Goal: Task Accomplishment & Management: Manage account settings

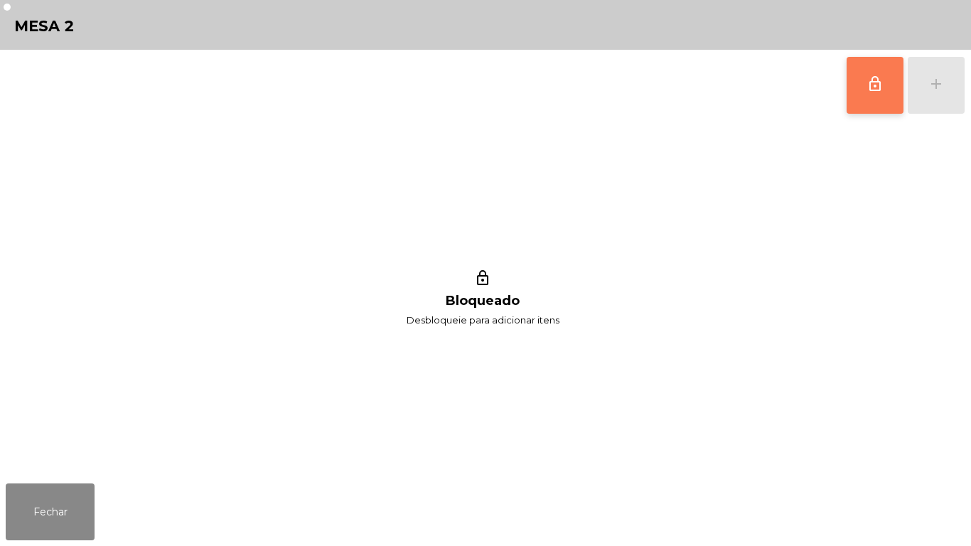
click at [861, 105] on button "lock_outline" at bounding box center [875, 85] width 57 height 57
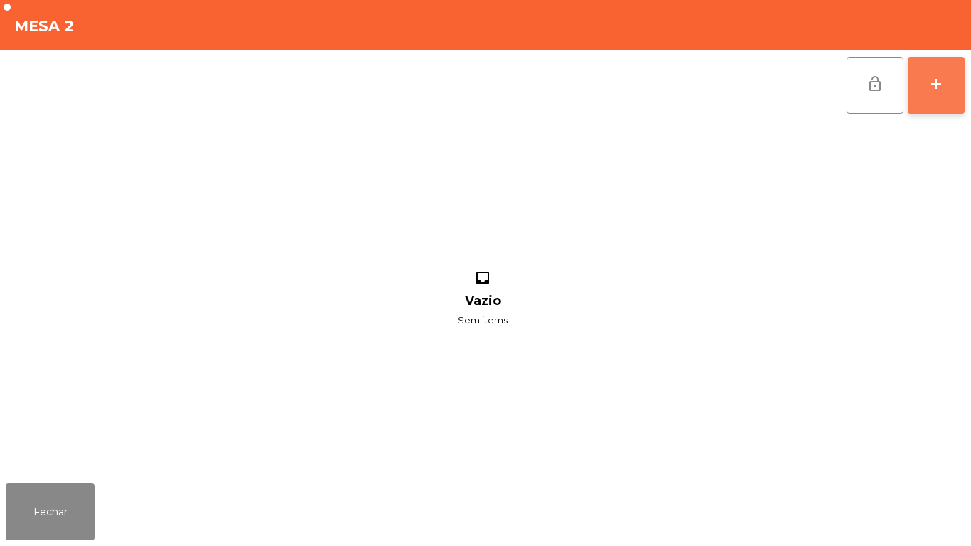
click at [930, 95] on button "add" at bounding box center [936, 85] width 57 height 57
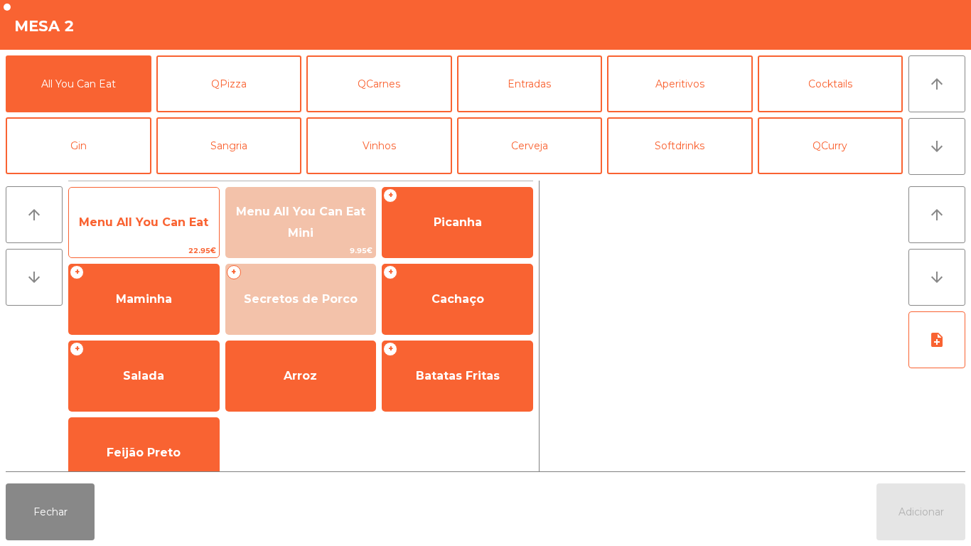
click at [186, 225] on span "Menu All You Can Eat" at bounding box center [143, 222] width 129 height 14
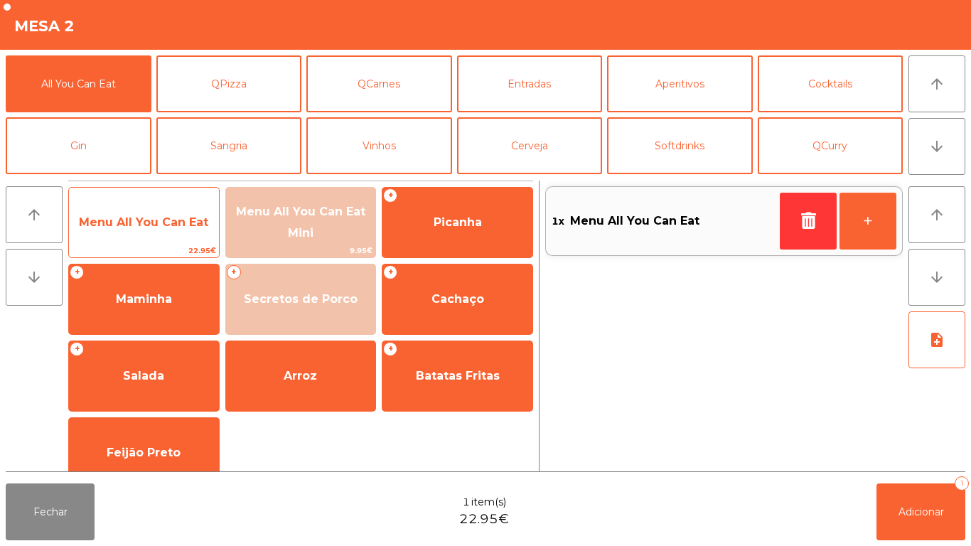
click at [191, 216] on span "Menu All You Can Eat" at bounding box center [143, 222] width 129 height 14
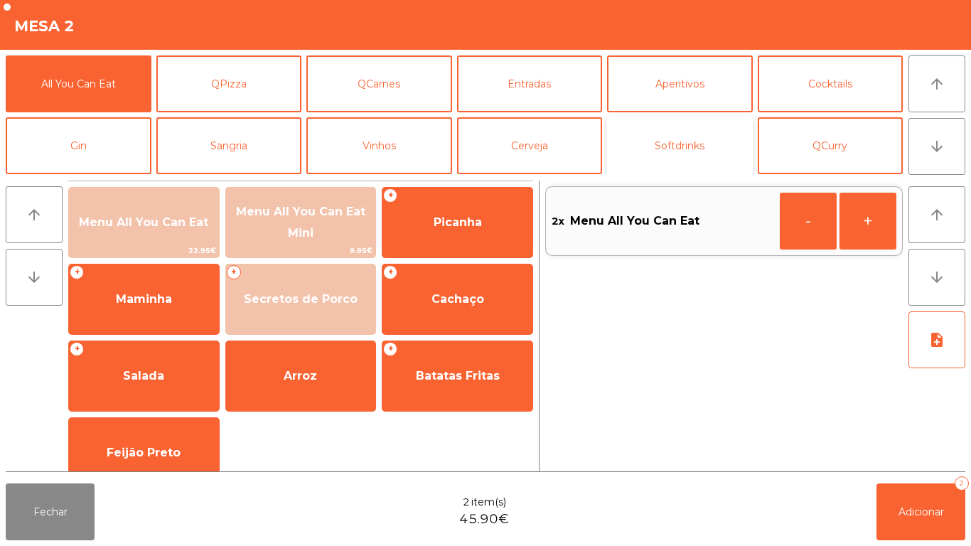
click at [689, 148] on button "Softdrinks" at bounding box center [680, 145] width 146 height 57
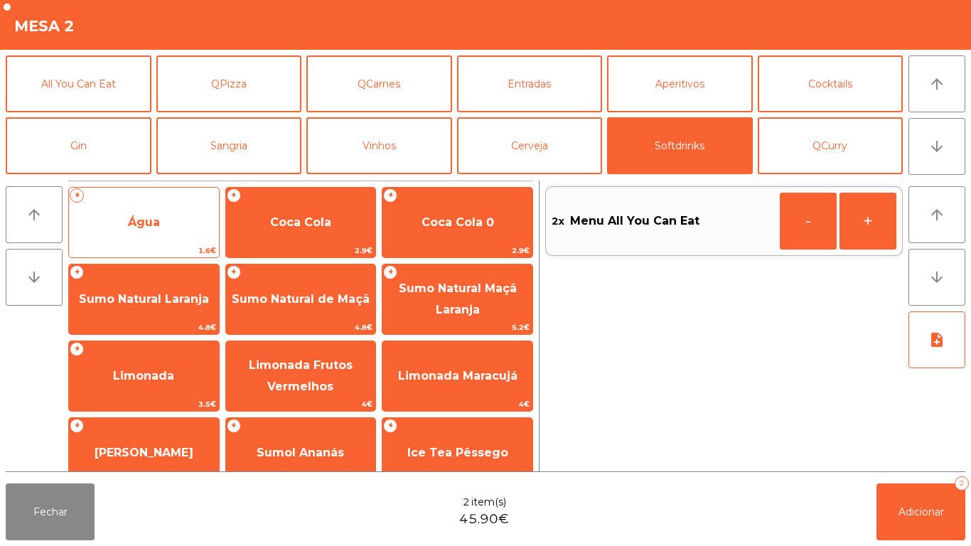
click at [176, 225] on span "Água" at bounding box center [144, 222] width 150 height 38
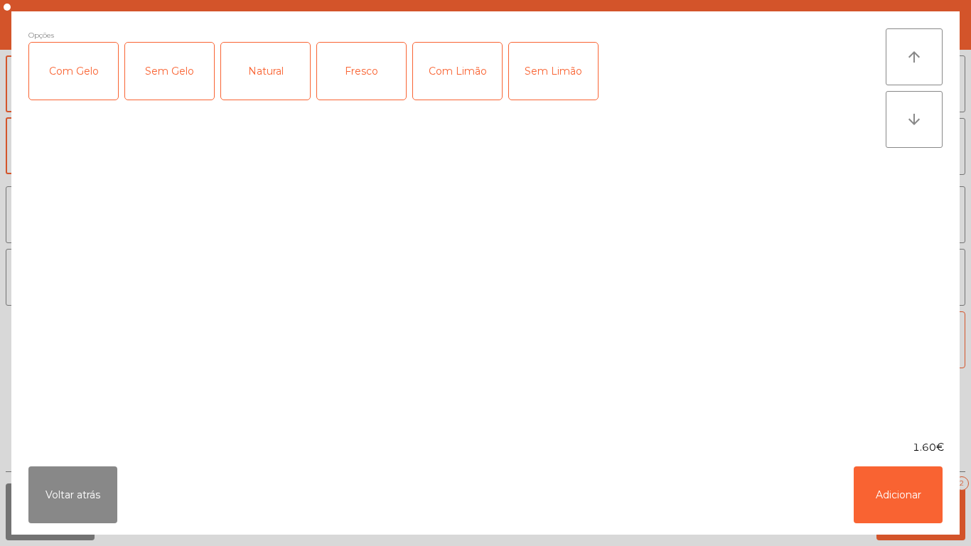
click at [370, 80] on div "Fresco" at bounding box center [361, 71] width 89 height 57
click at [915, 489] on button "Adicionar" at bounding box center [898, 495] width 89 height 57
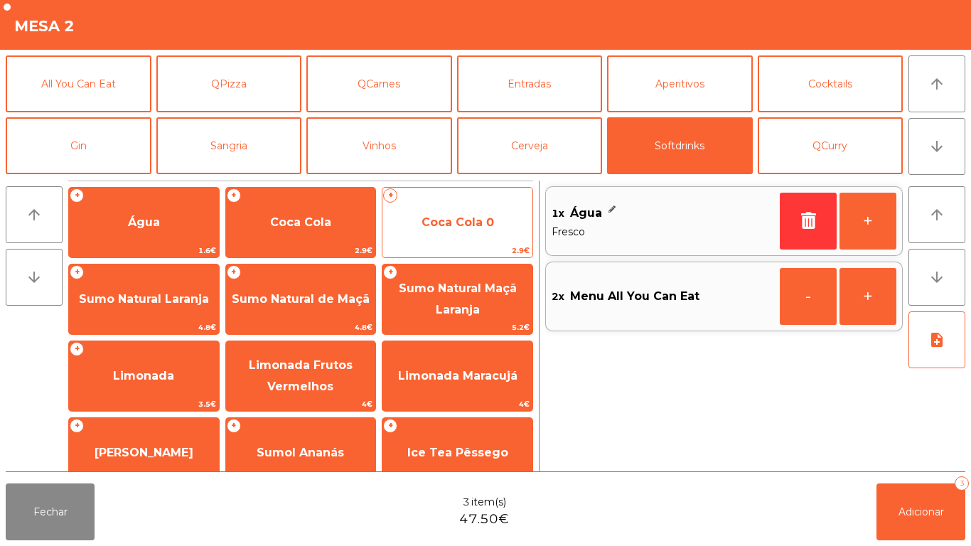
click at [474, 225] on span "Coca Cola 0" at bounding box center [458, 222] width 73 height 14
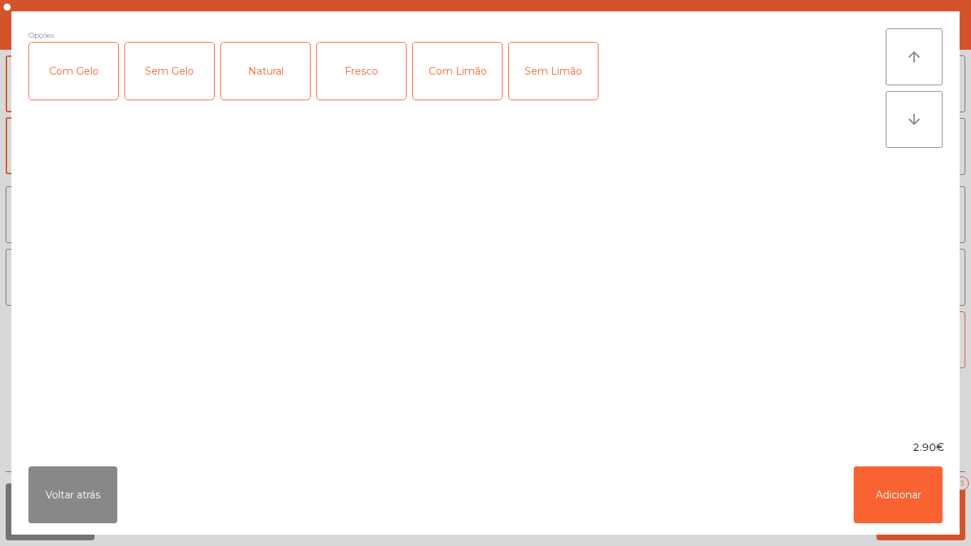
click at [75, 77] on div "Com Gelo" at bounding box center [73, 71] width 89 height 57
click at [449, 74] on div "Com Limão" at bounding box center [457, 71] width 89 height 57
click at [902, 487] on button "Adicionar" at bounding box center [898, 495] width 89 height 57
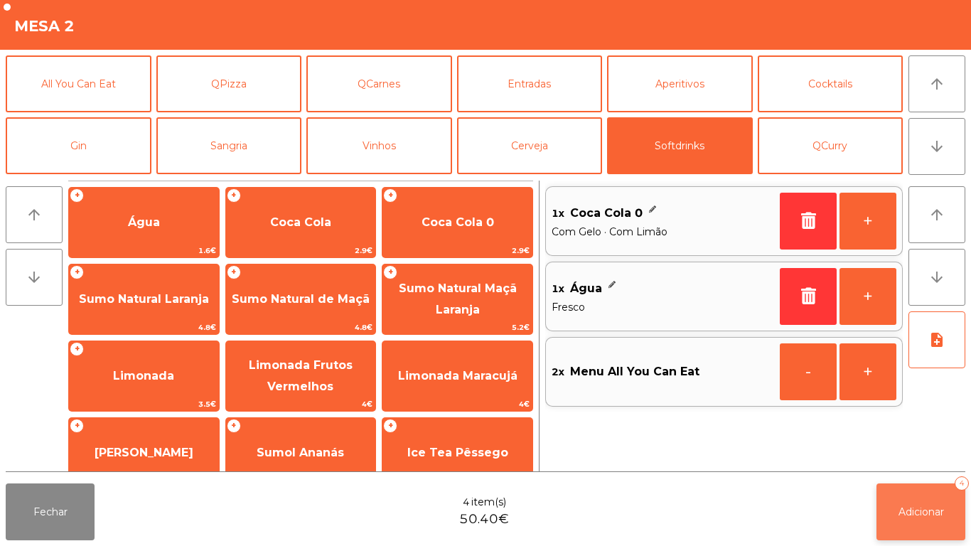
click at [922, 499] on button "Adicionar 4" at bounding box center [921, 512] width 89 height 57
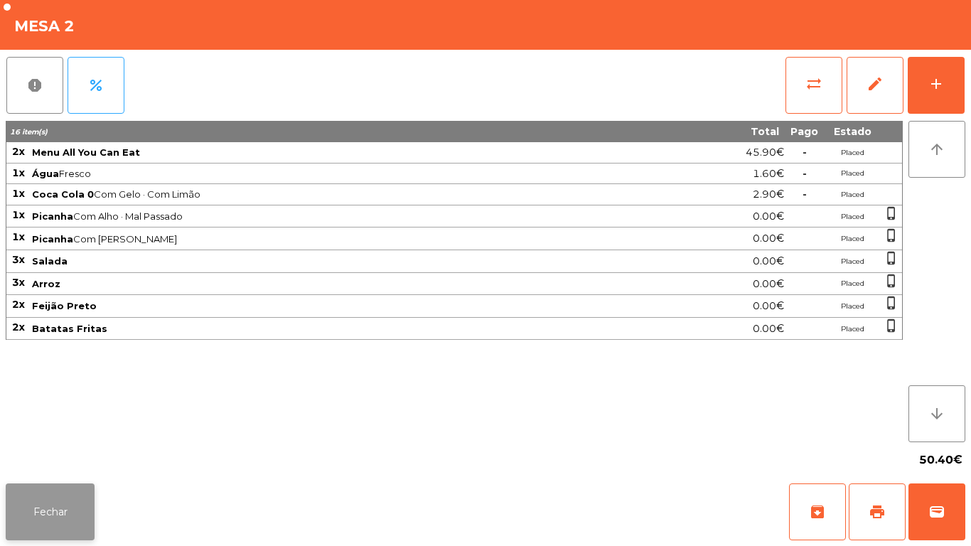
click at [46, 497] on button "Fechar" at bounding box center [50, 512] width 89 height 57
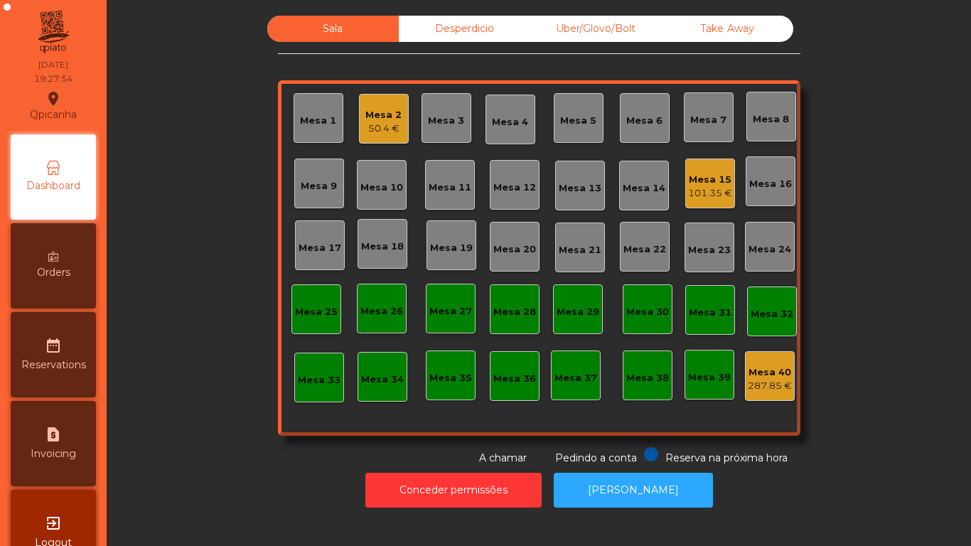
click at [705, 192] on div "101.35 €" at bounding box center [710, 193] width 44 height 14
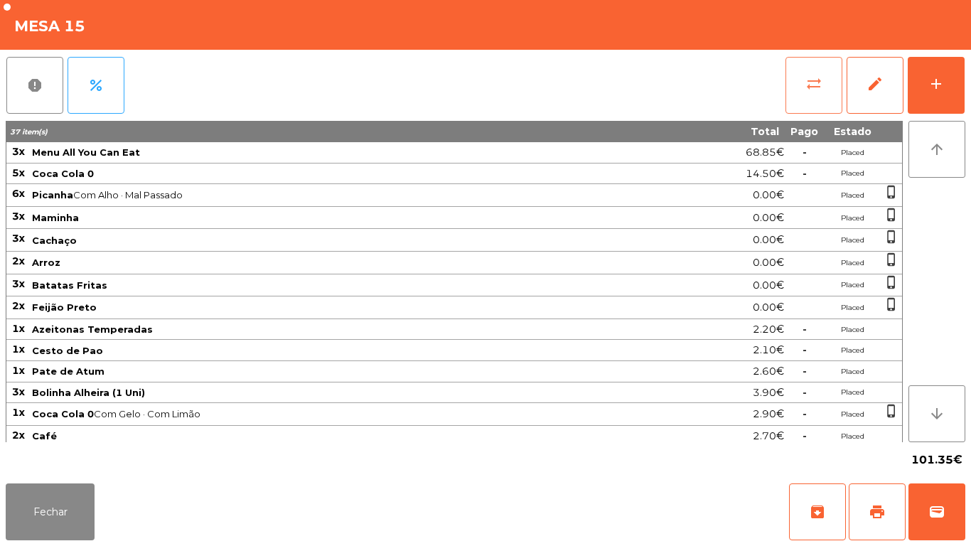
click at [810, 107] on button "sync_alt" at bounding box center [814, 85] width 57 height 57
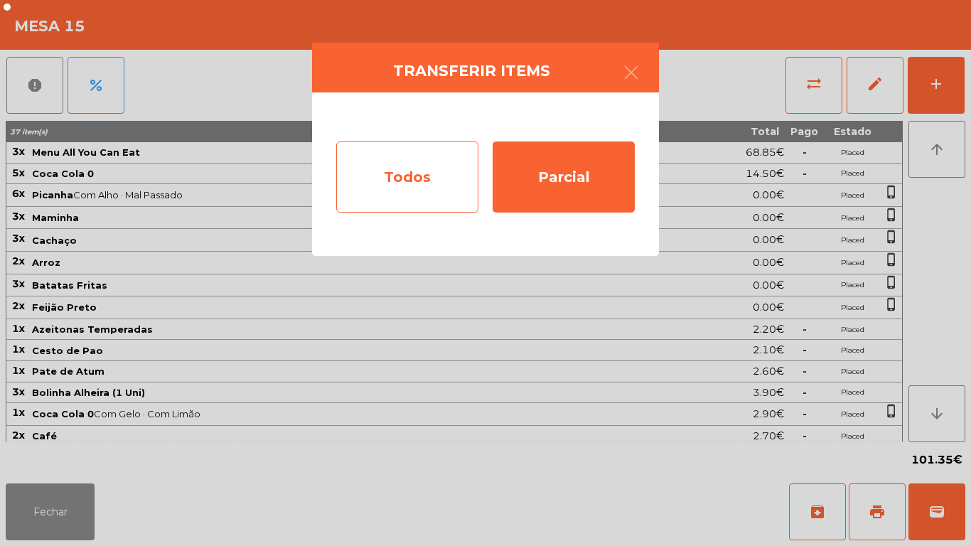
click at [439, 198] on div "Todos" at bounding box center [407, 177] width 142 height 71
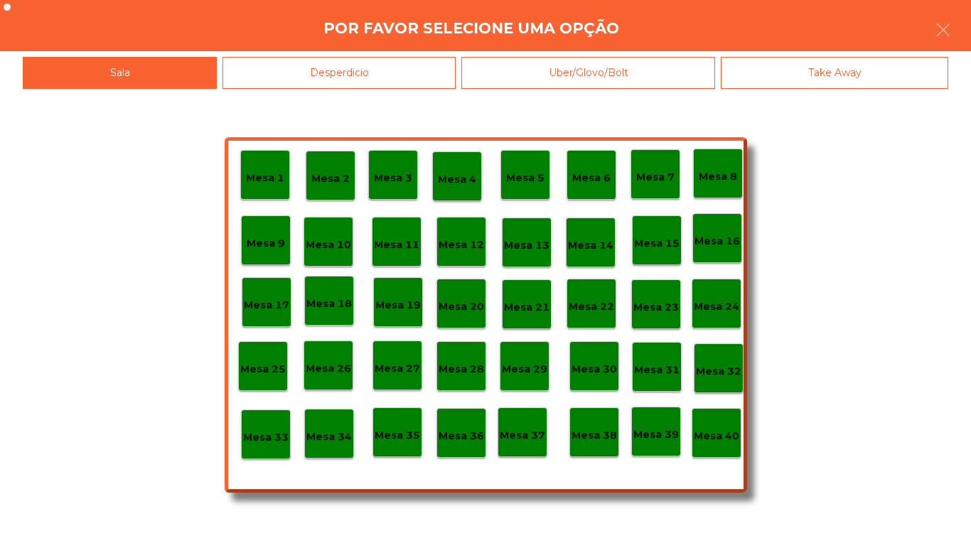
click at [698, 418] on div "Mesa 40" at bounding box center [717, 433] width 50 height 50
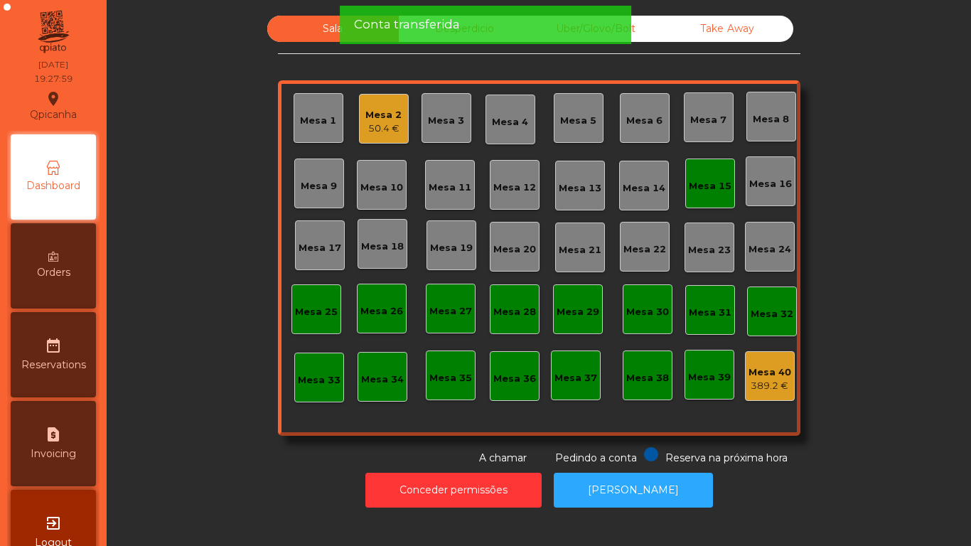
click at [715, 196] on div "Mesa 15" at bounding box center [711, 184] width 50 height 50
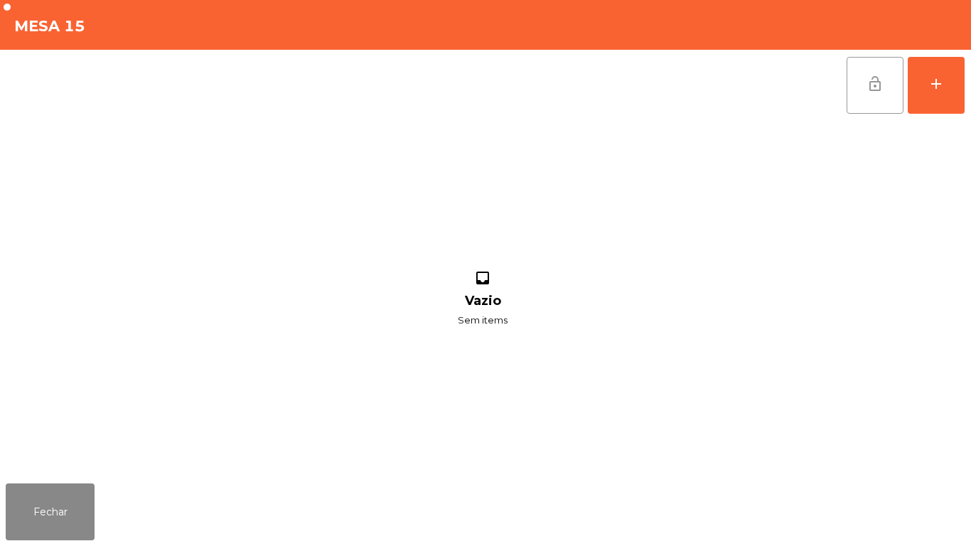
click at [870, 107] on button "lock_open" at bounding box center [875, 85] width 57 height 57
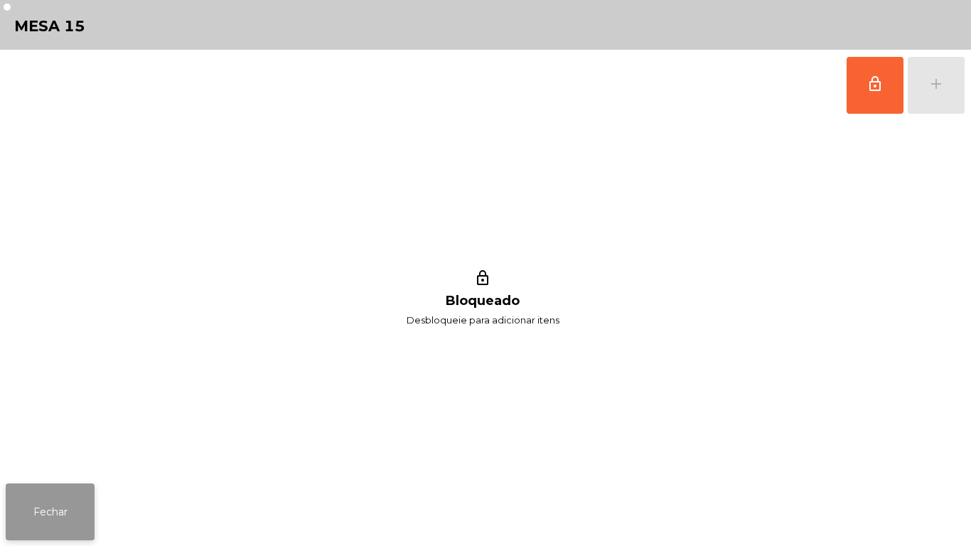
click at [84, 500] on button "Fechar" at bounding box center [50, 512] width 89 height 57
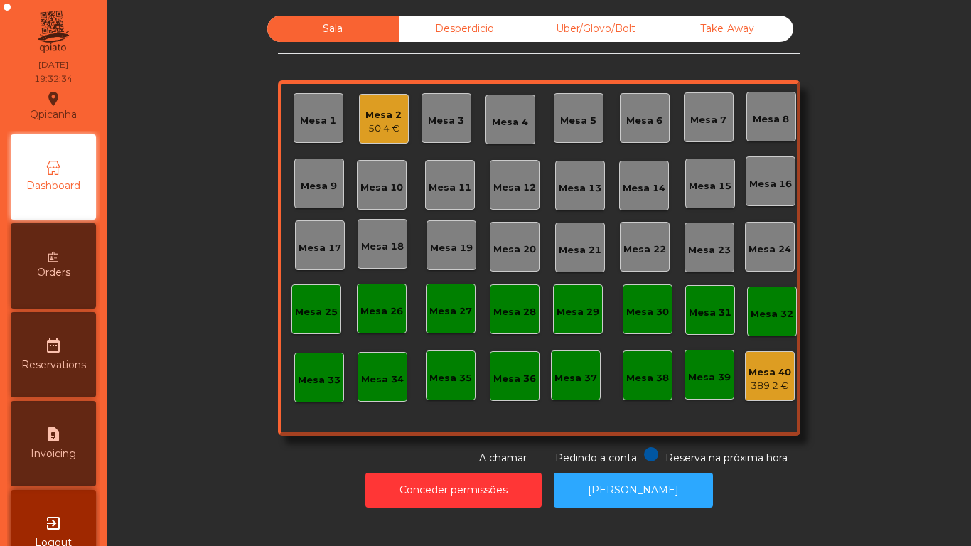
click at [695, 163] on div "Mesa 15" at bounding box center [711, 184] width 50 height 50
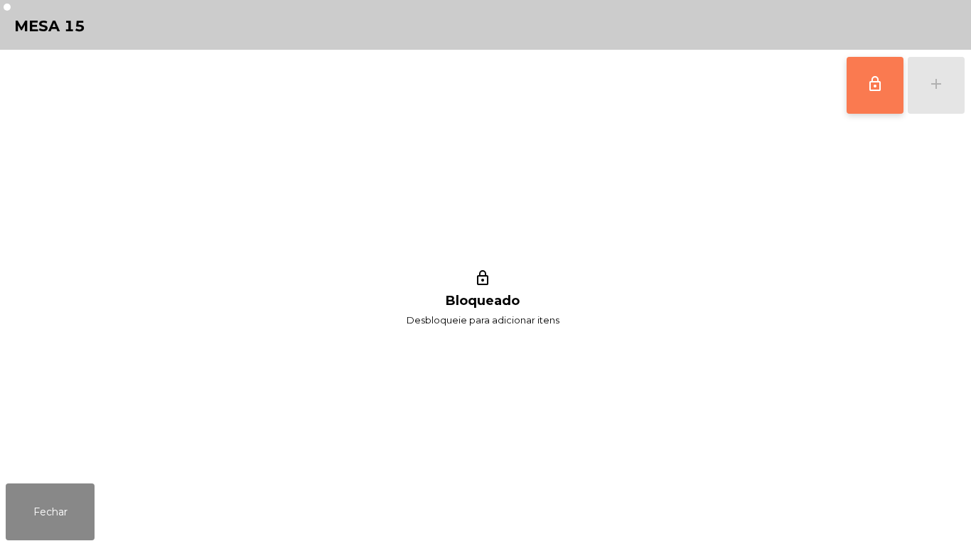
click at [865, 89] on button "lock_outline" at bounding box center [875, 85] width 57 height 57
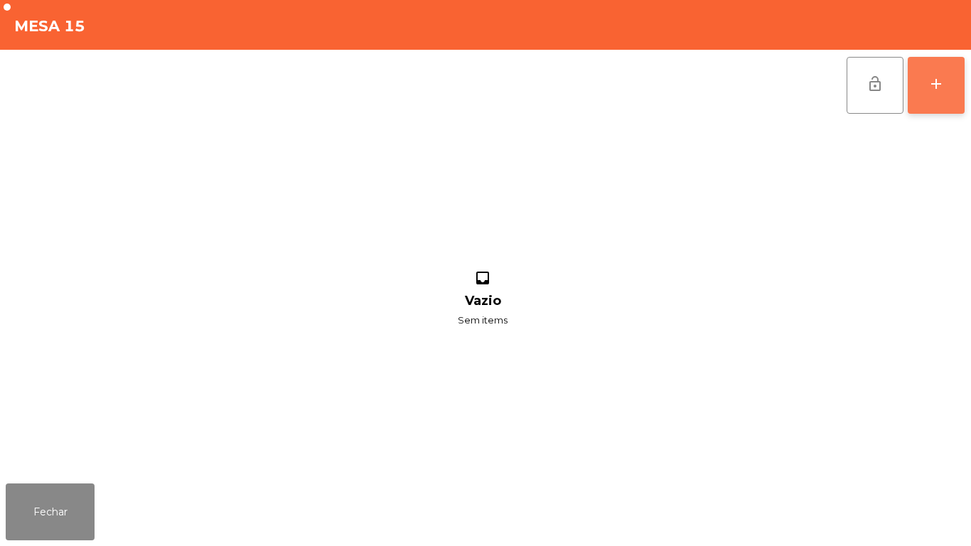
click at [929, 98] on button "add" at bounding box center [936, 85] width 57 height 57
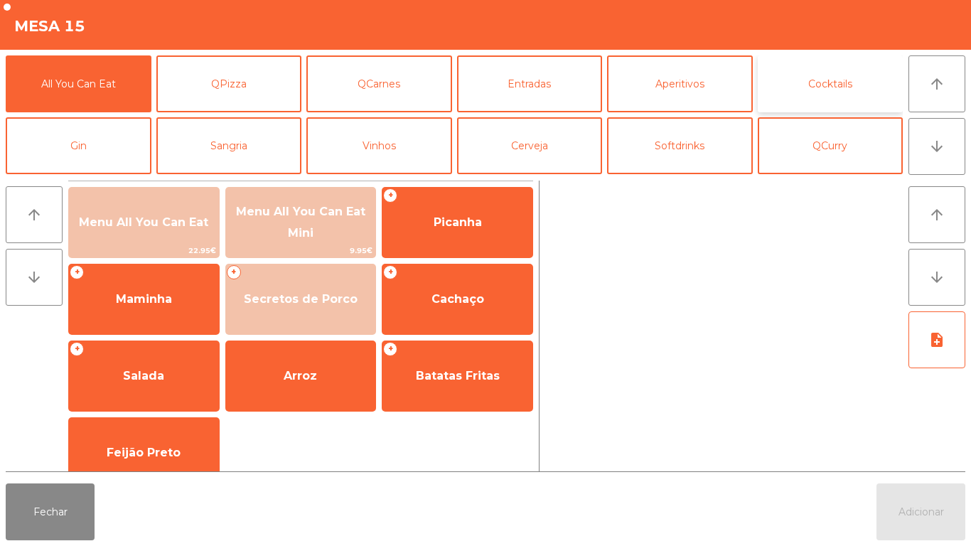
click at [833, 80] on button "Cocktails" at bounding box center [831, 83] width 146 height 57
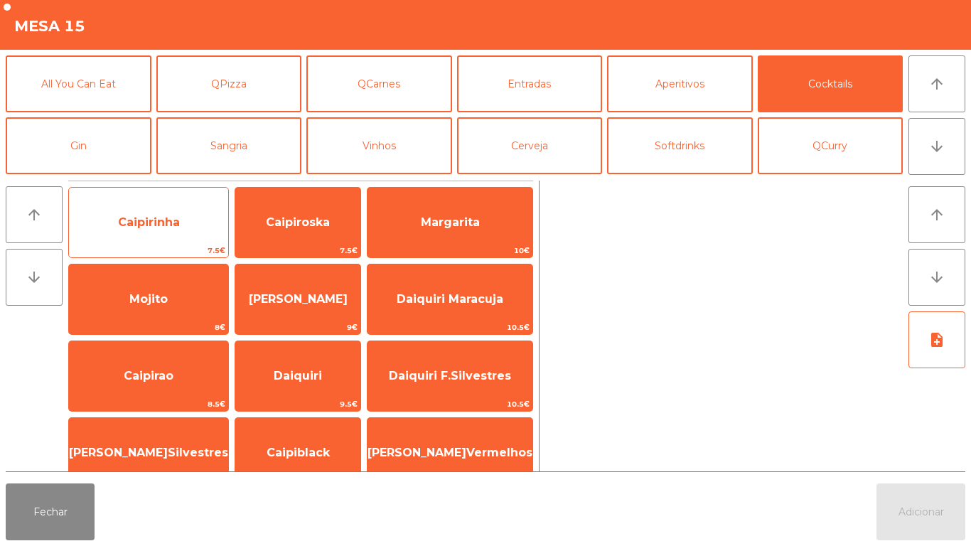
click at [162, 227] on span "Caipirinha" at bounding box center [149, 222] width 62 height 14
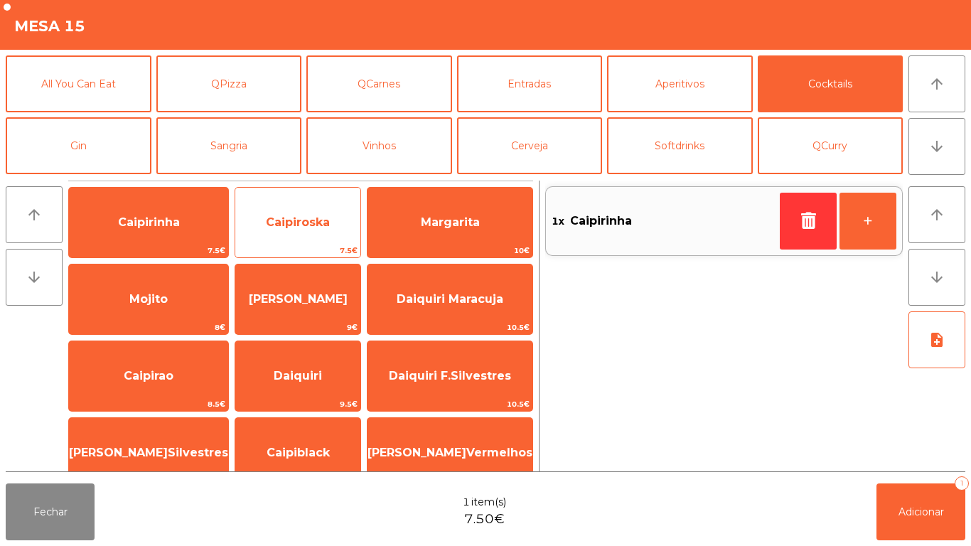
click at [311, 230] on span "Caipiroska" at bounding box center [297, 222] width 125 height 38
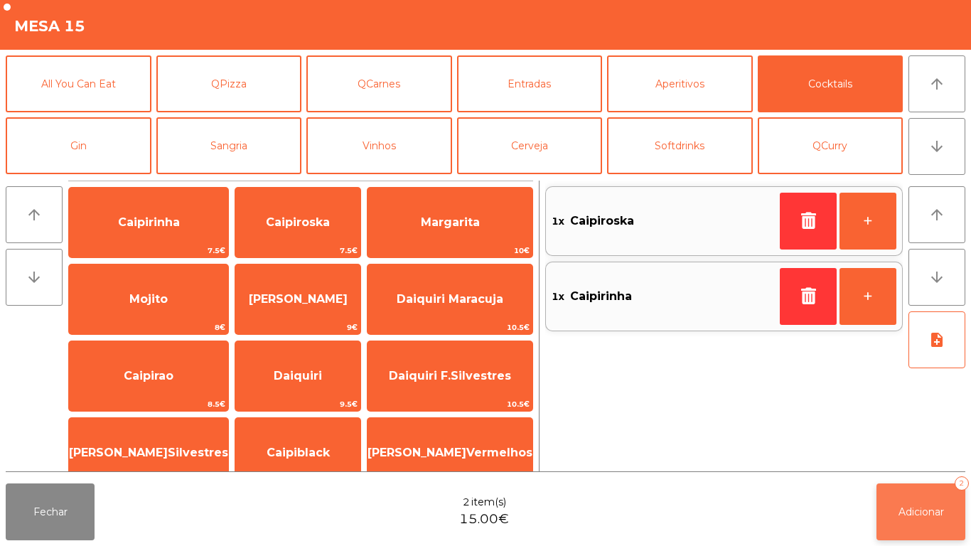
click at [934, 502] on button "Adicionar 2" at bounding box center [921, 512] width 89 height 57
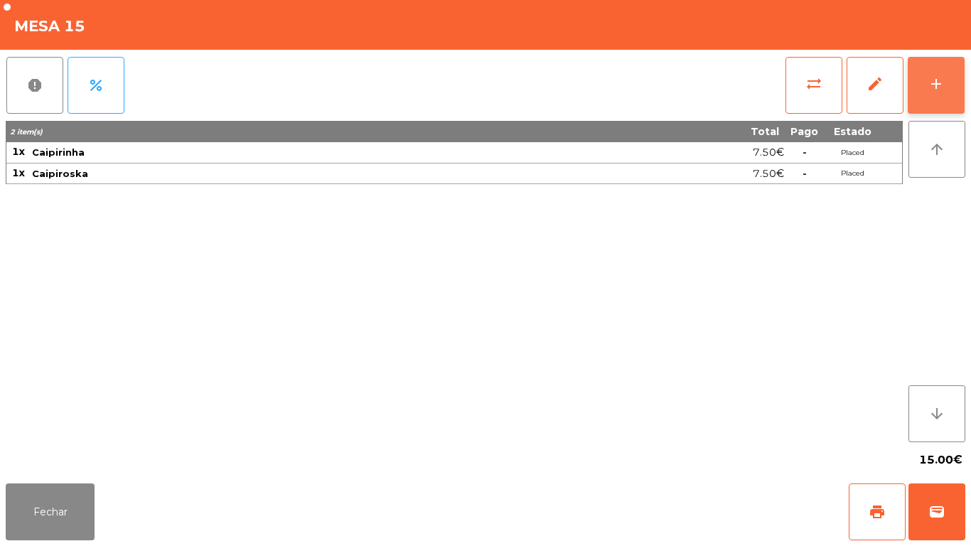
click at [936, 100] on button "add" at bounding box center [936, 85] width 57 height 57
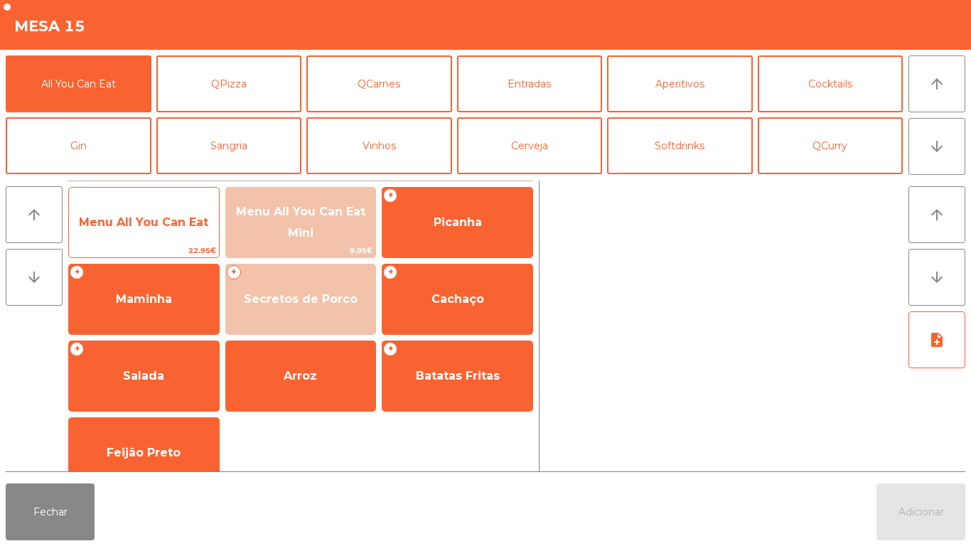
click at [178, 208] on span "Menu All You Can Eat" at bounding box center [144, 222] width 150 height 38
click at [167, 212] on span "Menu All You Can Eat" at bounding box center [144, 222] width 150 height 38
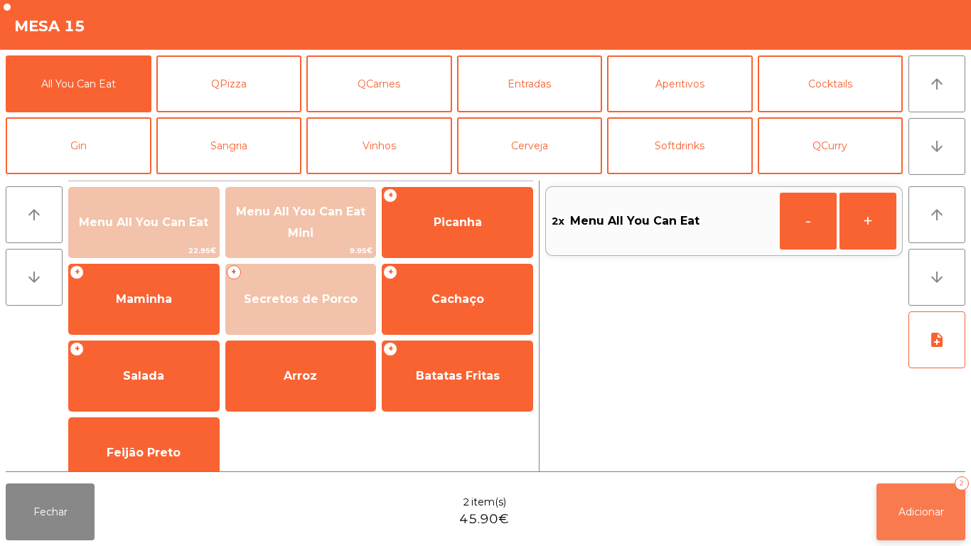
click at [925, 504] on button "Adicionar 2" at bounding box center [921, 512] width 89 height 57
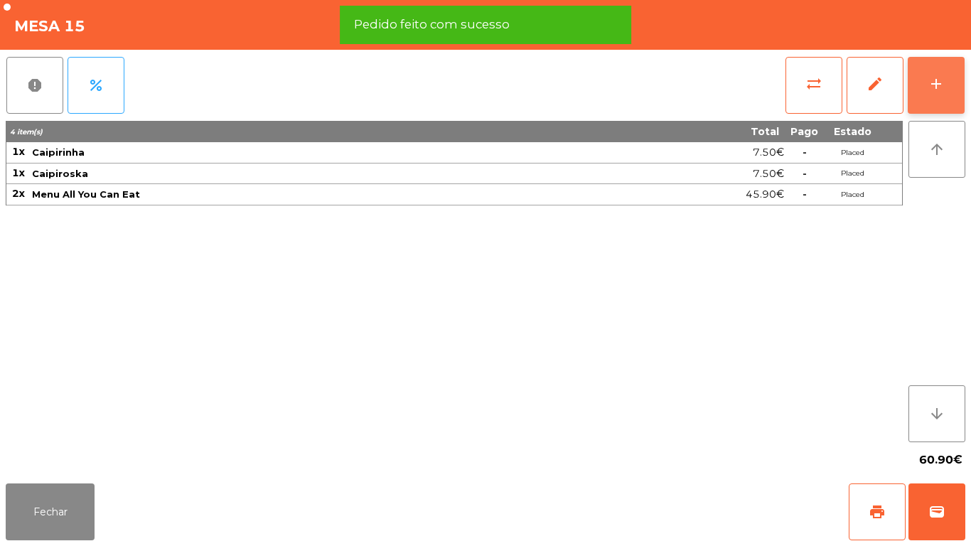
click at [932, 105] on button "add" at bounding box center [936, 85] width 57 height 57
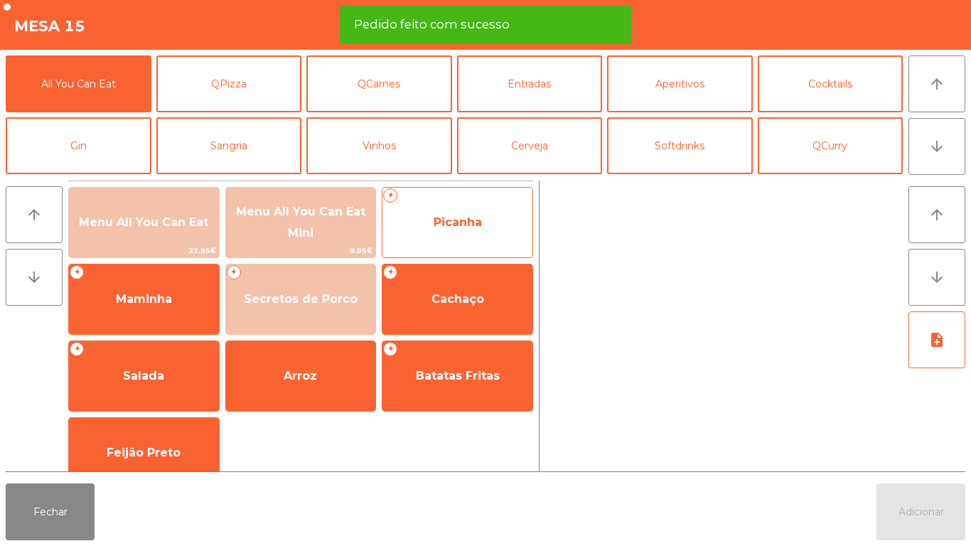
click at [487, 219] on span "Picanha" at bounding box center [458, 222] width 150 height 38
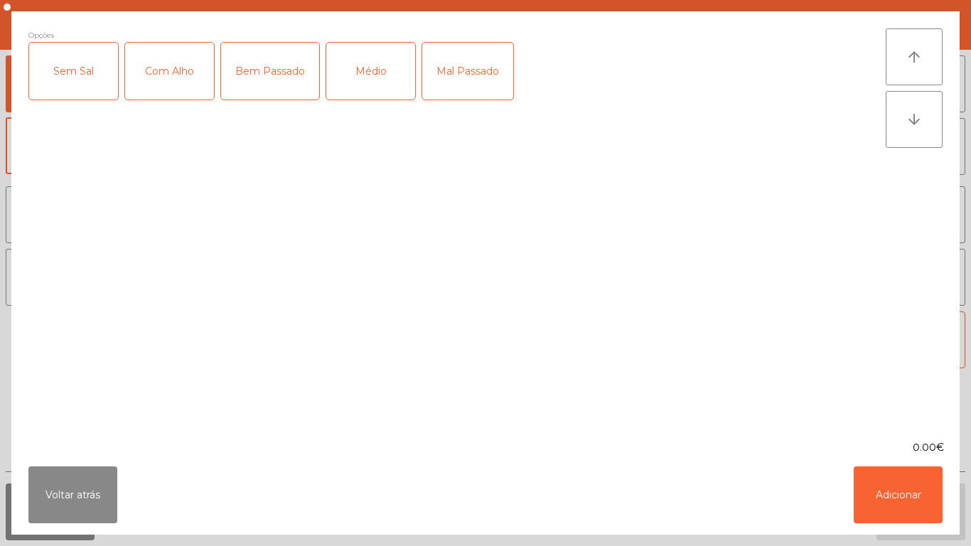
click at [385, 80] on div "Médio" at bounding box center [370, 71] width 89 height 57
click at [484, 80] on div "Mal Passado" at bounding box center [467, 71] width 91 height 57
click at [900, 492] on button "Adicionar" at bounding box center [898, 495] width 89 height 57
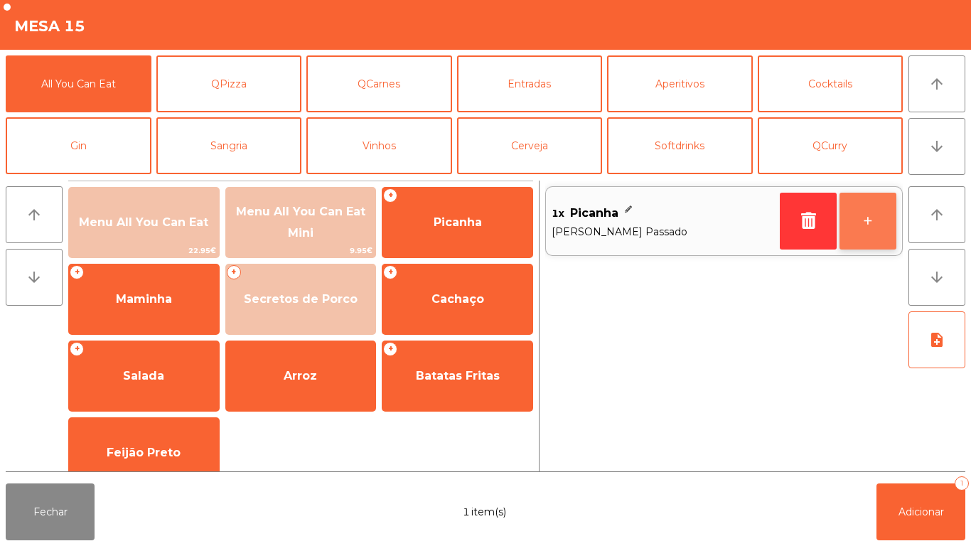
click at [862, 211] on button "+" at bounding box center [868, 221] width 57 height 57
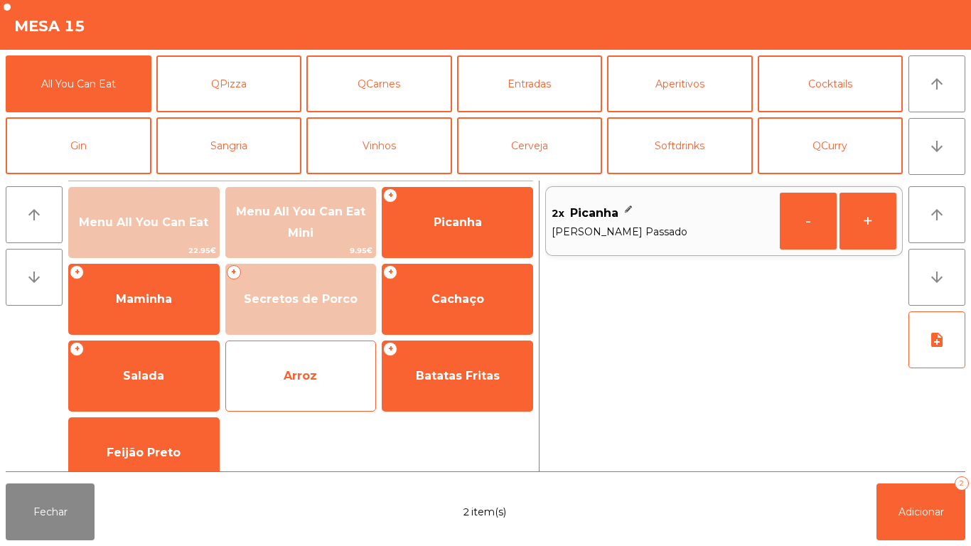
click at [306, 372] on span "Arroz" at bounding box center [300, 376] width 33 height 14
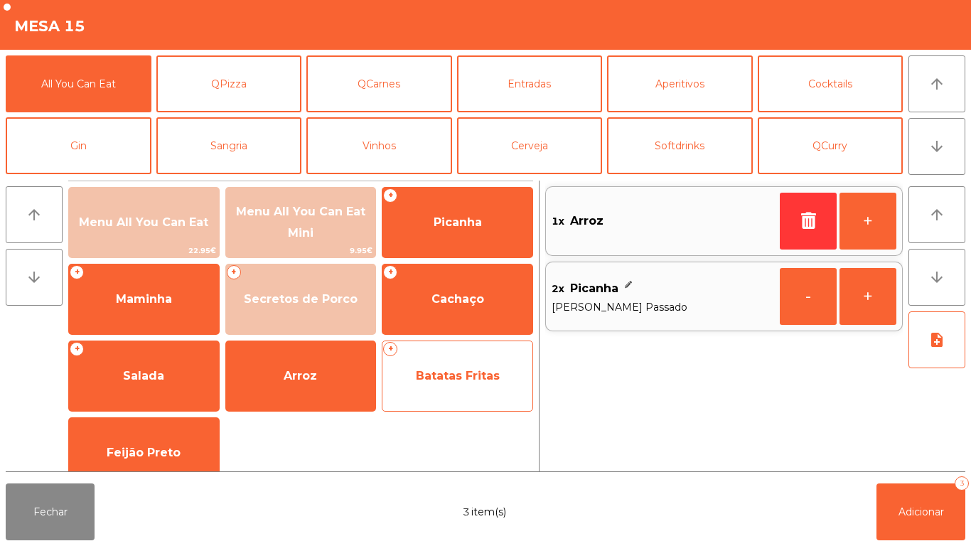
click at [449, 385] on span "Batatas Fritas" at bounding box center [458, 376] width 150 height 38
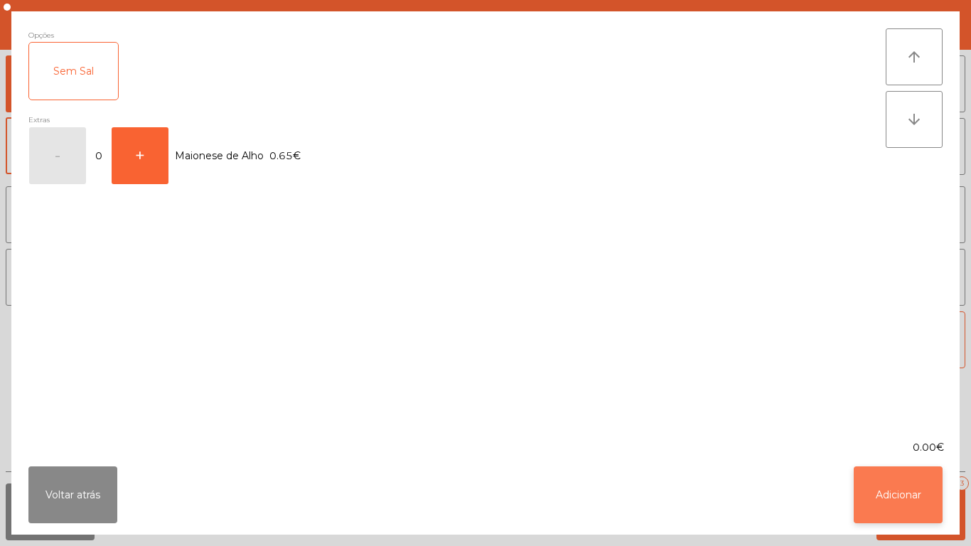
click at [933, 498] on button "Adicionar" at bounding box center [898, 495] width 89 height 57
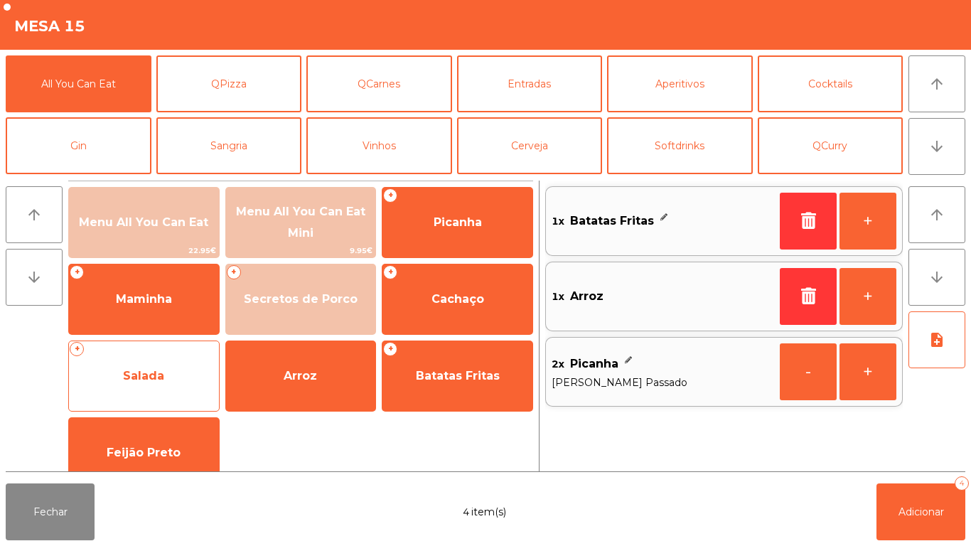
click at [155, 378] on span "Salada" at bounding box center [143, 376] width 41 height 14
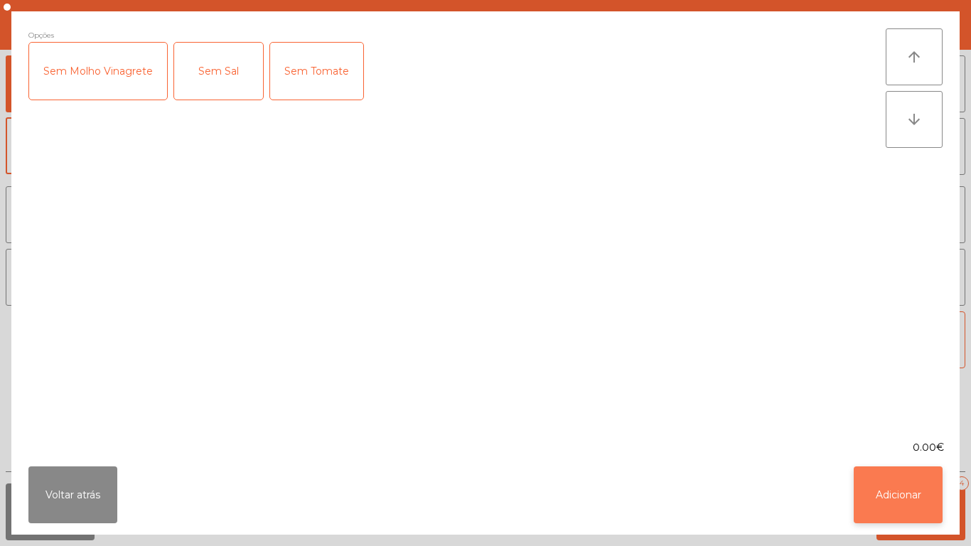
click at [900, 484] on button "Adicionar" at bounding box center [898, 495] width 89 height 57
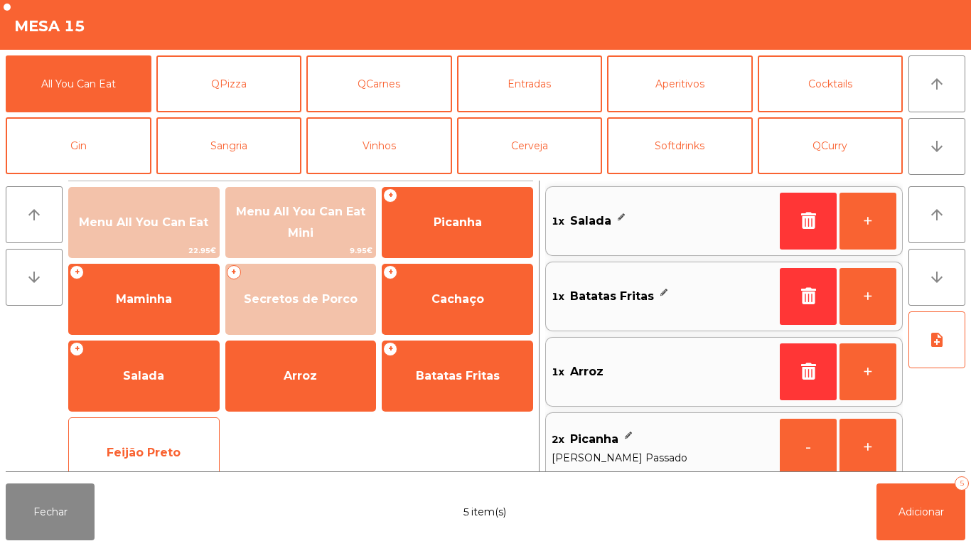
click at [185, 438] on span "Feijão Preto" at bounding box center [144, 453] width 150 height 38
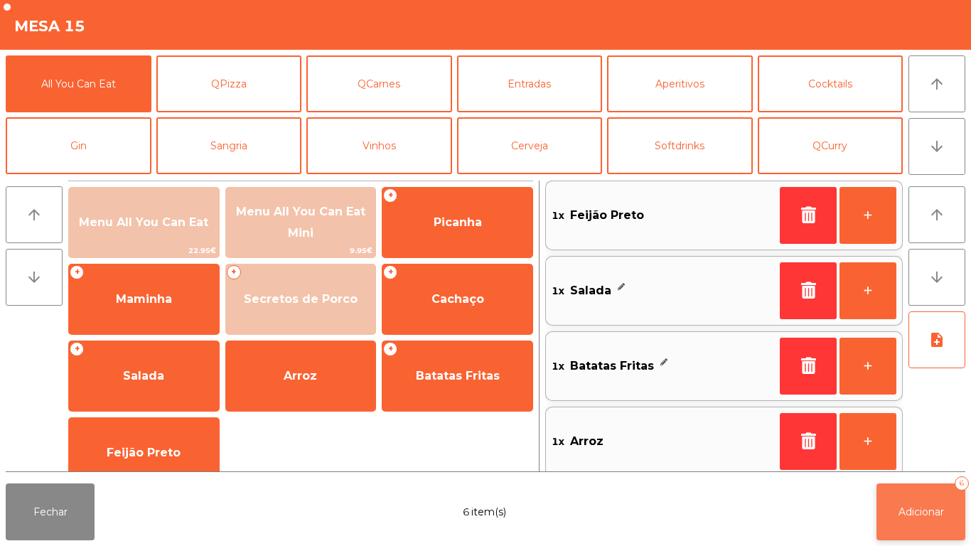
click at [922, 517] on span "Adicionar" at bounding box center [922, 512] width 46 height 13
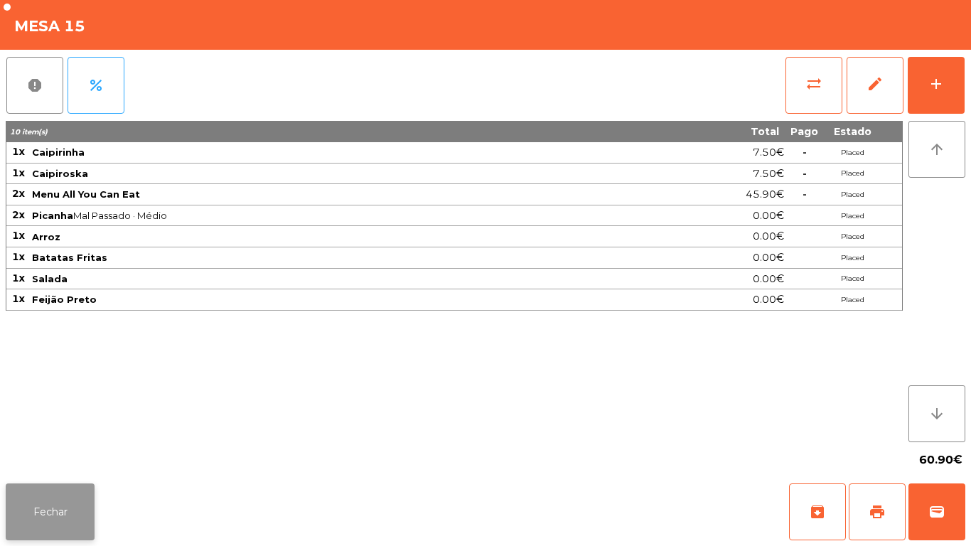
click at [88, 490] on button "Fechar" at bounding box center [50, 512] width 89 height 57
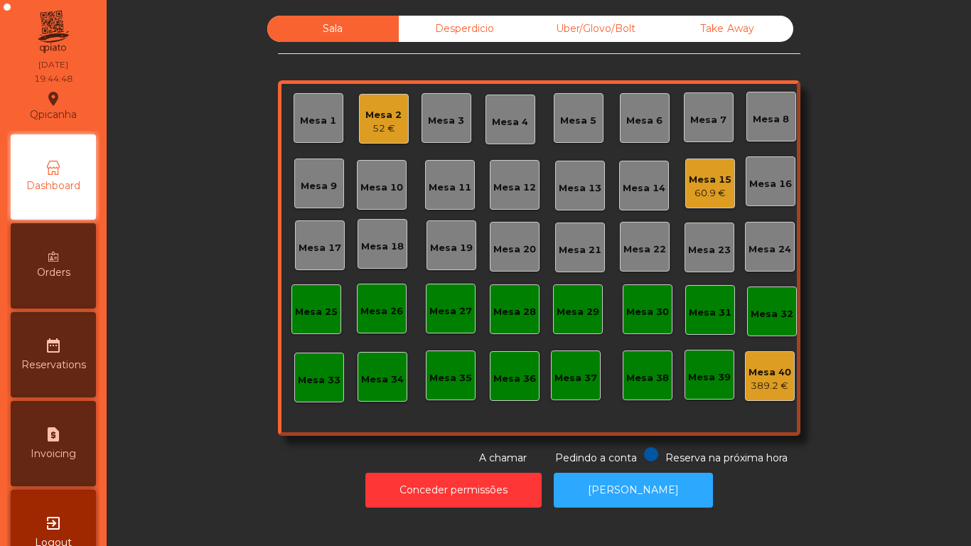
click at [570, 131] on div "Mesa 5" at bounding box center [579, 118] width 50 height 50
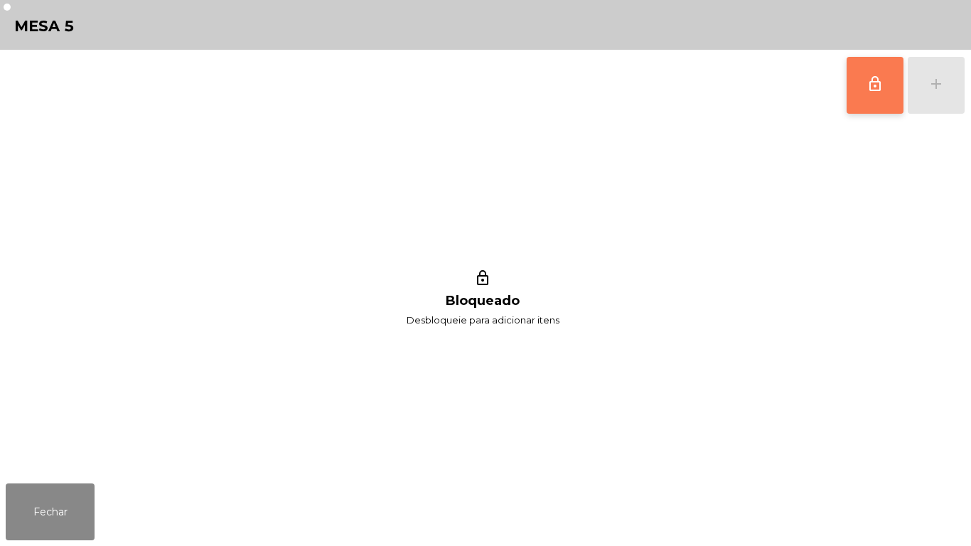
click at [869, 99] on button "lock_outline" at bounding box center [875, 85] width 57 height 57
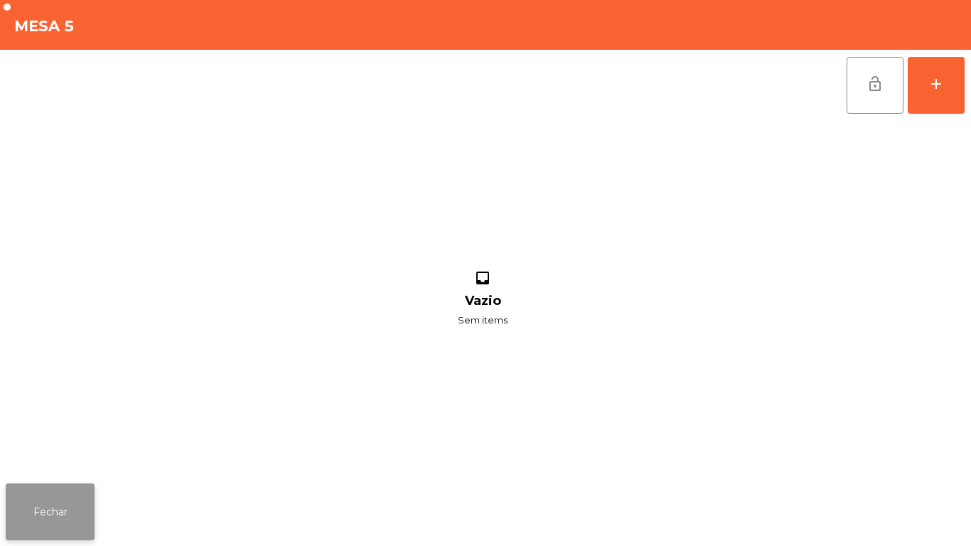
click at [55, 518] on button "Fechar" at bounding box center [50, 512] width 89 height 57
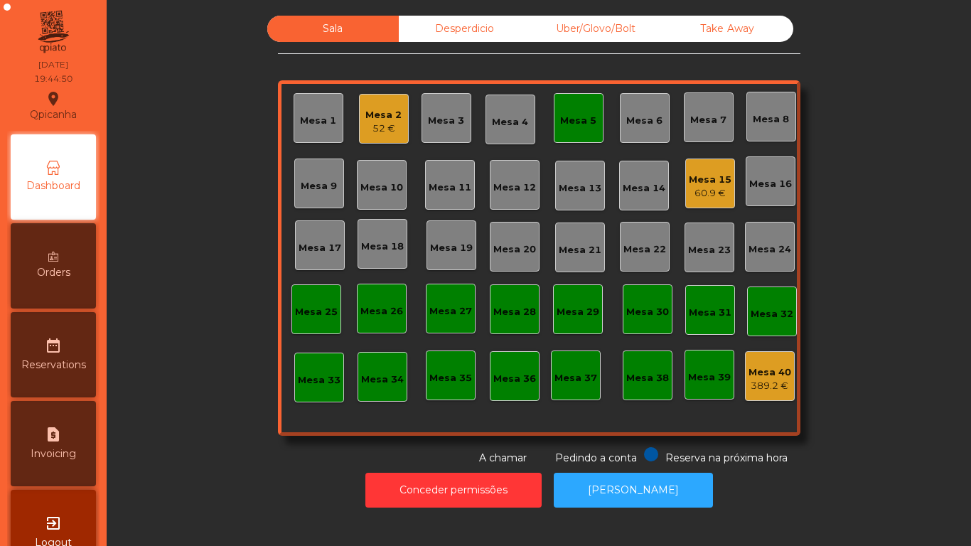
click at [218, 414] on div "Sala Desperdicio Uber/Glovo/Bolt Take Away Mesa 1 Mesa 2 52 € Mesa 3 Mesa 4 Mes…" at bounding box center [539, 241] width 826 height 450
click at [693, 186] on div "Mesa 15" at bounding box center [710, 180] width 43 height 14
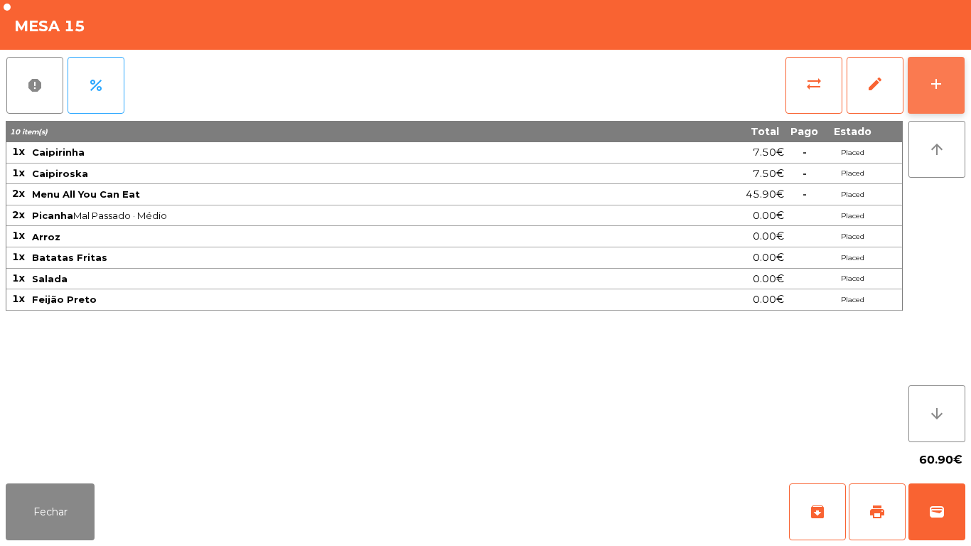
click at [920, 96] on button "add" at bounding box center [936, 85] width 57 height 57
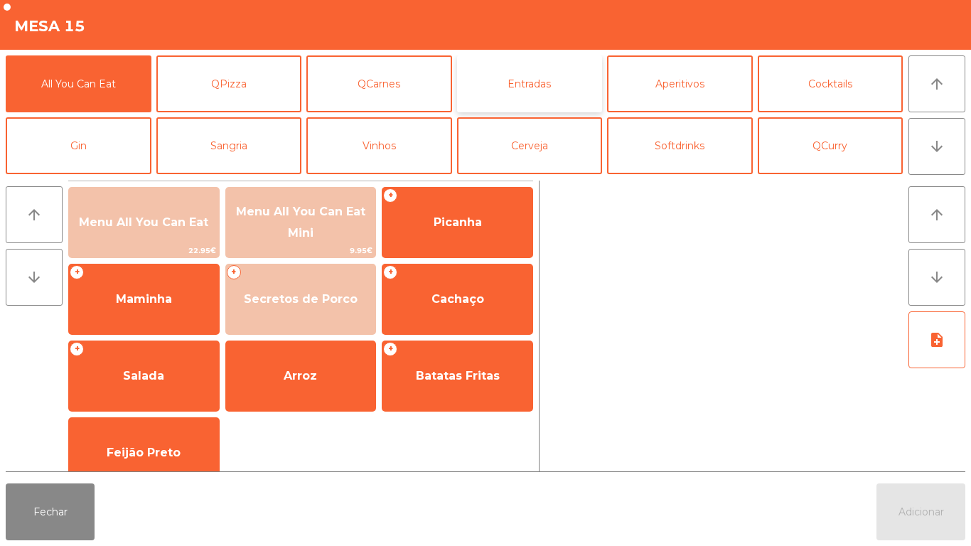
click at [545, 91] on button "Entradas" at bounding box center [530, 83] width 146 height 57
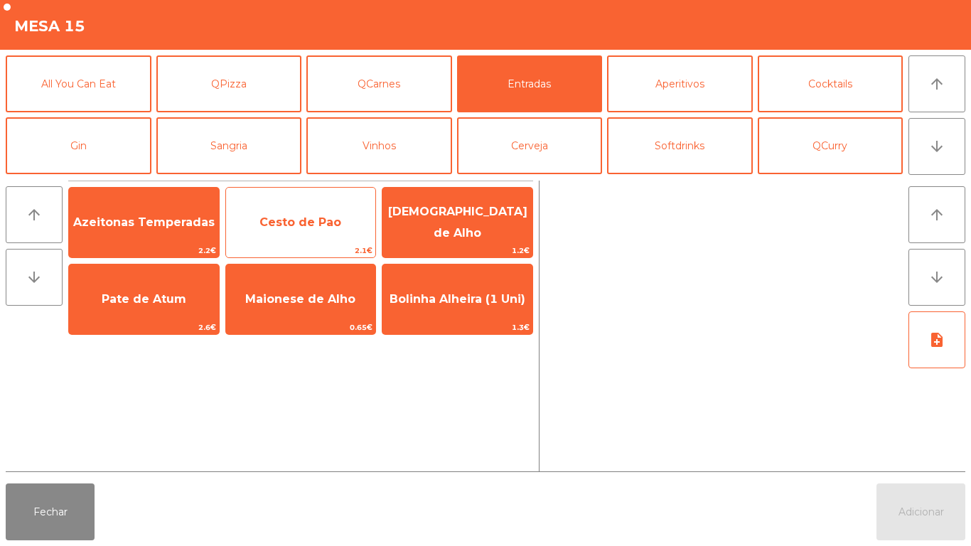
click at [318, 228] on span "Cesto de Pao" at bounding box center [301, 222] width 82 height 14
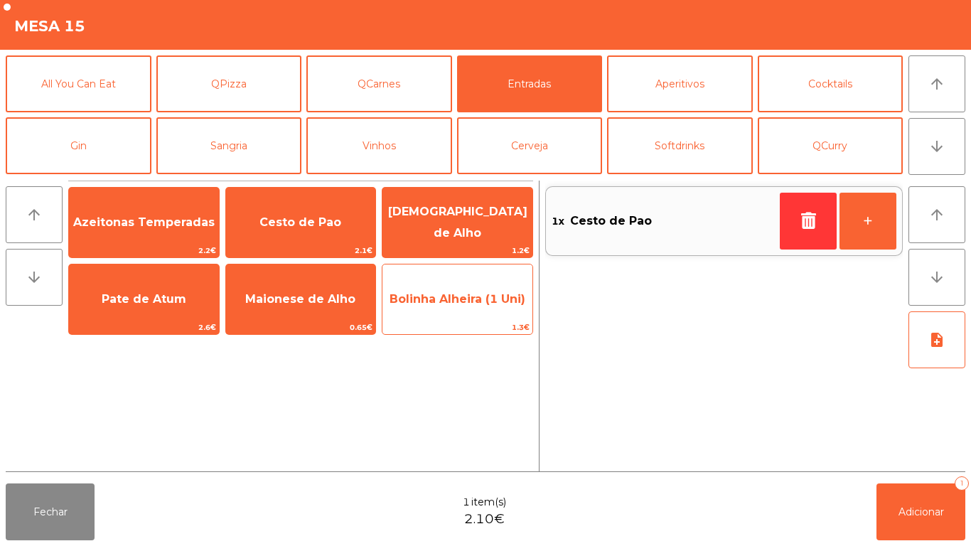
click at [474, 293] on span "Bolinha Alheira (1 Uni)" at bounding box center [458, 299] width 136 height 14
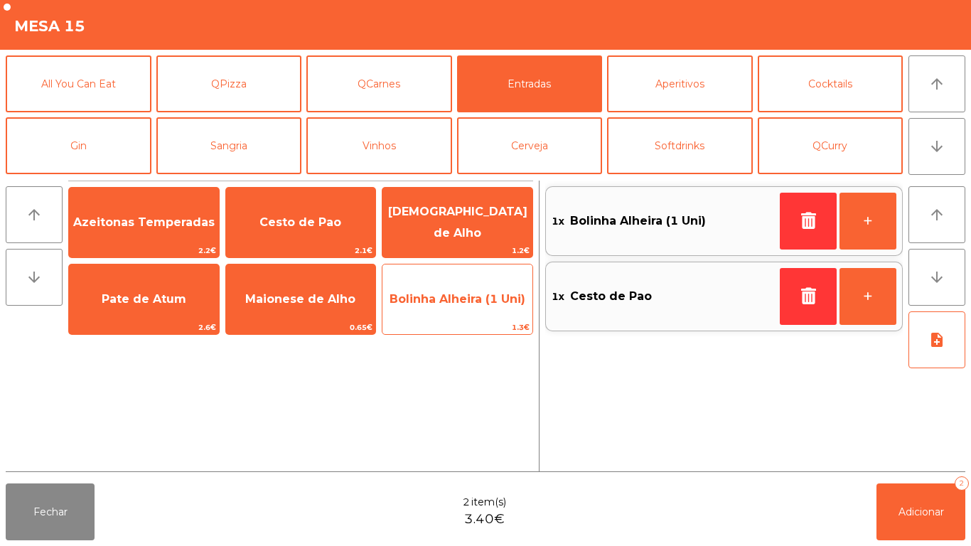
click at [465, 304] on span "Bolinha Alheira (1 Uni)" at bounding box center [458, 299] width 136 height 14
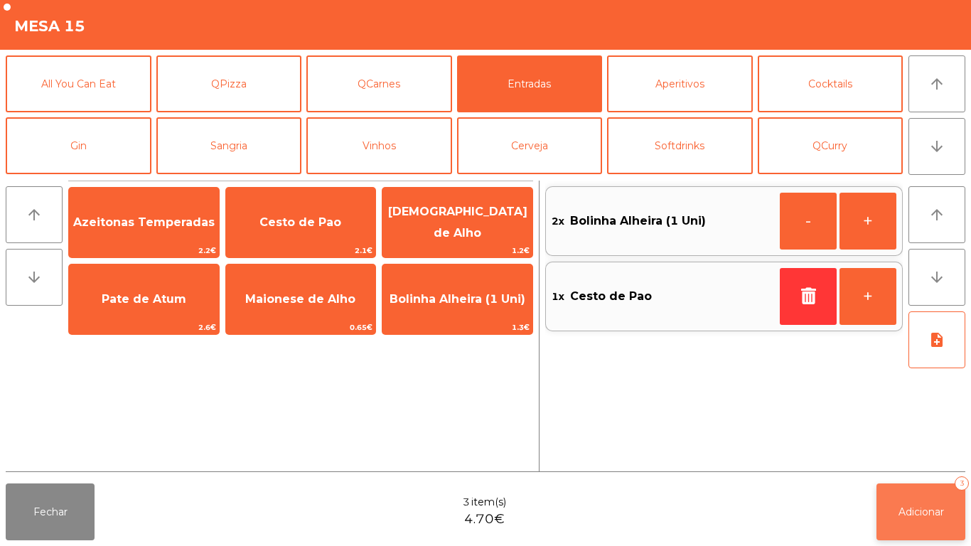
click at [925, 488] on button "Adicionar 3" at bounding box center [921, 512] width 89 height 57
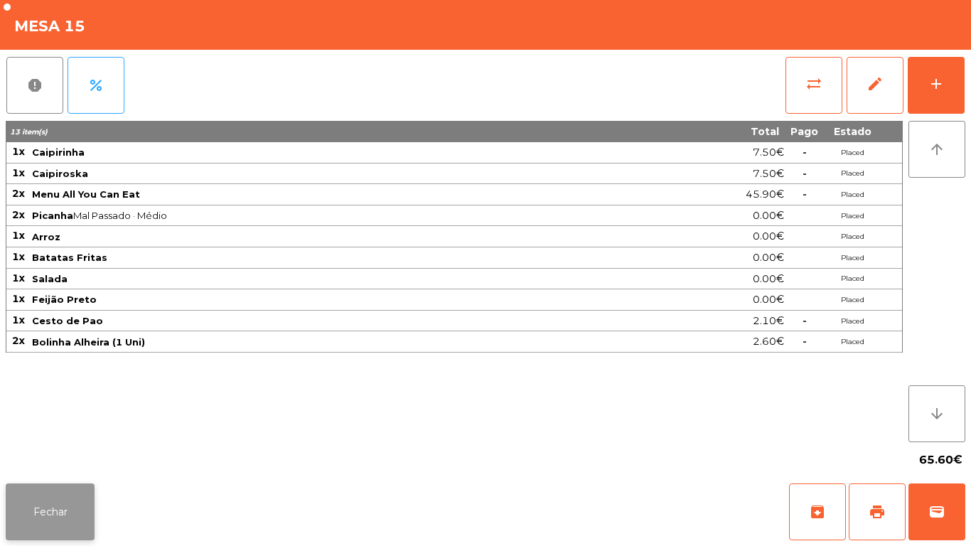
click at [60, 496] on button "Fechar" at bounding box center [50, 512] width 89 height 57
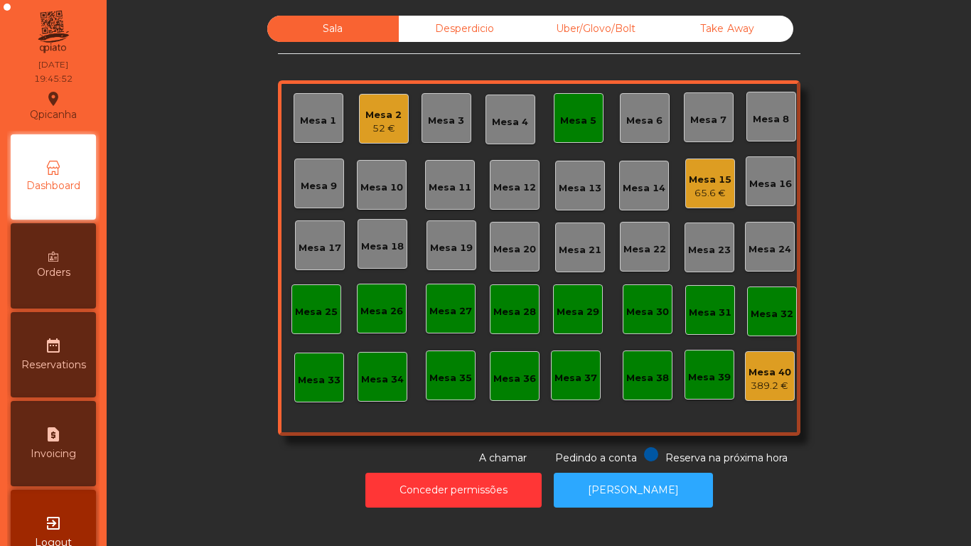
click at [572, 162] on div "Mesa 13" at bounding box center [580, 186] width 50 height 50
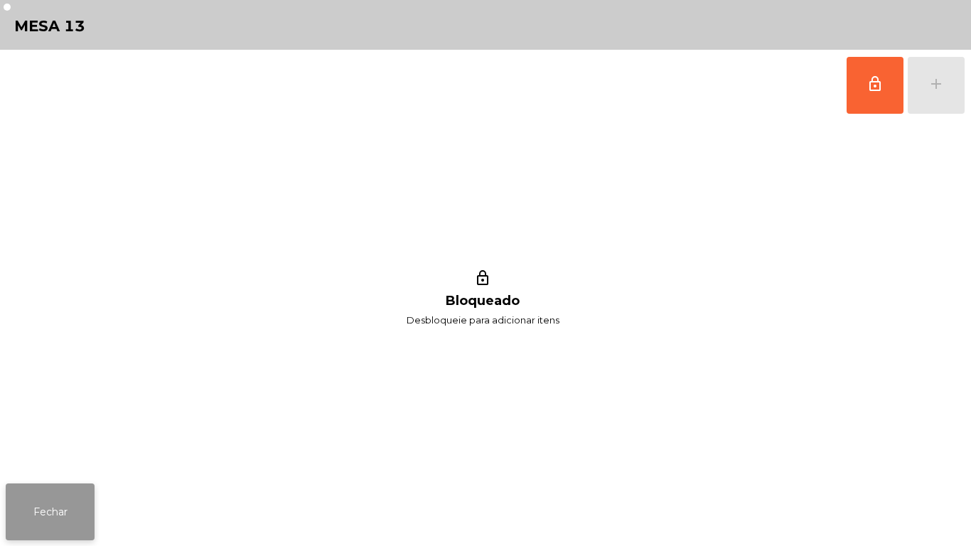
click at [90, 502] on button "Fechar" at bounding box center [50, 512] width 89 height 57
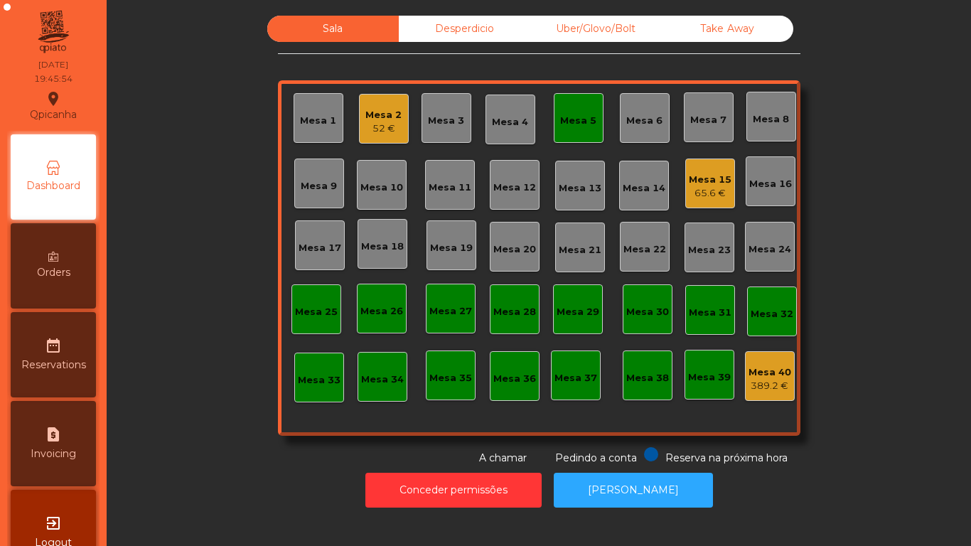
click at [579, 134] on div "Mesa 5" at bounding box center [579, 118] width 50 height 50
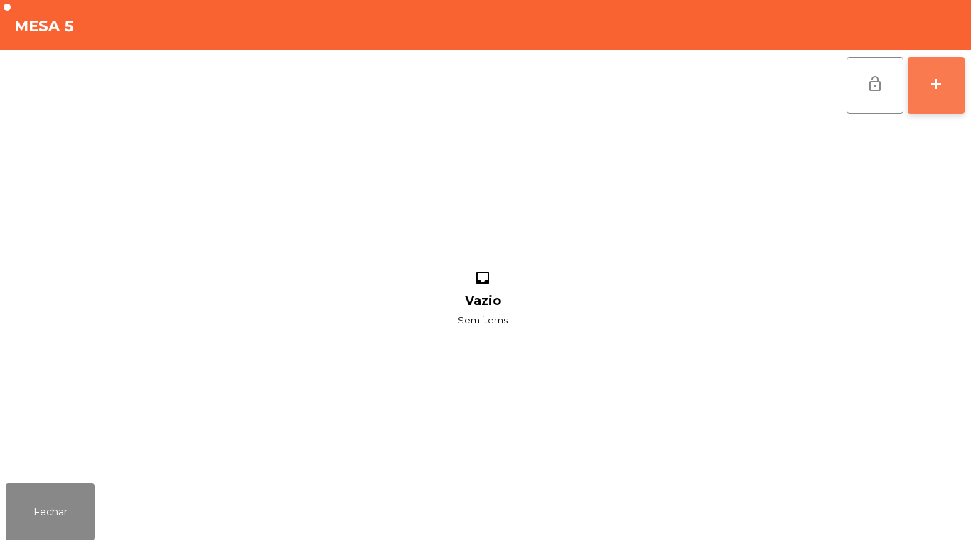
click at [933, 88] on div "add" at bounding box center [936, 83] width 17 height 17
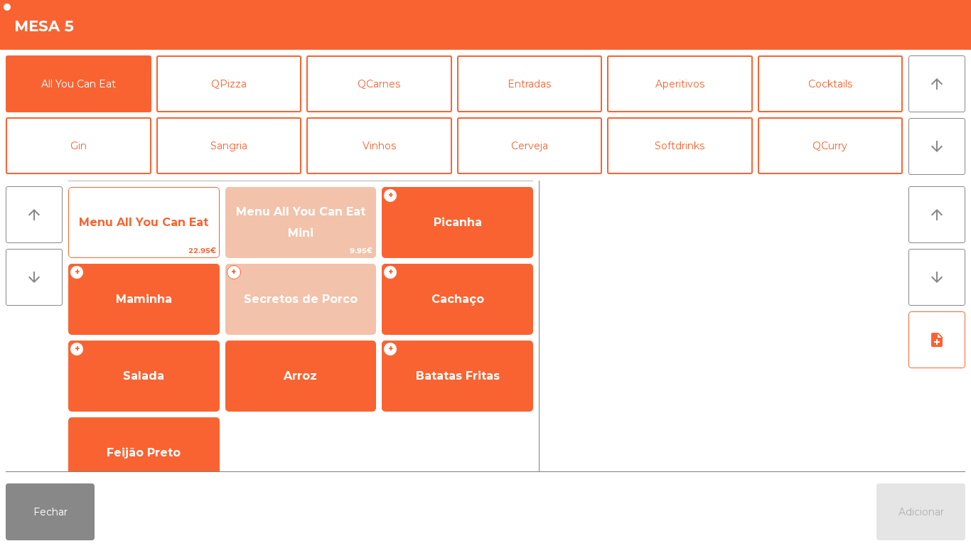
click at [210, 215] on span "Menu All You Can Eat" at bounding box center [144, 222] width 150 height 38
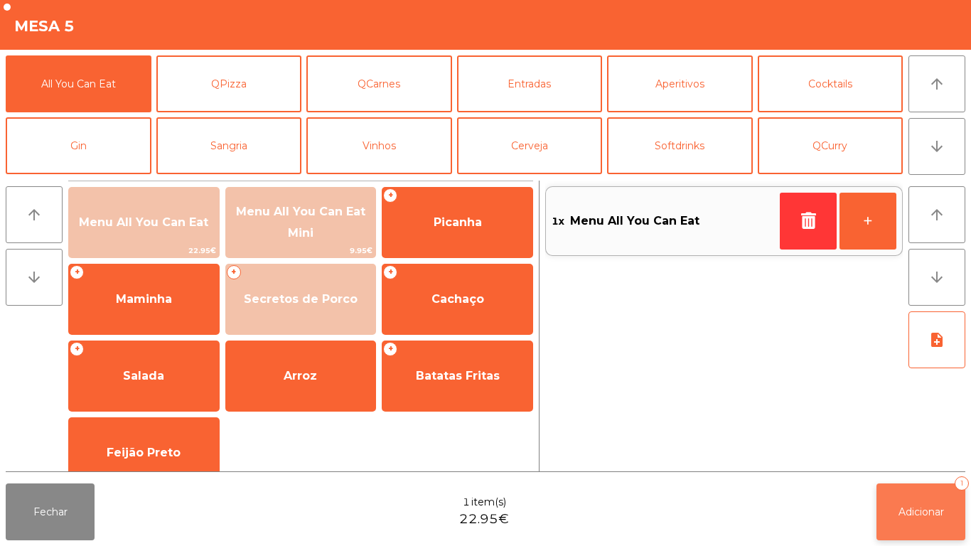
click at [920, 511] on span "Adicionar" at bounding box center [922, 512] width 46 height 13
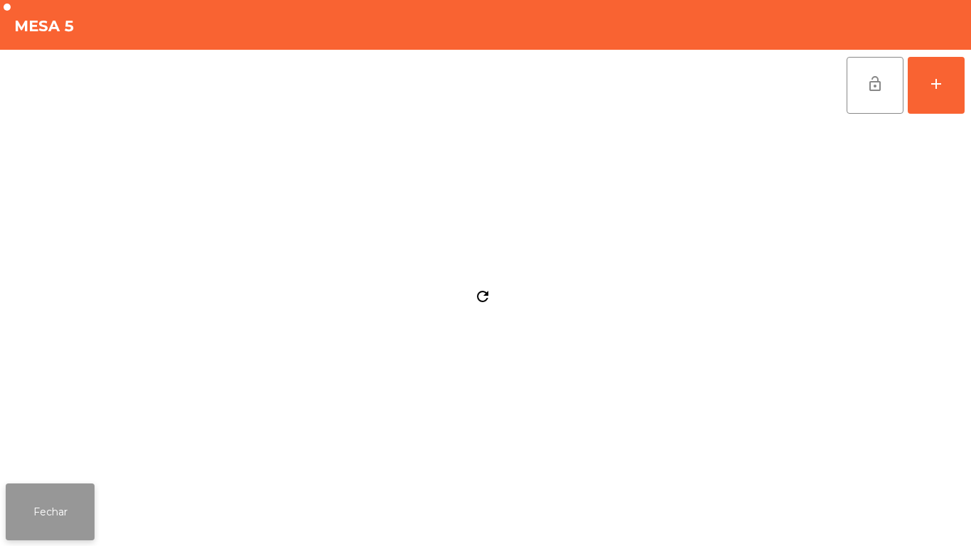
click at [65, 516] on button "Fechar" at bounding box center [50, 512] width 89 height 57
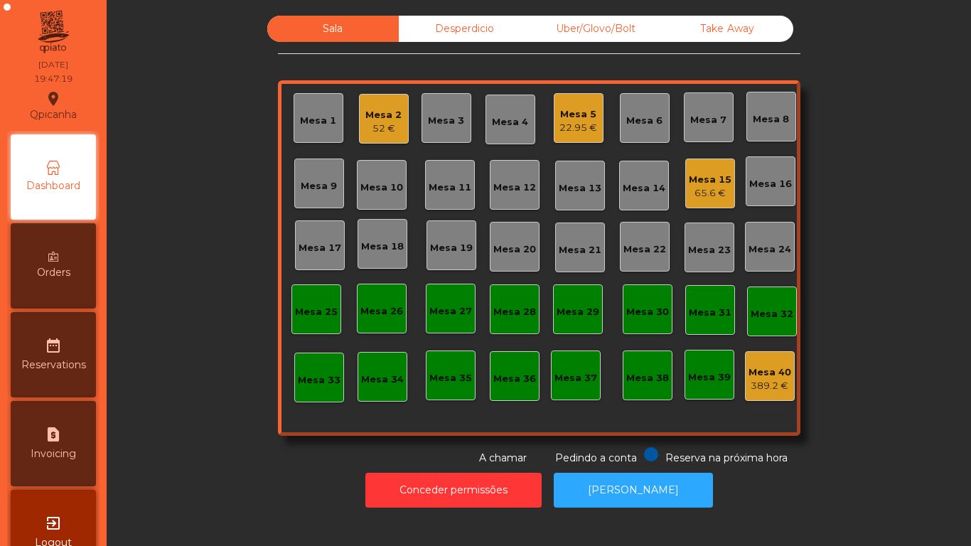
click at [706, 187] on div "65.6 €" at bounding box center [710, 193] width 43 height 14
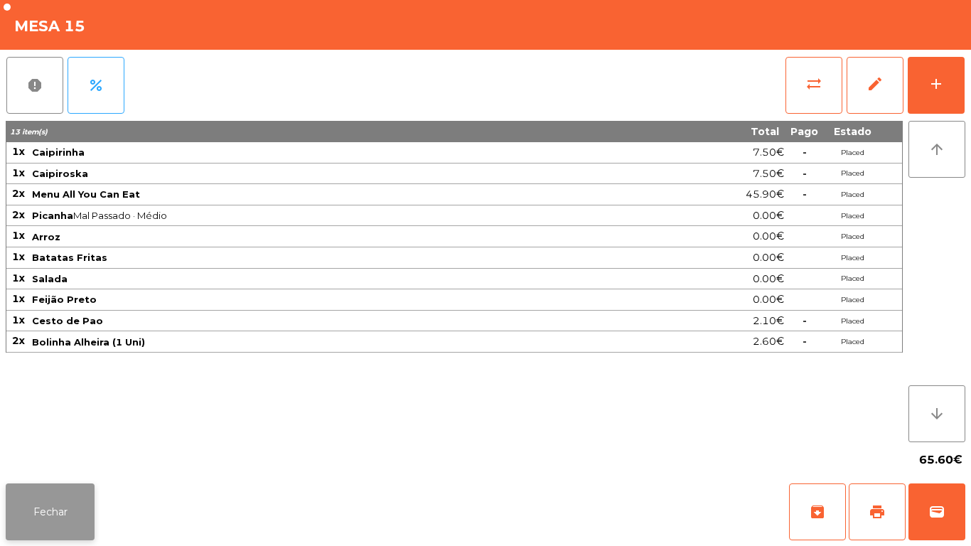
click at [84, 504] on button "Fechar" at bounding box center [50, 512] width 89 height 57
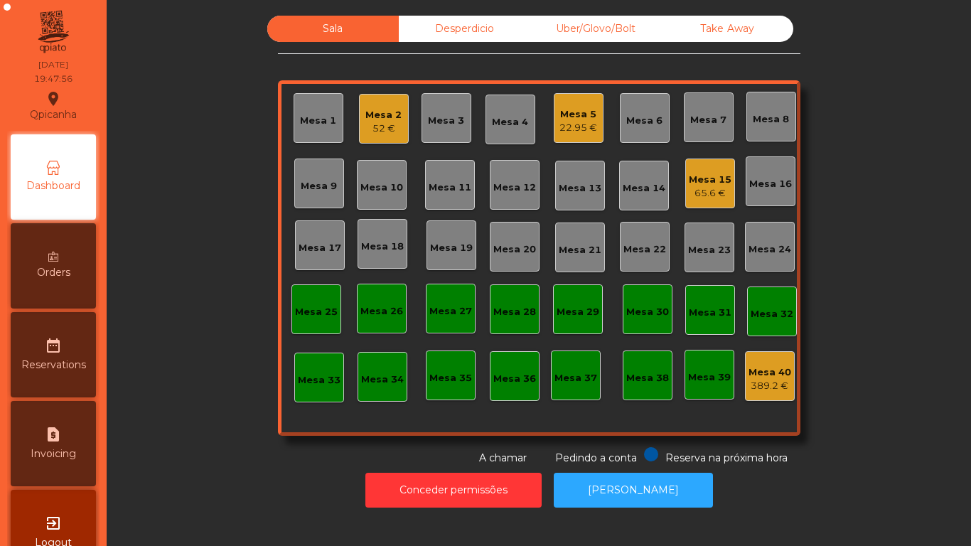
click at [570, 129] on div "22.95 €" at bounding box center [579, 128] width 38 height 14
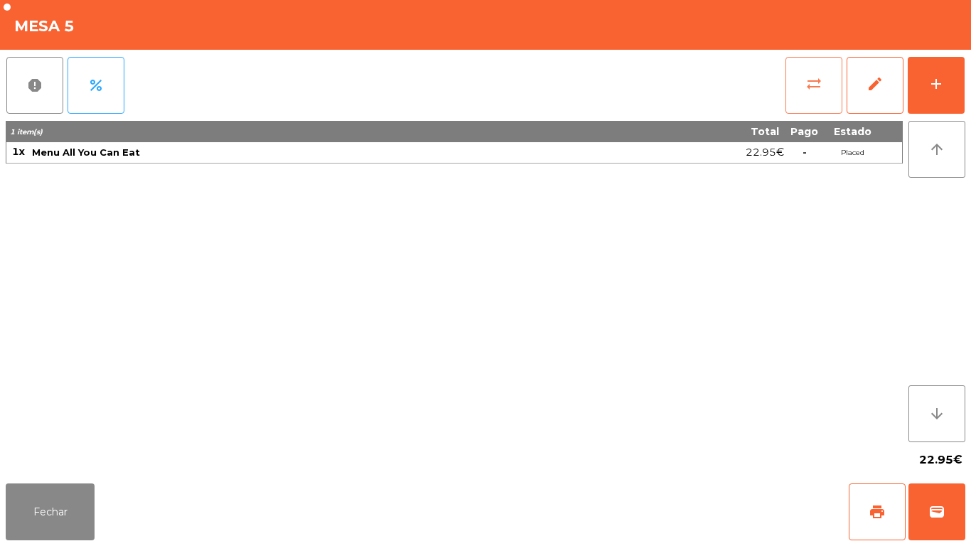
click at [789, 100] on button "sync_alt" at bounding box center [814, 85] width 57 height 57
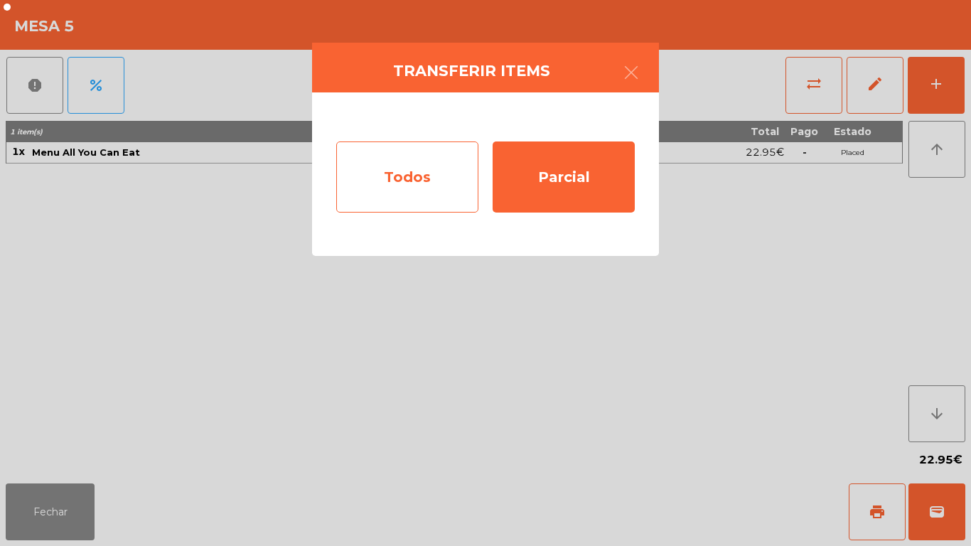
click at [442, 176] on div "Todos" at bounding box center [407, 177] width 142 height 71
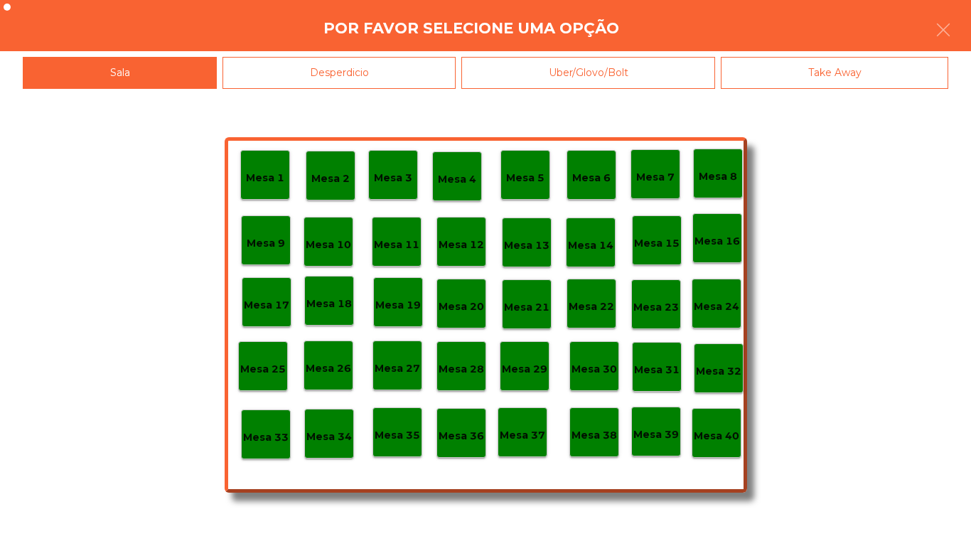
click at [276, 358] on div "Mesa 25" at bounding box center [263, 367] width 46 height 22
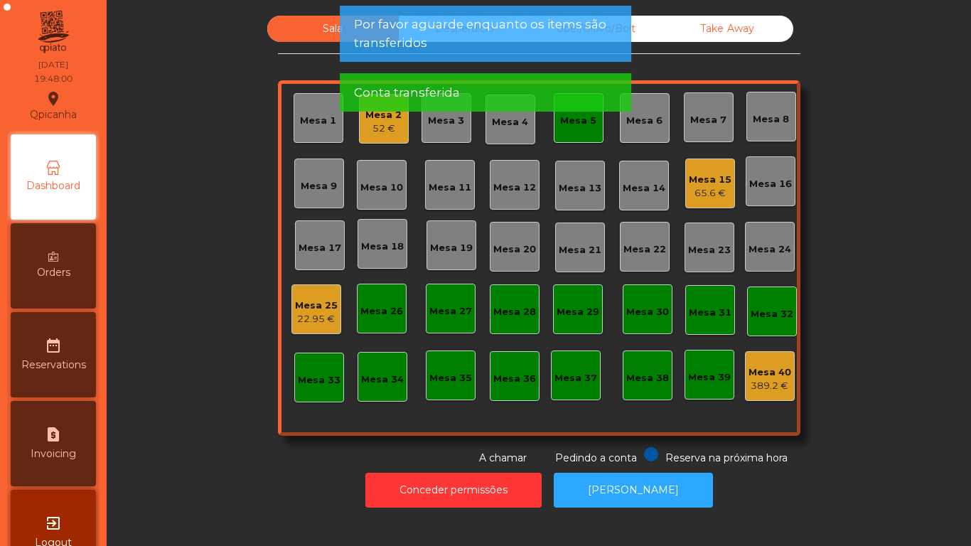
click at [579, 129] on div "Mesa 5" at bounding box center [579, 118] width 50 height 50
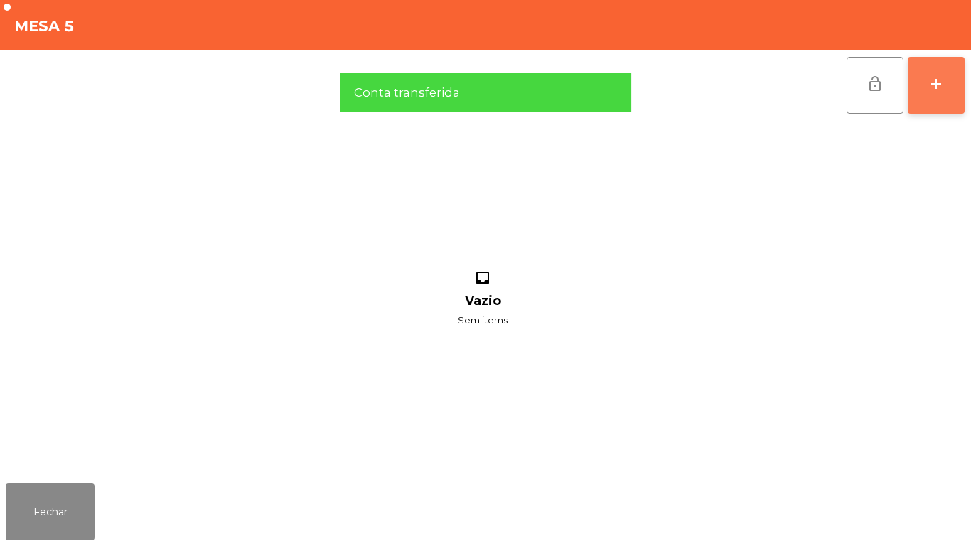
click at [935, 102] on button "add" at bounding box center [936, 85] width 57 height 57
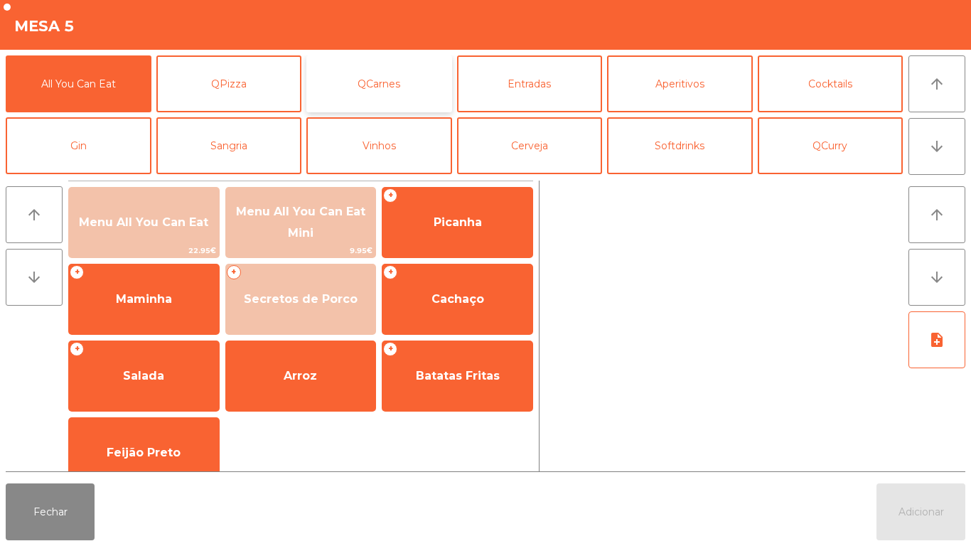
click at [387, 87] on button "QCarnes" at bounding box center [380, 83] width 146 height 57
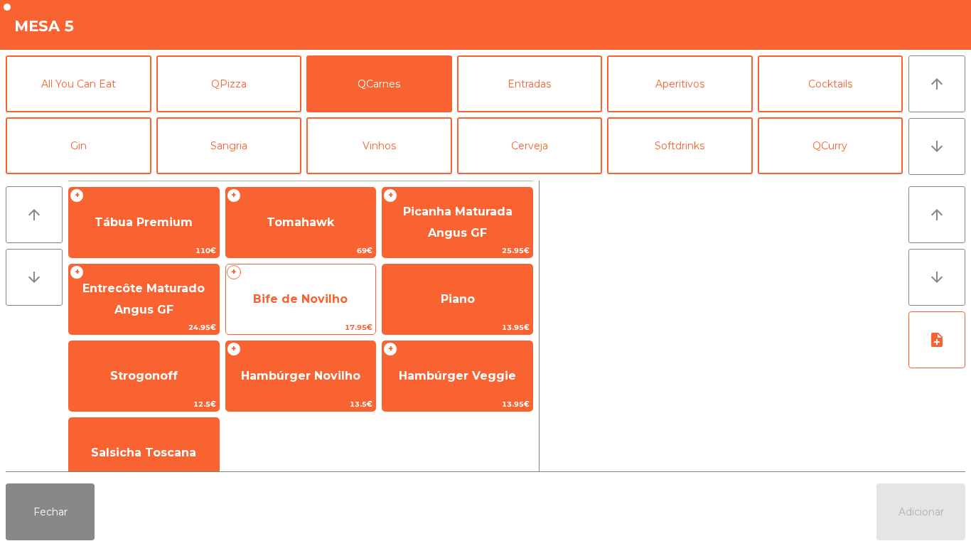
click at [322, 297] on span "Bife de Novilho" at bounding box center [300, 299] width 95 height 14
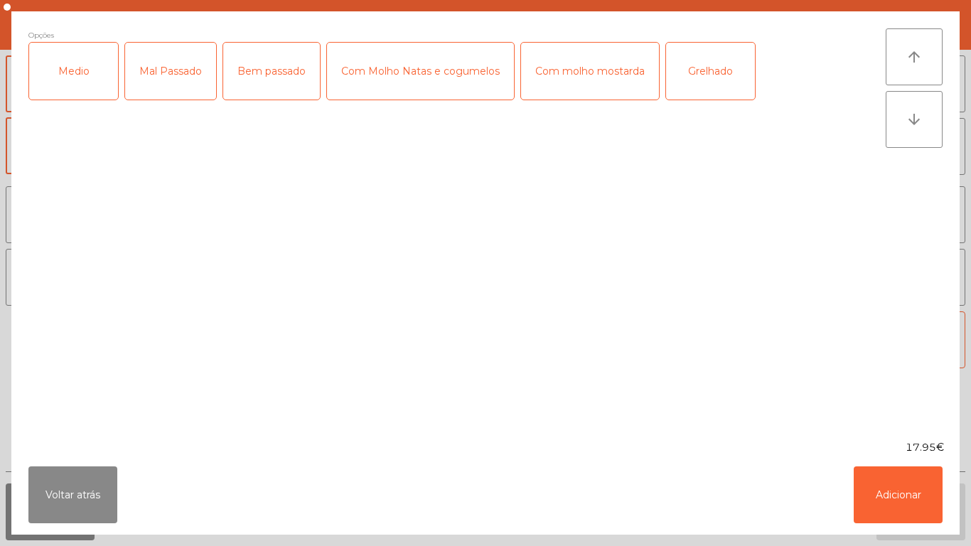
click at [70, 82] on div "Medio" at bounding box center [73, 71] width 89 height 57
click at [429, 73] on div "Com Molho Natas e cogumelos" at bounding box center [420, 71] width 187 height 57
click at [879, 479] on button "Adicionar" at bounding box center [898, 495] width 89 height 57
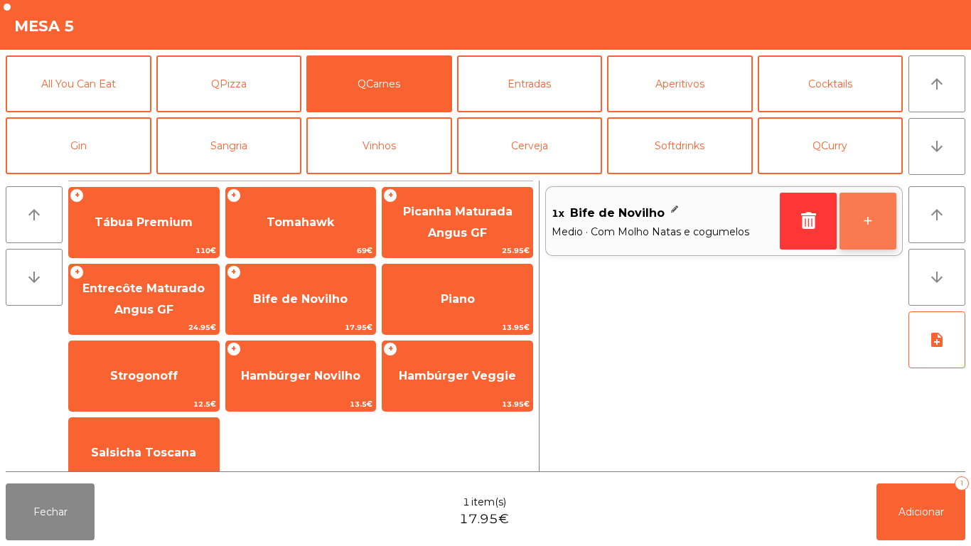
click at [855, 226] on button "+" at bounding box center [868, 221] width 57 height 57
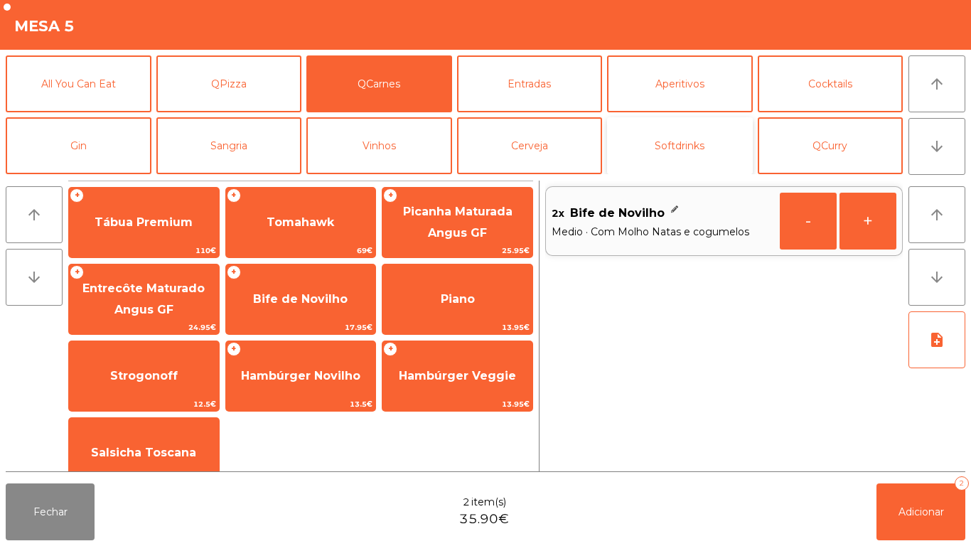
click at [703, 154] on button "Softdrinks" at bounding box center [680, 145] width 146 height 57
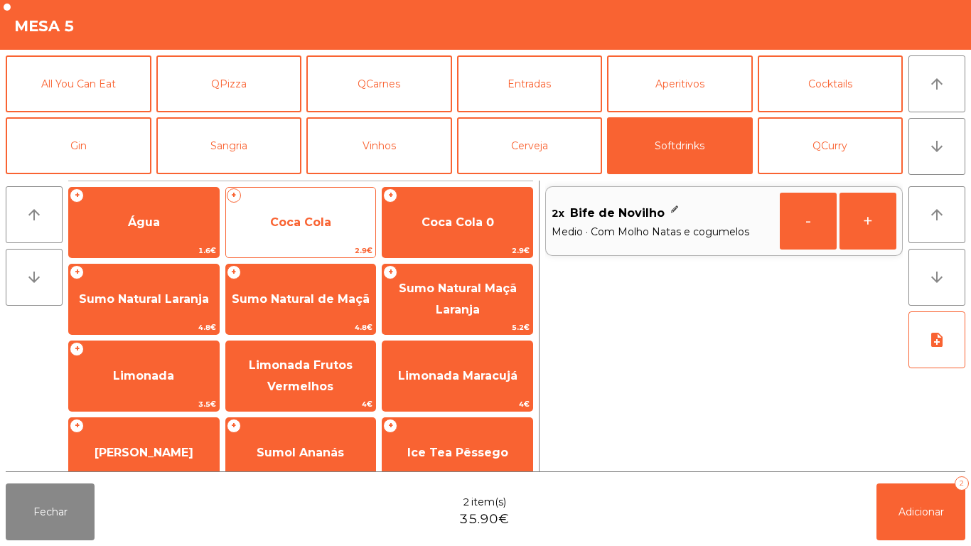
click at [309, 223] on span "Coca Cola" at bounding box center [300, 222] width 61 height 14
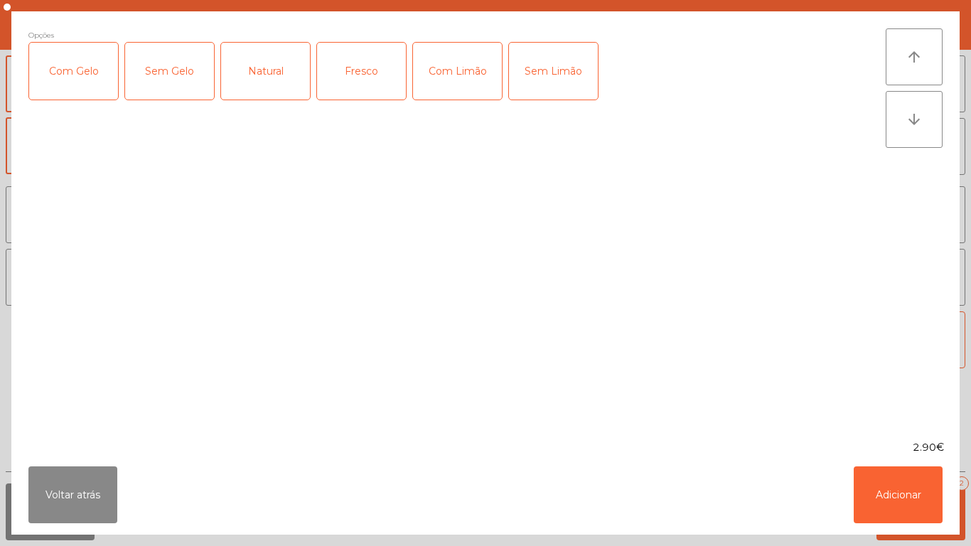
click at [92, 82] on div "Com Gelo" at bounding box center [73, 71] width 89 height 57
click at [460, 73] on div "Com Limão" at bounding box center [457, 71] width 89 height 57
click at [910, 494] on button "Adicionar" at bounding box center [898, 495] width 89 height 57
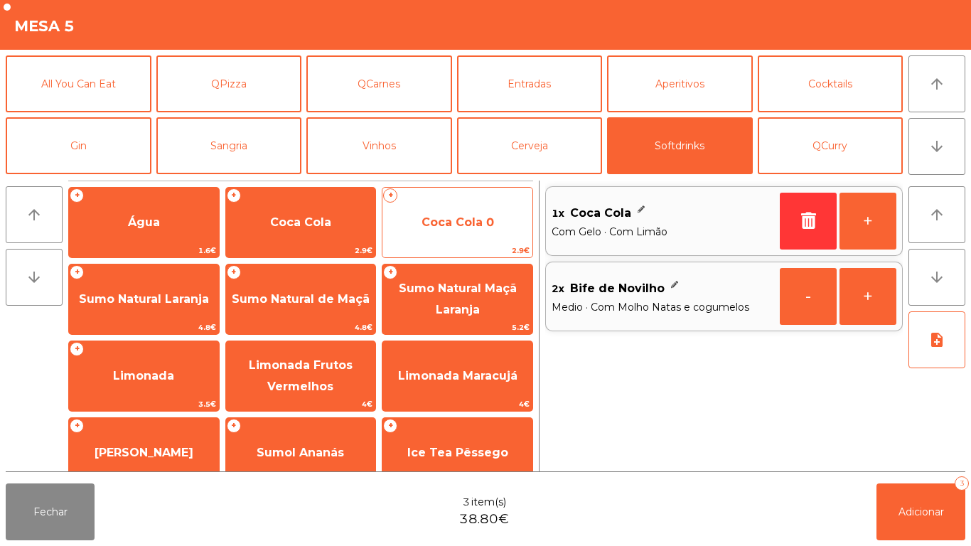
click at [490, 230] on span "Coca Cola 0" at bounding box center [458, 222] width 150 height 38
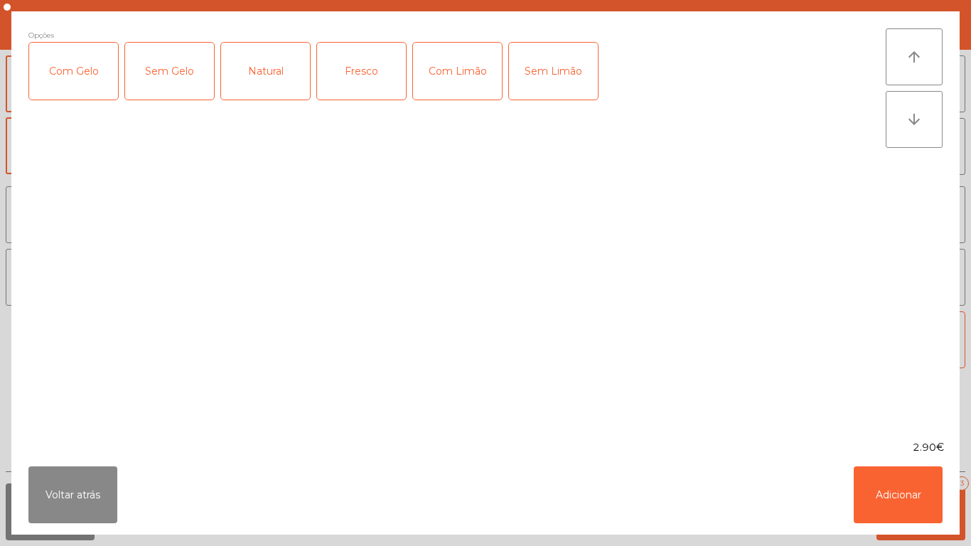
click at [78, 77] on div "Com Gelo" at bounding box center [73, 71] width 89 height 57
click at [458, 75] on div "Com Limão" at bounding box center [457, 71] width 89 height 57
click at [896, 489] on button "Adicionar" at bounding box center [898, 495] width 89 height 57
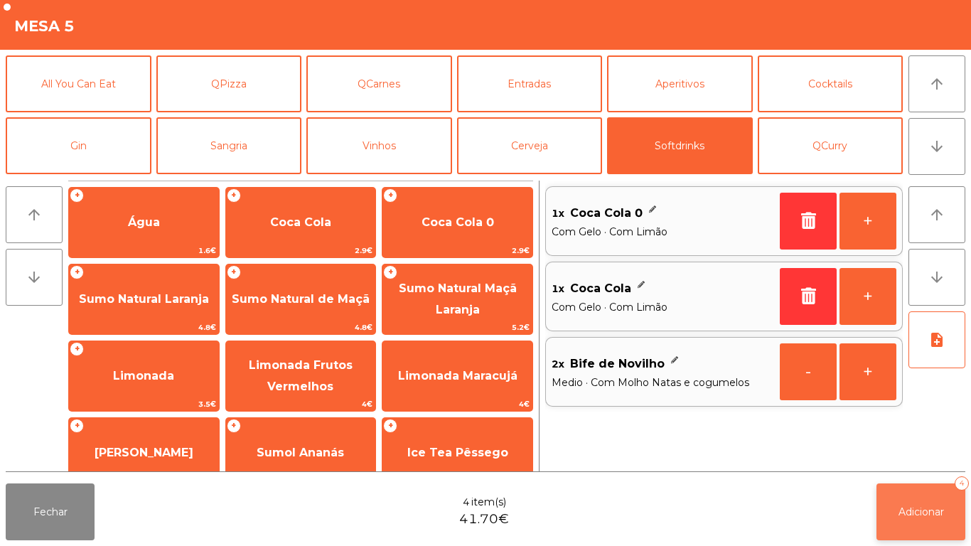
click at [927, 507] on span "Adicionar" at bounding box center [922, 512] width 46 height 13
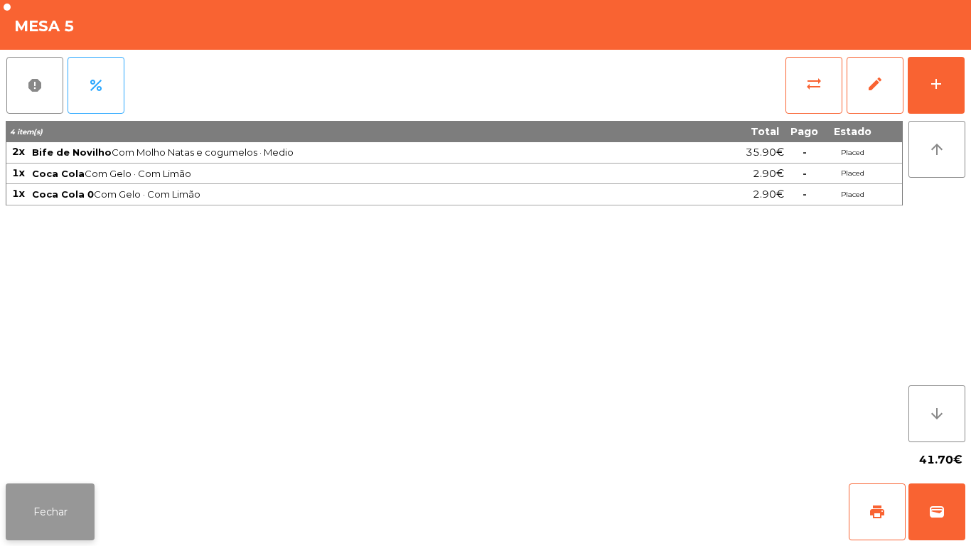
click at [90, 504] on button "Fechar" at bounding box center [50, 512] width 89 height 57
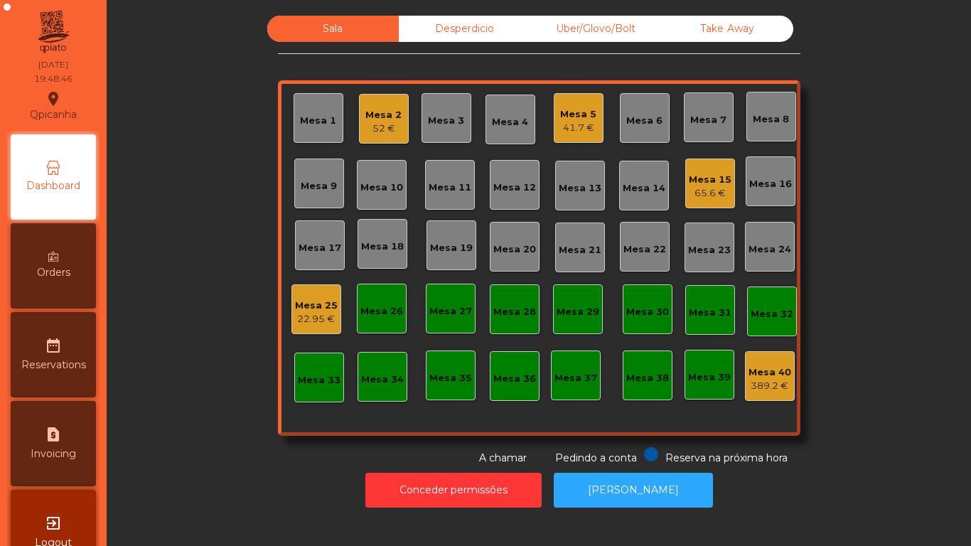
click at [701, 186] on div "65.6 €" at bounding box center [710, 193] width 43 height 14
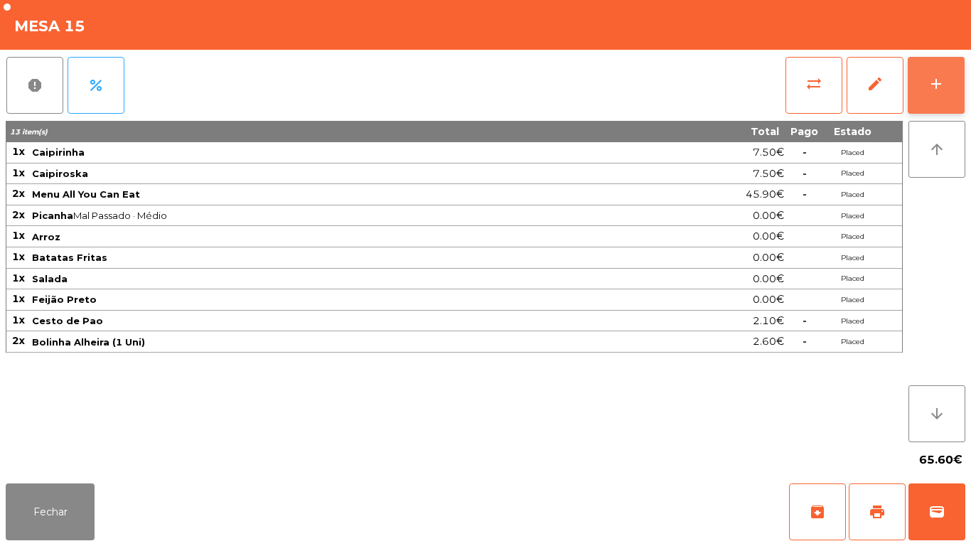
click at [933, 88] on div "add" at bounding box center [936, 83] width 17 height 17
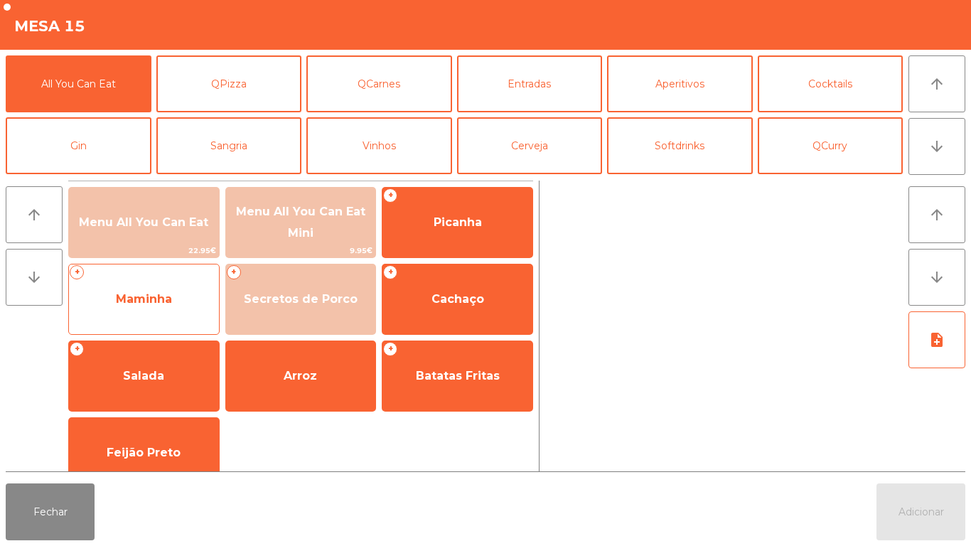
click at [162, 297] on span "Maminha" at bounding box center [144, 299] width 56 height 14
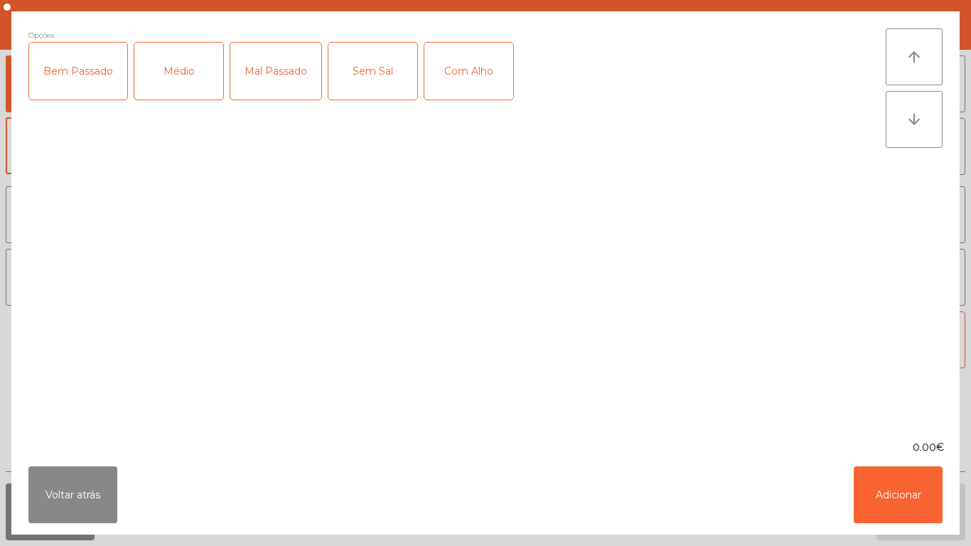
click at [182, 75] on div "Médio" at bounding box center [178, 71] width 89 height 57
click at [467, 67] on div "Com Alho" at bounding box center [469, 71] width 89 height 57
click at [900, 508] on button "Adicionar" at bounding box center [898, 495] width 89 height 57
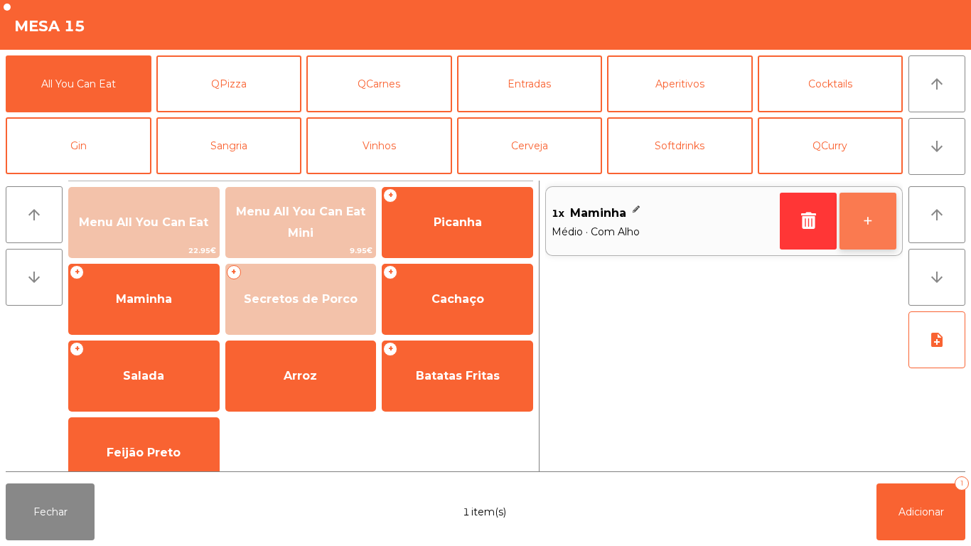
click at [861, 225] on button "+" at bounding box center [868, 221] width 57 height 57
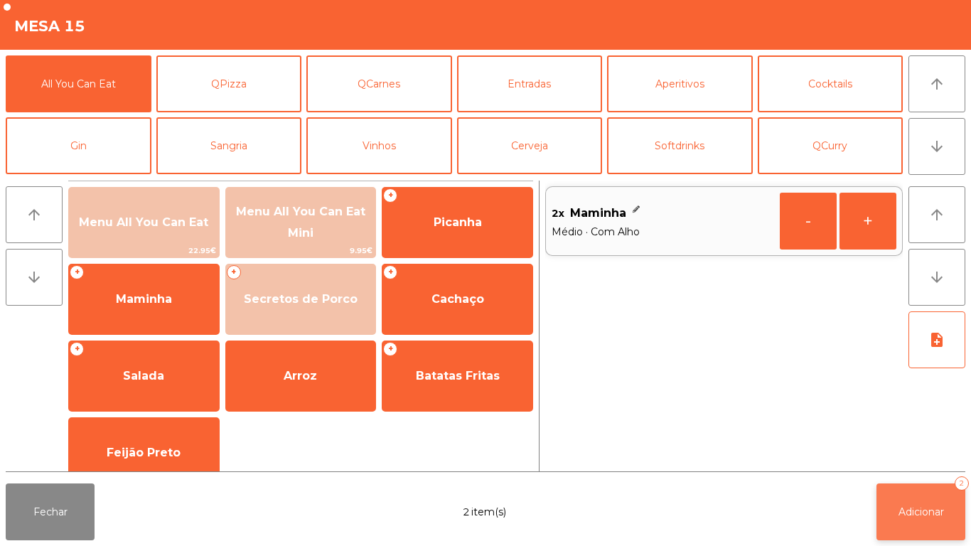
click at [906, 496] on button "Adicionar 2" at bounding box center [921, 512] width 89 height 57
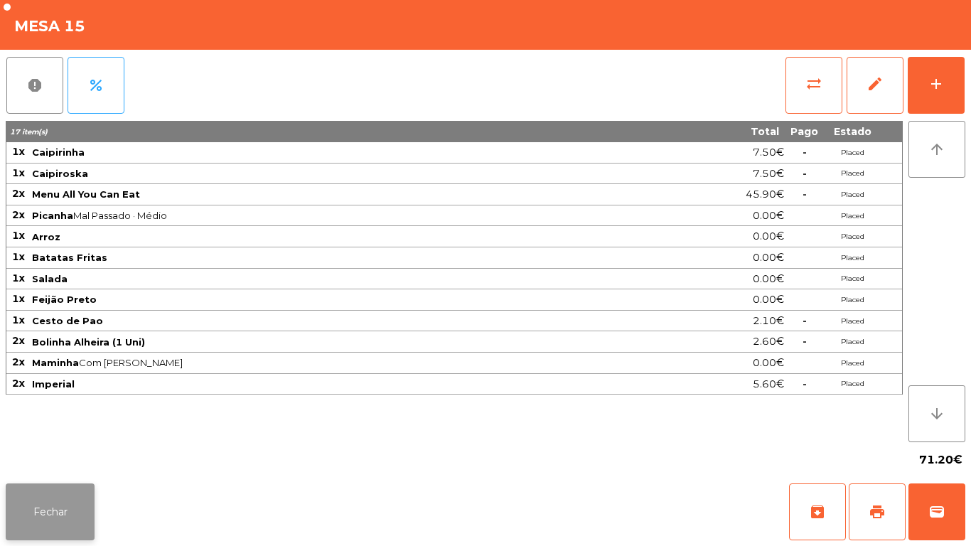
click at [43, 503] on button "Fechar" at bounding box center [50, 512] width 89 height 57
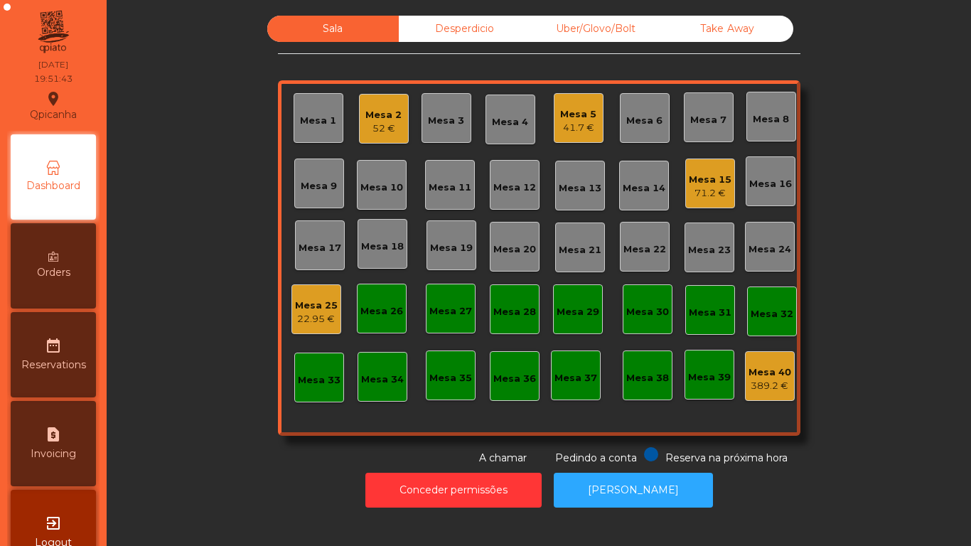
click at [703, 187] on div "71.2 €" at bounding box center [710, 193] width 43 height 14
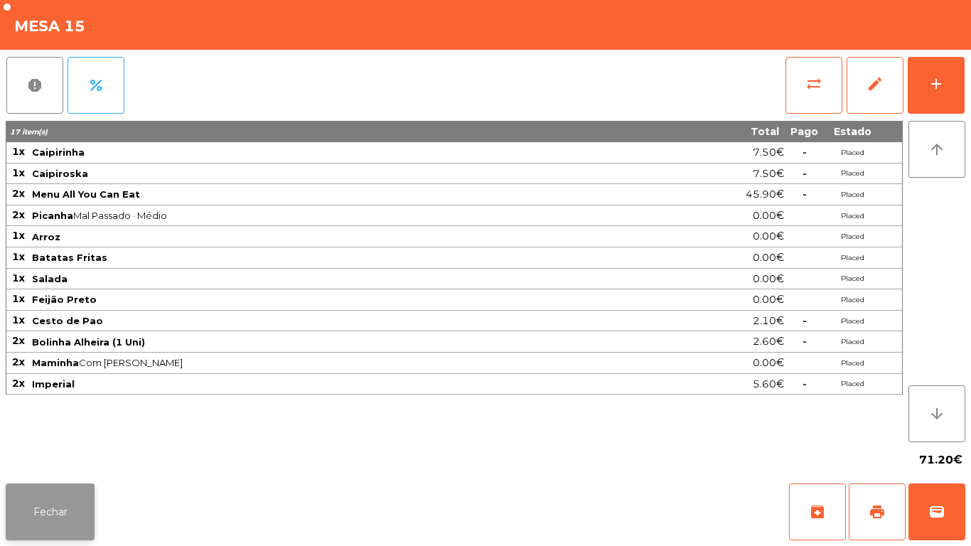
click at [73, 496] on button "Fechar" at bounding box center [50, 512] width 89 height 57
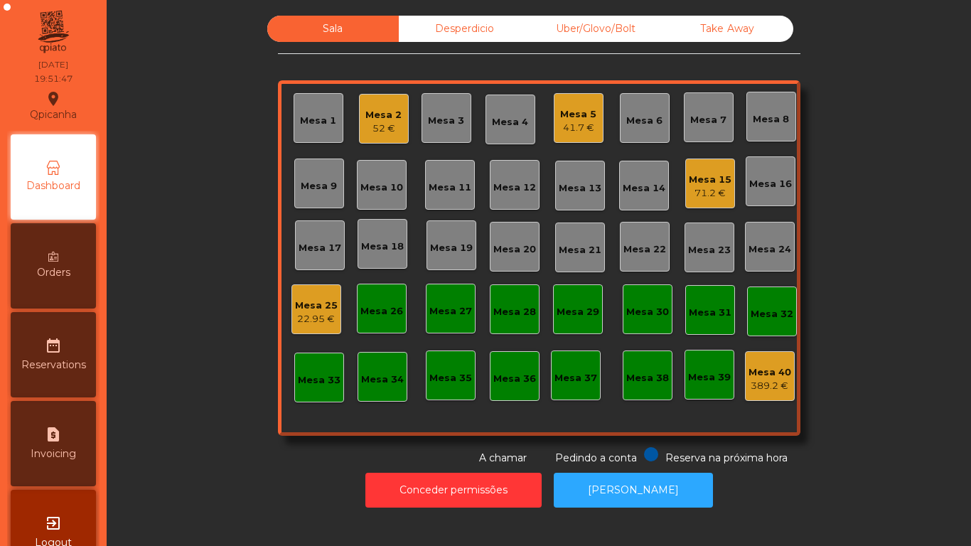
click at [213, 472] on div "Conceder permissões Abrir [PERSON_NAME]" at bounding box center [539, 490] width 826 height 49
click at [577, 136] on div "Mesa 5 41.7 €" at bounding box center [579, 118] width 50 height 50
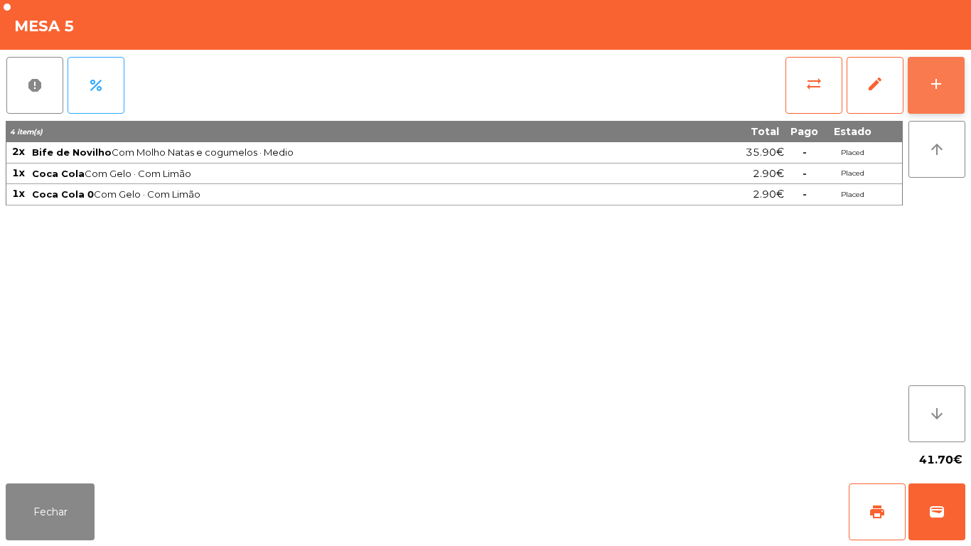
click at [936, 90] on div "add" at bounding box center [936, 83] width 17 height 17
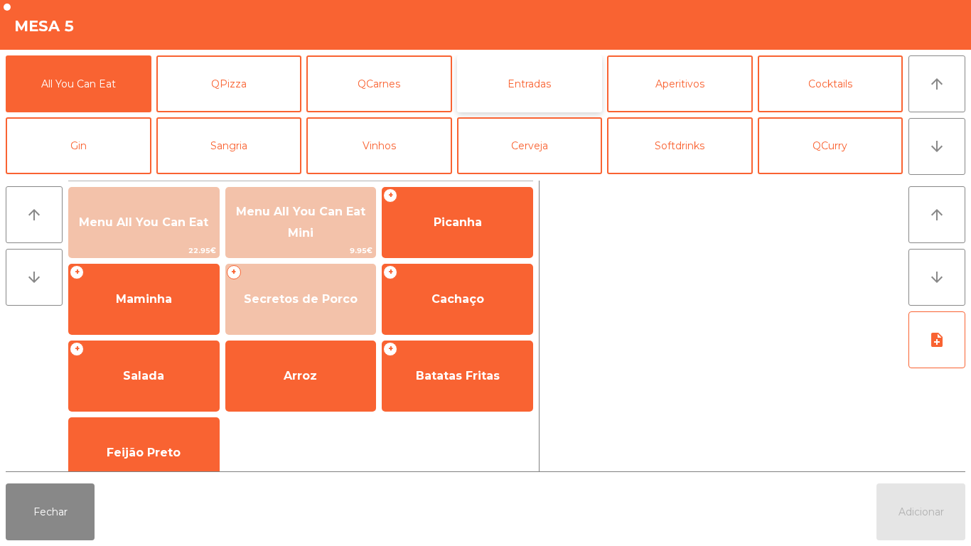
click at [553, 95] on button "Entradas" at bounding box center [530, 83] width 146 height 57
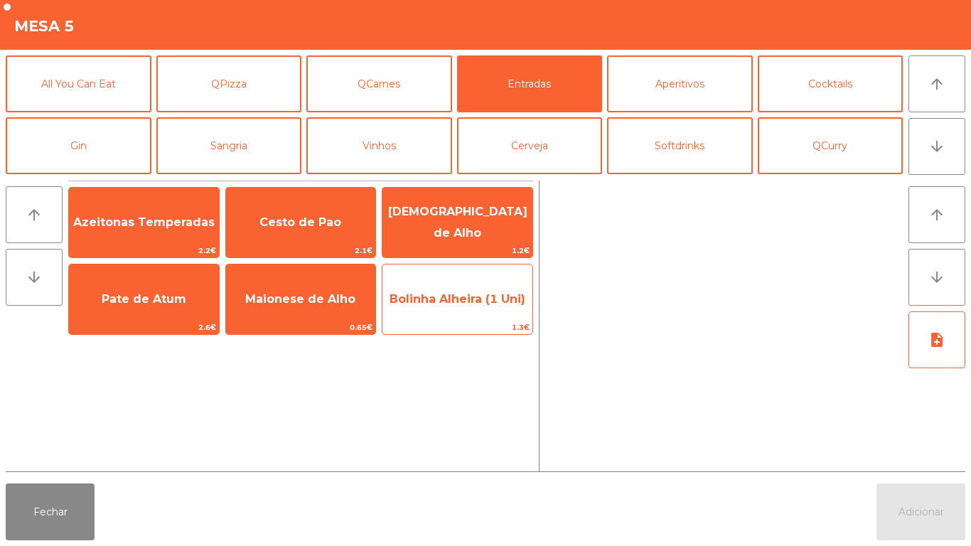
click at [460, 309] on span "Bolinha Alheira (1 Uni)" at bounding box center [458, 299] width 150 height 38
click at [472, 297] on span "Bolinha Alheira (1 Uni)" at bounding box center [458, 299] width 136 height 14
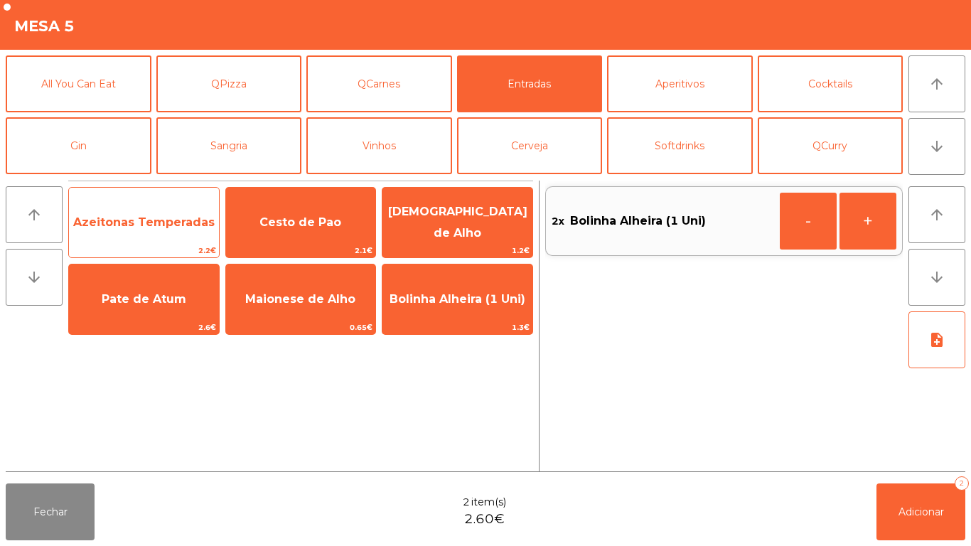
click at [149, 241] on span "Azeitonas Temperadas" at bounding box center [144, 222] width 150 height 38
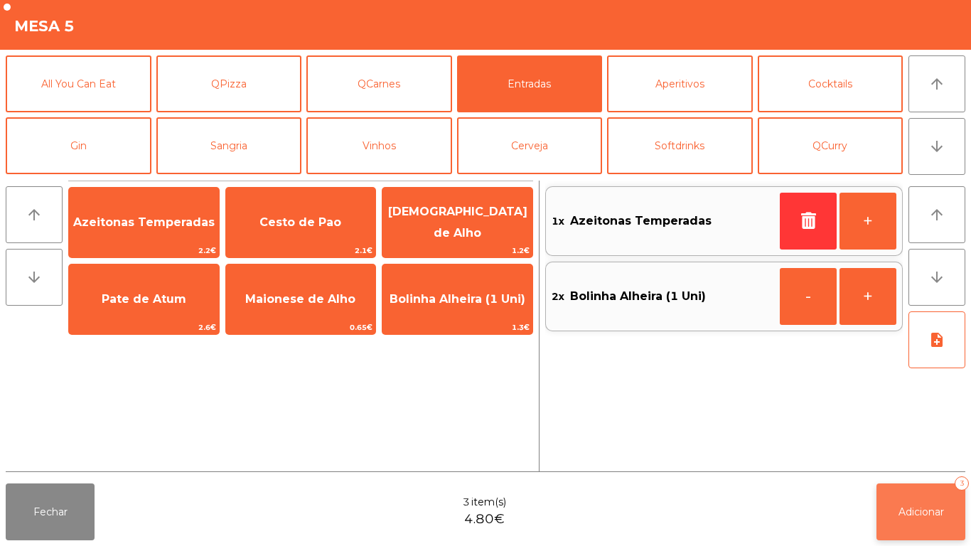
click at [935, 511] on span "Adicionar" at bounding box center [922, 512] width 46 height 13
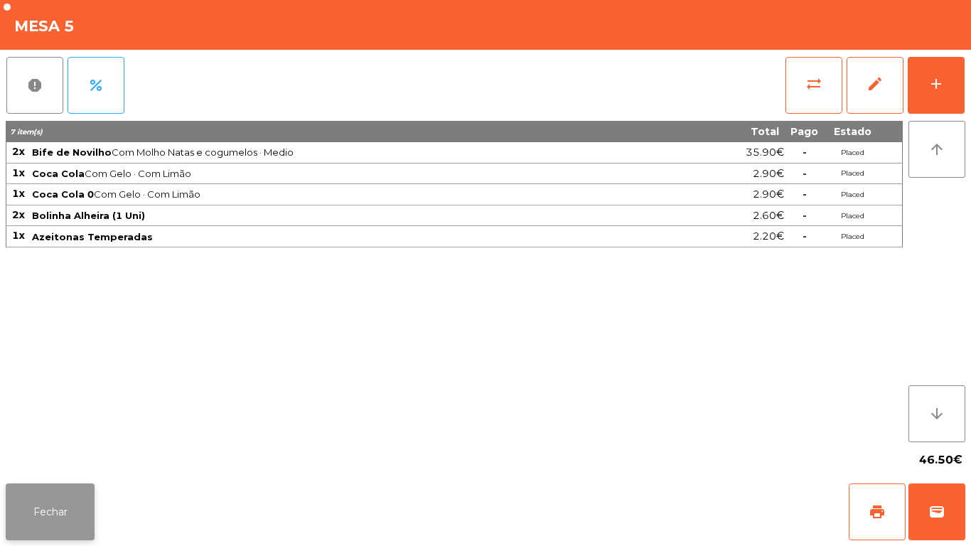
click at [80, 513] on button "Fechar" at bounding box center [50, 512] width 89 height 57
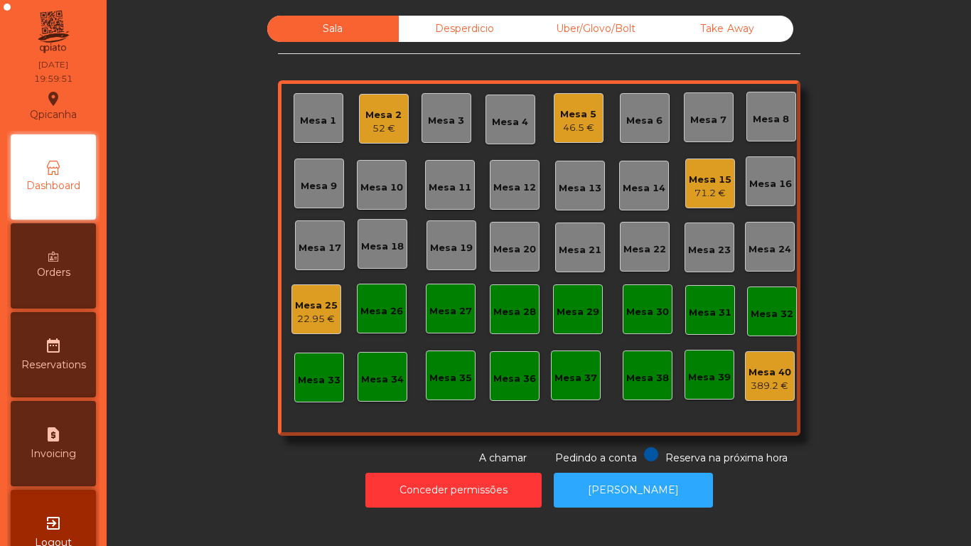
click at [689, 189] on div "71.2 €" at bounding box center [710, 193] width 43 height 14
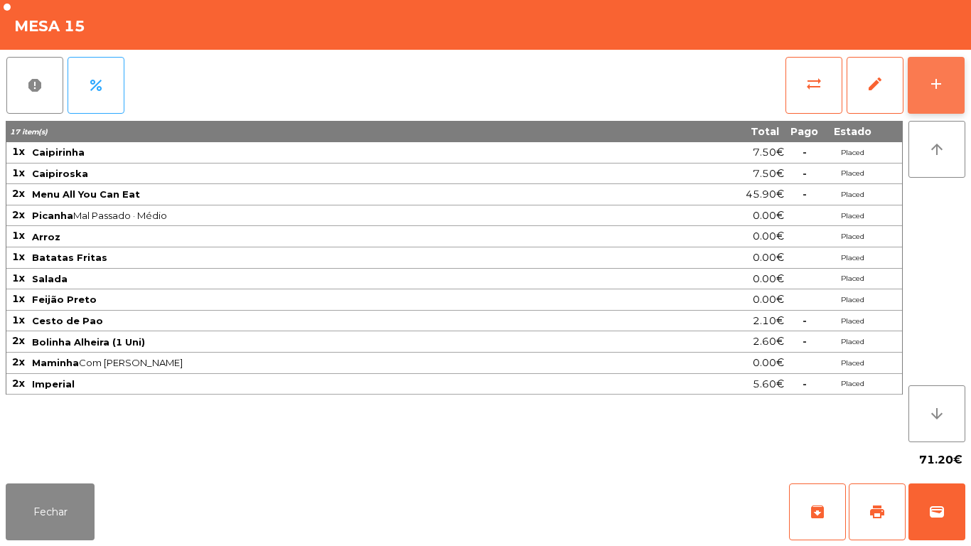
click at [947, 95] on button "add" at bounding box center [936, 85] width 57 height 57
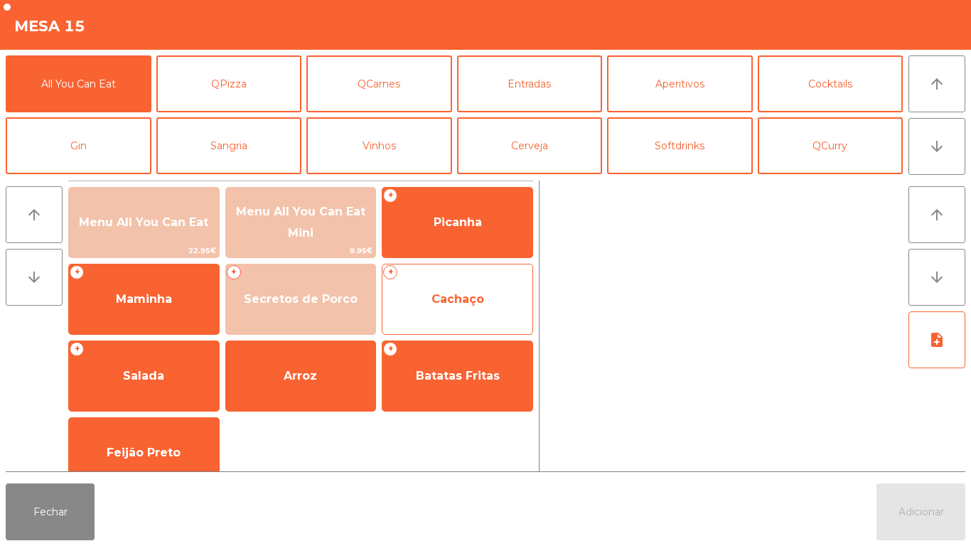
click at [475, 292] on span "Cachaço" at bounding box center [458, 299] width 53 height 14
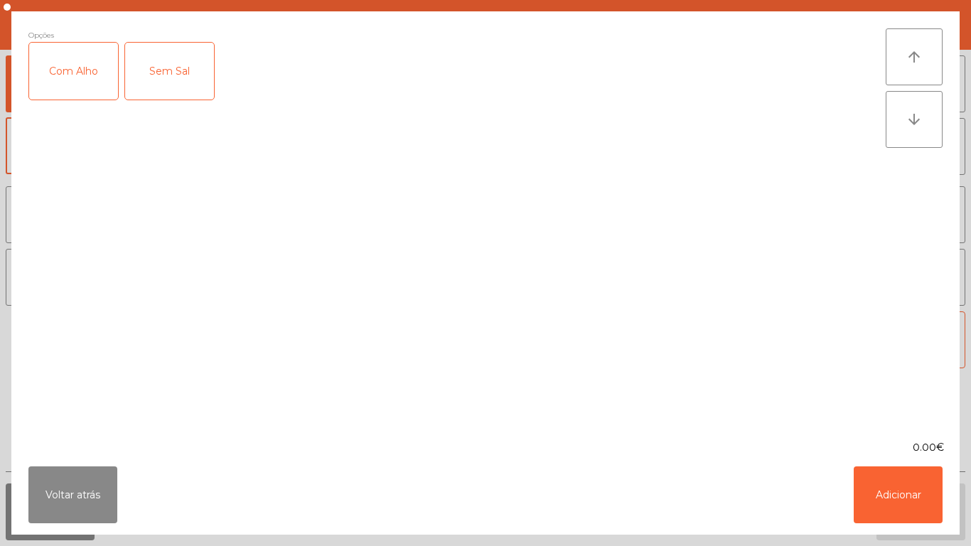
click at [65, 76] on div "Com Alho" at bounding box center [73, 71] width 89 height 57
click at [894, 484] on button "Adicionar" at bounding box center [898, 495] width 89 height 57
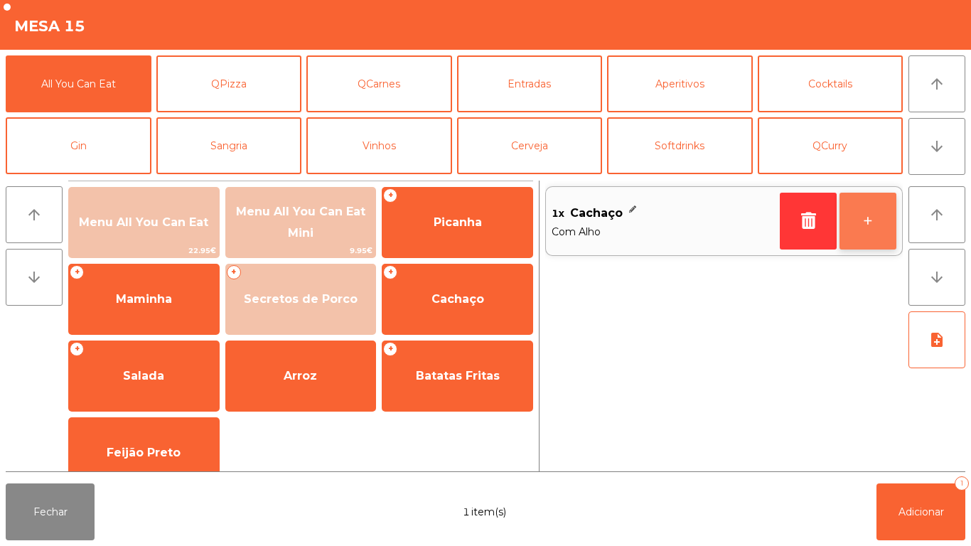
click at [857, 214] on button "+" at bounding box center [868, 221] width 57 height 57
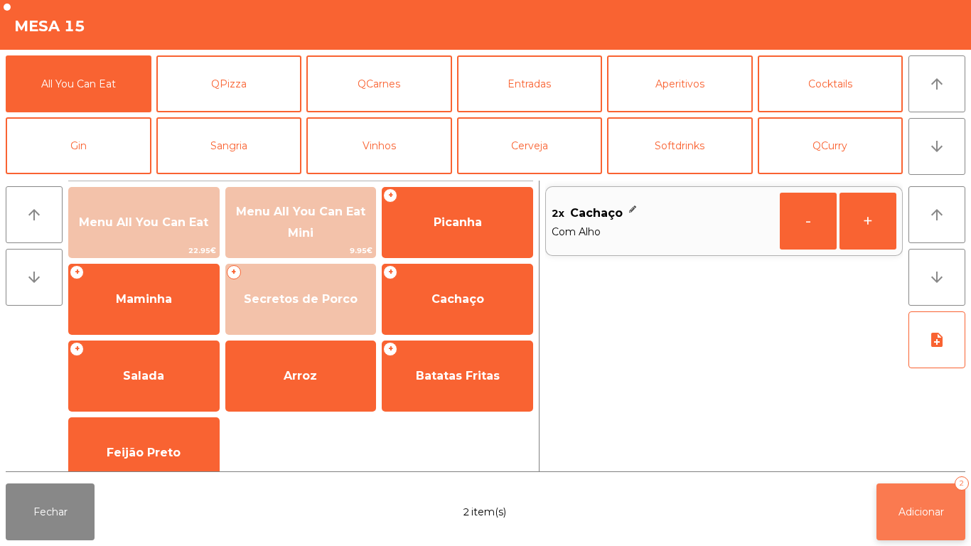
click at [910, 496] on button "Adicionar 2" at bounding box center [921, 512] width 89 height 57
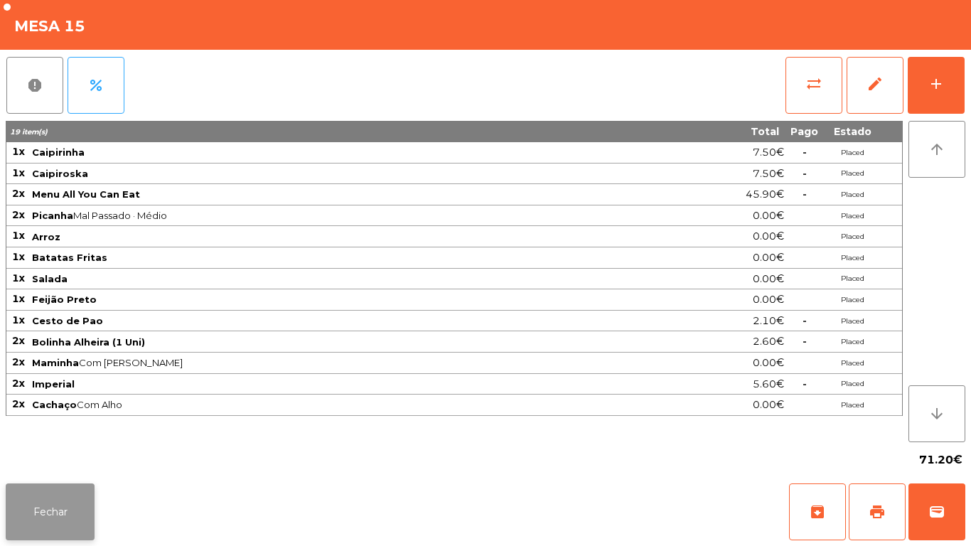
click at [67, 507] on button "Fechar" at bounding box center [50, 512] width 89 height 57
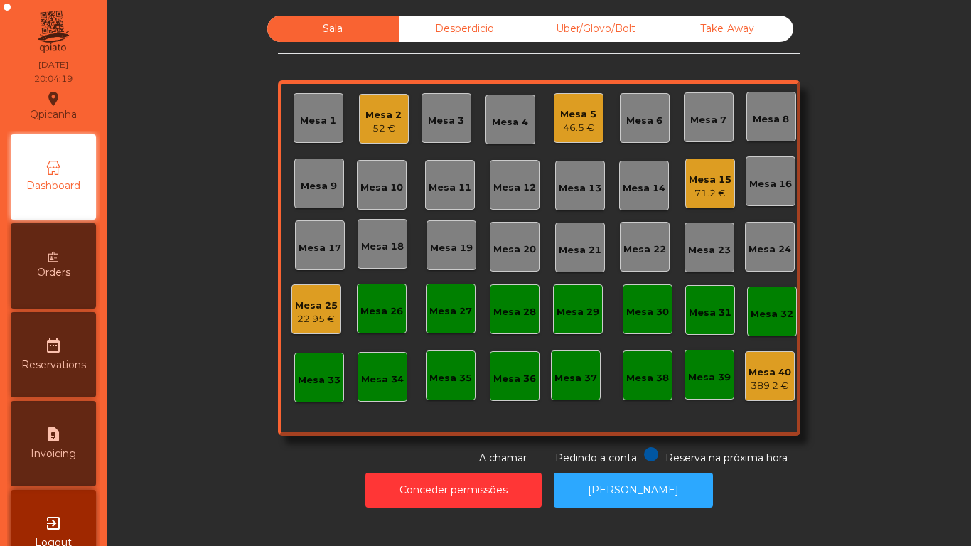
click at [376, 323] on div "Mesa 26" at bounding box center [382, 309] width 50 height 50
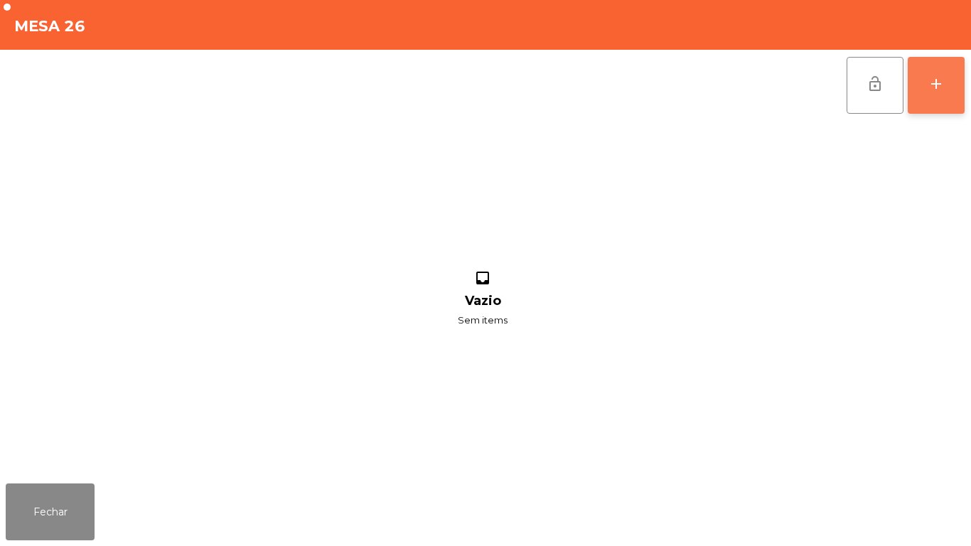
click at [932, 80] on div "add" at bounding box center [936, 83] width 17 height 17
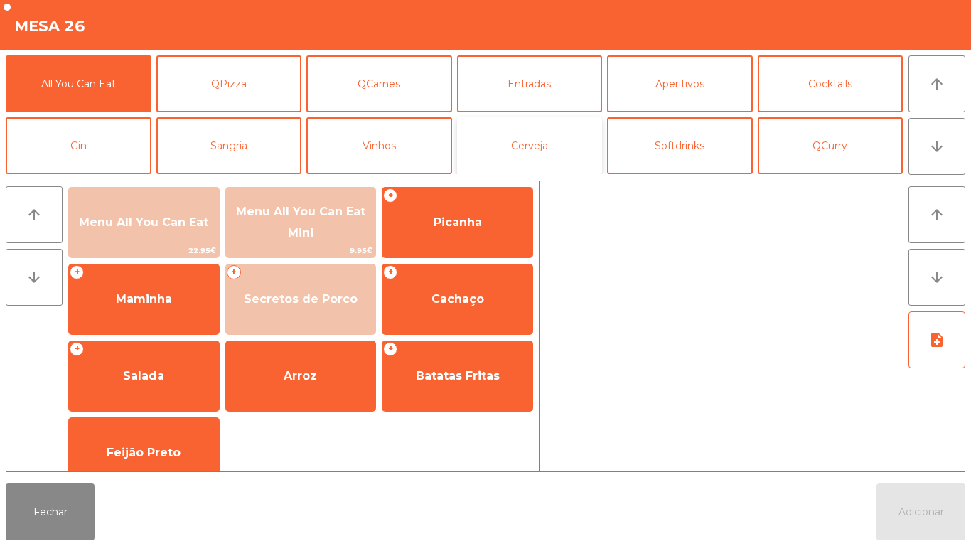
click at [535, 148] on button "Cerveja" at bounding box center [530, 145] width 146 height 57
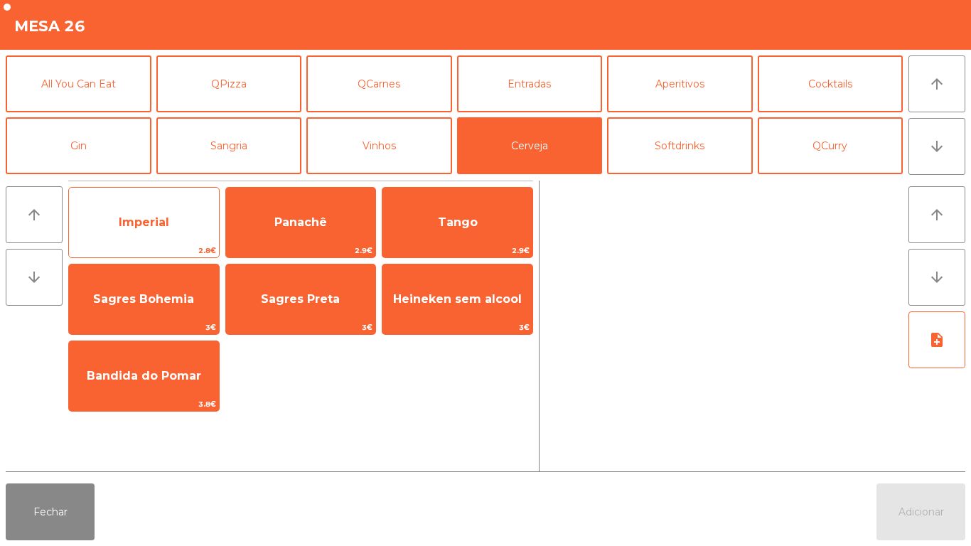
click at [164, 227] on span "Imperial" at bounding box center [144, 222] width 50 height 14
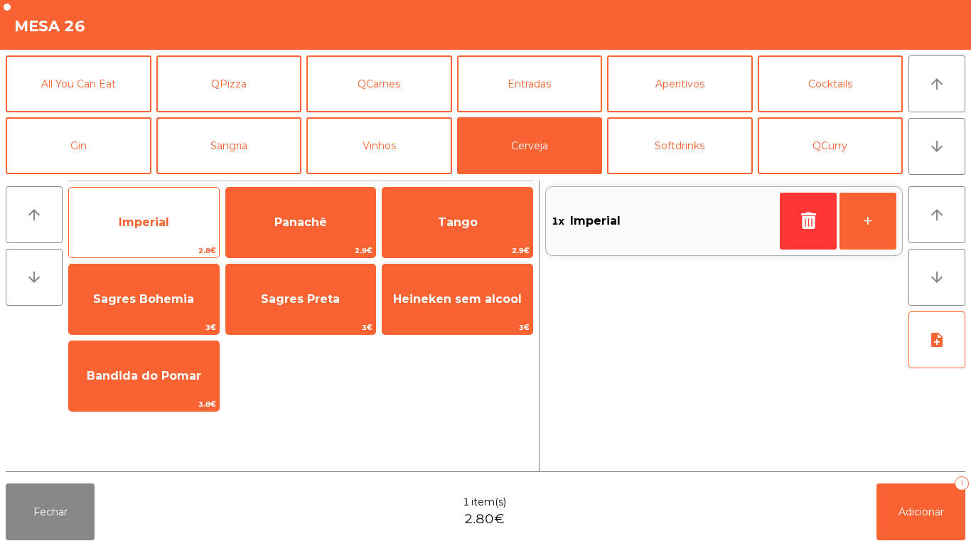
click at [165, 225] on span "Imperial" at bounding box center [144, 222] width 50 height 14
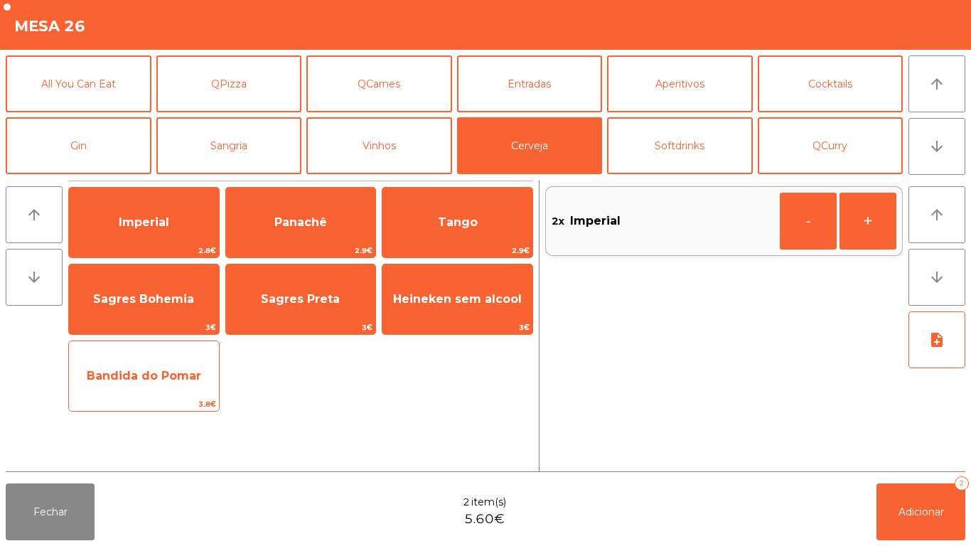
click at [161, 385] on span "Bandida do Pomar" at bounding box center [144, 376] width 150 height 38
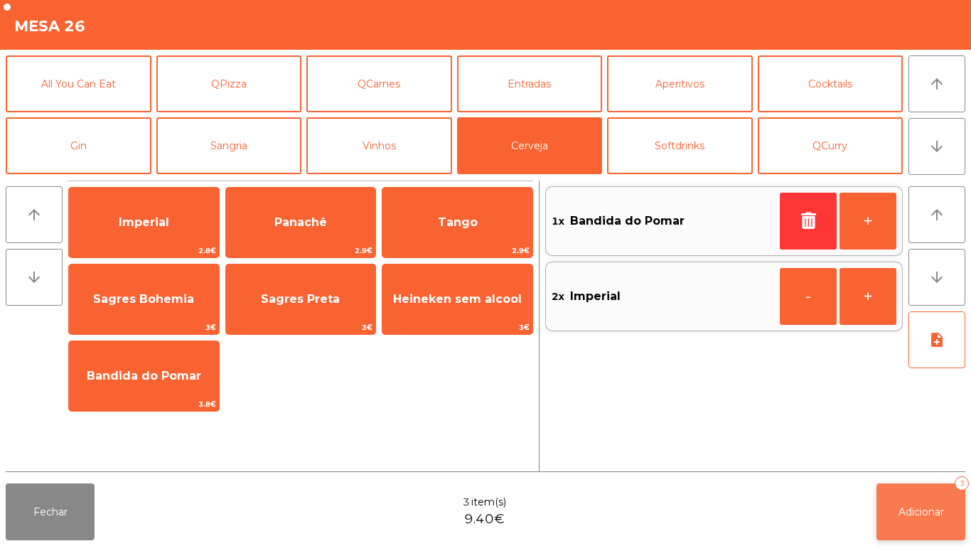
click at [920, 523] on button "Adicionar 3" at bounding box center [921, 512] width 89 height 57
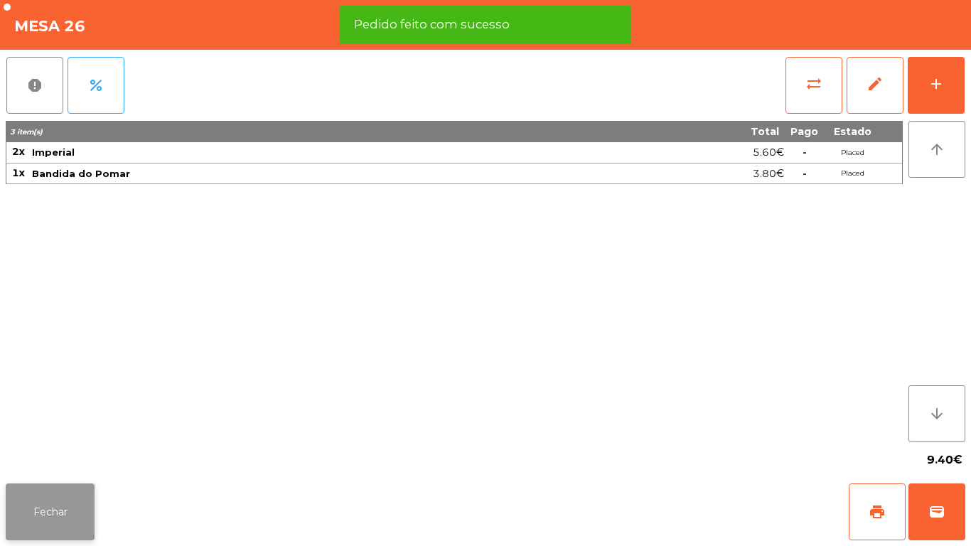
click at [53, 523] on button "Fechar" at bounding box center [50, 512] width 89 height 57
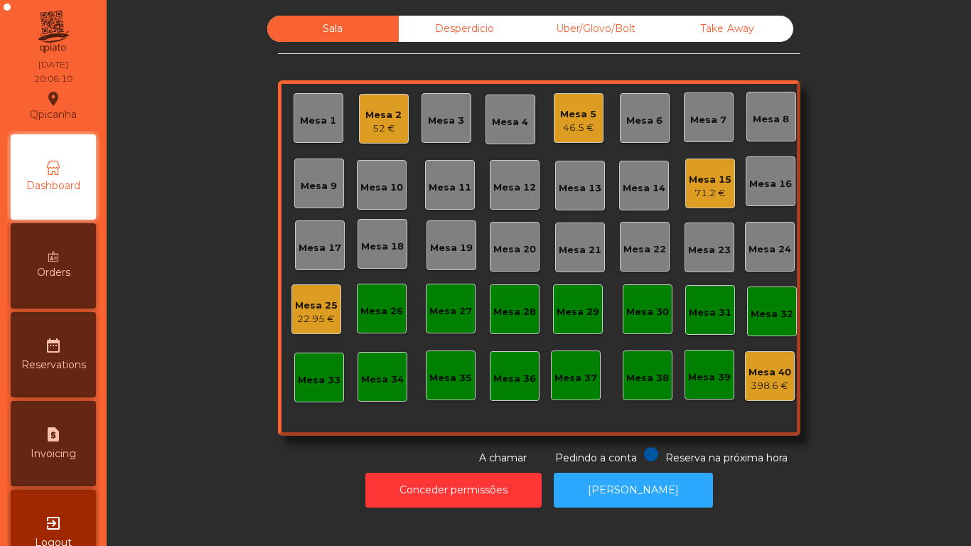
click at [707, 187] on div "71.2 €" at bounding box center [710, 193] width 43 height 14
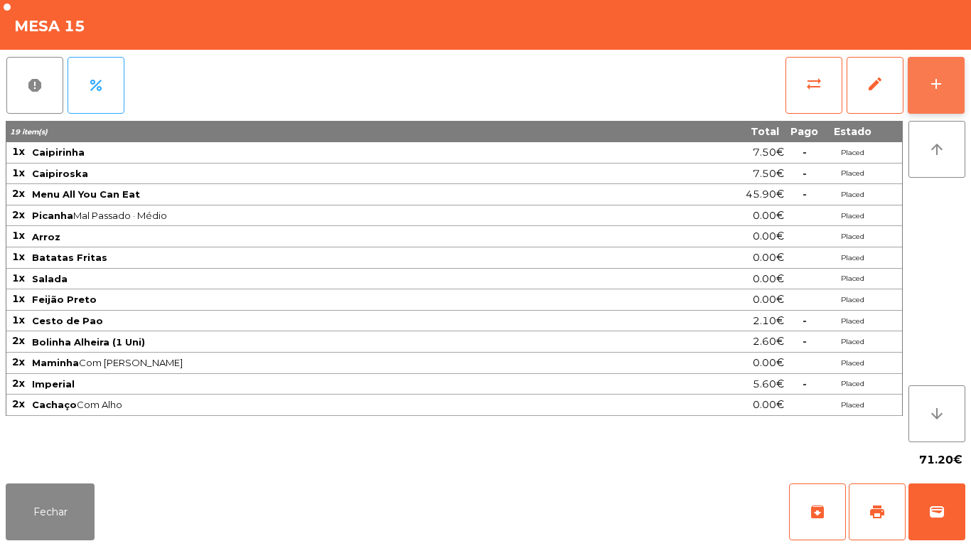
click at [936, 87] on div "add" at bounding box center [936, 83] width 17 height 17
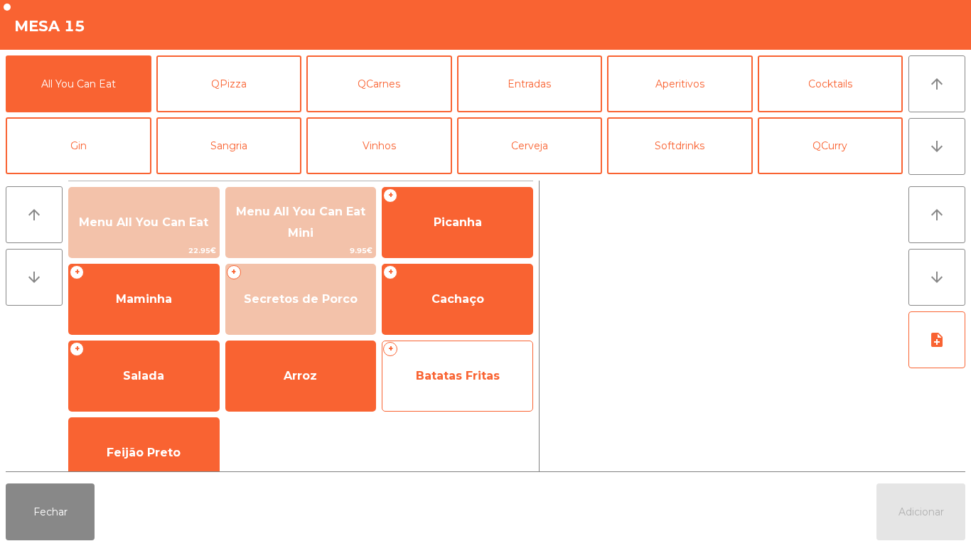
click at [449, 358] on span "Batatas Fritas" at bounding box center [458, 376] width 150 height 38
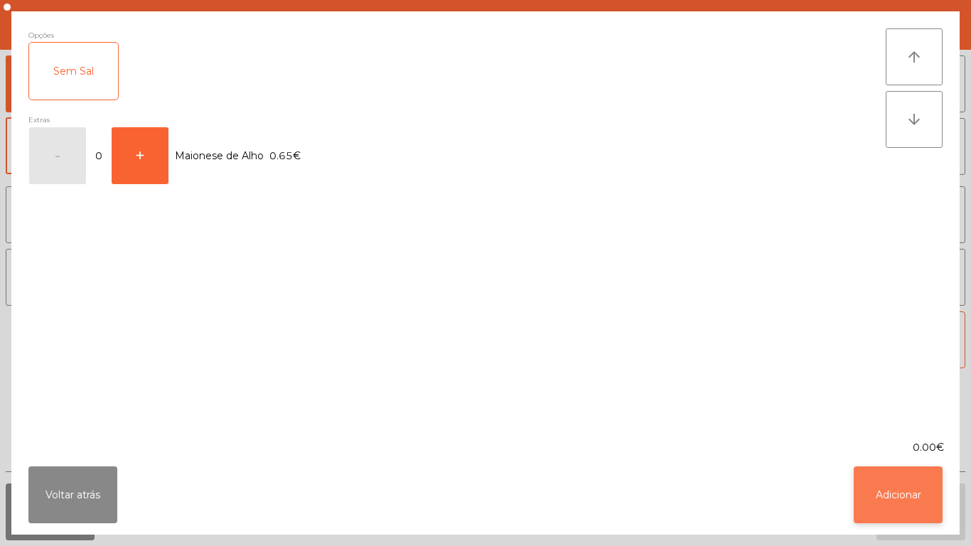
click at [897, 487] on button "Adicionar" at bounding box center [898, 495] width 89 height 57
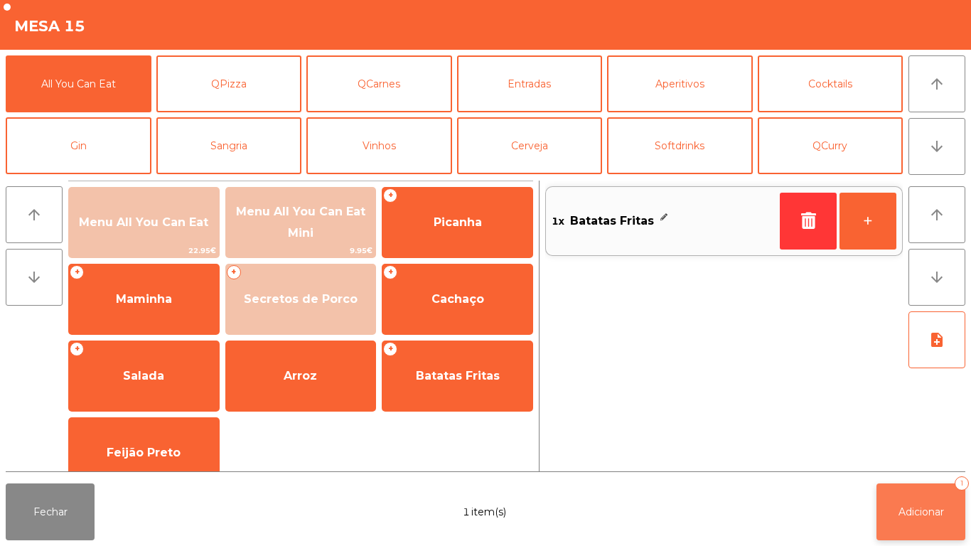
click at [909, 499] on button "Adicionar 1" at bounding box center [921, 512] width 89 height 57
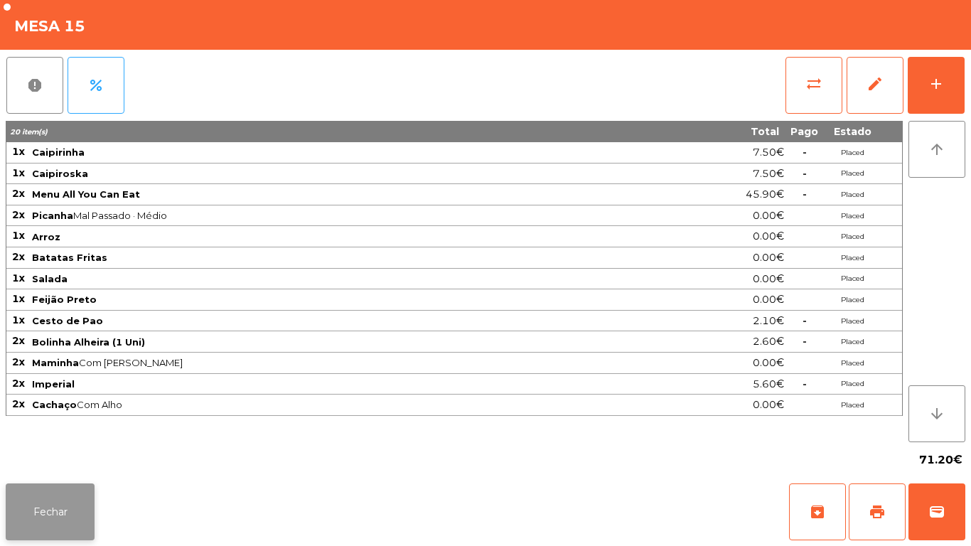
click at [70, 506] on button "Fechar" at bounding box center [50, 512] width 89 height 57
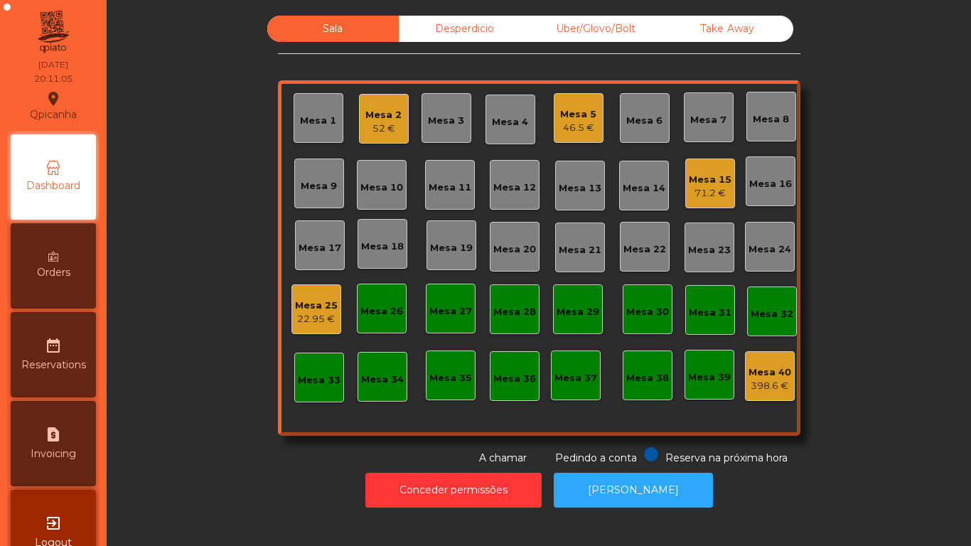
click at [383, 142] on div "Mesa 2 52 €" at bounding box center [384, 119] width 50 height 50
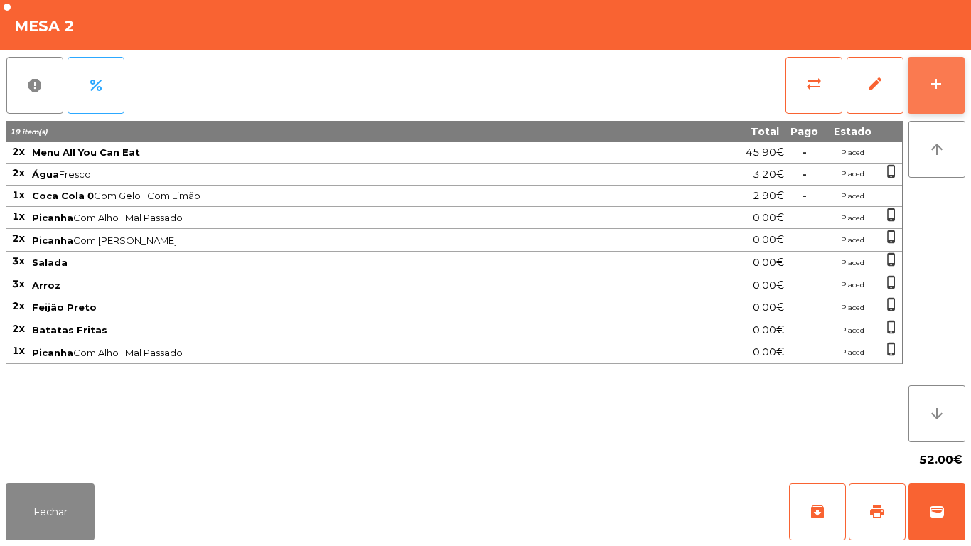
click at [918, 110] on button "add" at bounding box center [936, 85] width 57 height 57
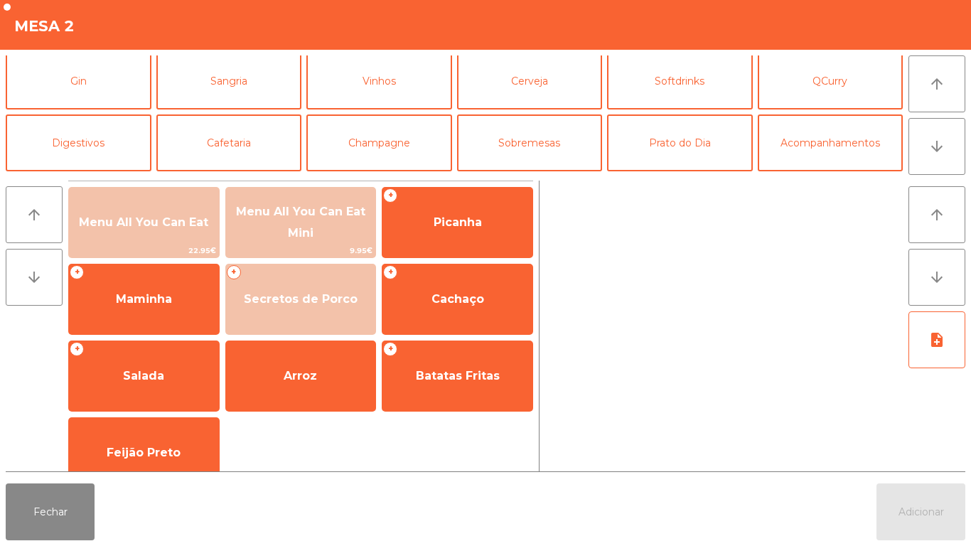
scroll to position [121, 0]
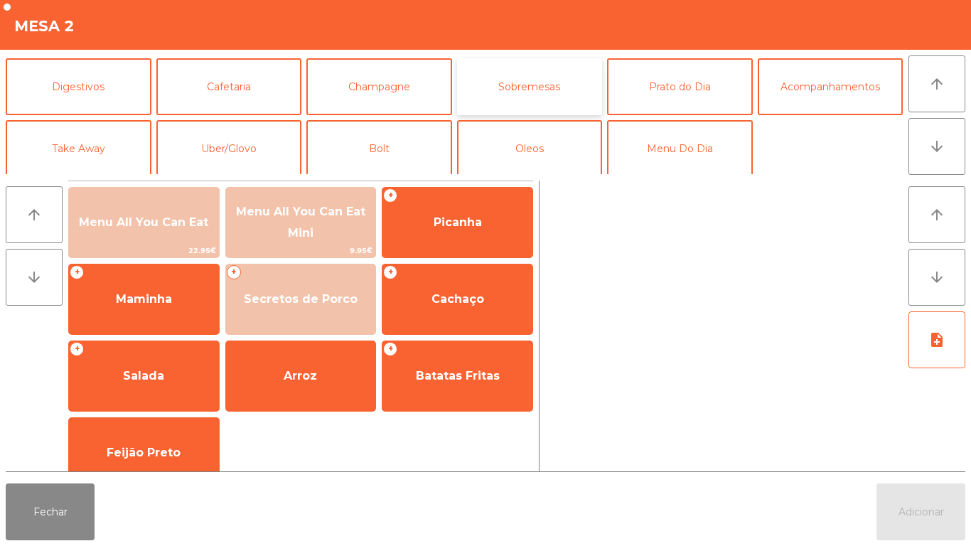
click at [524, 93] on button "Sobremesas" at bounding box center [530, 86] width 146 height 57
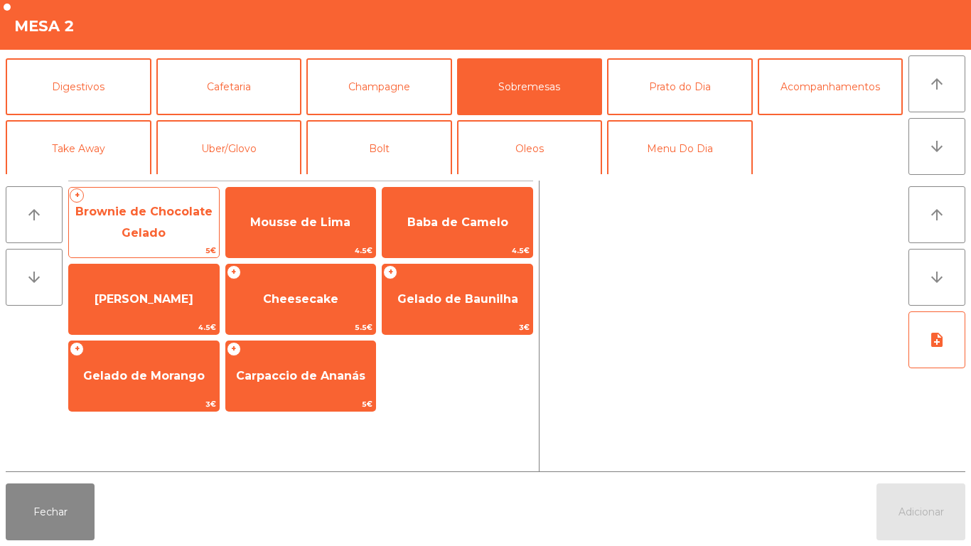
click at [178, 213] on span "Brownie de Chocolate Gelado" at bounding box center [143, 222] width 137 height 35
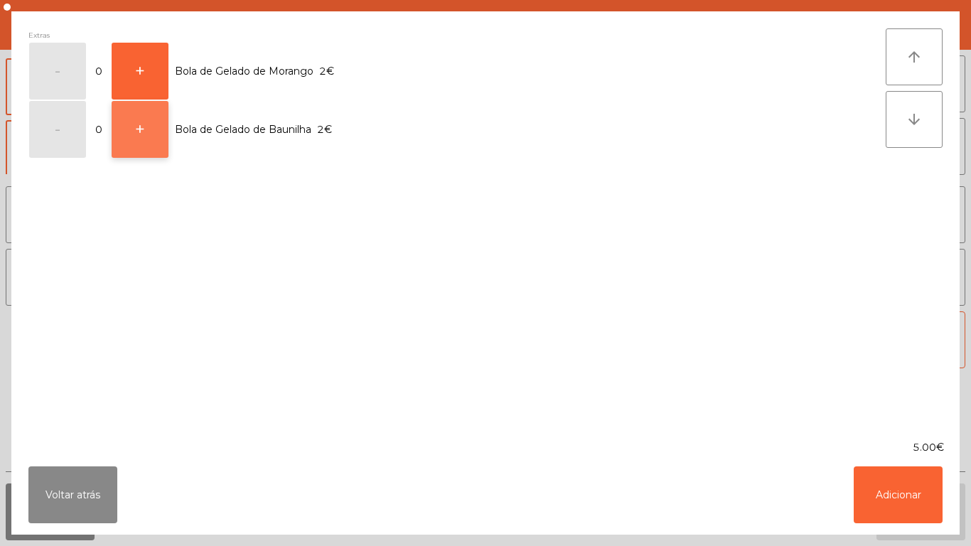
click at [138, 144] on button "+" at bounding box center [140, 129] width 57 height 57
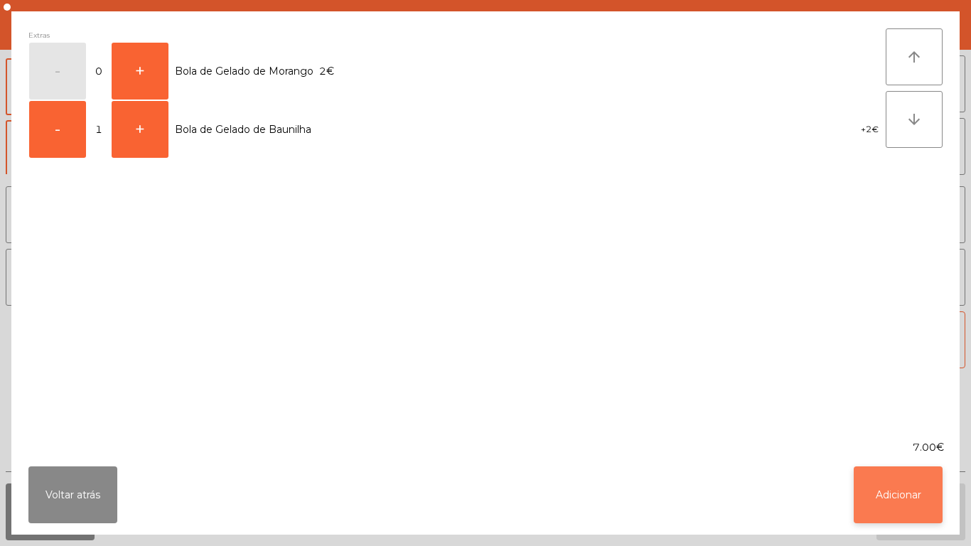
click at [902, 511] on button "Adicionar" at bounding box center [898, 495] width 89 height 57
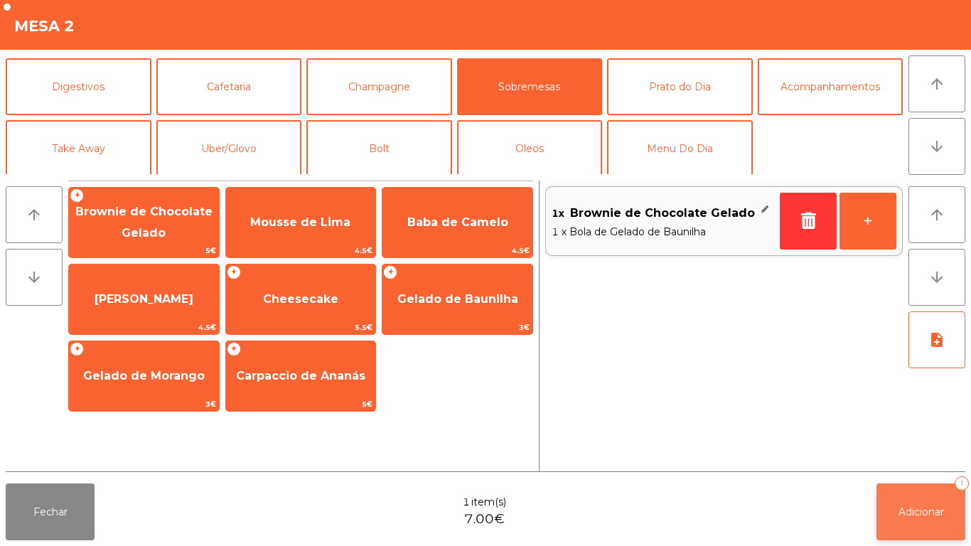
click at [914, 510] on span "Adicionar" at bounding box center [922, 512] width 46 height 13
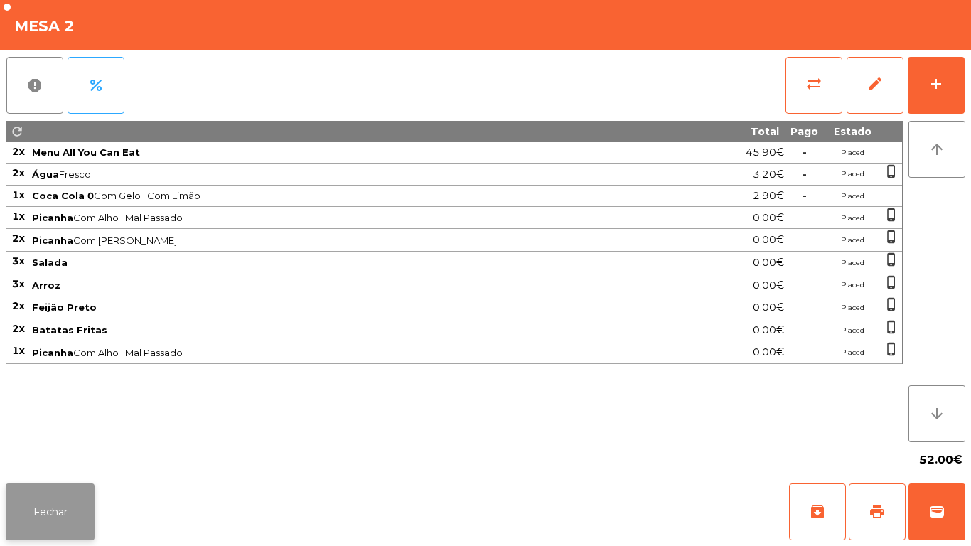
click at [74, 495] on button "Fechar" at bounding box center [50, 512] width 89 height 57
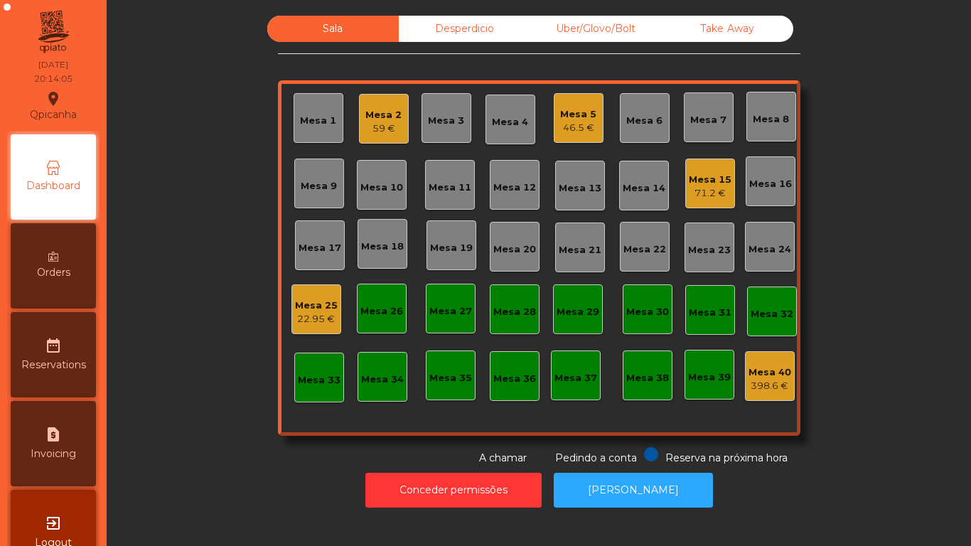
click at [694, 192] on div "71.2 €" at bounding box center [710, 193] width 43 height 14
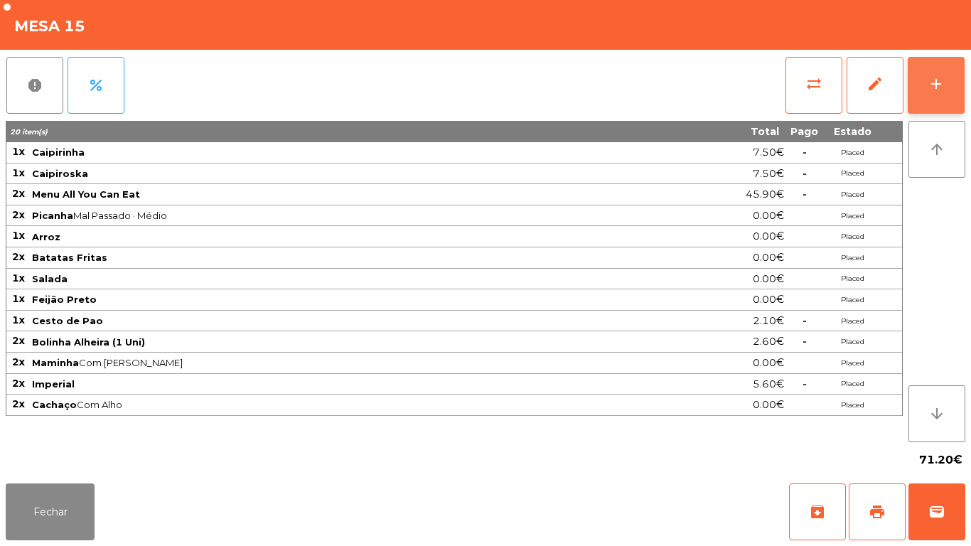
click at [956, 80] on button "add" at bounding box center [936, 85] width 57 height 57
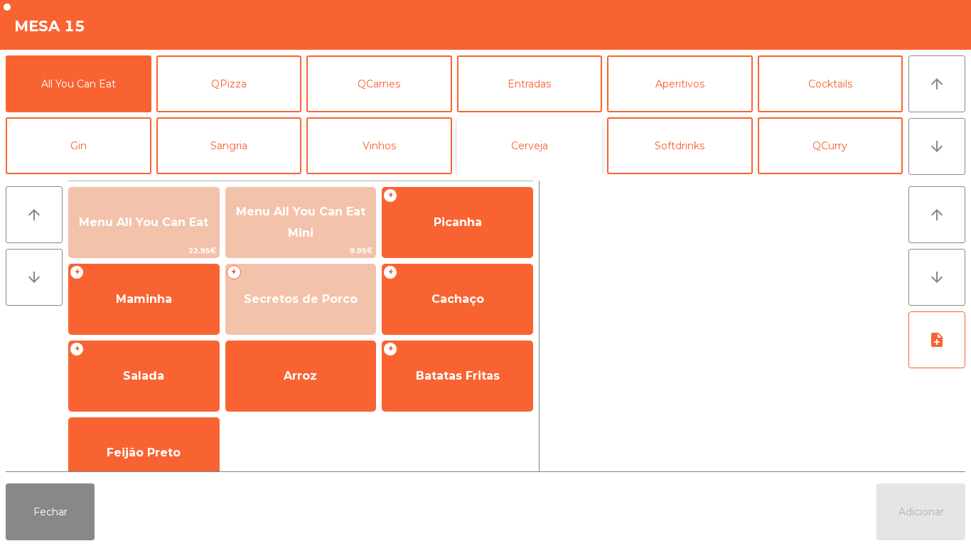
click at [540, 152] on button "Cerveja" at bounding box center [530, 145] width 146 height 57
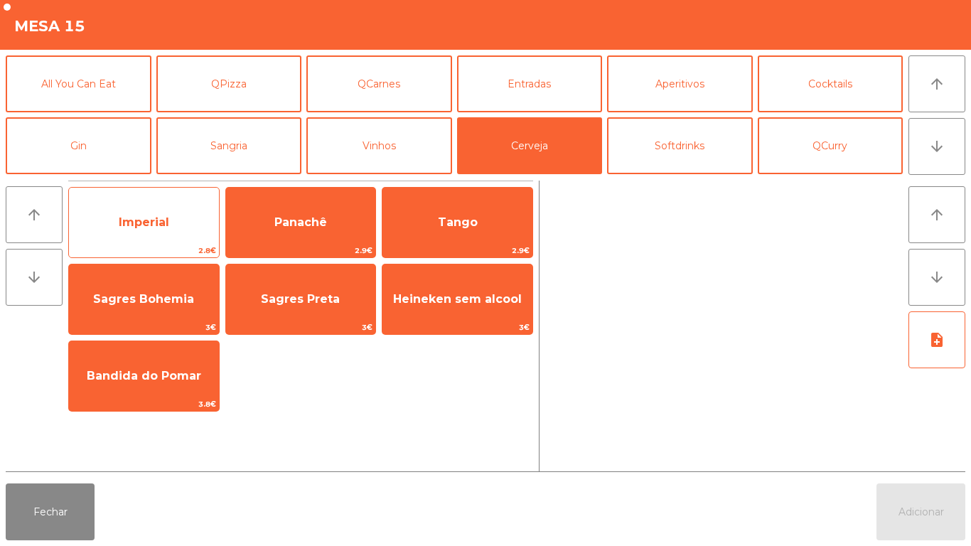
click at [183, 220] on span "Imperial" at bounding box center [144, 222] width 150 height 38
click at [171, 226] on span "Imperial" at bounding box center [144, 222] width 150 height 38
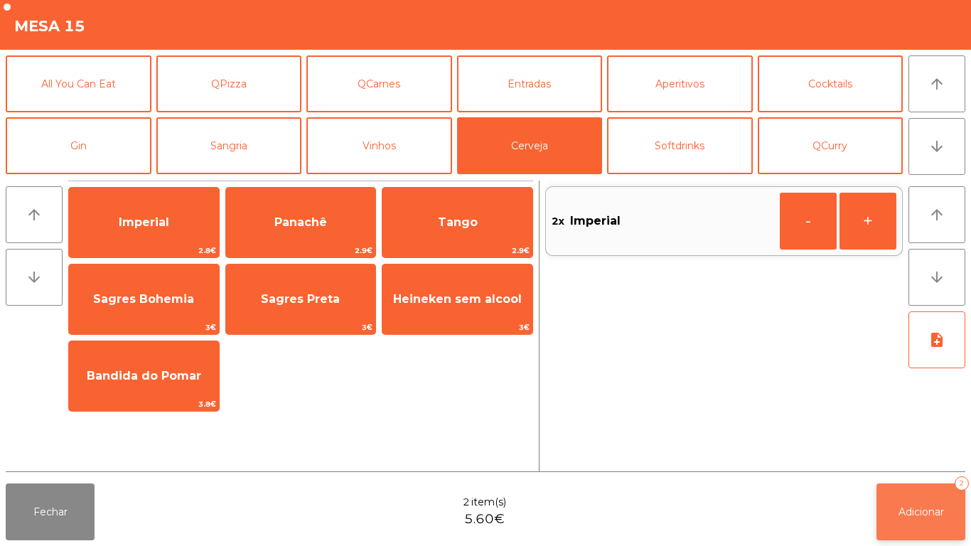
click at [936, 530] on button "Adicionar 2" at bounding box center [921, 512] width 89 height 57
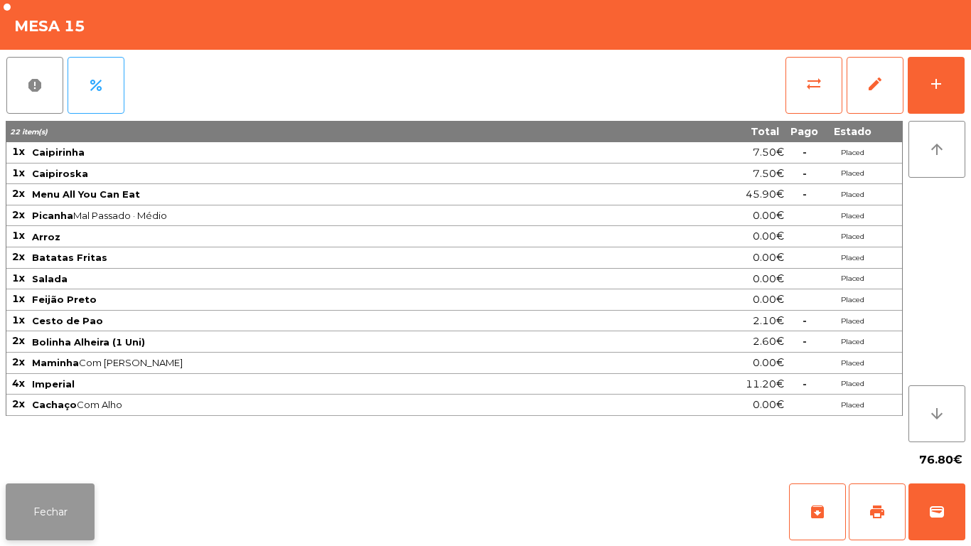
click at [65, 504] on button "Fechar" at bounding box center [50, 512] width 89 height 57
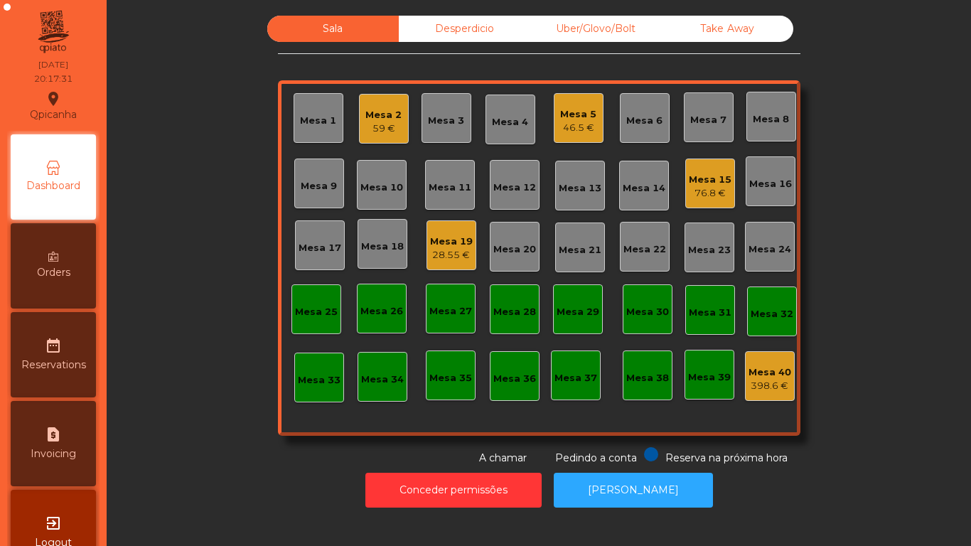
click at [580, 127] on div "46.5 €" at bounding box center [578, 128] width 36 height 14
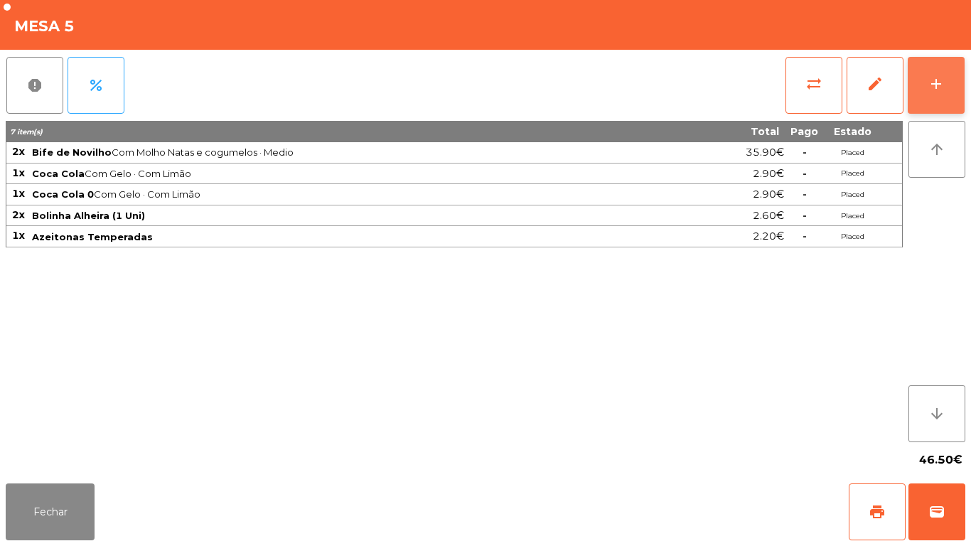
click at [942, 92] on button "add" at bounding box center [936, 85] width 57 height 57
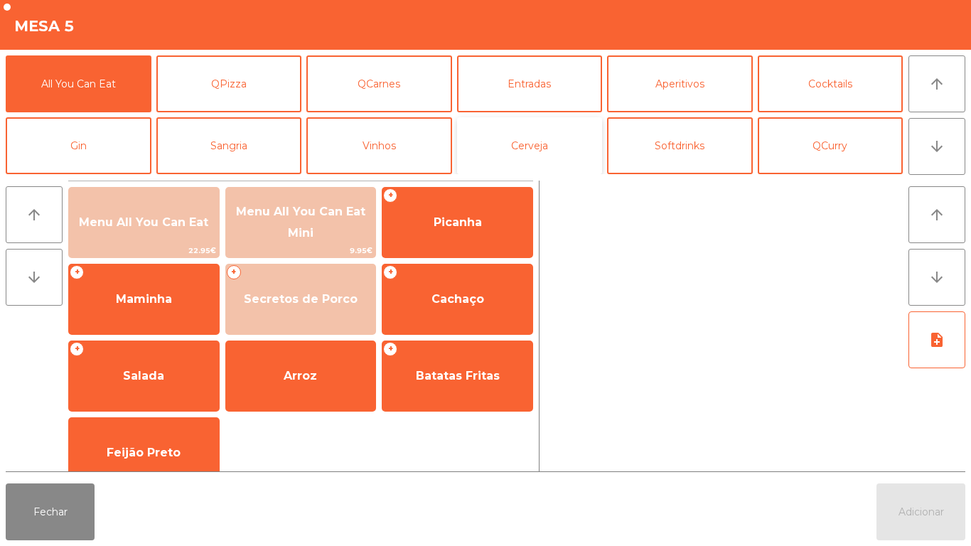
click at [555, 146] on button "Cerveja" at bounding box center [530, 145] width 146 height 57
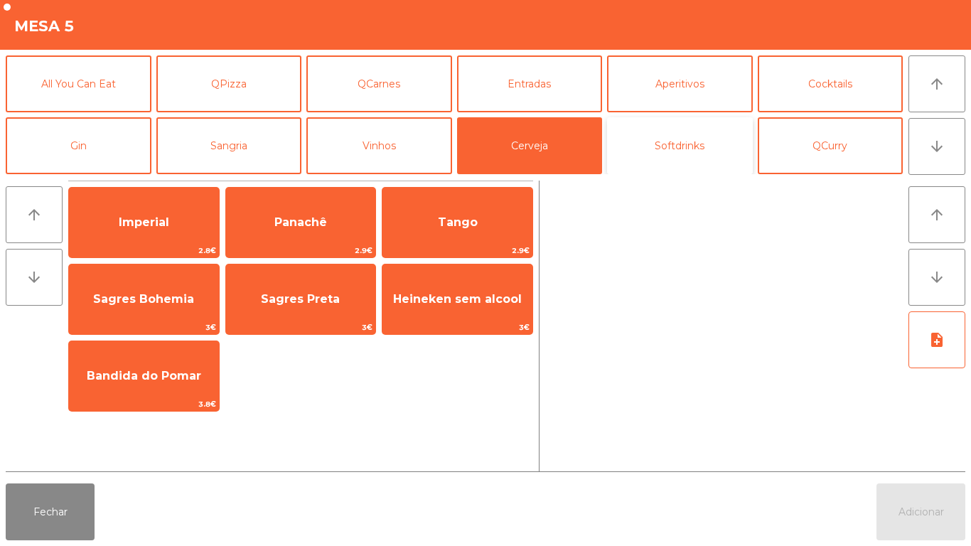
click at [693, 133] on button "Softdrinks" at bounding box center [680, 145] width 146 height 57
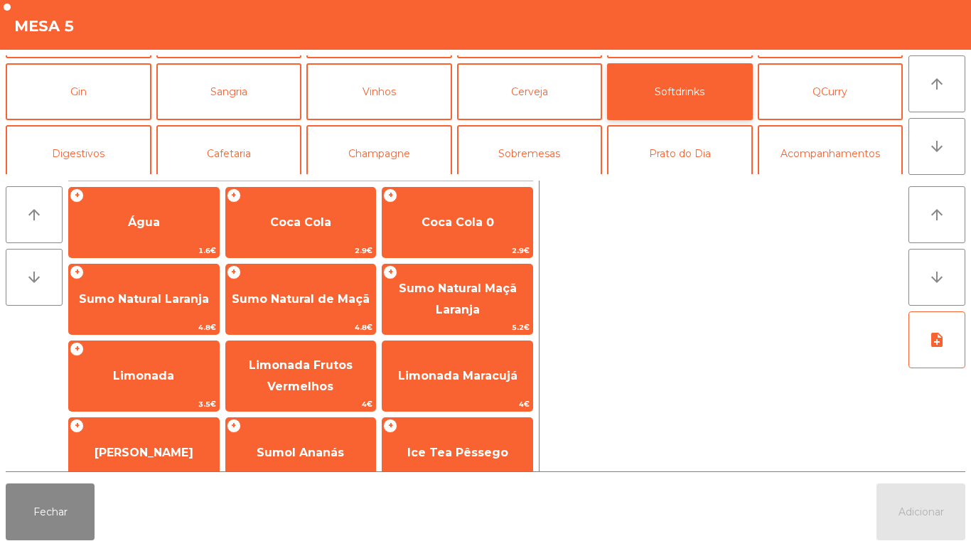
scroll to position [53, 0]
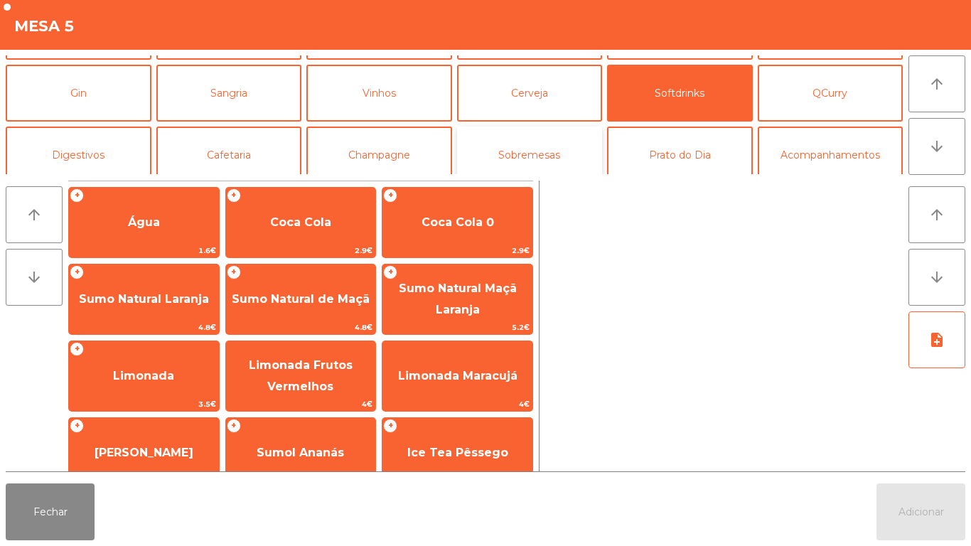
click at [548, 153] on button "Sobremesas" at bounding box center [530, 155] width 146 height 57
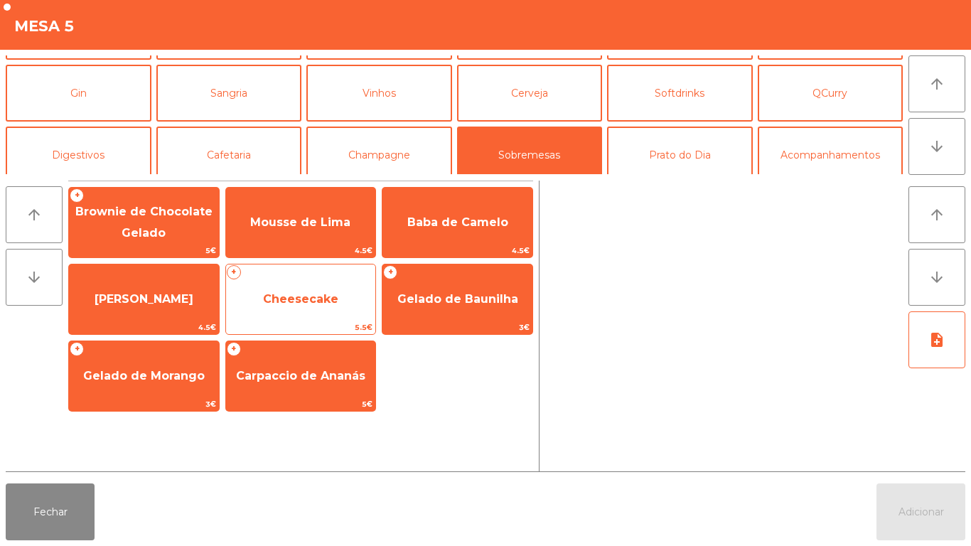
click at [323, 302] on span "Cheesecake" at bounding box center [300, 299] width 75 height 14
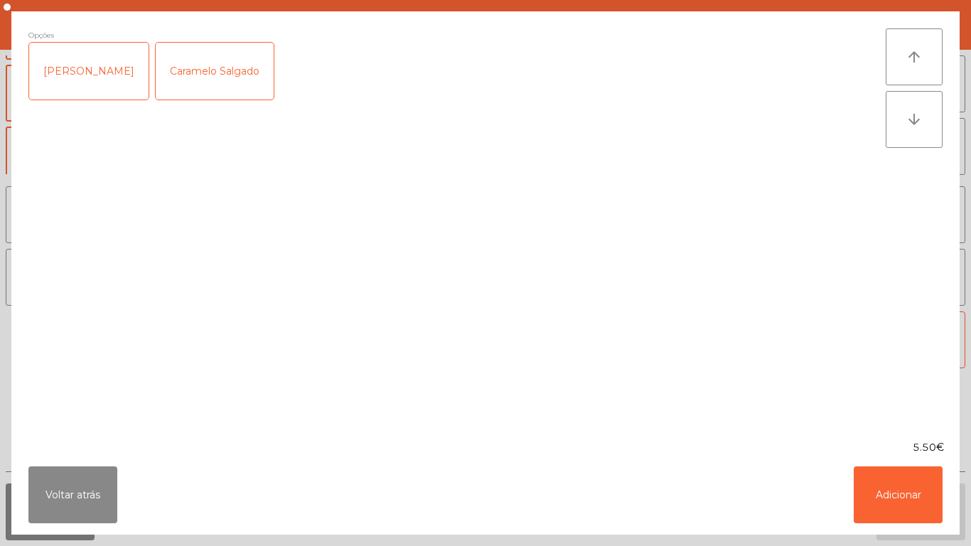
click at [110, 83] on div "Frutos Vermelhos" at bounding box center [88, 71] width 119 height 57
click at [904, 487] on button "Adicionar" at bounding box center [898, 495] width 89 height 57
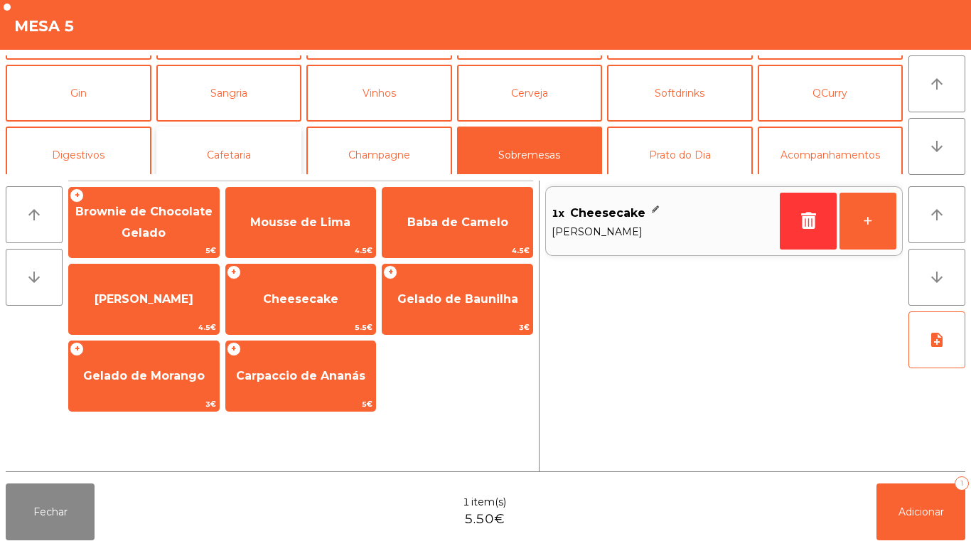
click at [262, 156] on button "Cafetaria" at bounding box center [229, 155] width 146 height 57
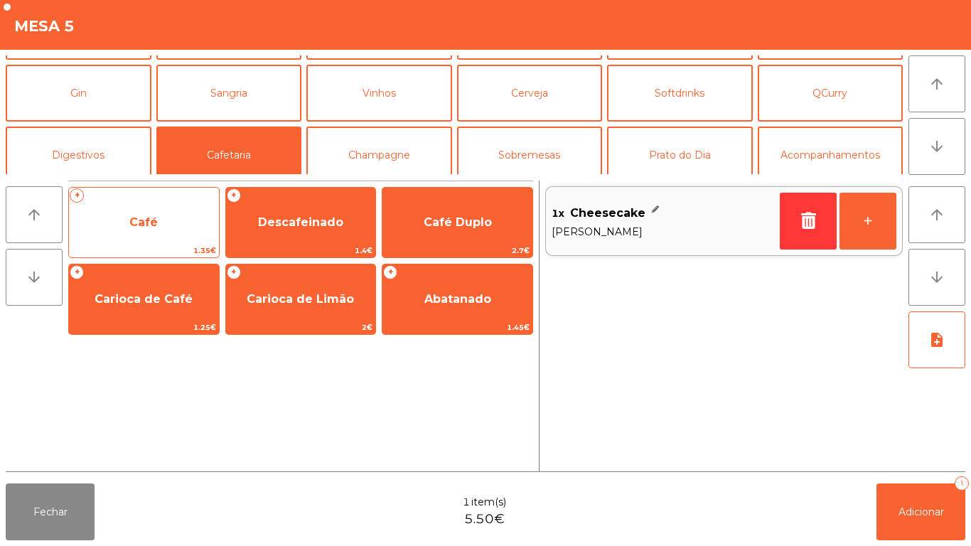
click at [177, 226] on span "Café" at bounding box center [144, 222] width 150 height 38
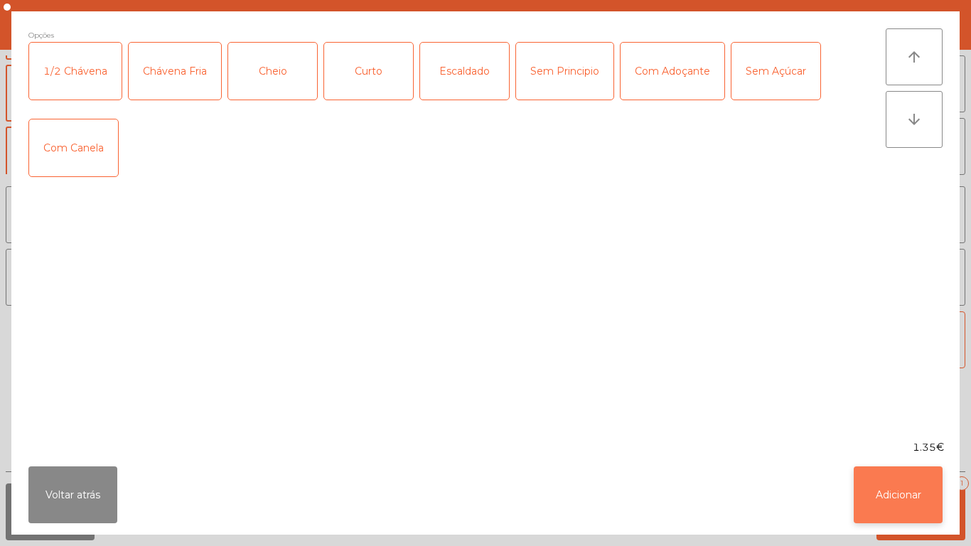
click at [901, 472] on button "Adicionar" at bounding box center [898, 495] width 89 height 57
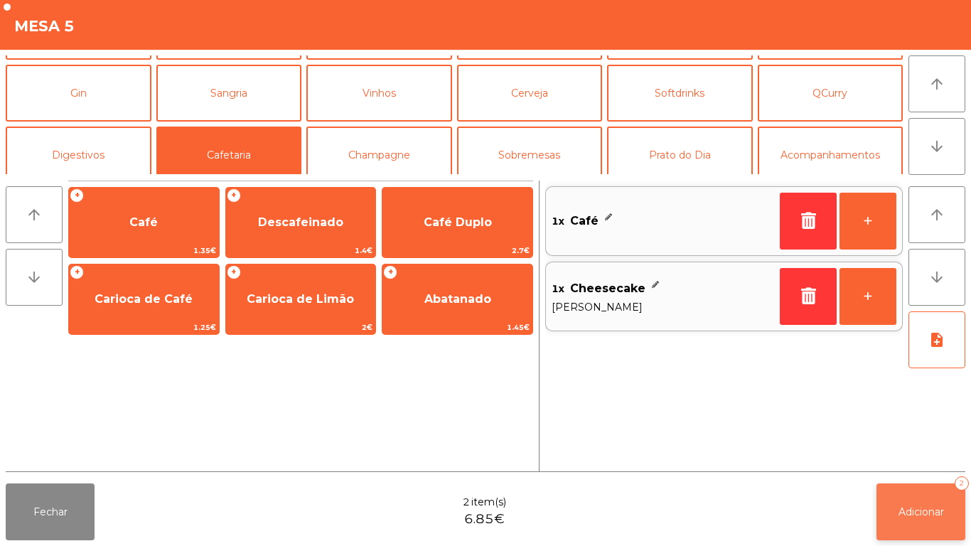
click at [935, 500] on button "Adicionar 2" at bounding box center [921, 512] width 89 height 57
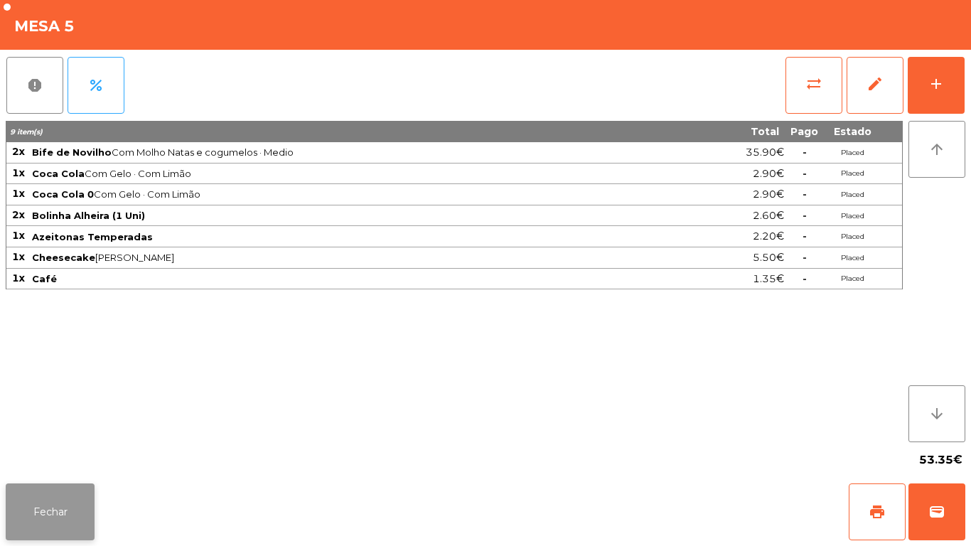
click at [68, 508] on button "Fechar" at bounding box center [50, 512] width 89 height 57
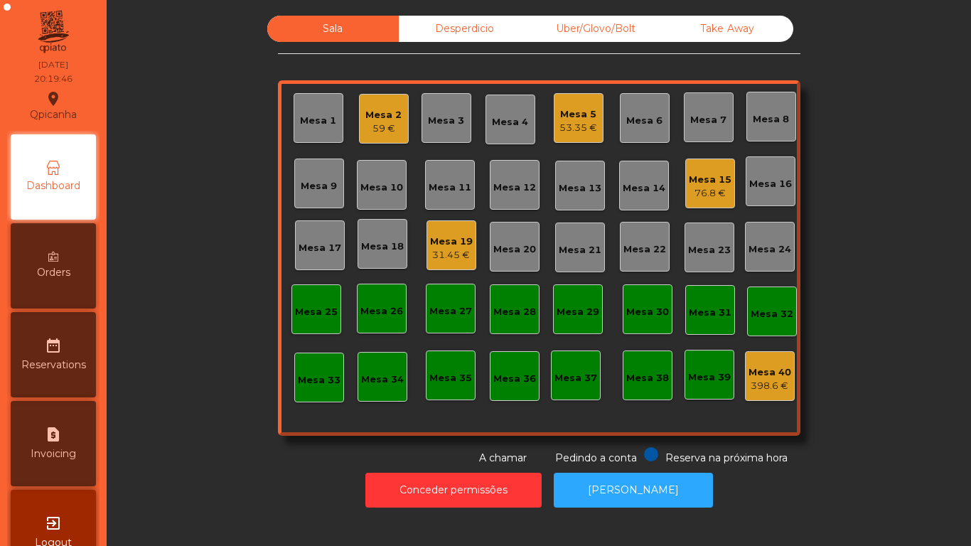
click at [583, 189] on div "Mesa 13" at bounding box center [580, 188] width 43 height 14
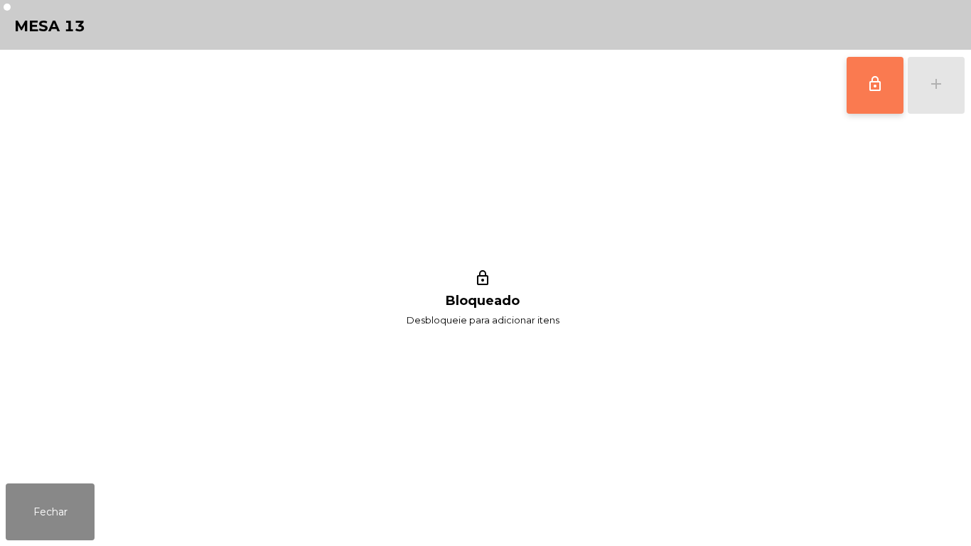
click at [865, 97] on button "lock_outline" at bounding box center [875, 85] width 57 height 57
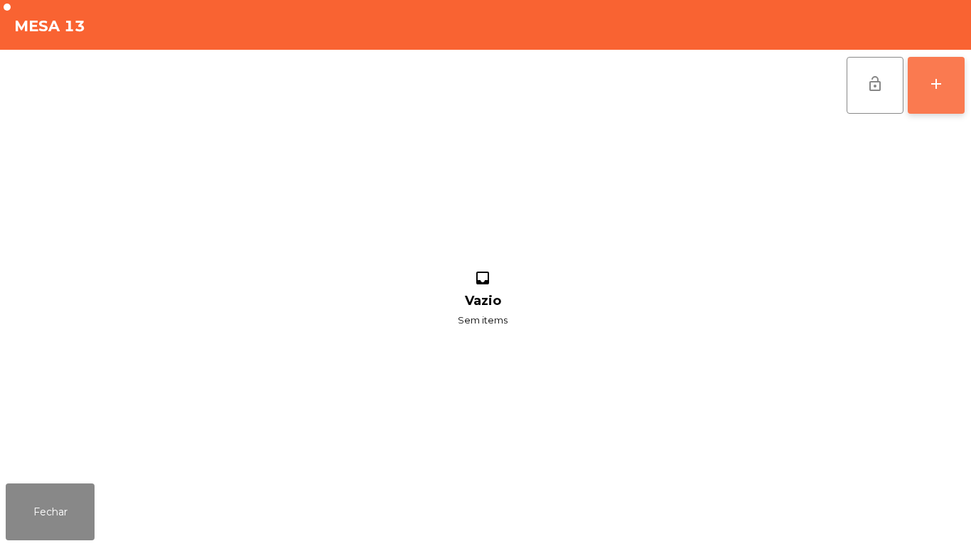
click at [937, 84] on div "add" at bounding box center [936, 83] width 17 height 17
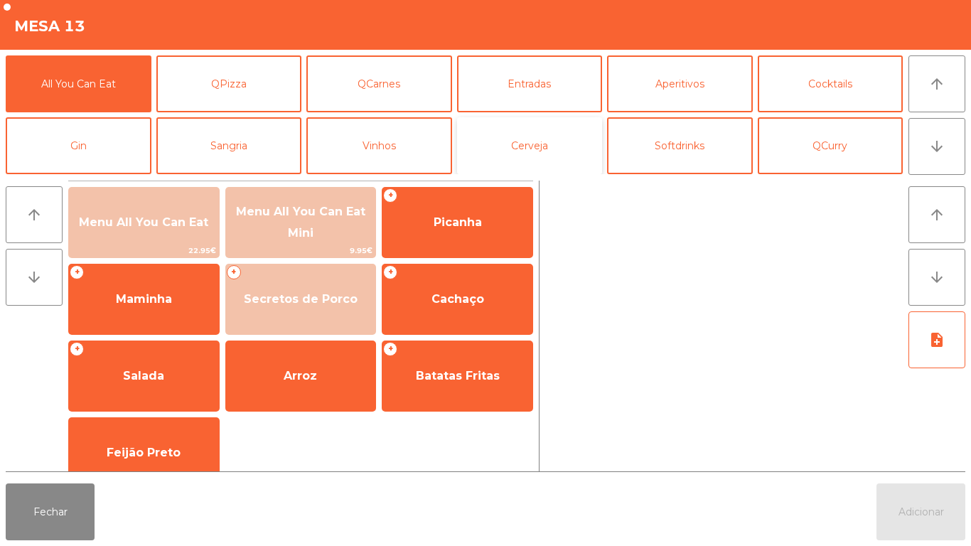
click at [523, 133] on button "Cerveja" at bounding box center [530, 145] width 146 height 57
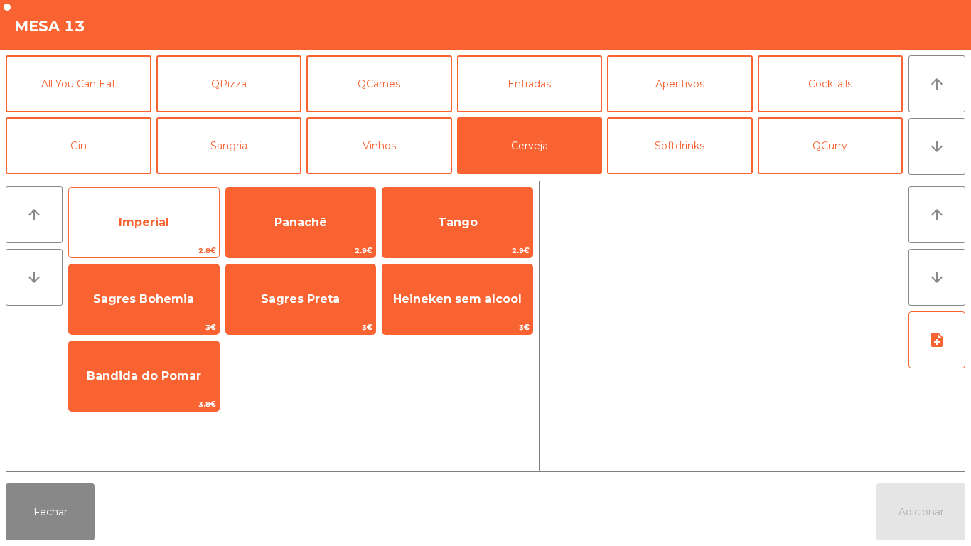
click at [176, 230] on span "Imperial" at bounding box center [144, 222] width 150 height 38
click at [178, 220] on span "Imperial" at bounding box center [144, 222] width 150 height 38
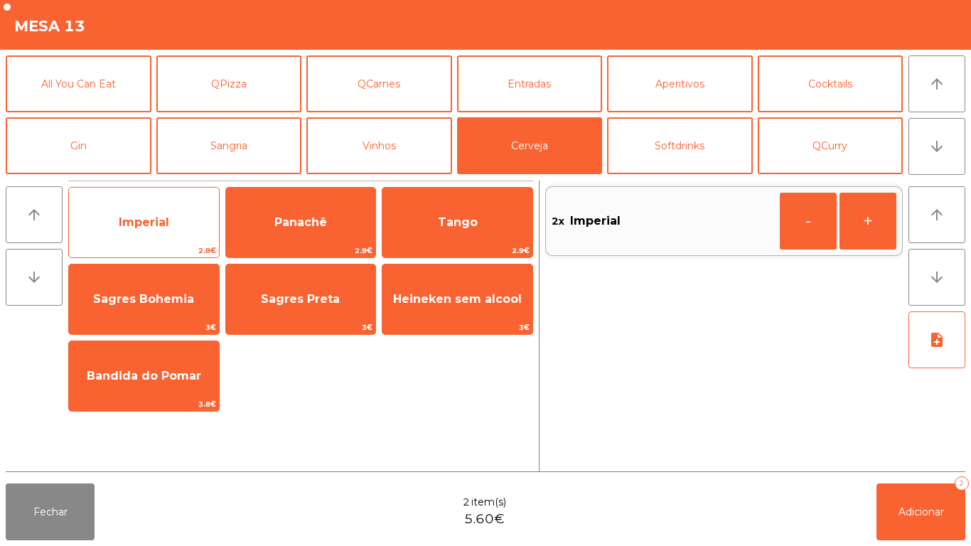
click at [190, 214] on span "Imperial" at bounding box center [144, 222] width 150 height 38
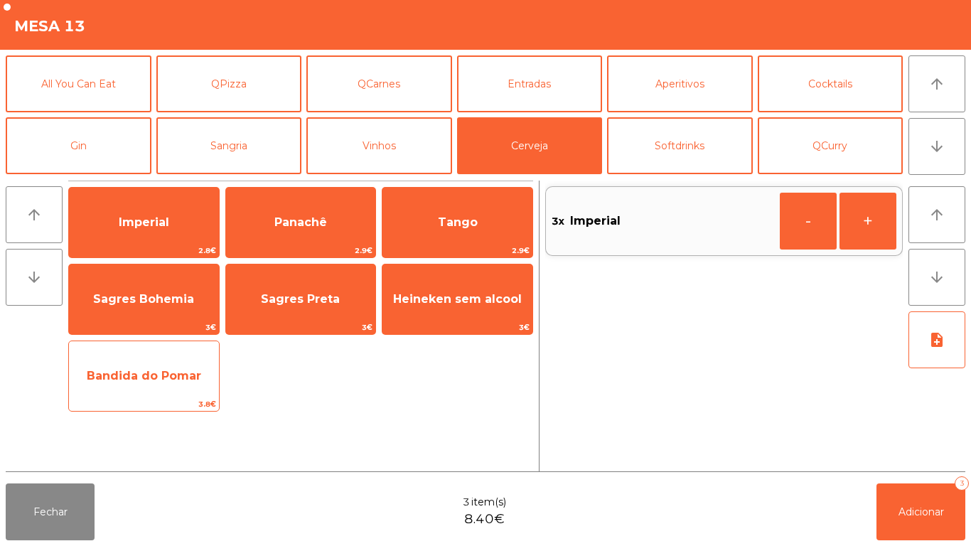
click at [193, 368] on span "Bandida do Pomar" at bounding box center [144, 376] width 150 height 38
click at [188, 352] on div "Bandida do Pomar 3.8€" at bounding box center [143, 376] width 151 height 71
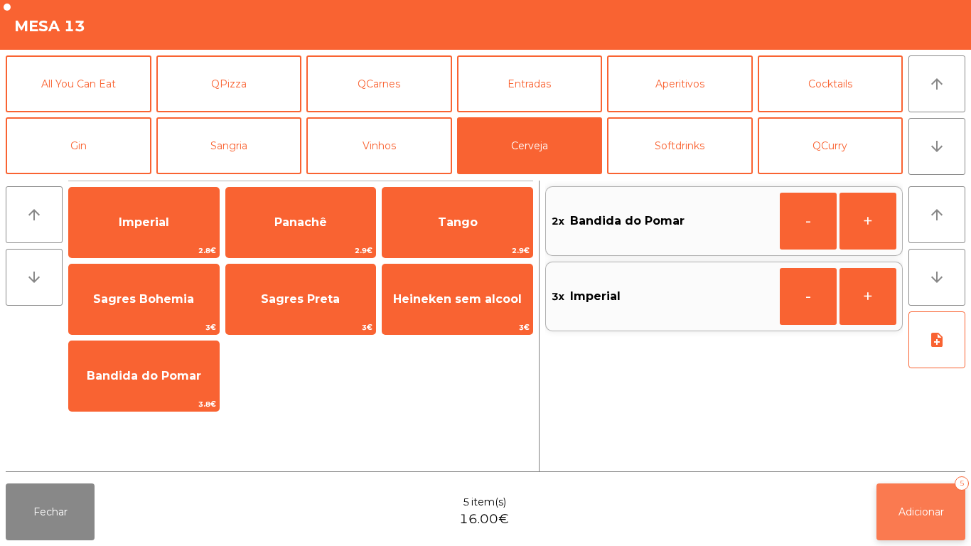
click at [936, 501] on button "Adicionar 5" at bounding box center [921, 512] width 89 height 57
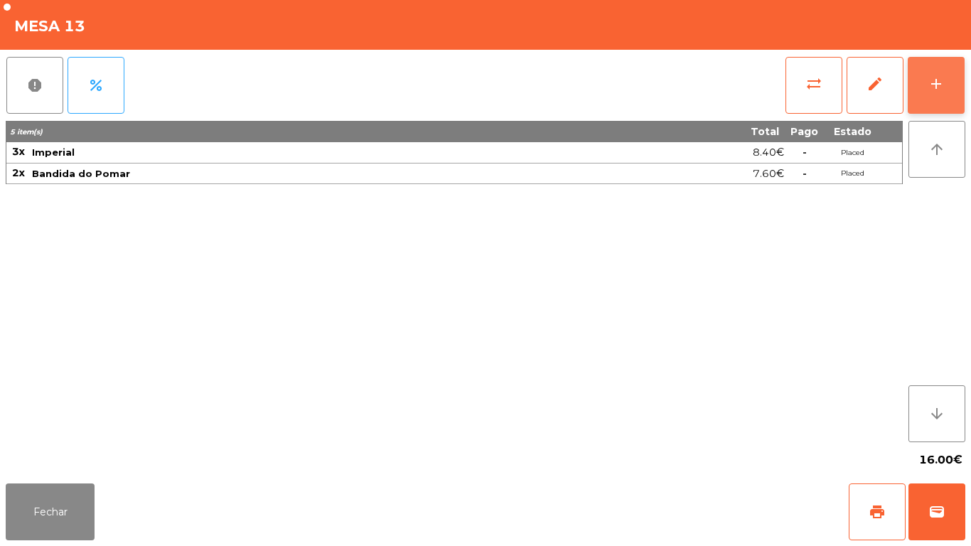
click at [953, 82] on button "add" at bounding box center [936, 85] width 57 height 57
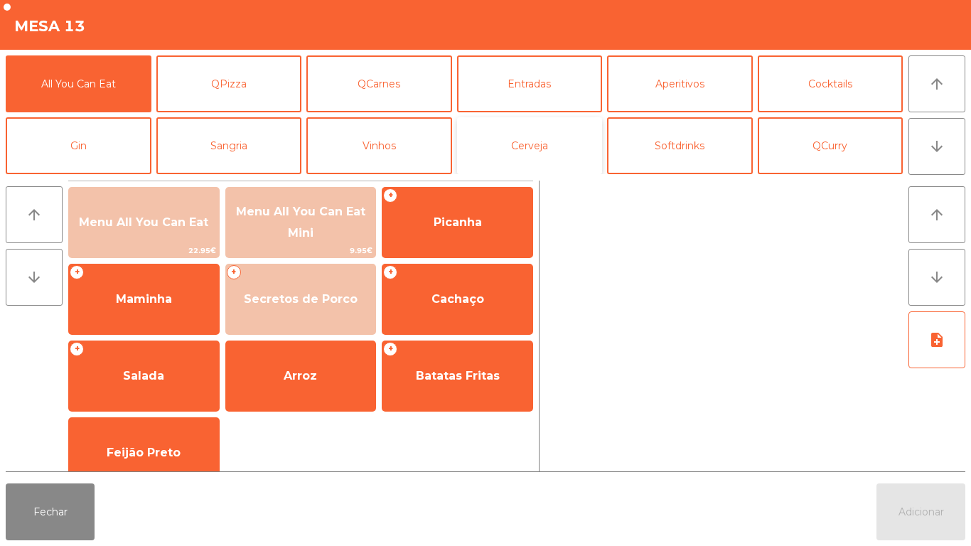
click at [545, 153] on button "Cerveja" at bounding box center [530, 145] width 146 height 57
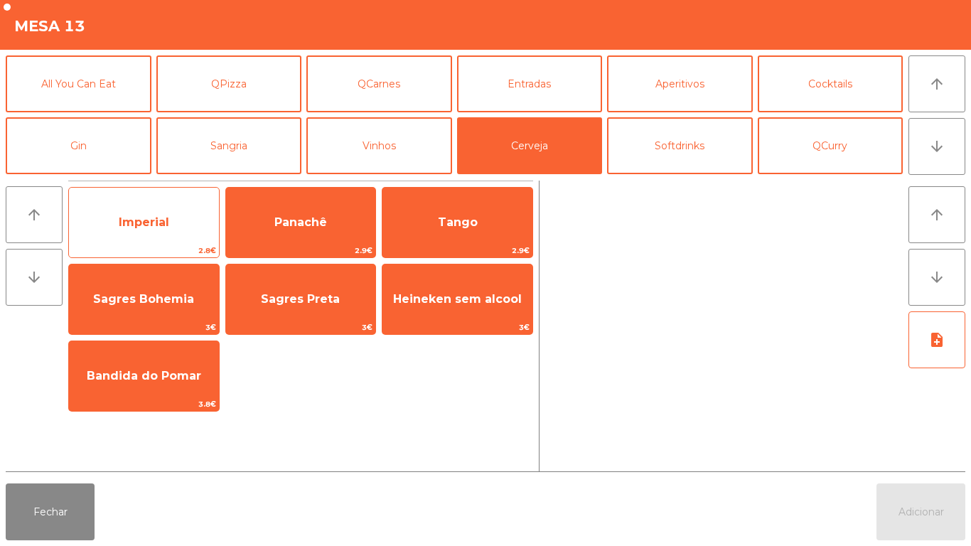
click at [181, 216] on span "Imperial" at bounding box center [144, 222] width 150 height 38
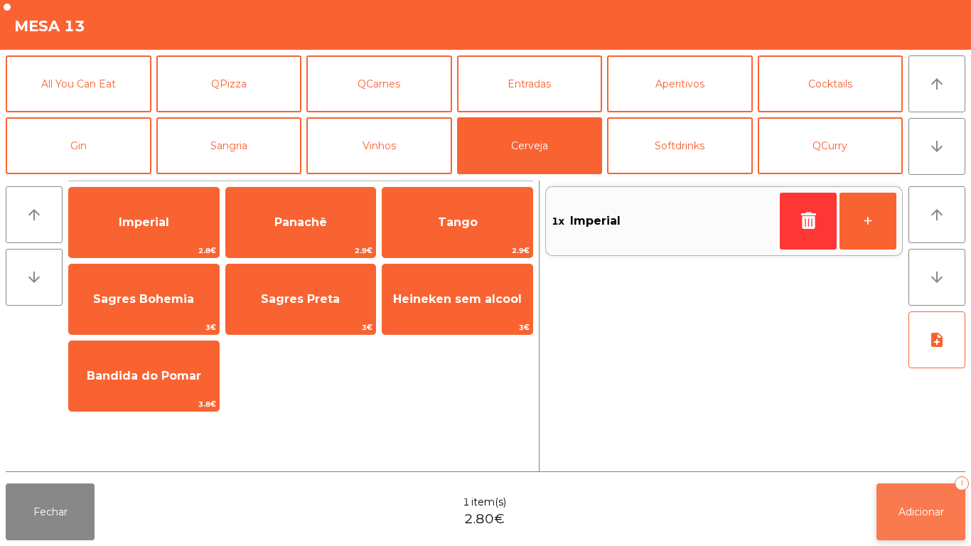
click at [961, 506] on button "Adicionar 1" at bounding box center [921, 512] width 89 height 57
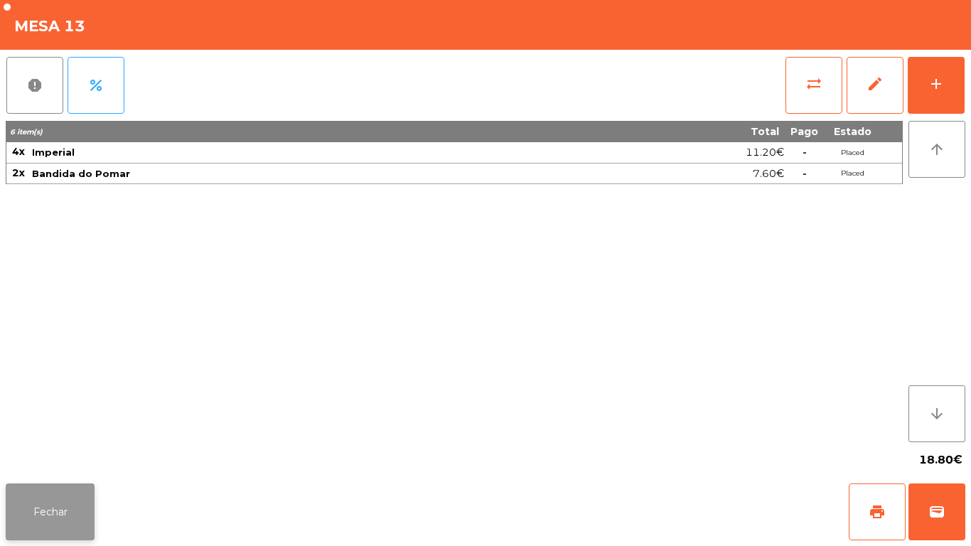
click at [57, 494] on button "Fechar" at bounding box center [50, 512] width 89 height 57
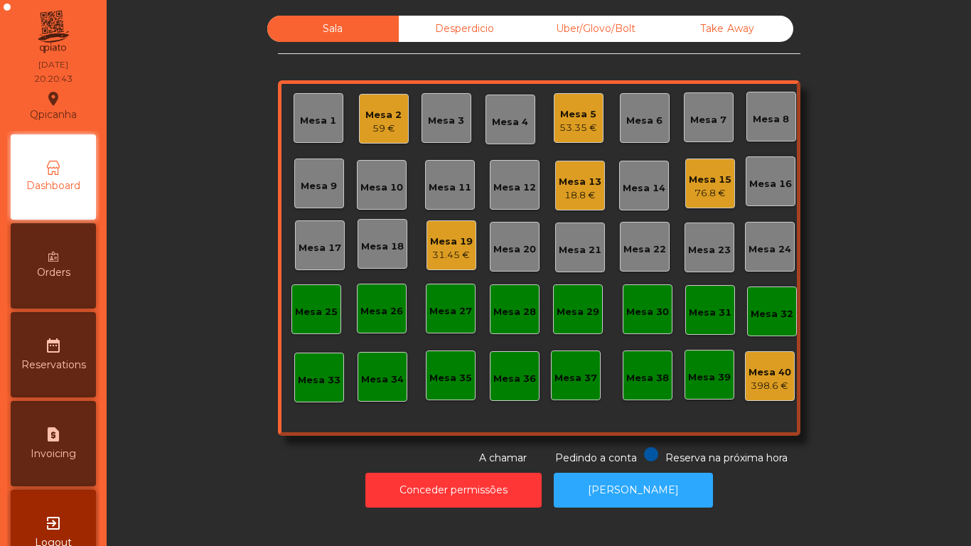
click at [384, 248] on div "Mesa 18" at bounding box center [382, 247] width 43 height 14
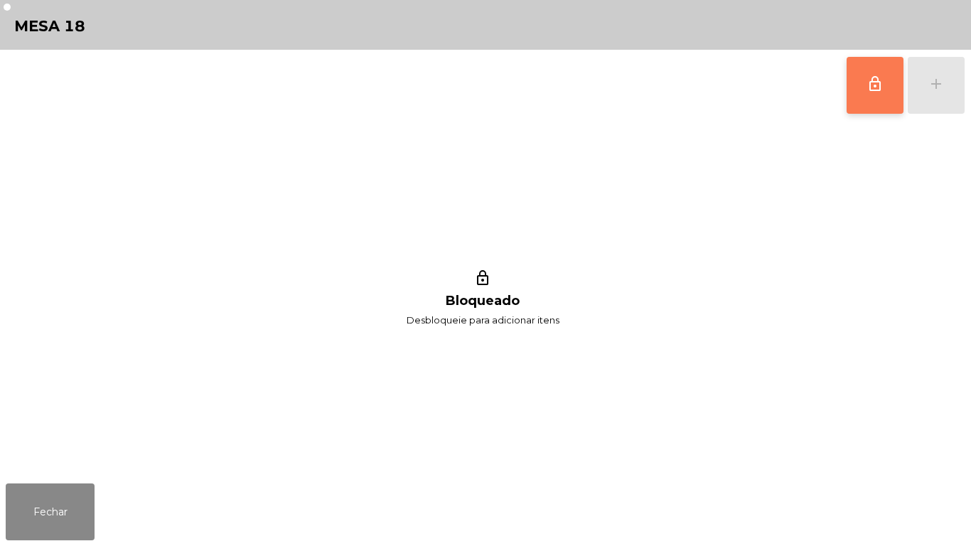
click at [863, 93] on button "lock_outline" at bounding box center [875, 85] width 57 height 57
click at [928, 93] on div "lock_outline add" at bounding box center [905, 85] width 119 height 71
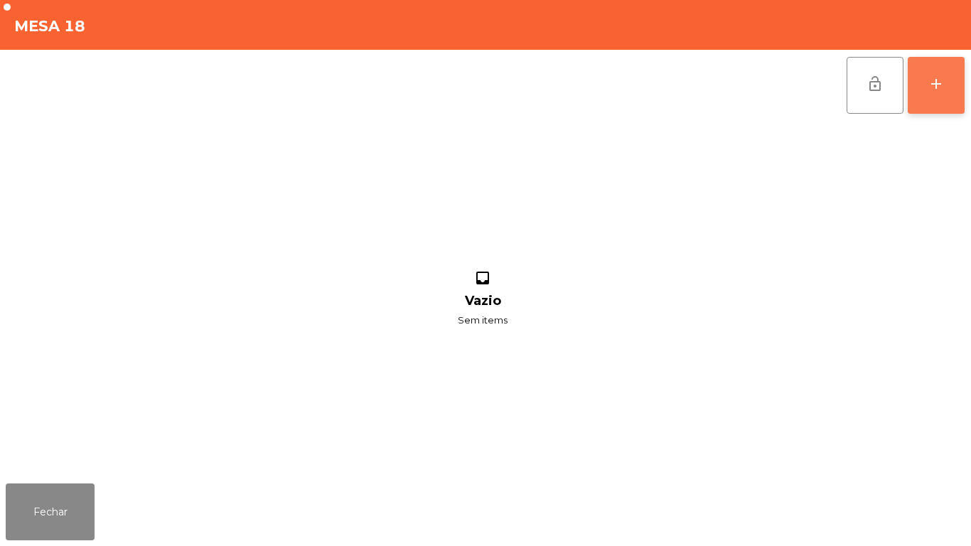
click at [917, 107] on button "add" at bounding box center [936, 85] width 57 height 57
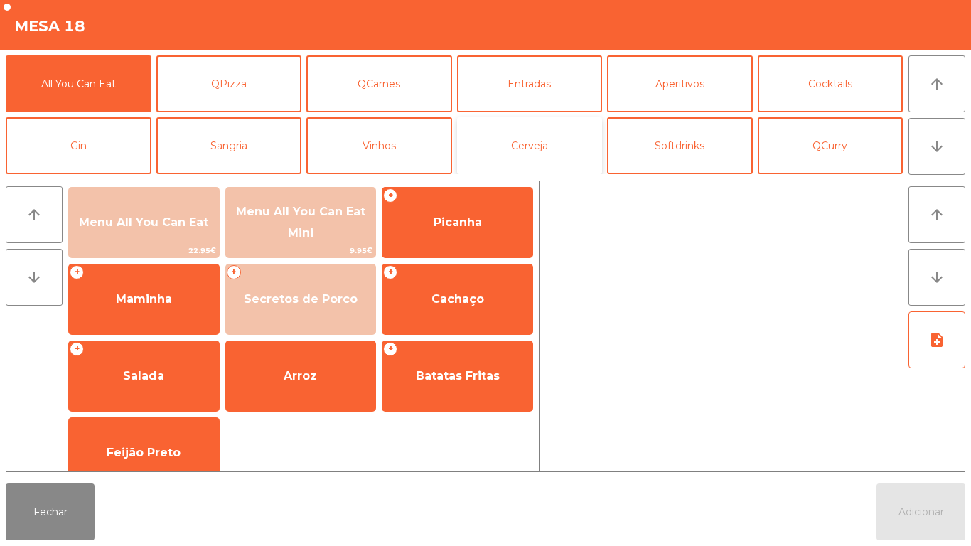
click at [513, 155] on button "Cerveja" at bounding box center [530, 145] width 146 height 57
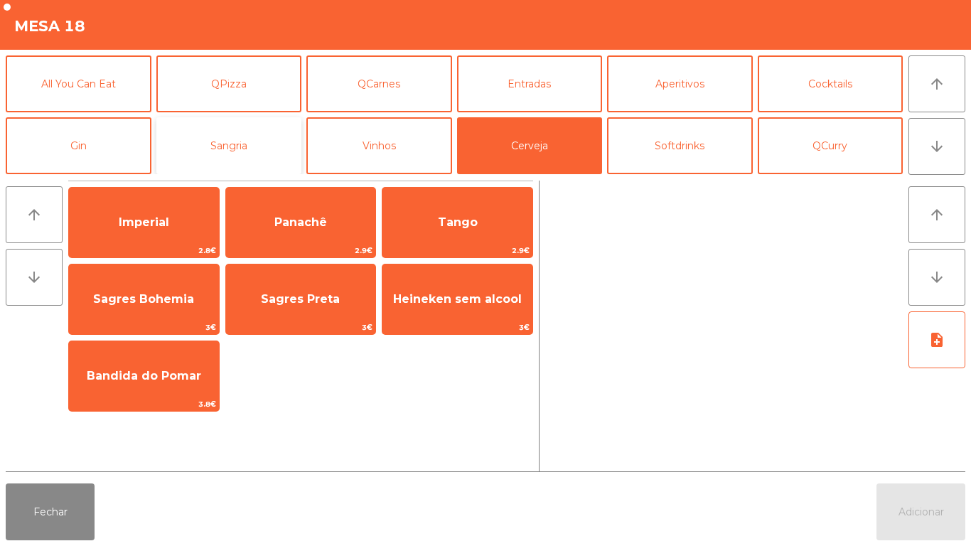
click at [260, 149] on button "Sangria" at bounding box center [229, 145] width 146 height 57
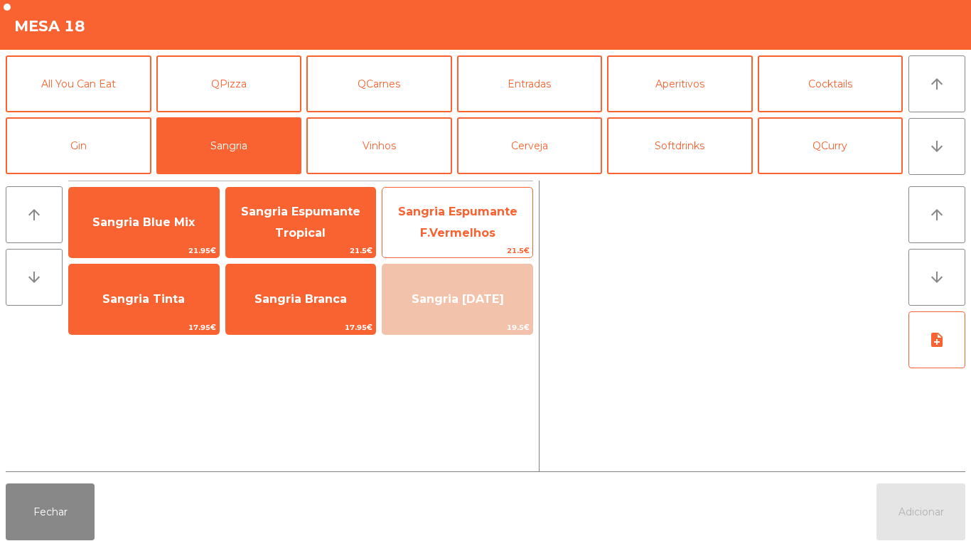
click at [480, 227] on span "Sangria Espumante F.Vermelhos" at bounding box center [457, 222] width 119 height 35
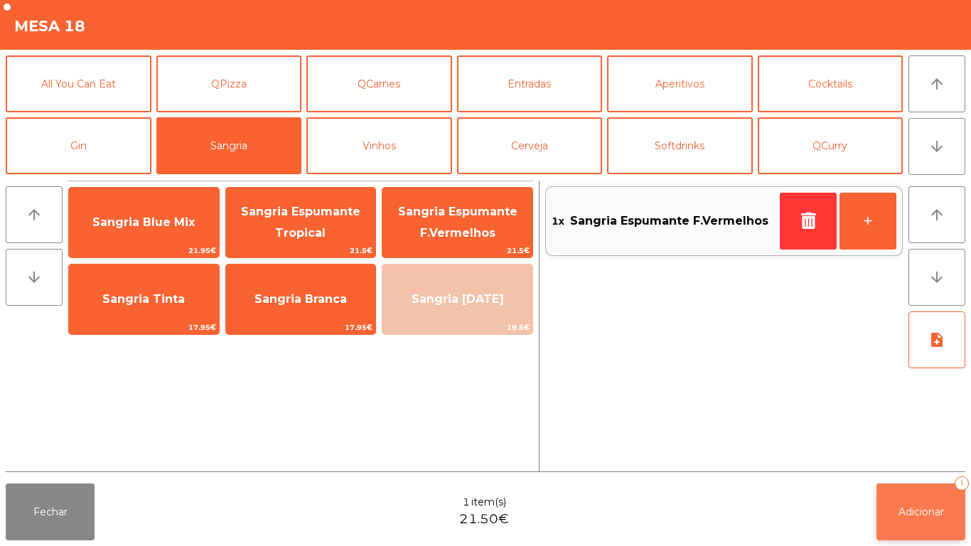
click at [910, 511] on span "Adicionar" at bounding box center [922, 512] width 46 height 13
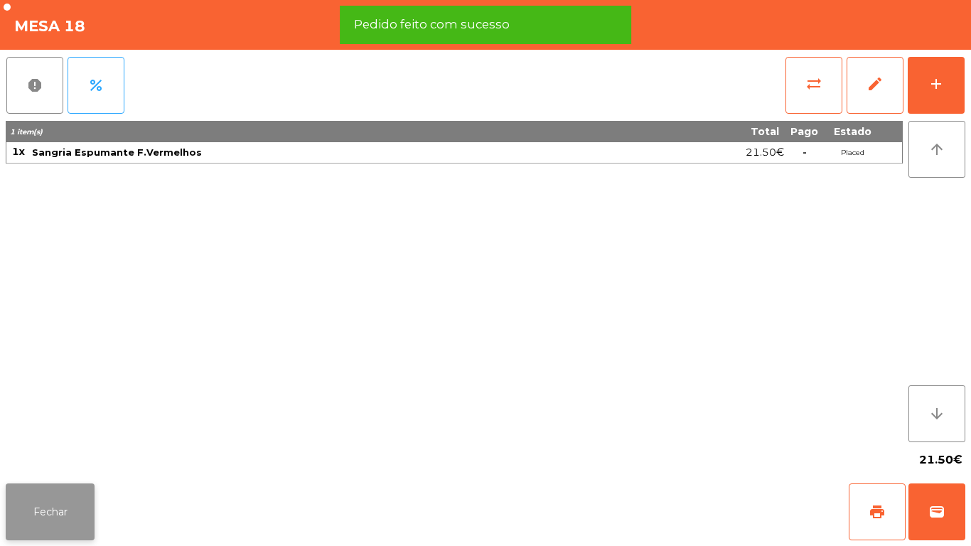
click at [72, 505] on button "Fechar" at bounding box center [50, 512] width 89 height 57
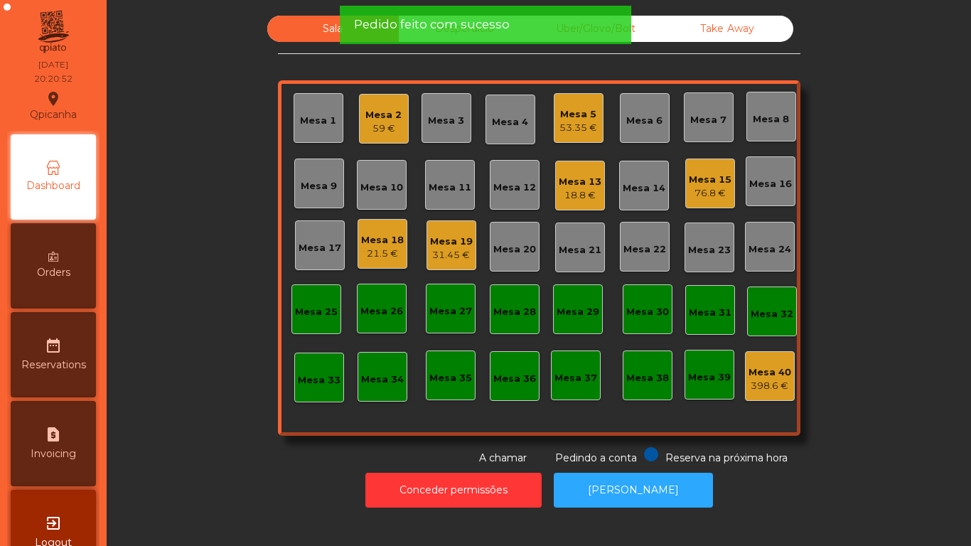
click at [708, 189] on div "76.8 €" at bounding box center [710, 193] width 43 height 14
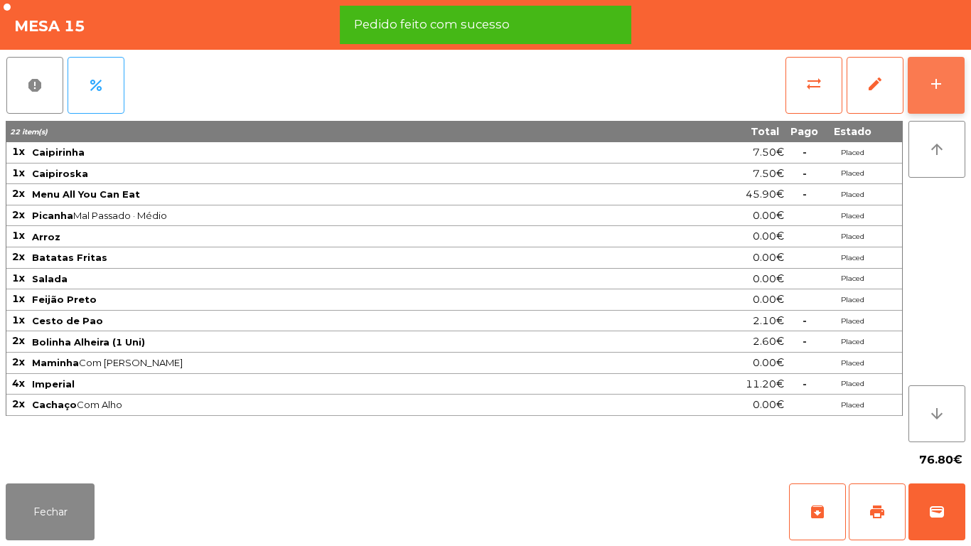
click at [936, 89] on div "add" at bounding box center [936, 83] width 17 height 17
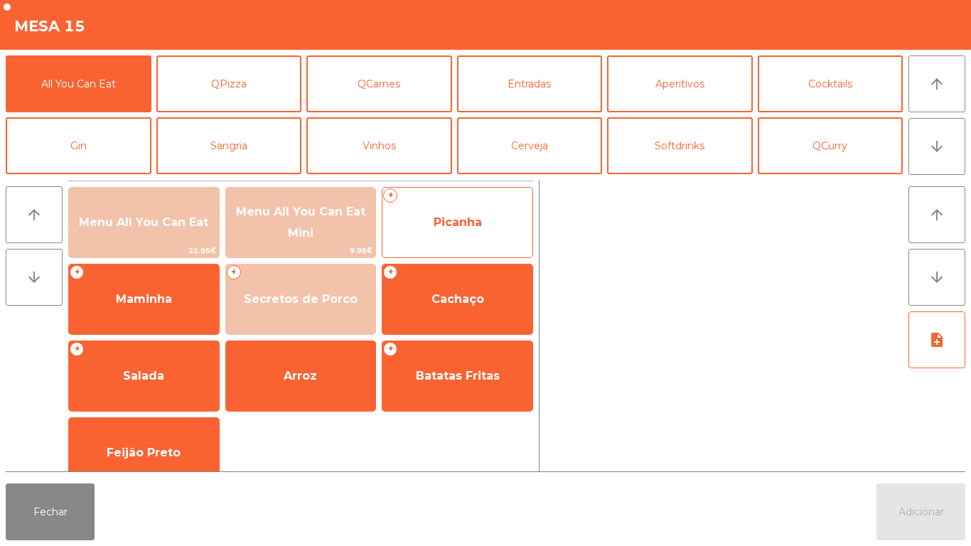
click at [482, 225] on span "Picanha" at bounding box center [458, 222] width 150 height 38
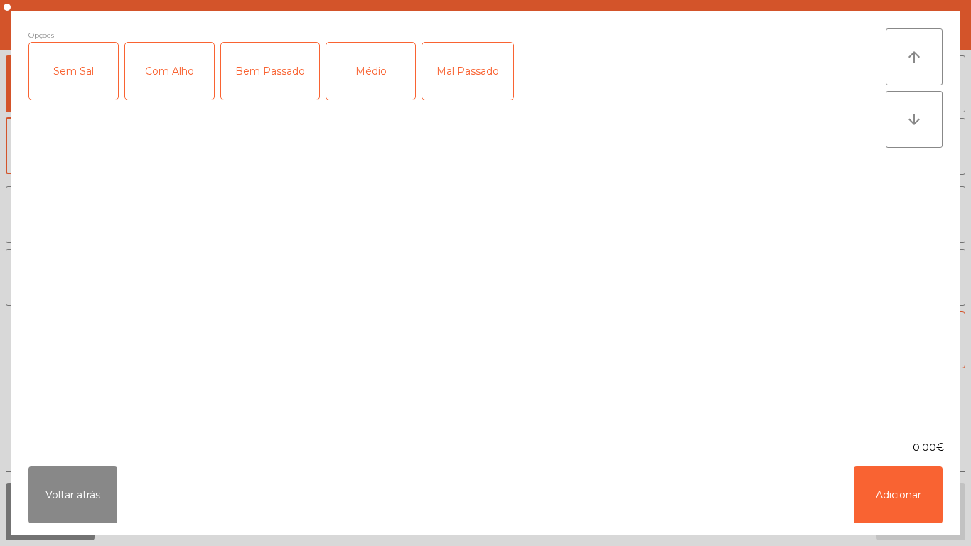
click at [373, 88] on div "Médio" at bounding box center [370, 71] width 89 height 57
click at [470, 80] on div "Mal Passado" at bounding box center [467, 71] width 91 height 57
click at [181, 70] on div "Com Alho" at bounding box center [169, 71] width 89 height 57
click at [890, 503] on button "Adicionar" at bounding box center [898, 495] width 89 height 57
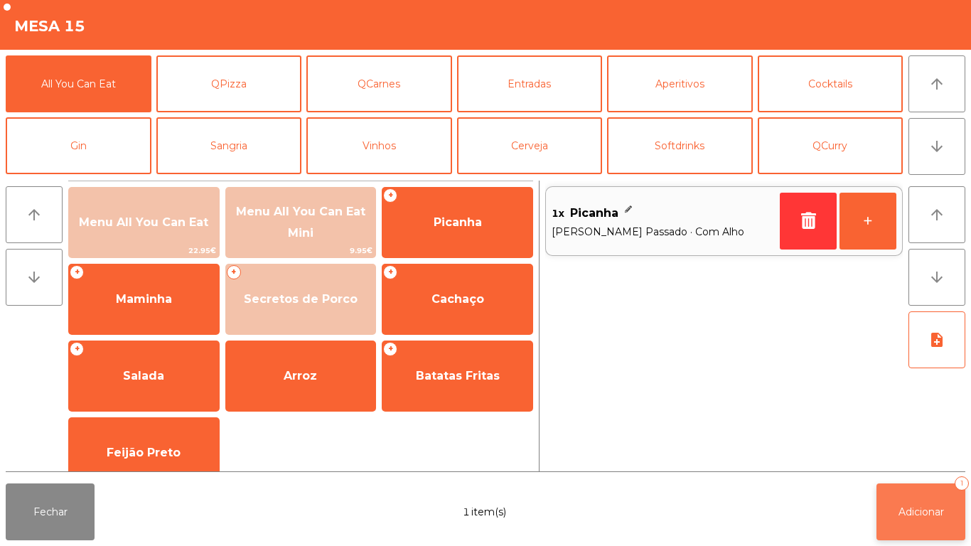
click at [917, 511] on span "Adicionar" at bounding box center [922, 512] width 46 height 13
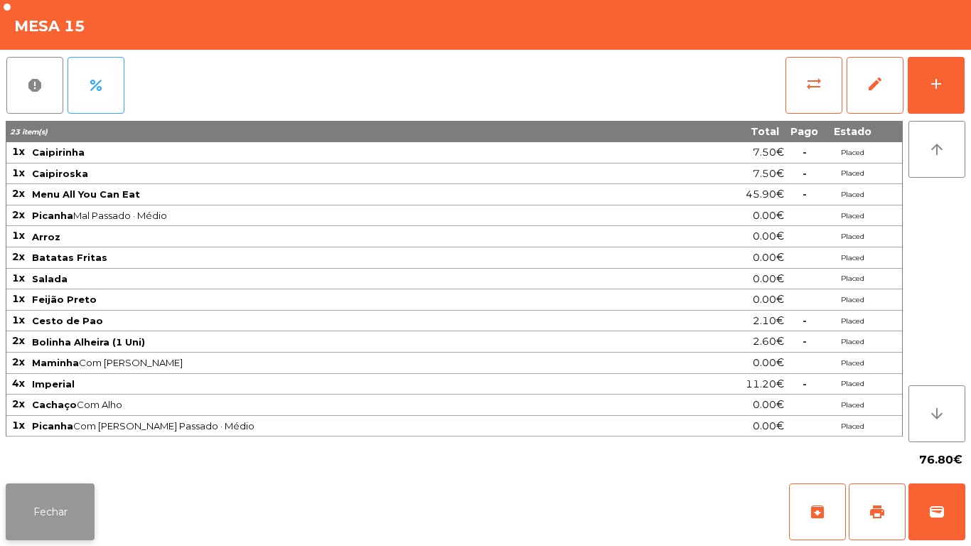
click at [48, 488] on button "Fechar" at bounding box center [50, 512] width 89 height 57
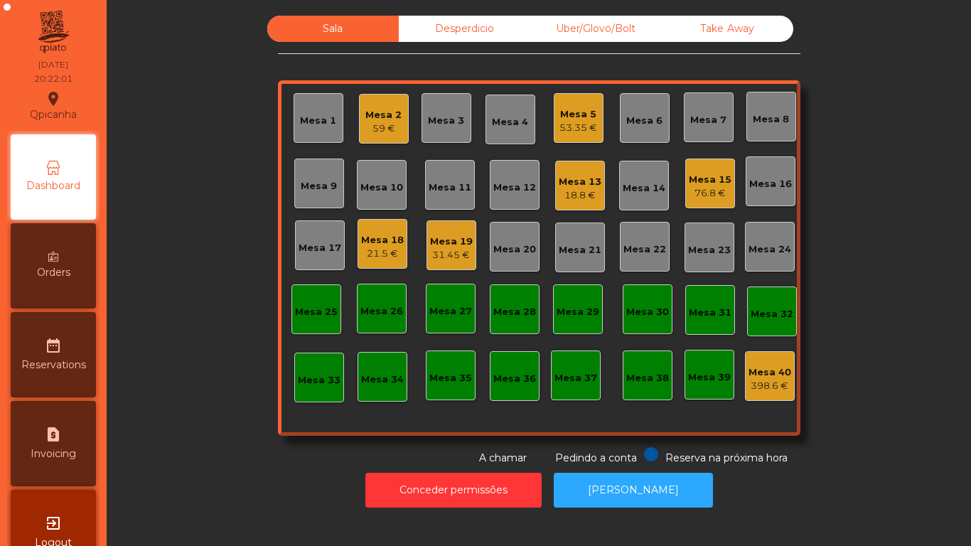
click at [371, 246] on div "Mesa 18" at bounding box center [382, 240] width 43 height 14
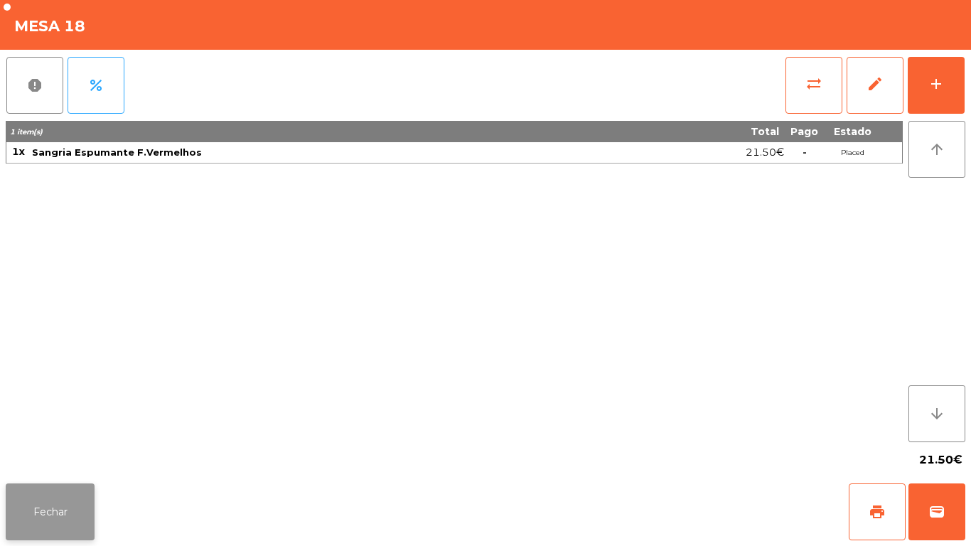
click at [78, 493] on button "Fechar" at bounding box center [50, 512] width 89 height 57
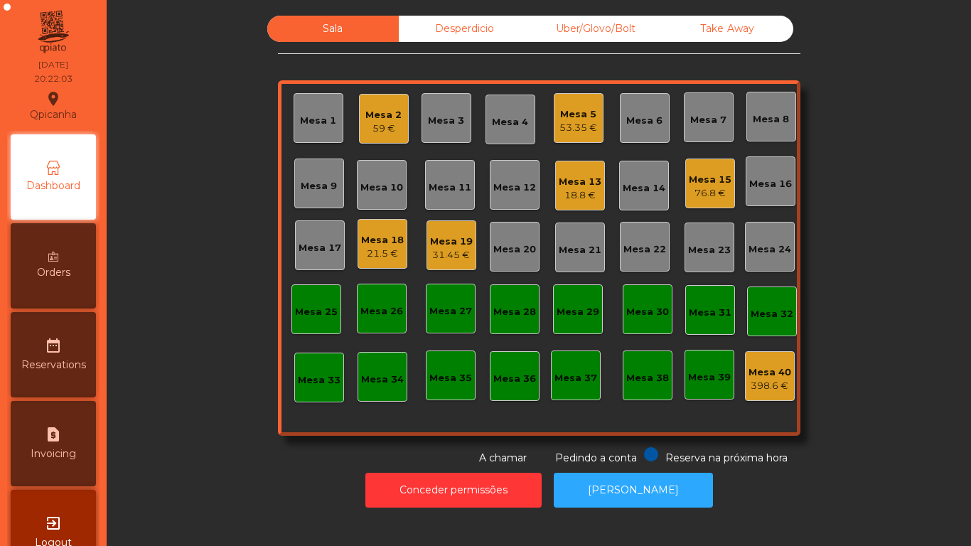
click at [575, 199] on div "18.8 €" at bounding box center [580, 195] width 43 height 14
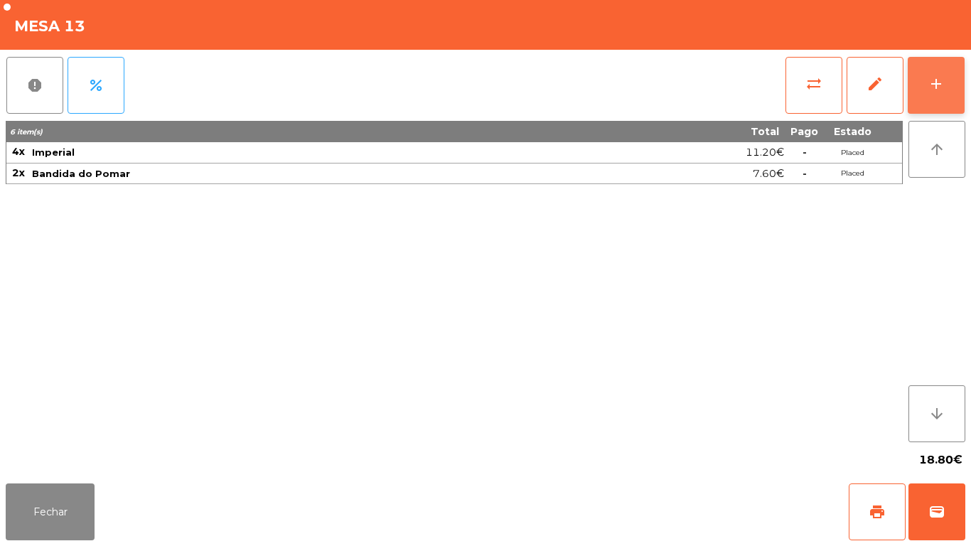
click at [929, 91] on div "add" at bounding box center [936, 83] width 17 height 17
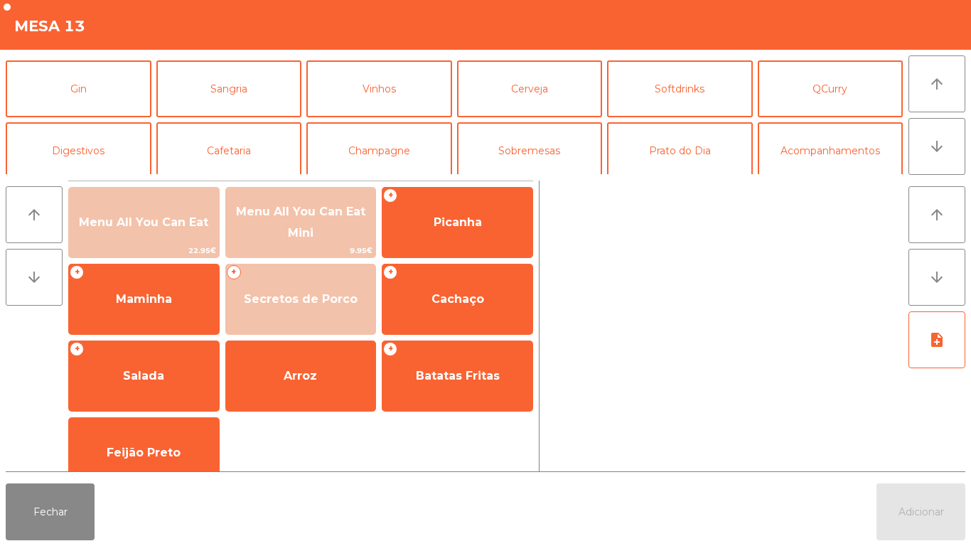
scroll to position [58, 0]
click at [266, 106] on button "Sangria" at bounding box center [229, 87] width 146 height 57
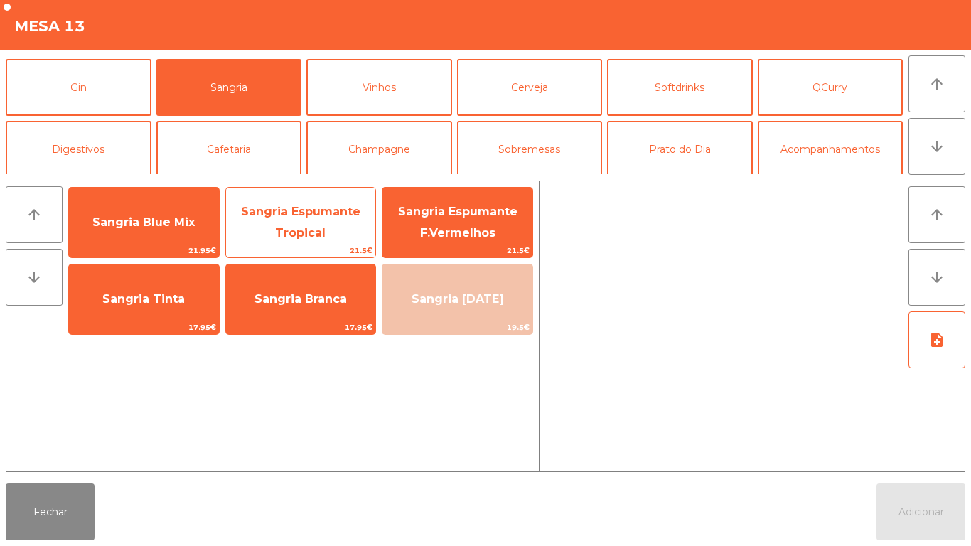
click at [311, 211] on span "Sangria Espumante Tropical" at bounding box center [300, 222] width 119 height 35
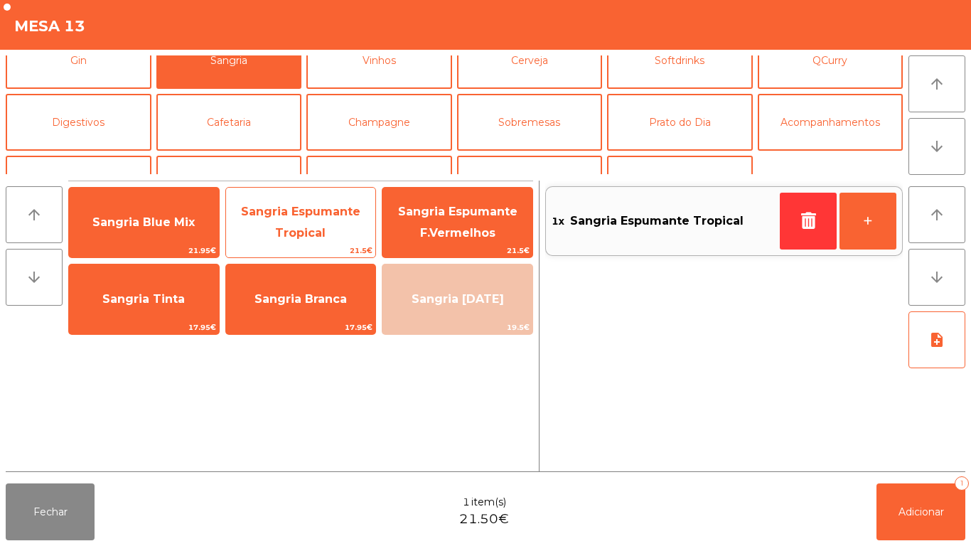
scroll to position [28, 0]
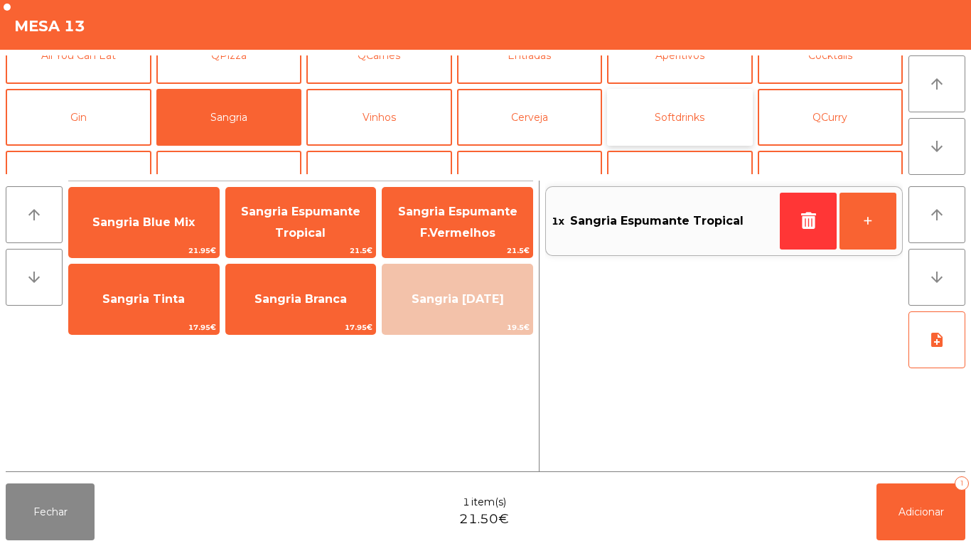
click at [689, 119] on button "Softdrinks" at bounding box center [680, 117] width 146 height 57
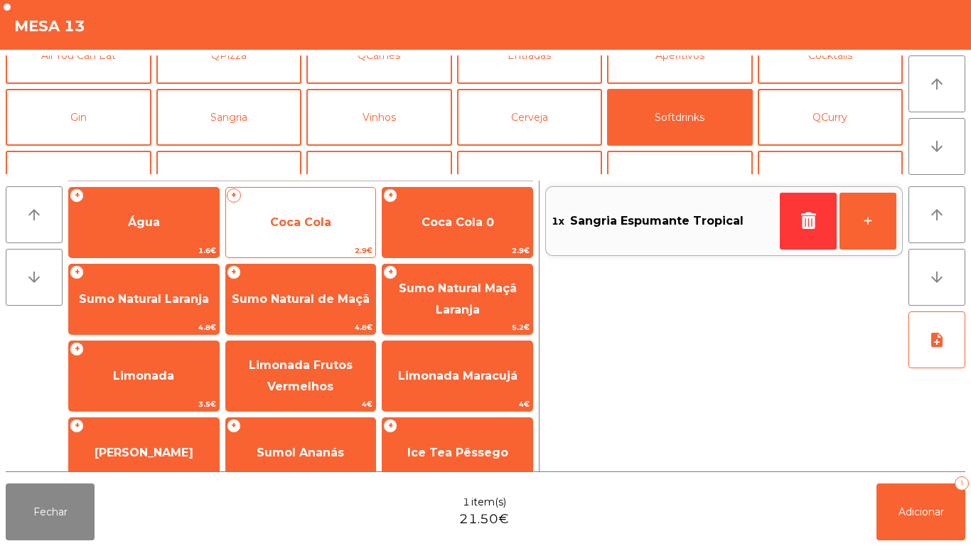
click at [312, 209] on span "Coca Cola" at bounding box center [301, 222] width 150 height 38
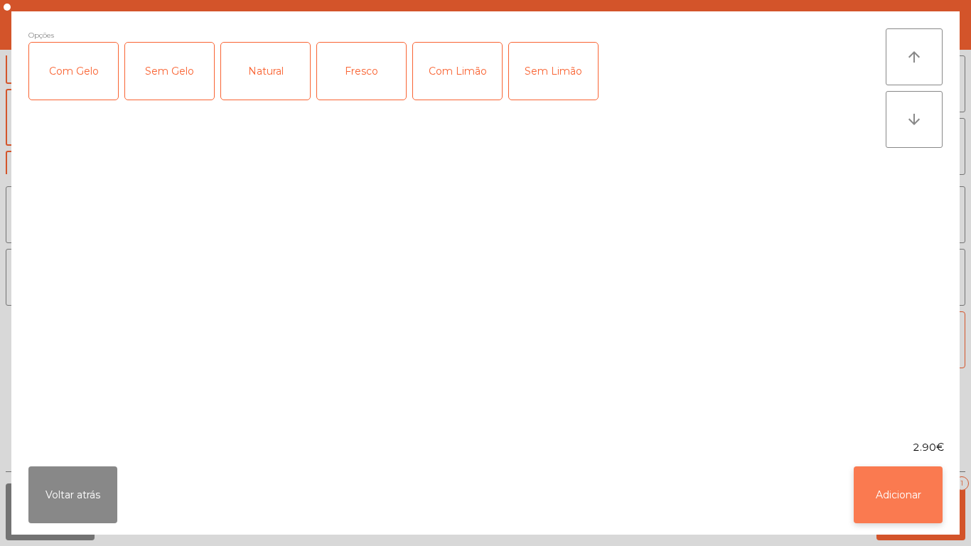
click at [897, 487] on button "Adicionar" at bounding box center [898, 495] width 89 height 57
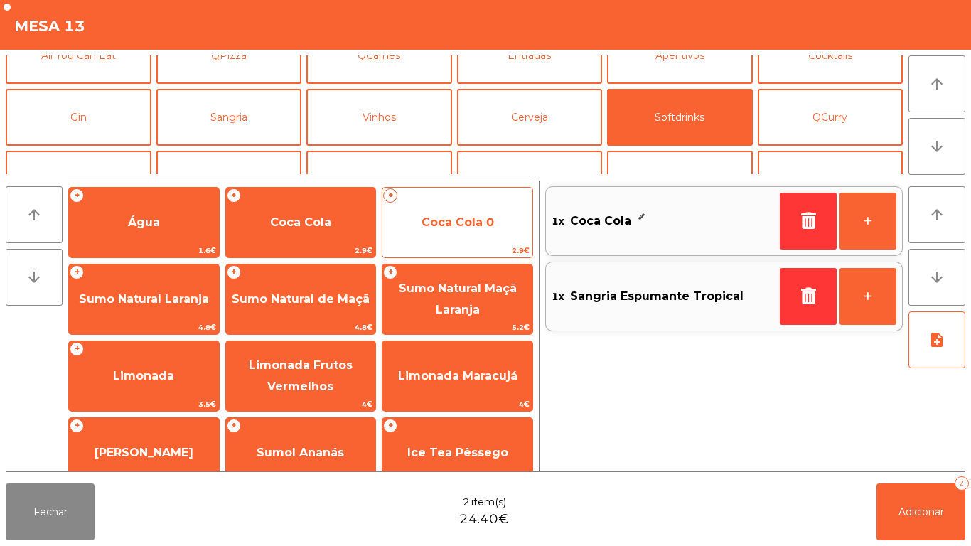
click at [486, 222] on span "Coca Cola 0" at bounding box center [458, 222] width 73 height 14
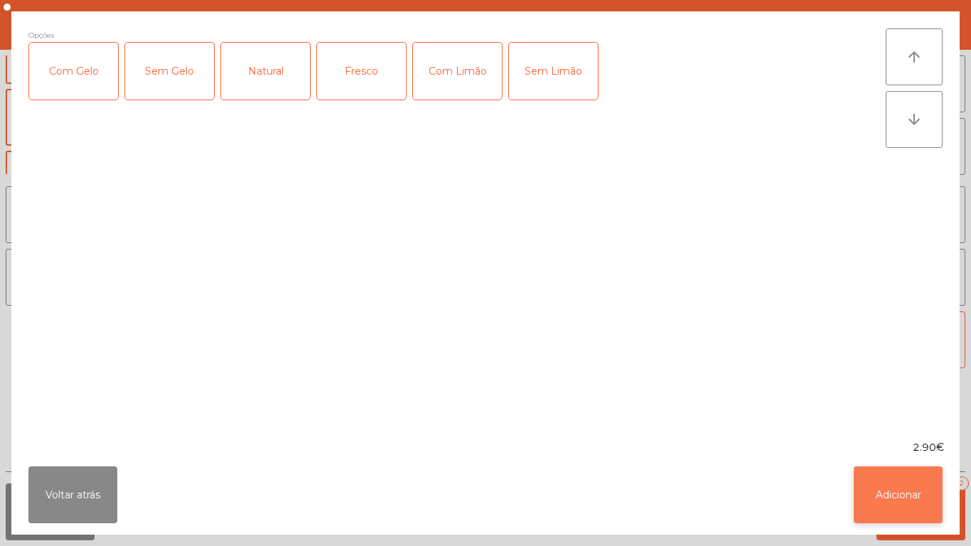
click at [920, 498] on button "Adicionar" at bounding box center [898, 495] width 89 height 57
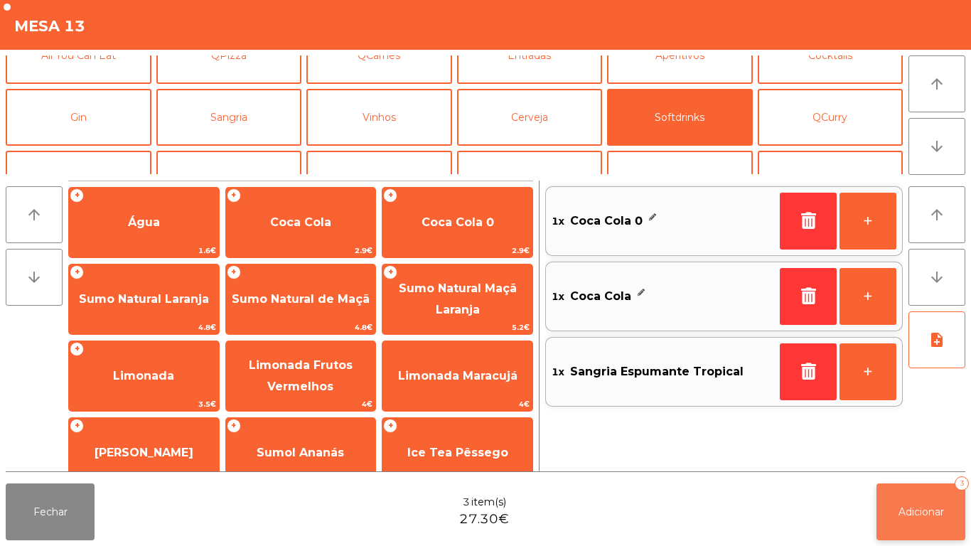
click at [923, 501] on button "Adicionar 3" at bounding box center [921, 512] width 89 height 57
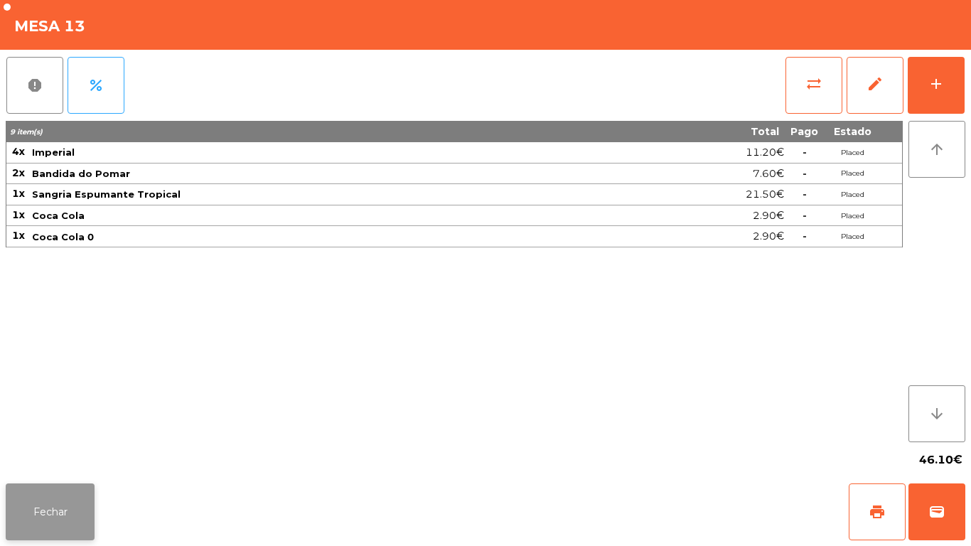
click at [36, 503] on button "Fechar" at bounding box center [50, 512] width 89 height 57
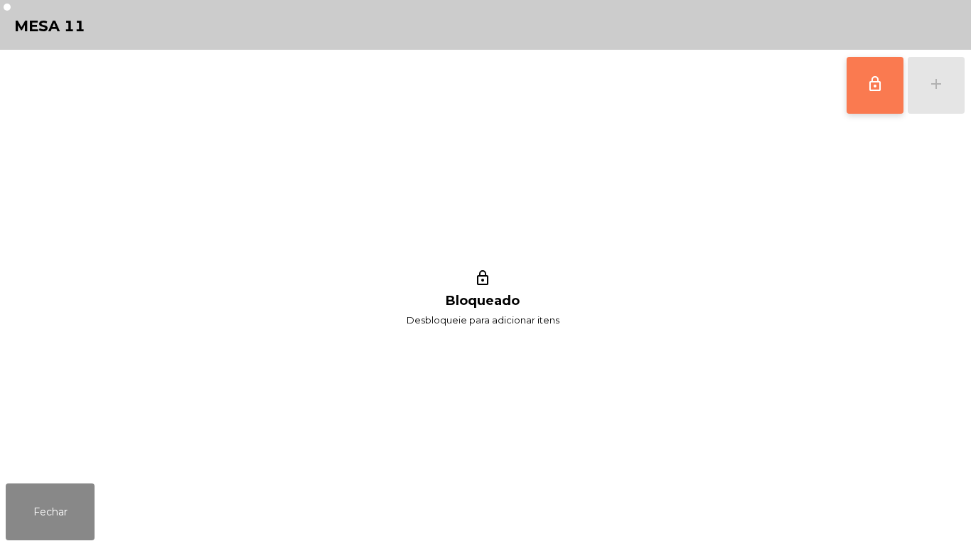
click at [875, 89] on span "lock_outline" at bounding box center [875, 83] width 17 height 17
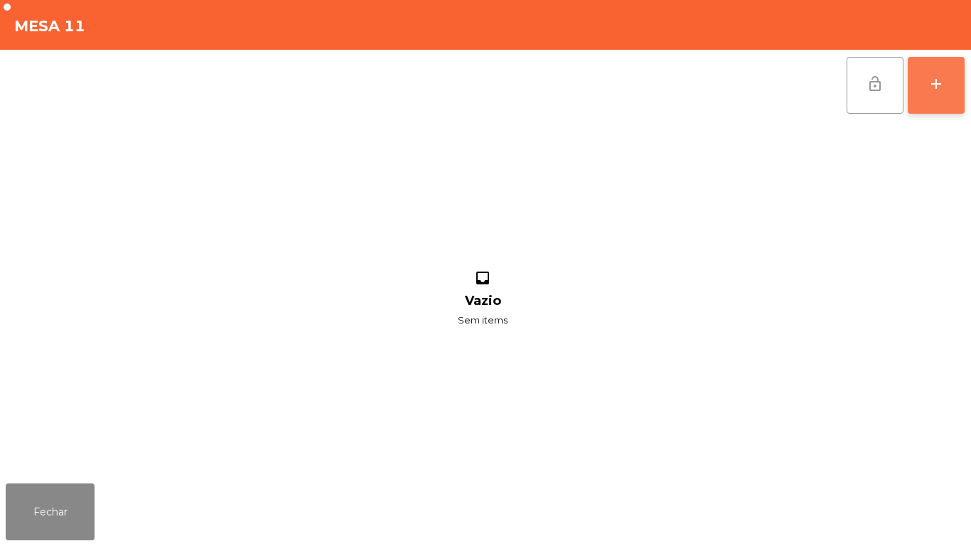
click at [937, 92] on div "add" at bounding box center [936, 83] width 17 height 17
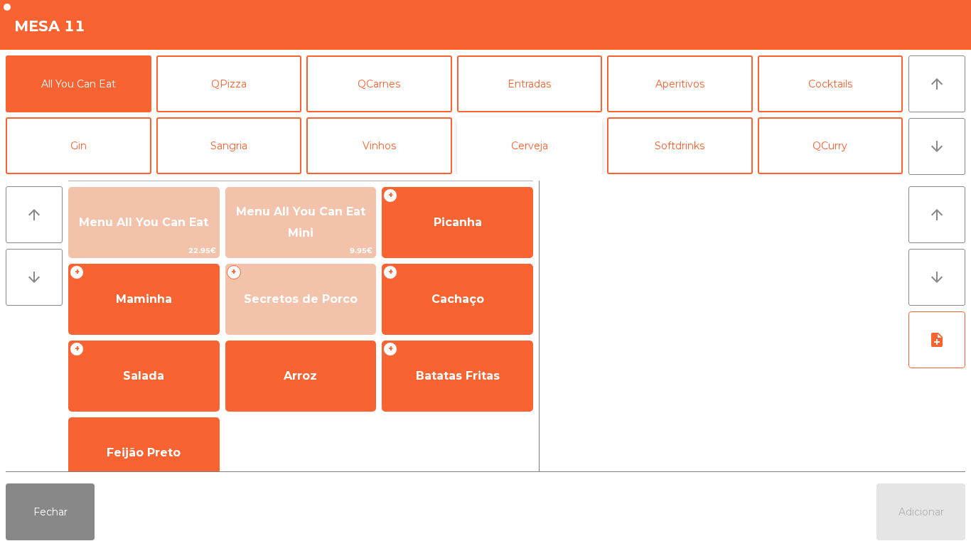
click at [544, 139] on button "Cerveja" at bounding box center [530, 145] width 146 height 57
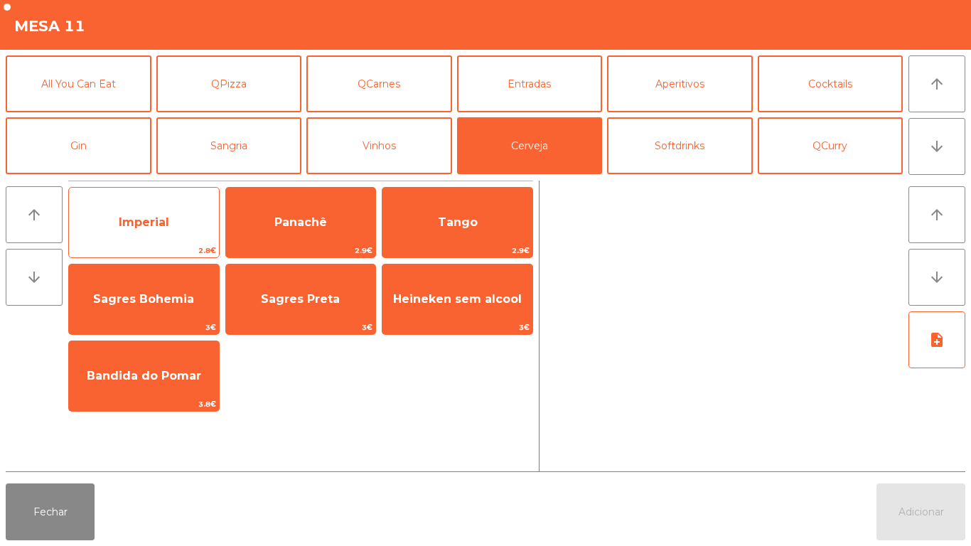
click at [173, 215] on span "Imperial" at bounding box center [144, 222] width 150 height 38
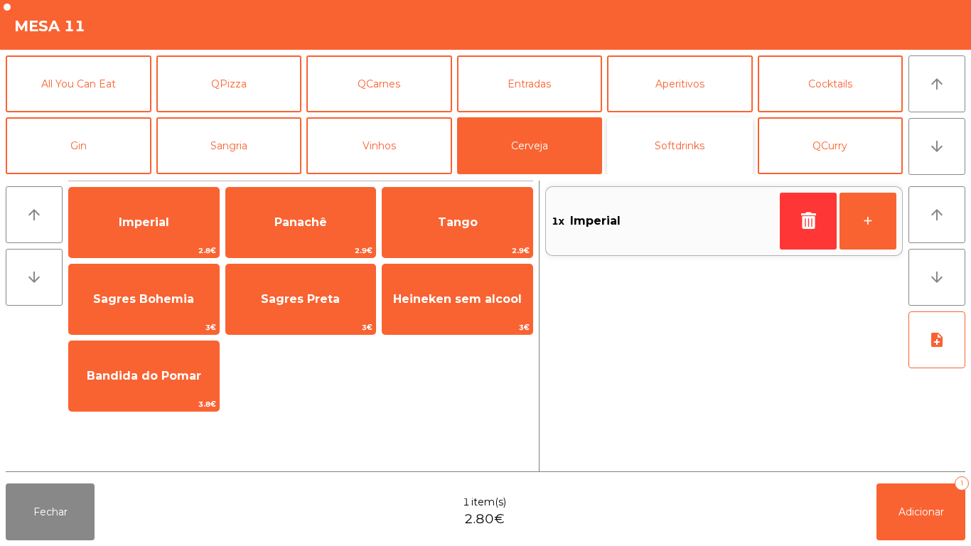
click at [702, 144] on button "Softdrinks" at bounding box center [680, 145] width 146 height 57
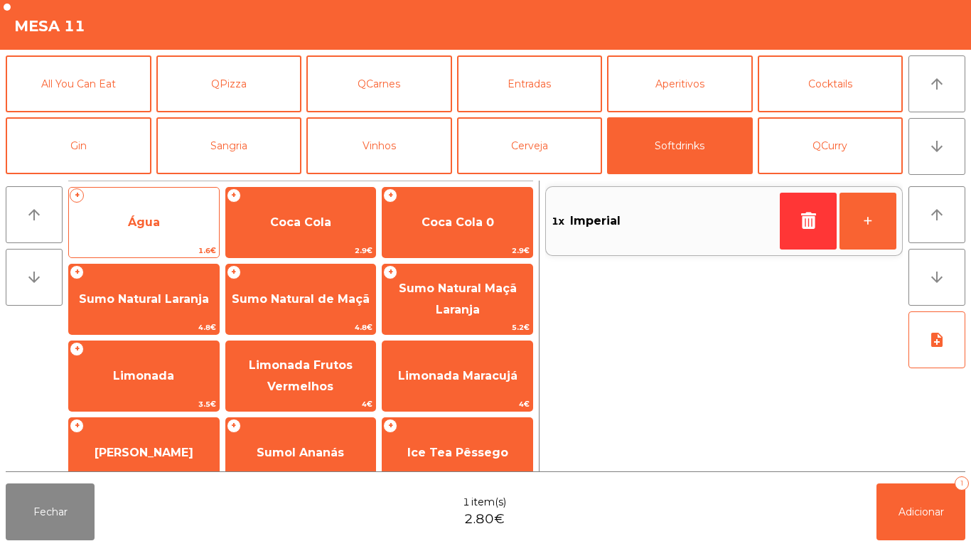
click at [163, 225] on span "Água" at bounding box center [144, 222] width 150 height 38
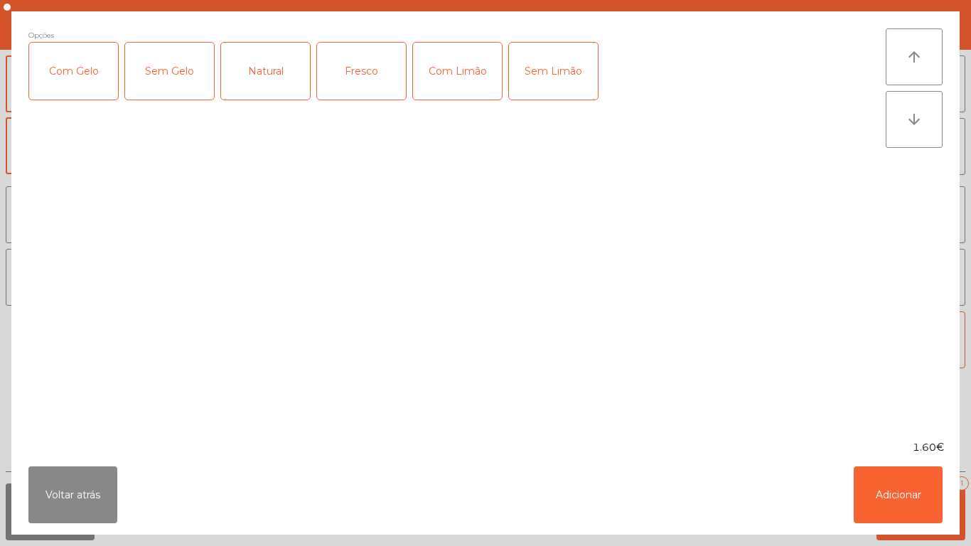
click at [375, 89] on div "Fresco" at bounding box center [361, 71] width 89 height 57
click at [895, 500] on button "Adicionar" at bounding box center [898, 495] width 89 height 57
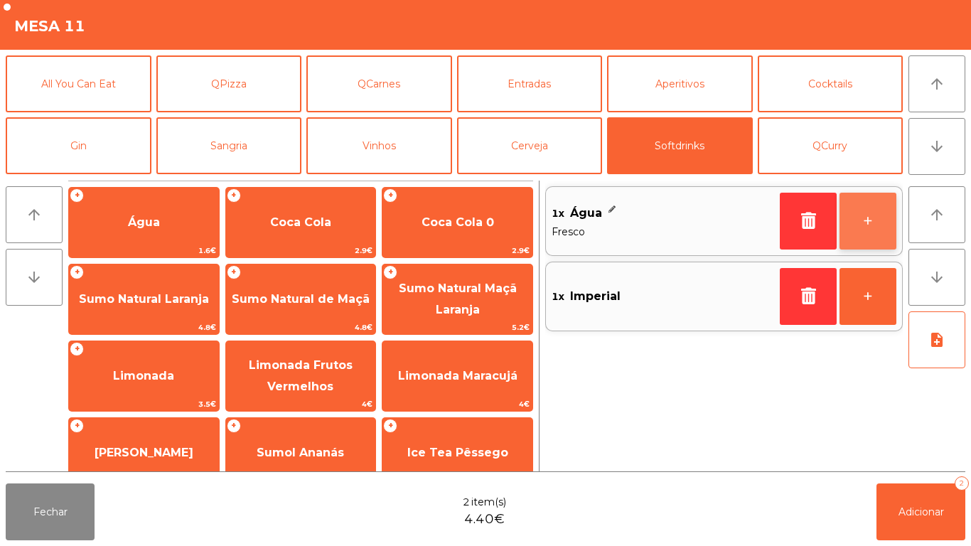
click at [874, 236] on button "+" at bounding box center [868, 221] width 57 height 57
click at [871, 231] on button "+" at bounding box center [868, 221] width 57 height 57
click at [871, 220] on button "+" at bounding box center [868, 221] width 57 height 57
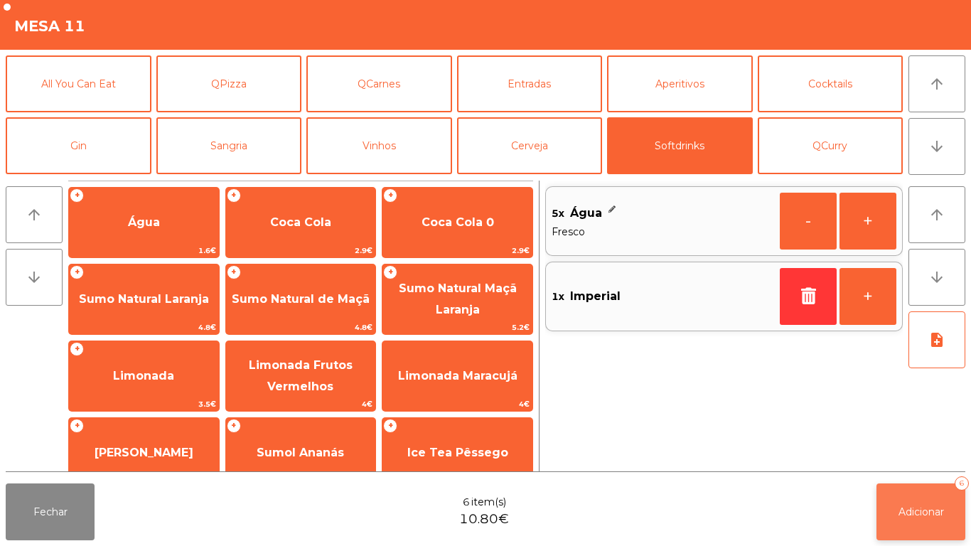
click at [930, 513] on span "Adicionar" at bounding box center [922, 512] width 46 height 13
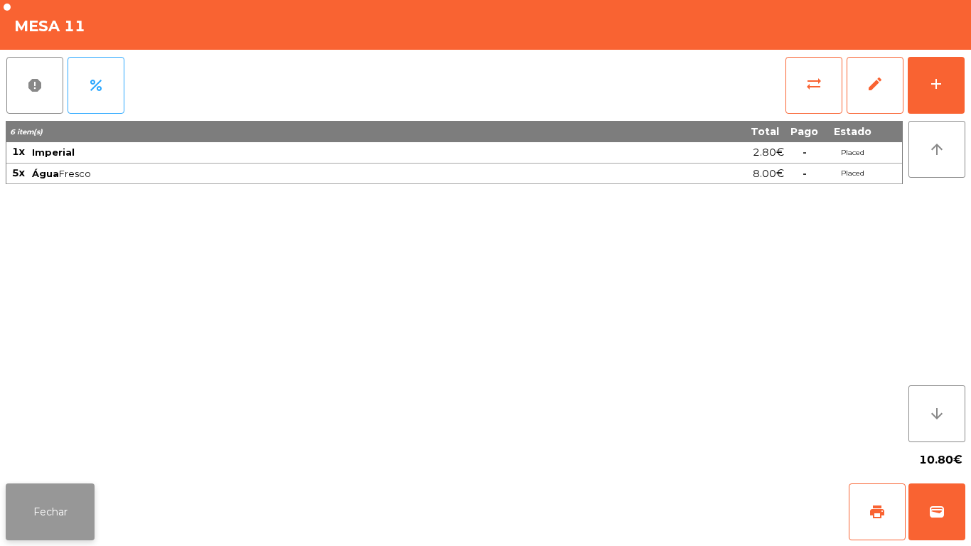
click at [71, 494] on button "Fechar" at bounding box center [50, 512] width 89 height 57
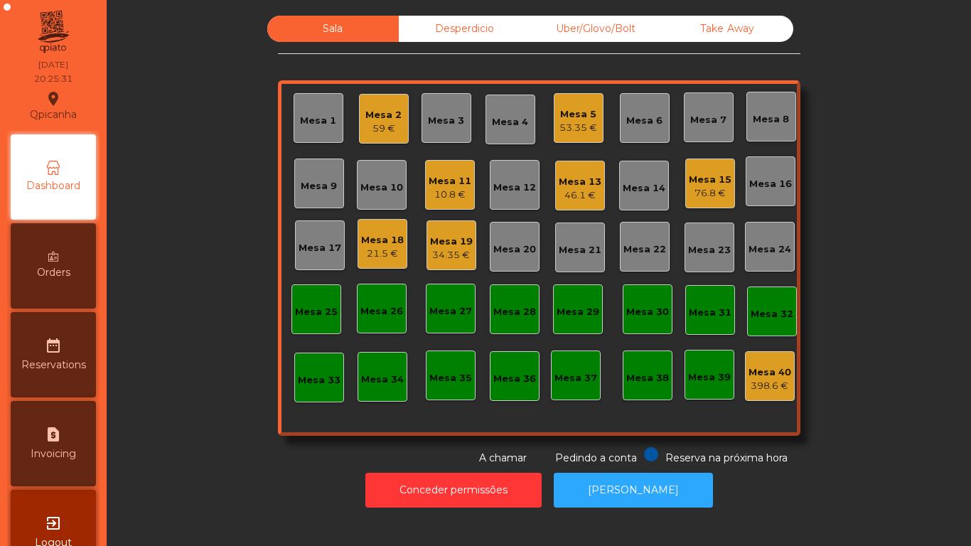
click at [582, 186] on div "Mesa 13" at bounding box center [580, 182] width 43 height 14
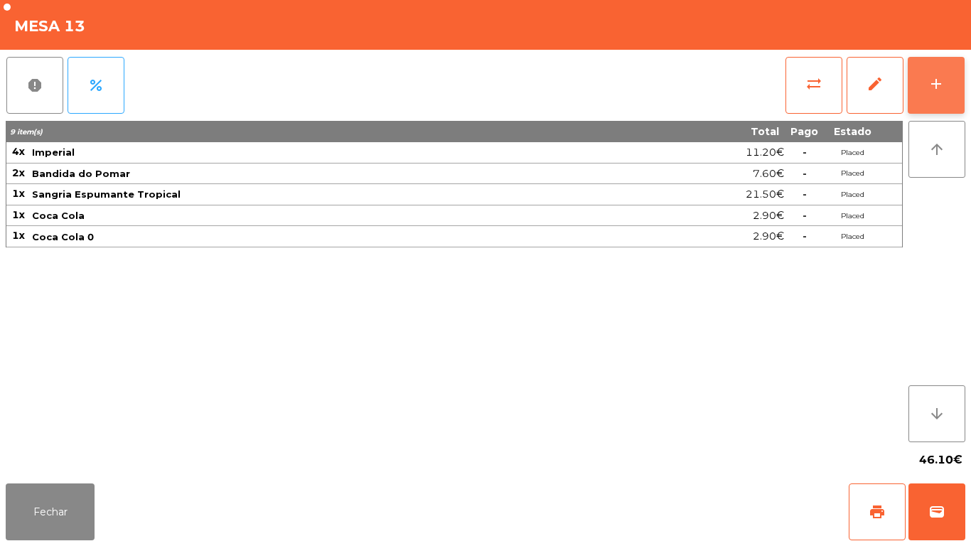
click at [934, 90] on div "add" at bounding box center [936, 83] width 17 height 17
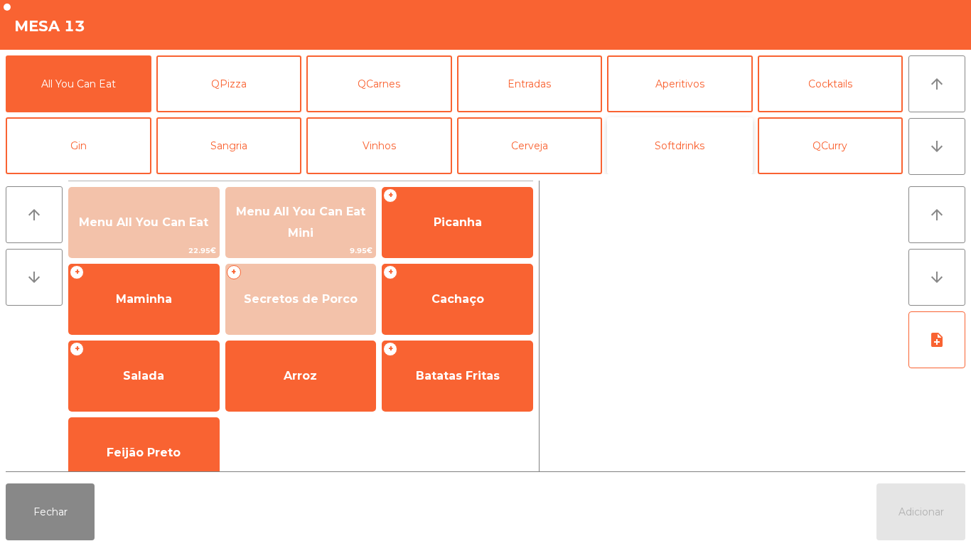
click at [682, 150] on button "Softdrinks" at bounding box center [680, 145] width 146 height 57
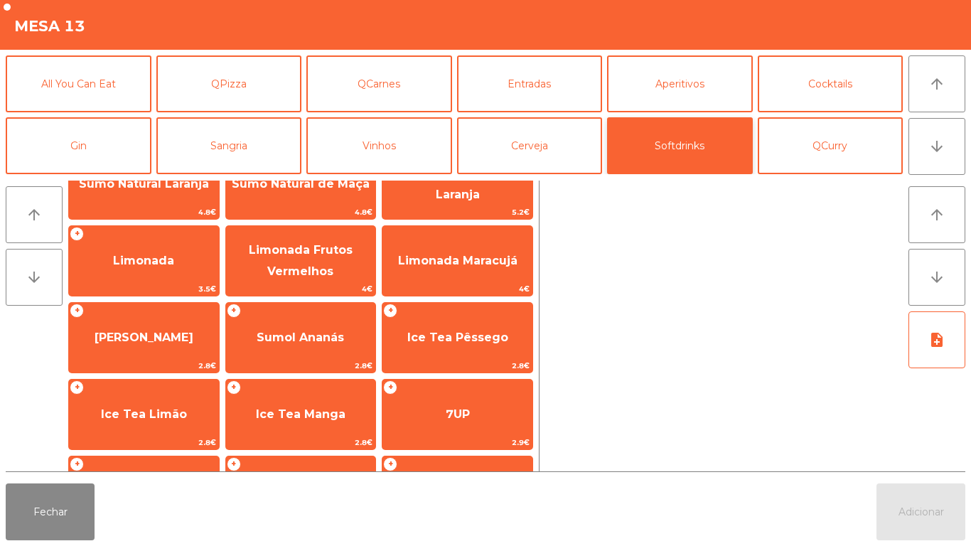
scroll to position [166, 0]
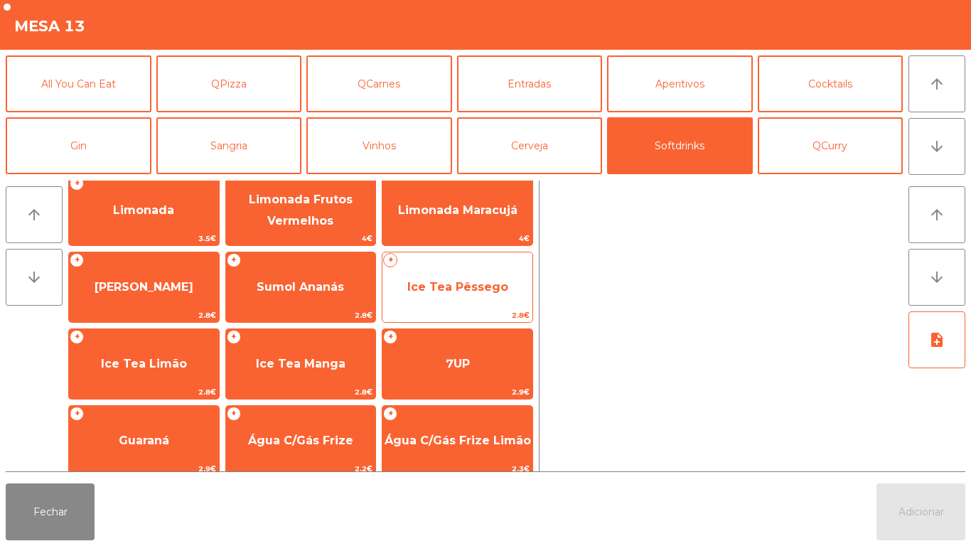
click at [454, 286] on span "Ice Tea Pêssego" at bounding box center [457, 287] width 101 height 14
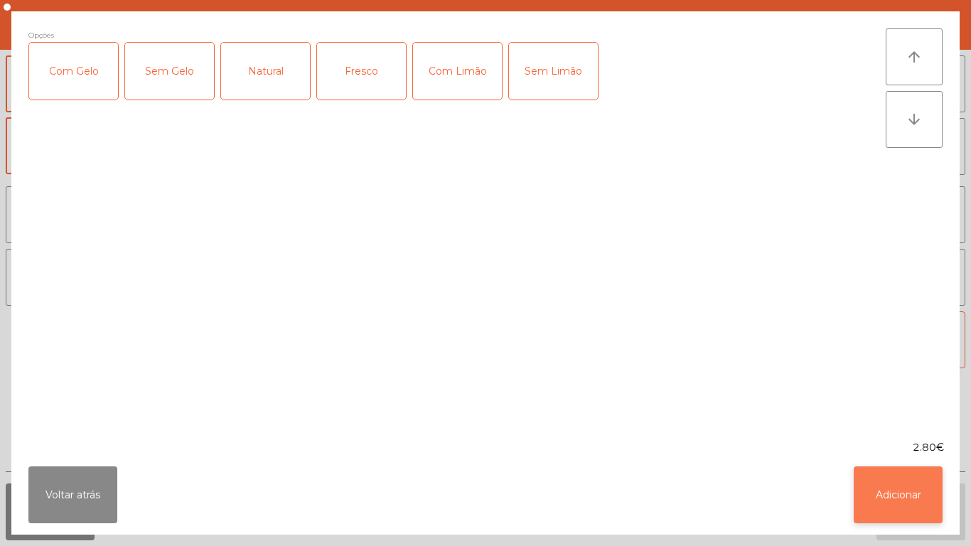
click at [902, 506] on button "Adicionar" at bounding box center [898, 495] width 89 height 57
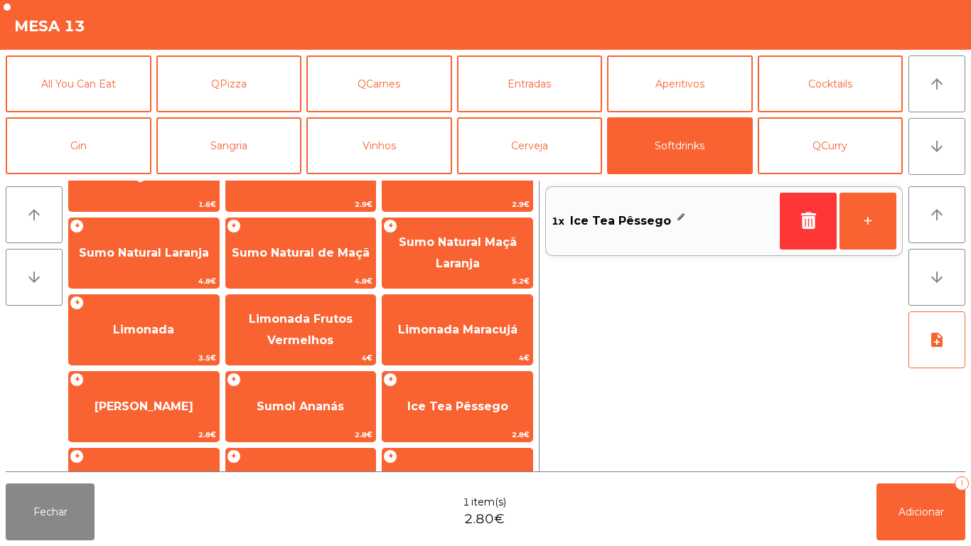
scroll to position [0, 0]
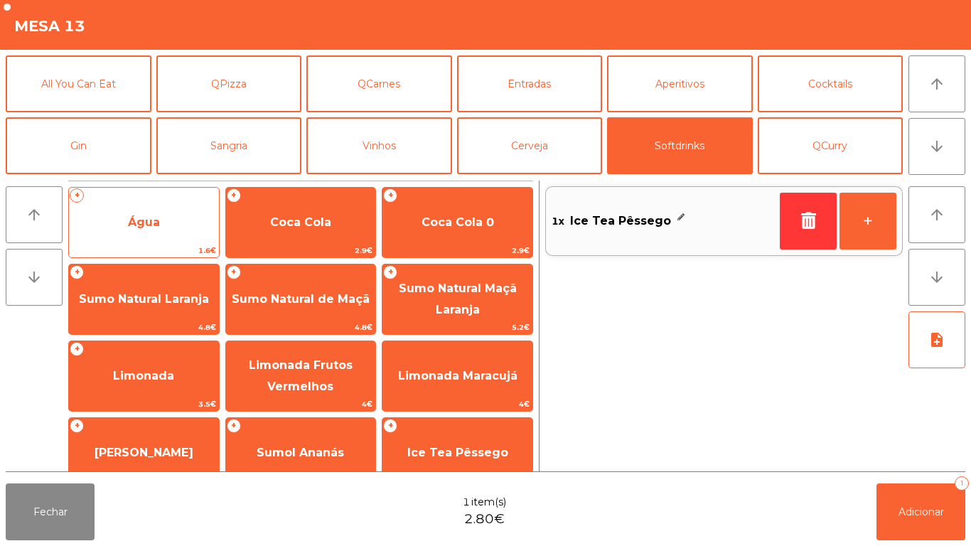
click at [178, 230] on span "Água" at bounding box center [144, 222] width 150 height 38
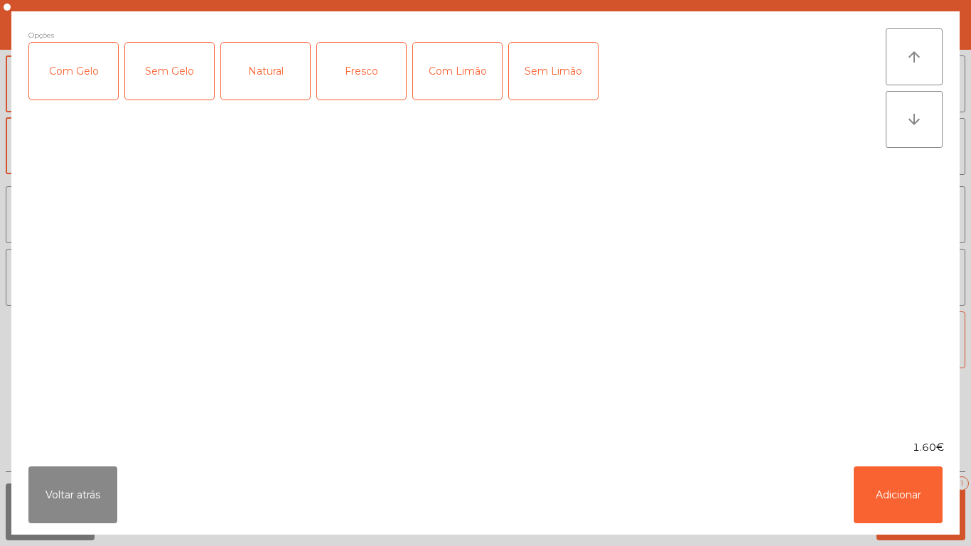
click at [269, 73] on div "Natural" at bounding box center [265, 71] width 89 height 57
click at [880, 491] on button "Adicionar" at bounding box center [898, 495] width 89 height 57
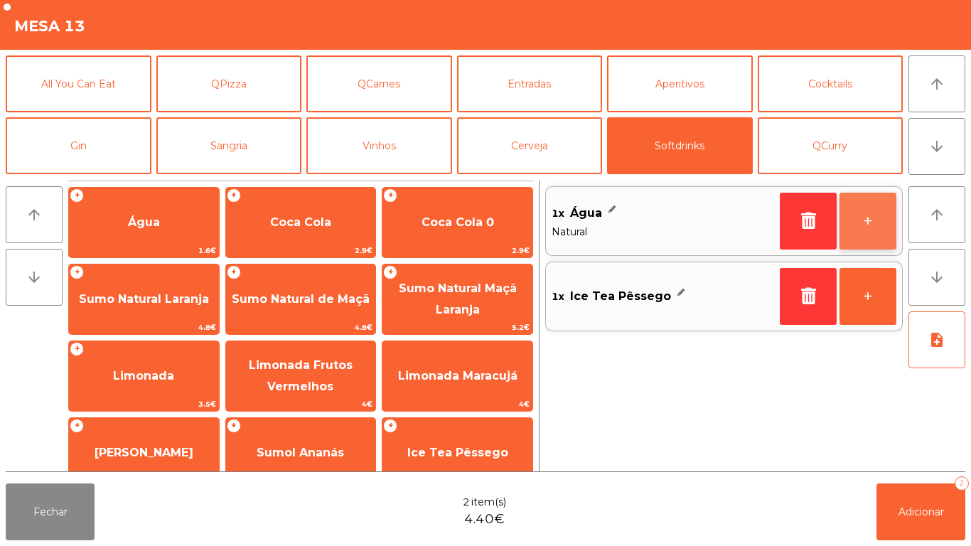
click at [863, 228] on button "+" at bounding box center [868, 221] width 57 height 57
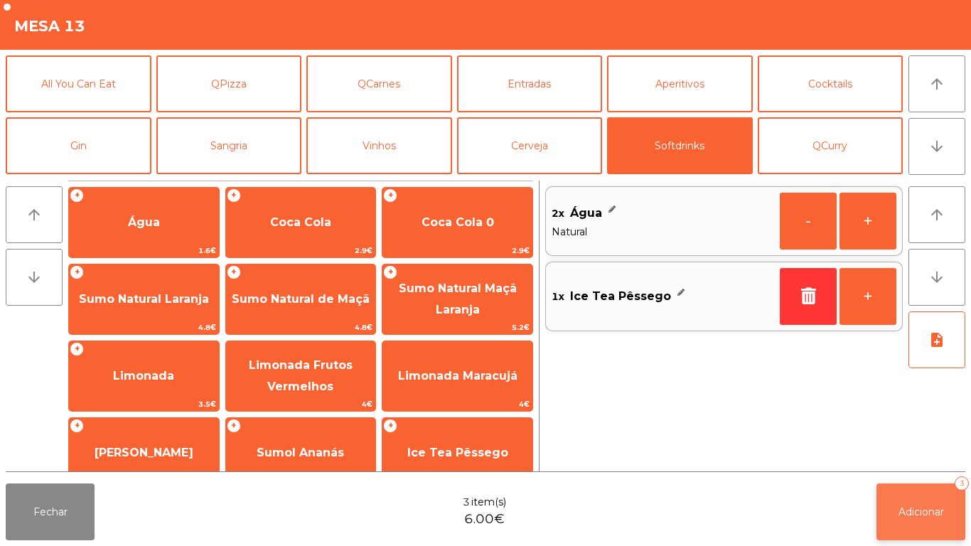
click at [941, 501] on button "Adicionar 3" at bounding box center [921, 512] width 89 height 57
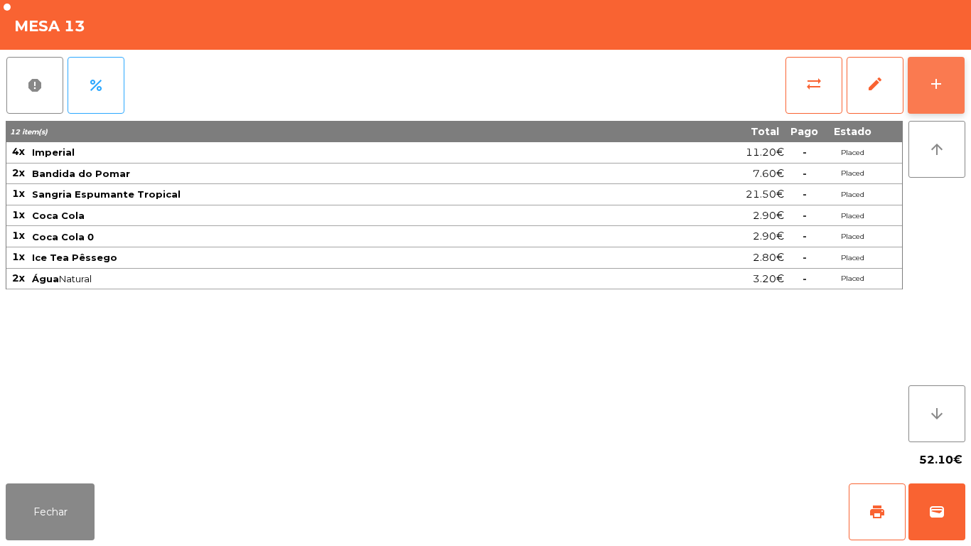
click at [931, 95] on button "add" at bounding box center [936, 85] width 57 height 57
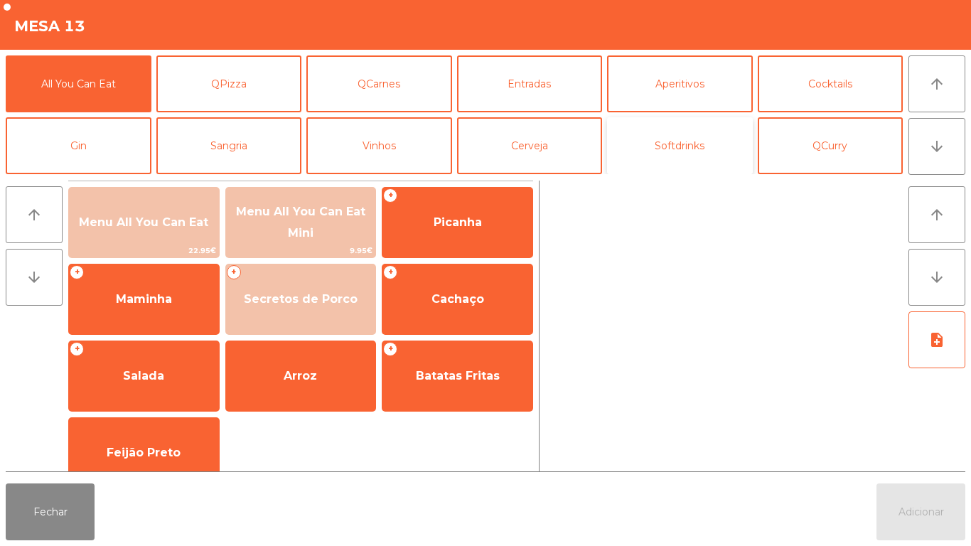
click at [678, 146] on button "Softdrinks" at bounding box center [680, 145] width 146 height 57
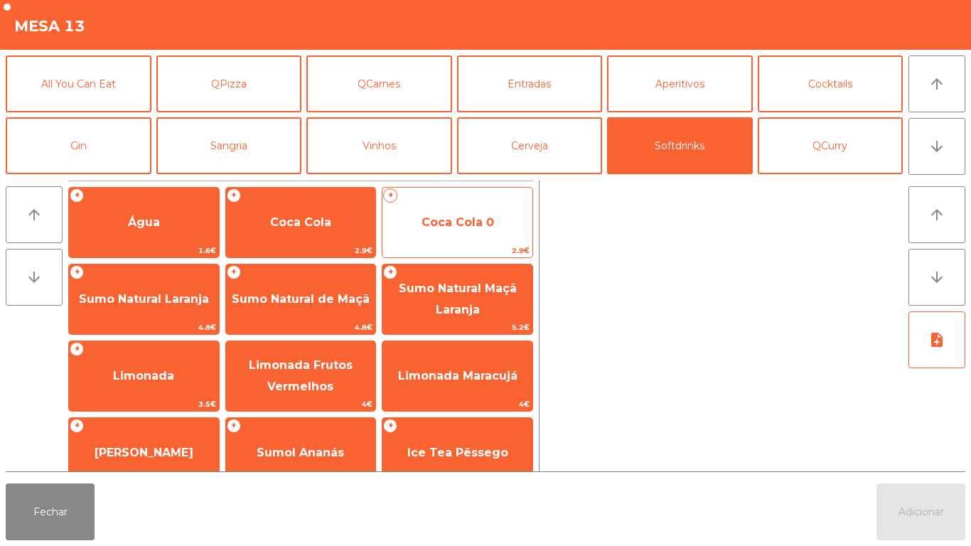
click at [454, 217] on span "Coca Cola 0" at bounding box center [458, 222] width 73 height 14
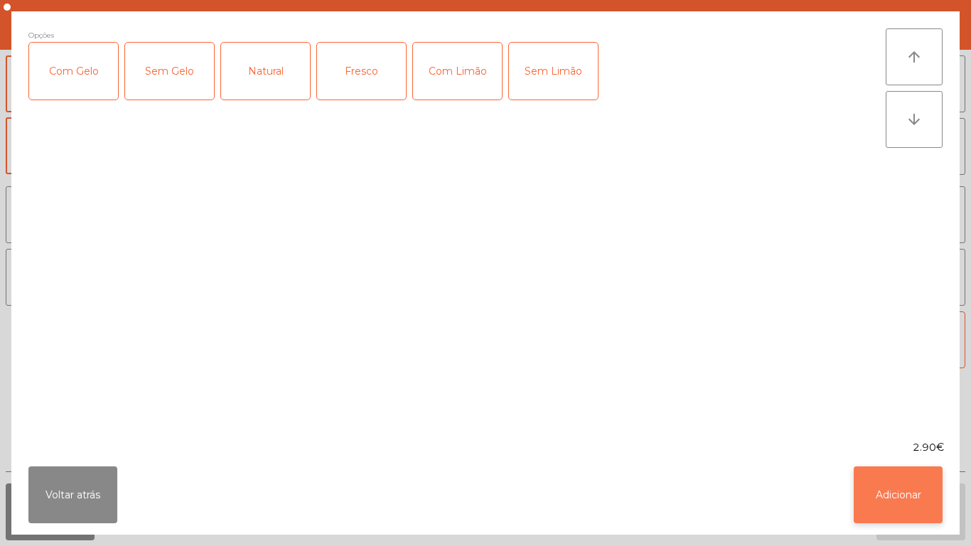
click at [888, 487] on button "Adicionar" at bounding box center [898, 495] width 89 height 57
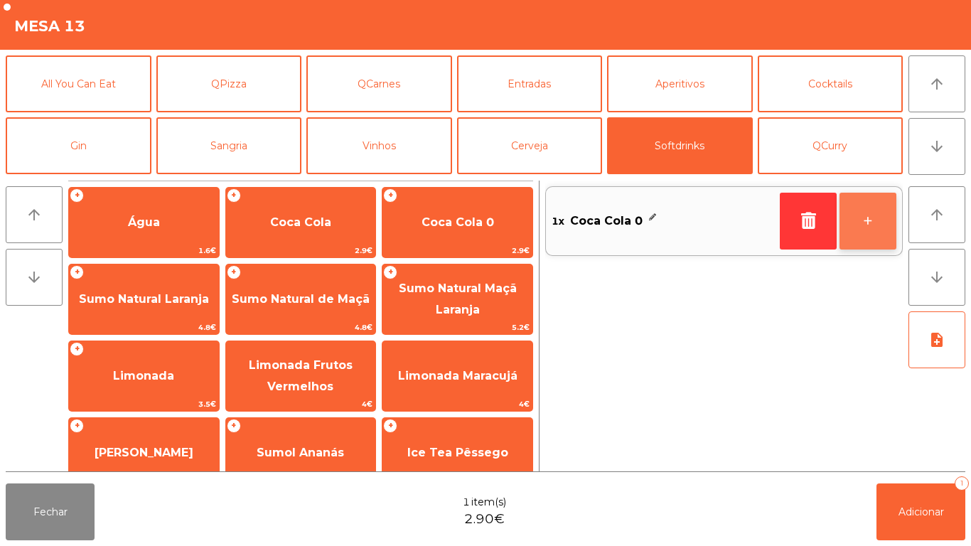
click at [863, 216] on button "+" at bounding box center [868, 221] width 57 height 57
click at [627, 237] on div "2x Coca Cola 0" at bounding box center [663, 221] width 223 height 33
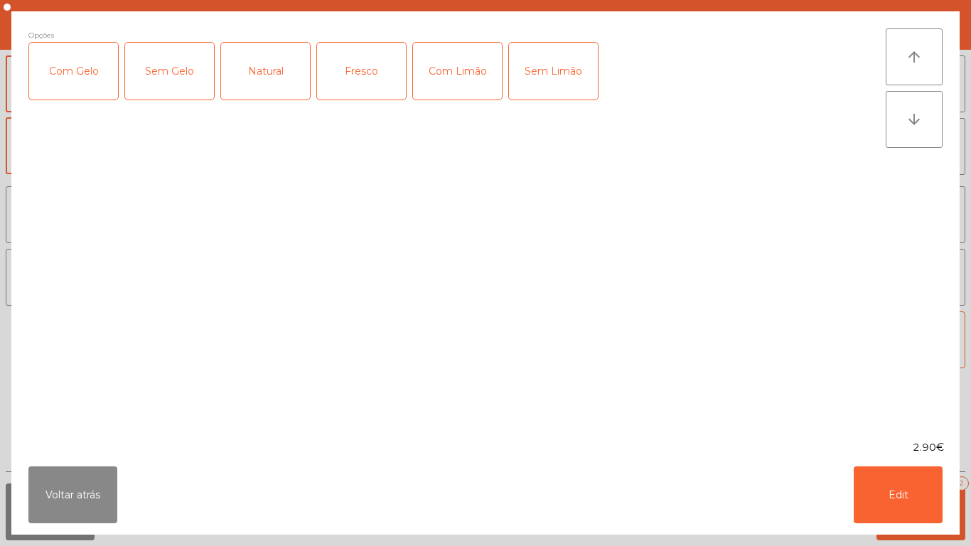
click at [93, 73] on div "Com Gelo" at bounding box center [73, 71] width 89 height 57
click at [454, 70] on div "Com Limão" at bounding box center [457, 71] width 89 height 57
click at [914, 485] on button "Edit" at bounding box center [898, 495] width 89 height 57
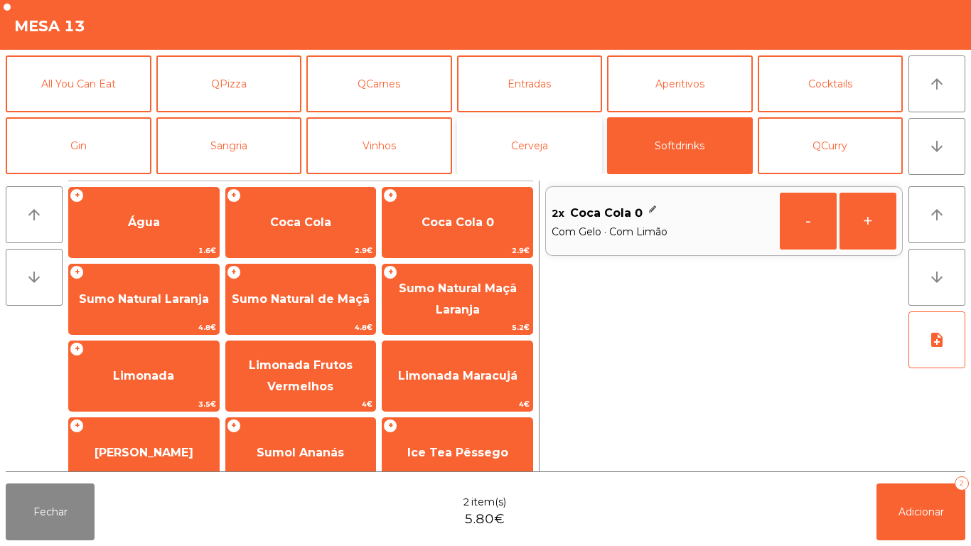
click at [545, 132] on button "Cerveja" at bounding box center [530, 145] width 146 height 57
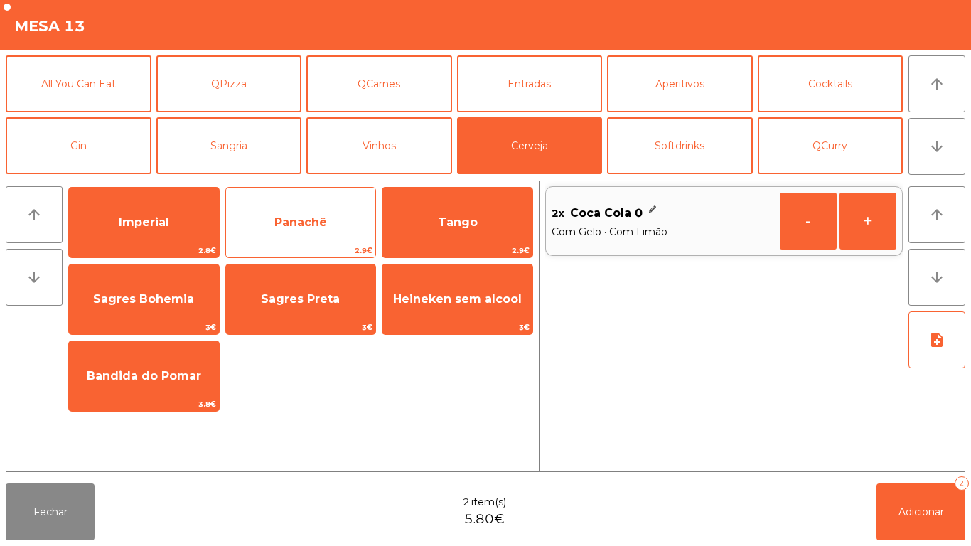
click at [306, 216] on span "Panachê" at bounding box center [301, 222] width 53 height 14
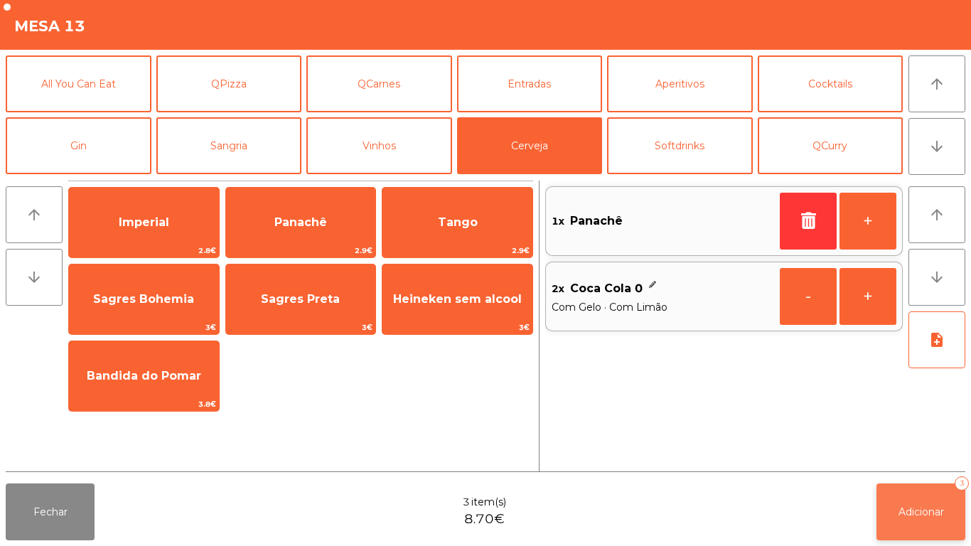
click at [917, 496] on button "Adicionar 3" at bounding box center [921, 512] width 89 height 57
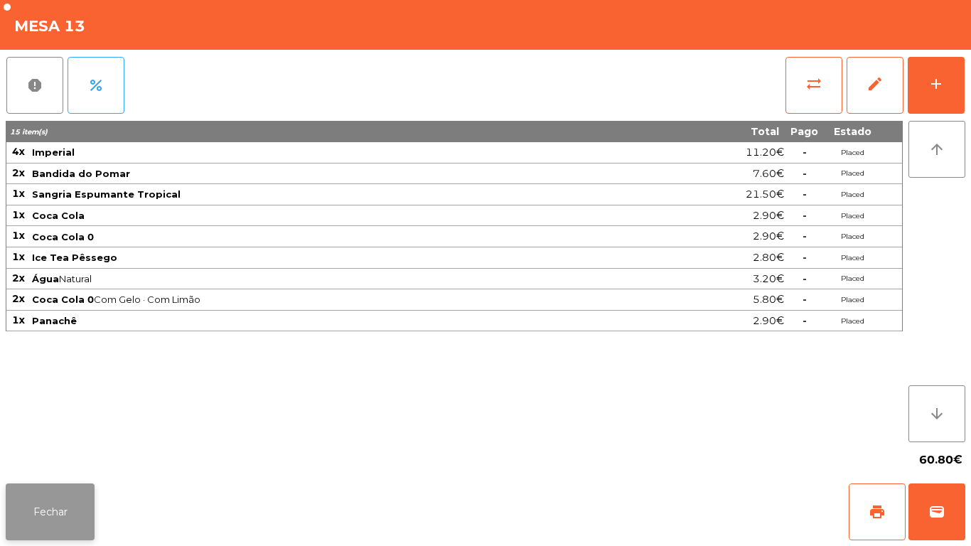
click at [41, 498] on button "Fechar" at bounding box center [50, 512] width 89 height 57
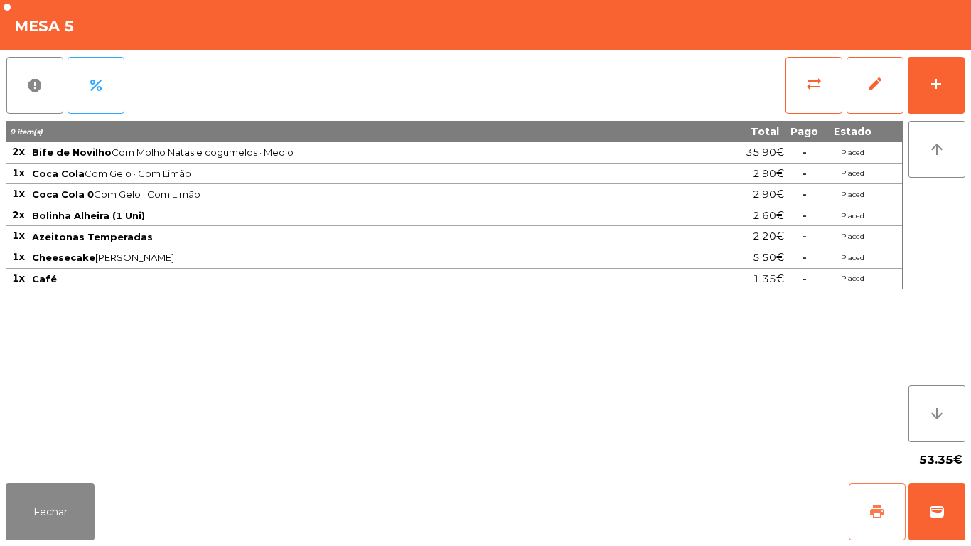
click at [871, 497] on button "print" at bounding box center [877, 512] width 57 height 57
click at [43, 537] on button "Fechar" at bounding box center [50, 512] width 89 height 57
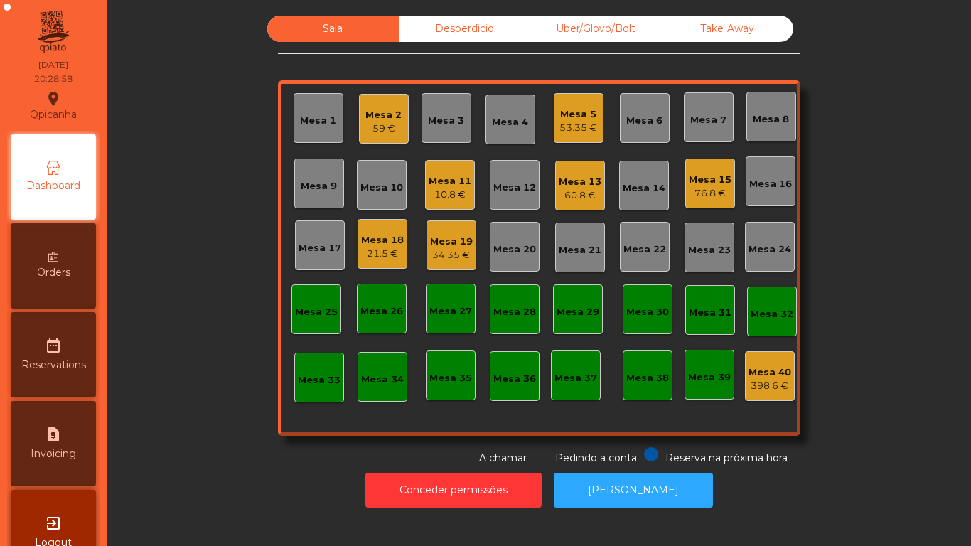
click at [375, 245] on div "Mesa 18" at bounding box center [382, 240] width 43 height 14
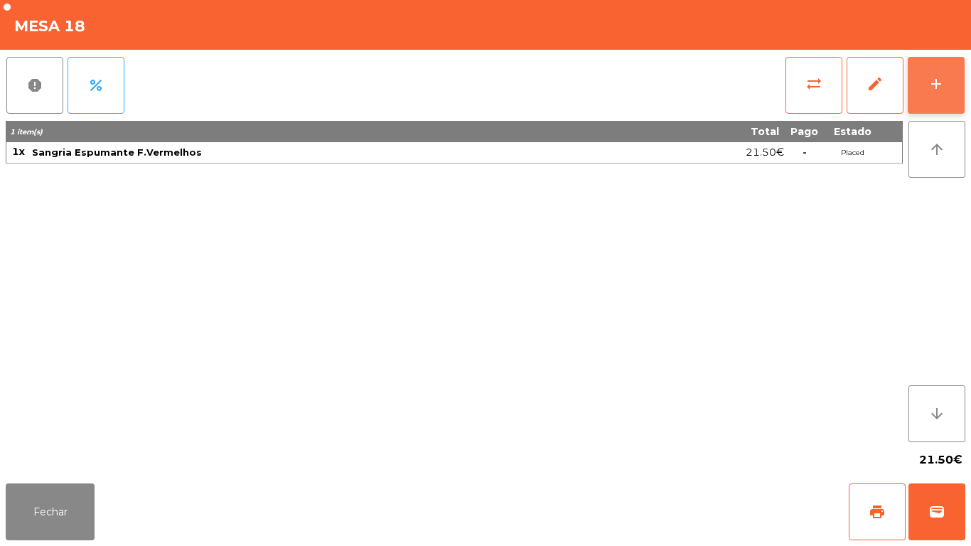
click at [934, 98] on button "add" at bounding box center [936, 85] width 57 height 57
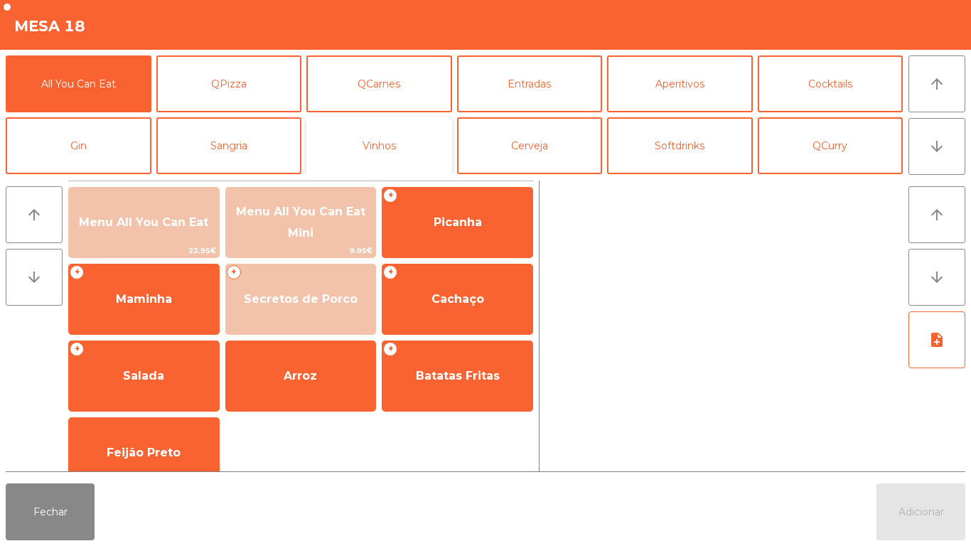
click at [404, 142] on button "Vinhos" at bounding box center [380, 145] width 146 height 57
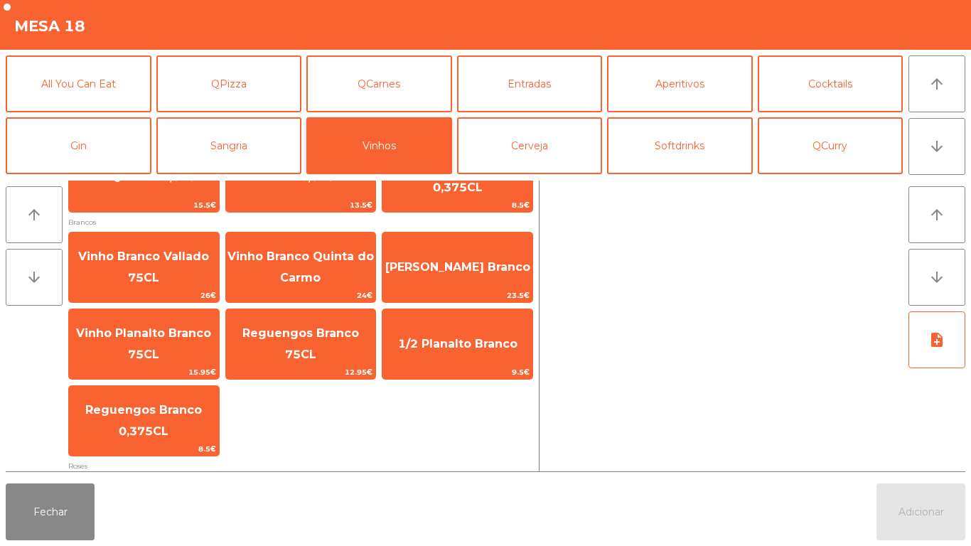
scroll to position [447, 0]
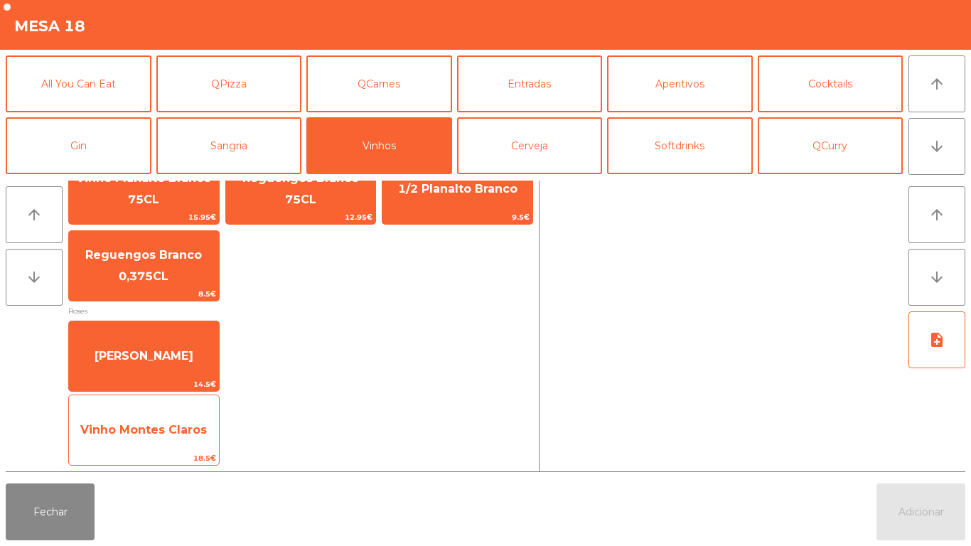
click at [185, 420] on span "Vinho Montes Claros" at bounding box center [144, 430] width 150 height 38
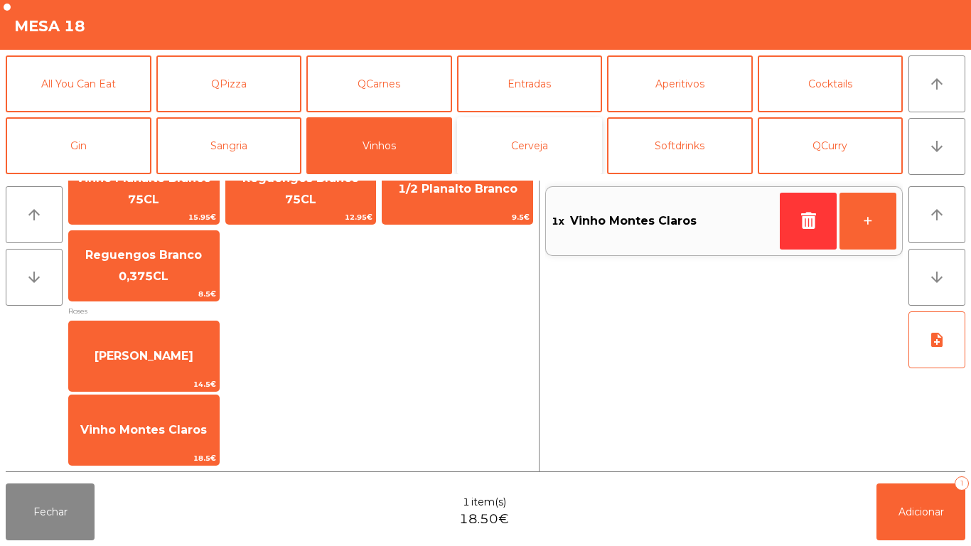
click at [557, 154] on button "Cerveja" at bounding box center [530, 145] width 146 height 57
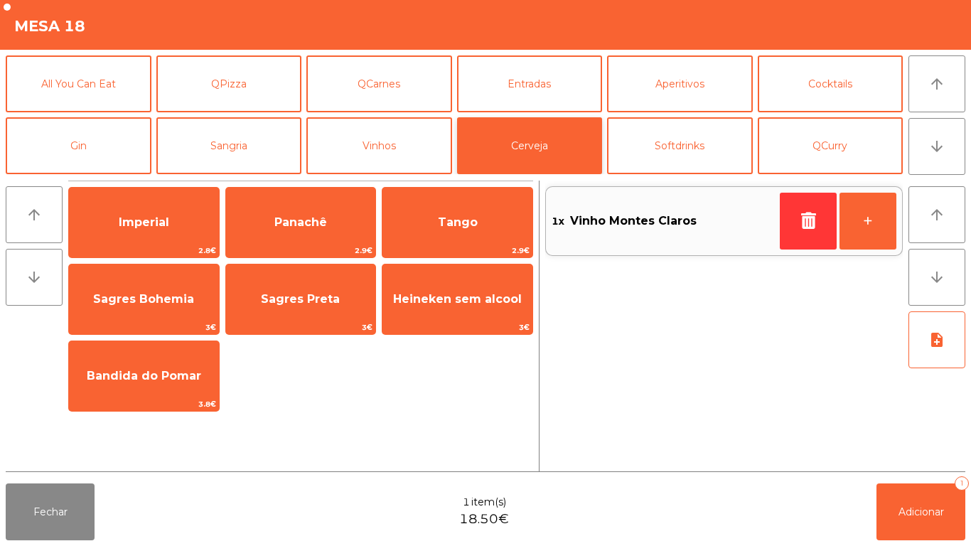
scroll to position [0, 0]
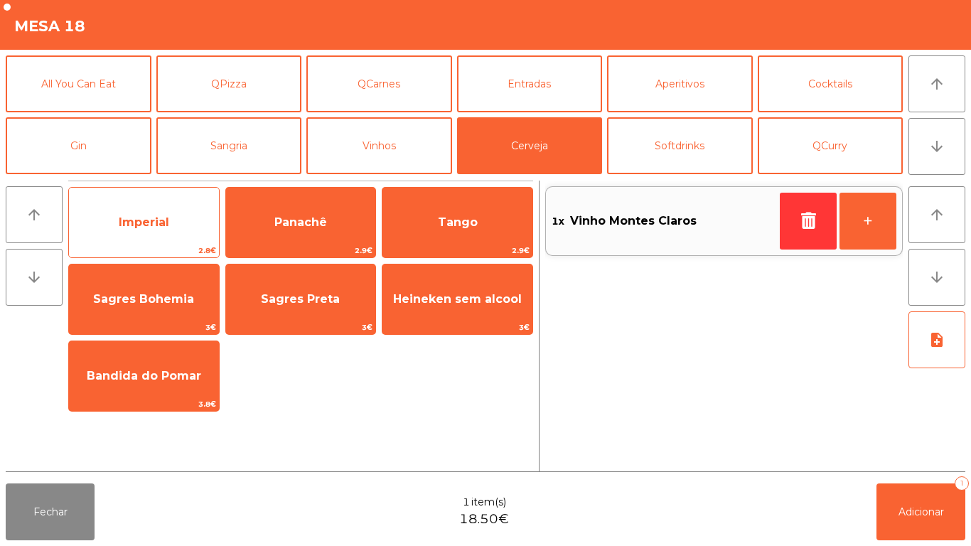
click at [179, 220] on span "Imperial" at bounding box center [144, 222] width 150 height 38
click at [197, 203] on span "Imperial" at bounding box center [144, 222] width 150 height 38
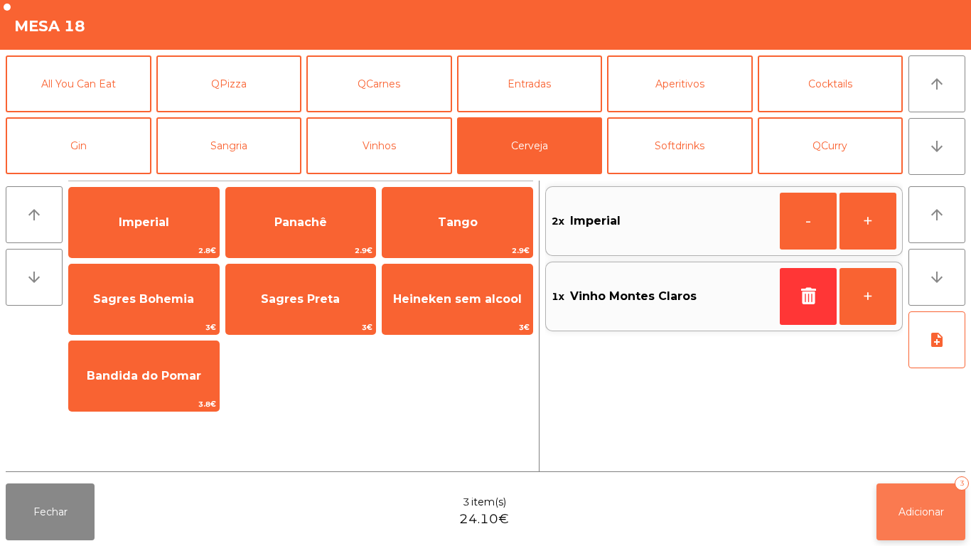
click at [934, 487] on button "Adicionar 3" at bounding box center [921, 512] width 89 height 57
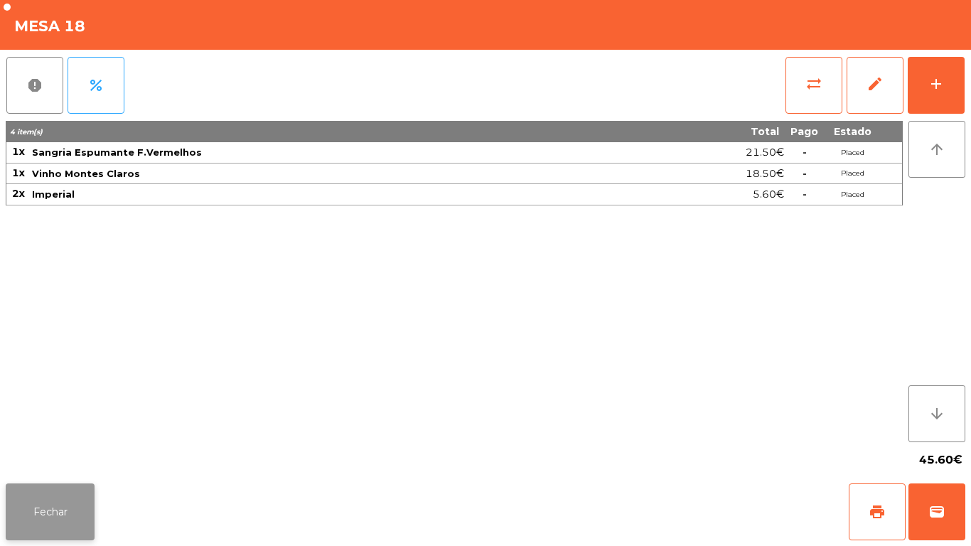
click at [43, 493] on button "Fechar" at bounding box center [50, 512] width 89 height 57
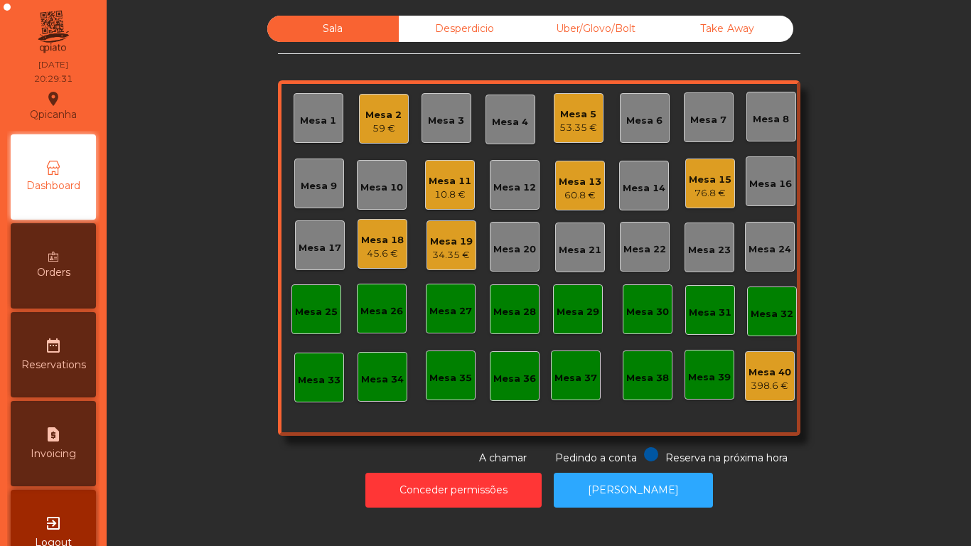
click at [576, 125] on div "53.35 €" at bounding box center [579, 128] width 38 height 14
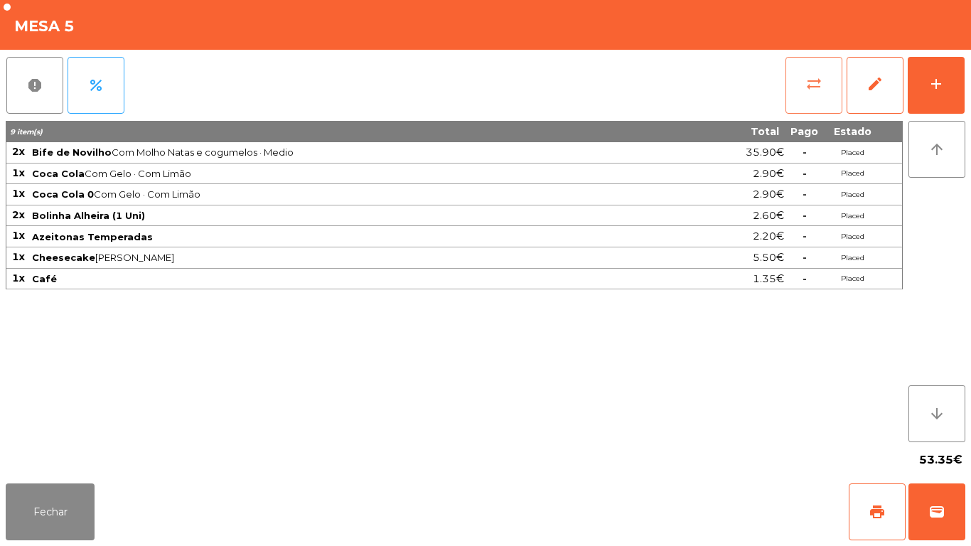
click at [809, 94] on button "sync_alt" at bounding box center [814, 85] width 57 height 57
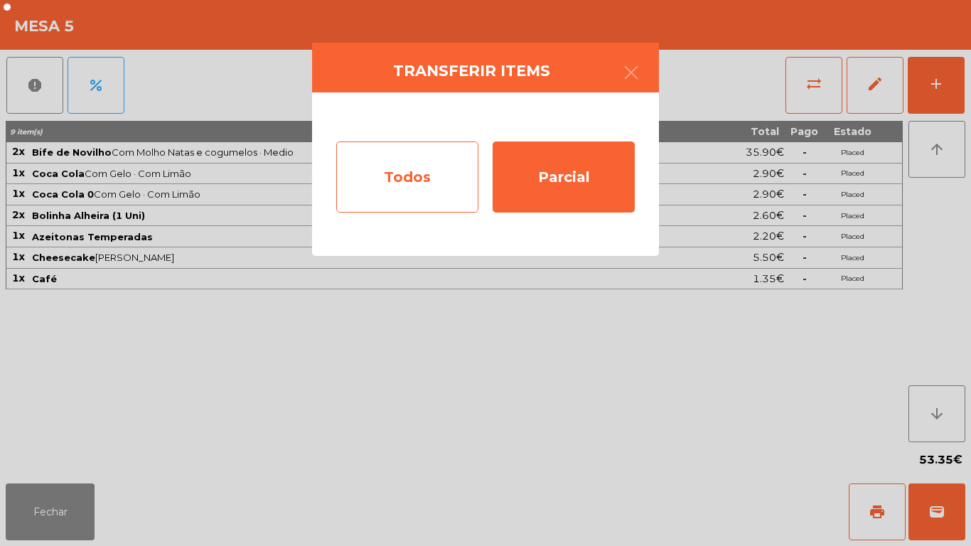
click at [427, 179] on div "Todos" at bounding box center [407, 177] width 142 height 71
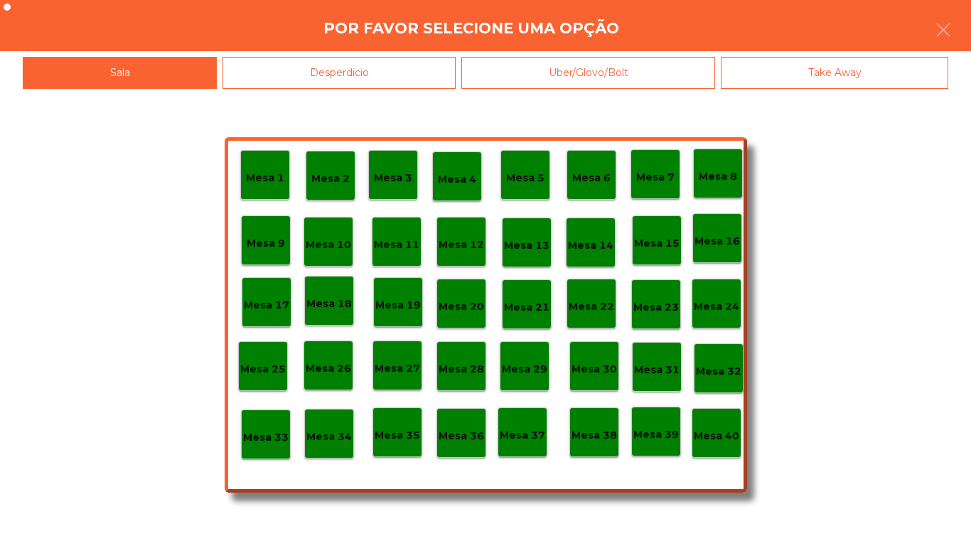
click at [718, 426] on div "Mesa 40" at bounding box center [717, 433] width 46 height 22
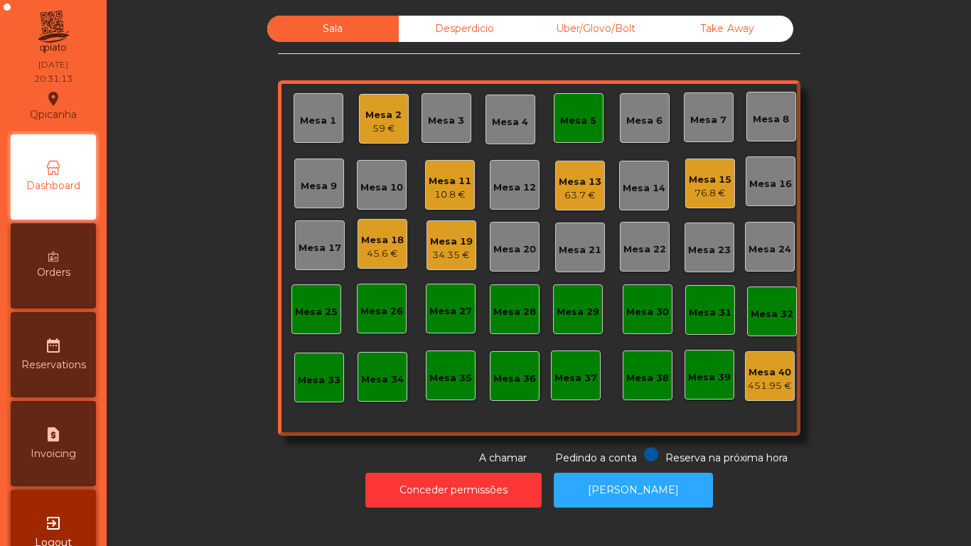
click at [448, 191] on div "10.8 €" at bounding box center [450, 195] width 43 height 14
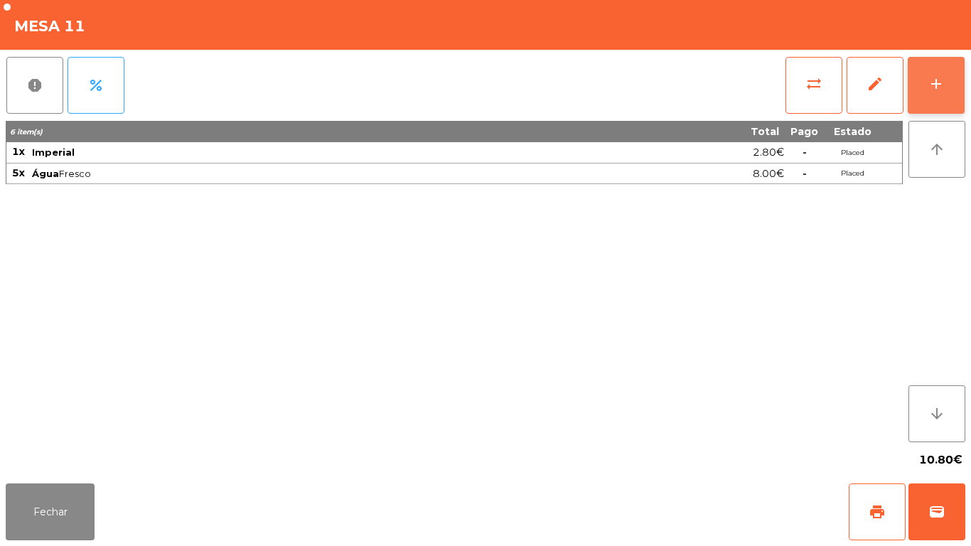
click at [922, 62] on button "add" at bounding box center [936, 85] width 57 height 57
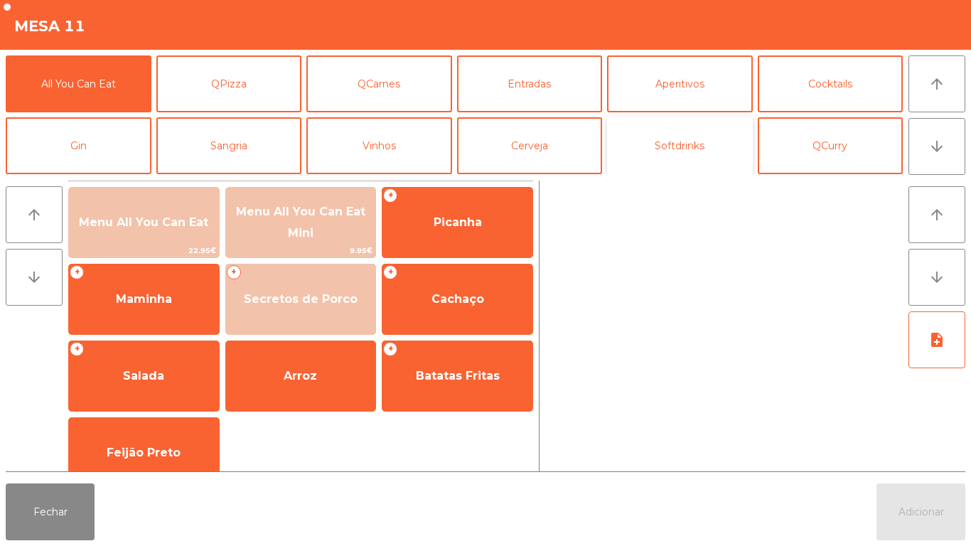
click at [670, 136] on button "Softdrinks" at bounding box center [680, 145] width 146 height 57
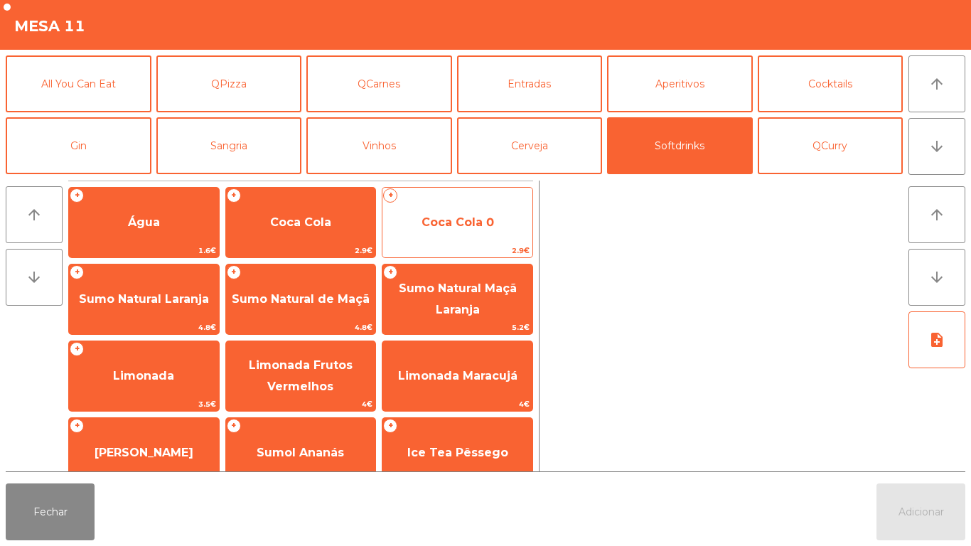
click at [450, 235] on span "Coca Cola 0" at bounding box center [458, 222] width 150 height 38
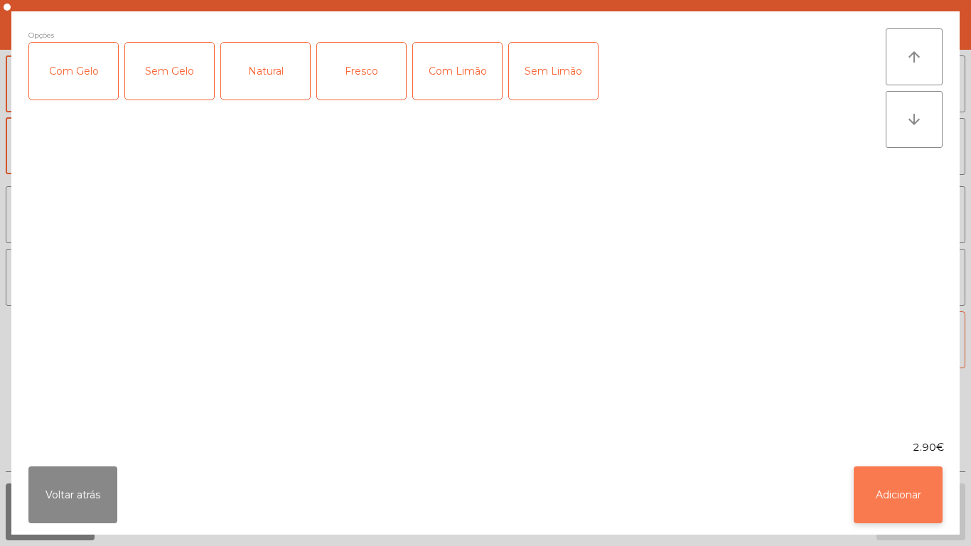
click at [897, 473] on button "Adicionar" at bounding box center [898, 495] width 89 height 57
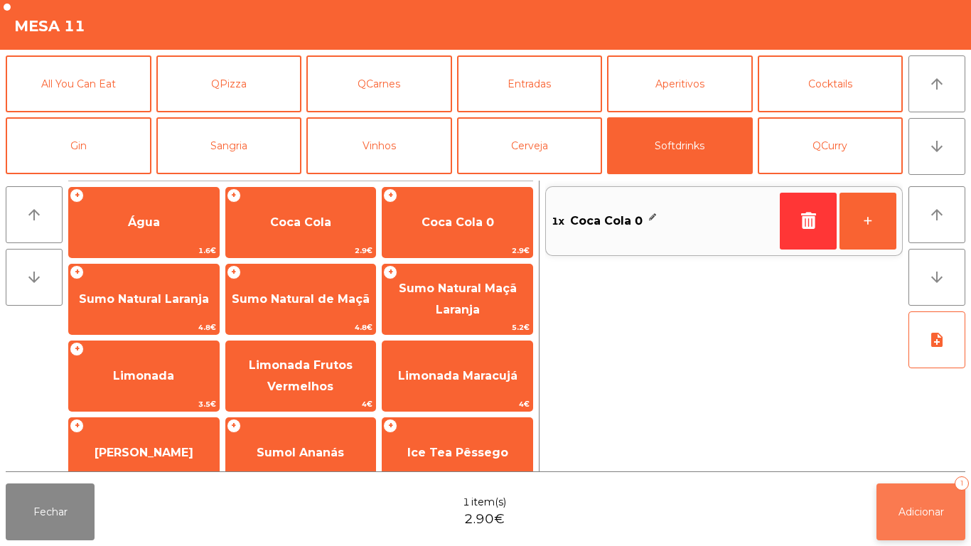
click at [916, 500] on button "Adicionar 1" at bounding box center [921, 512] width 89 height 57
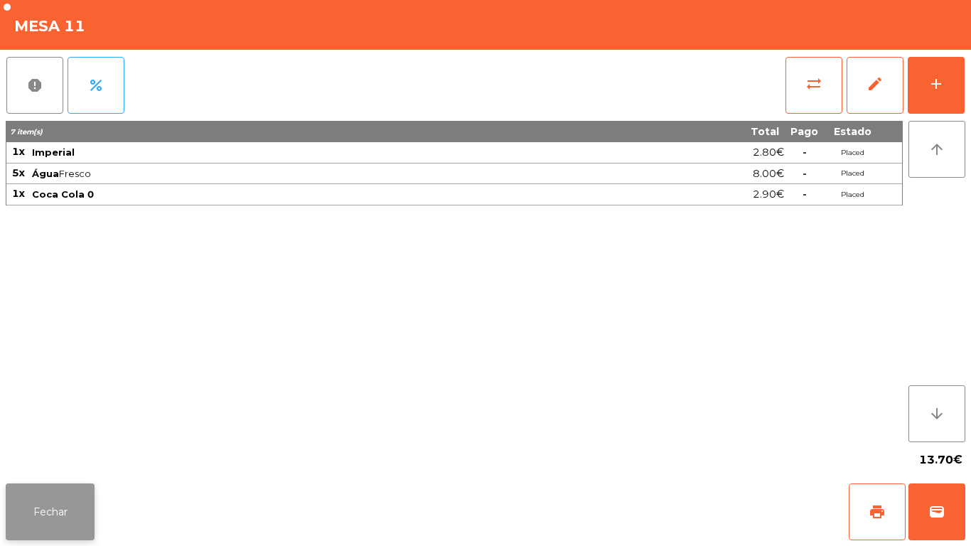
click at [59, 511] on button "Fechar" at bounding box center [50, 512] width 89 height 57
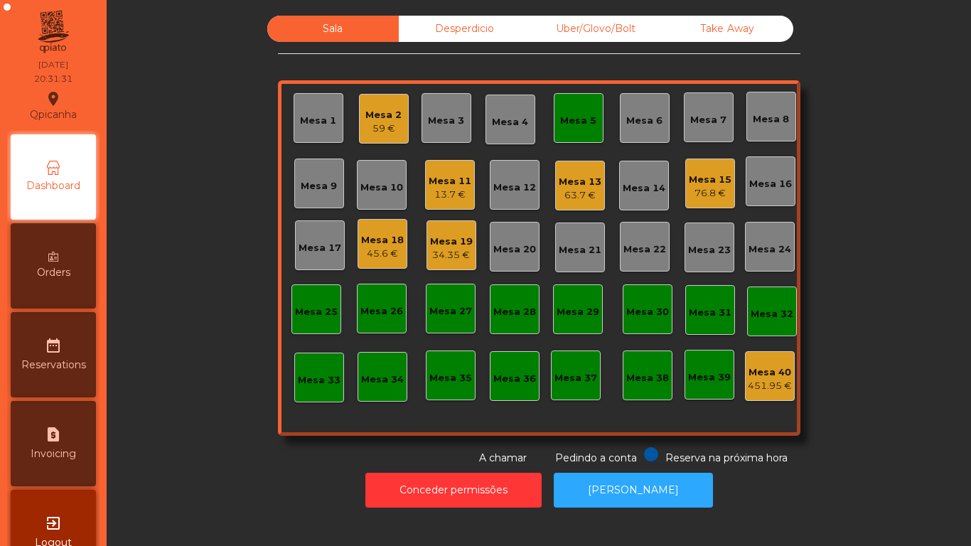
click at [578, 204] on div "Mesa 13 63.7 €" at bounding box center [580, 186] width 50 height 50
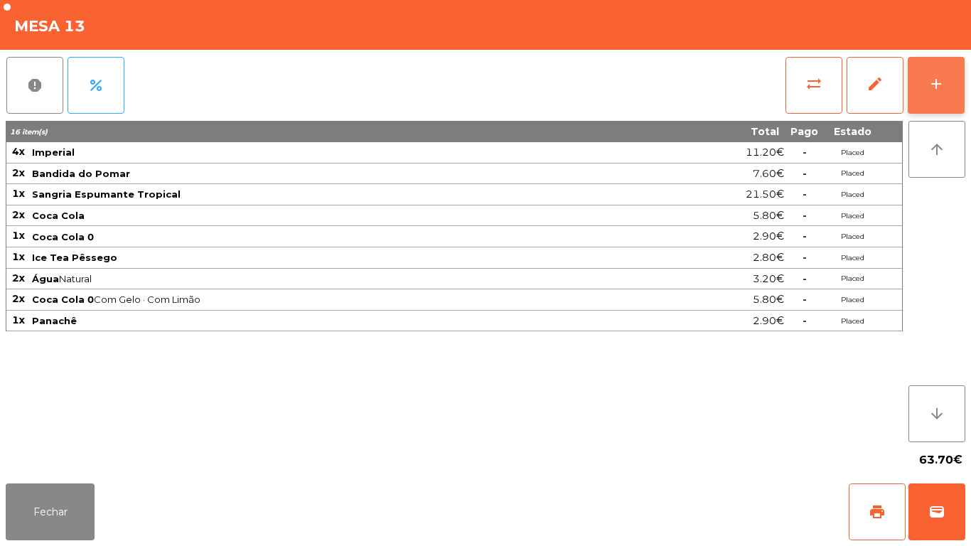
click at [923, 85] on button "add" at bounding box center [936, 85] width 57 height 57
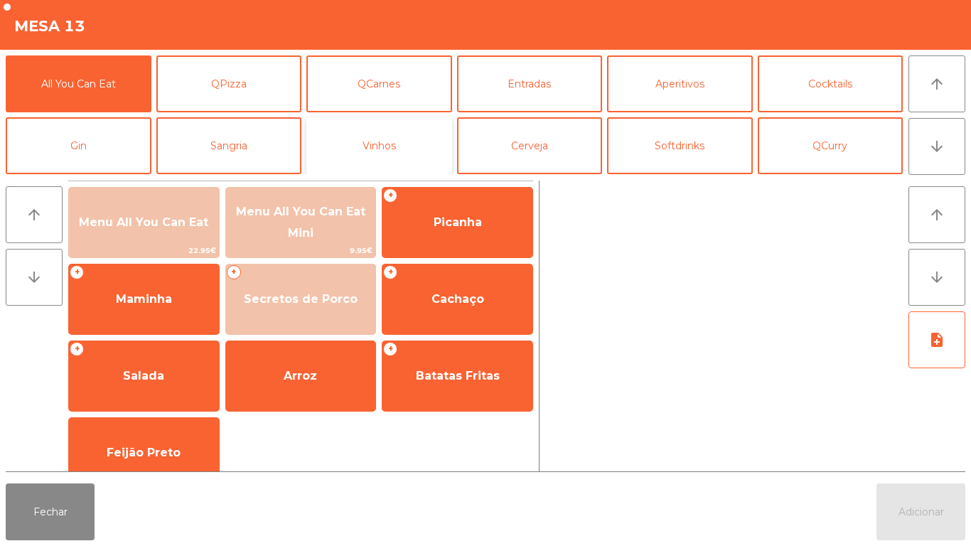
click at [414, 130] on button "Vinhos" at bounding box center [380, 145] width 146 height 57
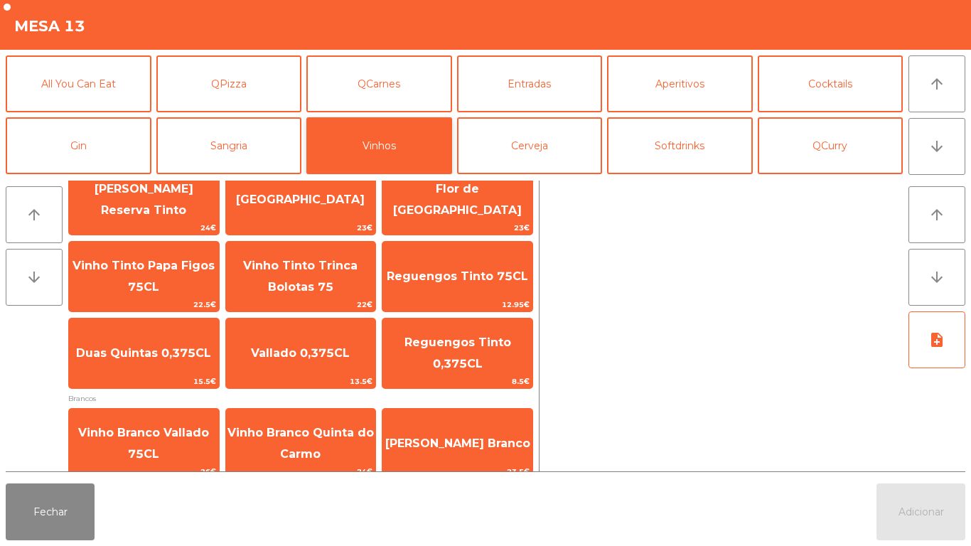
scroll to position [164, 0]
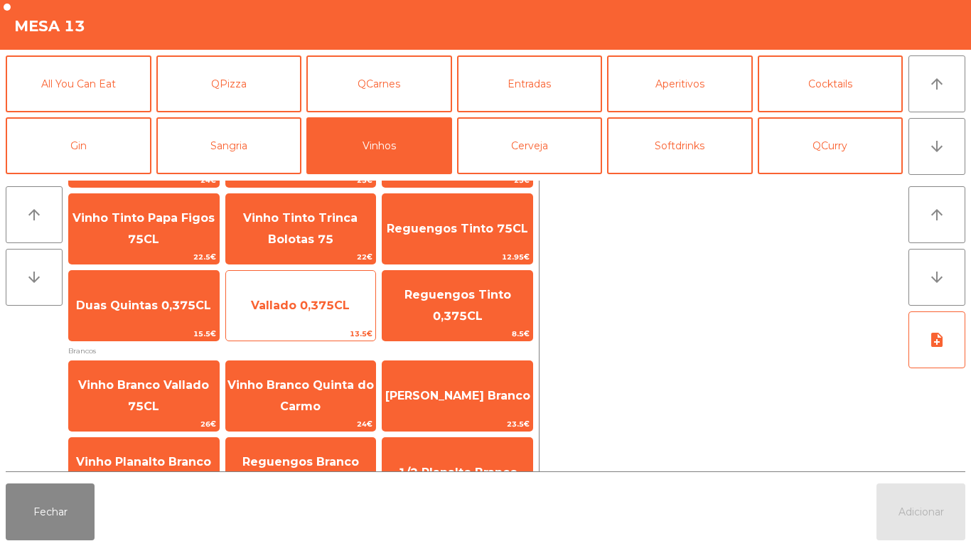
click at [316, 326] on div "Vallado 0,375CL 13.5€" at bounding box center [300, 305] width 151 height 71
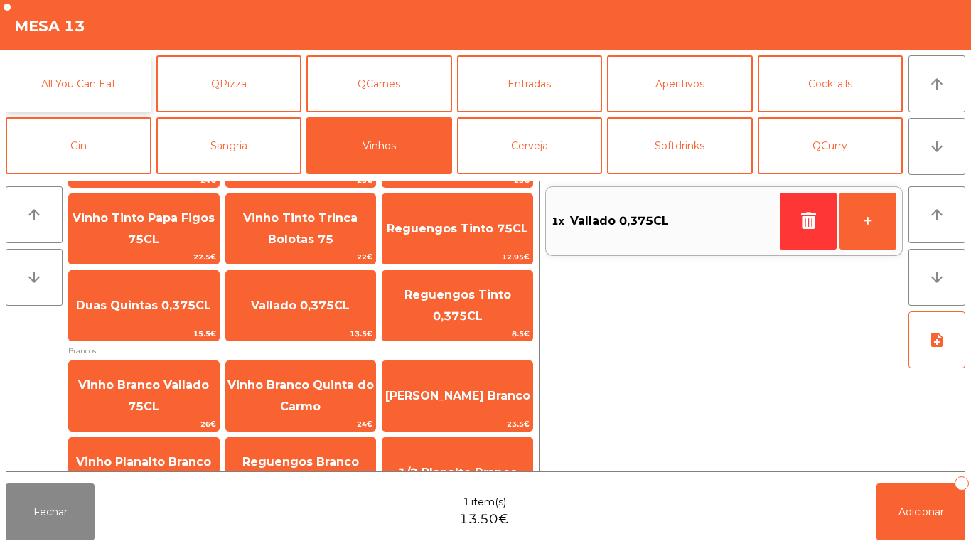
click at [97, 79] on button "All You Can Eat" at bounding box center [79, 83] width 146 height 57
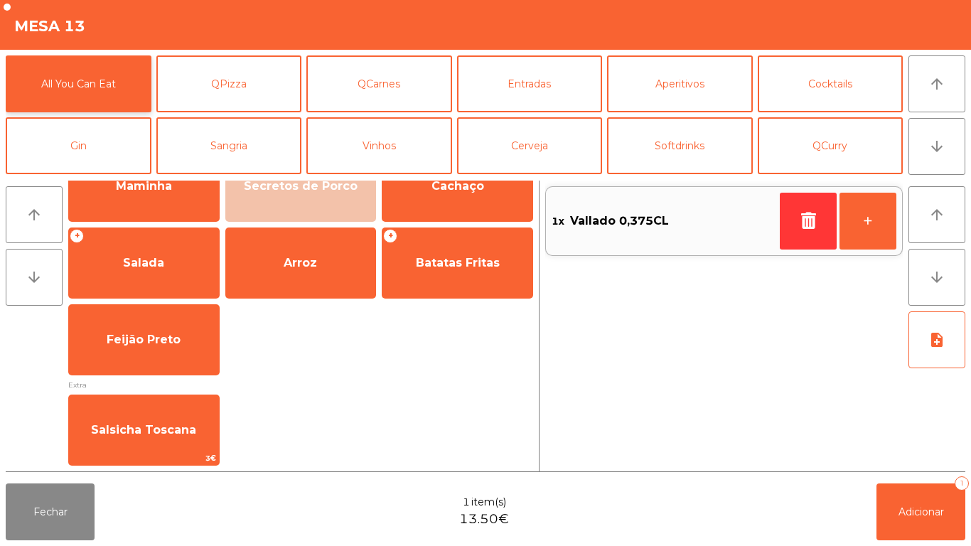
scroll to position [0, 0]
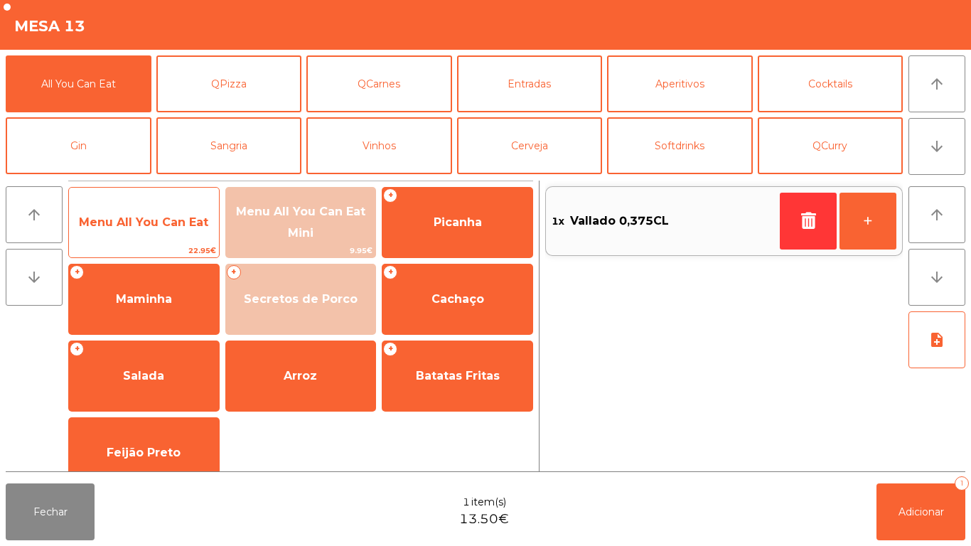
click at [167, 213] on span "Menu All You Can Eat" at bounding box center [144, 222] width 150 height 38
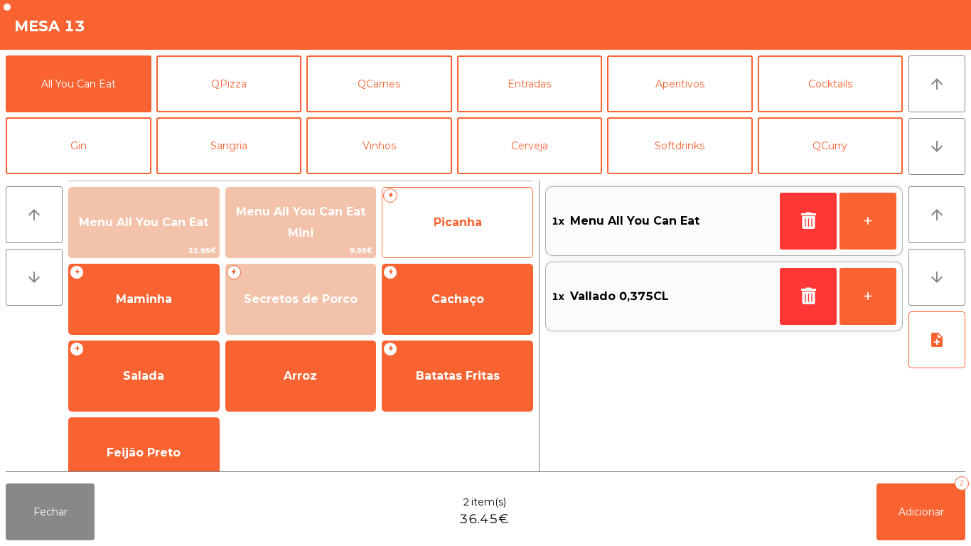
click at [469, 237] on span "Picanha" at bounding box center [458, 222] width 150 height 38
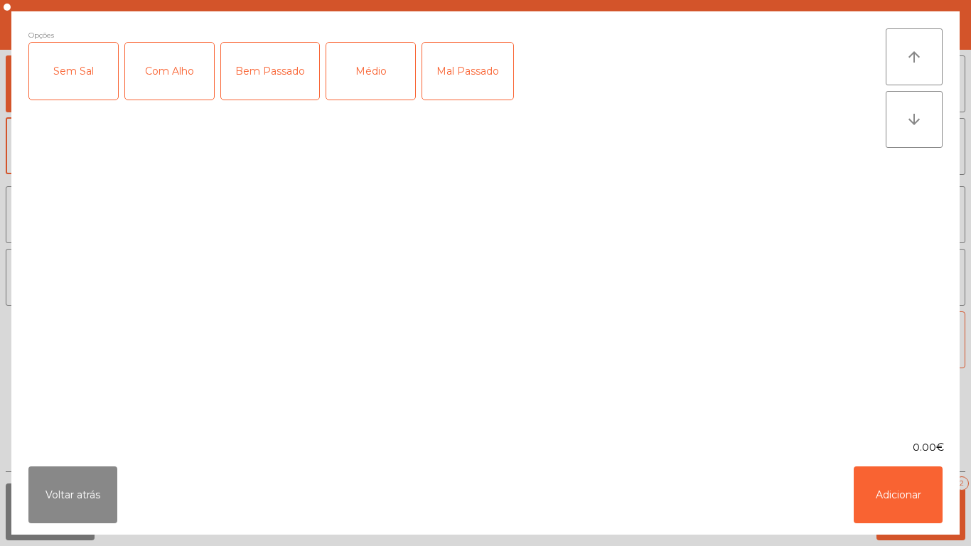
click at [390, 79] on div "Médio" at bounding box center [370, 71] width 89 height 57
click at [473, 87] on div "Mal Passado" at bounding box center [467, 71] width 91 height 57
click at [887, 498] on button "Adicionar" at bounding box center [898, 495] width 89 height 57
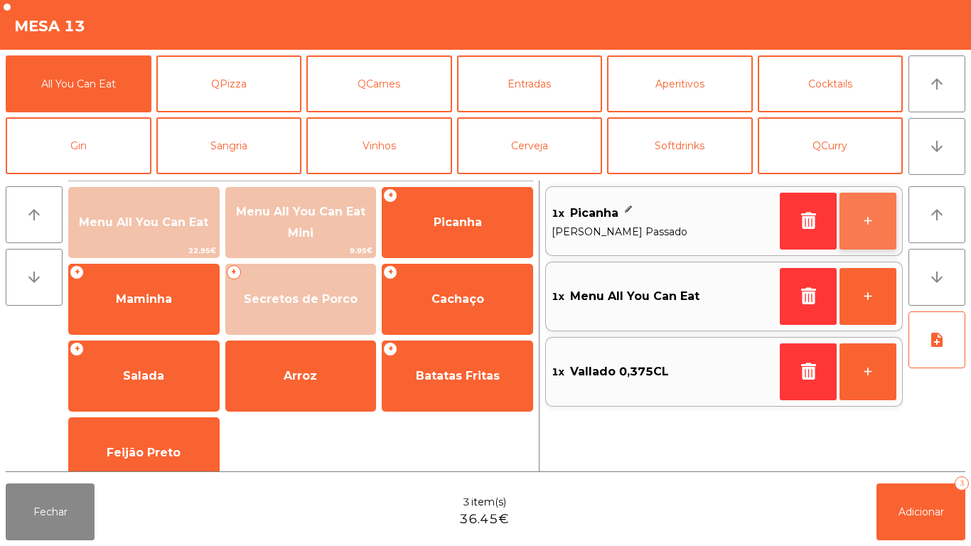
click at [863, 228] on button "+" at bounding box center [868, 221] width 57 height 57
click at [865, 235] on button "+" at bounding box center [868, 221] width 57 height 57
click at [863, 233] on button "+" at bounding box center [868, 221] width 57 height 57
click at [863, 241] on button "+" at bounding box center [868, 221] width 57 height 57
click at [863, 226] on button "+" at bounding box center [868, 221] width 57 height 57
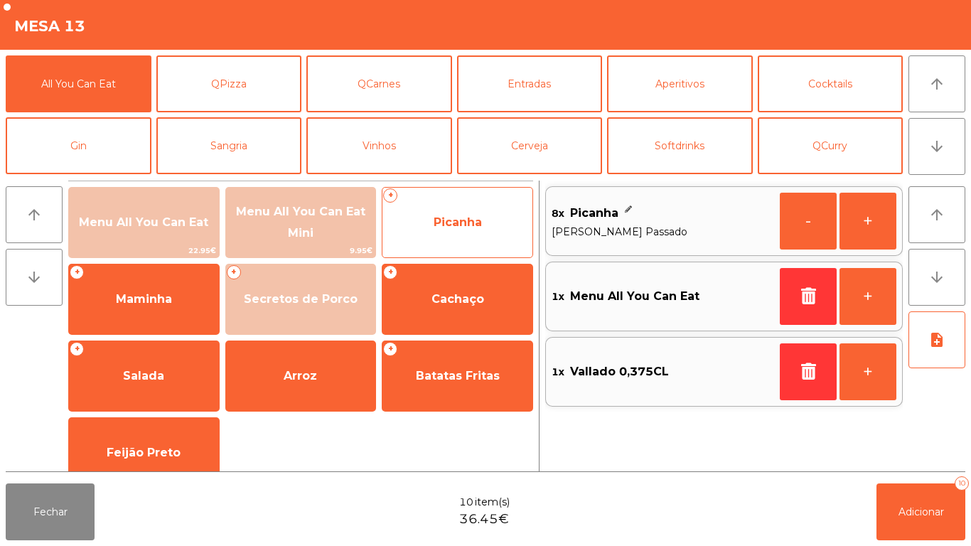
click at [486, 225] on span "Picanha" at bounding box center [458, 222] width 150 height 38
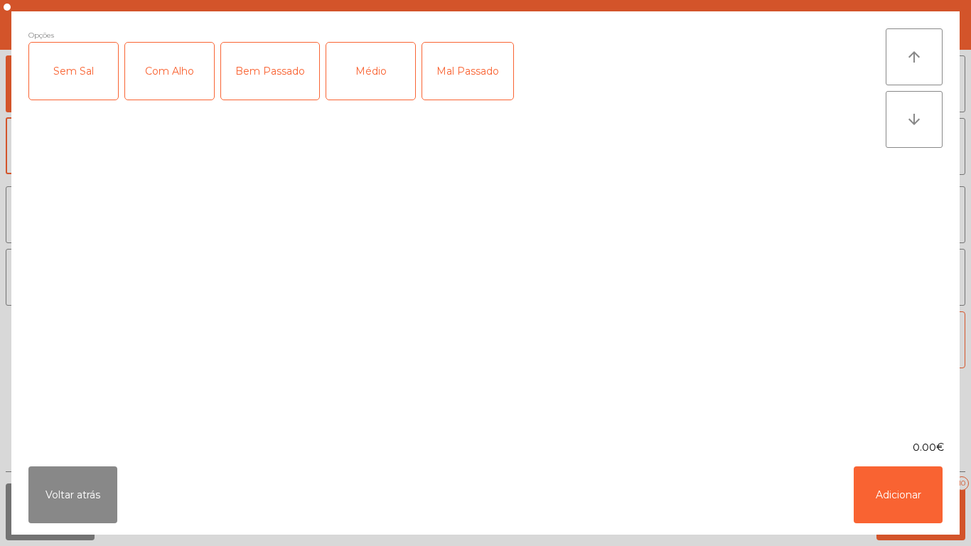
click at [375, 75] on div "Médio" at bounding box center [370, 71] width 89 height 57
click at [894, 489] on button "Adicionar" at bounding box center [898, 495] width 89 height 57
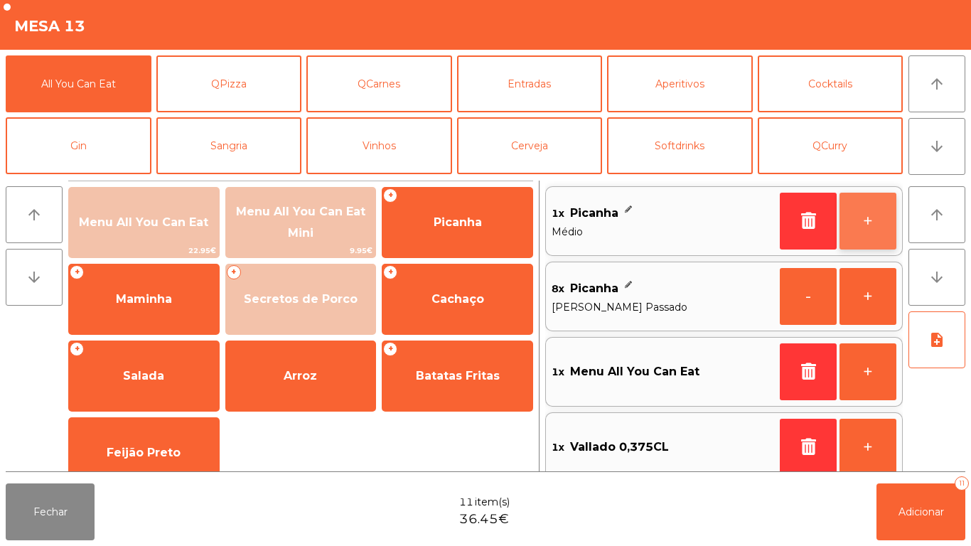
click at [864, 225] on button "+" at bounding box center [868, 221] width 57 height 57
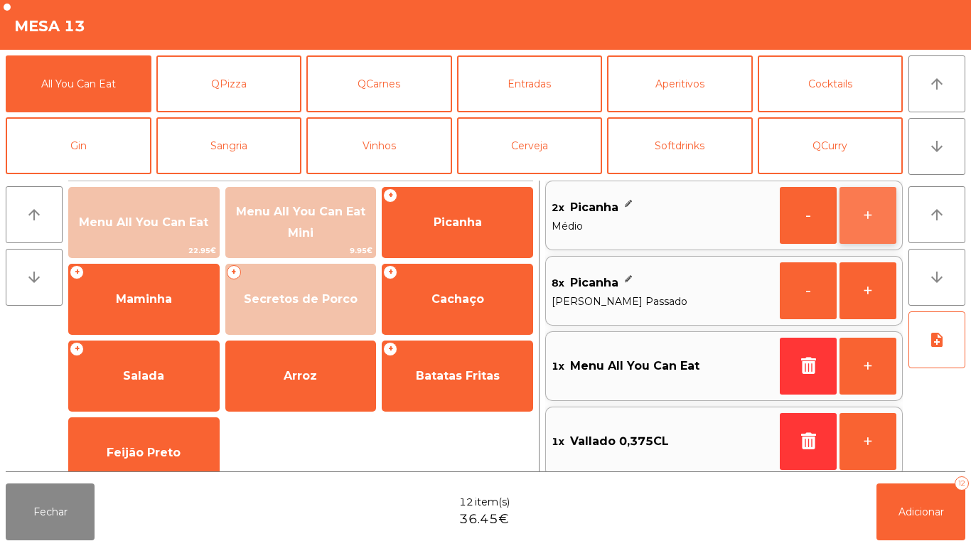
click at [863, 225] on button "+" at bounding box center [868, 215] width 57 height 57
click at [865, 224] on button "+" at bounding box center [868, 215] width 57 height 57
click at [863, 227] on button "+" at bounding box center [868, 215] width 57 height 57
click at [861, 229] on button "+" at bounding box center [868, 215] width 57 height 57
click at [862, 227] on button "+" at bounding box center [868, 215] width 57 height 57
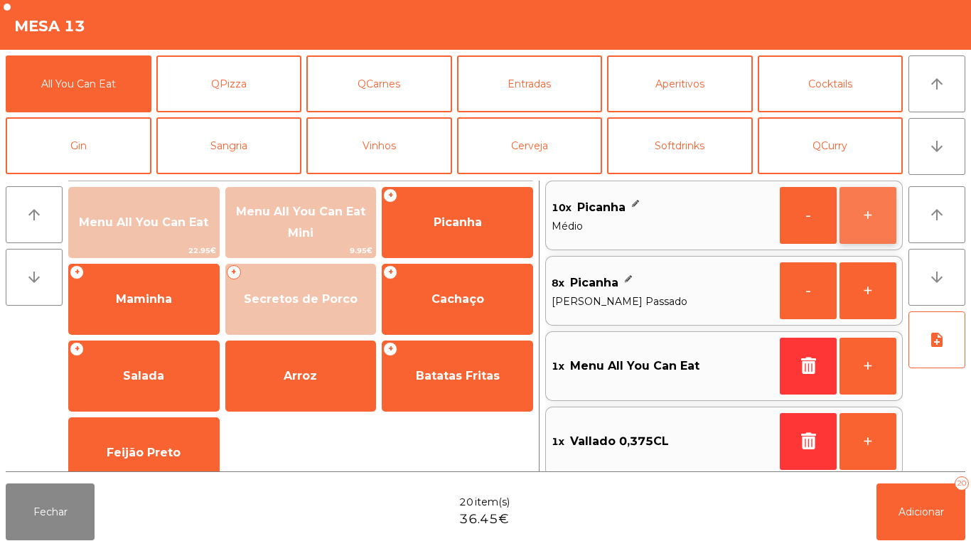
click at [867, 228] on button "+" at bounding box center [868, 215] width 57 height 57
click at [877, 209] on button "+" at bounding box center [868, 215] width 57 height 57
click at [868, 228] on button "+" at bounding box center [868, 215] width 57 height 57
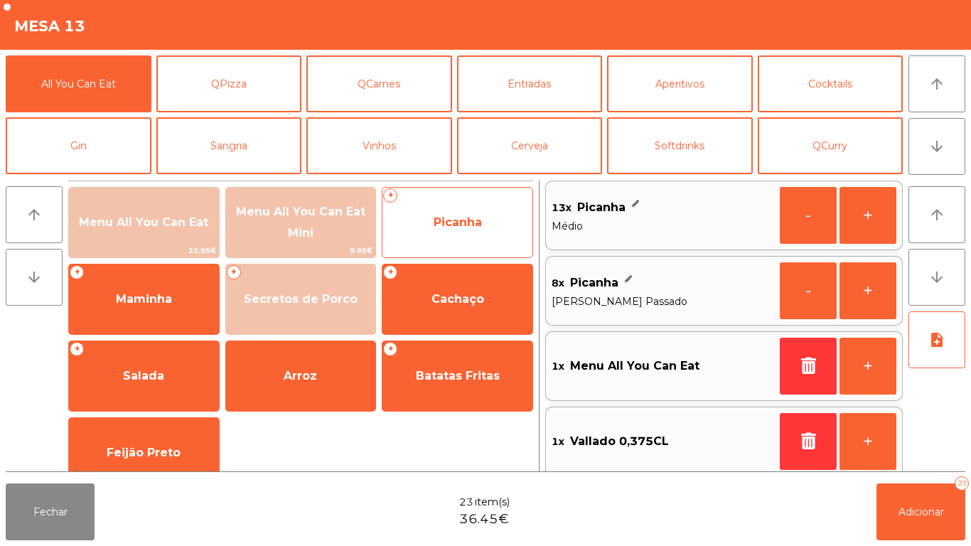
click at [474, 224] on span "Picanha" at bounding box center [458, 222] width 48 height 14
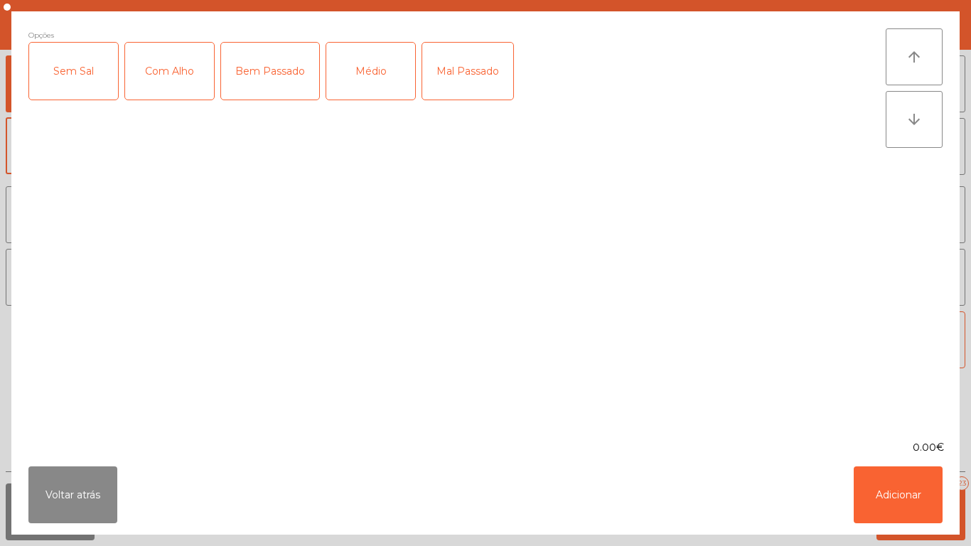
click at [393, 81] on div "Médio" at bounding box center [370, 71] width 89 height 57
click at [280, 79] on div "Bem Passado" at bounding box center [270, 71] width 98 height 57
click at [897, 487] on button "Adicionar" at bounding box center [898, 495] width 89 height 57
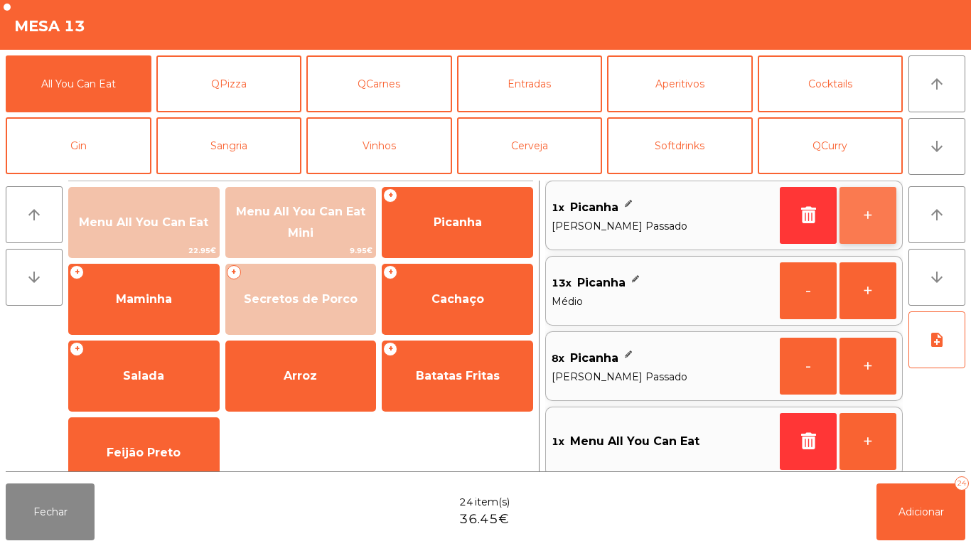
click at [862, 217] on button "+" at bounding box center [868, 215] width 57 height 57
click at [863, 225] on button "+" at bounding box center [868, 215] width 57 height 57
click at [853, 220] on button "+" at bounding box center [868, 215] width 57 height 57
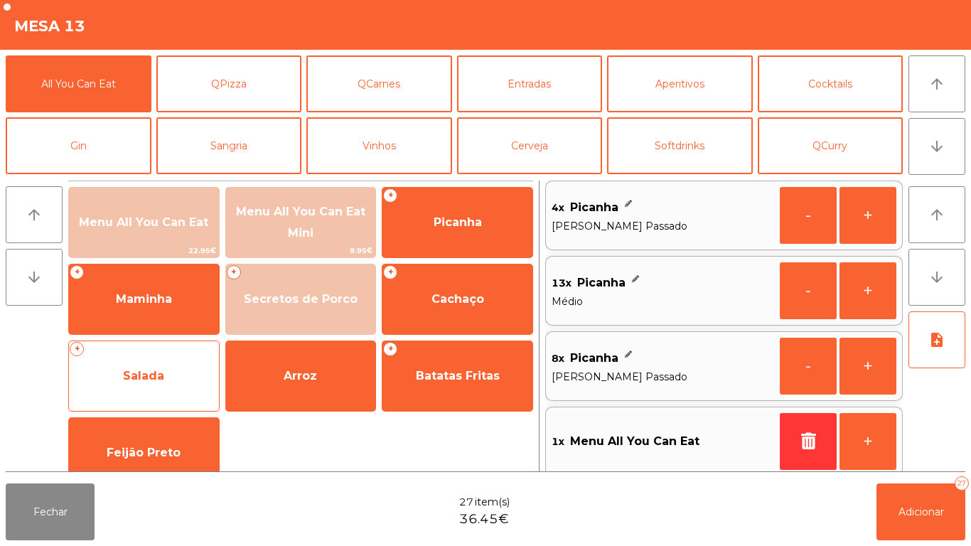
click at [165, 372] on span "Salada" at bounding box center [144, 376] width 150 height 38
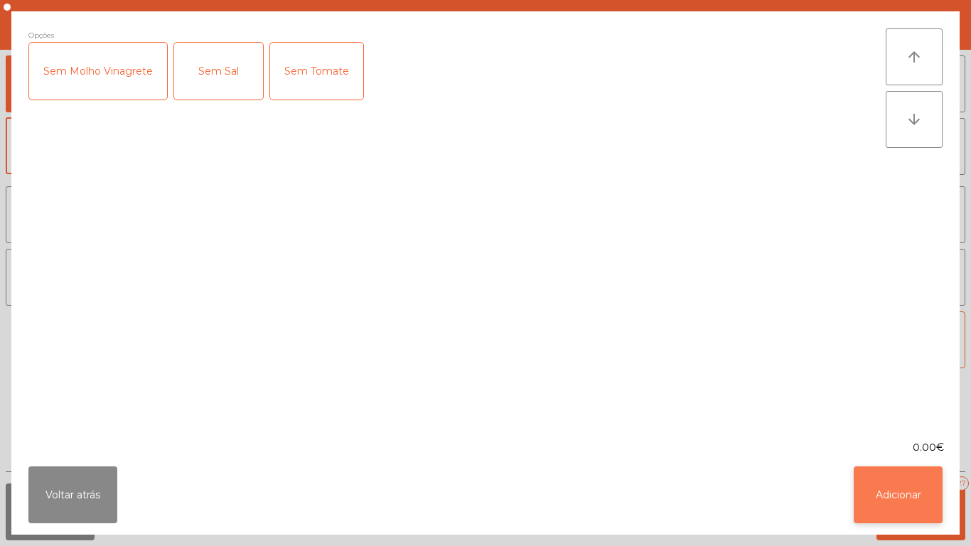
click at [902, 483] on button "Adicionar" at bounding box center [898, 495] width 89 height 57
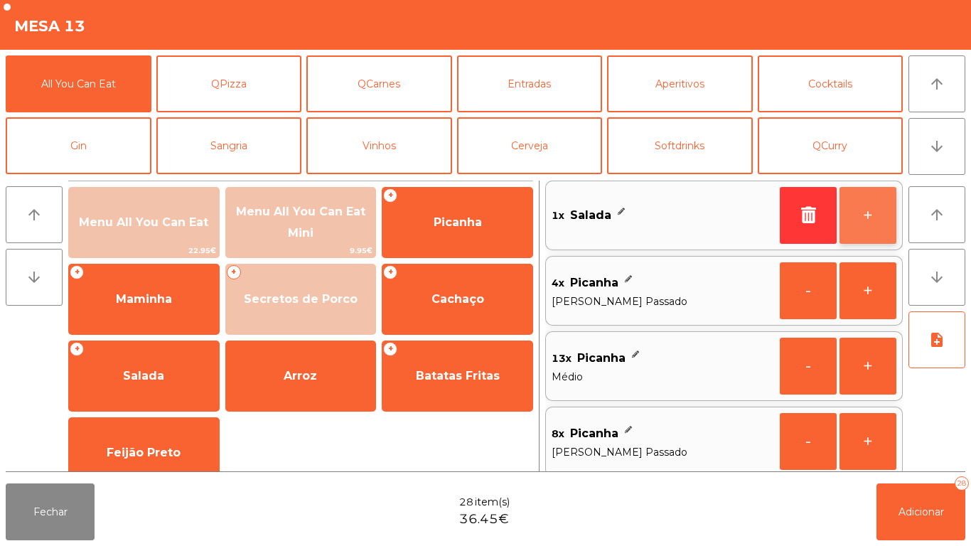
click at [882, 220] on button "+" at bounding box center [868, 215] width 57 height 57
click at [868, 223] on button "+" at bounding box center [868, 215] width 57 height 57
click at [861, 226] on button "+" at bounding box center [868, 215] width 57 height 57
click at [857, 223] on button "+" at bounding box center [868, 215] width 57 height 57
click at [864, 225] on button "+" at bounding box center [868, 215] width 57 height 57
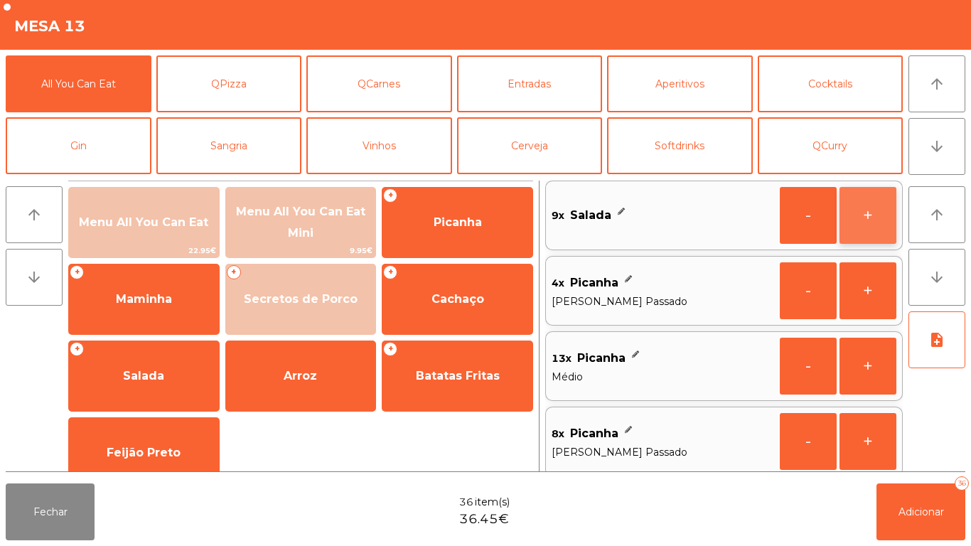
click at [854, 223] on button "+" at bounding box center [868, 215] width 57 height 57
click at [855, 226] on button "+" at bounding box center [868, 215] width 57 height 57
click at [875, 223] on button "+" at bounding box center [868, 215] width 57 height 57
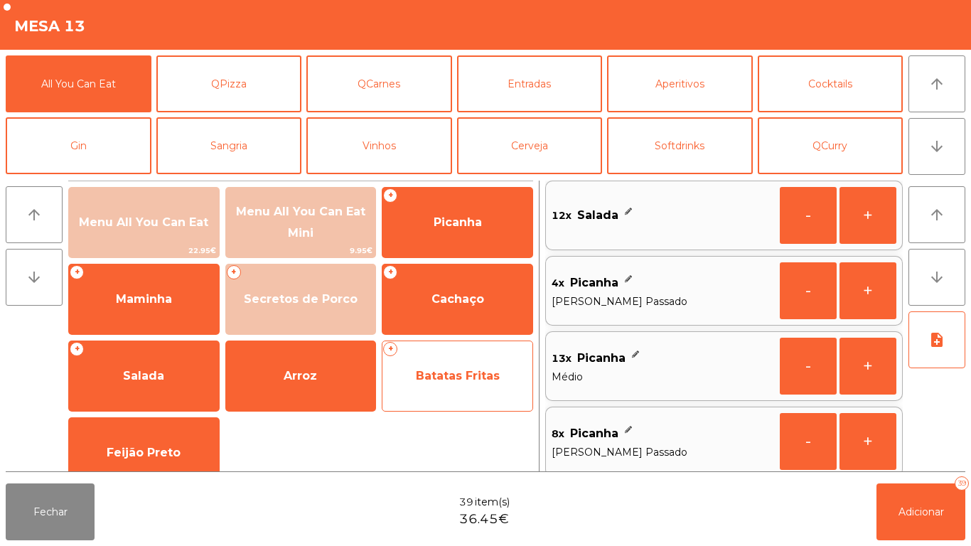
click at [447, 375] on span "Batatas Fritas" at bounding box center [458, 376] width 84 height 14
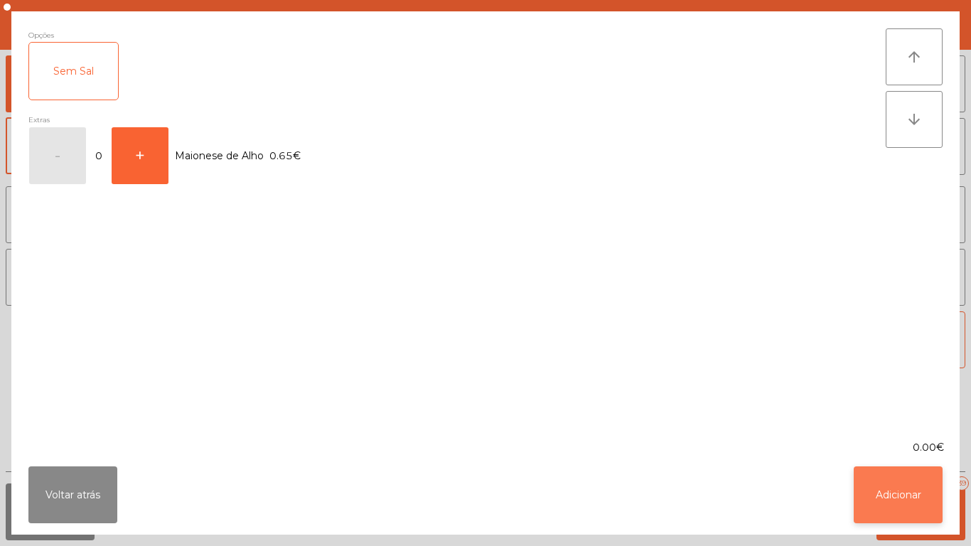
click at [903, 503] on button "Adicionar" at bounding box center [898, 495] width 89 height 57
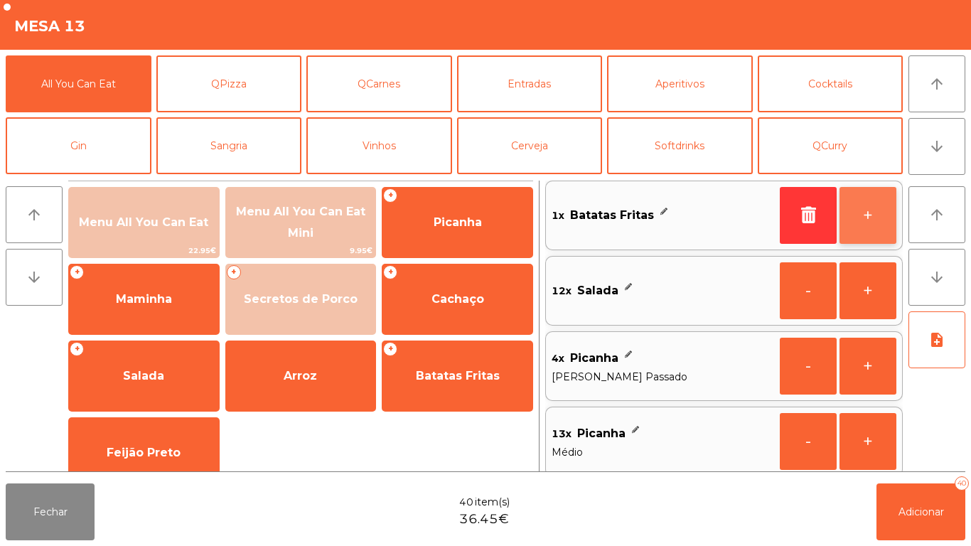
click at [877, 214] on button "+" at bounding box center [868, 215] width 57 height 57
click at [868, 222] on button "+" at bounding box center [868, 215] width 57 height 57
click at [863, 225] on button "+" at bounding box center [868, 215] width 57 height 57
click at [853, 226] on button "+" at bounding box center [868, 215] width 57 height 57
click at [856, 226] on button "+" at bounding box center [868, 215] width 57 height 57
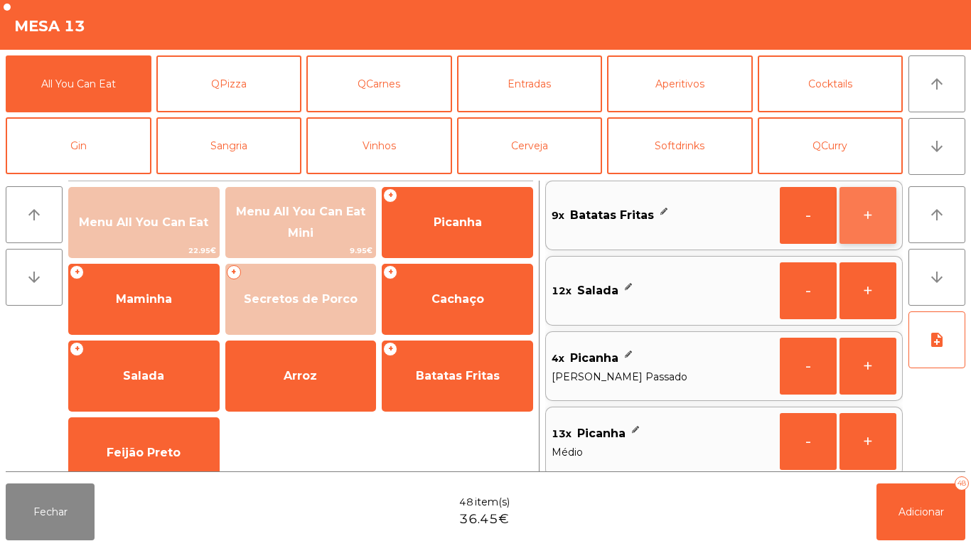
click at [860, 225] on button "+" at bounding box center [868, 215] width 57 height 57
click at [861, 225] on button "+" at bounding box center [868, 215] width 57 height 57
click at [863, 218] on button "+" at bounding box center [868, 215] width 57 height 57
click at [868, 224] on button "+" at bounding box center [868, 215] width 57 height 57
click at [862, 217] on button "+" at bounding box center [868, 215] width 57 height 57
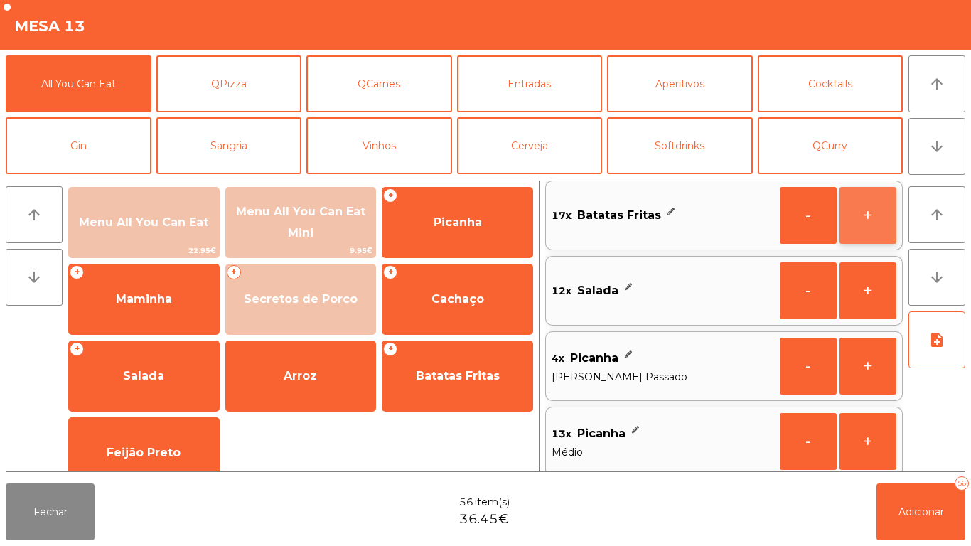
click at [873, 213] on button "+" at bounding box center [868, 215] width 57 height 57
click at [869, 220] on button "+" at bounding box center [868, 215] width 57 height 57
click at [864, 222] on button "+" at bounding box center [868, 215] width 57 height 57
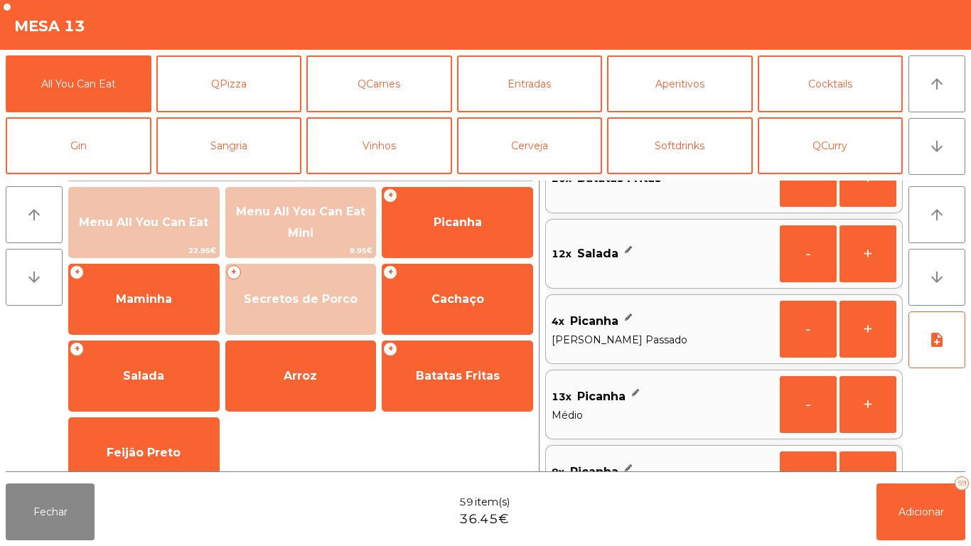
scroll to position [0, 0]
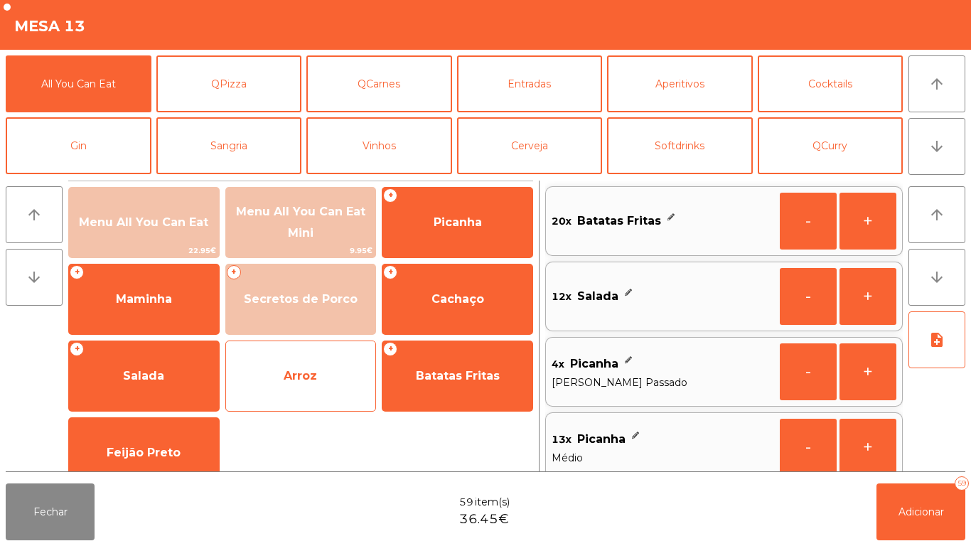
click at [324, 368] on span "Arroz" at bounding box center [301, 376] width 150 height 38
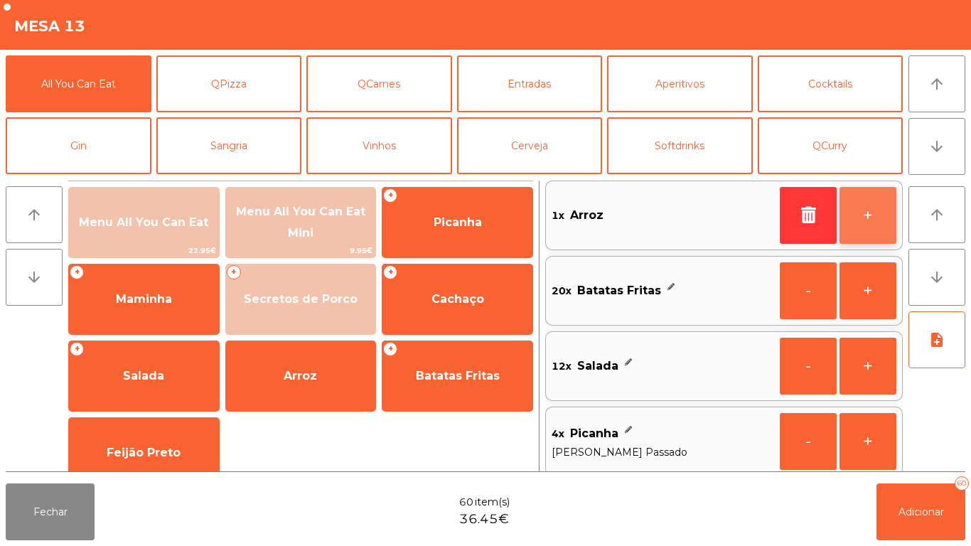
click at [865, 221] on button "+" at bounding box center [868, 215] width 57 height 57
click at [863, 223] on button "+" at bounding box center [868, 215] width 57 height 57
click at [865, 220] on button "+" at bounding box center [868, 215] width 57 height 57
click at [875, 224] on button "+" at bounding box center [868, 215] width 57 height 57
click at [869, 224] on button "+" at bounding box center [868, 215] width 57 height 57
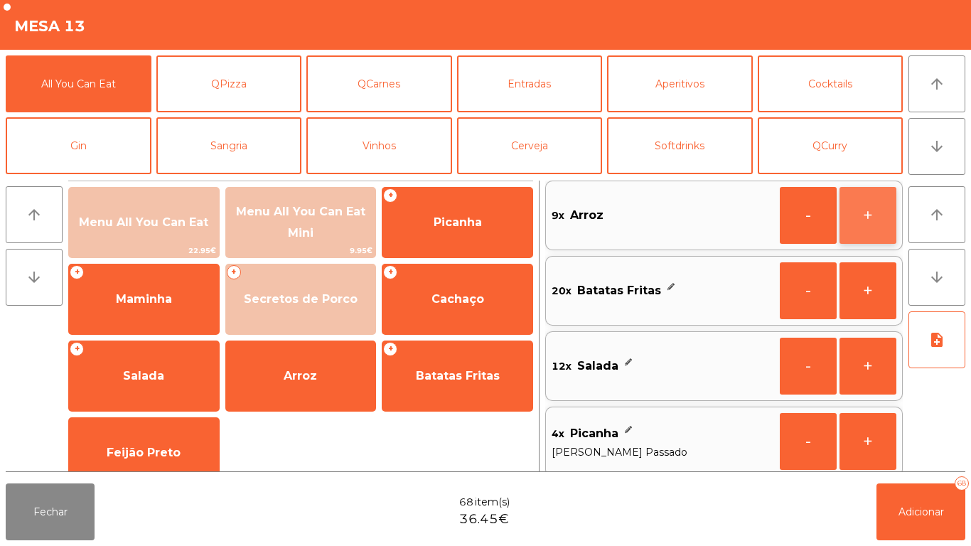
click at [876, 222] on button "+" at bounding box center [868, 215] width 57 height 57
click at [853, 225] on button "+" at bounding box center [868, 215] width 57 height 57
click at [859, 225] on button "+" at bounding box center [868, 215] width 57 height 57
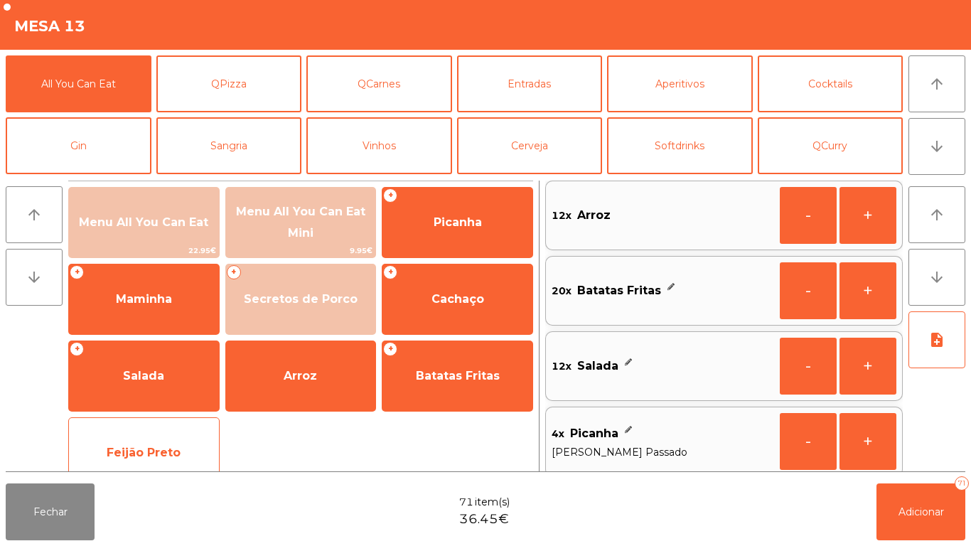
click at [186, 438] on span "Feijão Preto" at bounding box center [144, 453] width 150 height 38
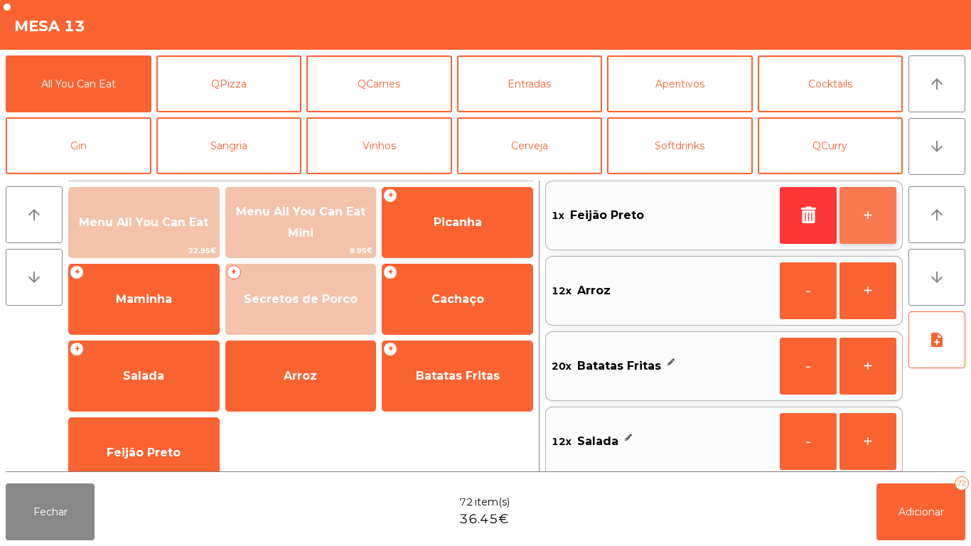
click at [863, 226] on button "+" at bounding box center [868, 215] width 57 height 57
click at [863, 217] on button "+" at bounding box center [868, 215] width 57 height 57
click at [864, 225] on button "+" at bounding box center [868, 215] width 57 height 57
click at [872, 224] on button "+" at bounding box center [868, 215] width 57 height 57
click at [883, 218] on button "+" at bounding box center [868, 215] width 57 height 57
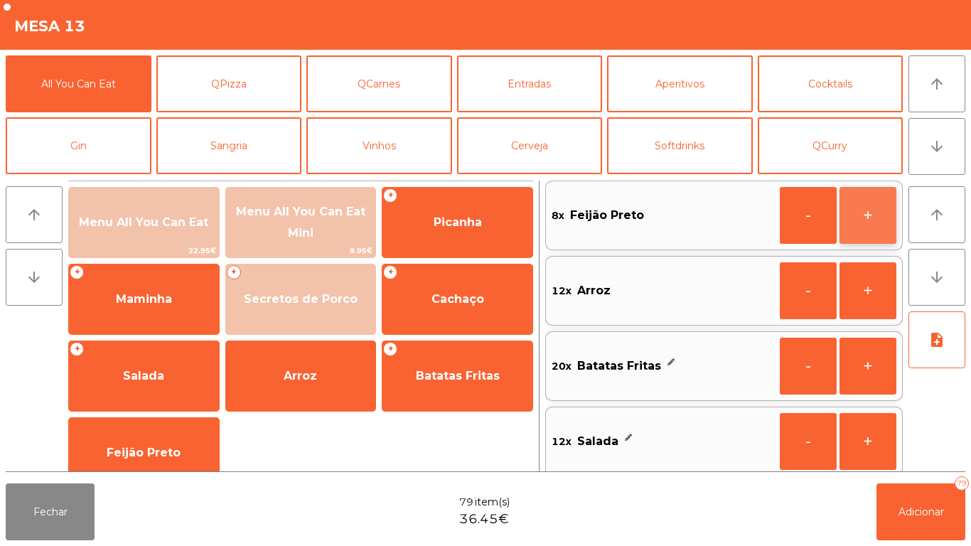
click at [882, 224] on button "+" at bounding box center [868, 215] width 57 height 57
click at [877, 226] on button "+" at bounding box center [868, 215] width 57 height 57
click at [875, 218] on button "+" at bounding box center [868, 215] width 57 height 57
click at [874, 225] on button "+" at bounding box center [868, 215] width 57 height 57
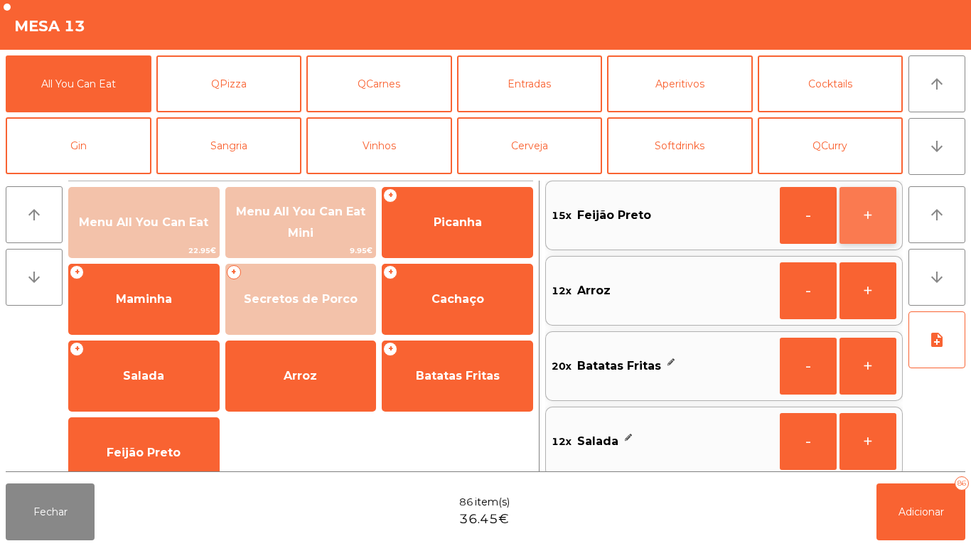
click at [873, 227] on button "+" at bounding box center [868, 215] width 57 height 57
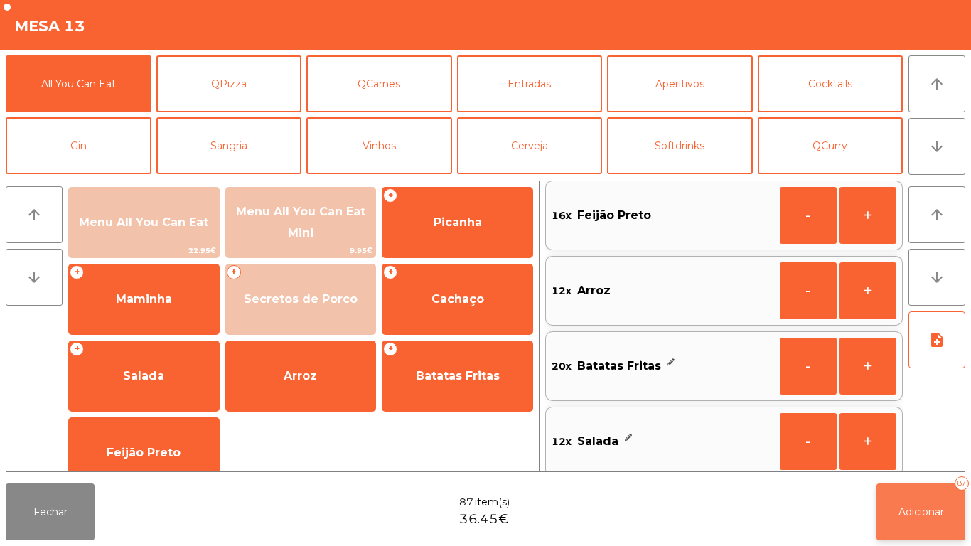
click at [936, 511] on span "Adicionar" at bounding box center [922, 512] width 46 height 13
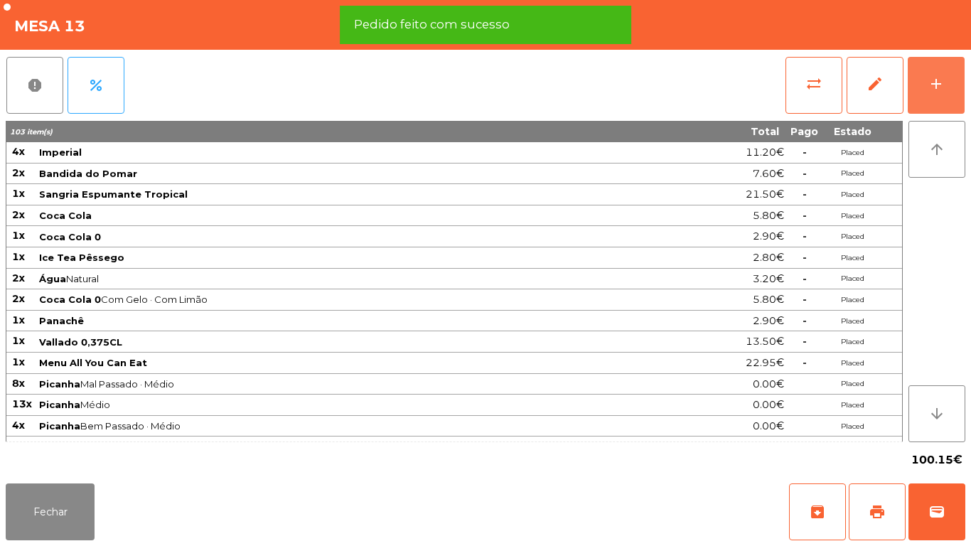
scroll to position [80, 0]
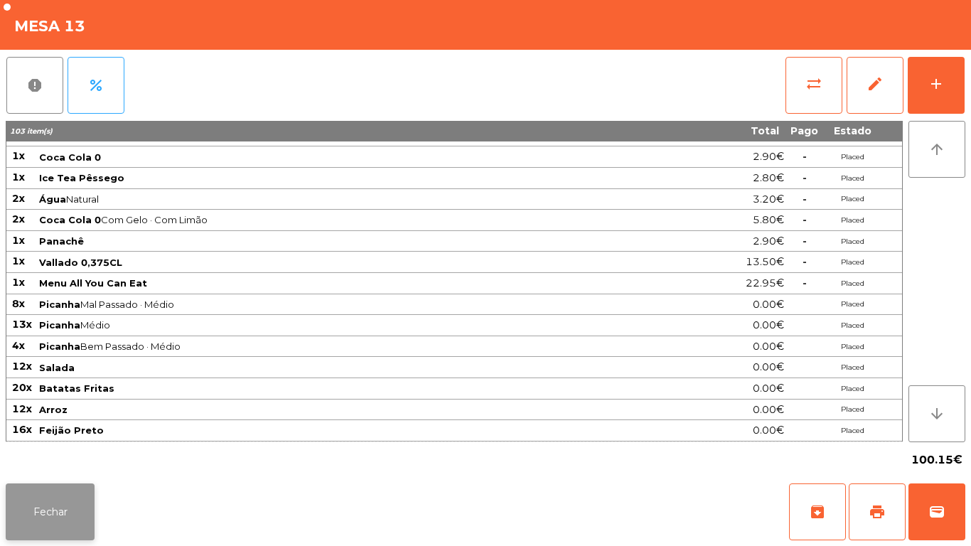
click at [58, 496] on button "Fechar" at bounding box center [50, 512] width 89 height 57
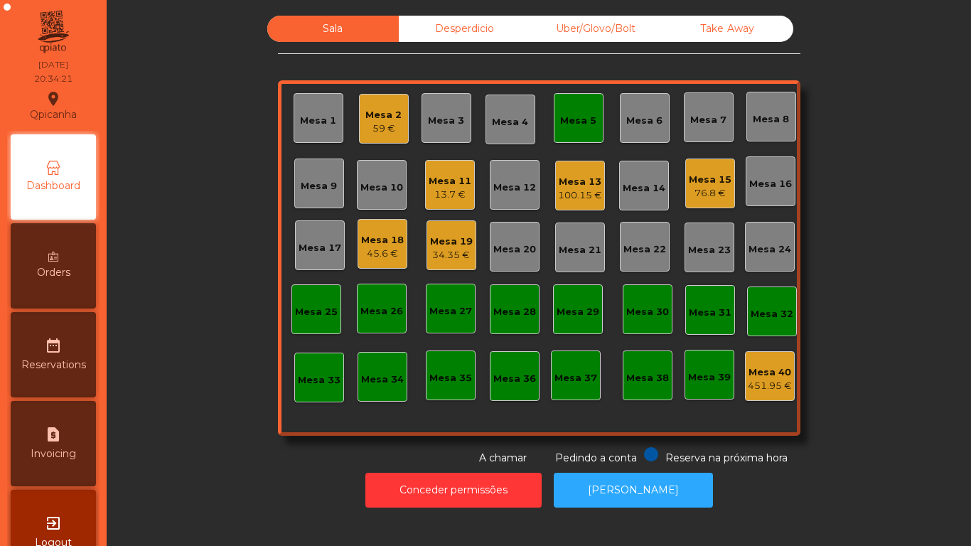
click at [570, 189] on div "100.15 €" at bounding box center [580, 195] width 44 height 14
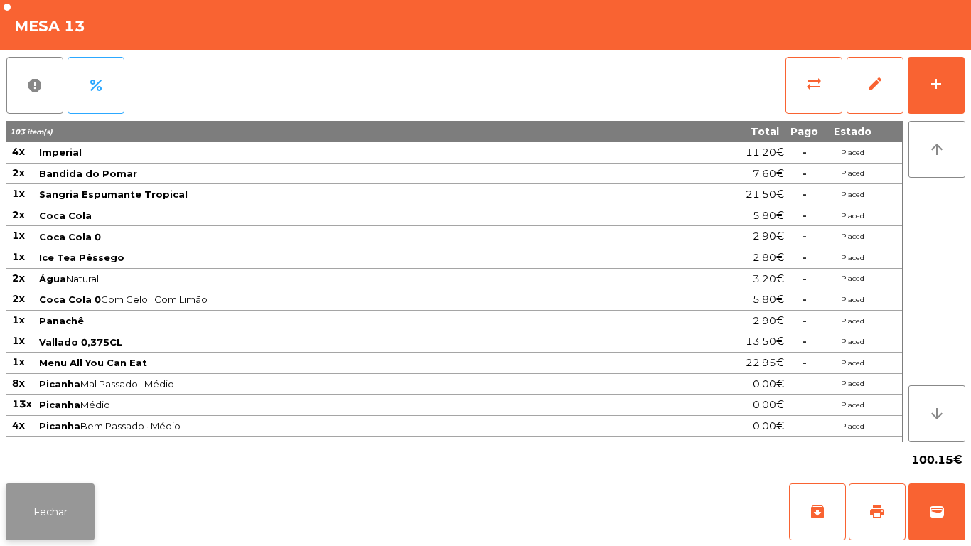
click at [86, 486] on button "Fechar" at bounding box center [50, 512] width 89 height 57
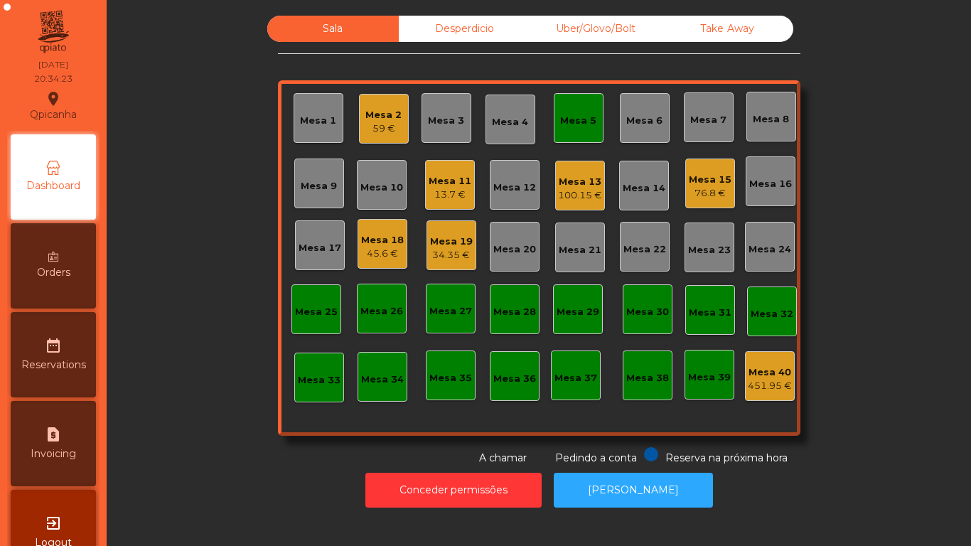
click at [379, 235] on div "Mesa 18" at bounding box center [382, 240] width 43 height 14
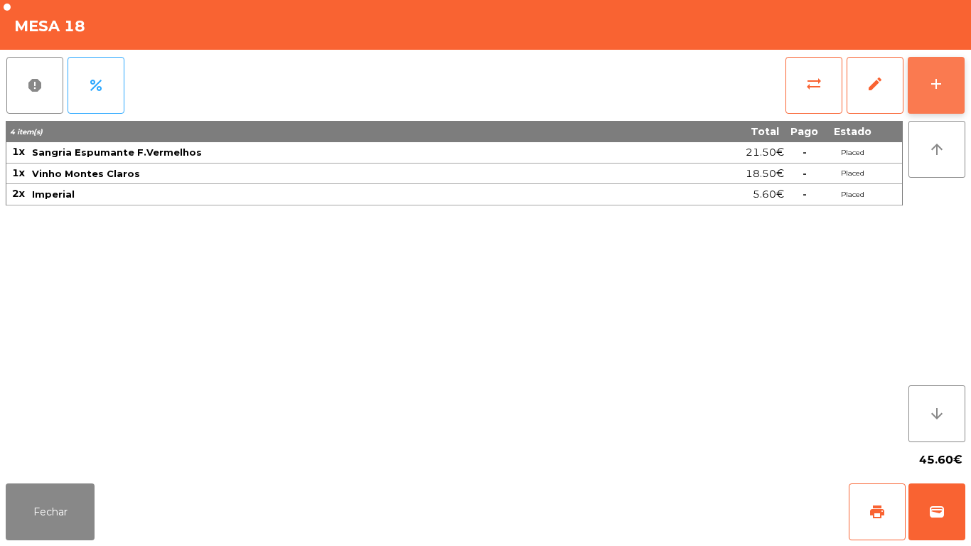
click at [937, 98] on button "add" at bounding box center [936, 85] width 57 height 57
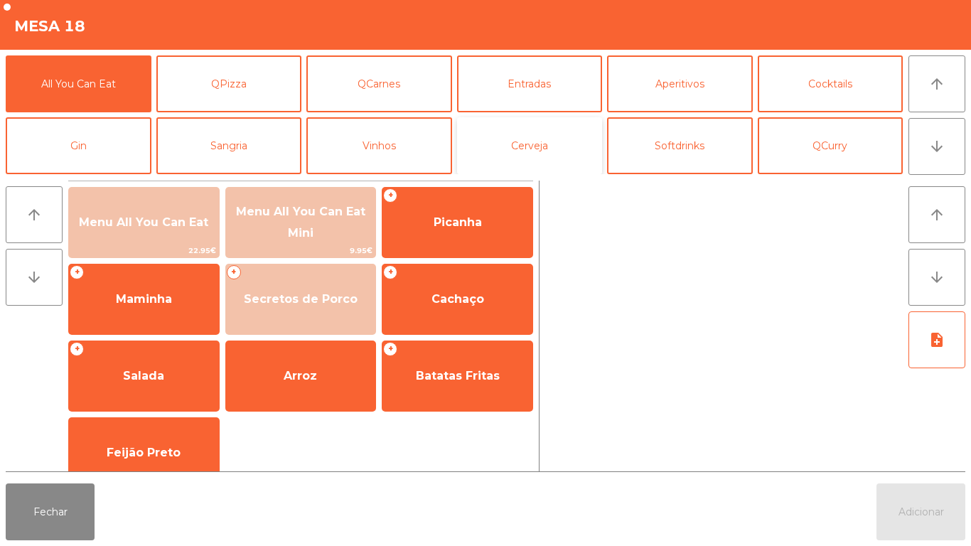
click at [540, 152] on button "Cerveja" at bounding box center [530, 145] width 146 height 57
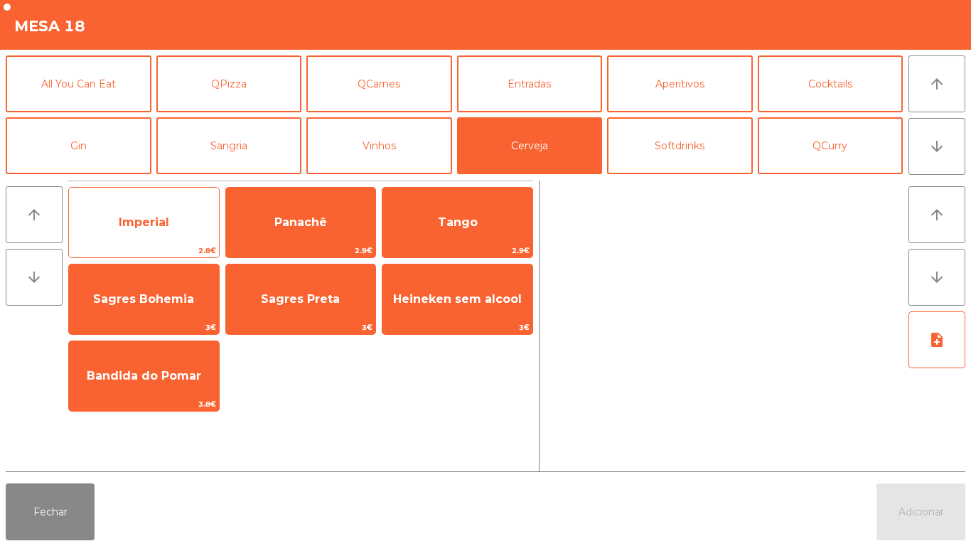
click at [147, 218] on span "Imperial" at bounding box center [144, 222] width 50 height 14
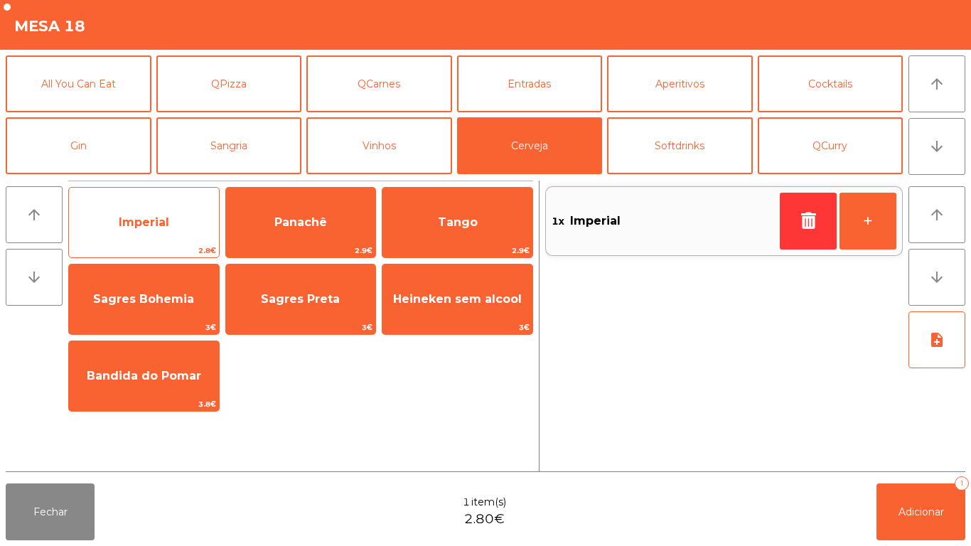
click at [162, 210] on span "Imperial" at bounding box center [144, 222] width 150 height 38
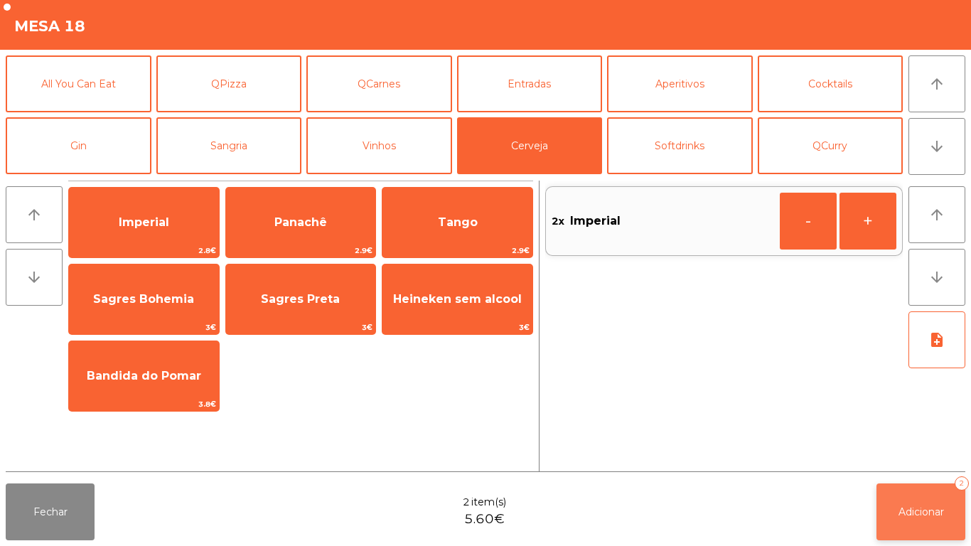
click at [945, 499] on button "Adicionar 2" at bounding box center [921, 512] width 89 height 57
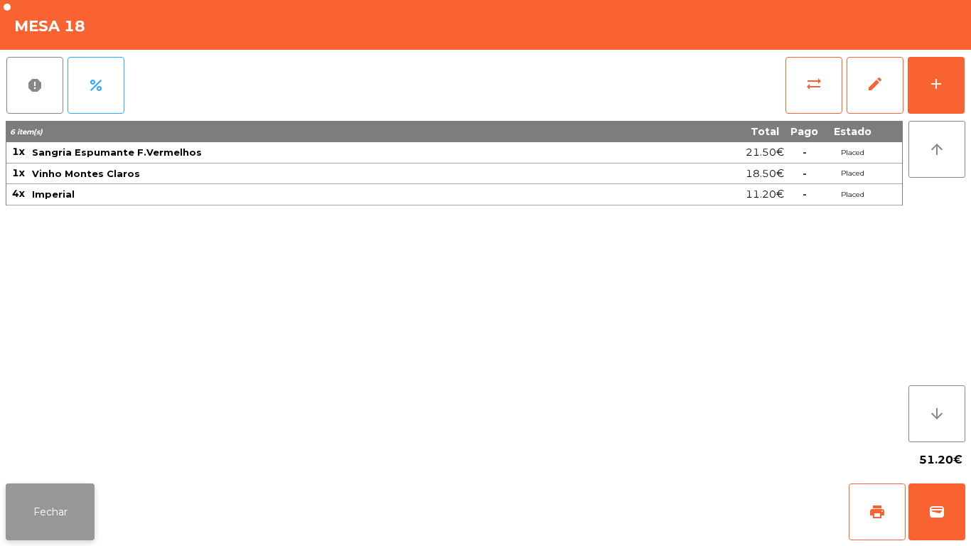
click at [58, 504] on button "Fechar" at bounding box center [50, 512] width 89 height 57
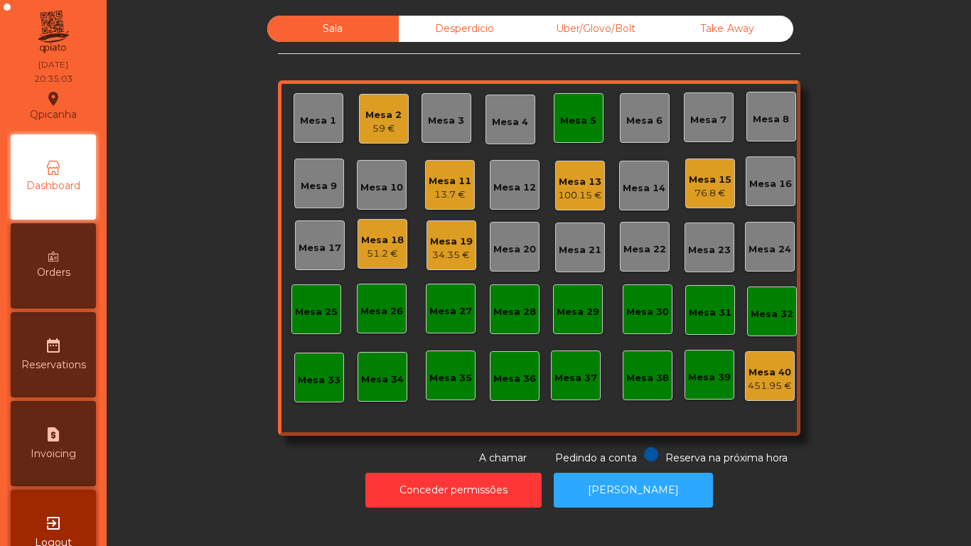
click at [694, 186] on div "Mesa 15" at bounding box center [710, 180] width 43 height 14
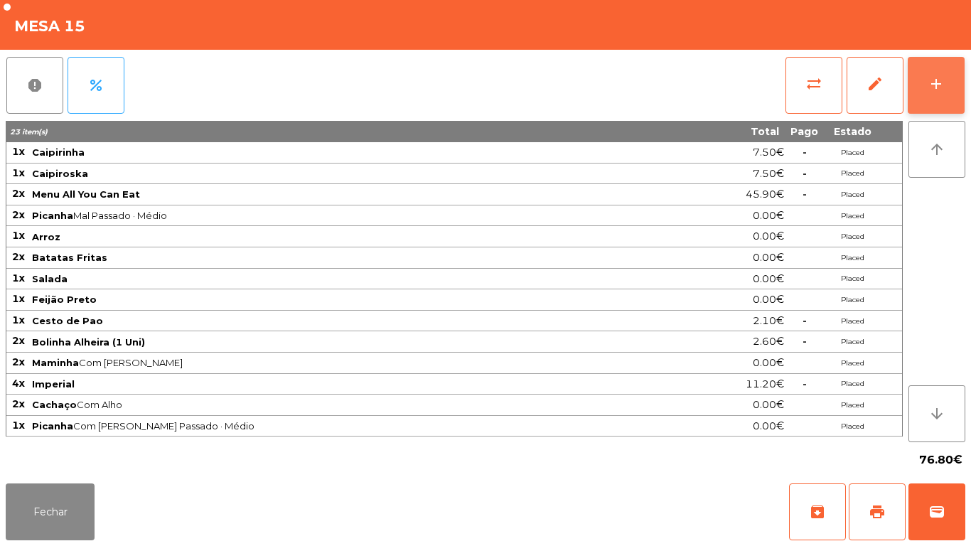
click at [929, 75] on div "add" at bounding box center [936, 83] width 17 height 17
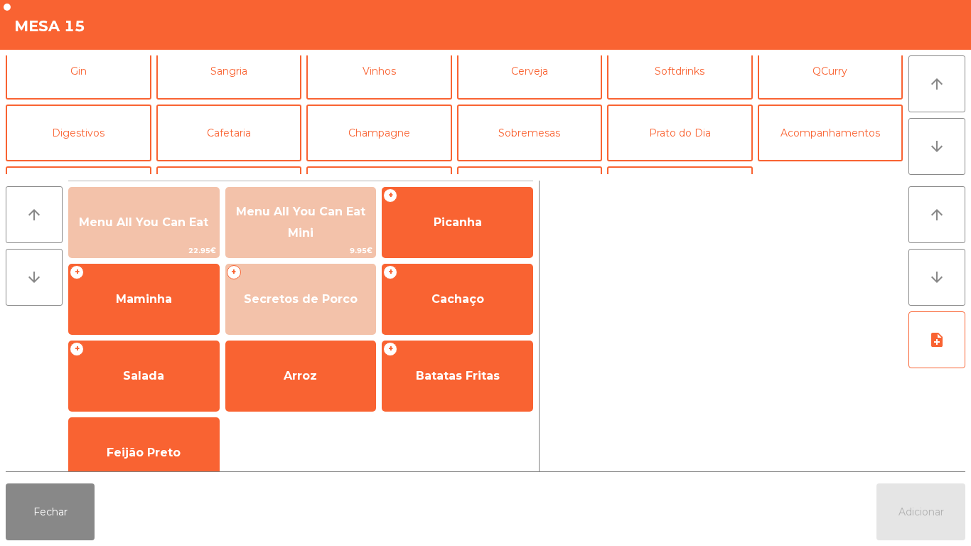
scroll to position [73, 0]
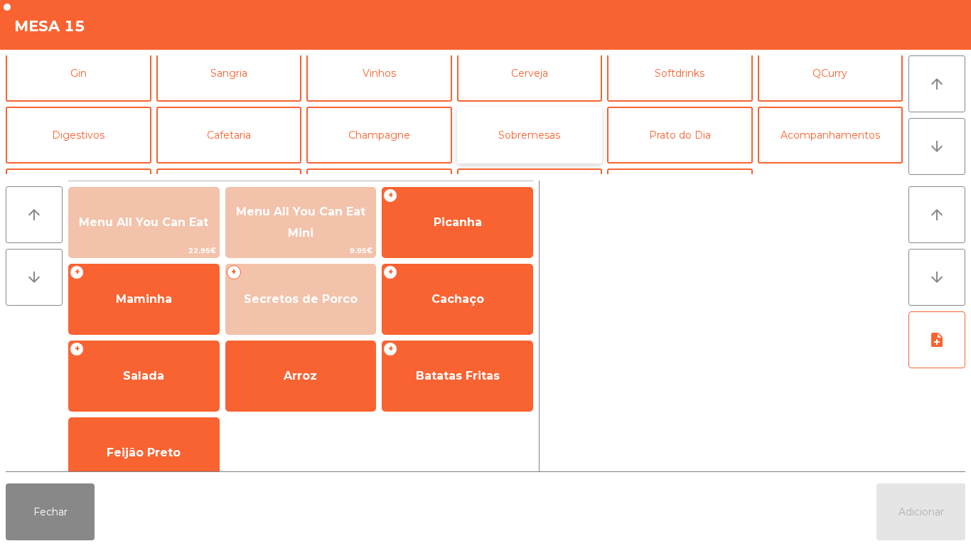
click at [510, 142] on button "Sobremesas" at bounding box center [530, 135] width 146 height 57
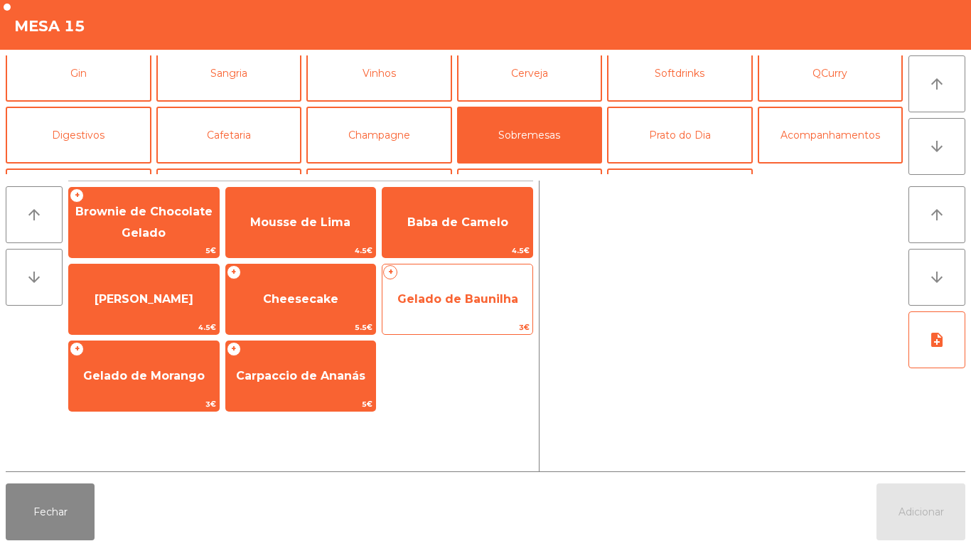
click at [442, 284] on span "Gelado de Baunilha" at bounding box center [458, 299] width 150 height 38
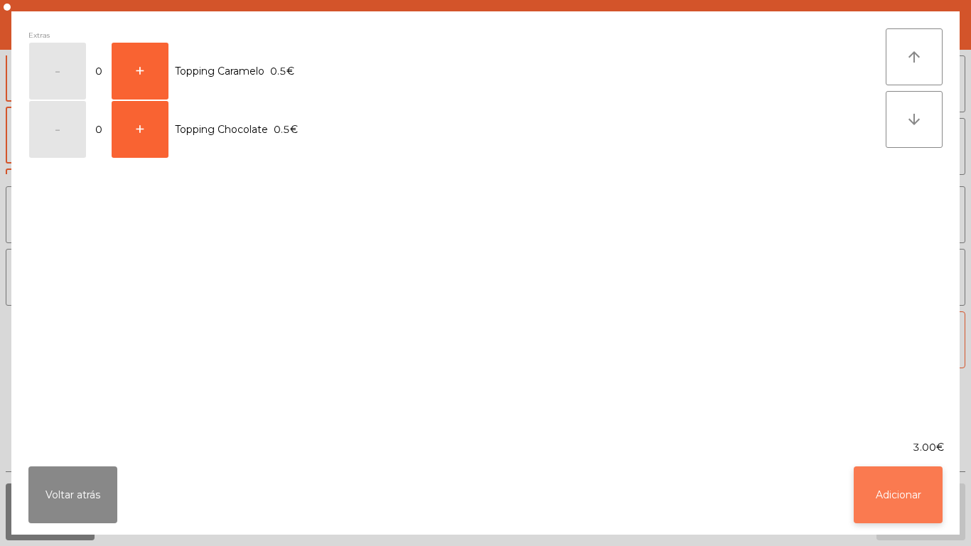
click at [884, 489] on button "Adicionar" at bounding box center [898, 495] width 89 height 57
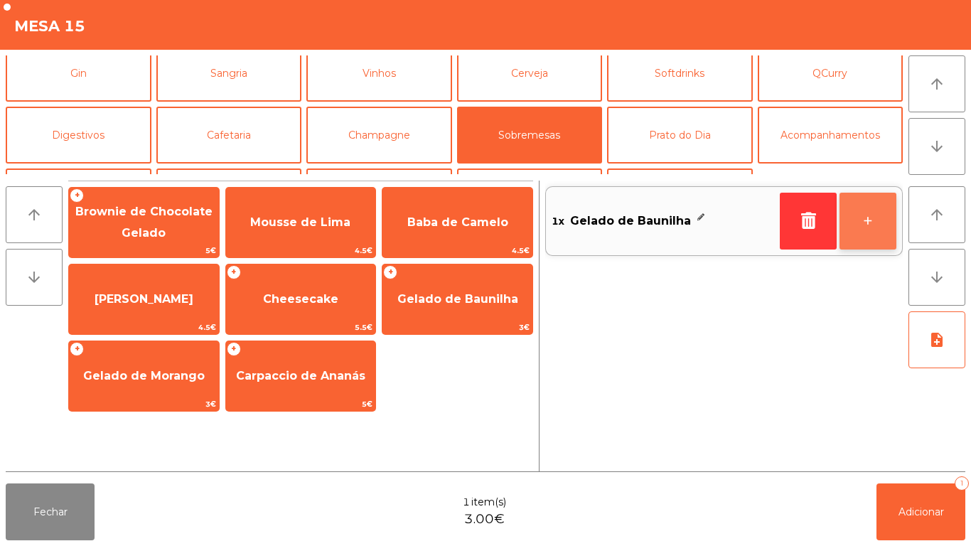
click at [861, 202] on button "+" at bounding box center [868, 221] width 57 height 57
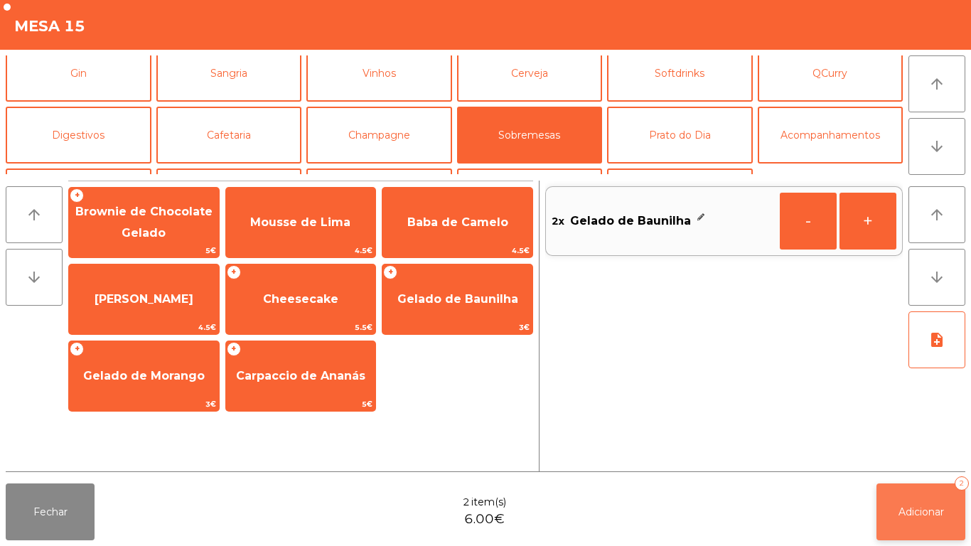
click at [904, 506] on span "Adicionar" at bounding box center [922, 512] width 46 height 13
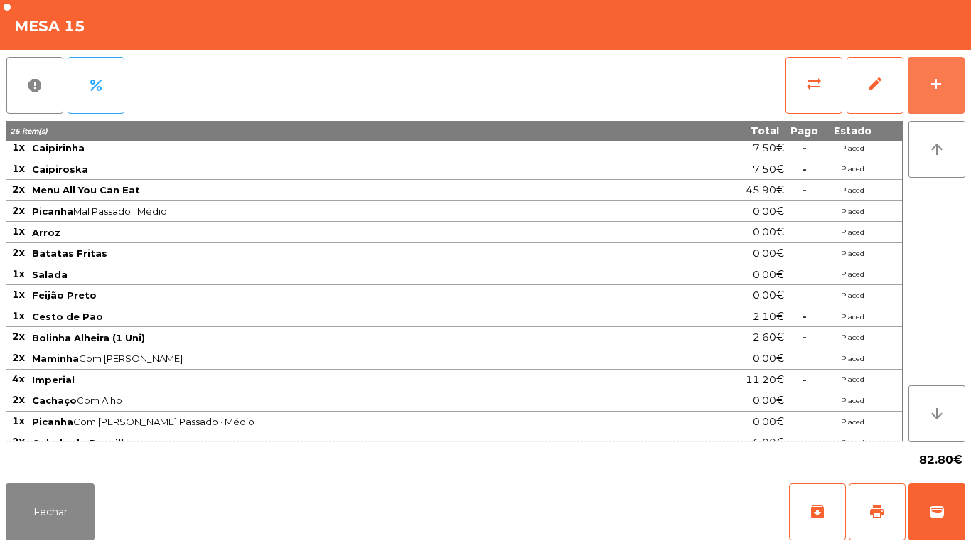
scroll to position [16, 0]
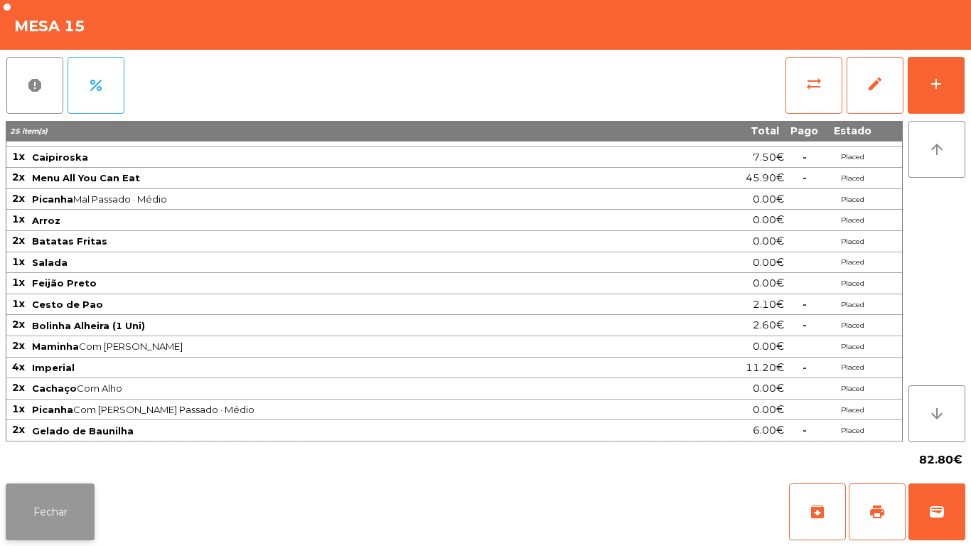
click at [54, 510] on button "Fechar" at bounding box center [50, 512] width 89 height 57
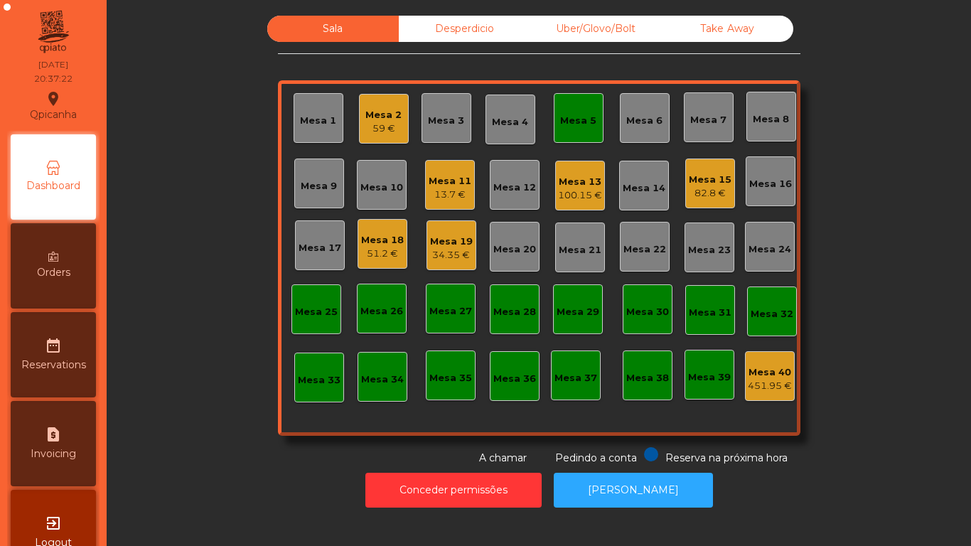
click at [704, 196] on div "82.8 €" at bounding box center [710, 193] width 43 height 14
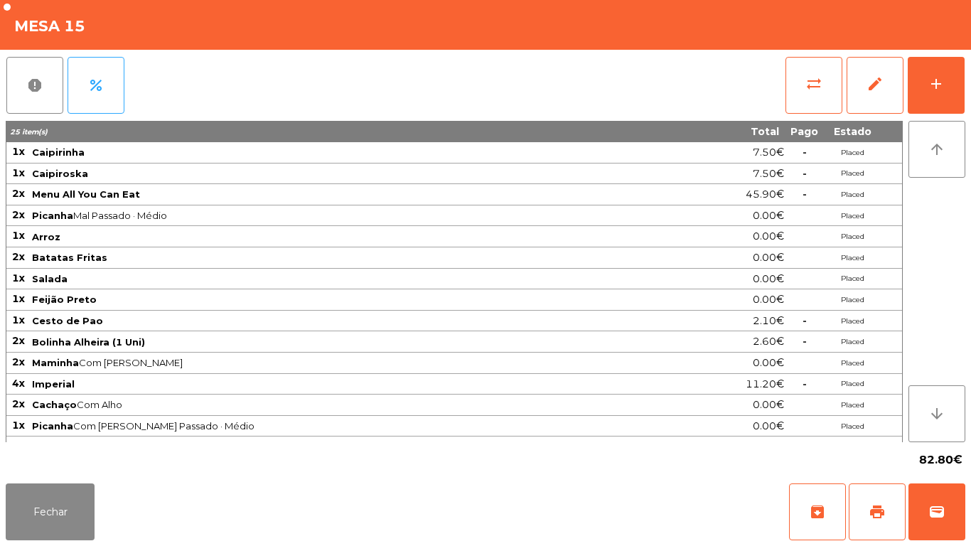
scroll to position [16, 0]
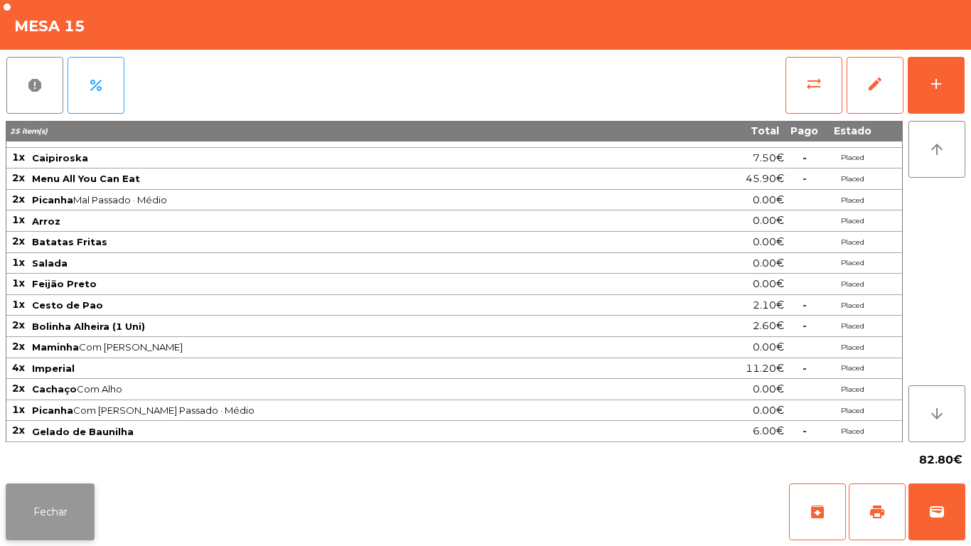
click at [65, 504] on button "Fechar" at bounding box center [50, 512] width 89 height 57
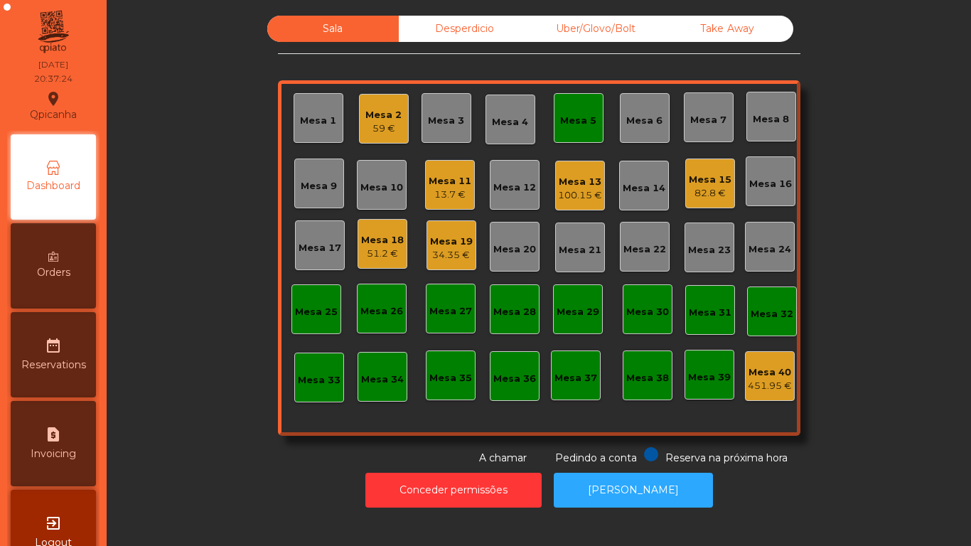
click at [565, 195] on div "100.15 €" at bounding box center [580, 195] width 44 height 14
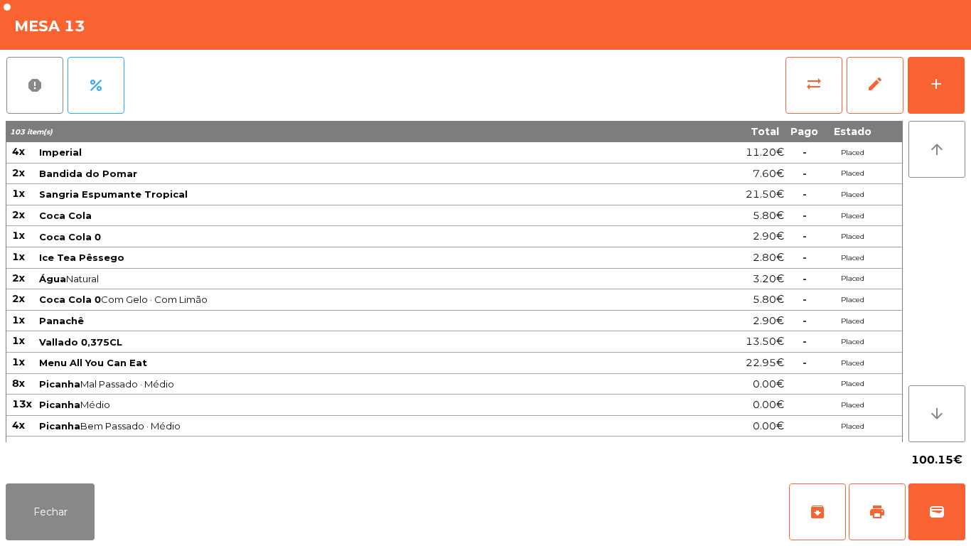
scroll to position [79, 0]
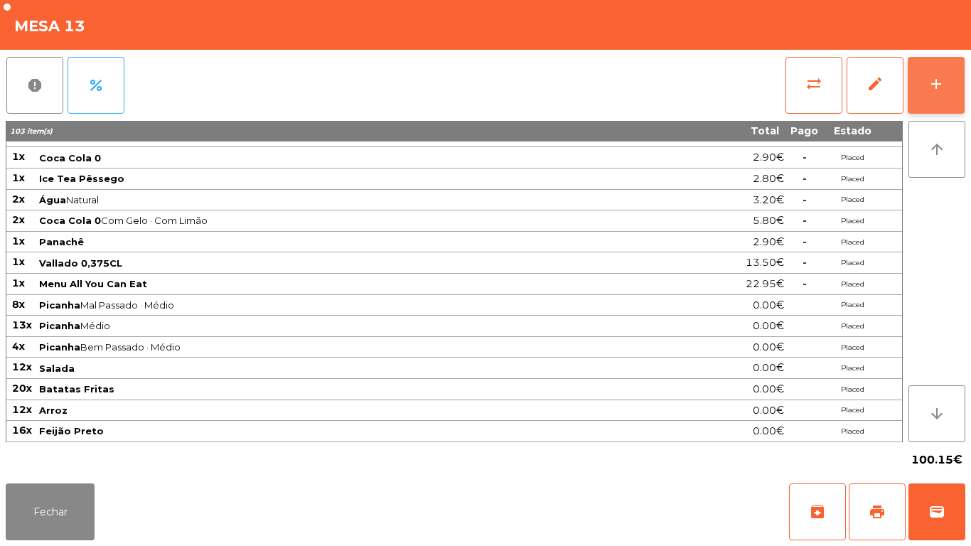
click at [928, 91] on div "add" at bounding box center [936, 83] width 17 height 17
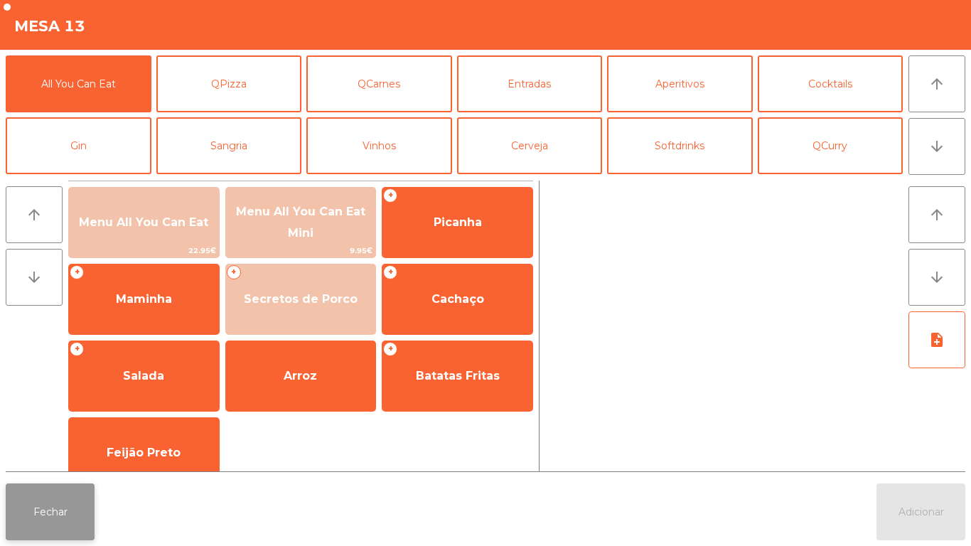
click at [66, 528] on button "Fechar" at bounding box center [50, 512] width 89 height 57
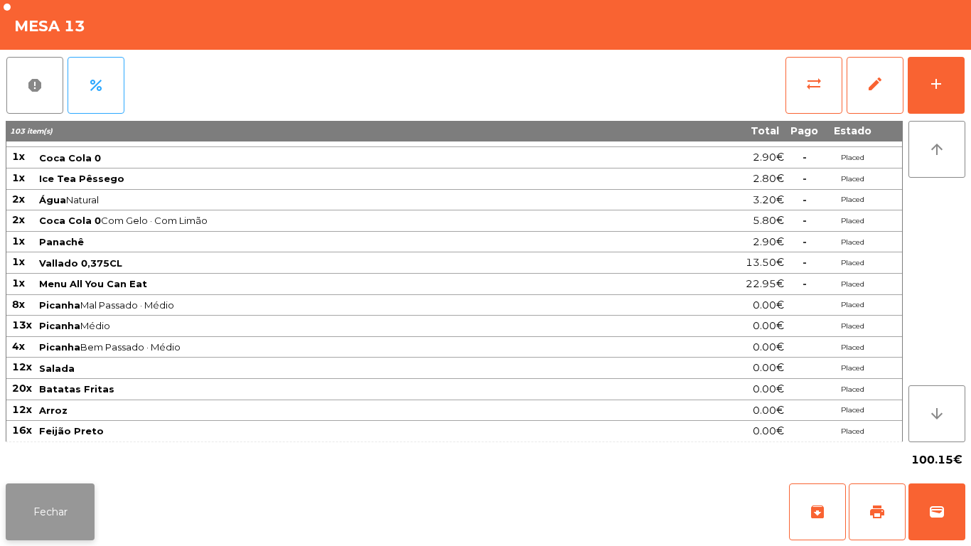
click at [69, 489] on button "Fechar" at bounding box center [50, 512] width 89 height 57
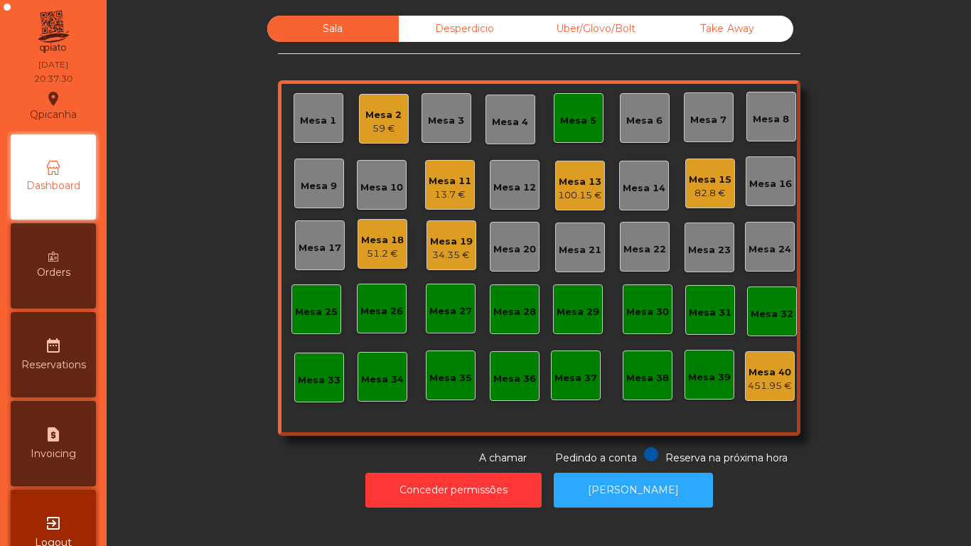
click at [714, 185] on div "Mesa 15" at bounding box center [710, 180] width 43 height 14
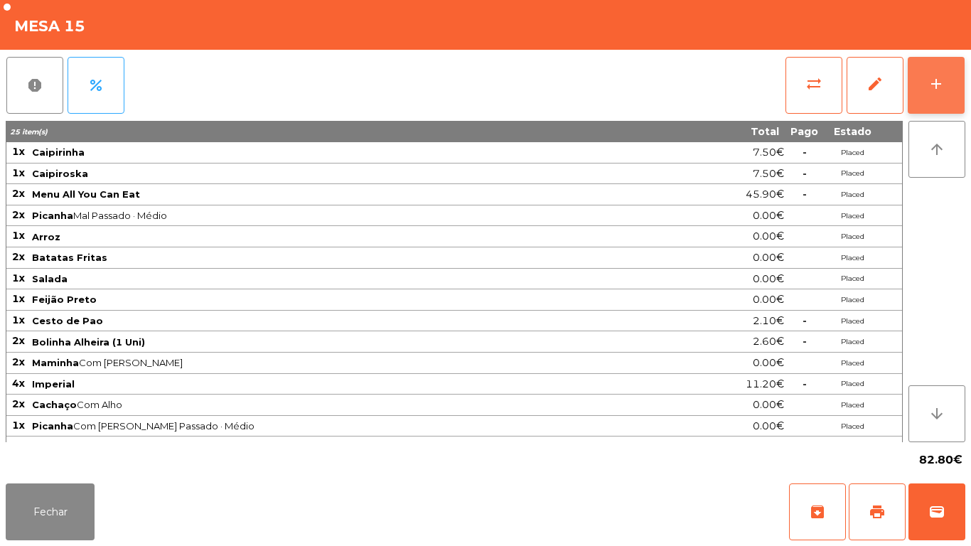
click at [947, 93] on button "add" at bounding box center [936, 85] width 57 height 57
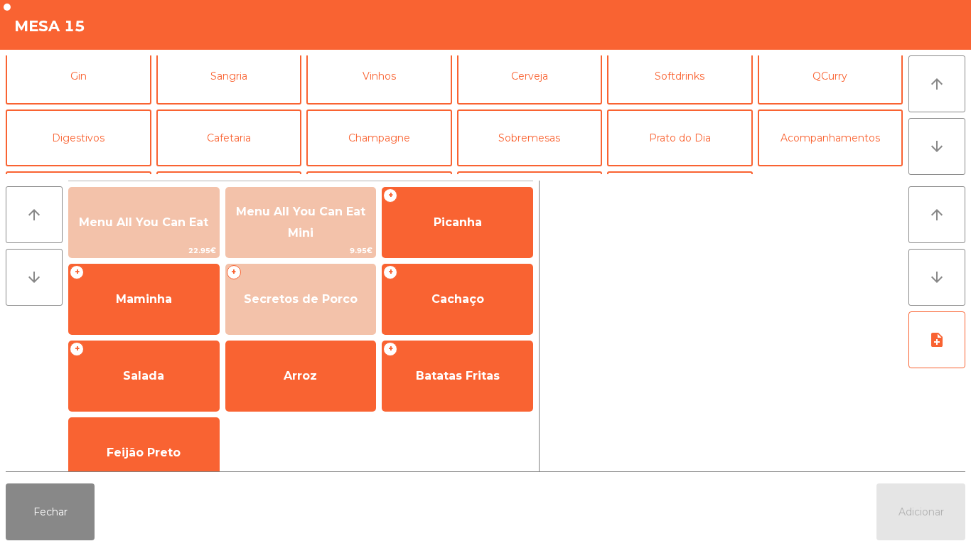
scroll to position [68, 0]
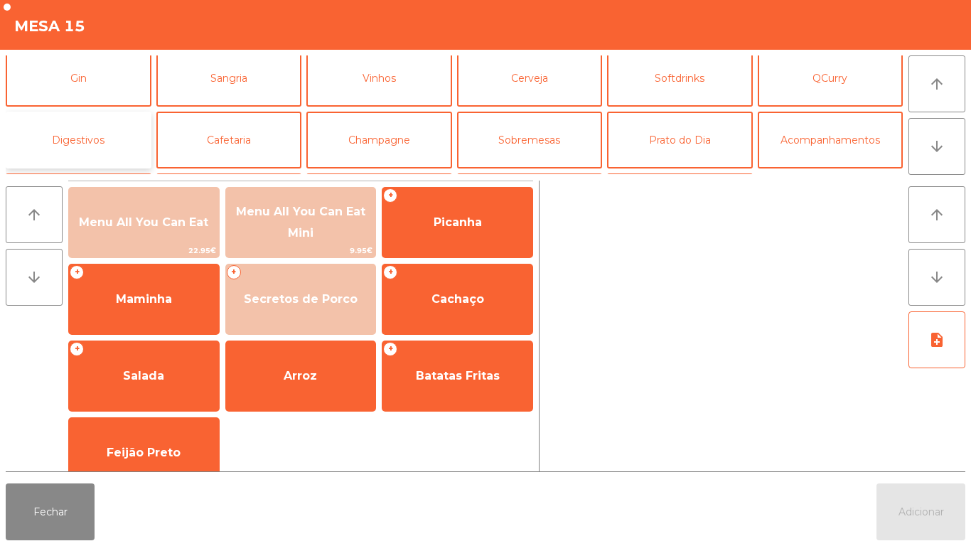
click at [115, 138] on button "Digestivos" at bounding box center [79, 140] width 146 height 57
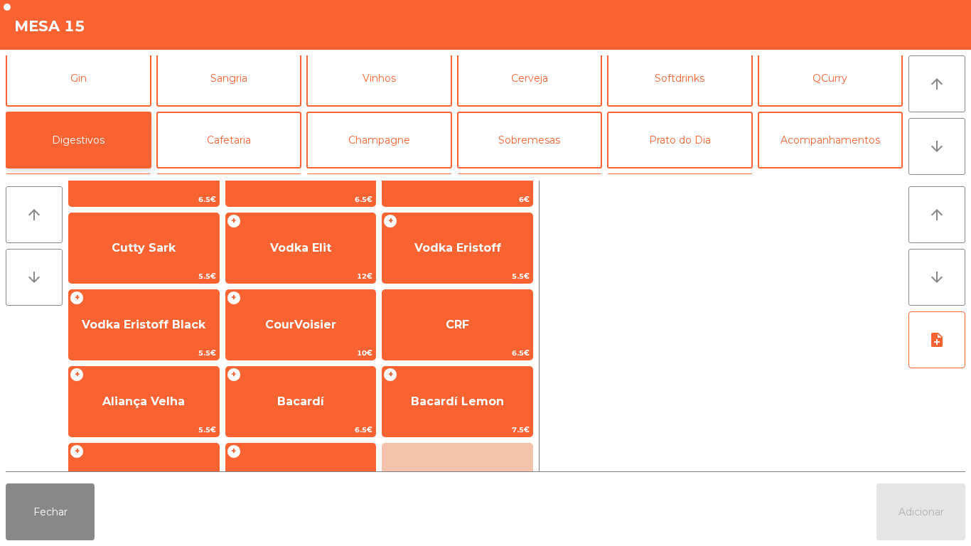
scroll to position [484, 0]
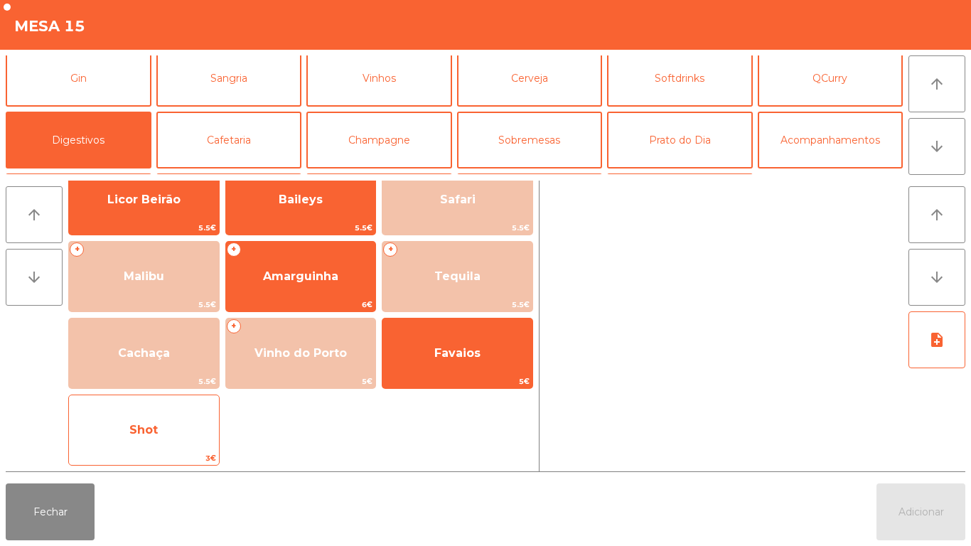
click at [179, 444] on span "Shot" at bounding box center [144, 430] width 150 height 38
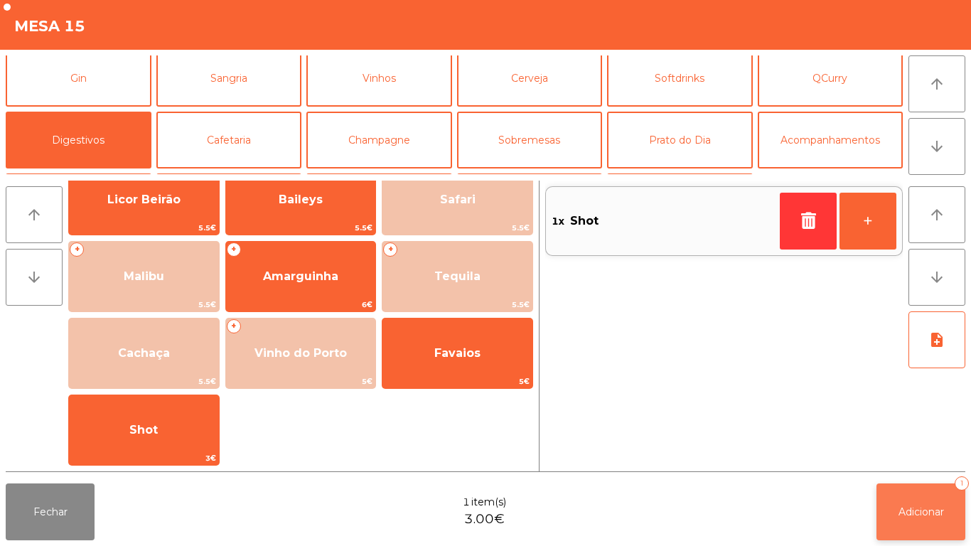
click at [895, 507] on button "Adicionar 1" at bounding box center [921, 512] width 89 height 57
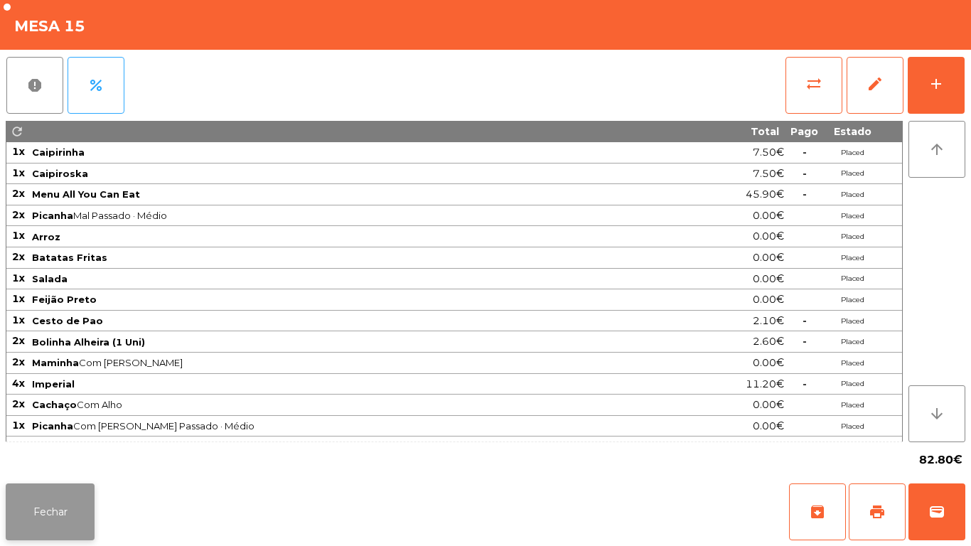
click at [34, 511] on button "Fechar" at bounding box center [50, 512] width 89 height 57
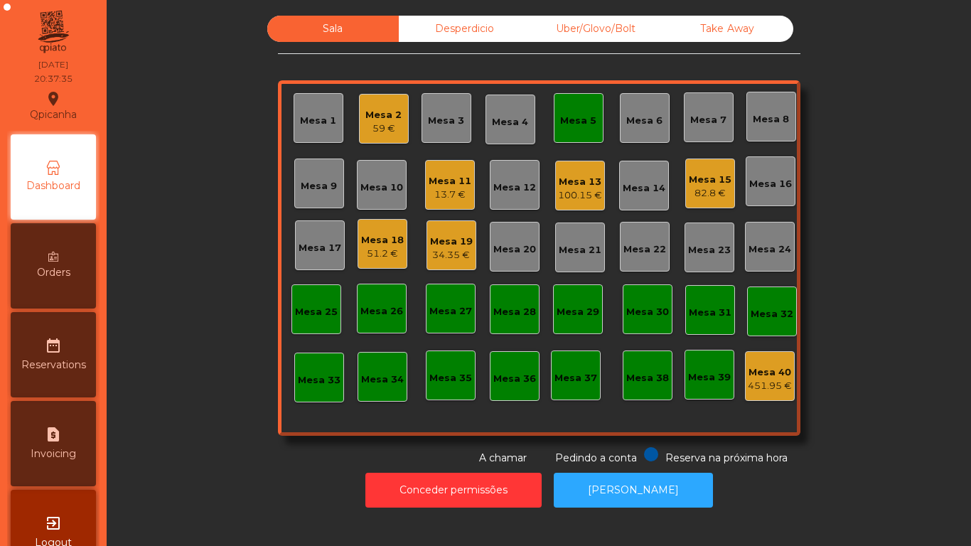
click at [594, 191] on div "100.15 €" at bounding box center [580, 195] width 44 height 14
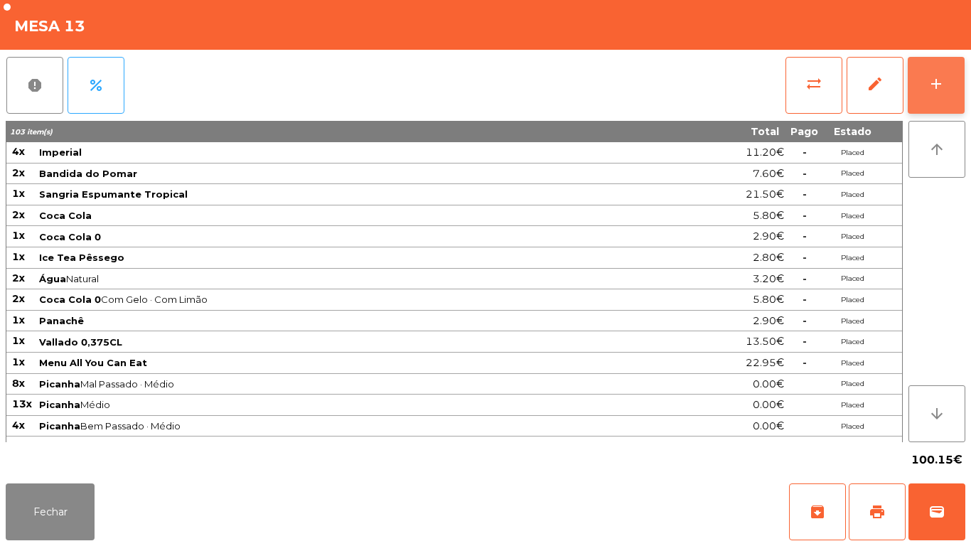
click at [934, 90] on div "add" at bounding box center [936, 83] width 17 height 17
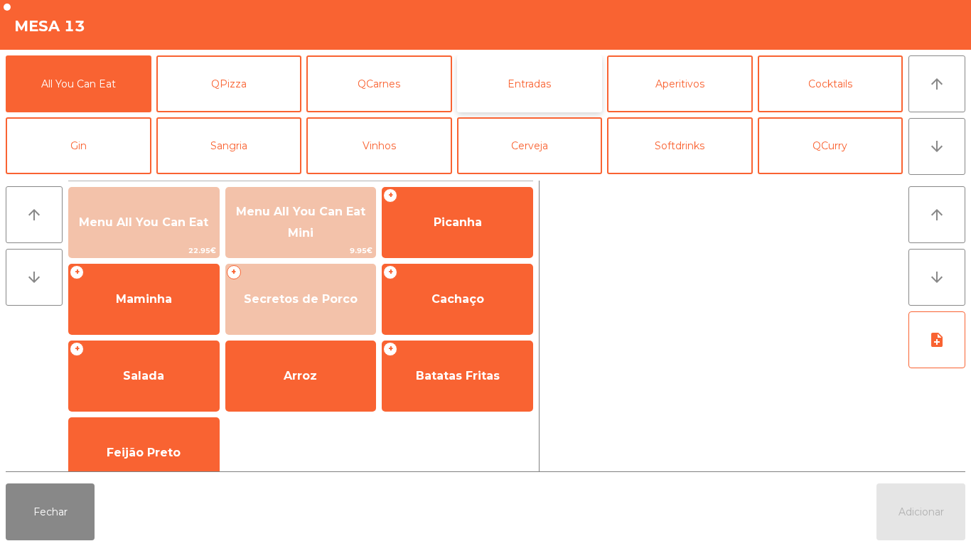
click at [511, 74] on button "Entradas" at bounding box center [530, 83] width 146 height 57
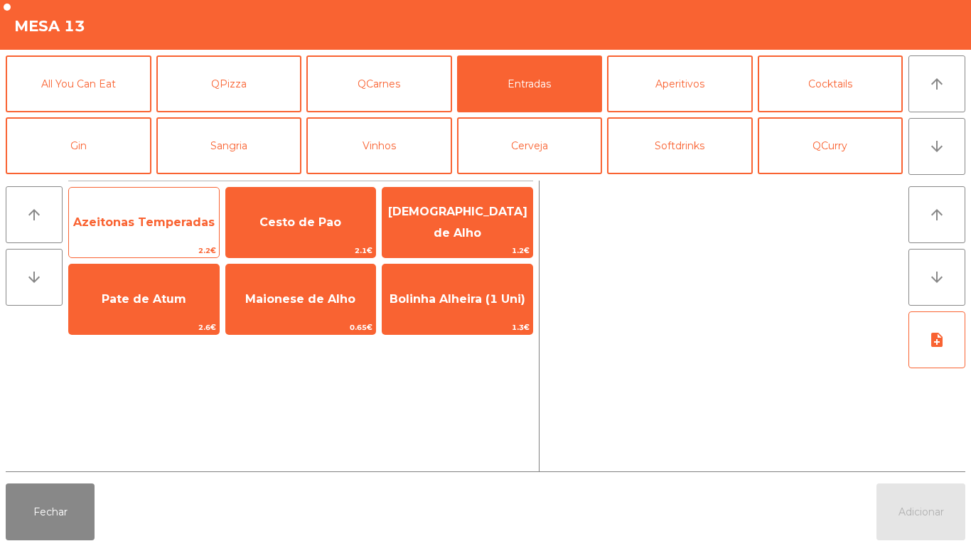
click at [165, 240] on span "Azeitonas Temperadas" at bounding box center [144, 222] width 150 height 38
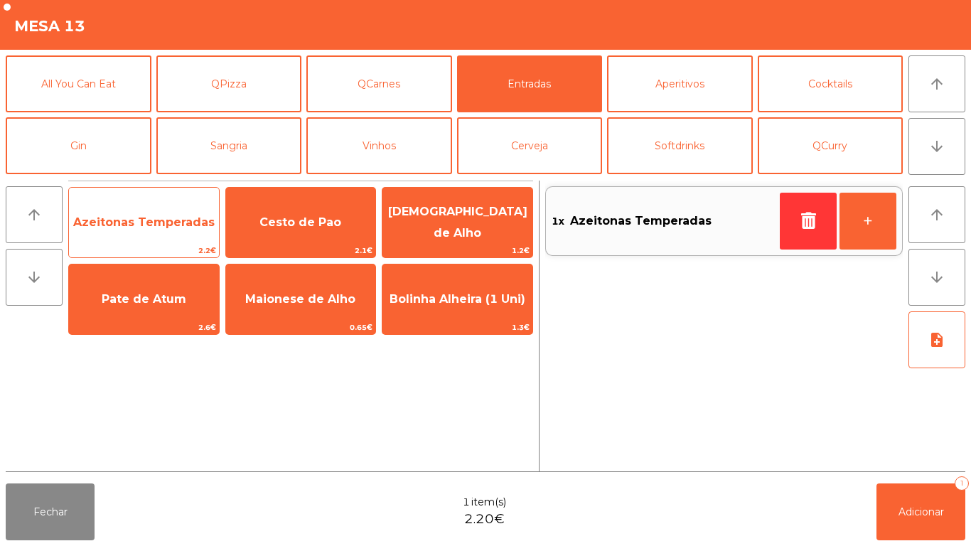
click at [165, 240] on span "Azeitonas Temperadas" at bounding box center [144, 222] width 150 height 38
click at [203, 216] on span "Azeitonas Temperadas" at bounding box center [144, 222] width 142 height 14
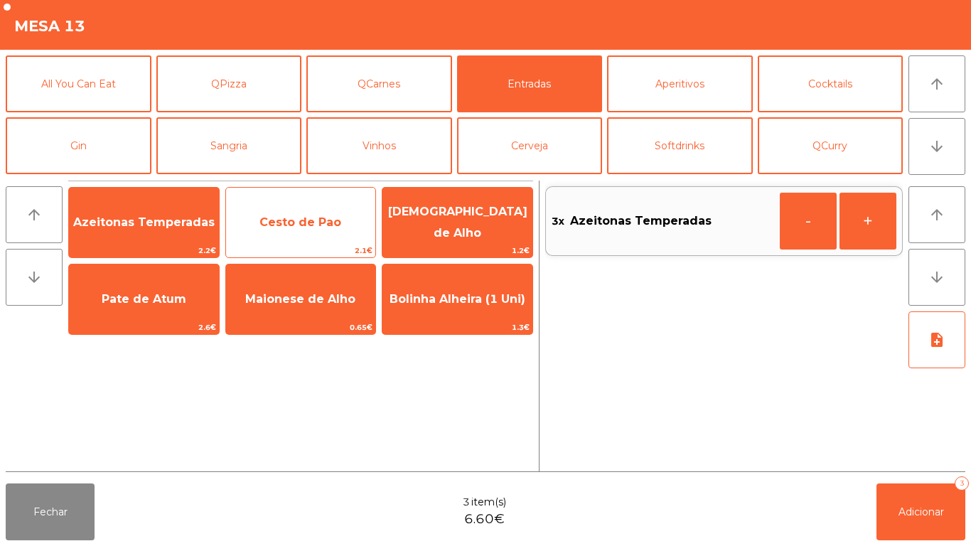
click at [326, 230] on span "Cesto de Pao" at bounding box center [301, 222] width 150 height 38
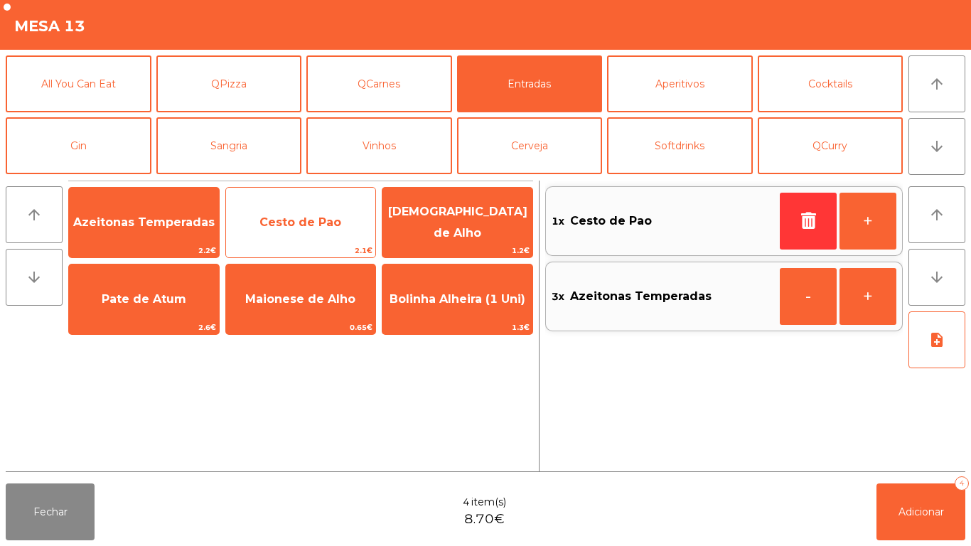
click at [320, 231] on span "Cesto de Pao" at bounding box center [301, 222] width 150 height 38
click at [316, 232] on span "Cesto de Pao" at bounding box center [301, 222] width 150 height 38
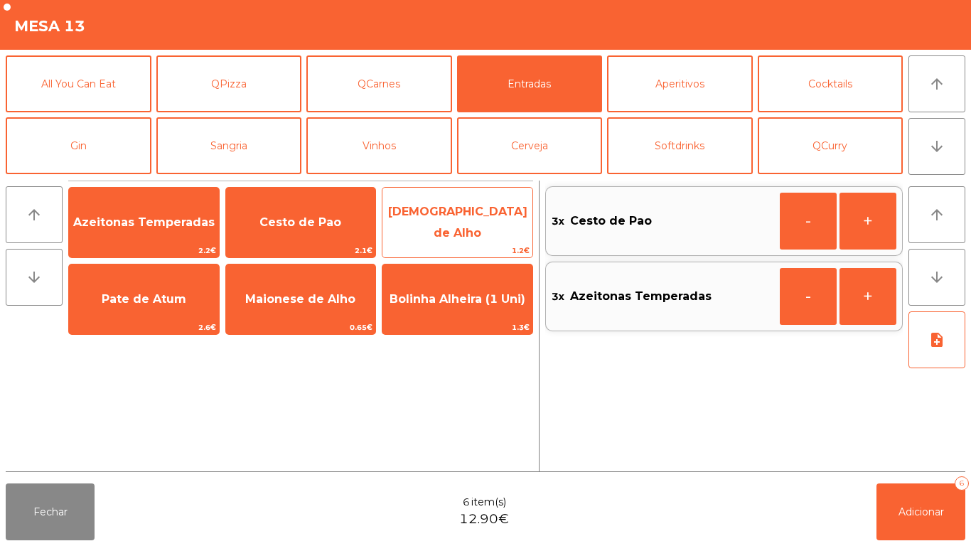
click at [454, 232] on span "[DEMOGRAPHIC_DATA] de Alho" at bounding box center [458, 223] width 150 height 60
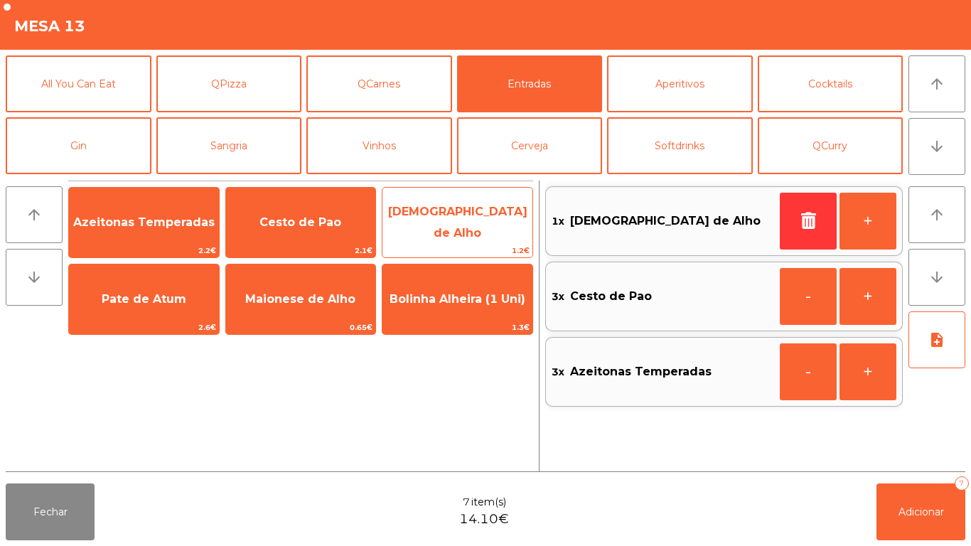
click at [452, 230] on span "[DEMOGRAPHIC_DATA] de Alho" at bounding box center [458, 223] width 150 height 60
click at [457, 230] on span "[DEMOGRAPHIC_DATA] de Alho" at bounding box center [458, 223] width 150 height 60
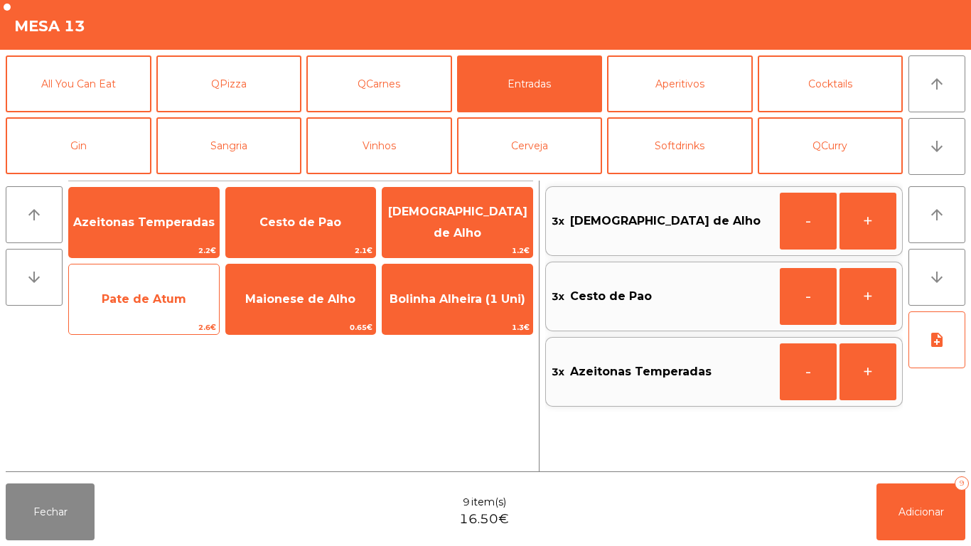
click at [161, 297] on span "Pate de Atum" at bounding box center [144, 299] width 85 height 14
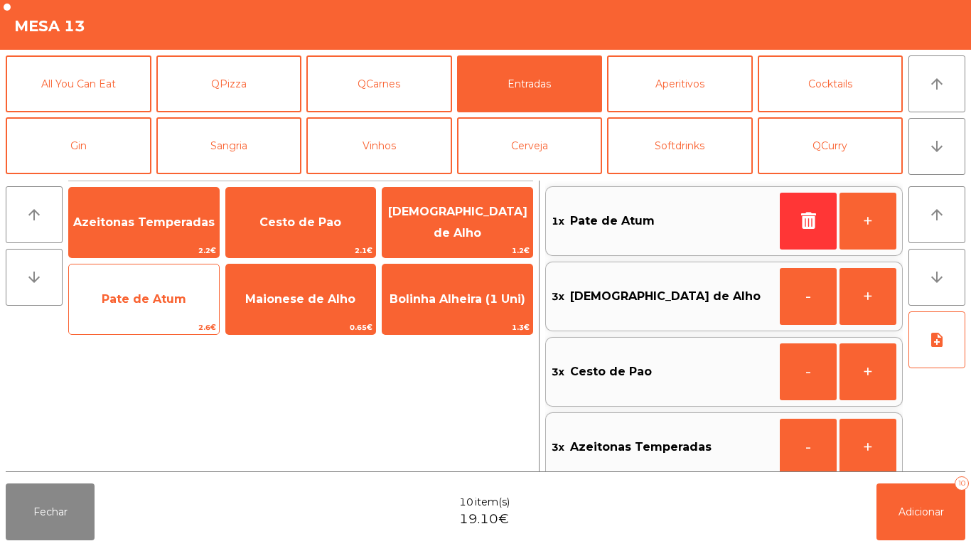
click at [159, 306] on span "Pate de Atum" at bounding box center [144, 299] width 150 height 38
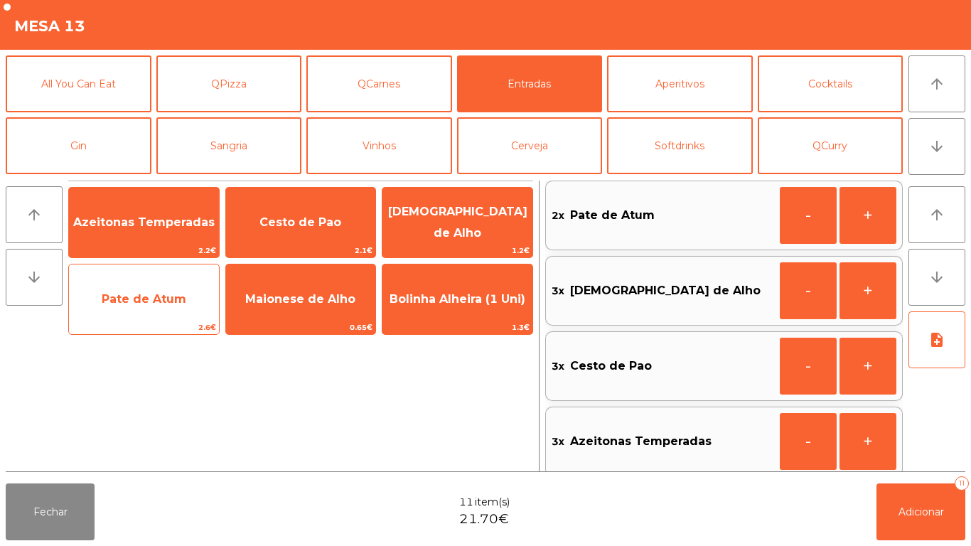
click at [166, 304] on span "Pate de Atum" at bounding box center [144, 299] width 85 height 14
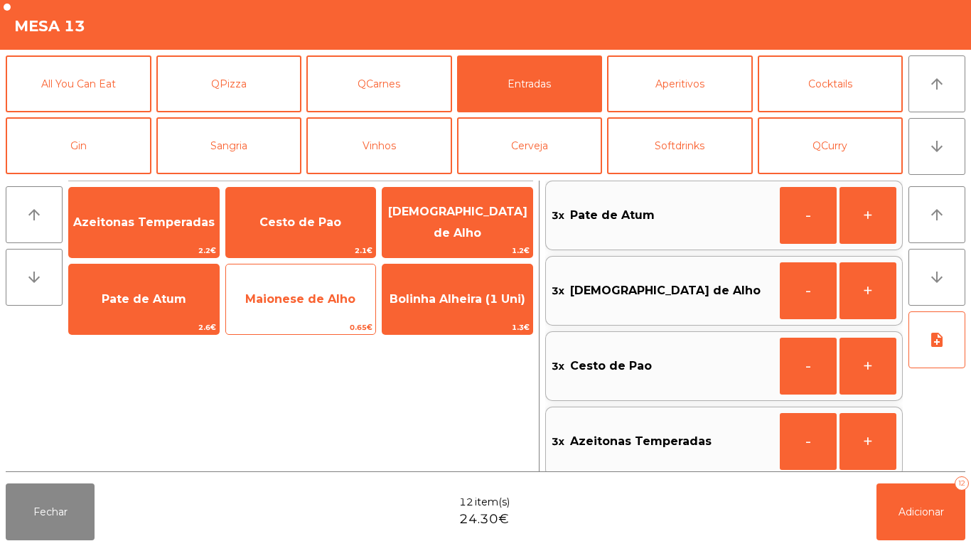
click at [322, 307] on span "Maionese de Alho" at bounding box center [301, 299] width 150 height 38
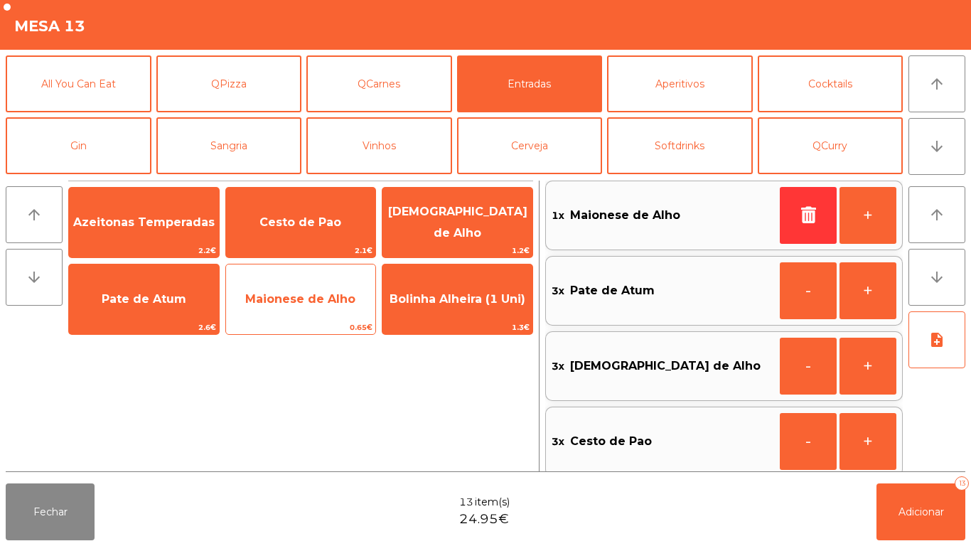
click at [318, 307] on span "Maionese de Alho" at bounding box center [301, 299] width 150 height 38
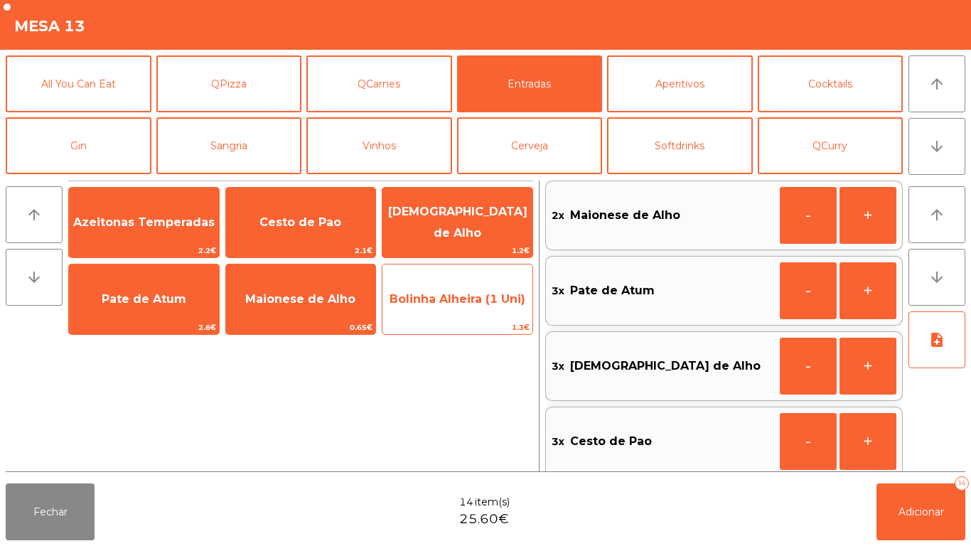
click at [482, 304] on span "Bolinha Alheira (1 Uni)" at bounding box center [458, 299] width 136 height 14
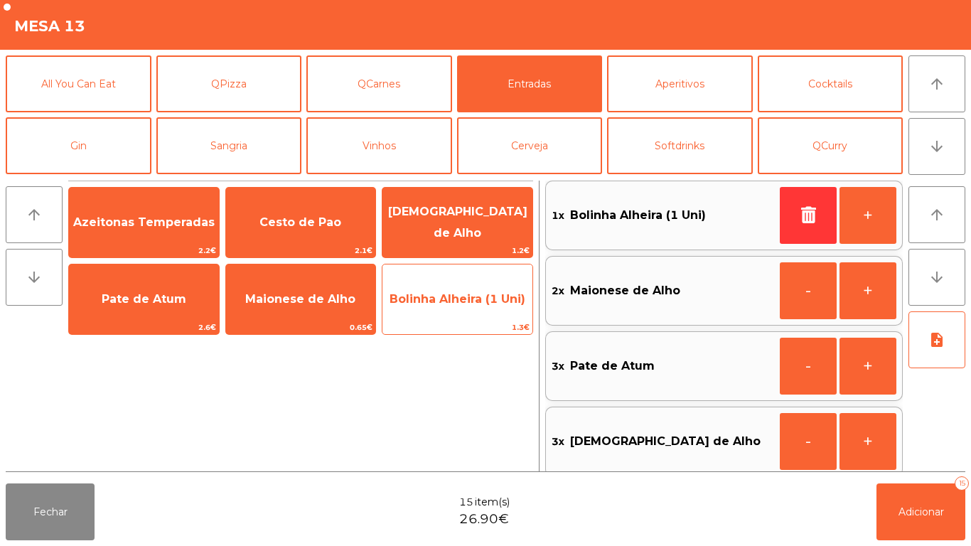
click at [481, 303] on span "Bolinha Alheira (1 Uni)" at bounding box center [458, 299] width 136 height 14
click at [472, 309] on span "Bolinha Alheira (1 Uni)" at bounding box center [458, 299] width 150 height 38
click at [472, 312] on span "Bolinha Alheira (1 Uni)" at bounding box center [458, 299] width 150 height 38
click at [467, 321] on span "1.3€" at bounding box center [458, 328] width 150 height 14
click at [473, 324] on span "1.3€" at bounding box center [458, 328] width 150 height 14
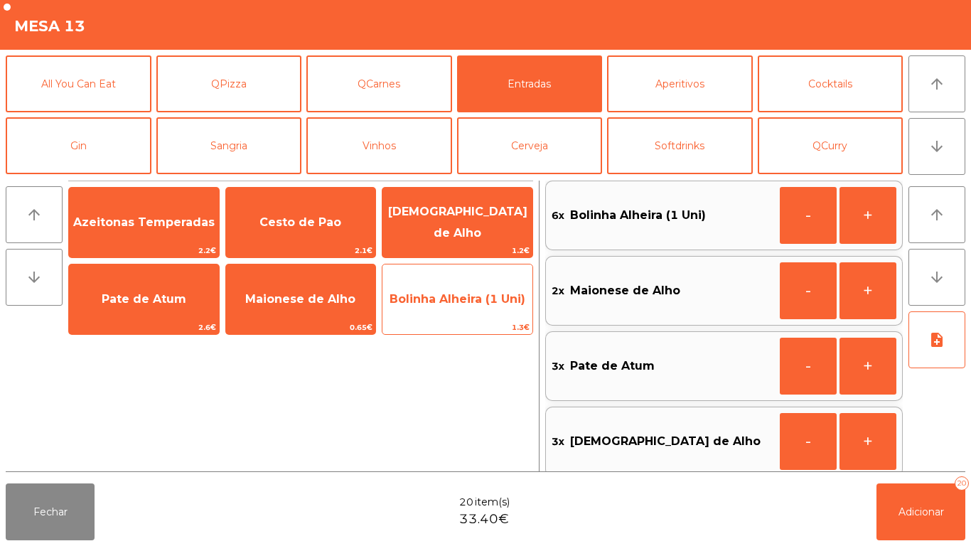
click at [473, 324] on span "1.3€" at bounding box center [458, 328] width 150 height 14
click at [472, 325] on span "1.3€" at bounding box center [458, 328] width 150 height 14
click at [472, 326] on span "1.3€" at bounding box center [458, 328] width 150 height 14
click at [470, 326] on span "1.3€" at bounding box center [458, 328] width 150 height 14
click at [462, 324] on span "1.3€" at bounding box center [458, 328] width 150 height 14
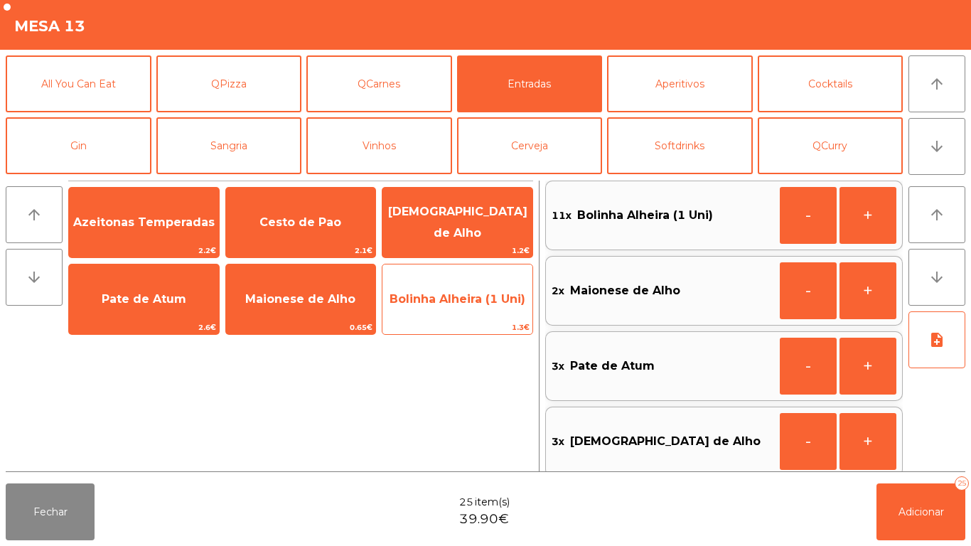
click at [466, 321] on span "1.3€" at bounding box center [458, 328] width 150 height 14
click at [472, 325] on span "1.3€" at bounding box center [458, 328] width 150 height 14
click at [457, 321] on span "1.3€" at bounding box center [458, 328] width 150 height 14
click at [474, 298] on span "Bolinha Alheira (1 Uni)" at bounding box center [458, 299] width 136 height 14
click at [487, 301] on span "Bolinha Alheira (1 Uni)" at bounding box center [458, 299] width 136 height 14
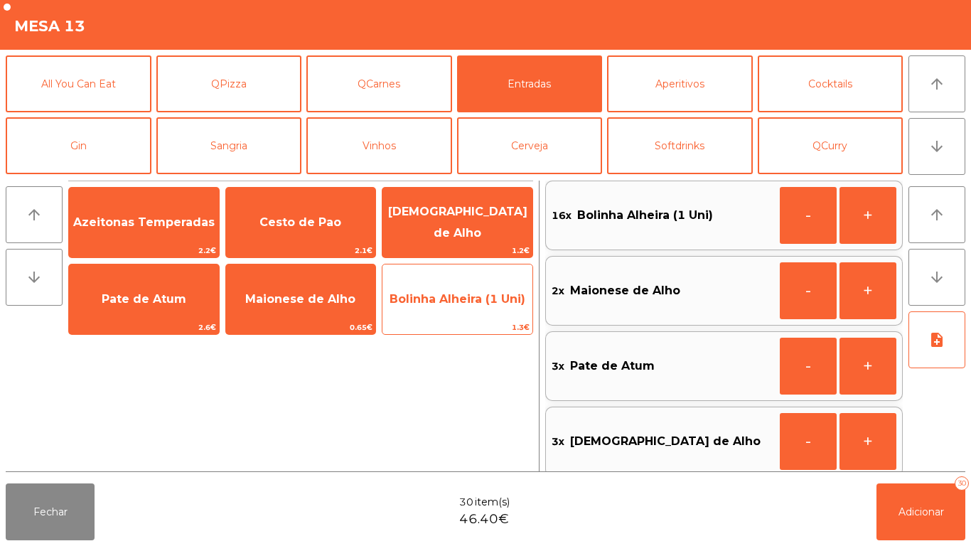
click at [486, 311] on span "Bolinha Alheira (1 Uni)" at bounding box center [458, 299] width 150 height 38
click at [498, 307] on span "Bolinha Alheira (1 Uni)" at bounding box center [458, 299] width 150 height 38
click at [499, 307] on span "Bolinha Alheira (1 Uni)" at bounding box center [458, 299] width 150 height 38
click at [488, 308] on span "Bolinha Alheira (1 Uni)" at bounding box center [458, 299] width 150 height 38
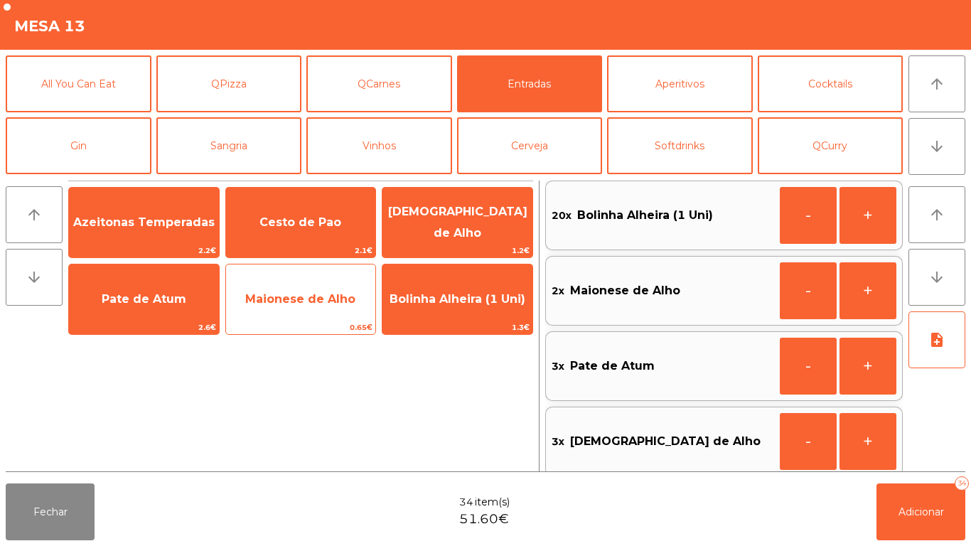
click at [334, 319] on div "Maionese de Alho 0.65€" at bounding box center [300, 299] width 151 height 71
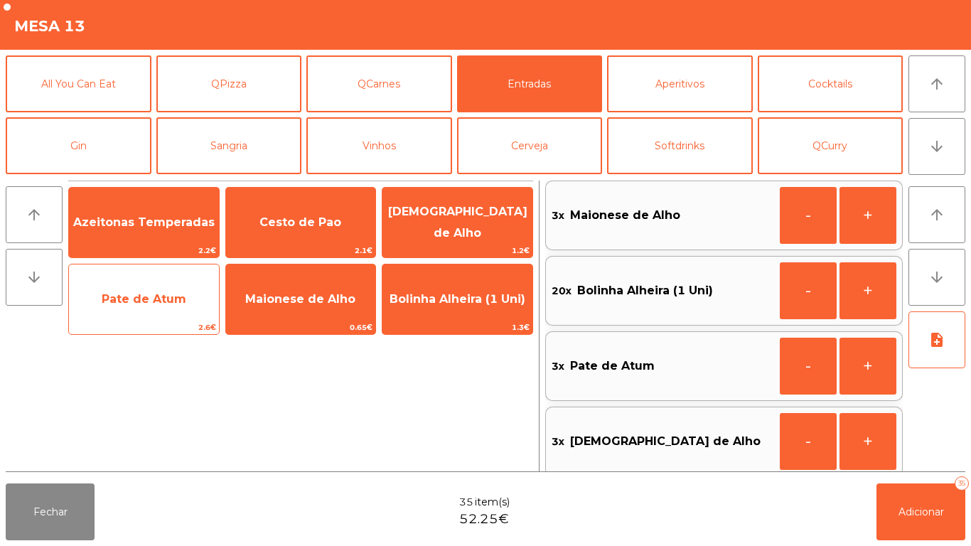
click at [170, 304] on span "Pate de Atum" at bounding box center [144, 299] width 85 height 14
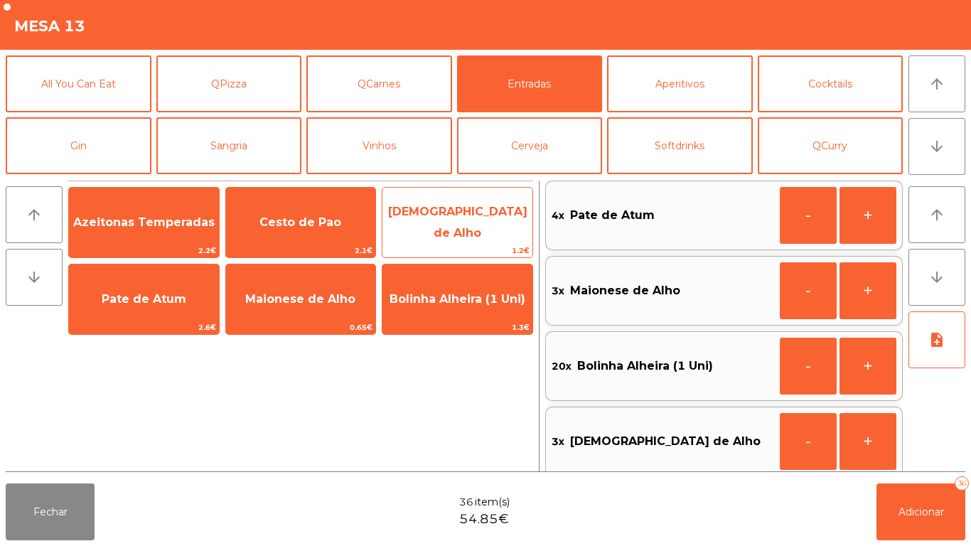
click at [454, 236] on span "[DEMOGRAPHIC_DATA] de Alho" at bounding box center [458, 223] width 150 height 60
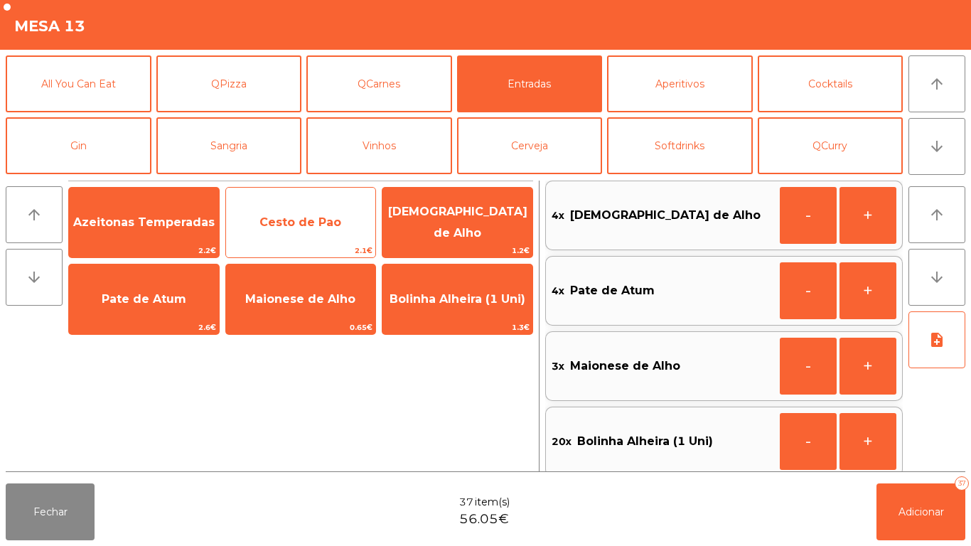
click at [319, 238] on span "Cesto de Pao" at bounding box center [301, 222] width 150 height 38
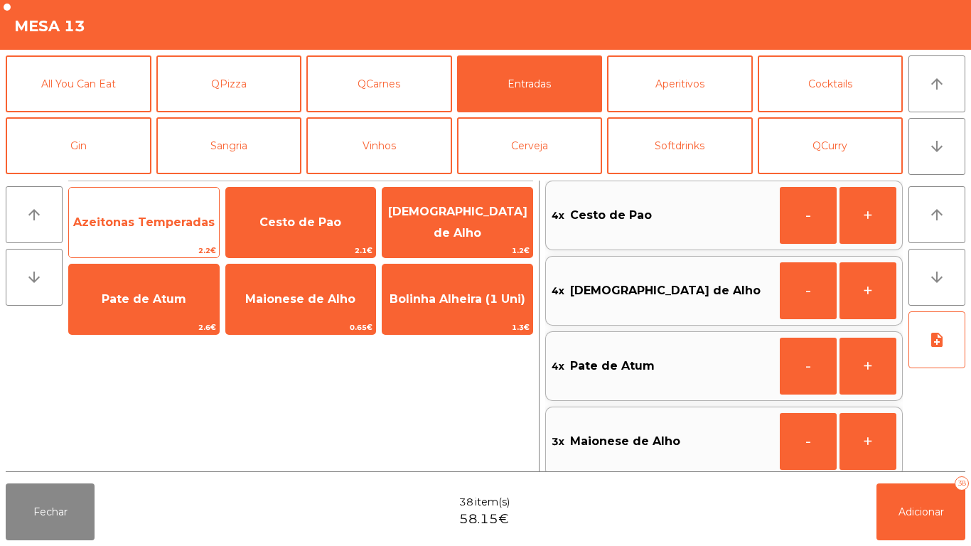
click at [164, 228] on span "Azeitonas Temperadas" at bounding box center [144, 222] width 142 height 14
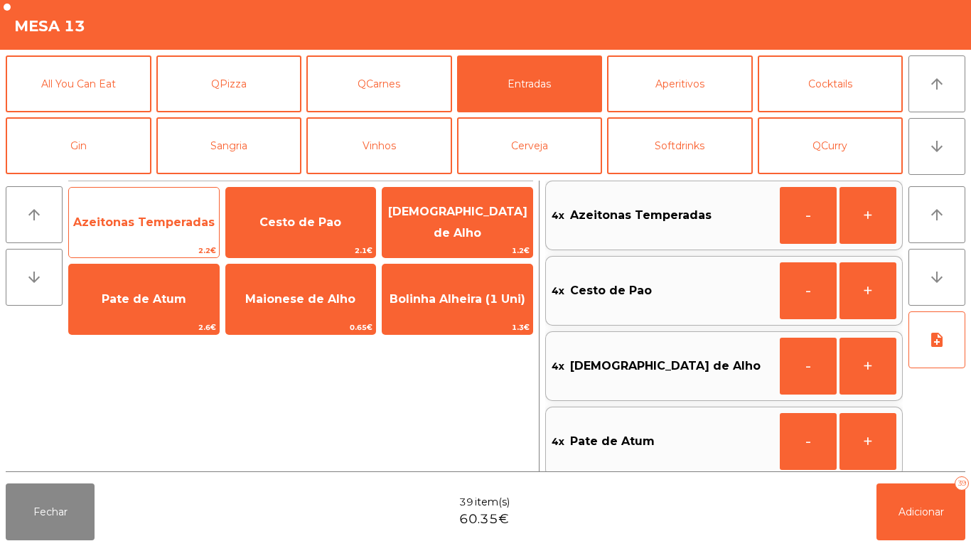
click at [176, 229] on span "Azeitonas Temperadas" at bounding box center [144, 222] width 150 height 38
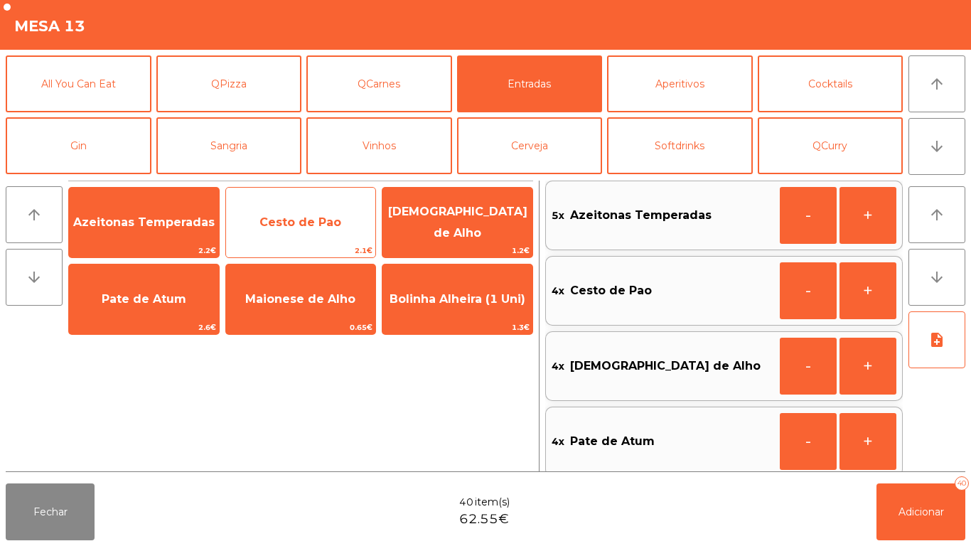
click at [304, 238] on span "Cesto de Pao" at bounding box center [301, 222] width 150 height 38
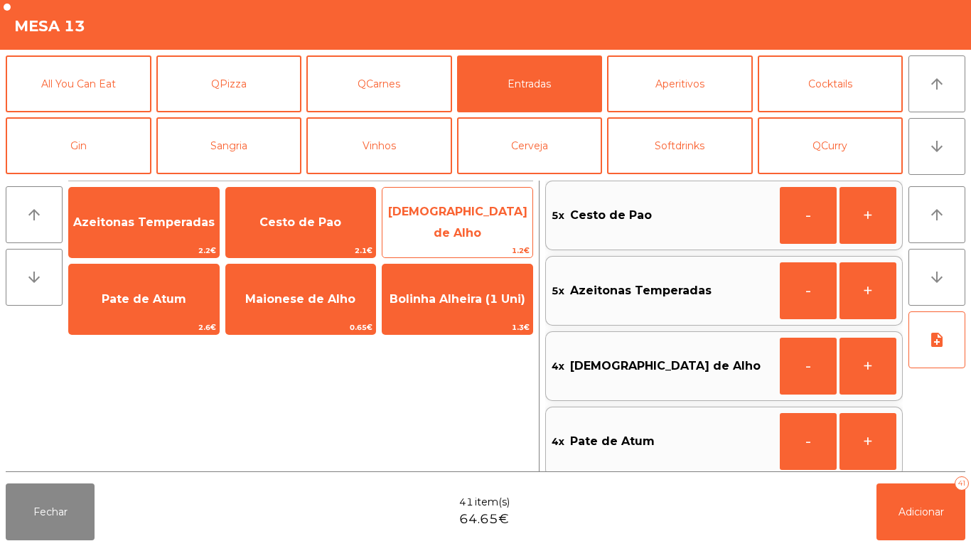
click at [437, 238] on span "[DEMOGRAPHIC_DATA] de Alho" at bounding box center [458, 223] width 150 height 60
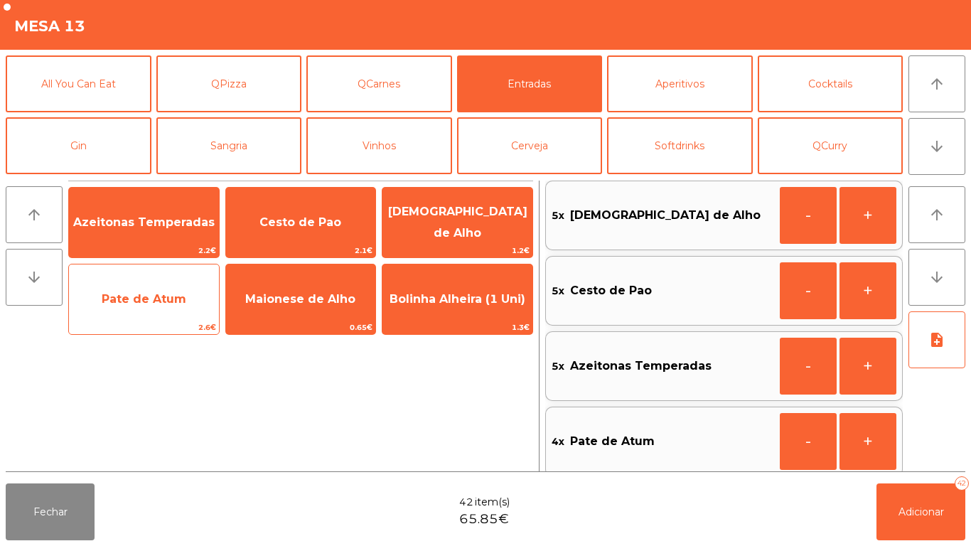
click at [153, 304] on span "Pate de Atum" at bounding box center [144, 299] width 85 height 14
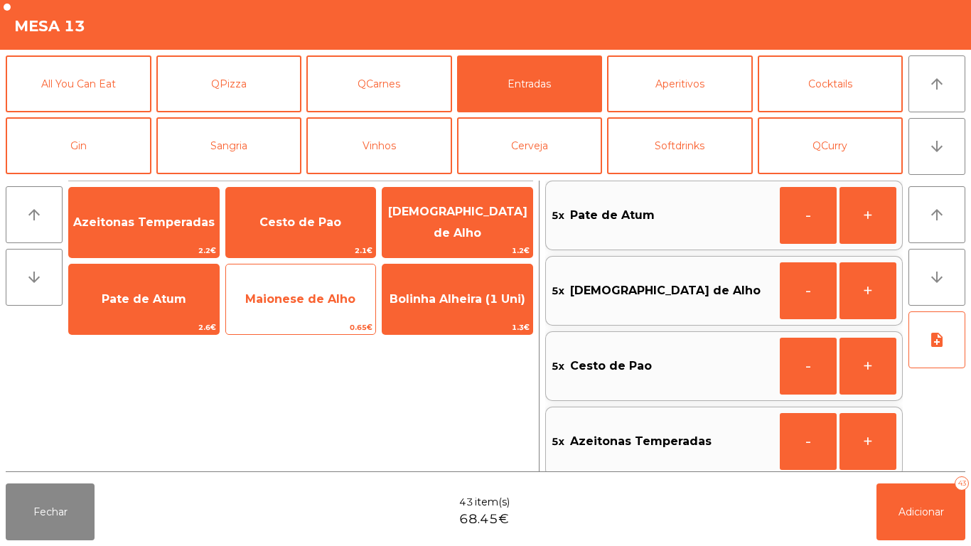
click at [291, 310] on span "Maionese de Alho" at bounding box center [301, 299] width 150 height 38
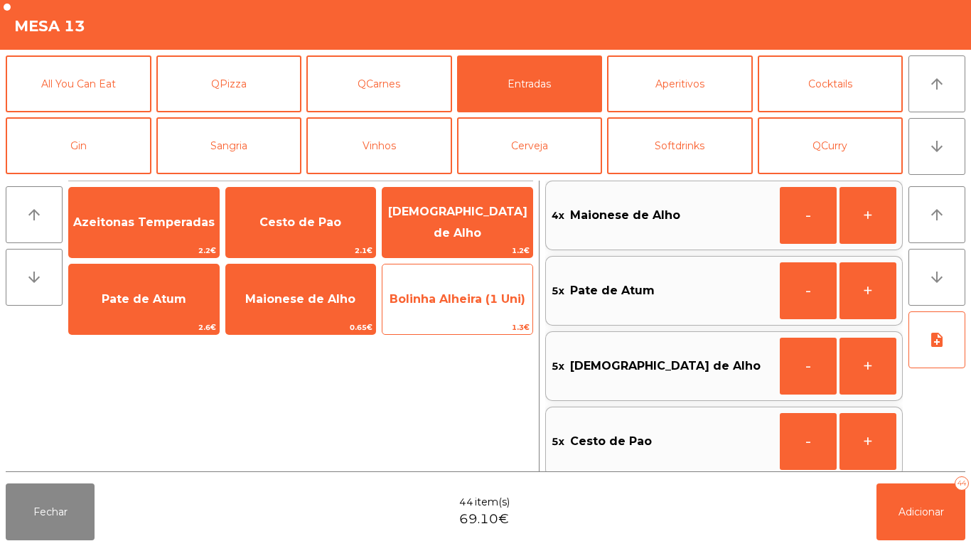
click at [453, 326] on span "1.3€" at bounding box center [458, 328] width 150 height 14
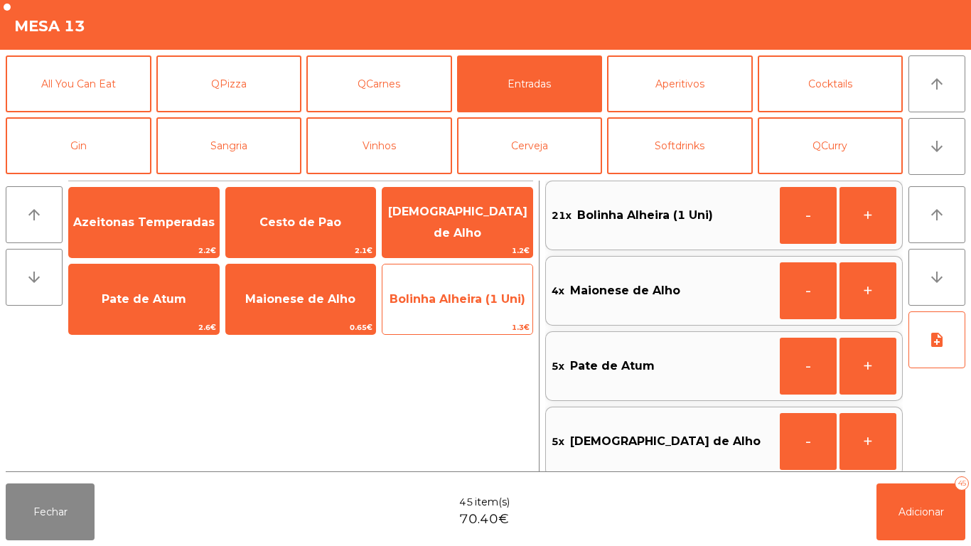
click at [460, 320] on div "Bolinha Alheira (1 Uni) 1.3€" at bounding box center [457, 299] width 151 height 71
click at [455, 326] on span "1.3€" at bounding box center [458, 328] width 150 height 14
click at [457, 330] on span "1.3€" at bounding box center [458, 328] width 150 height 14
click at [461, 326] on span "1.3€" at bounding box center [458, 328] width 150 height 14
click at [460, 316] on span "Bolinha Alheira (1 Uni)" at bounding box center [458, 299] width 150 height 38
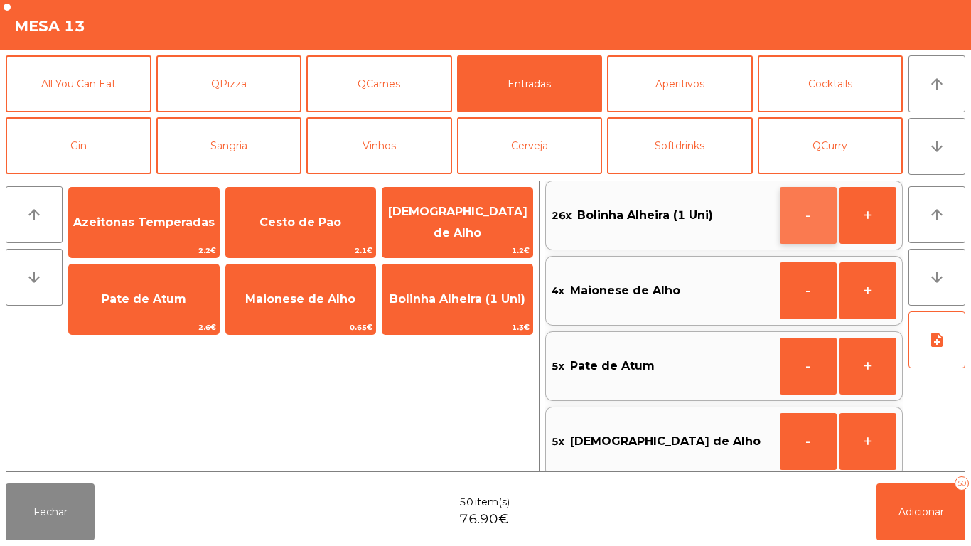
click at [804, 223] on button "-" at bounding box center [808, 215] width 57 height 57
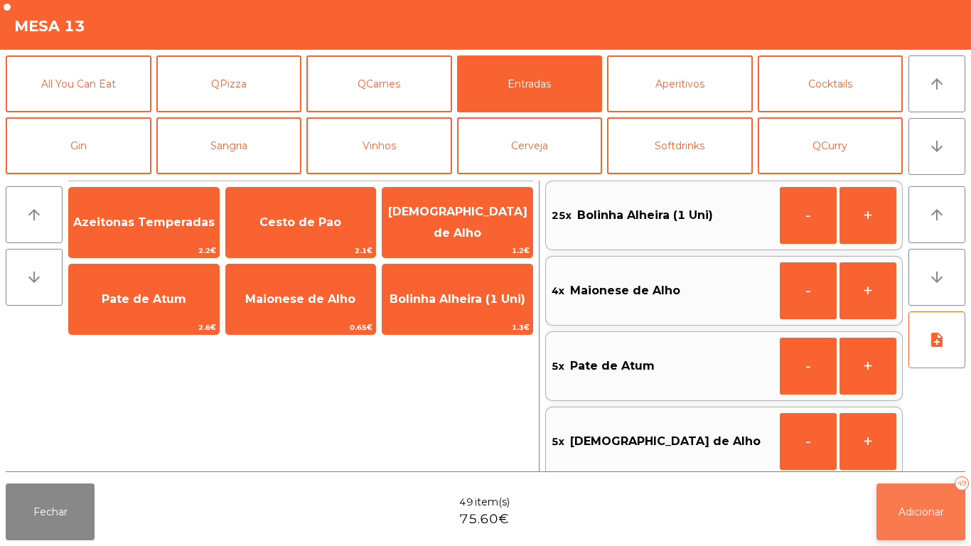
click at [907, 506] on span "Adicionar" at bounding box center [922, 512] width 46 height 13
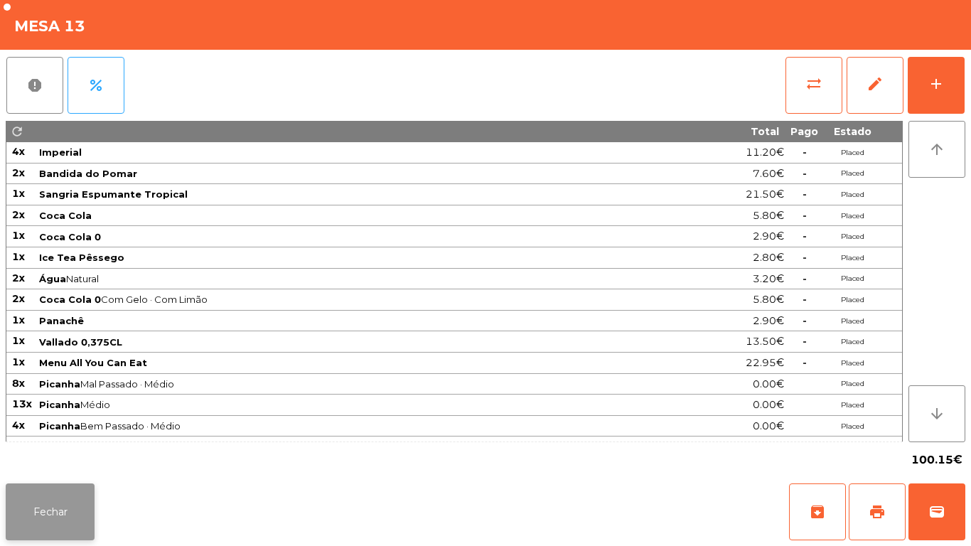
click at [62, 505] on button "Fechar" at bounding box center [50, 512] width 89 height 57
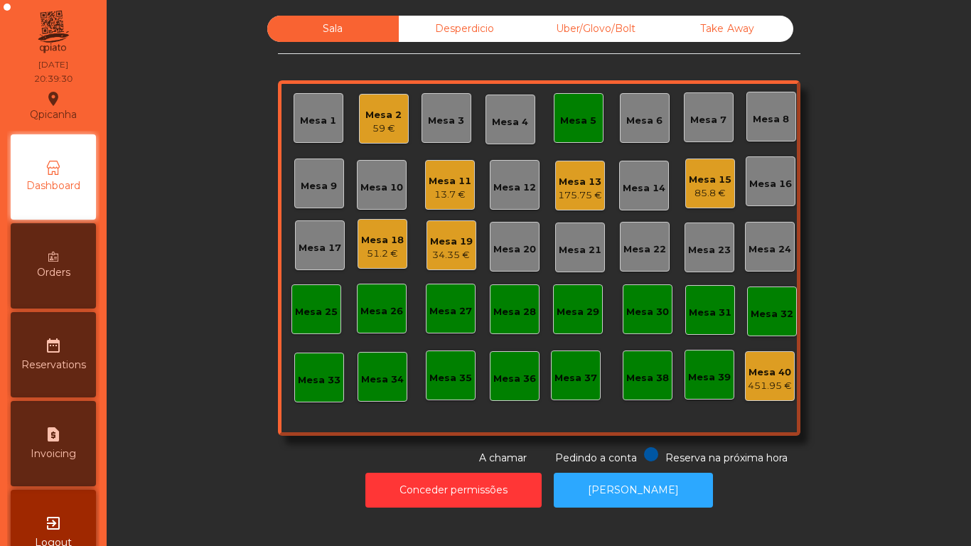
click at [565, 203] on div "Mesa 13 175.75 €" at bounding box center [580, 186] width 50 height 50
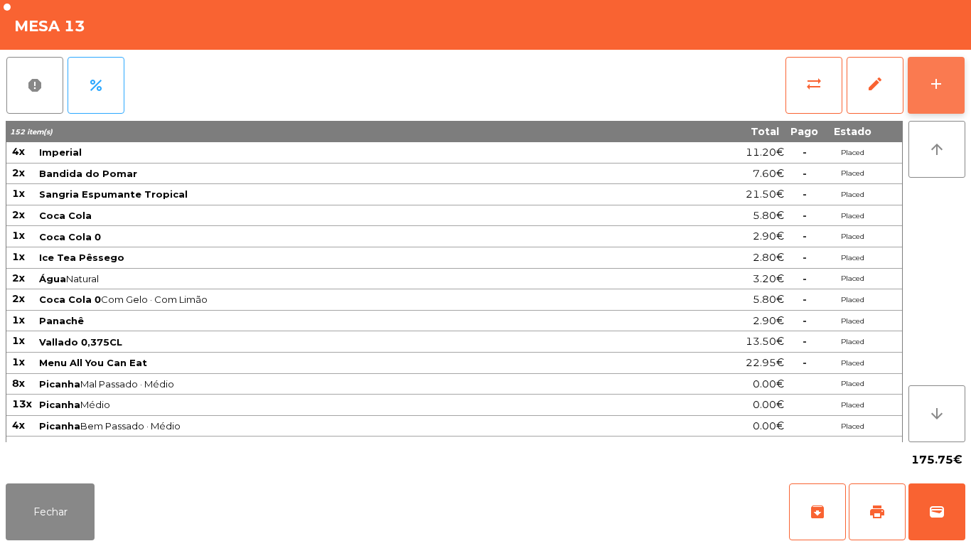
click at [935, 111] on button "add" at bounding box center [936, 85] width 57 height 57
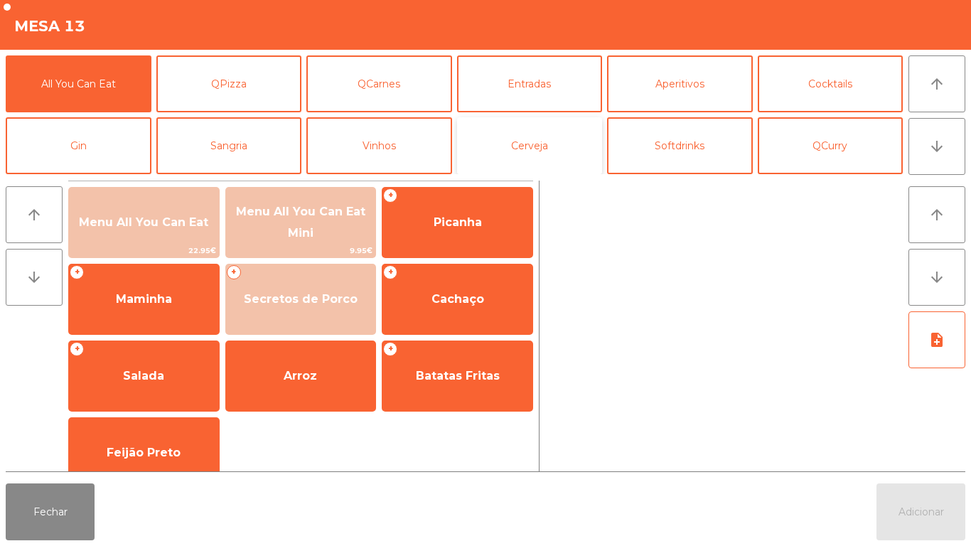
click at [540, 147] on button "Cerveja" at bounding box center [530, 145] width 146 height 57
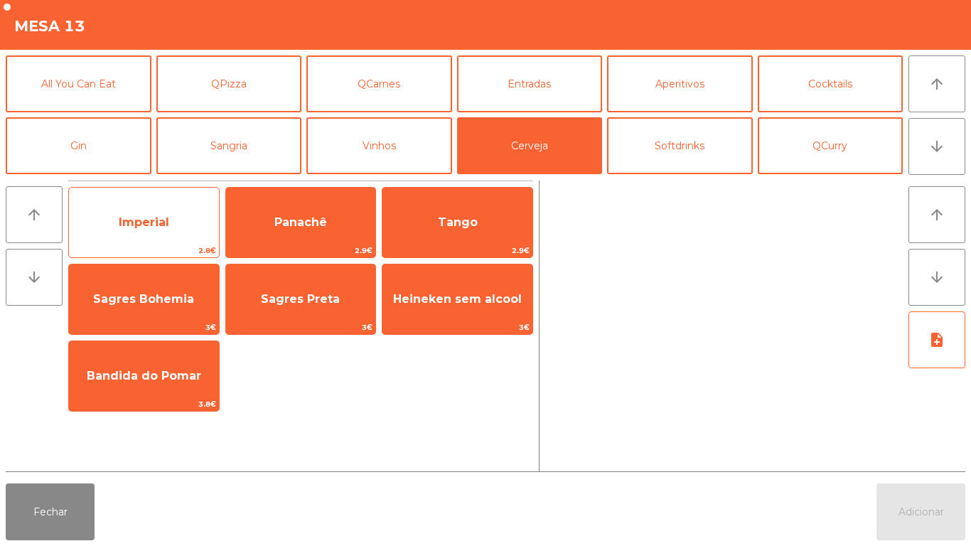
click at [171, 232] on span "Imperial" at bounding box center [144, 222] width 150 height 38
click at [163, 228] on span "Imperial" at bounding box center [144, 222] width 50 height 14
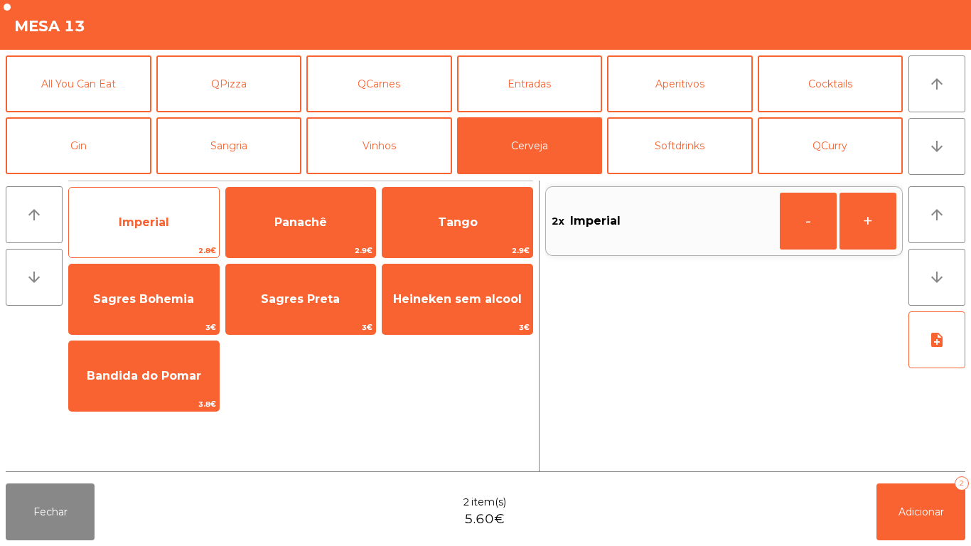
click at [169, 227] on span "Imperial" at bounding box center [144, 222] width 50 height 14
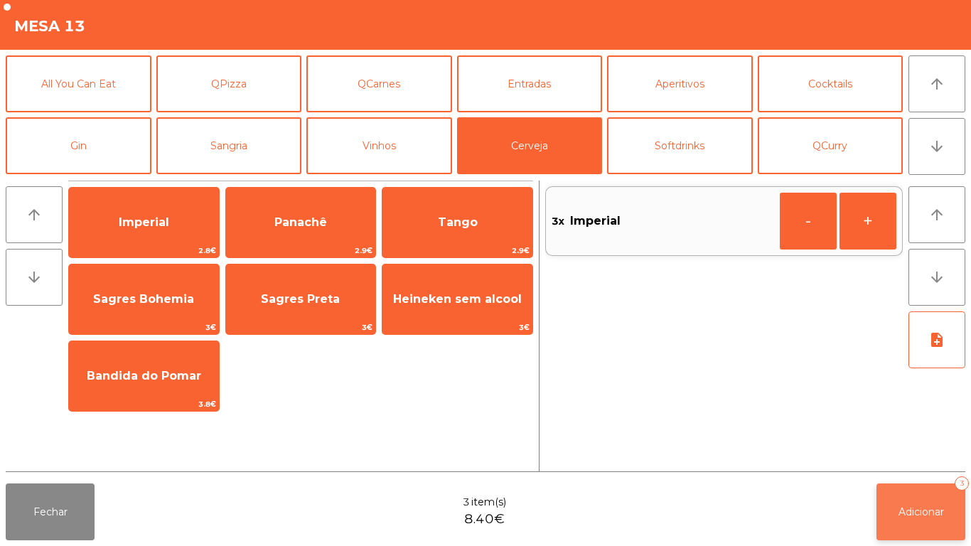
click at [934, 503] on button "Adicionar 3" at bounding box center [921, 512] width 89 height 57
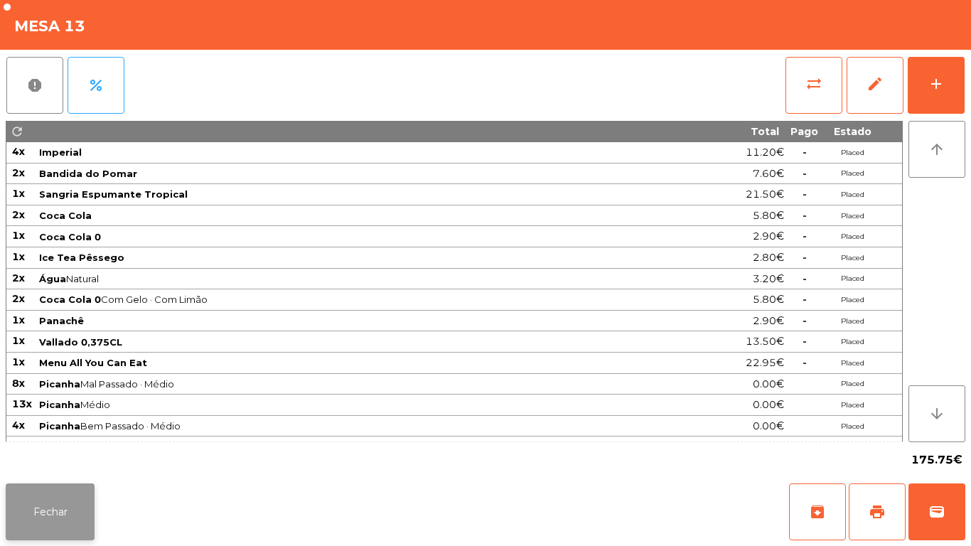
click at [68, 526] on button "Fechar" at bounding box center [50, 512] width 89 height 57
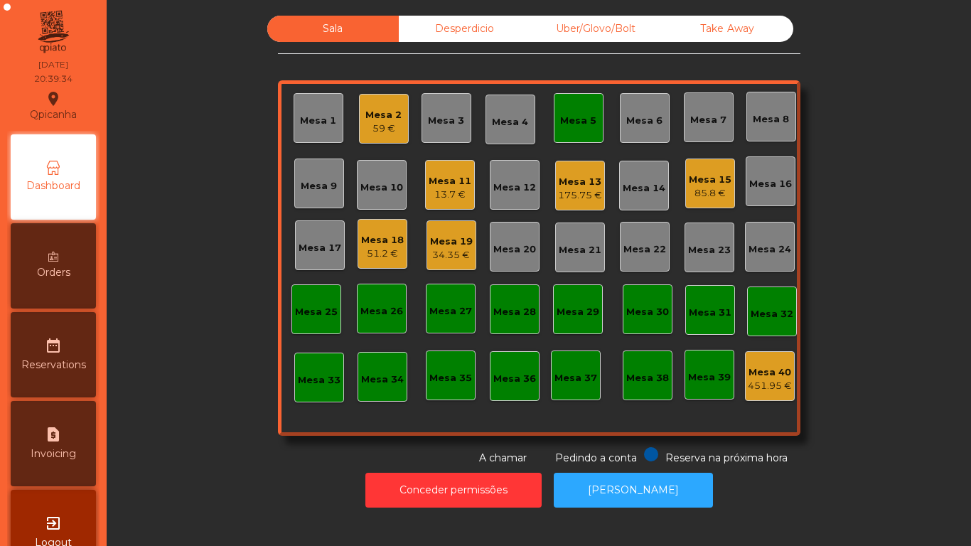
click at [451, 186] on div "Mesa 11" at bounding box center [450, 181] width 43 height 14
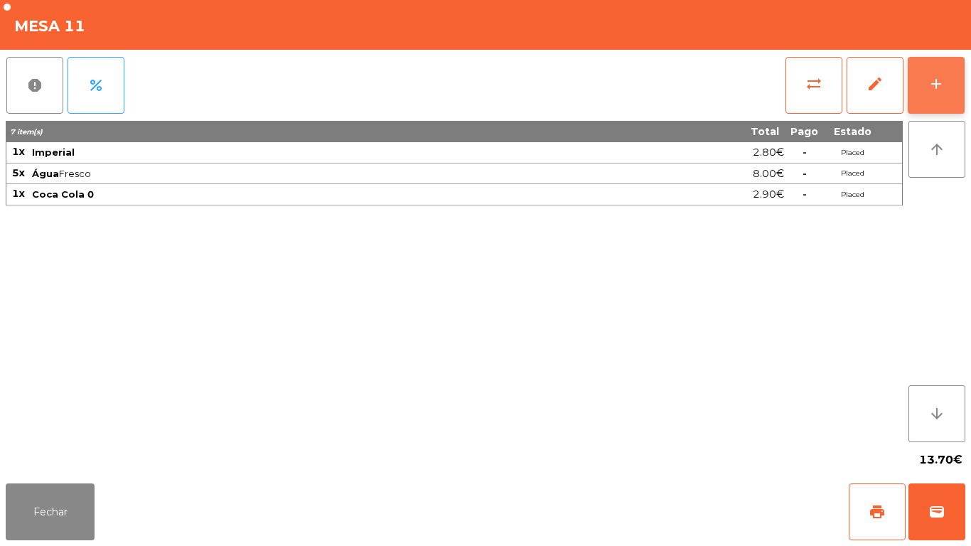
click at [924, 97] on button "add" at bounding box center [936, 85] width 57 height 57
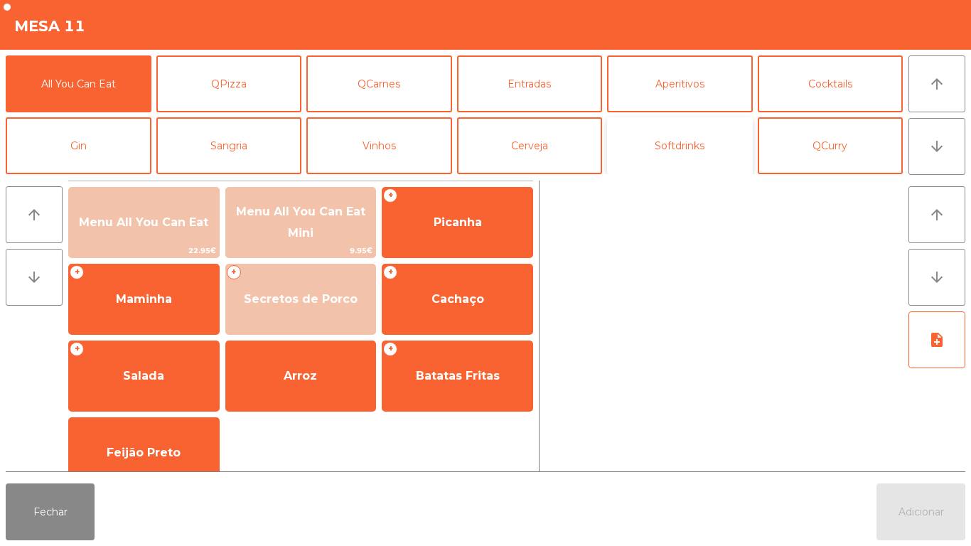
click at [696, 157] on button "Softdrinks" at bounding box center [680, 145] width 146 height 57
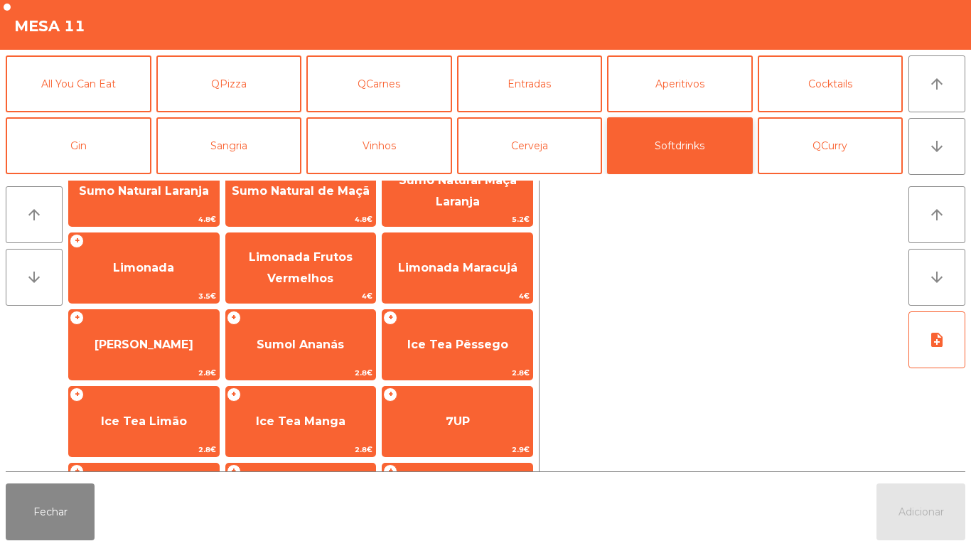
scroll to position [105, 0]
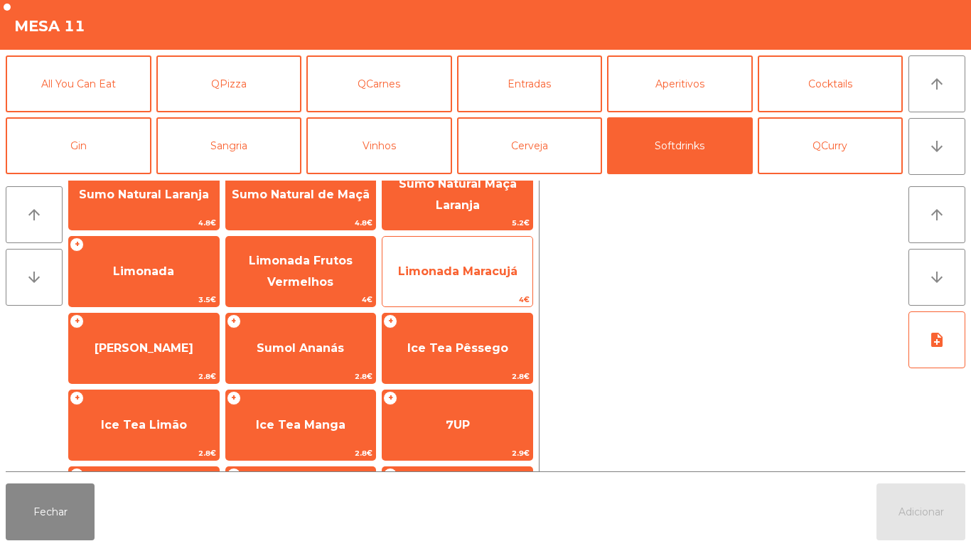
click at [483, 265] on span "Limonada Maracujá" at bounding box center [457, 272] width 119 height 14
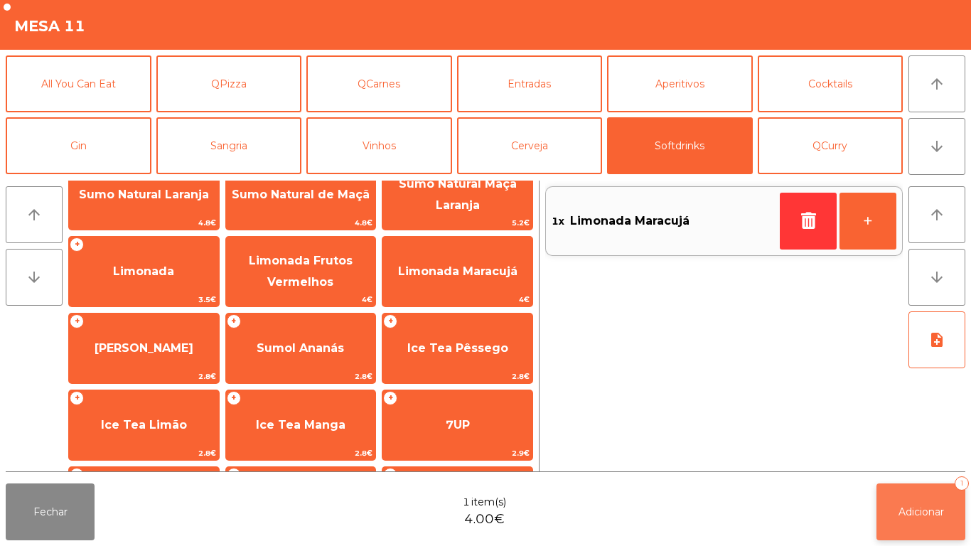
click at [893, 485] on button "Adicionar 1" at bounding box center [921, 512] width 89 height 57
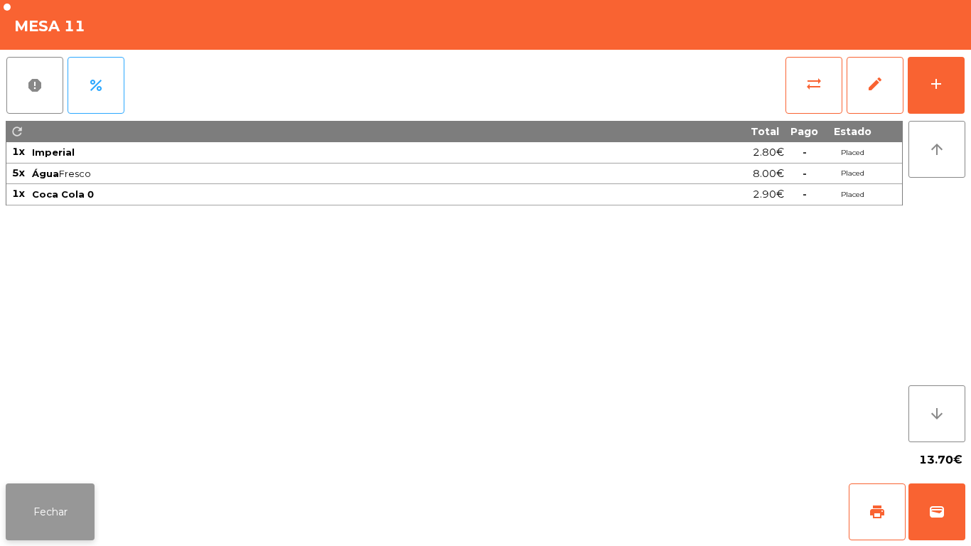
click at [48, 486] on button "Fechar" at bounding box center [50, 512] width 89 height 57
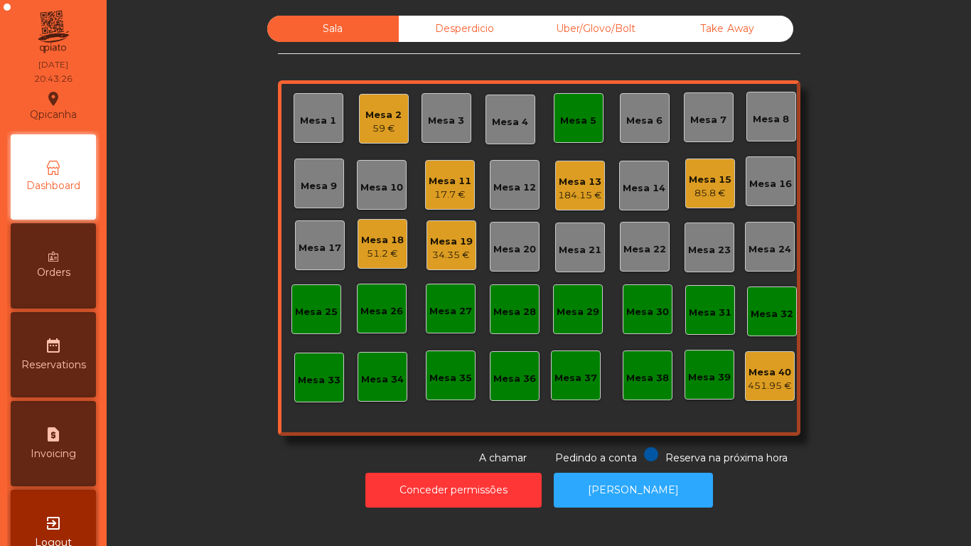
click at [691, 179] on div "Mesa 15" at bounding box center [710, 180] width 43 height 14
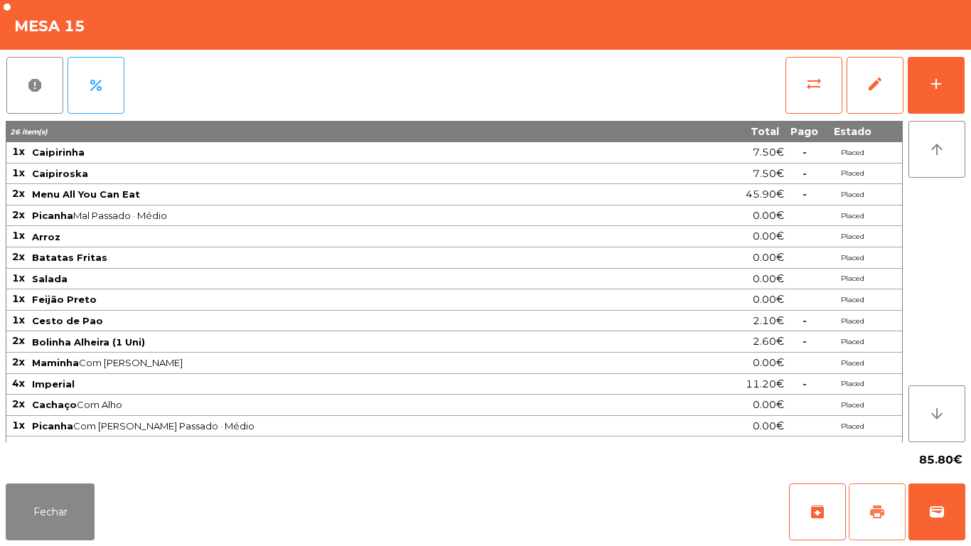
click at [873, 498] on button "print" at bounding box center [877, 512] width 57 height 57
click at [33, 501] on button "Fechar" at bounding box center [50, 512] width 89 height 57
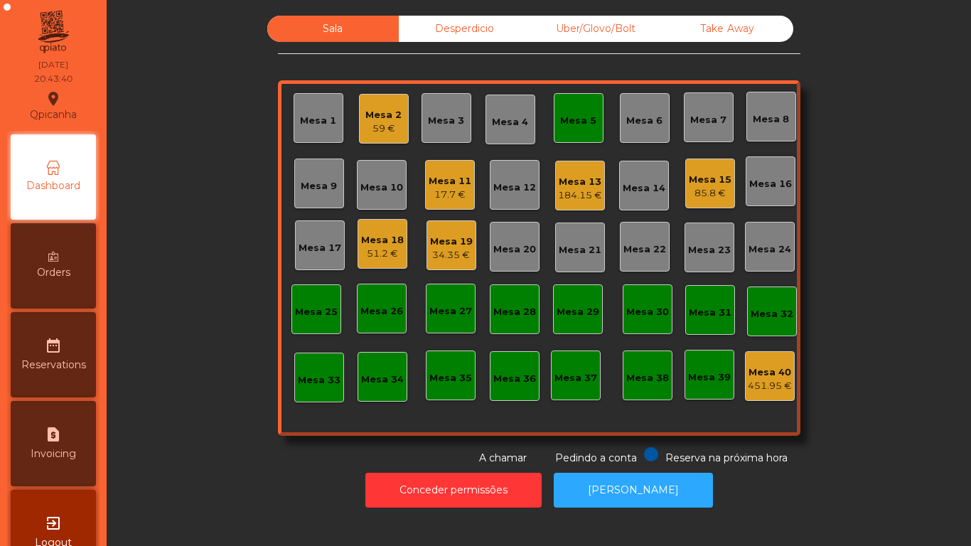
click at [571, 195] on div "184.15 €" at bounding box center [580, 195] width 44 height 14
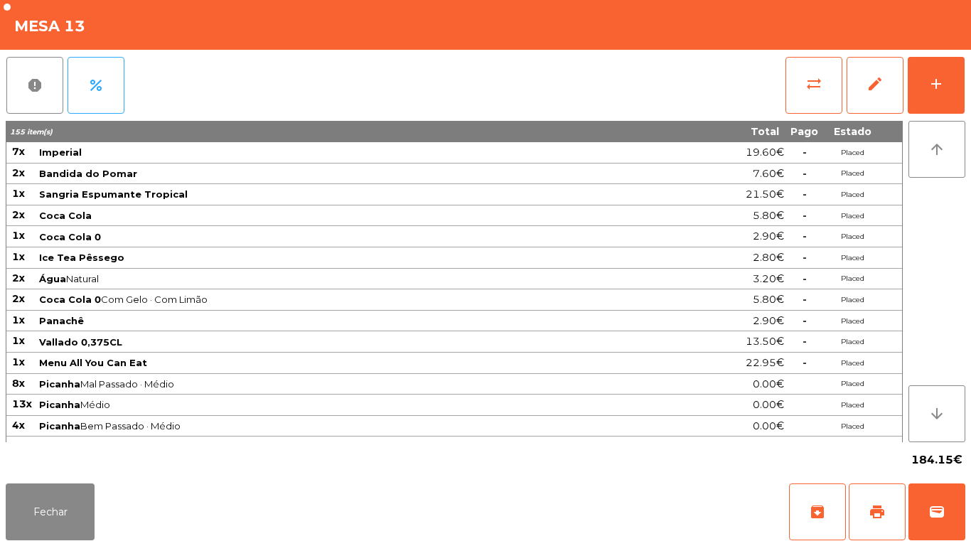
click at [971, 95] on div "report percent sync_alt edit add 155 item(s) Total Pago Estado 7x Imperial 19.6…" at bounding box center [485, 264] width 971 height 428
click at [932, 101] on button "add" at bounding box center [936, 85] width 57 height 57
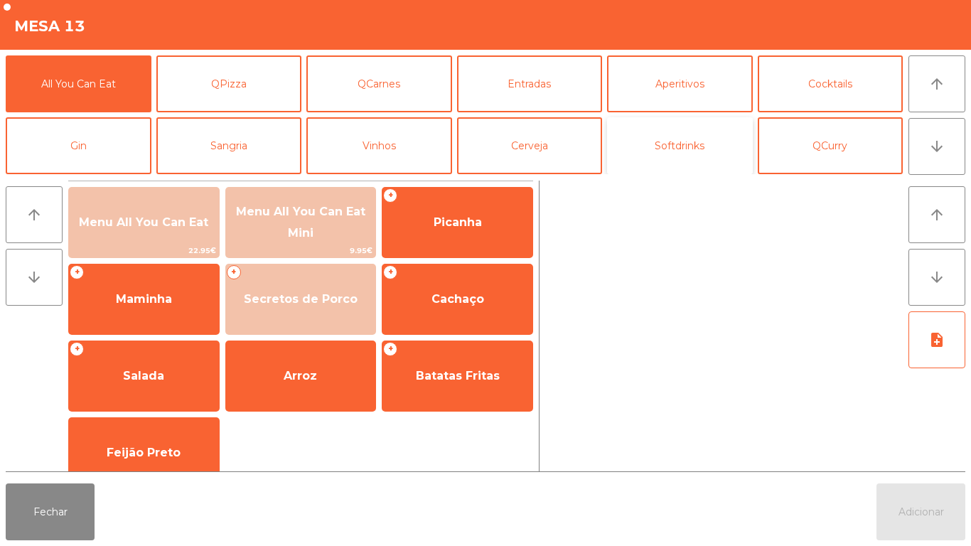
click at [692, 166] on button "Softdrinks" at bounding box center [680, 145] width 146 height 57
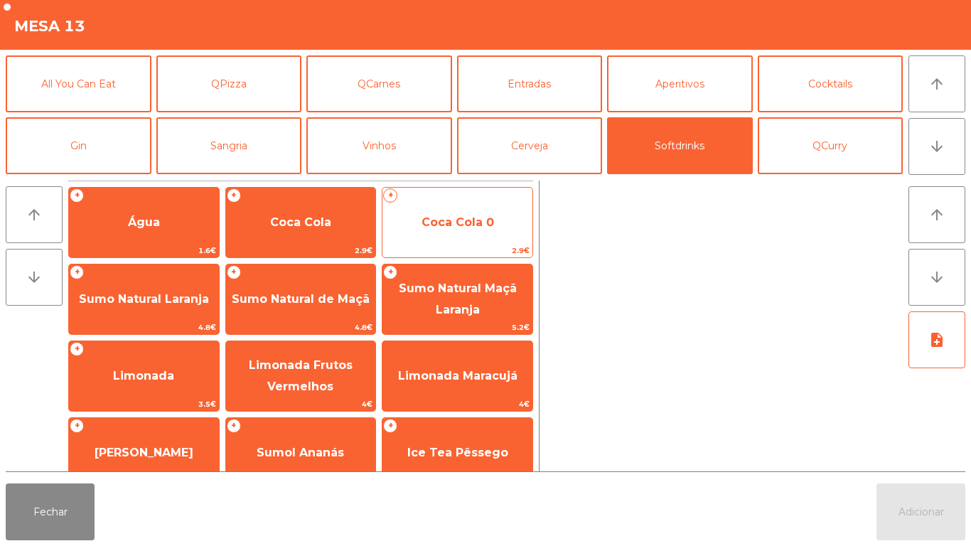
click at [479, 224] on span "Coca Cola 0" at bounding box center [458, 222] width 73 height 14
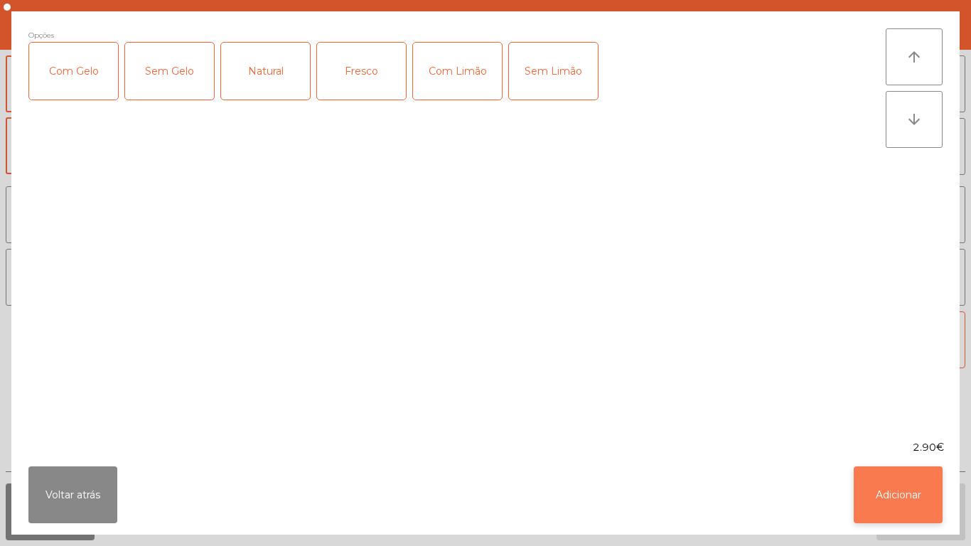
click at [909, 497] on button "Adicionar" at bounding box center [898, 495] width 89 height 57
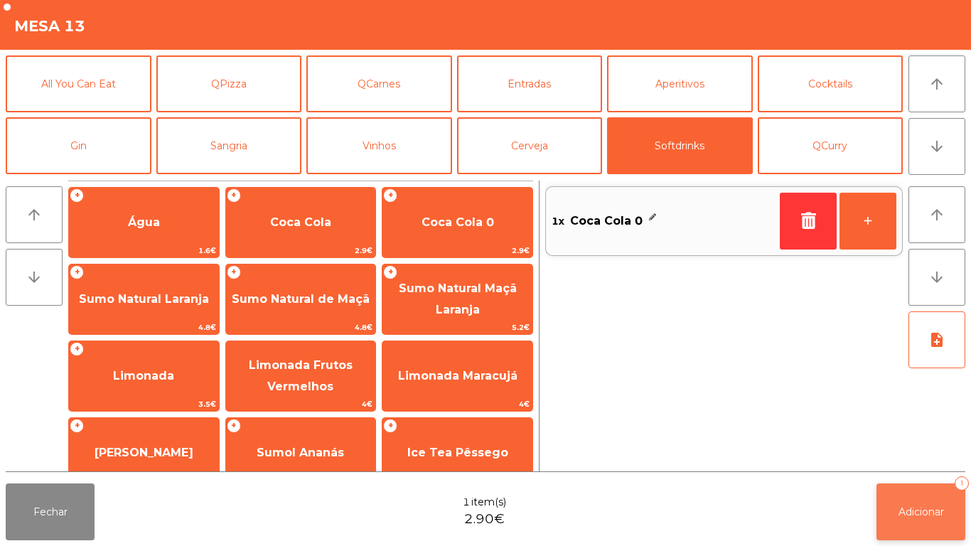
click at [926, 512] on span "Adicionar" at bounding box center [922, 512] width 46 height 13
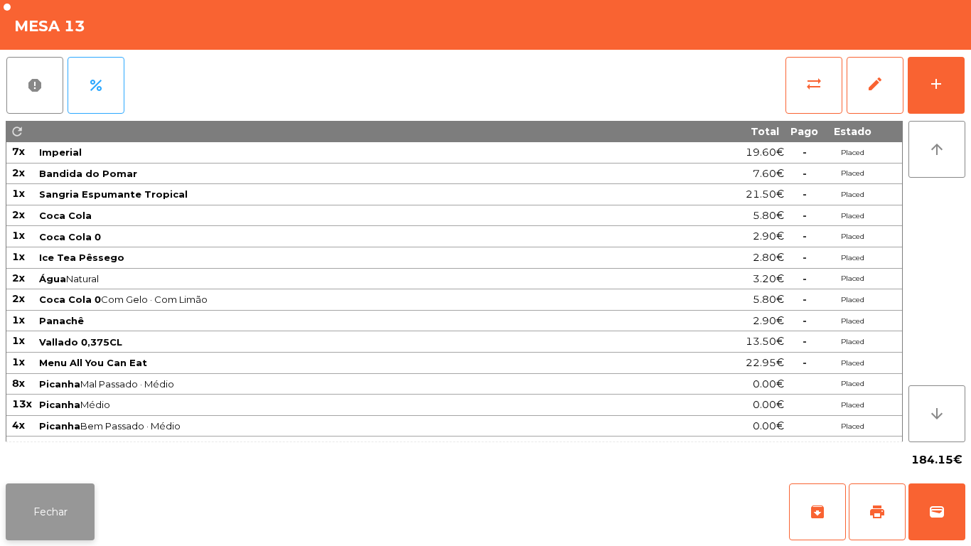
click at [80, 496] on button "Fechar" at bounding box center [50, 512] width 89 height 57
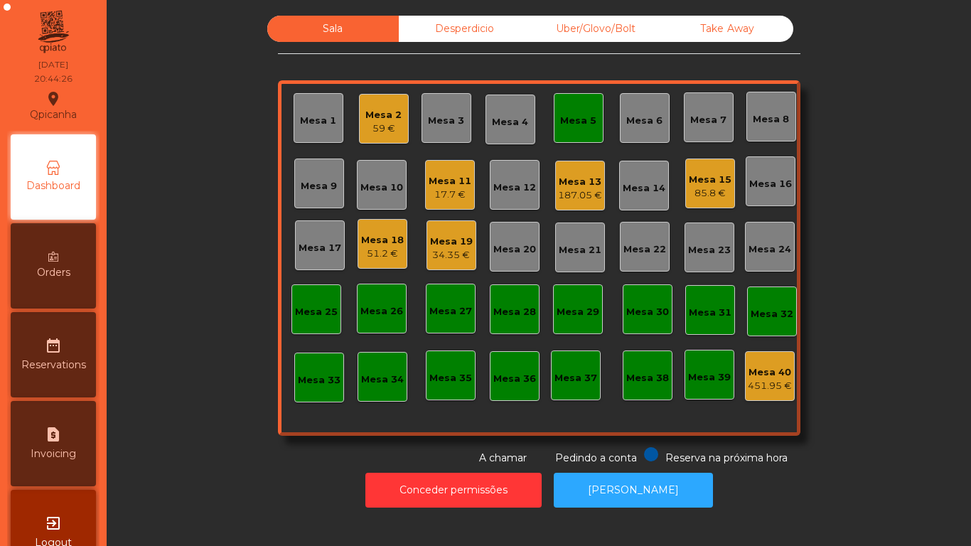
click at [388, 121] on div "Mesa 2" at bounding box center [384, 115] width 36 height 14
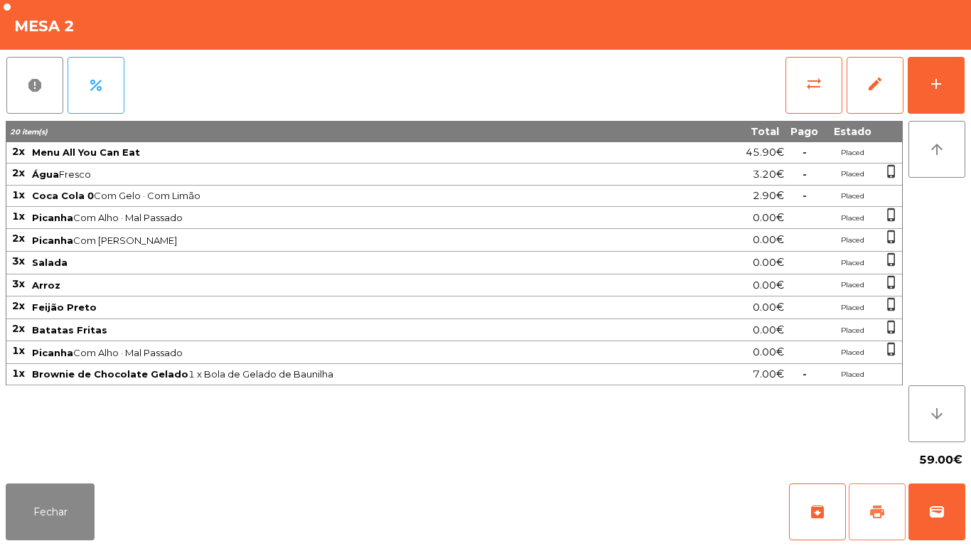
click at [865, 499] on button "print" at bounding box center [877, 512] width 57 height 57
click at [83, 492] on button "Fechar" at bounding box center [50, 512] width 89 height 57
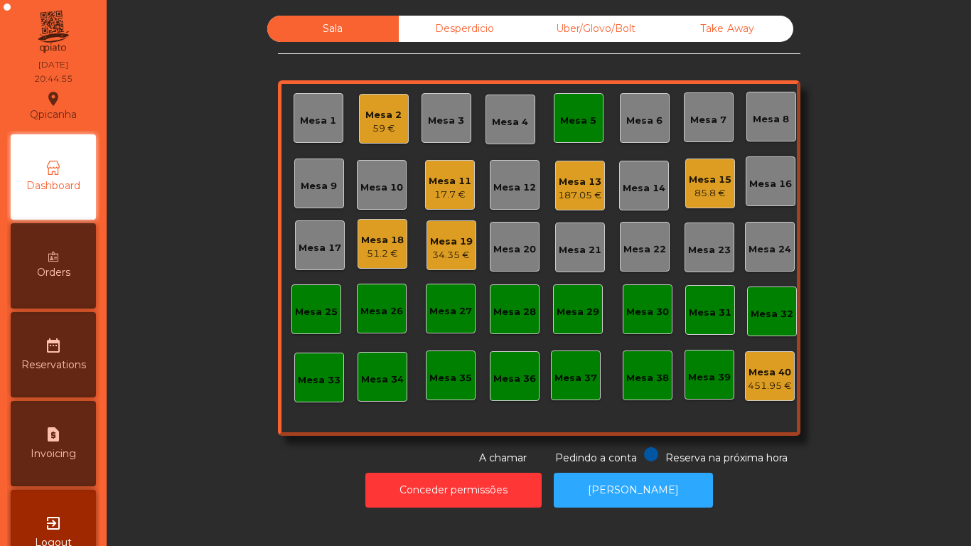
click at [581, 137] on div "Mesa 5" at bounding box center [579, 118] width 50 height 50
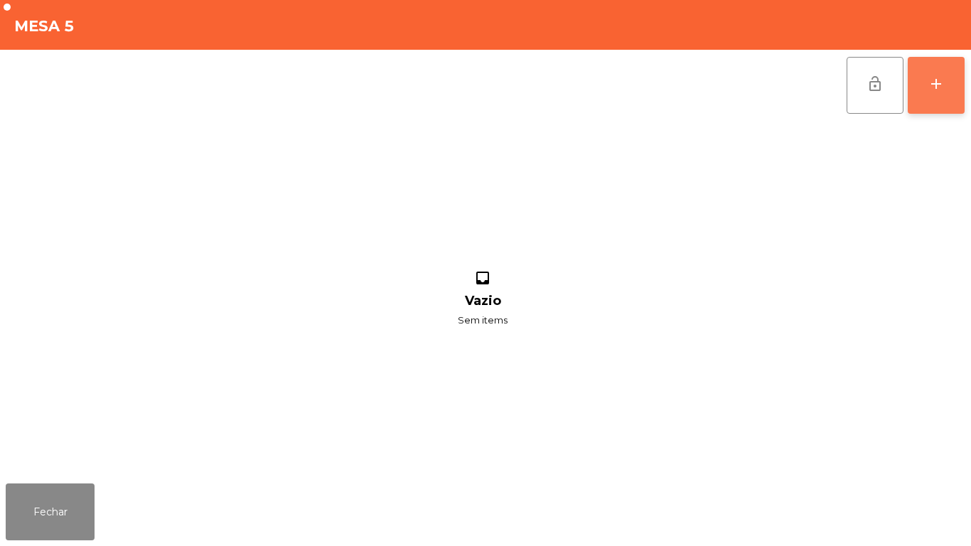
click at [949, 90] on button "add" at bounding box center [936, 85] width 57 height 57
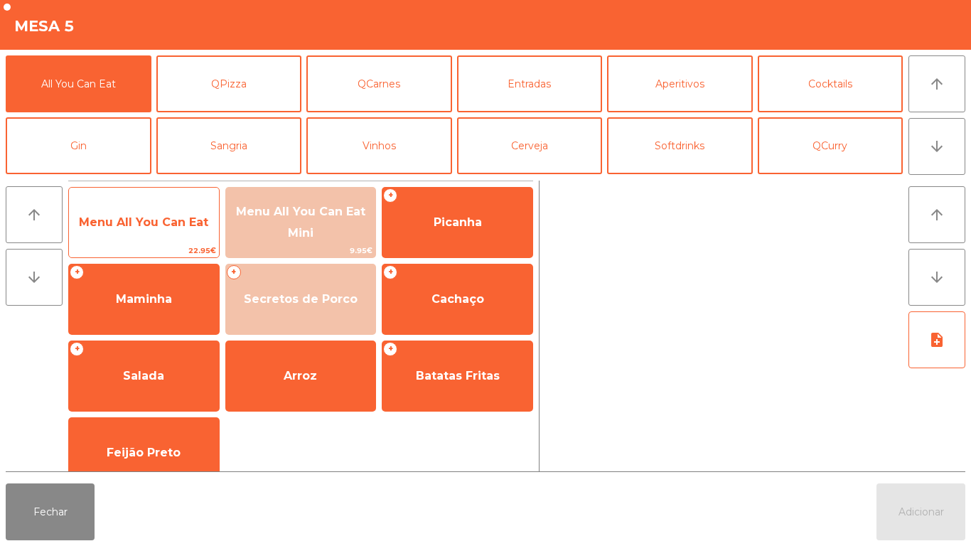
click at [159, 198] on div "Menu All You Can Eat 22.95€" at bounding box center [143, 222] width 151 height 71
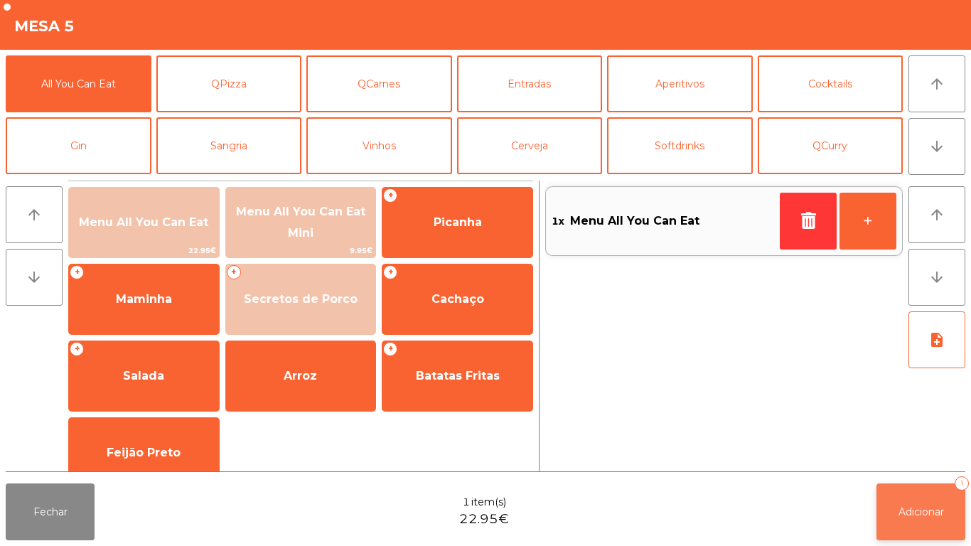
click at [908, 499] on button "Adicionar 1" at bounding box center [921, 512] width 89 height 57
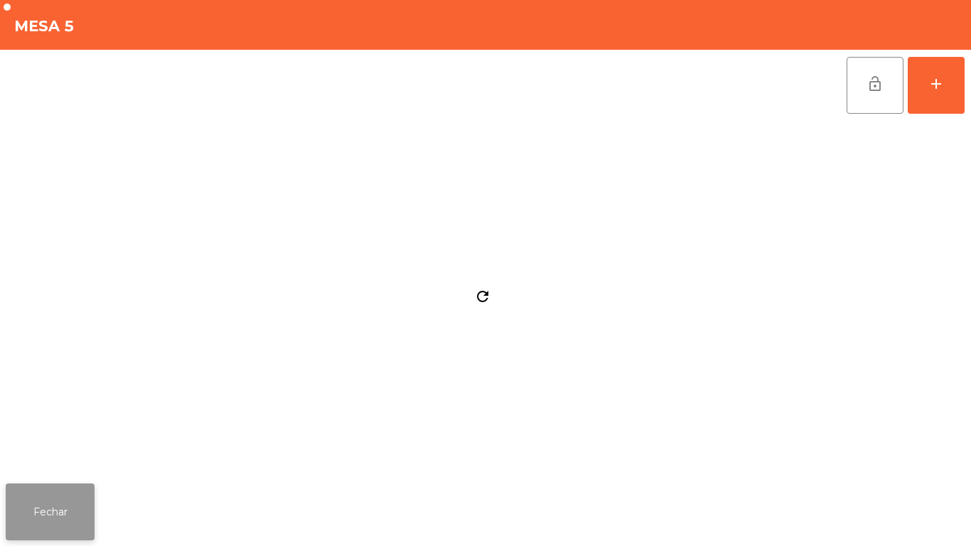
click at [65, 513] on button "Fechar" at bounding box center [50, 512] width 89 height 57
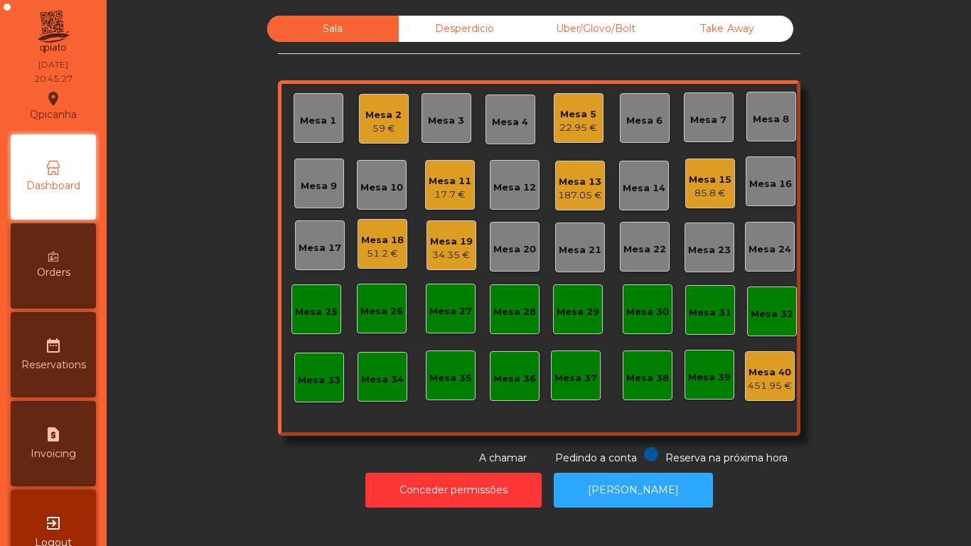
click at [554, 137] on div "Mesa 5 22.95 €" at bounding box center [579, 118] width 50 height 50
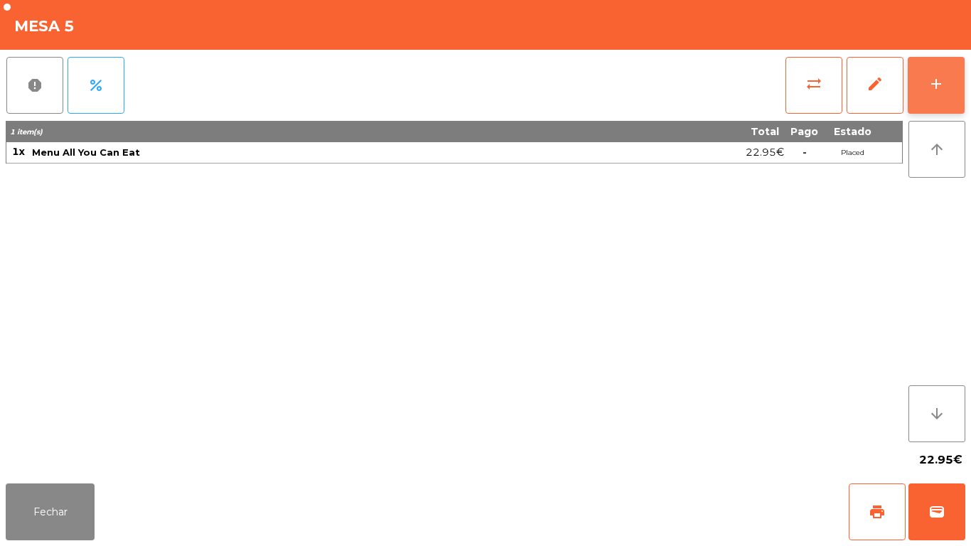
click at [924, 103] on button "add" at bounding box center [936, 85] width 57 height 57
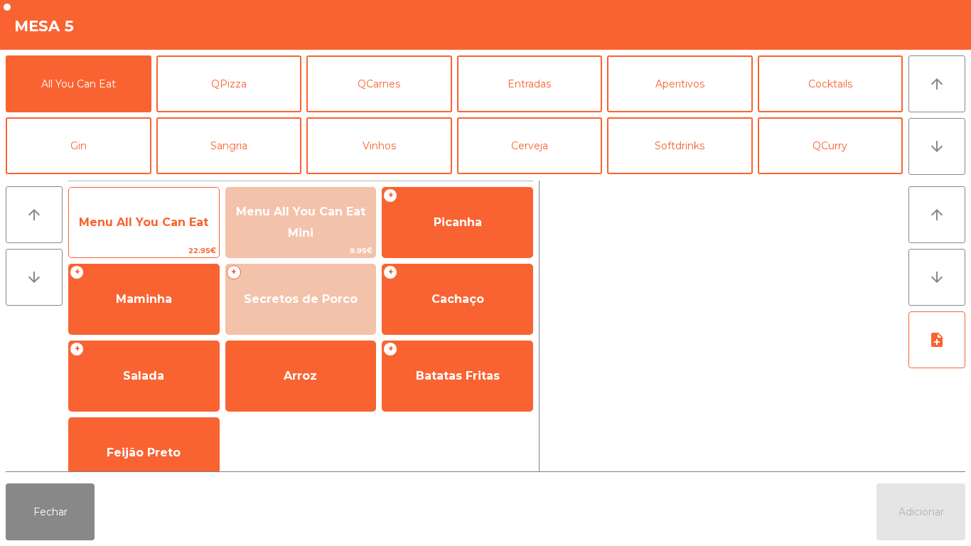
click at [177, 231] on span "Menu All You Can Eat" at bounding box center [144, 222] width 150 height 38
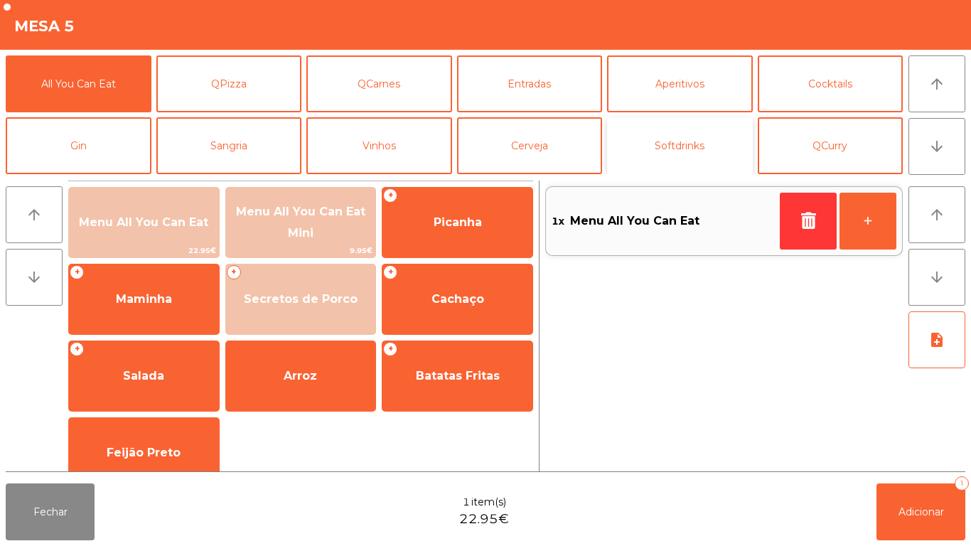
click at [675, 165] on button "Softdrinks" at bounding box center [680, 145] width 146 height 57
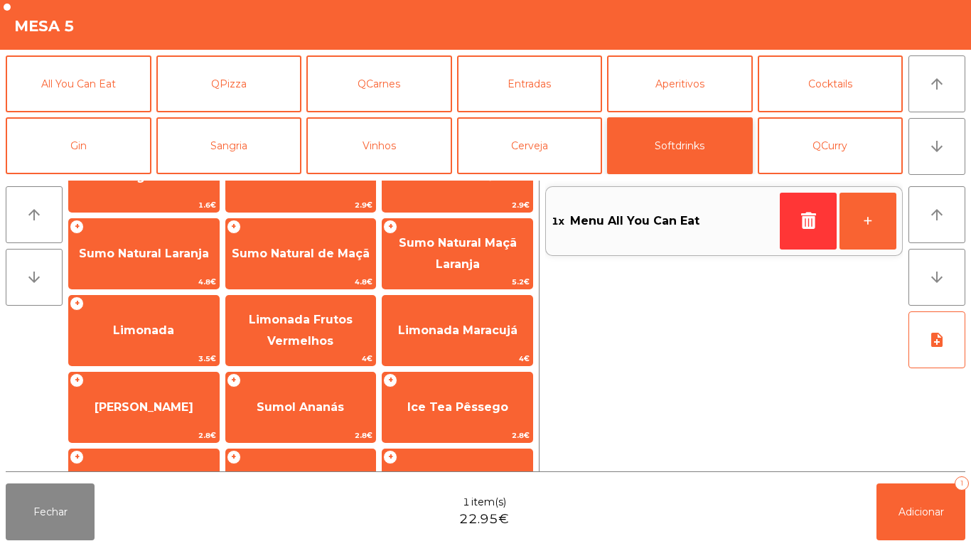
scroll to position [110, 0]
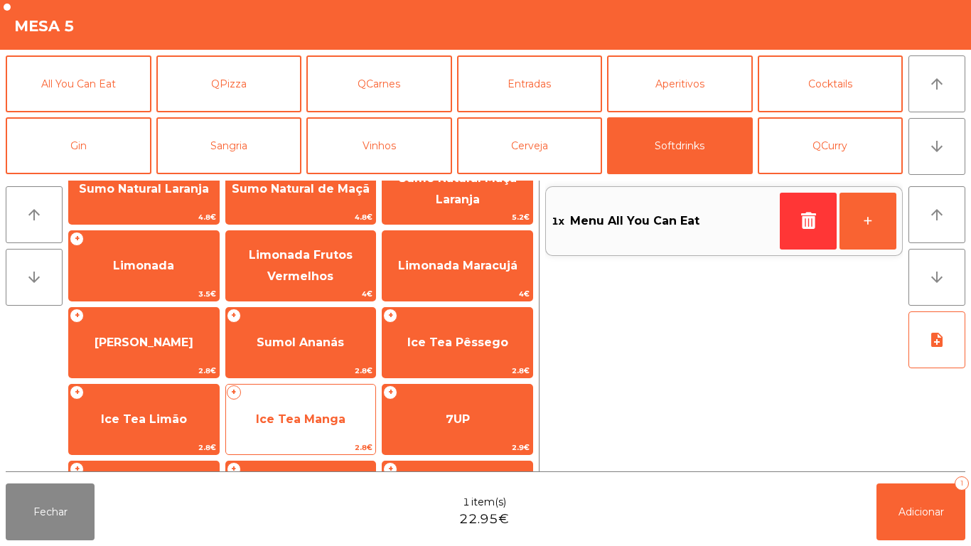
click at [323, 400] on span "Ice Tea Manga" at bounding box center [301, 419] width 150 height 38
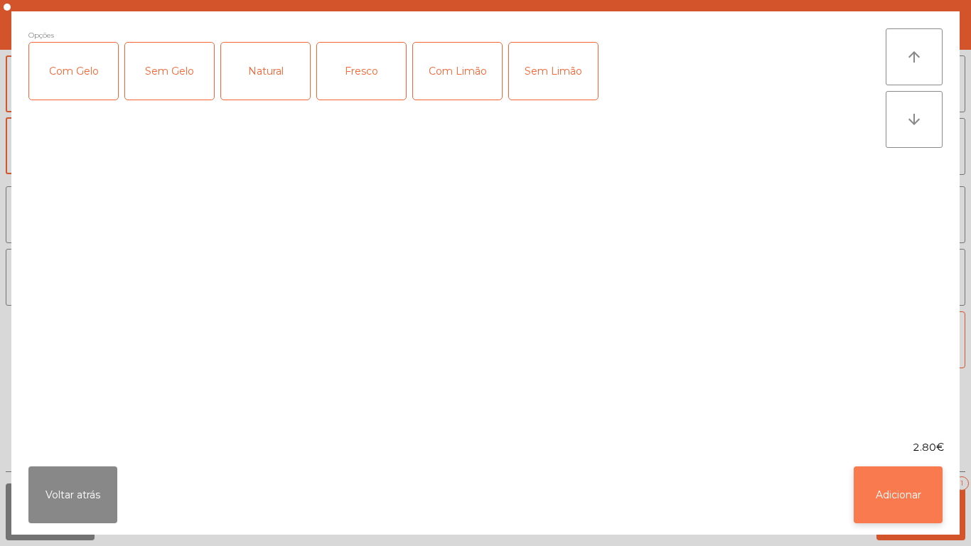
click at [910, 509] on button "Adicionar" at bounding box center [898, 495] width 89 height 57
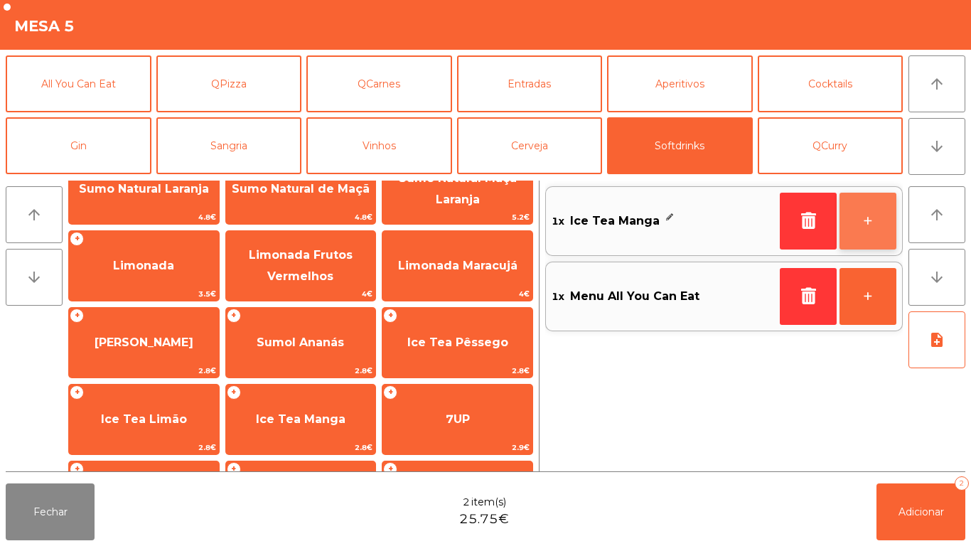
click at [872, 234] on button "+" at bounding box center [868, 221] width 57 height 57
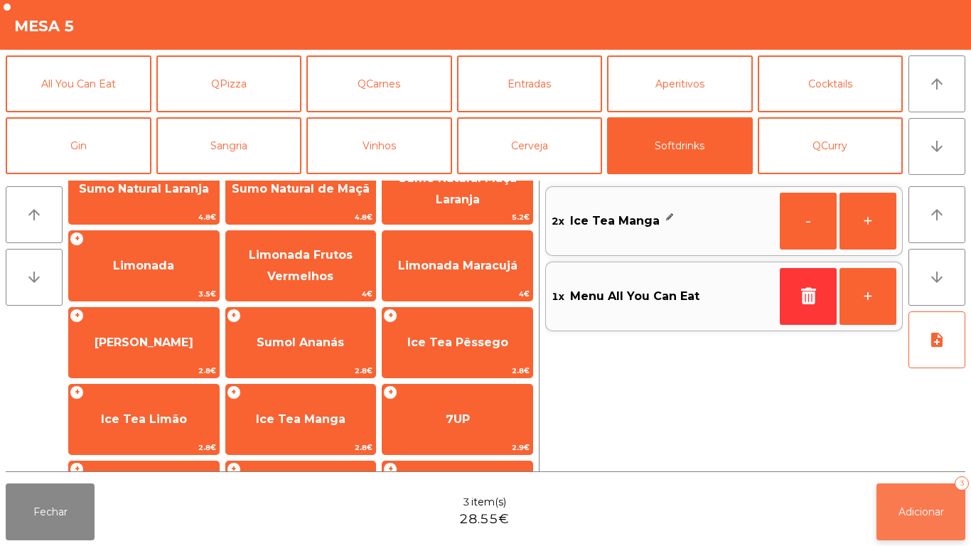
click at [925, 502] on button "Adicionar 3" at bounding box center [921, 512] width 89 height 57
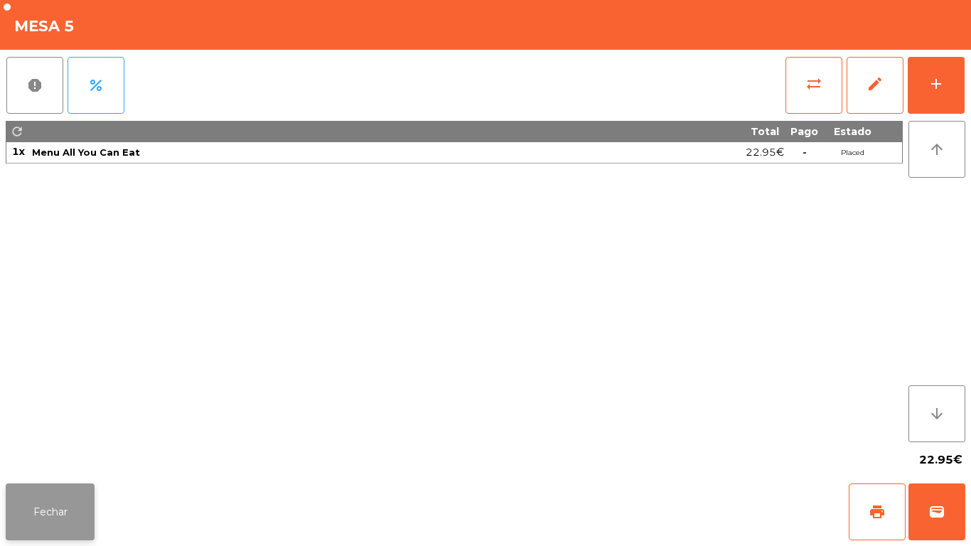
click at [86, 504] on button "Fechar" at bounding box center [50, 512] width 89 height 57
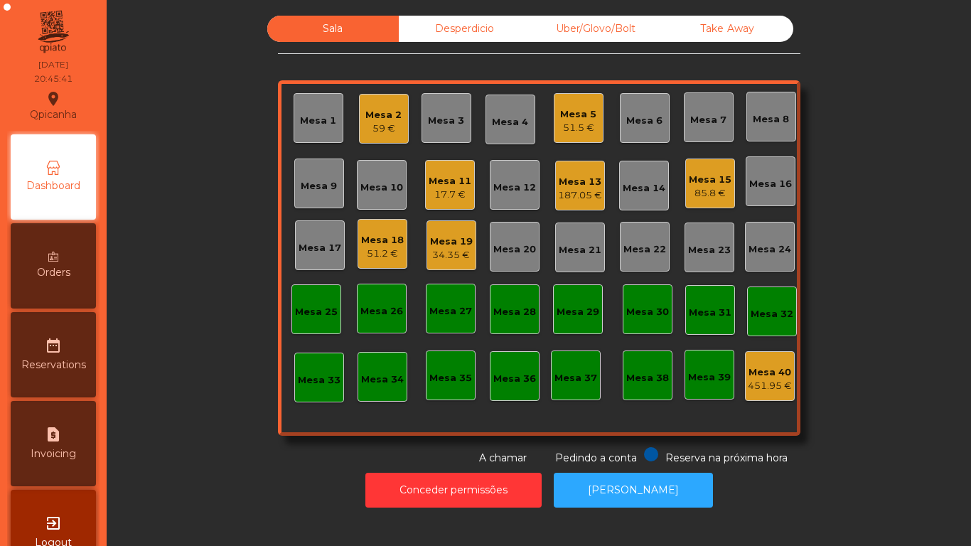
click at [381, 252] on div "51.2 €" at bounding box center [382, 254] width 43 height 14
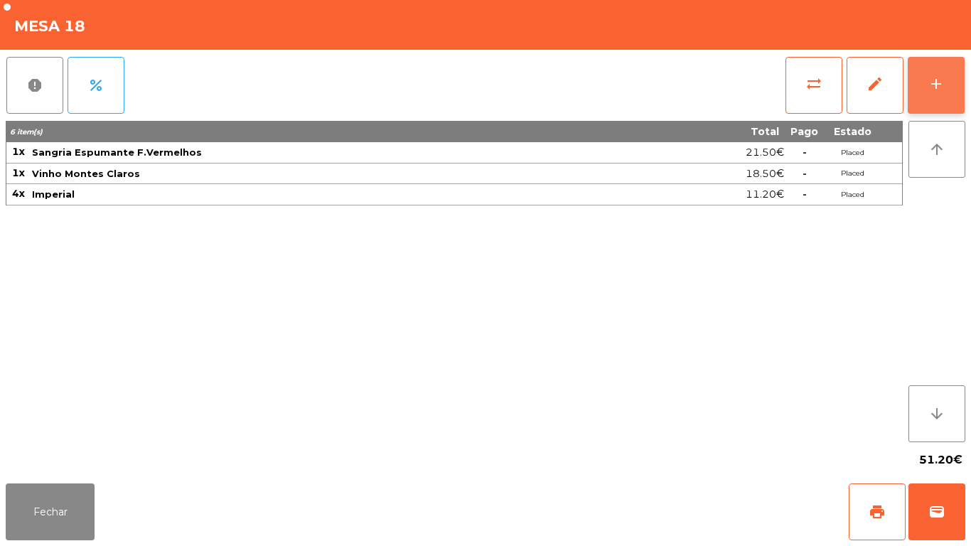
click at [921, 106] on button "add" at bounding box center [936, 85] width 57 height 57
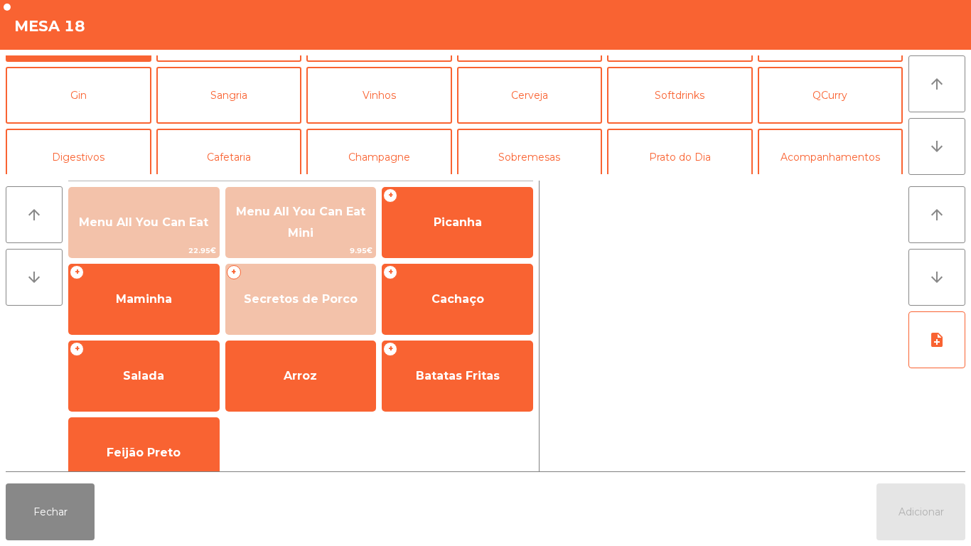
scroll to position [56, 0]
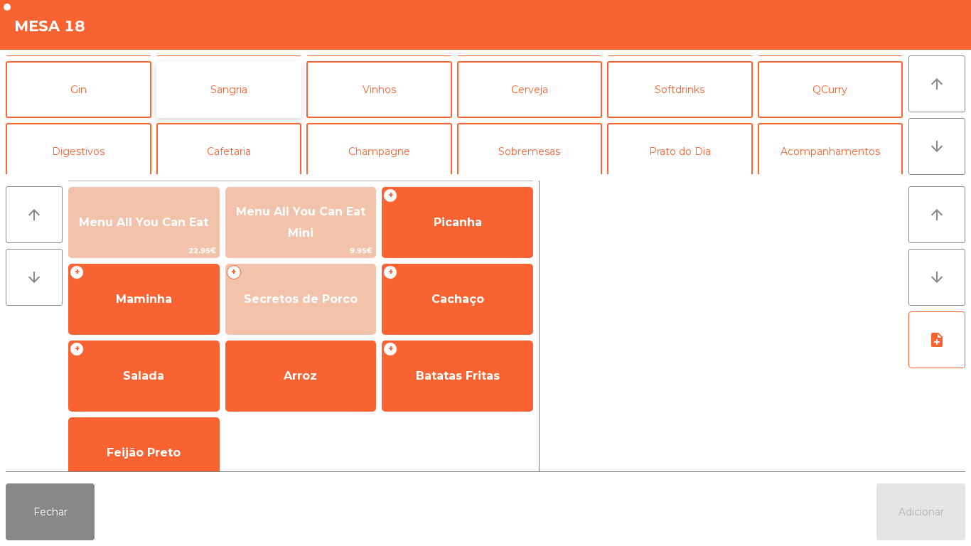
click at [260, 75] on button "Sangria" at bounding box center [229, 89] width 146 height 57
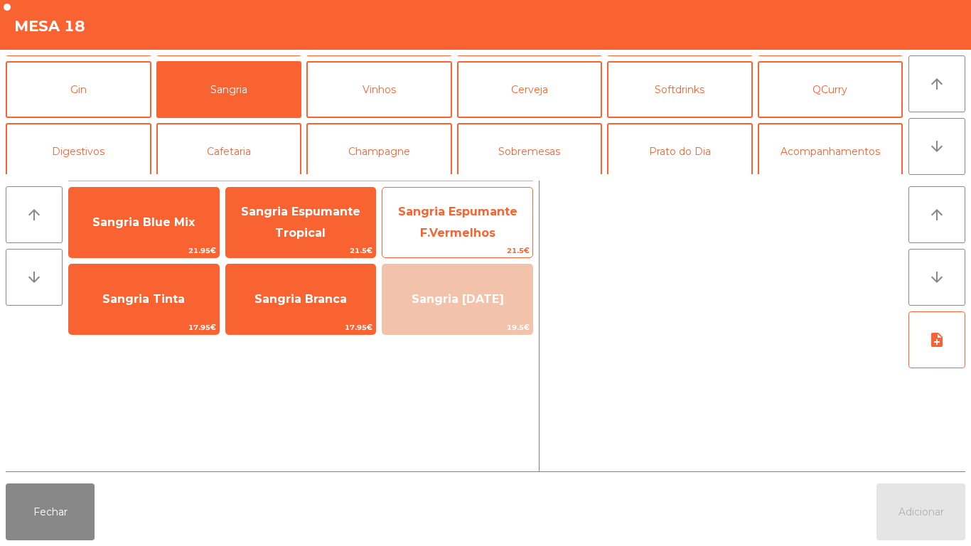
click at [463, 225] on span "Sangria Espumante F.Vermelhos" at bounding box center [458, 223] width 150 height 60
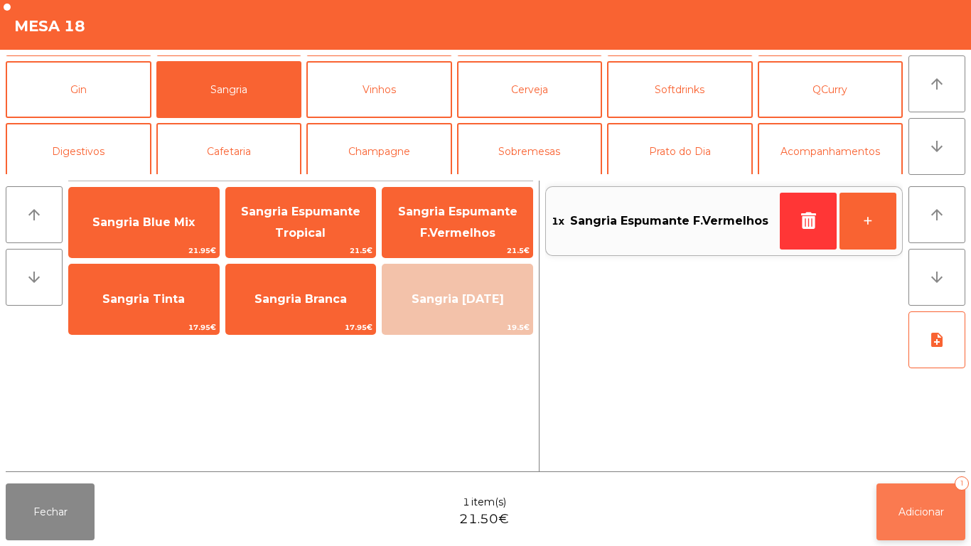
click at [913, 511] on span "Adicionar" at bounding box center [922, 512] width 46 height 13
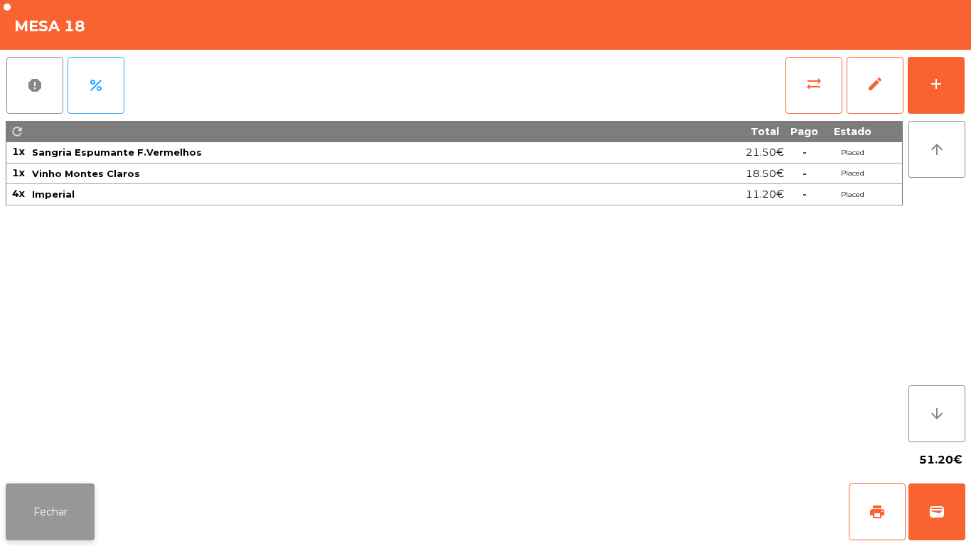
click at [57, 506] on button "Fechar" at bounding box center [50, 512] width 89 height 57
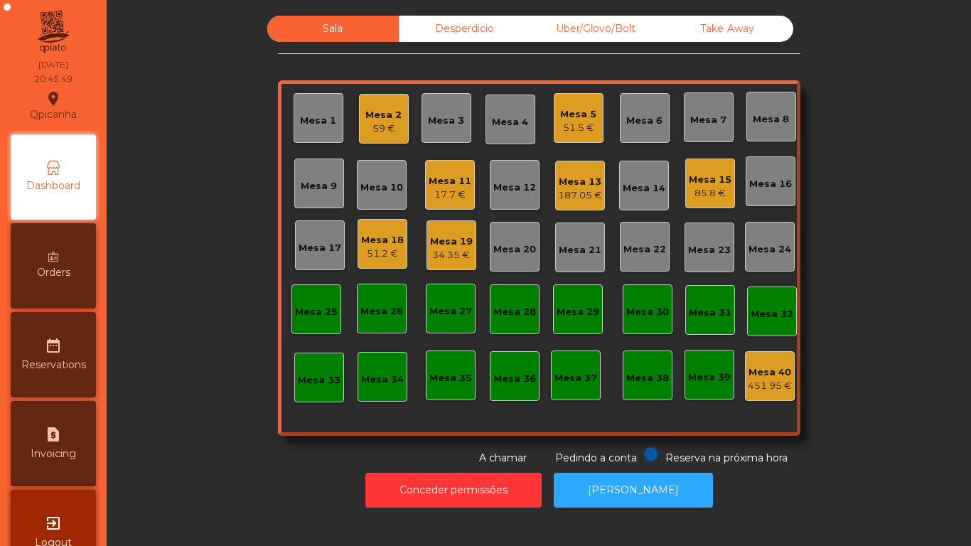
click at [702, 180] on div "Mesa 15" at bounding box center [710, 180] width 43 height 14
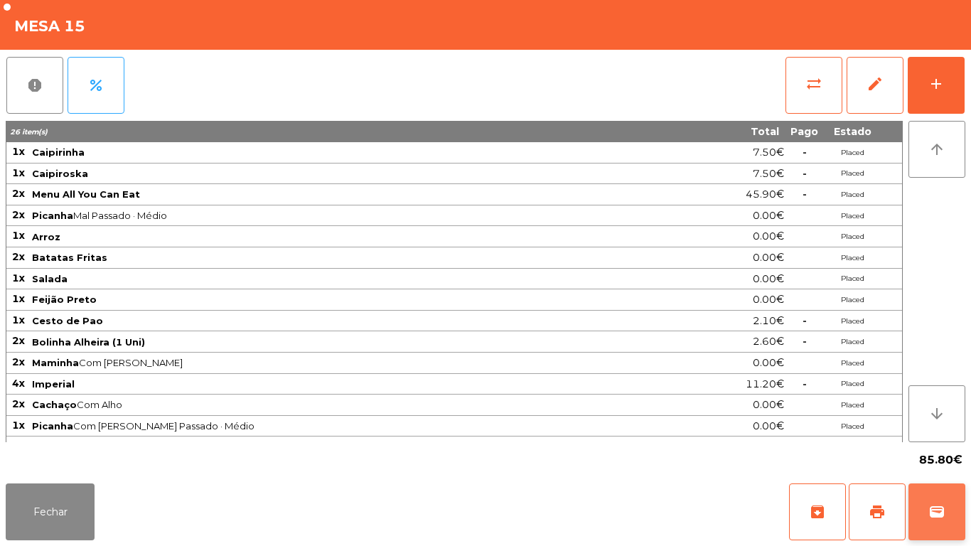
click at [940, 497] on button "wallet" at bounding box center [937, 512] width 57 height 57
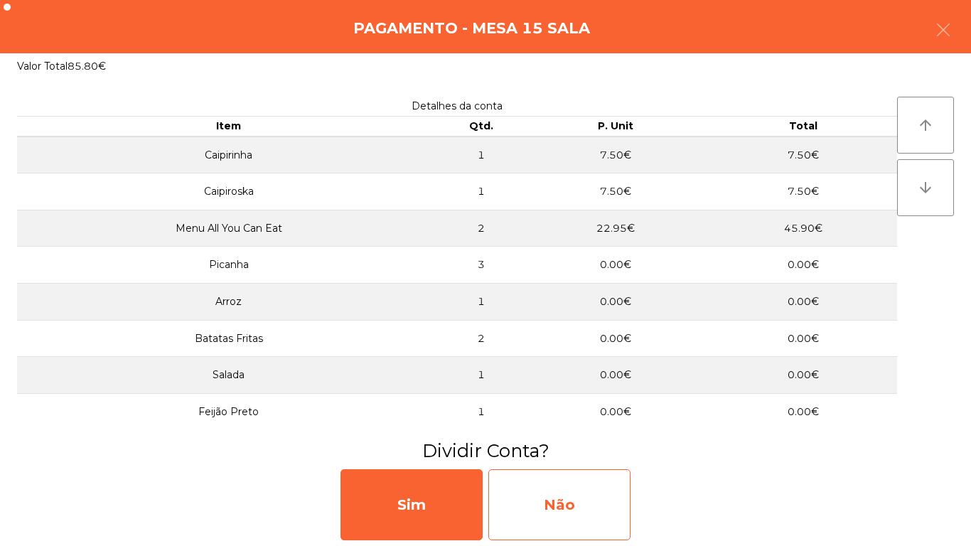
click at [584, 499] on div "Não" at bounding box center [560, 504] width 142 height 71
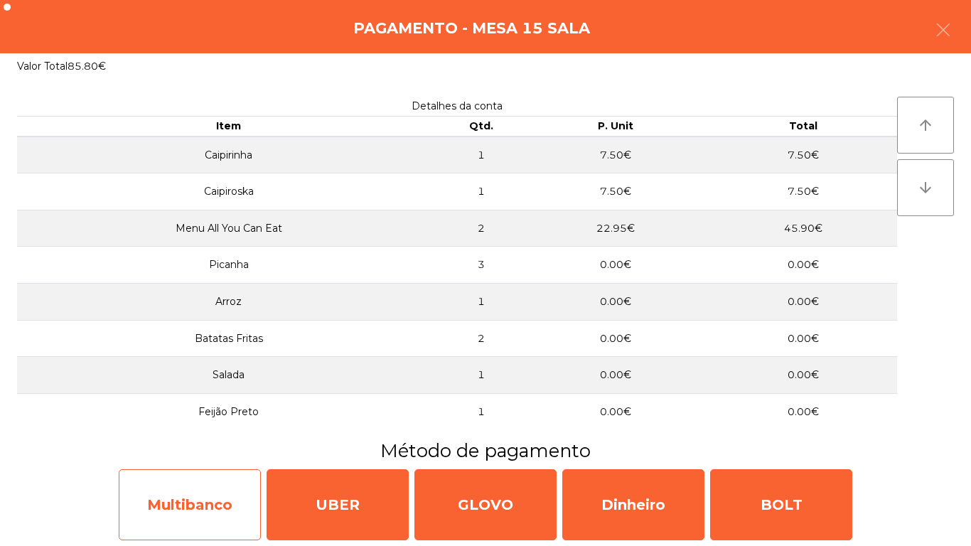
click at [209, 505] on div "Multibanco" at bounding box center [190, 504] width 142 height 71
select select "**"
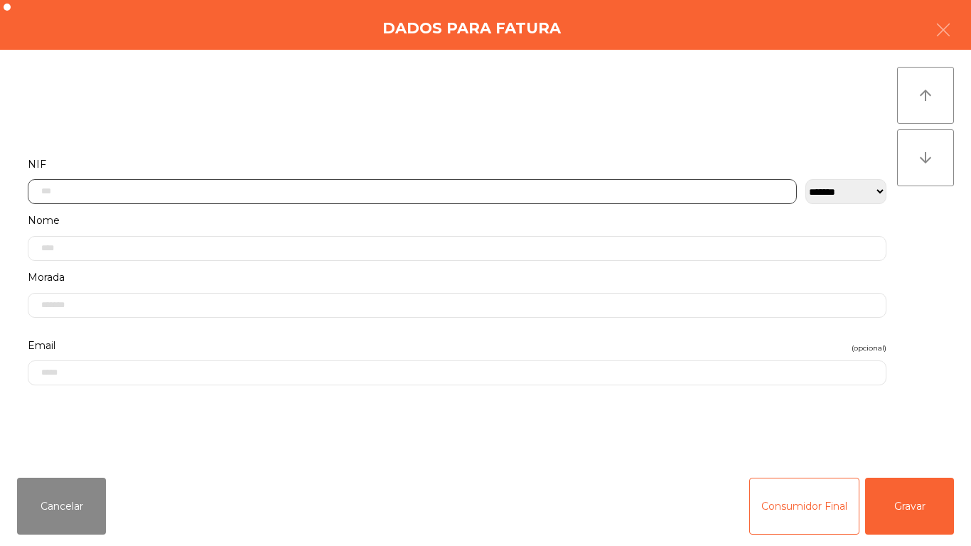
click at [128, 193] on input "text" at bounding box center [412, 191] width 769 height 25
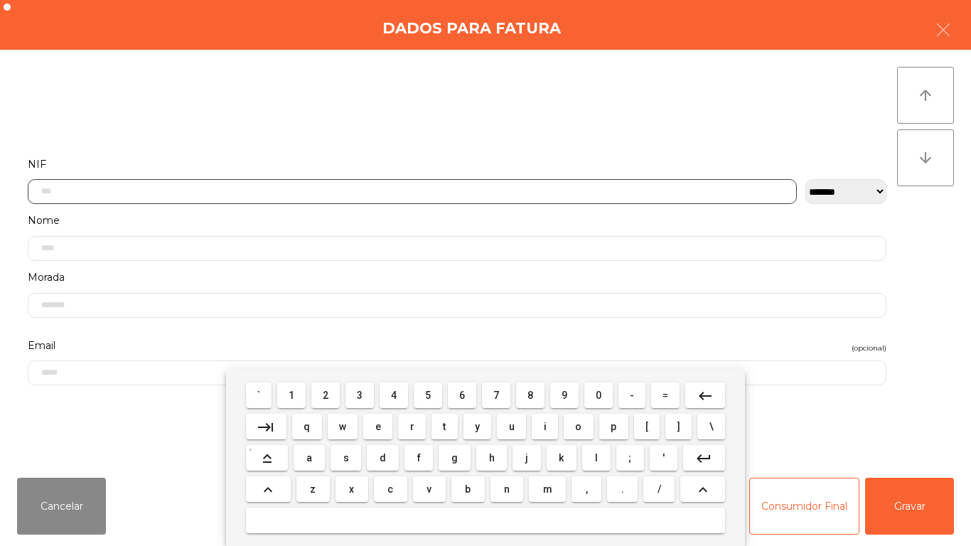
scroll to position [87, 0]
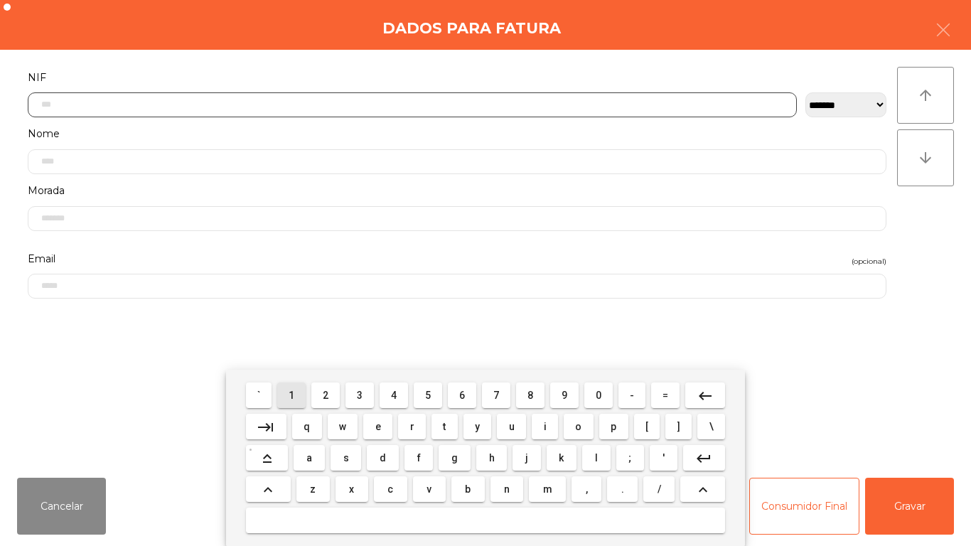
click at [290, 393] on span "1" at bounding box center [292, 395] width 6 height 11
click at [292, 395] on span "1" at bounding box center [292, 395] width 6 height 11
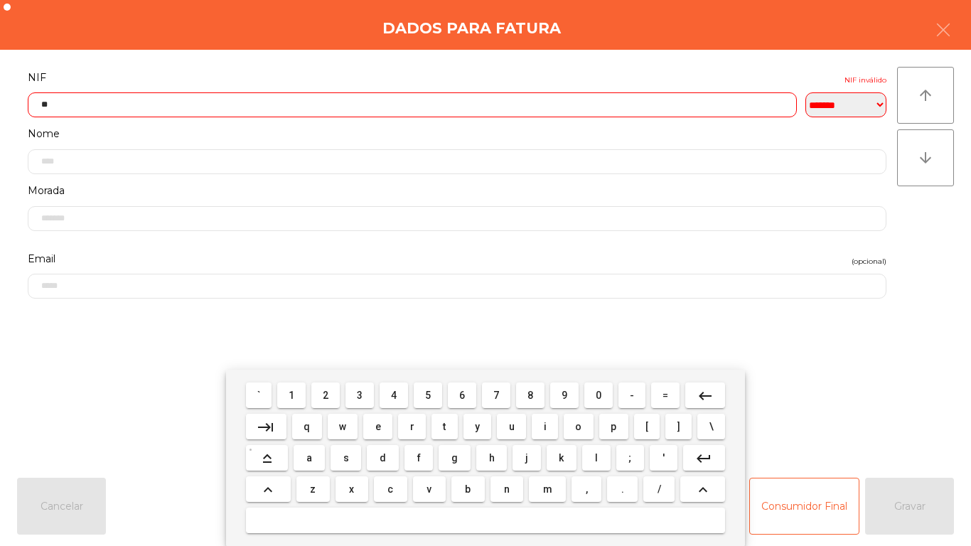
click at [464, 390] on span "6" at bounding box center [462, 395] width 6 height 11
click at [565, 395] on span "9" at bounding box center [565, 395] width 6 height 11
click at [496, 395] on span "7" at bounding box center [497, 395] width 6 height 11
click at [599, 394] on span "0" at bounding box center [599, 395] width 6 height 11
click at [396, 396] on span "4" at bounding box center [394, 395] width 6 height 11
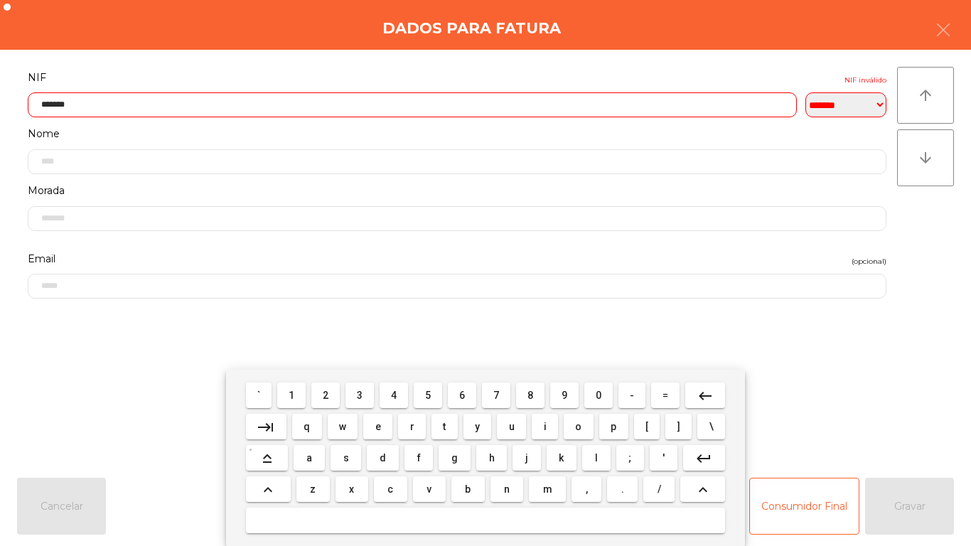
click at [599, 395] on span "0" at bounding box center [599, 395] width 6 height 11
click at [428, 393] on span "5" at bounding box center [428, 395] width 6 height 11
type input "*********"
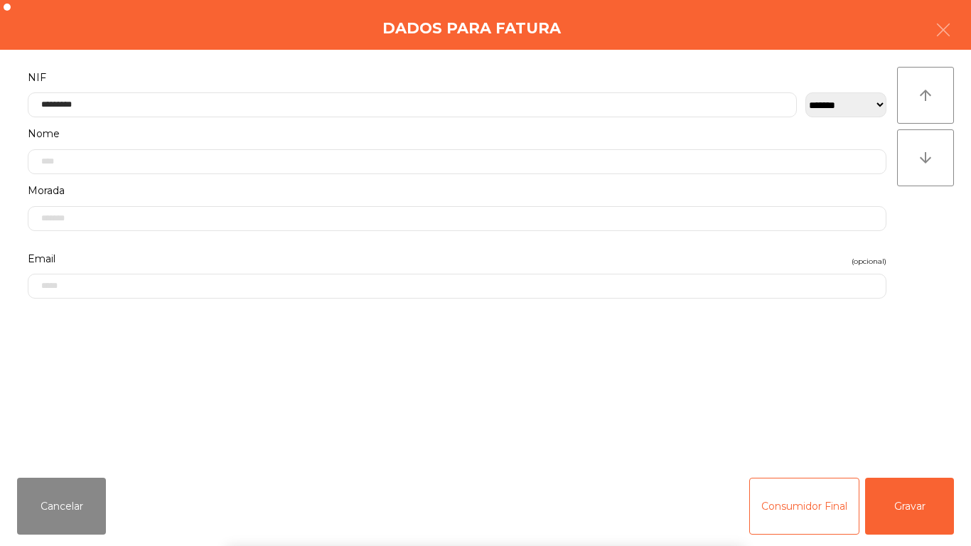
click at [902, 509] on div "` 1 2 3 4 5 6 7 8 9 0 - = keyboard_backspace keyboard_tab q w e r t y u i o p […" at bounding box center [485, 458] width 971 height 176
click at [900, 497] on button "Gravar" at bounding box center [909, 506] width 89 height 57
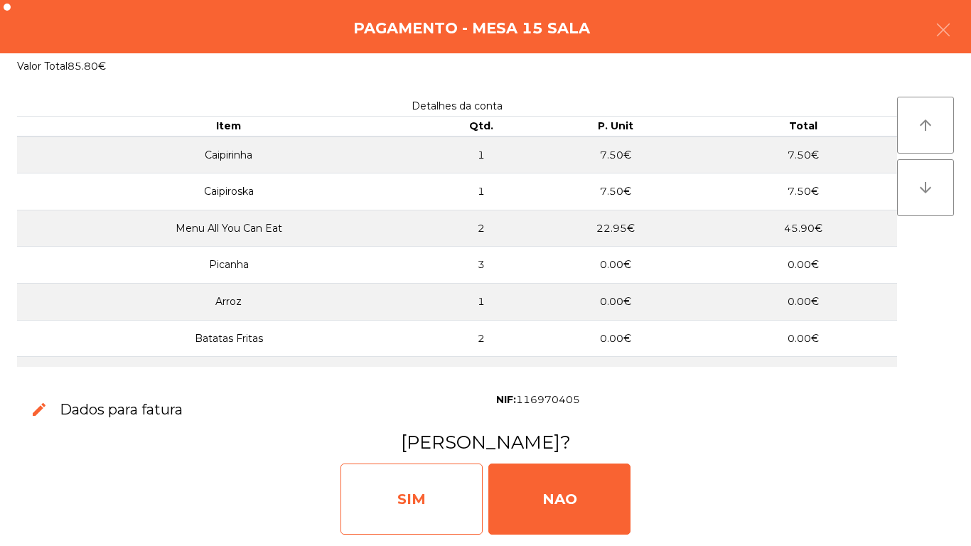
click at [419, 495] on div "SIM" at bounding box center [412, 499] width 142 height 71
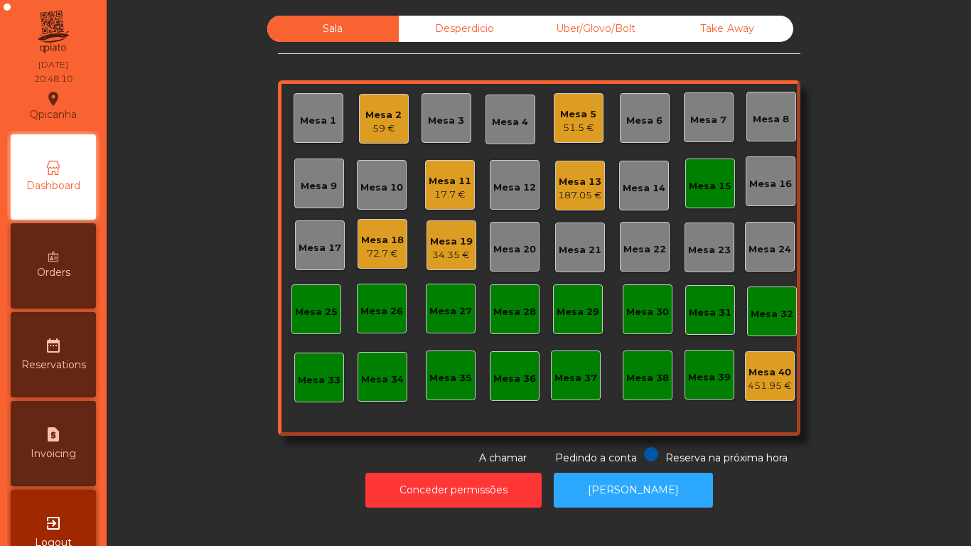
click at [388, 250] on div "72.7 €" at bounding box center [382, 254] width 43 height 14
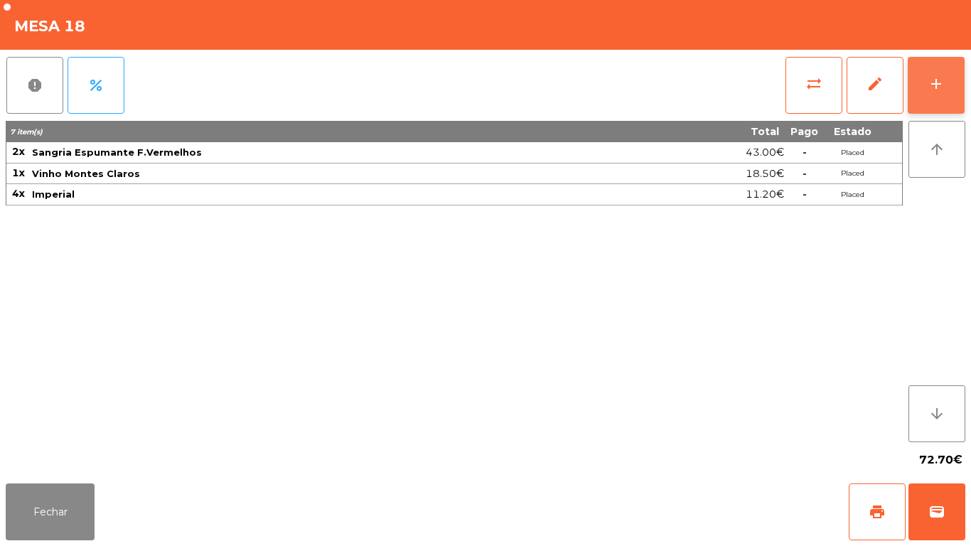
click at [926, 93] on button "add" at bounding box center [936, 85] width 57 height 57
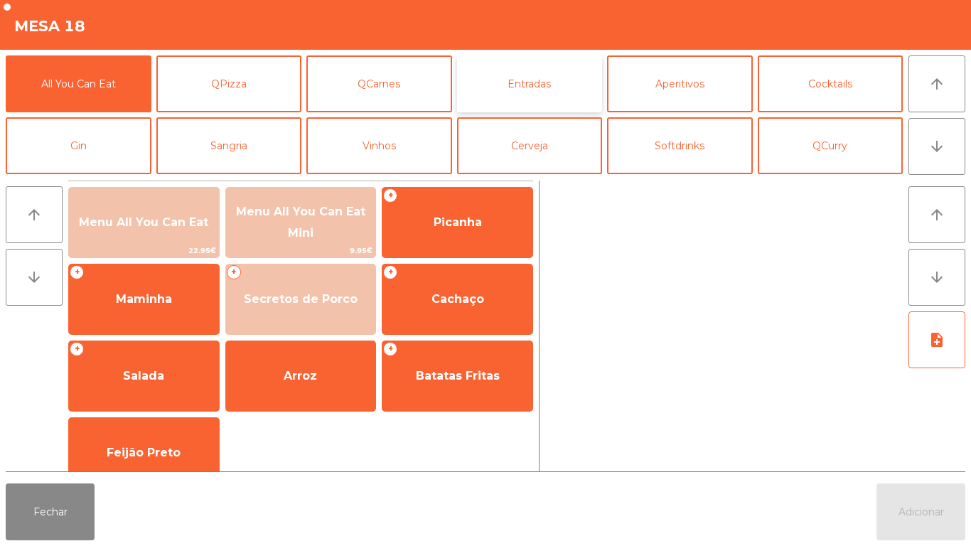
click at [544, 86] on button "Entradas" at bounding box center [530, 83] width 146 height 57
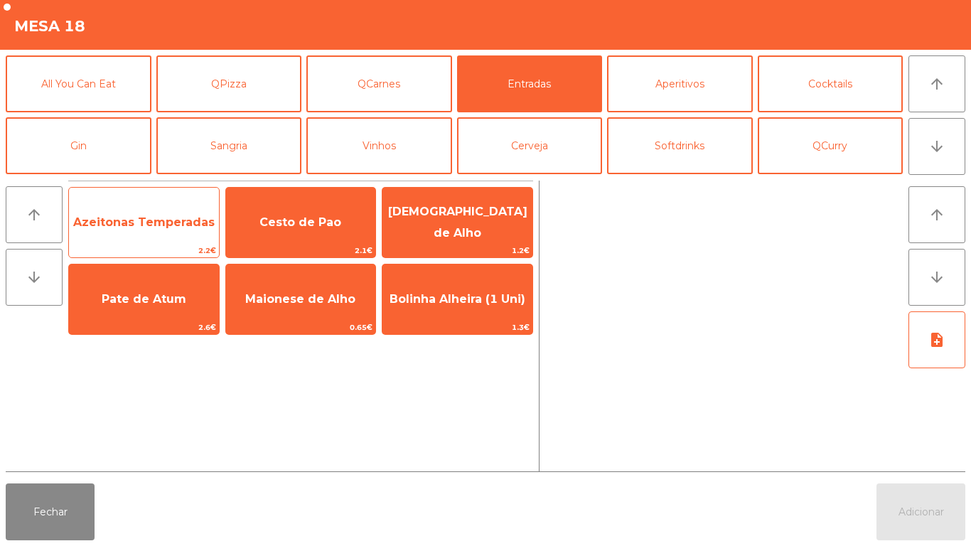
click at [154, 219] on span "Azeitonas Temperadas" at bounding box center [144, 222] width 142 height 14
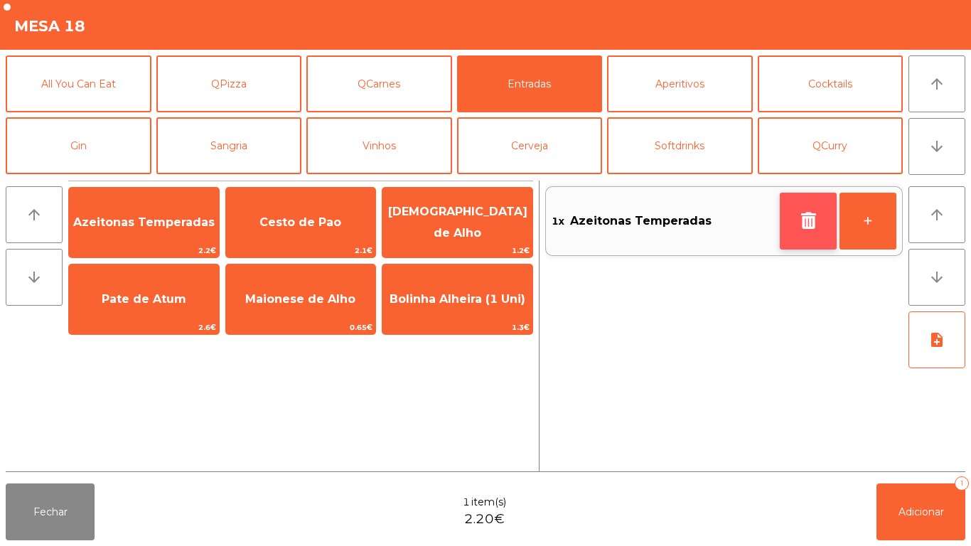
click at [797, 215] on button "button" at bounding box center [808, 221] width 57 height 57
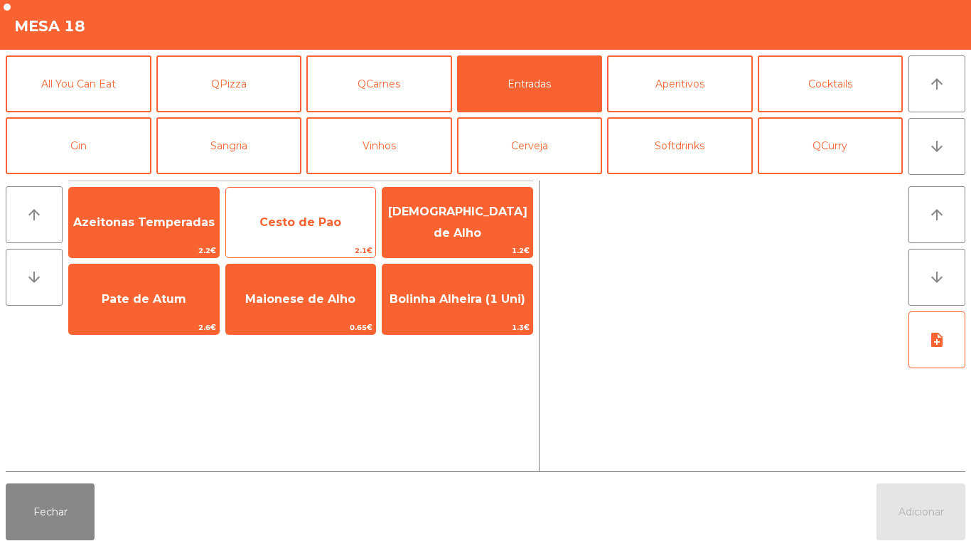
click at [309, 214] on span "Cesto de Pao" at bounding box center [301, 222] width 150 height 38
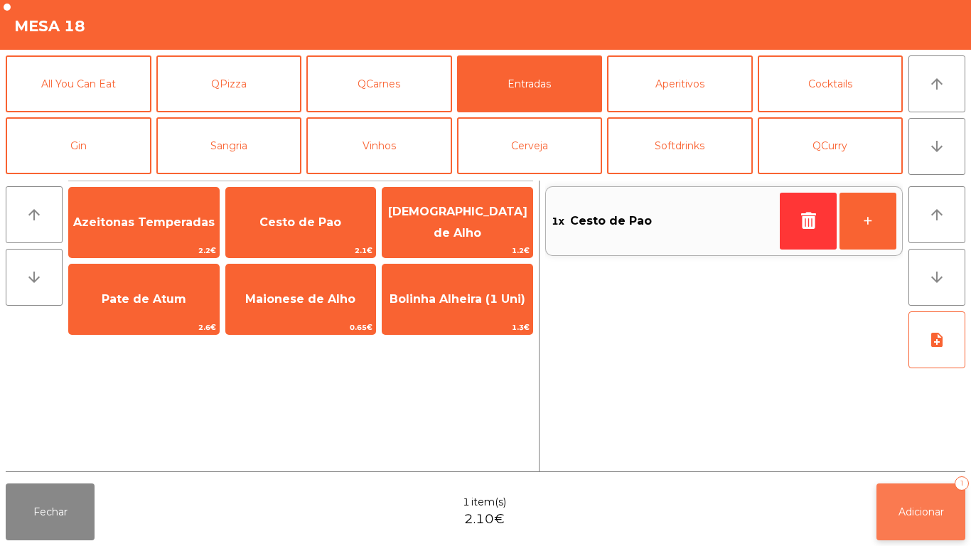
click at [930, 498] on button "Adicionar 1" at bounding box center [921, 512] width 89 height 57
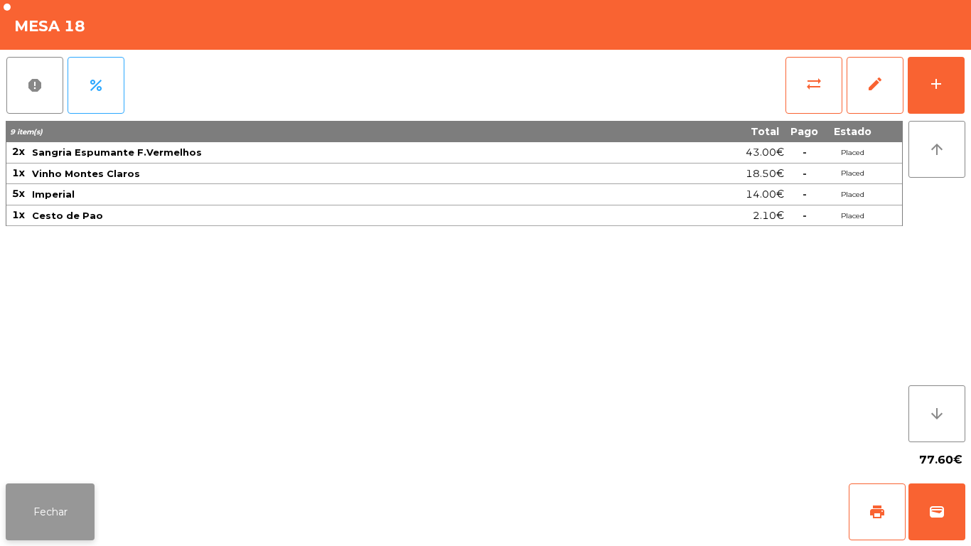
click at [64, 497] on button "Fechar" at bounding box center [50, 512] width 89 height 57
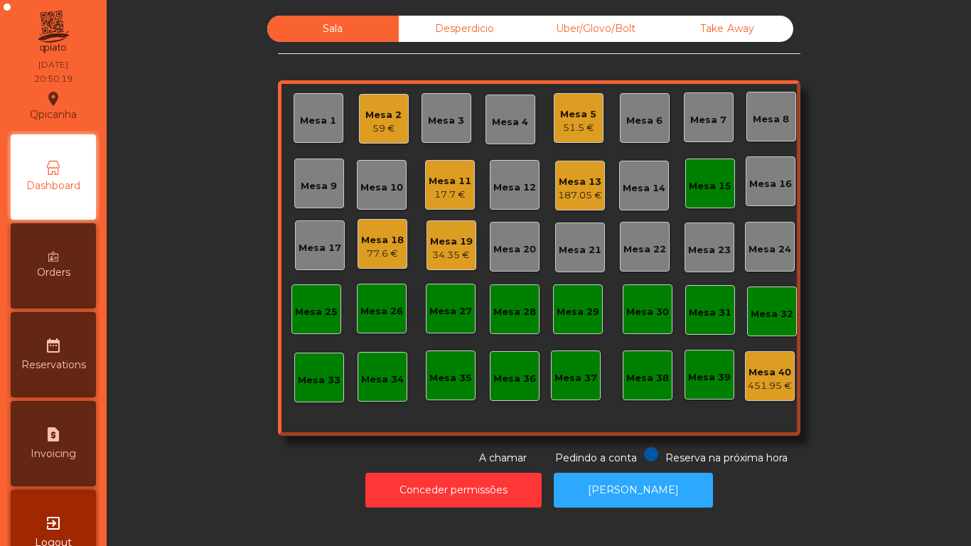
click at [574, 115] on div "Mesa 5" at bounding box center [578, 114] width 36 height 14
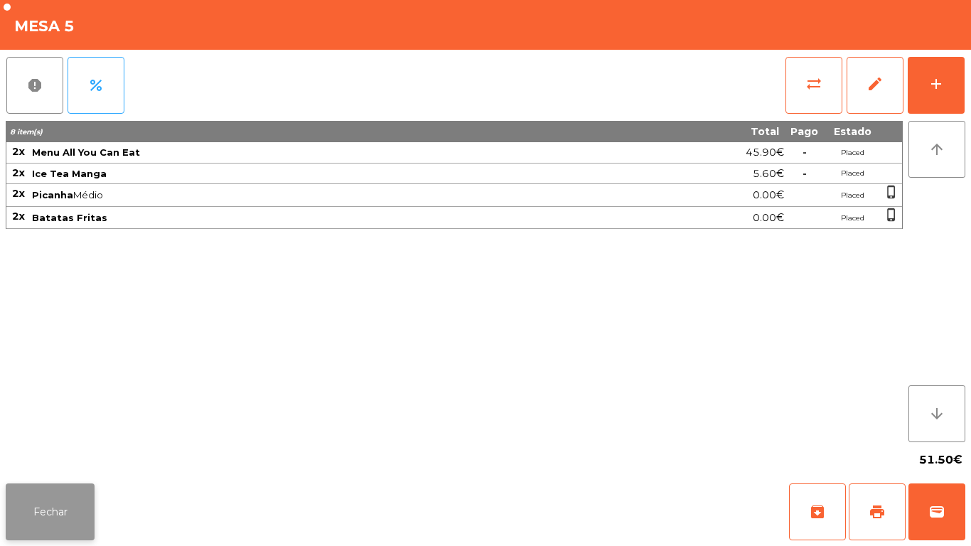
click at [91, 518] on button "Fechar" at bounding box center [50, 512] width 89 height 57
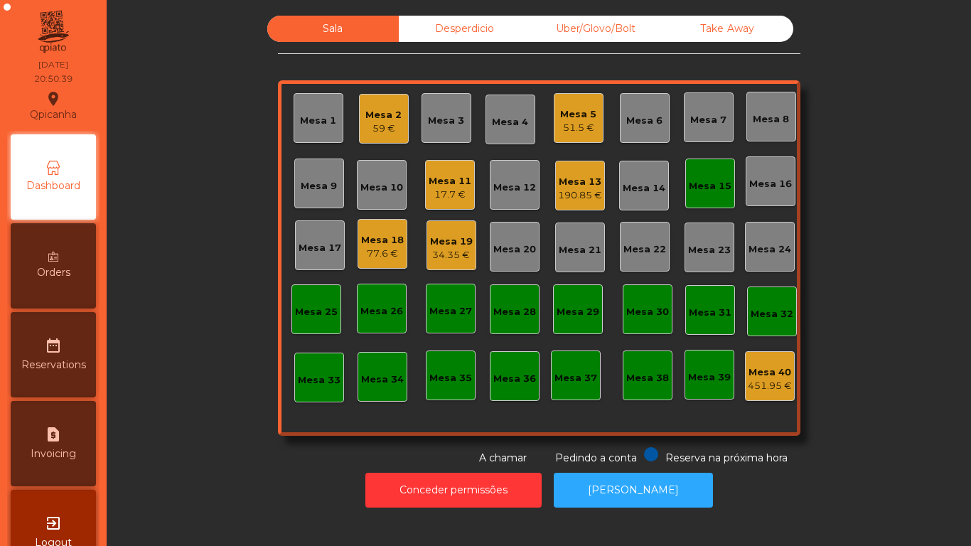
click at [437, 184] on div "Mesa 11" at bounding box center [450, 181] width 43 height 14
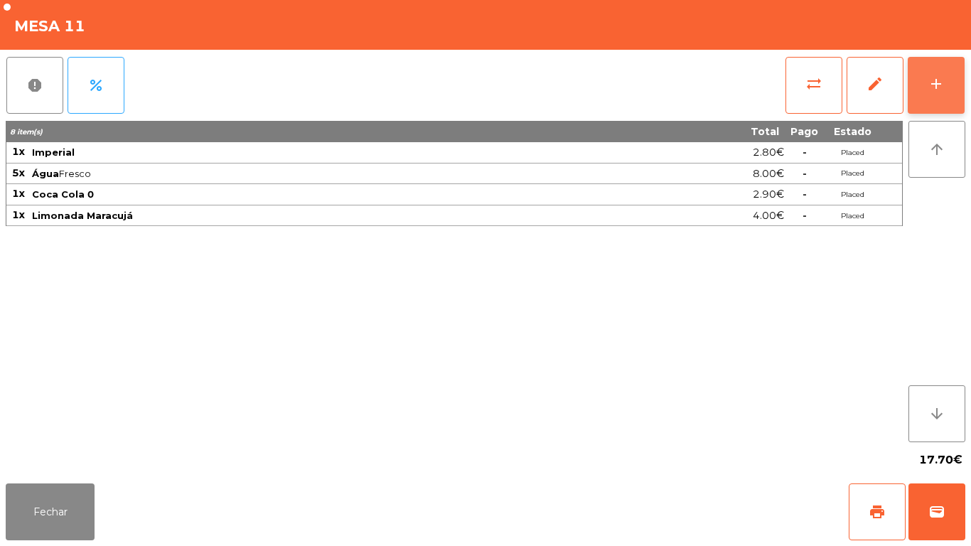
click at [936, 82] on div "add" at bounding box center [936, 83] width 17 height 17
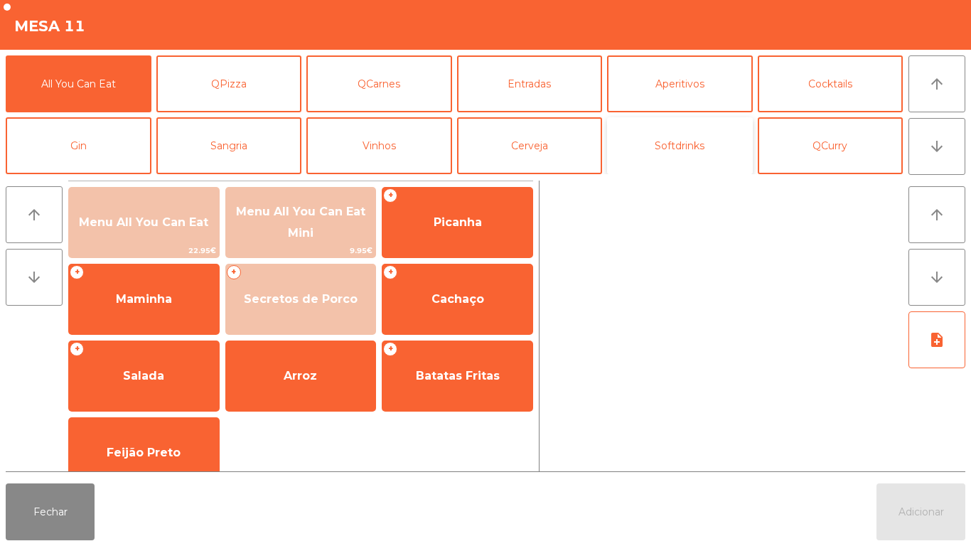
click at [657, 153] on button "Softdrinks" at bounding box center [680, 145] width 146 height 57
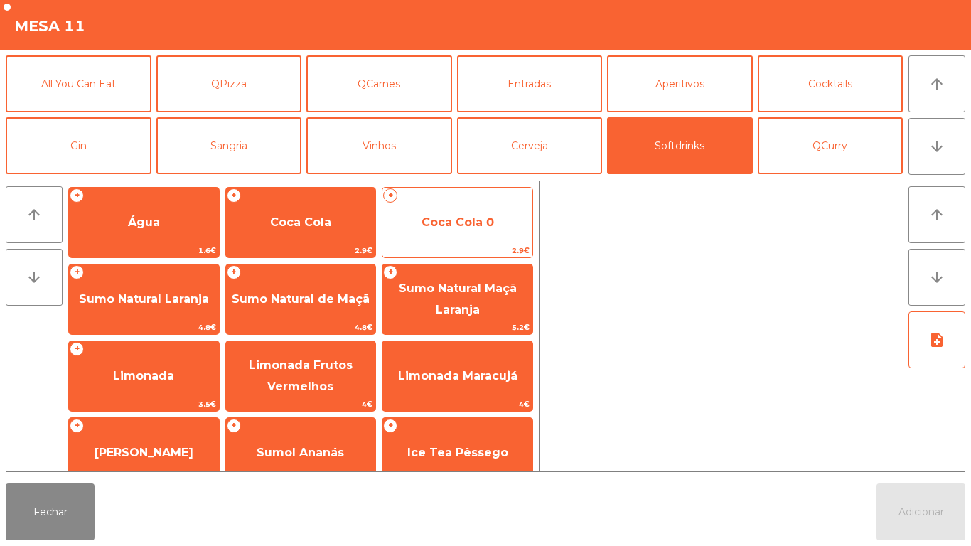
click at [442, 217] on span "Coca Cola 0" at bounding box center [458, 222] width 73 height 14
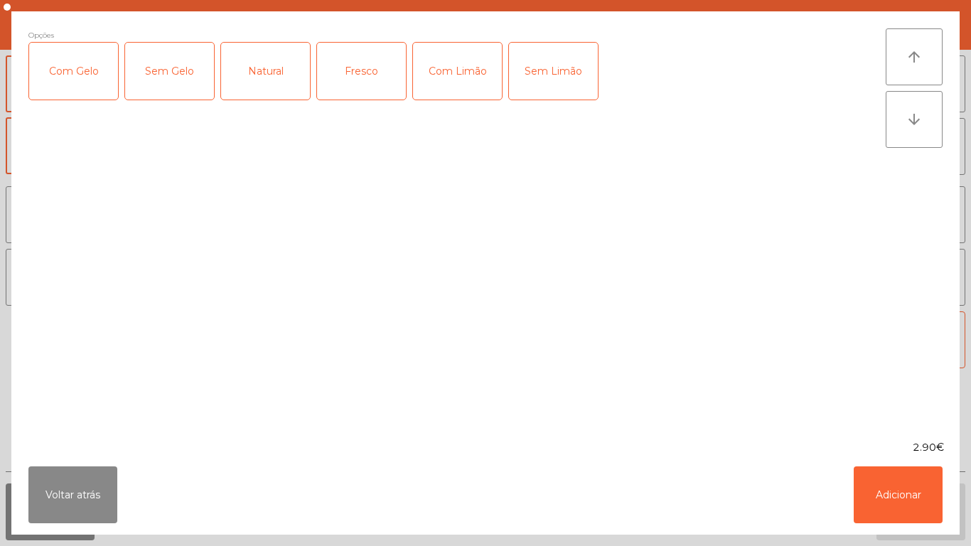
click at [354, 73] on div "Fresco" at bounding box center [361, 71] width 89 height 57
click at [444, 82] on div "Com Limão" at bounding box center [457, 71] width 89 height 57
click at [878, 497] on button "Adicionar" at bounding box center [898, 495] width 89 height 57
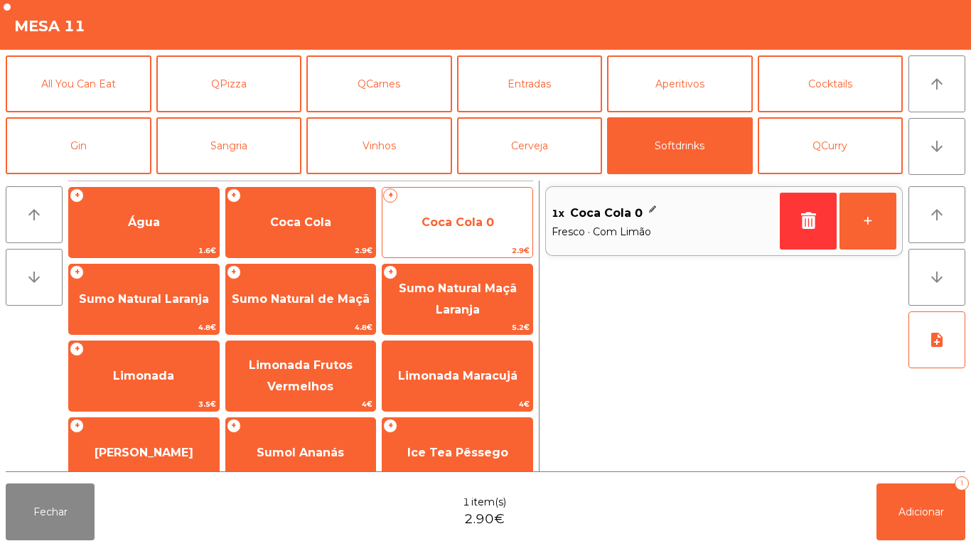
click at [469, 233] on span "Coca Cola 0" at bounding box center [458, 222] width 150 height 38
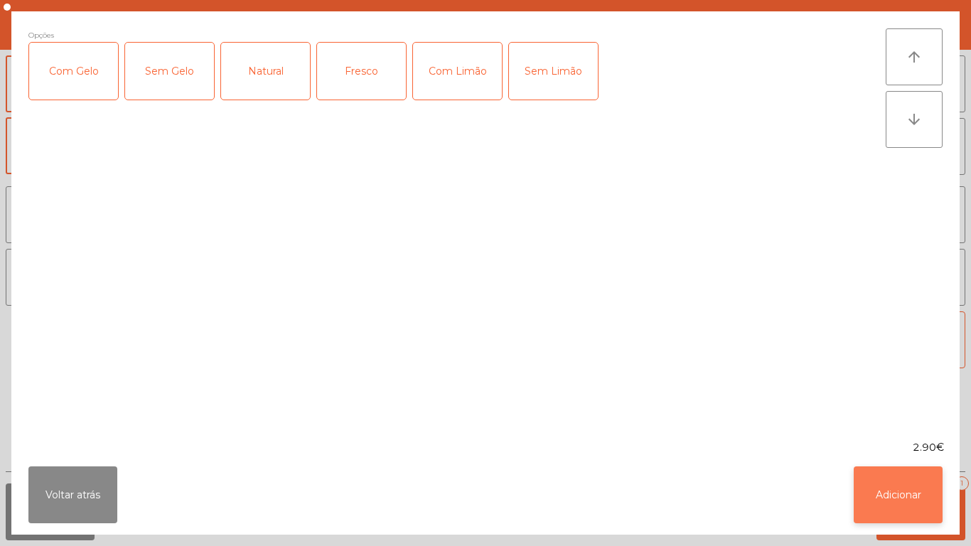
click at [892, 489] on button "Adicionar" at bounding box center [898, 495] width 89 height 57
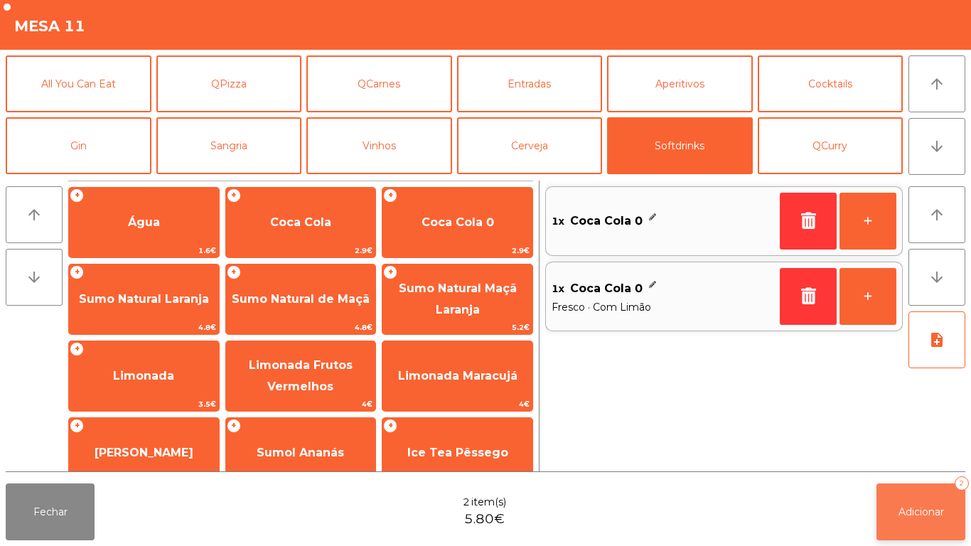
click at [930, 508] on span "Adicionar" at bounding box center [922, 512] width 46 height 13
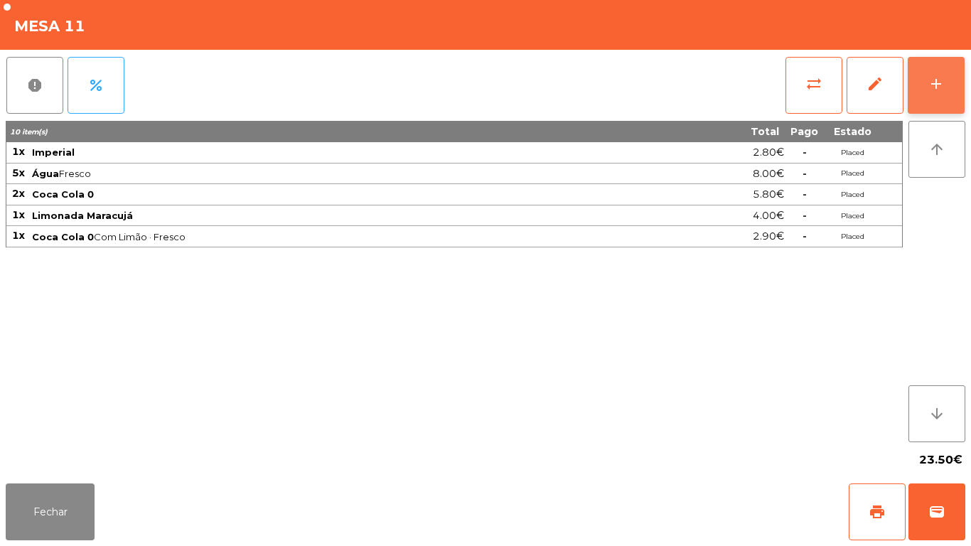
click at [923, 80] on button "add" at bounding box center [936, 85] width 57 height 57
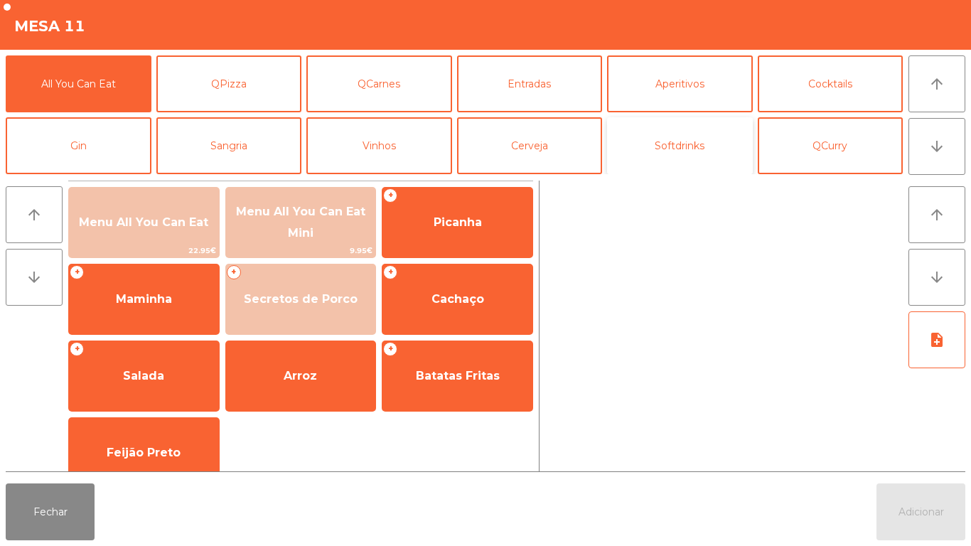
click at [659, 143] on button "Softdrinks" at bounding box center [680, 145] width 146 height 57
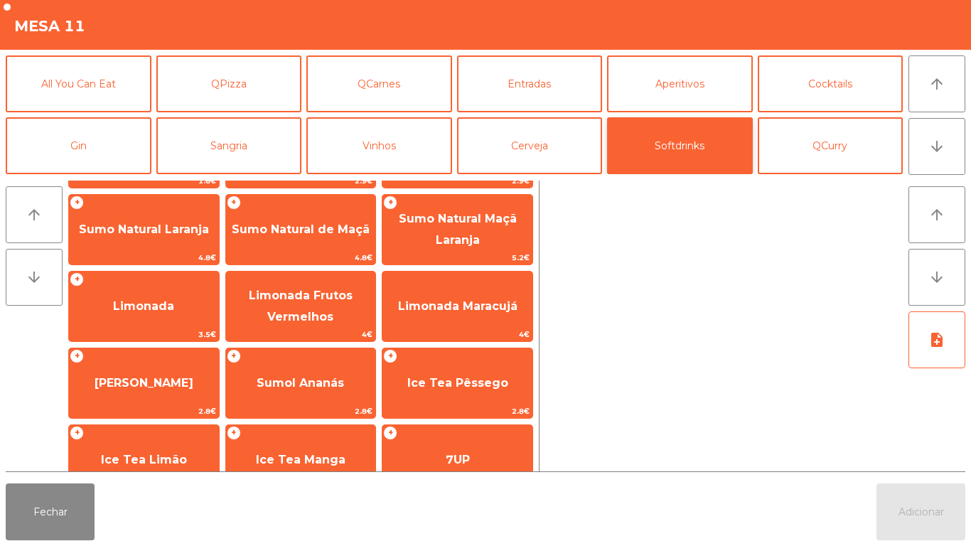
scroll to position [66, 0]
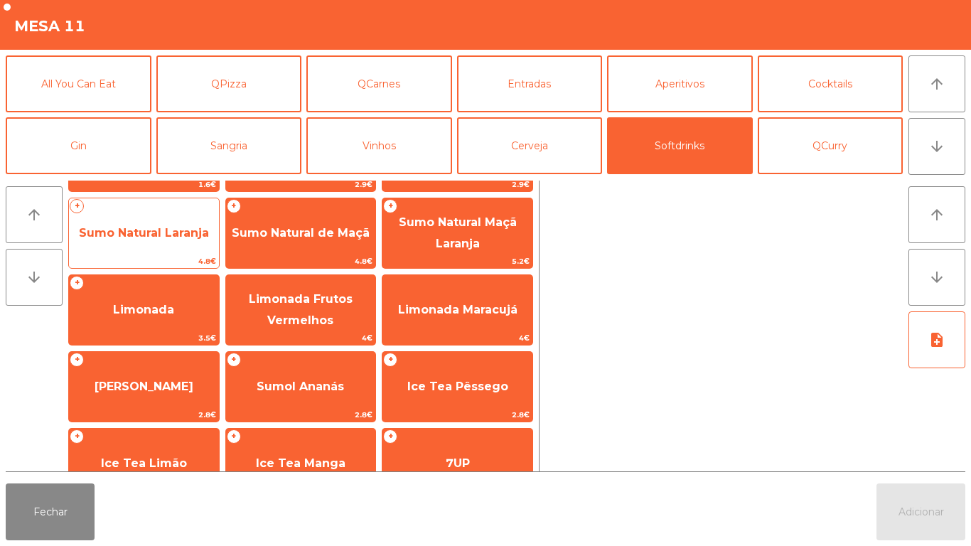
click at [175, 228] on span "Sumo Natural Laranja" at bounding box center [144, 233] width 130 height 14
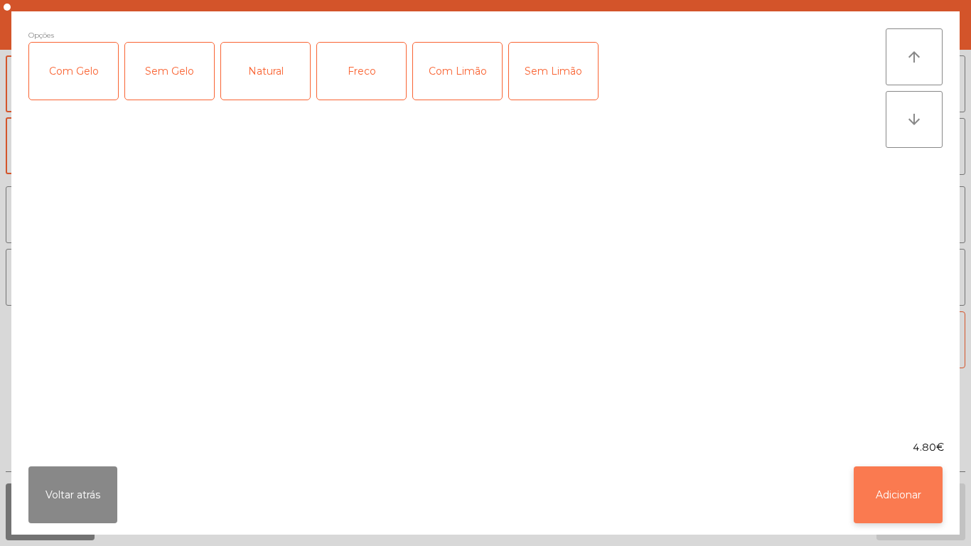
click at [894, 488] on button "Adicionar" at bounding box center [898, 495] width 89 height 57
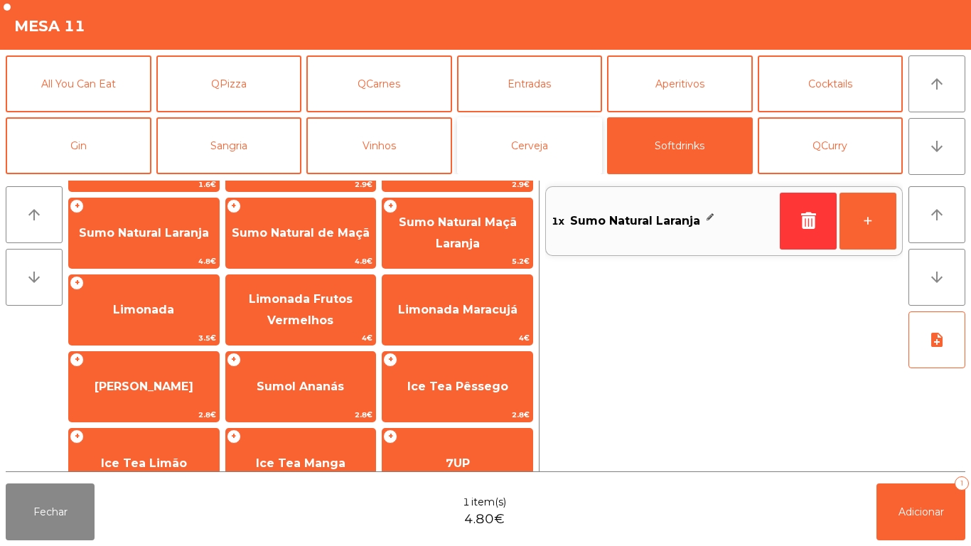
click at [548, 155] on button "Cerveja" at bounding box center [530, 145] width 146 height 57
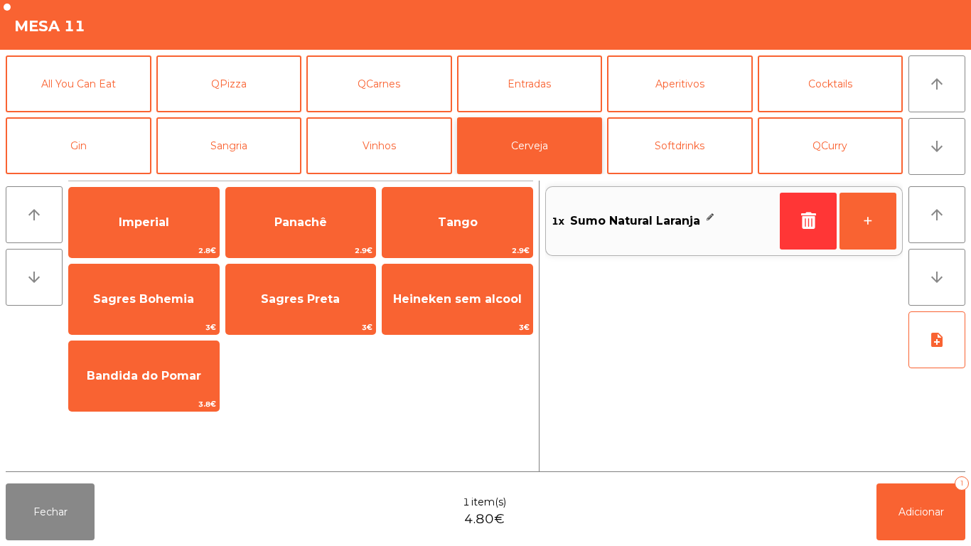
scroll to position [0, 0]
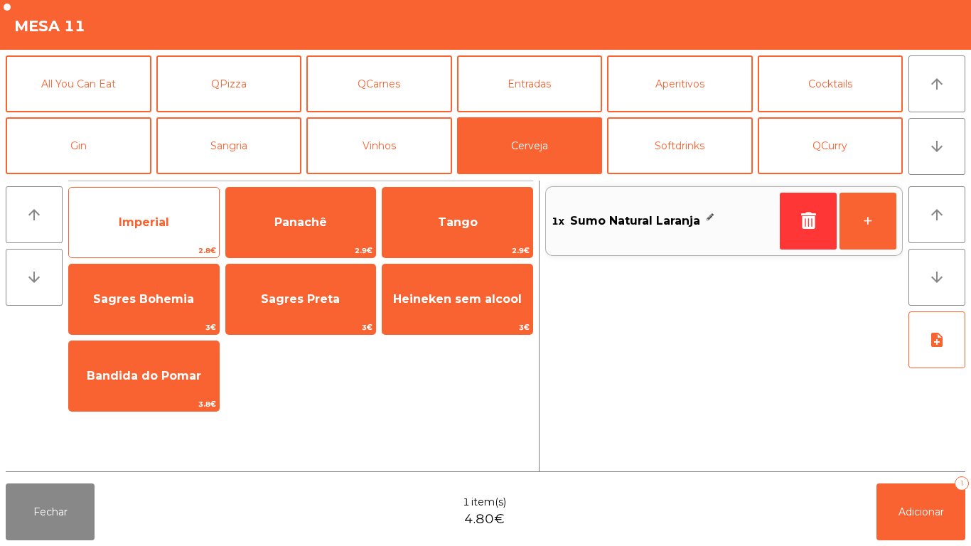
click at [146, 223] on span "Imperial" at bounding box center [144, 222] width 50 height 14
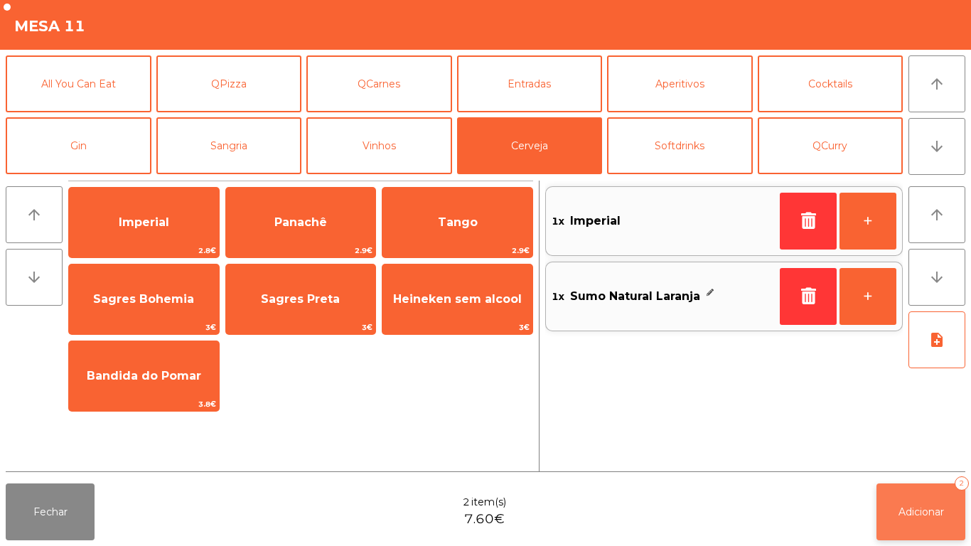
click at [926, 501] on button "Adicionar 2" at bounding box center [921, 512] width 89 height 57
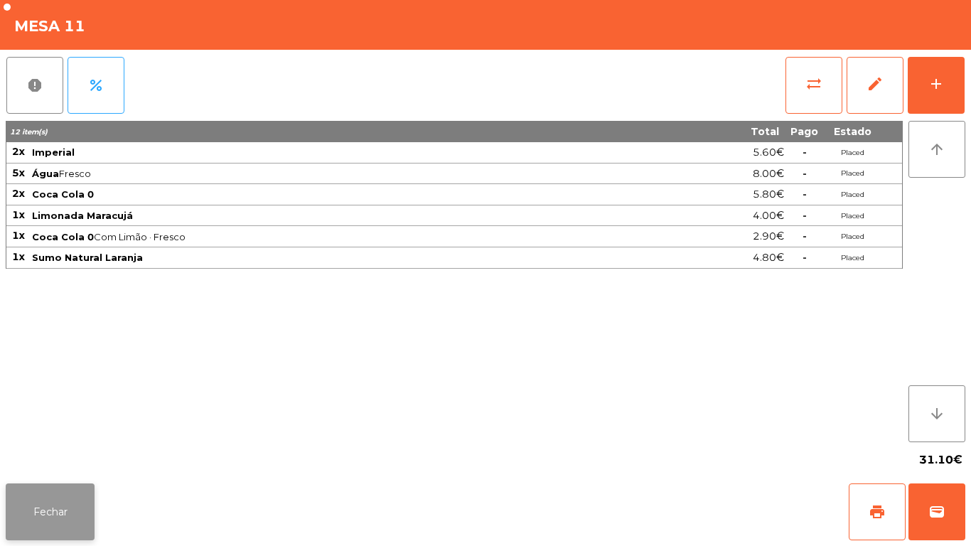
click at [66, 511] on button "Fechar" at bounding box center [50, 512] width 89 height 57
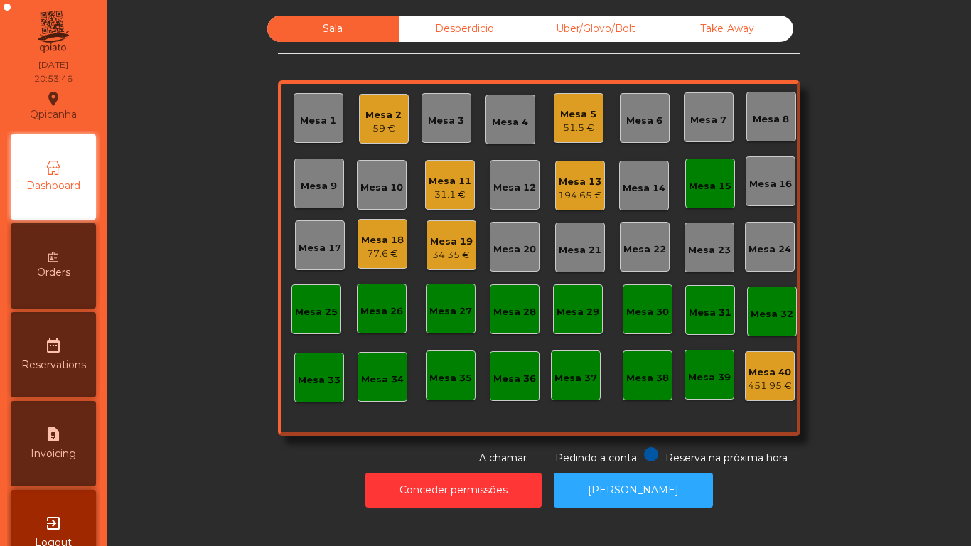
click at [572, 118] on div "Mesa 5" at bounding box center [578, 114] width 36 height 14
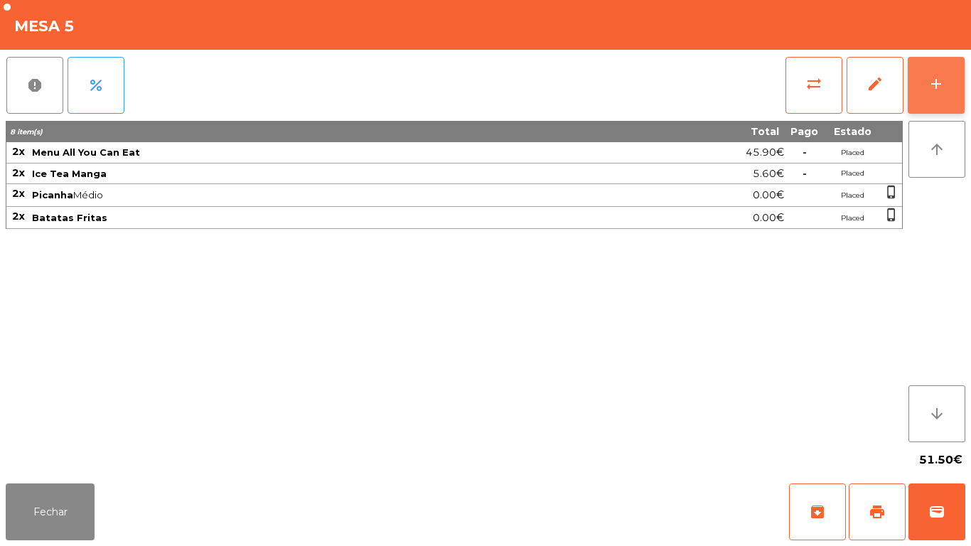
click at [938, 90] on div "add" at bounding box center [936, 83] width 17 height 17
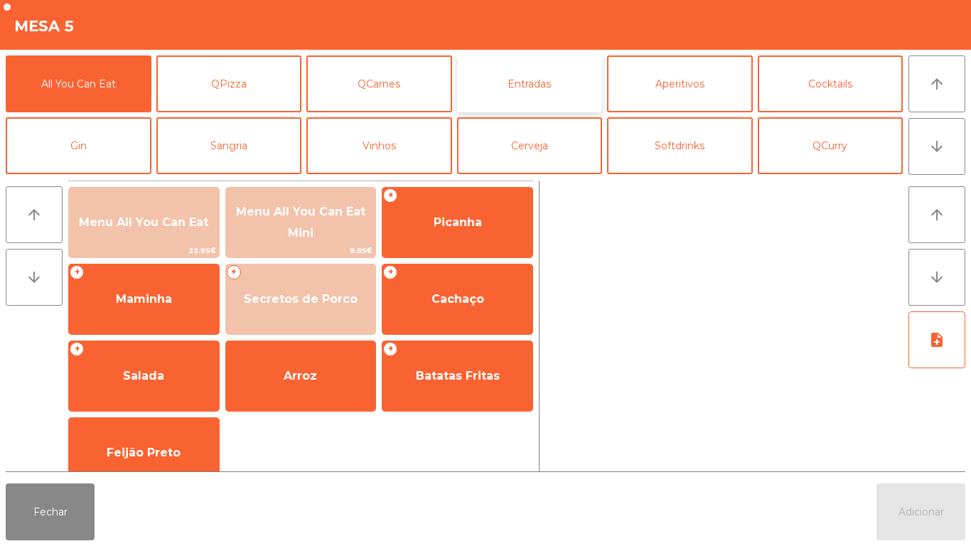
click at [537, 92] on button "Entradas" at bounding box center [530, 83] width 146 height 57
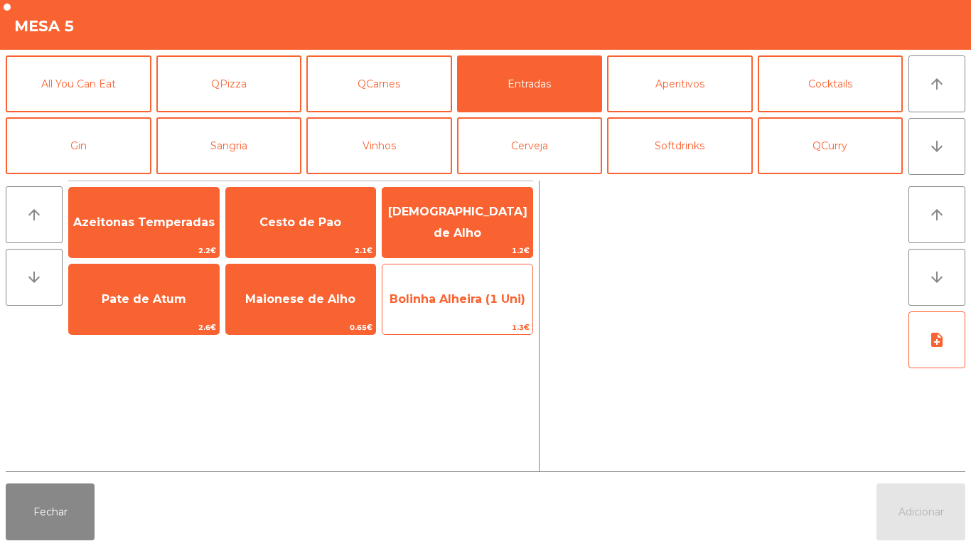
click at [449, 301] on span "Bolinha Alheira (1 Uni)" at bounding box center [458, 299] width 136 height 14
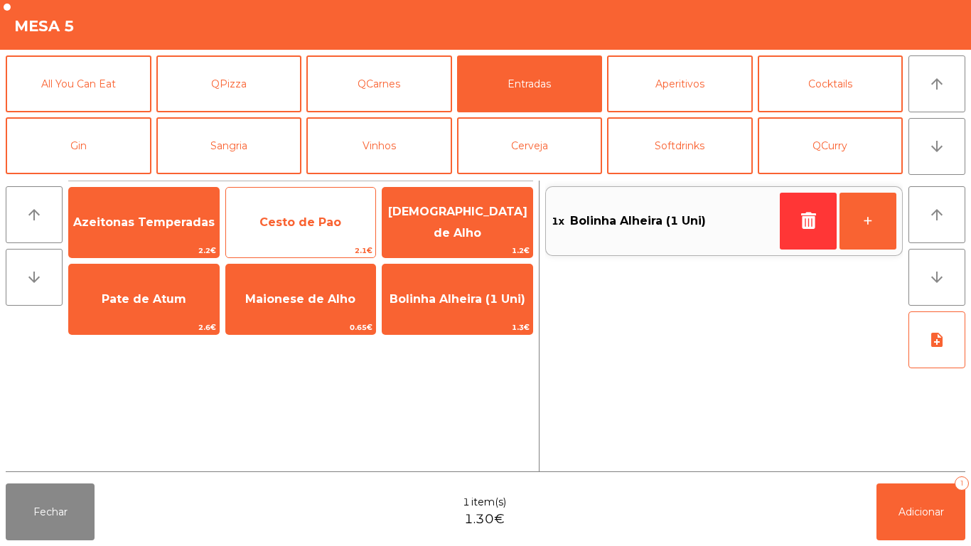
click at [313, 225] on span "Cesto de Pao" at bounding box center [301, 222] width 82 height 14
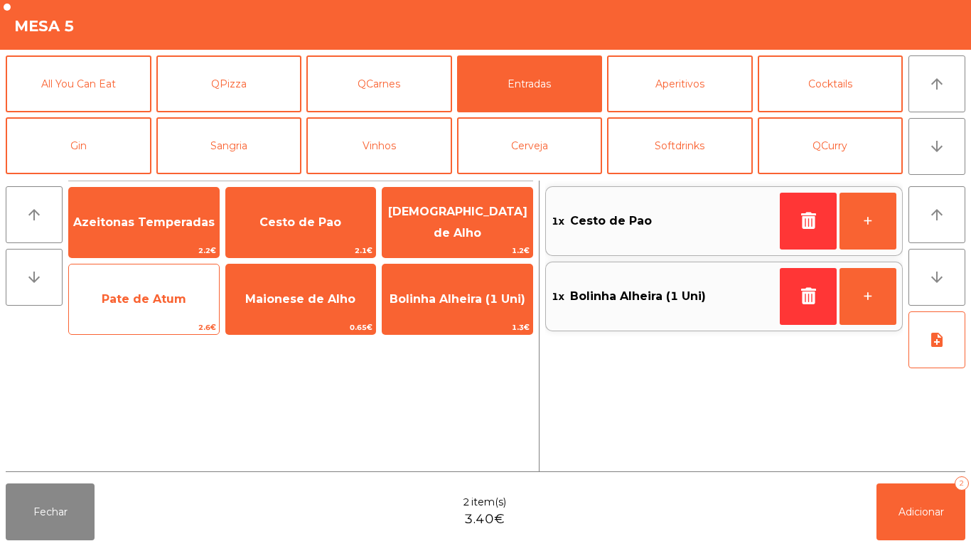
click at [156, 302] on span "Pate de Atum" at bounding box center [144, 299] width 85 height 14
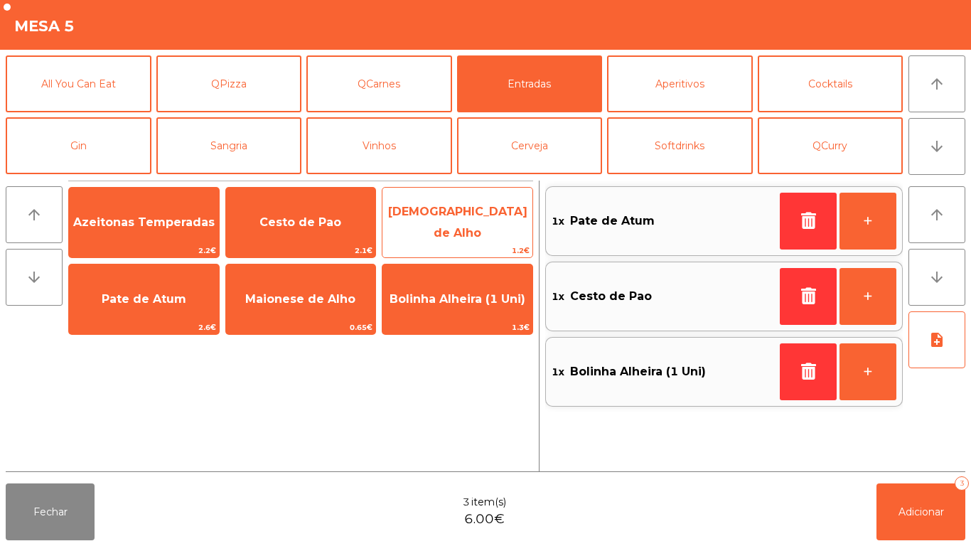
click at [452, 210] on span "[DEMOGRAPHIC_DATA] de Alho" at bounding box center [458, 223] width 150 height 60
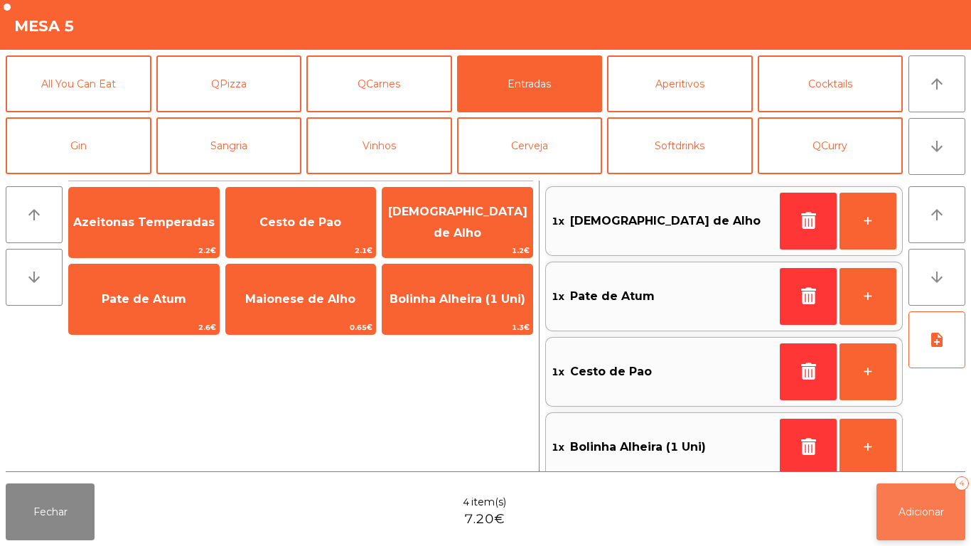
click at [912, 512] on span "Adicionar" at bounding box center [922, 512] width 46 height 13
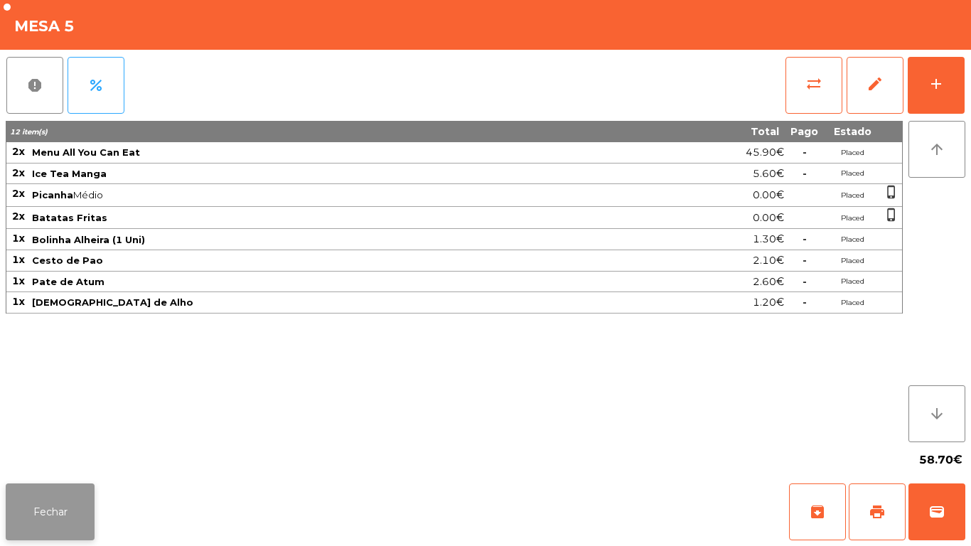
click at [36, 494] on button "Fechar" at bounding box center [50, 512] width 89 height 57
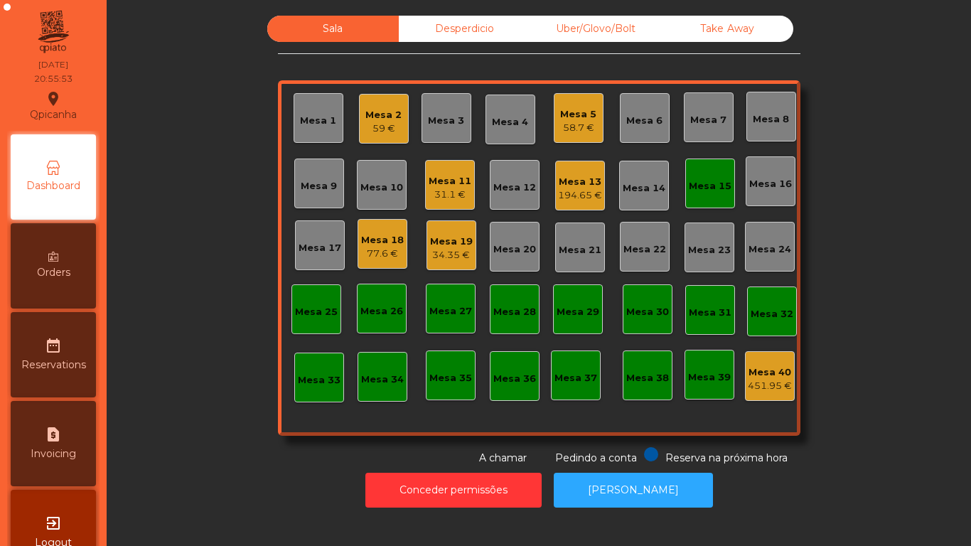
click at [445, 184] on div "Mesa 11" at bounding box center [450, 181] width 43 height 14
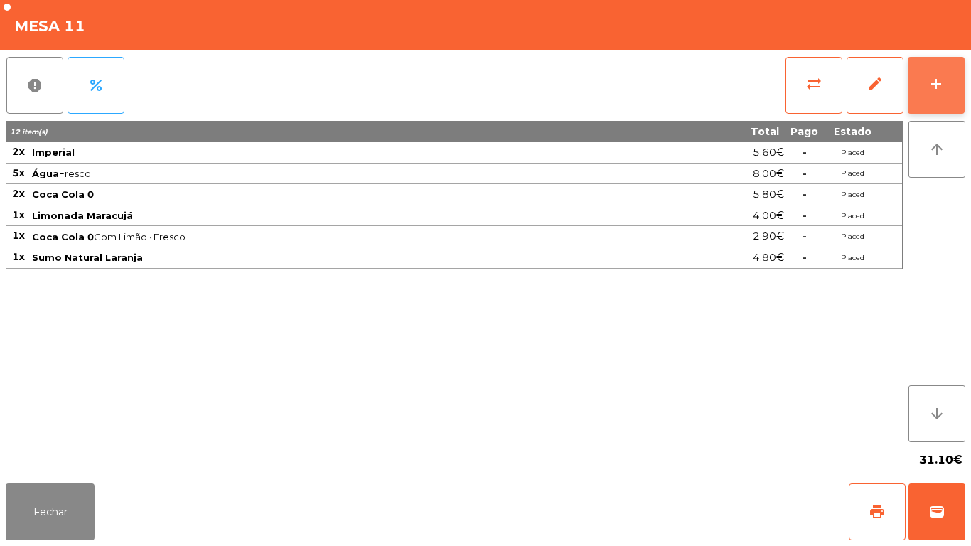
click at [929, 61] on button "add" at bounding box center [936, 85] width 57 height 57
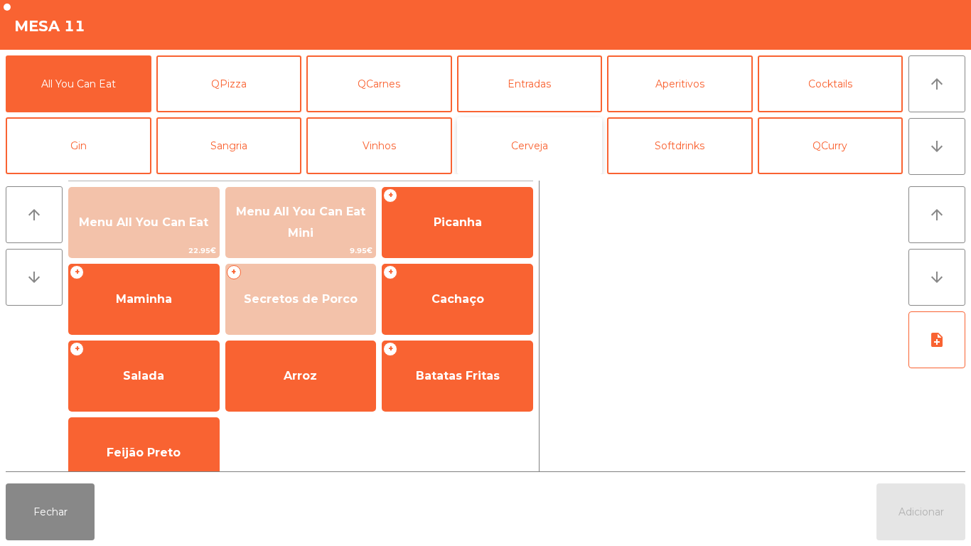
click at [548, 149] on button "Cerveja" at bounding box center [530, 145] width 146 height 57
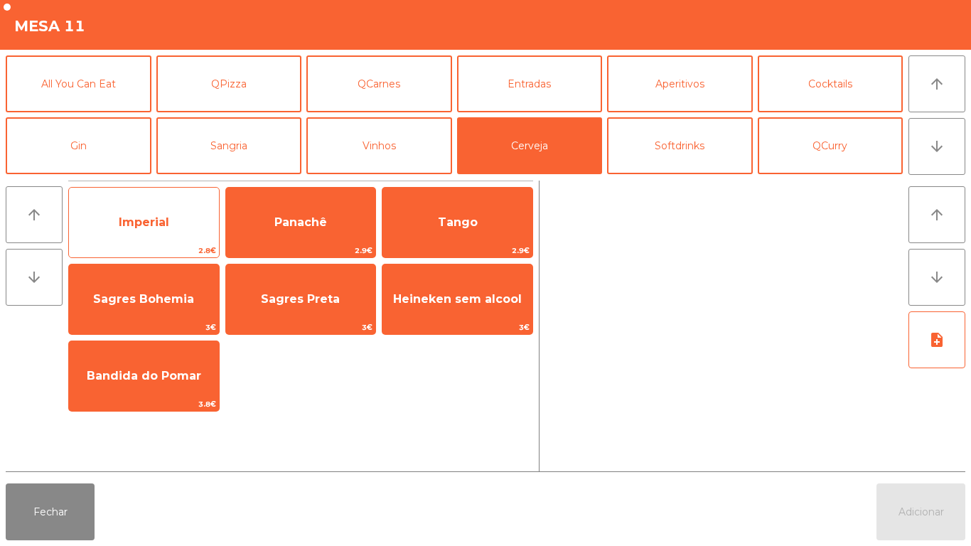
click at [153, 221] on span "Imperial" at bounding box center [144, 222] width 50 height 14
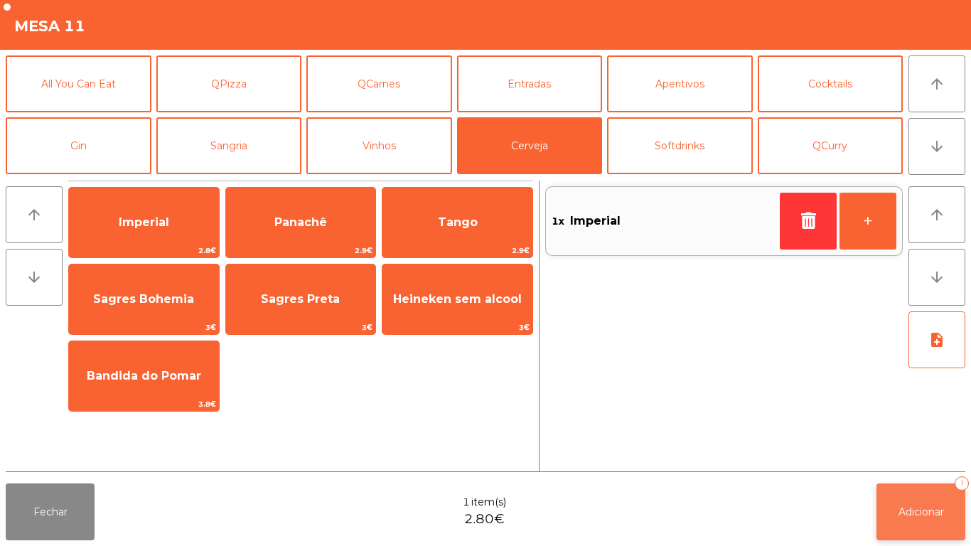
click at [934, 506] on span "Adicionar" at bounding box center [922, 512] width 46 height 13
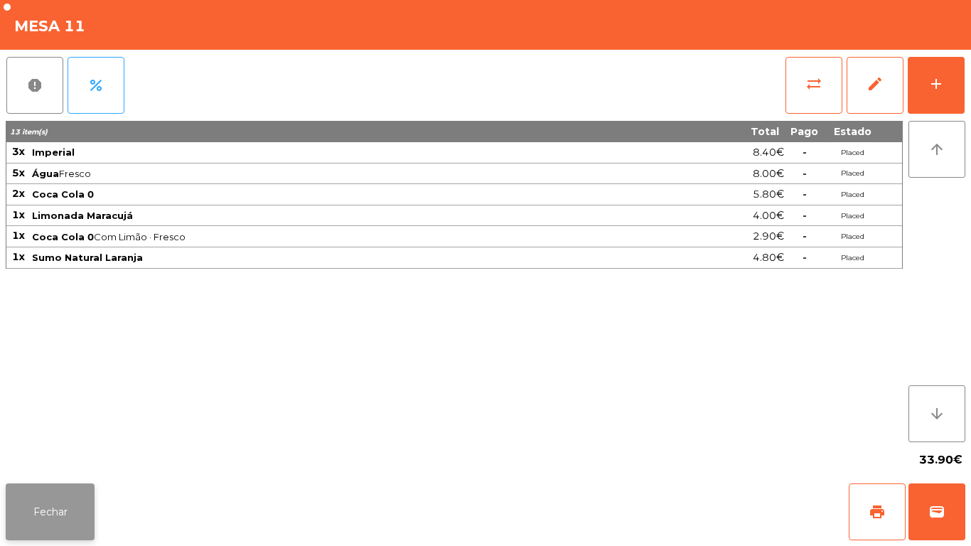
click at [36, 498] on button "Fechar" at bounding box center [50, 512] width 89 height 57
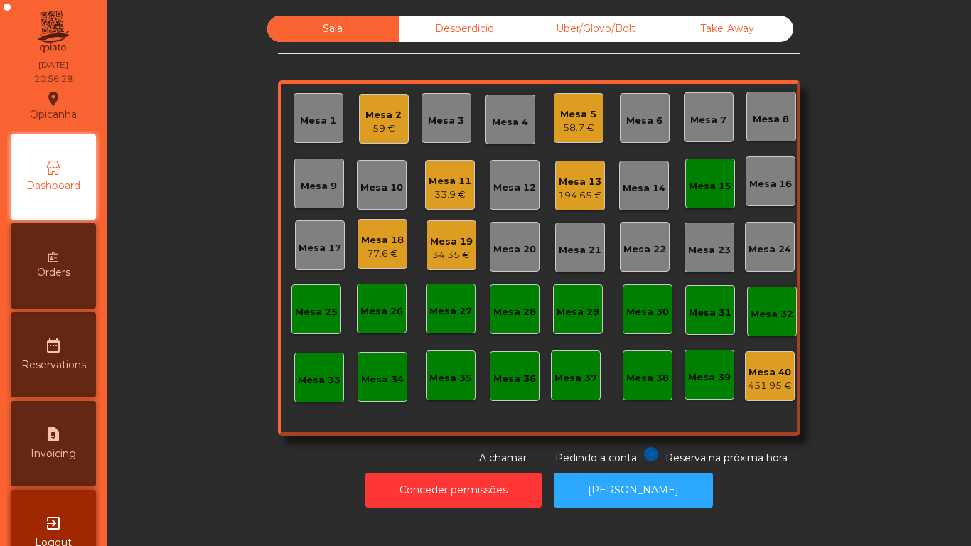
click at [369, 249] on div "77.6 €" at bounding box center [382, 254] width 43 height 14
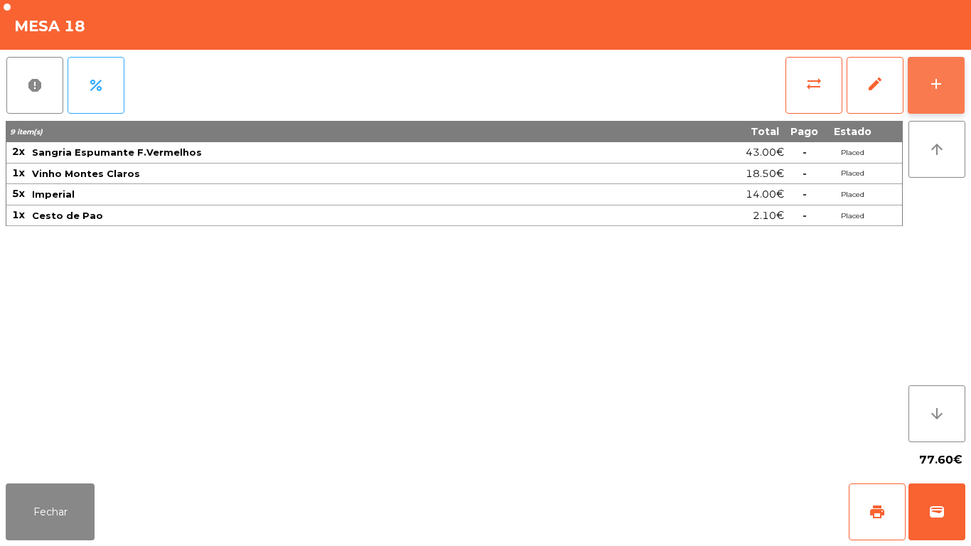
click at [934, 78] on div "add" at bounding box center [936, 83] width 17 height 17
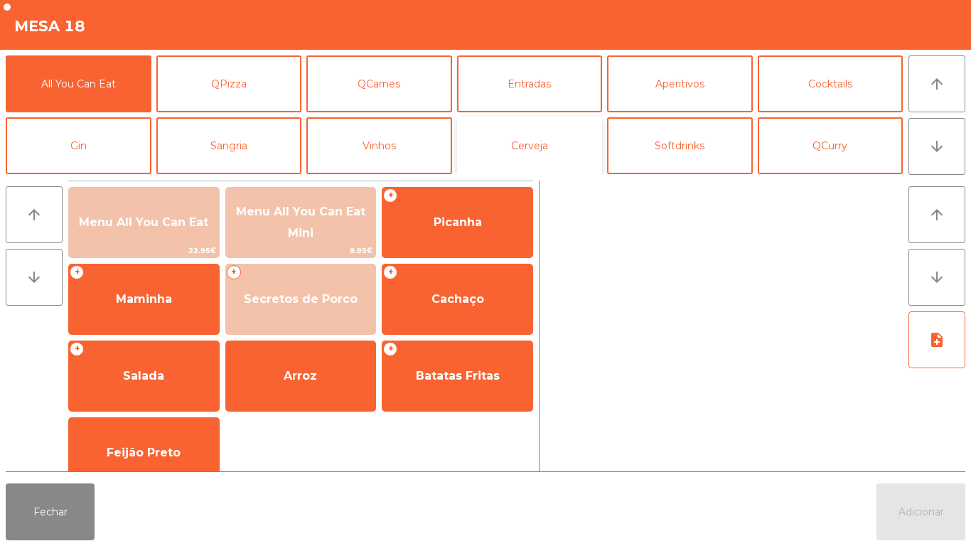
click at [533, 155] on button "Cerveja" at bounding box center [530, 145] width 146 height 57
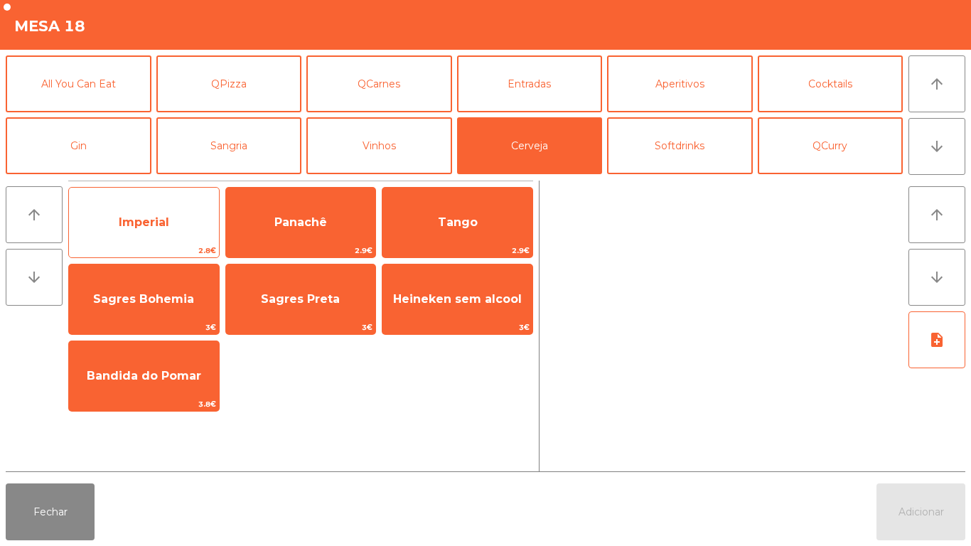
click at [149, 219] on span "Imperial" at bounding box center [144, 222] width 50 height 14
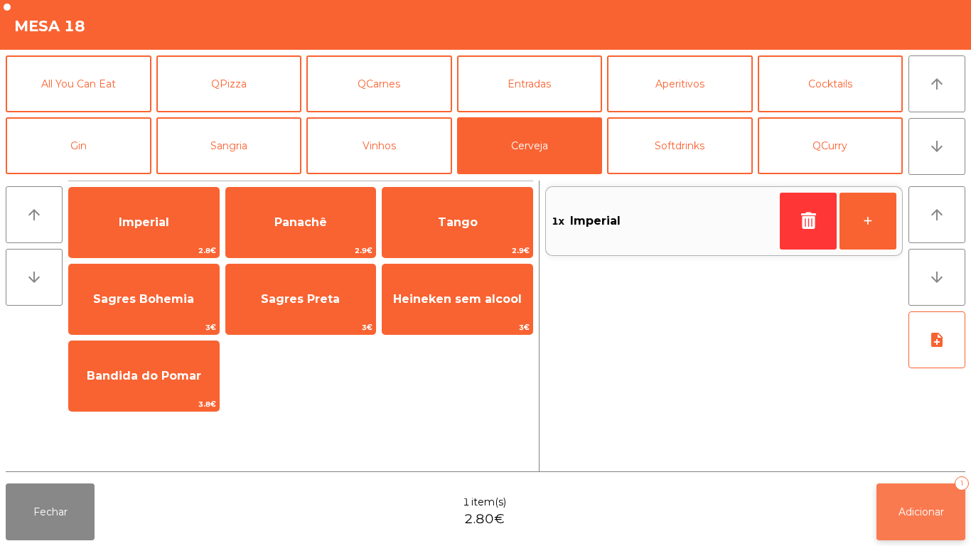
click at [936, 504] on button "Adicionar 1" at bounding box center [921, 512] width 89 height 57
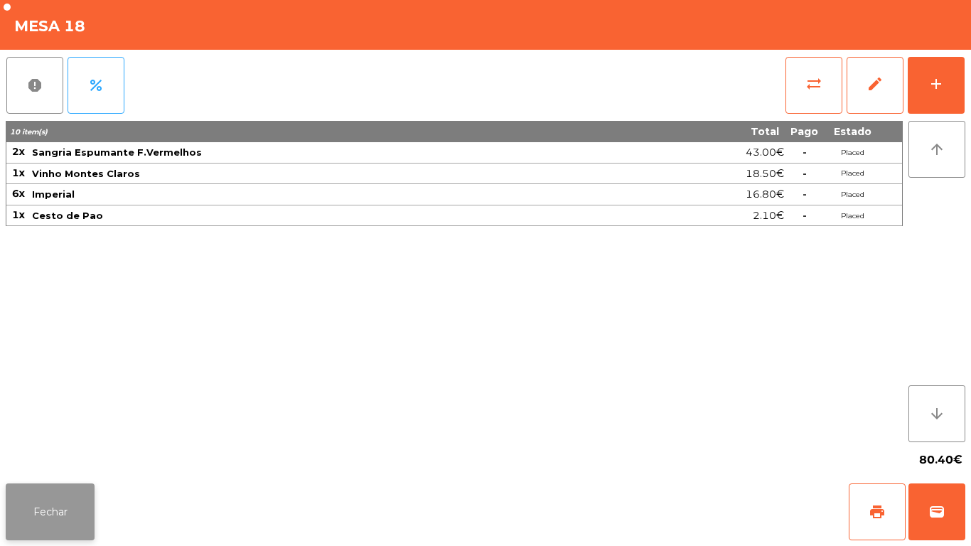
click at [65, 491] on button "Fechar" at bounding box center [50, 512] width 89 height 57
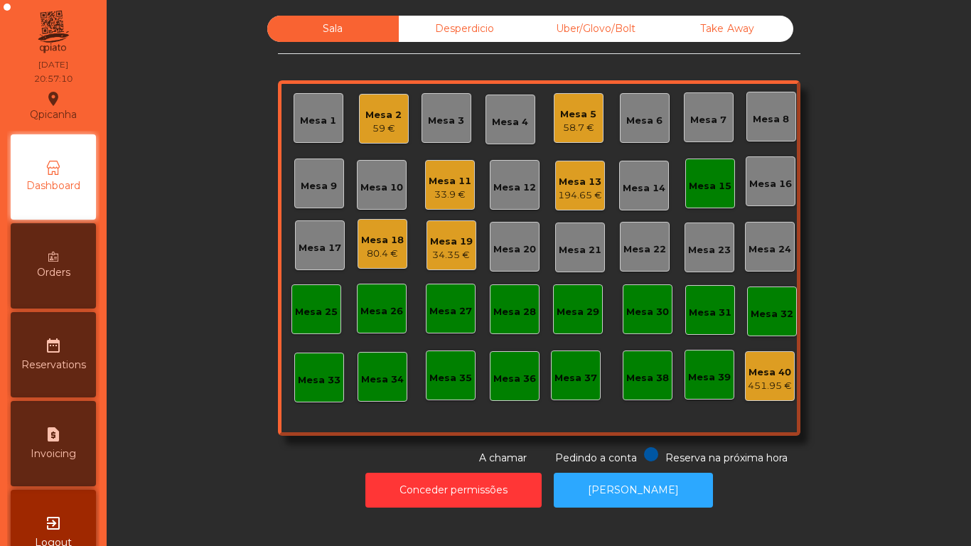
click at [644, 188] on div "Mesa 14" at bounding box center [644, 188] width 43 height 14
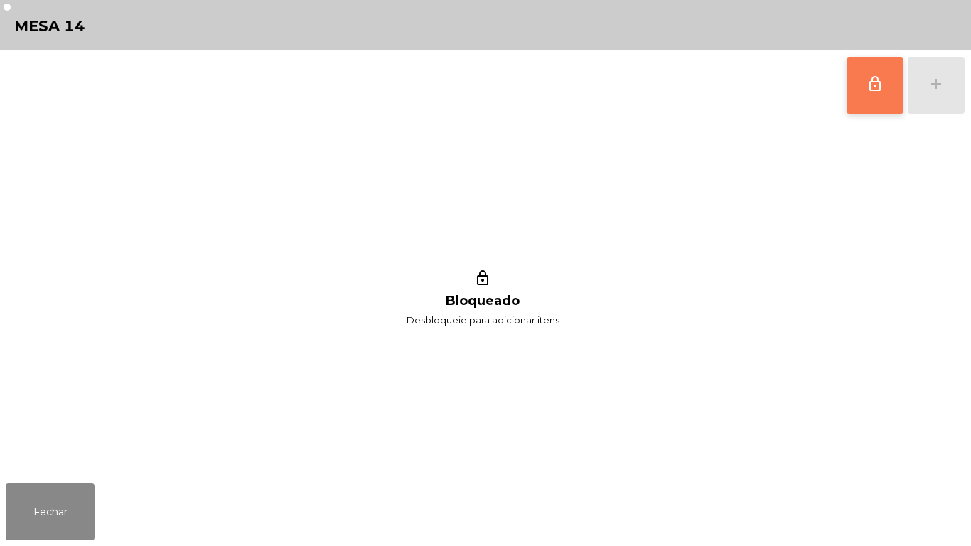
click at [866, 93] on button "lock_outline" at bounding box center [875, 85] width 57 height 57
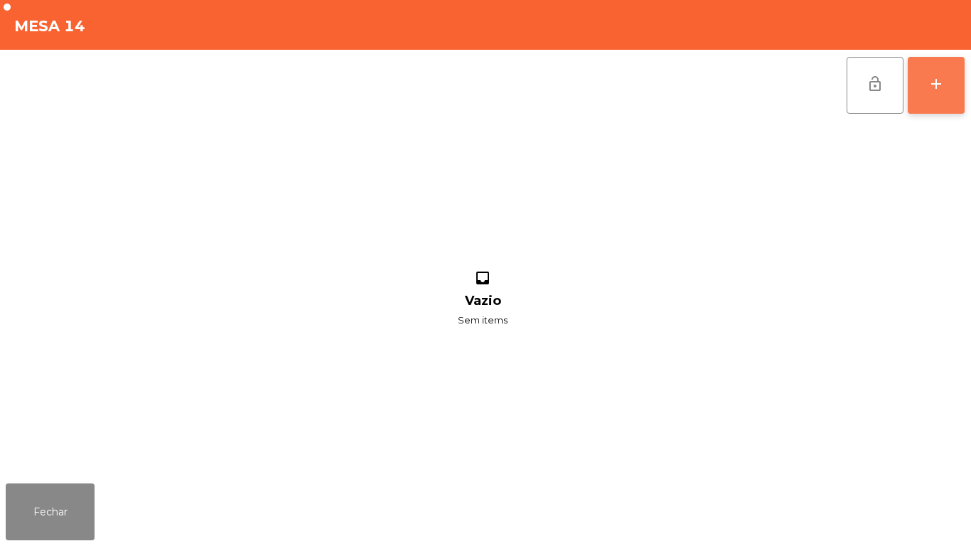
click at [936, 82] on div "add" at bounding box center [936, 83] width 17 height 17
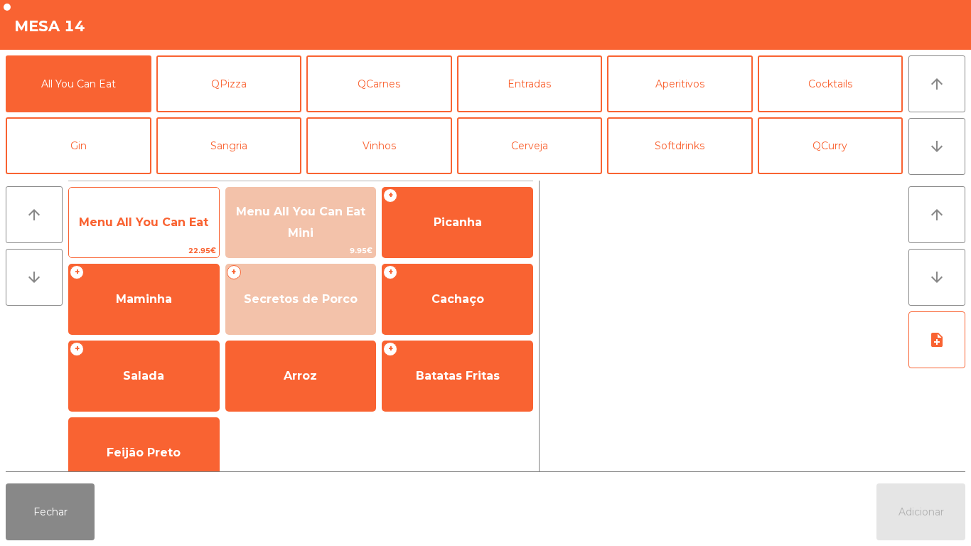
click at [160, 230] on span "Menu All You Can Eat" at bounding box center [144, 222] width 150 height 38
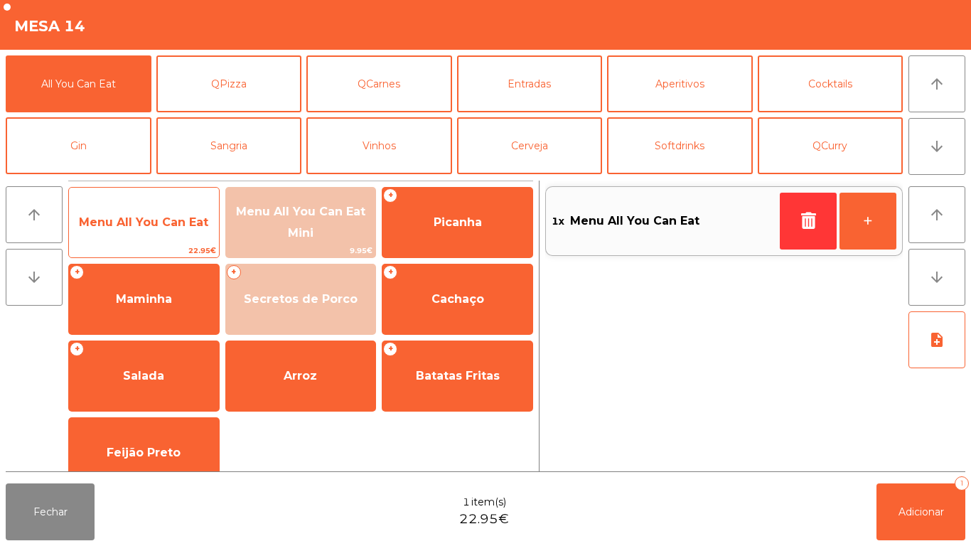
click at [151, 230] on span "Menu All You Can Eat" at bounding box center [144, 222] width 150 height 38
click at [166, 230] on span "Menu All You Can Eat" at bounding box center [144, 222] width 150 height 38
click at [174, 235] on span "Menu All You Can Eat" at bounding box center [144, 222] width 150 height 38
click at [157, 229] on span "Menu All You Can Eat" at bounding box center [144, 222] width 150 height 38
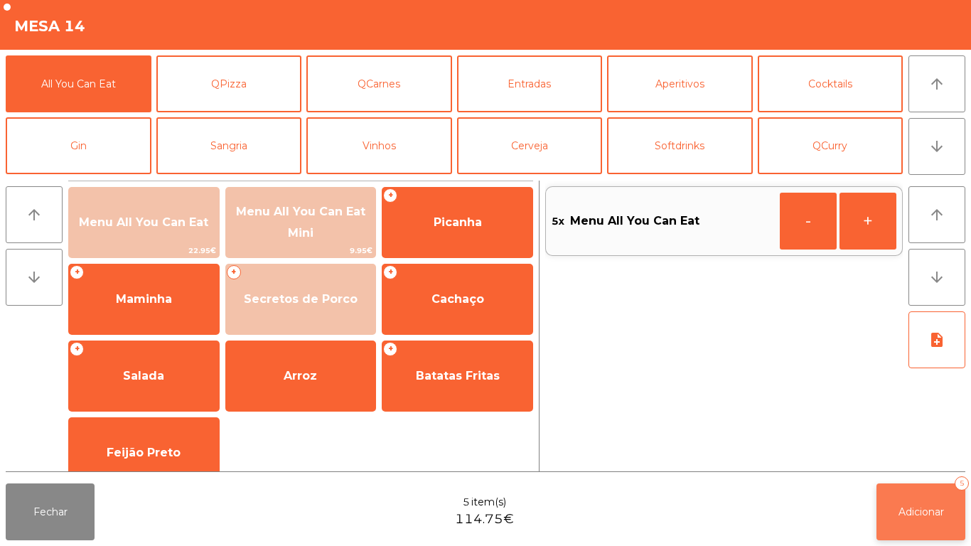
click at [921, 509] on span "Adicionar" at bounding box center [922, 512] width 46 height 13
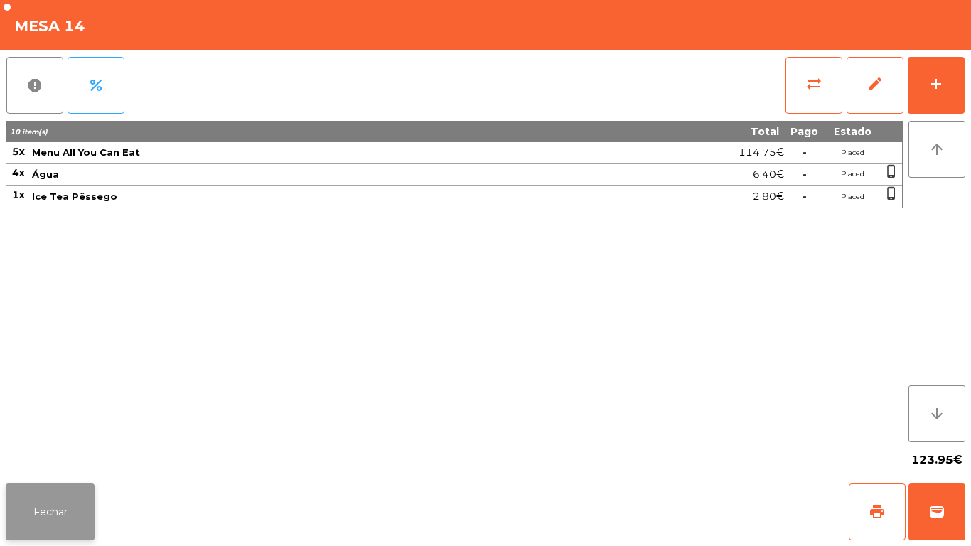
click at [73, 498] on button "Fechar" at bounding box center [50, 512] width 89 height 57
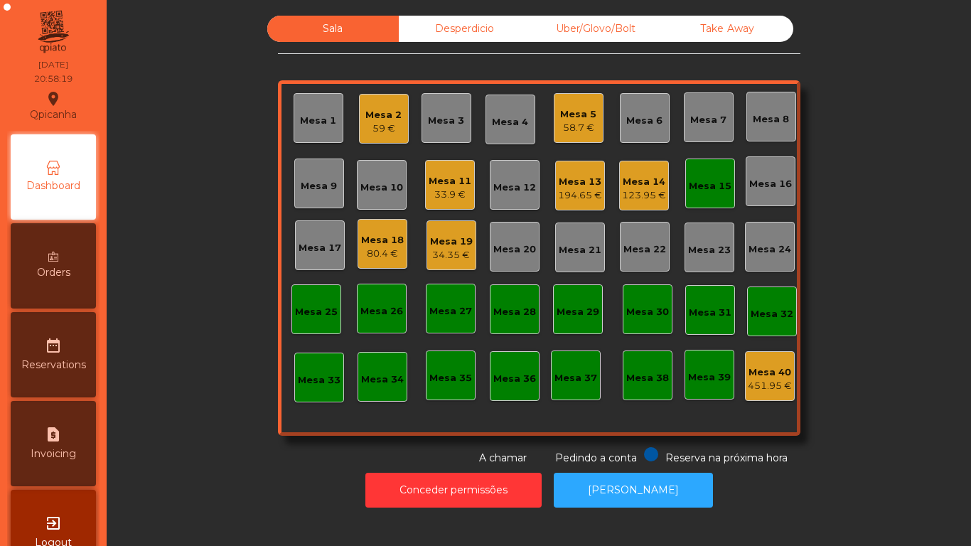
click at [560, 181] on div "Mesa 13" at bounding box center [580, 182] width 44 height 14
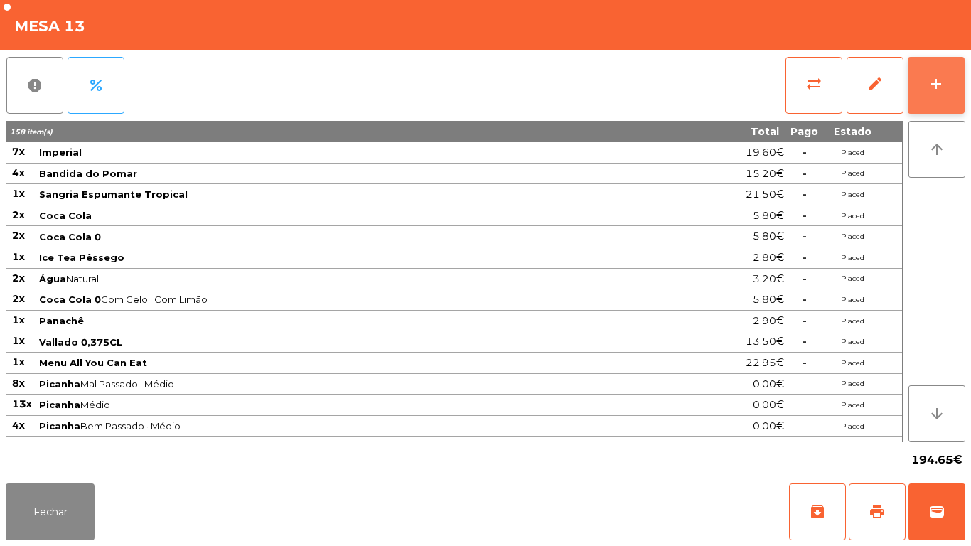
click at [925, 86] on button "add" at bounding box center [936, 85] width 57 height 57
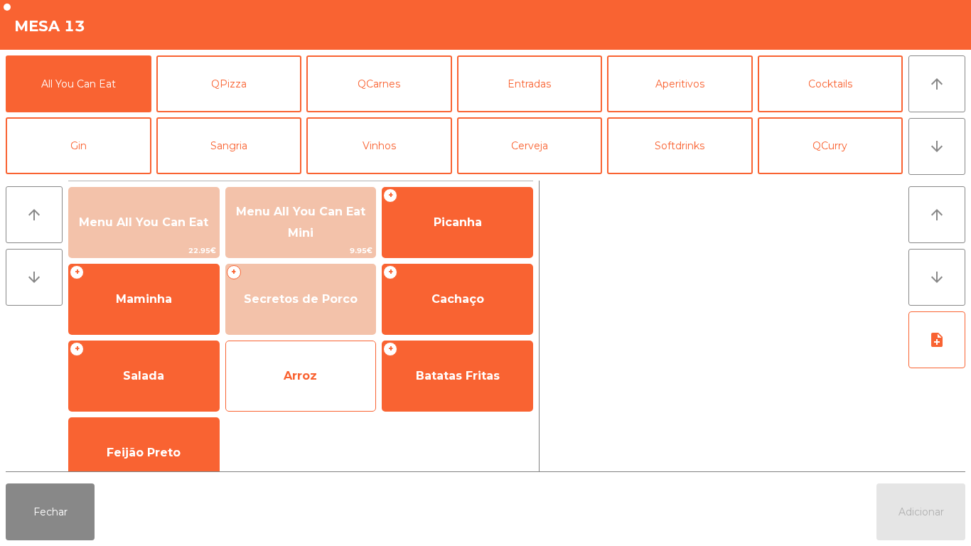
click at [319, 368] on span "Arroz" at bounding box center [301, 376] width 150 height 38
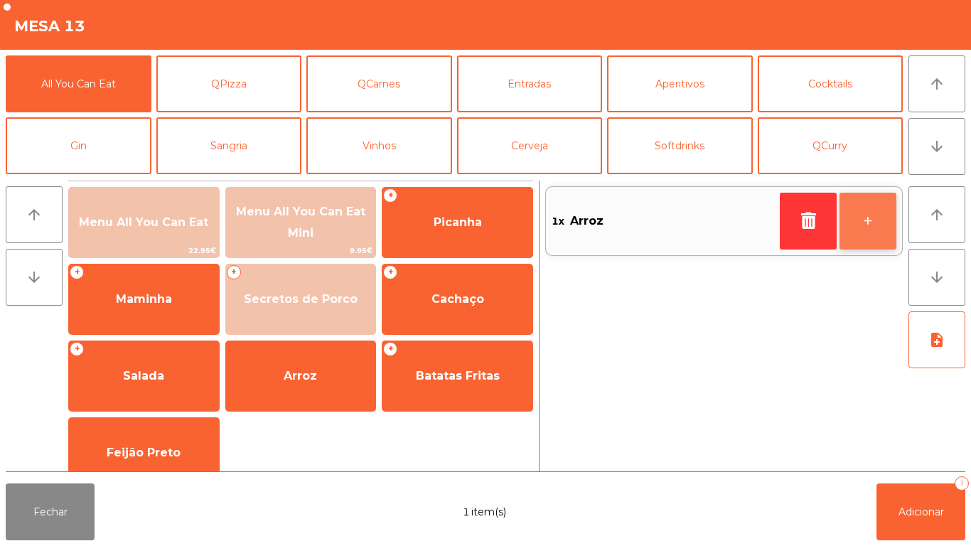
click at [864, 226] on button "+" at bounding box center [868, 221] width 57 height 57
click at [863, 218] on button "+" at bounding box center [868, 221] width 57 height 57
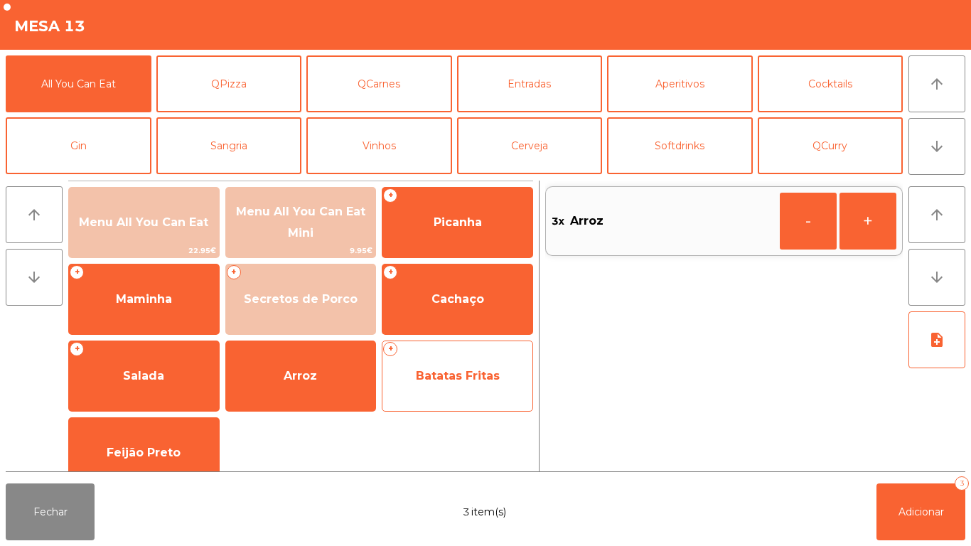
click at [458, 373] on span "Batatas Fritas" at bounding box center [458, 376] width 84 height 14
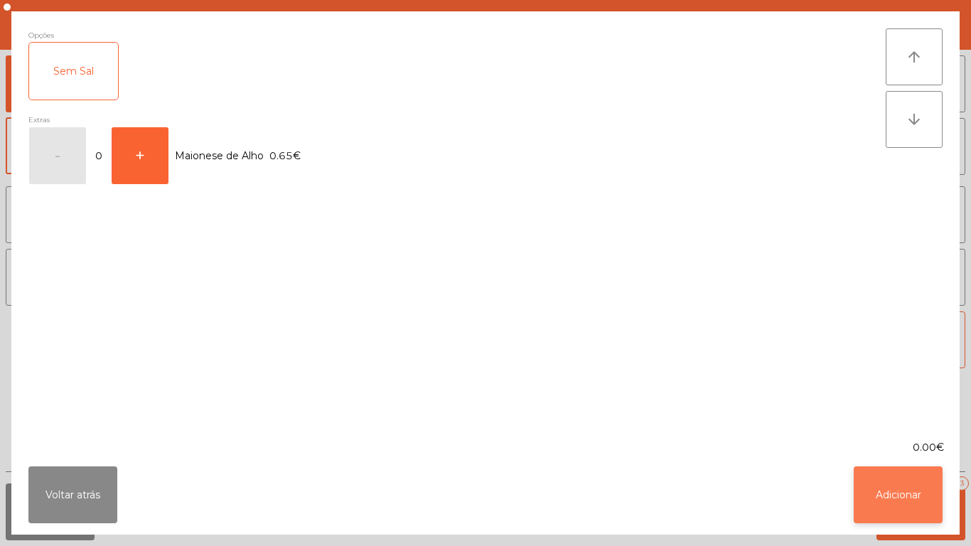
click at [910, 479] on button "Adicionar" at bounding box center [898, 495] width 89 height 57
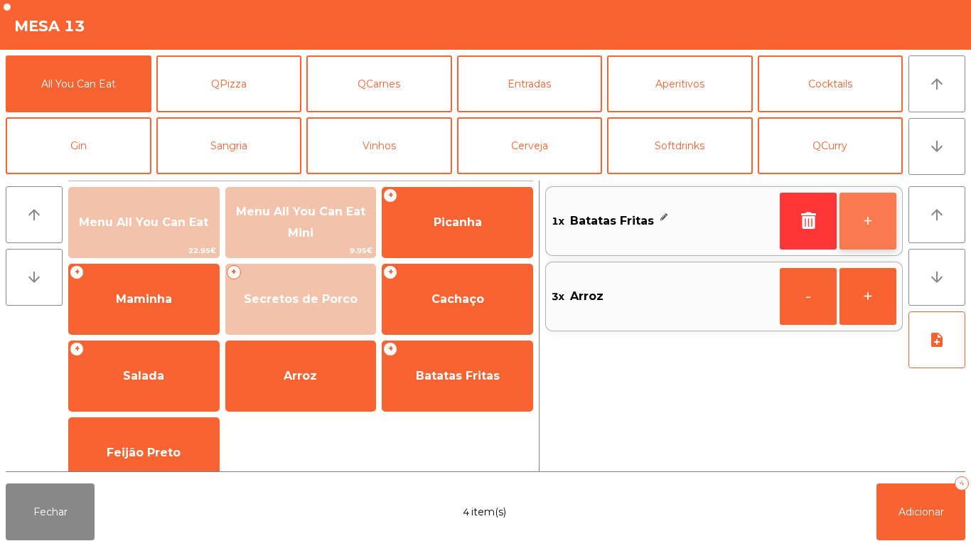
click at [862, 217] on button "+" at bounding box center [868, 221] width 57 height 57
click at [862, 209] on button "+" at bounding box center [868, 221] width 57 height 57
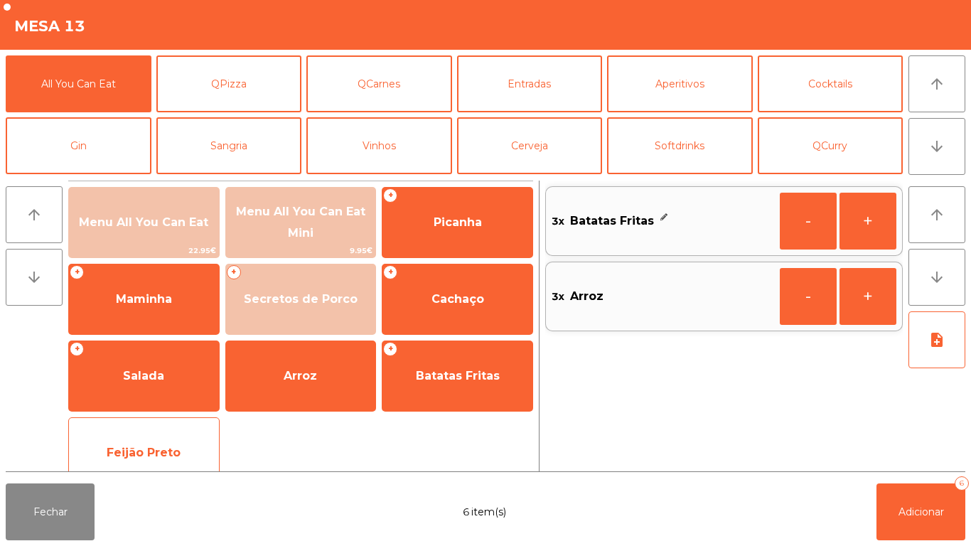
click at [160, 434] on span "Feijão Preto" at bounding box center [144, 453] width 150 height 38
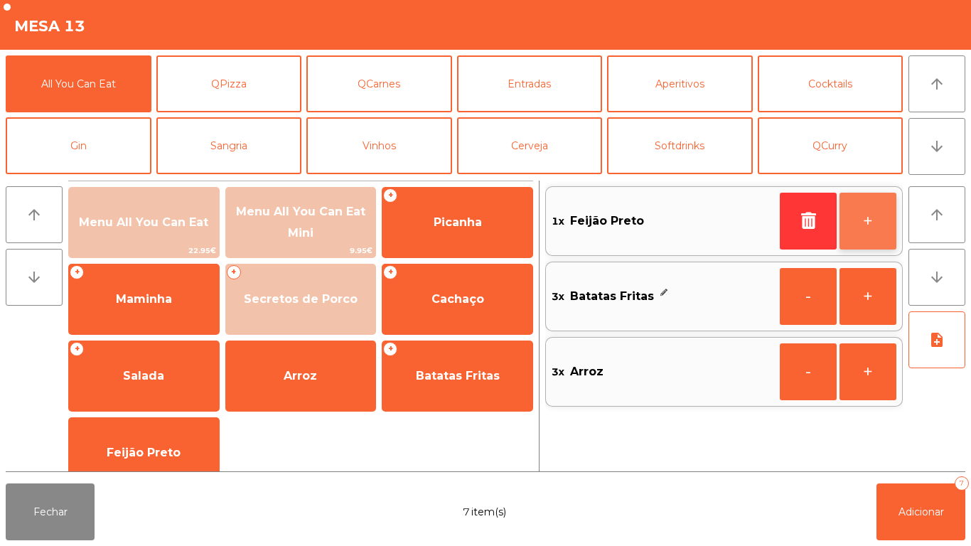
click at [865, 234] on button "+" at bounding box center [868, 221] width 57 height 57
click at [868, 225] on button "+" at bounding box center [868, 221] width 57 height 57
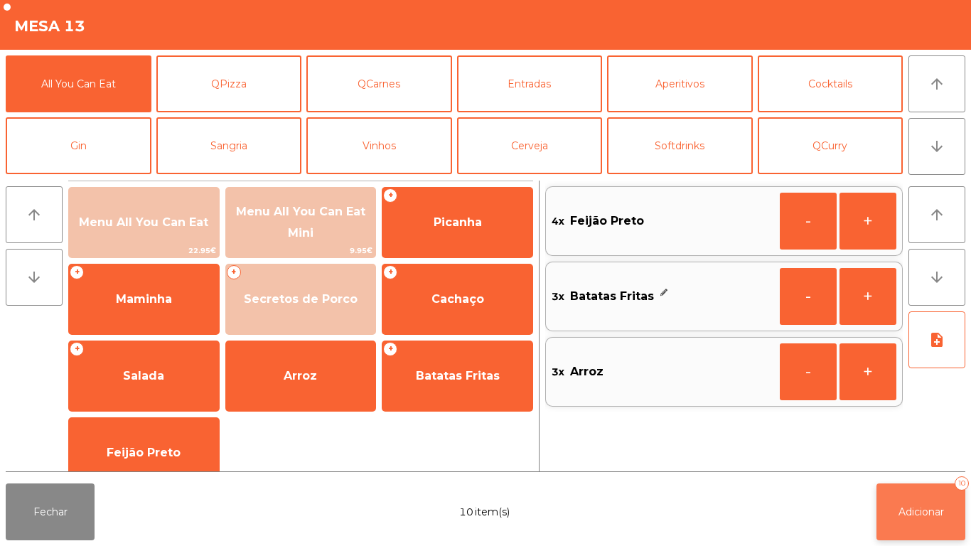
click at [926, 511] on span "Adicionar" at bounding box center [922, 512] width 46 height 13
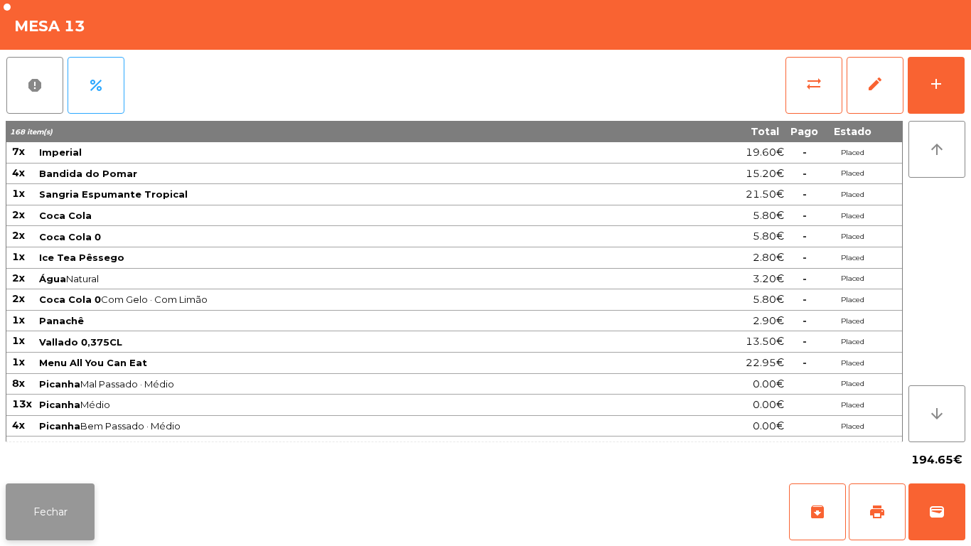
click at [48, 517] on button "Fechar" at bounding box center [50, 512] width 89 height 57
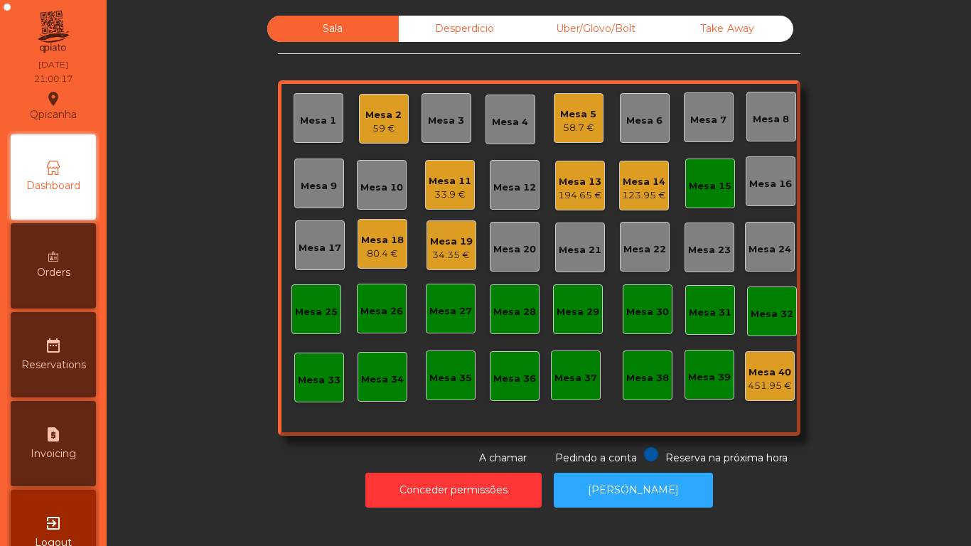
click at [652, 164] on div "Mesa 14 123.95 €" at bounding box center [644, 186] width 50 height 50
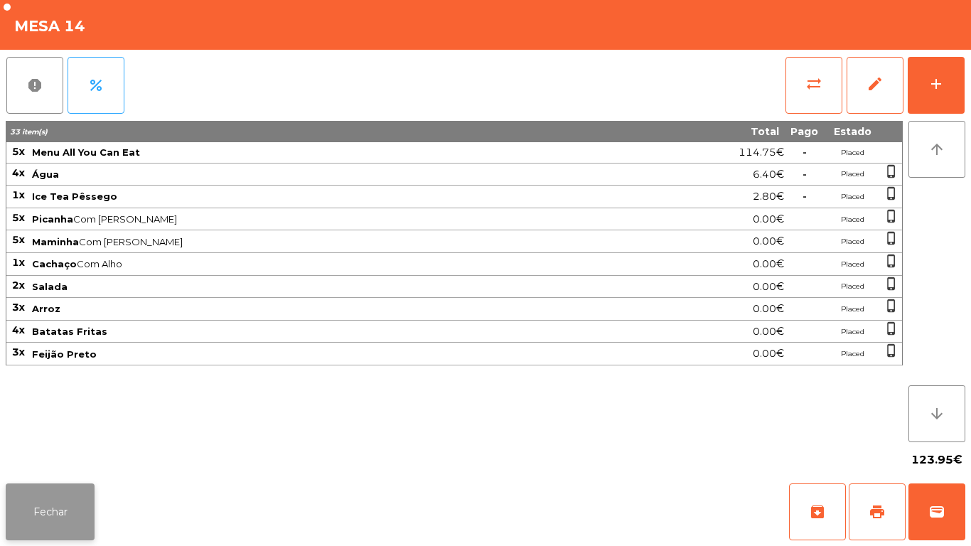
click at [90, 511] on button "Fechar" at bounding box center [50, 512] width 89 height 57
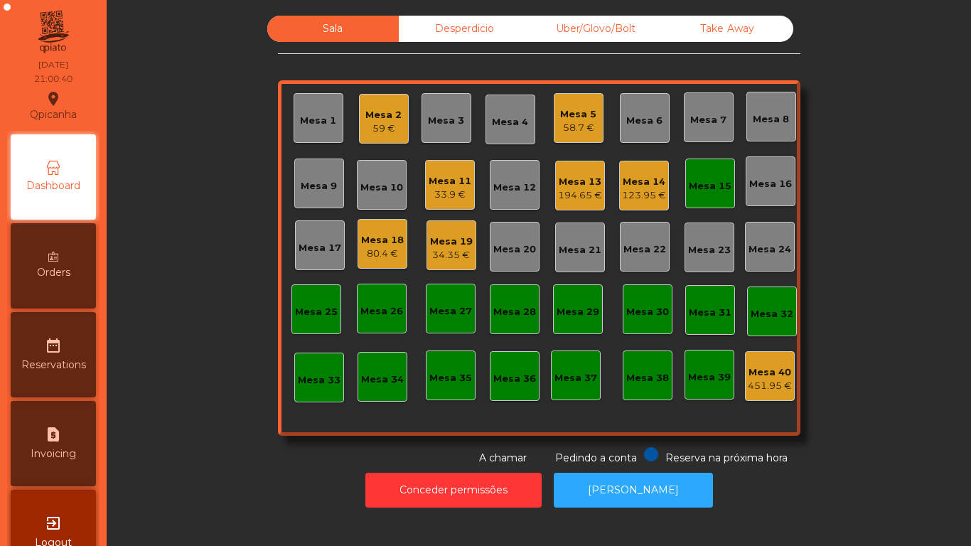
click at [573, 132] on div "58.7 €" at bounding box center [578, 128] width 36 height 14
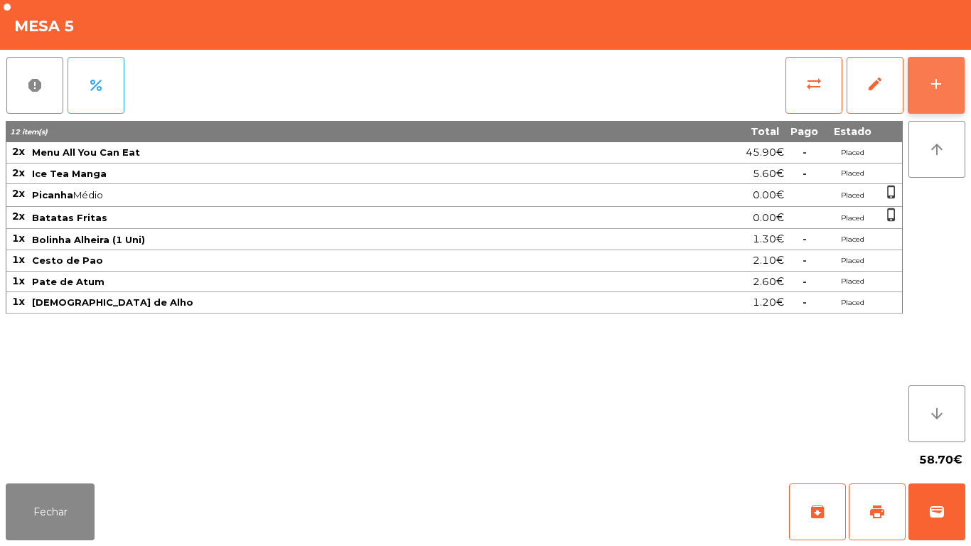
click at [937, 100] on button "add" at bounding box center [936, 85] width 57 height 57
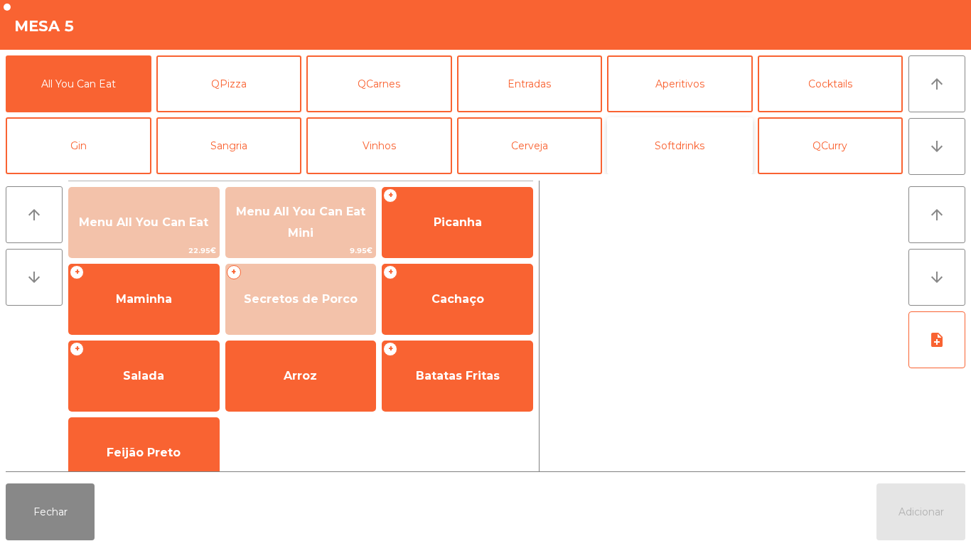
click at [689, 148] on button "Softdrinks" at bounding box center [680, 145] width 146 height 57
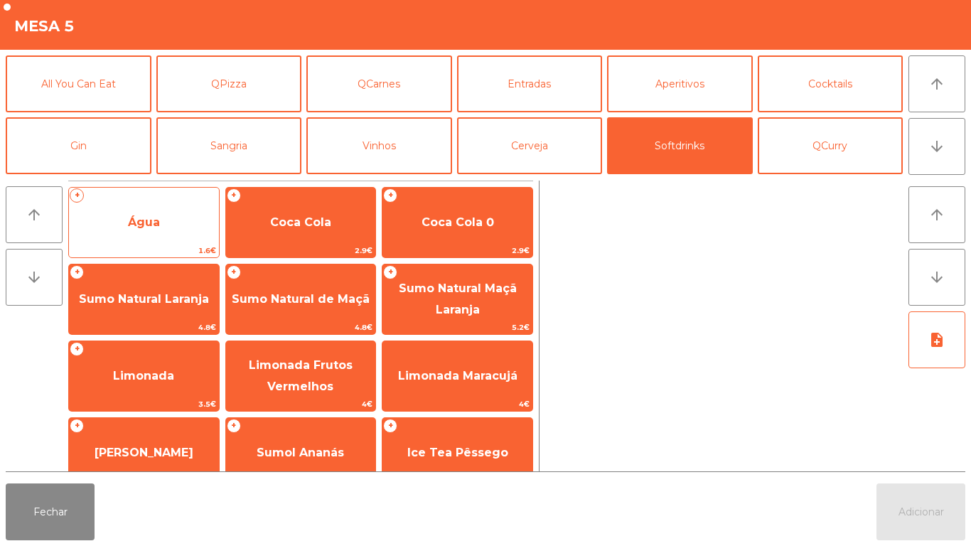
click at [180, 226] on span "Água" at bounding box center [144, 222] width 150 height 38
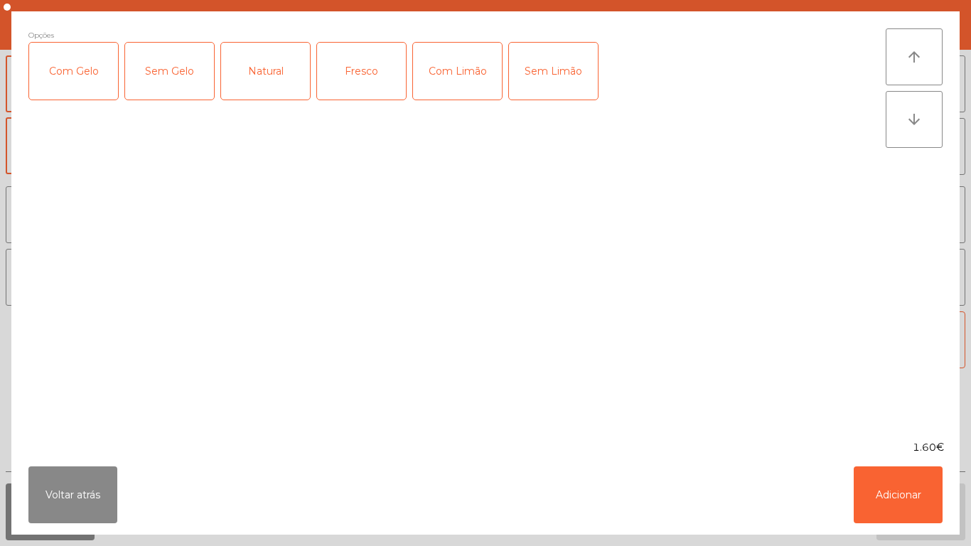
click at [368, 68] on div "Fresco" at bounding box center [361, 71] width 89 height 57
click at [902, 473] on button "Adicionar" at bounding box center [898, 495] width 89 height 57
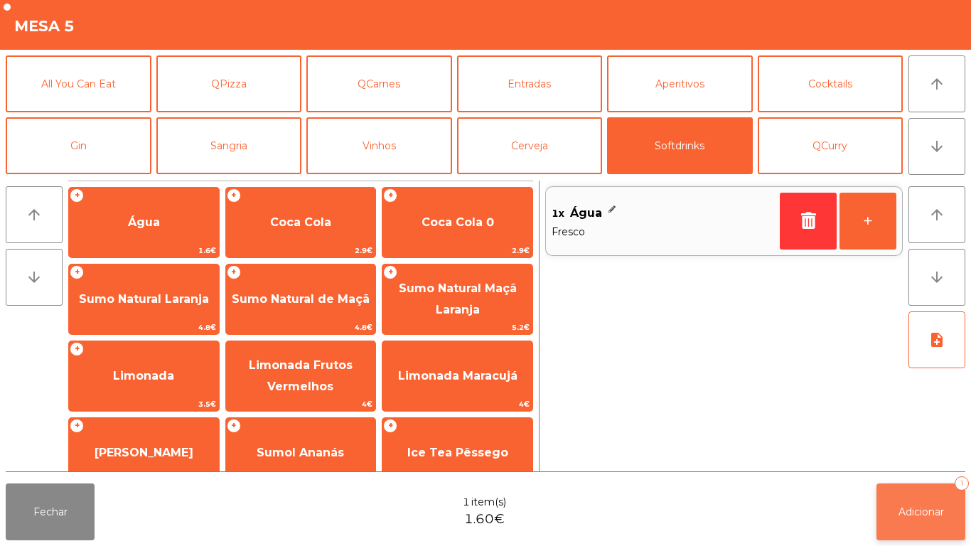
click at [917, 501] on button "Adicionar 1" at bounding box center [921, 512] width 89 height 57
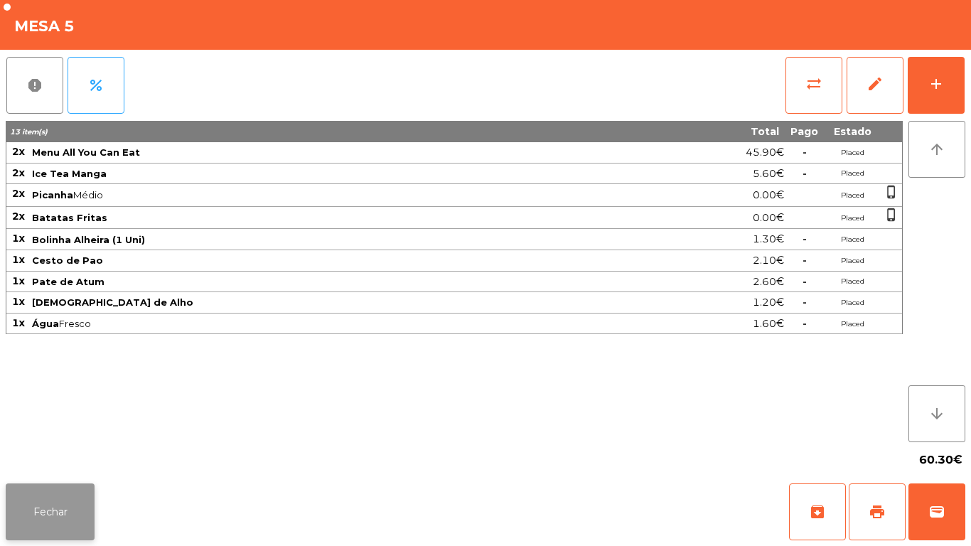
click at [71, 513] on button "Fechar" at bounding box center [50, 512] width 89 height 57
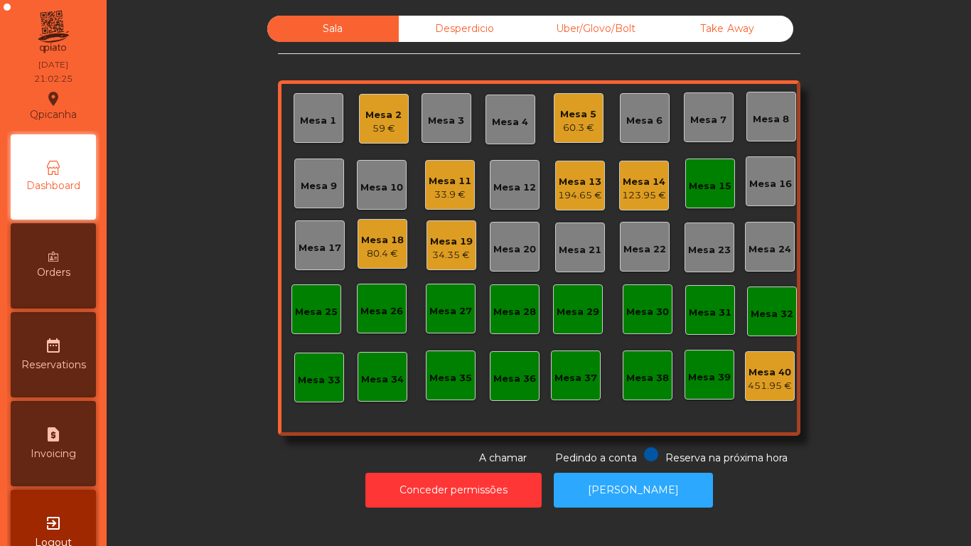
click at [581, 193] on div "194.65 €" at bounding box center [580, 195] width 44 height 14
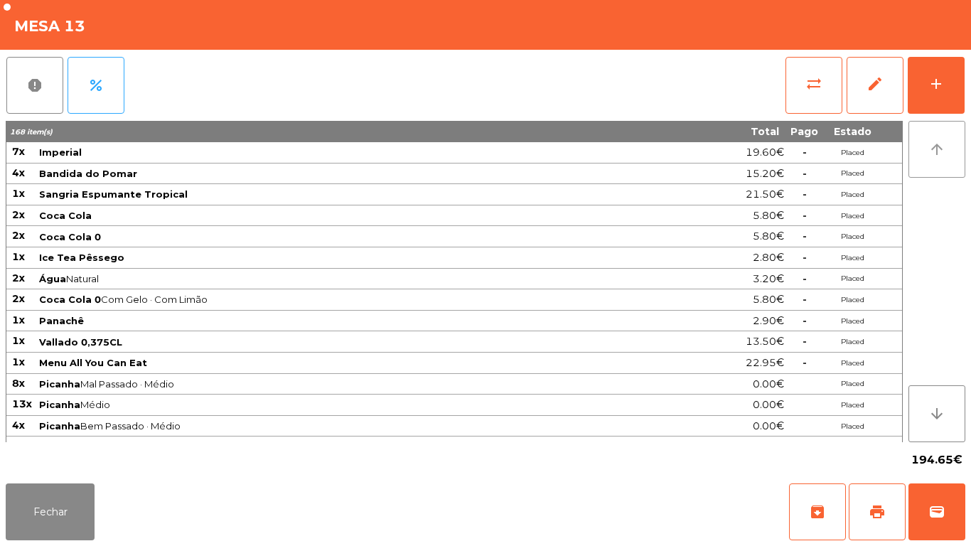
click at [935, 125] on button "arrow_upward" at bounding box center [937, 149] width 57 height 57
click at [942, 83] on div "add" at bounding box center [936, 83] width 17 height 17
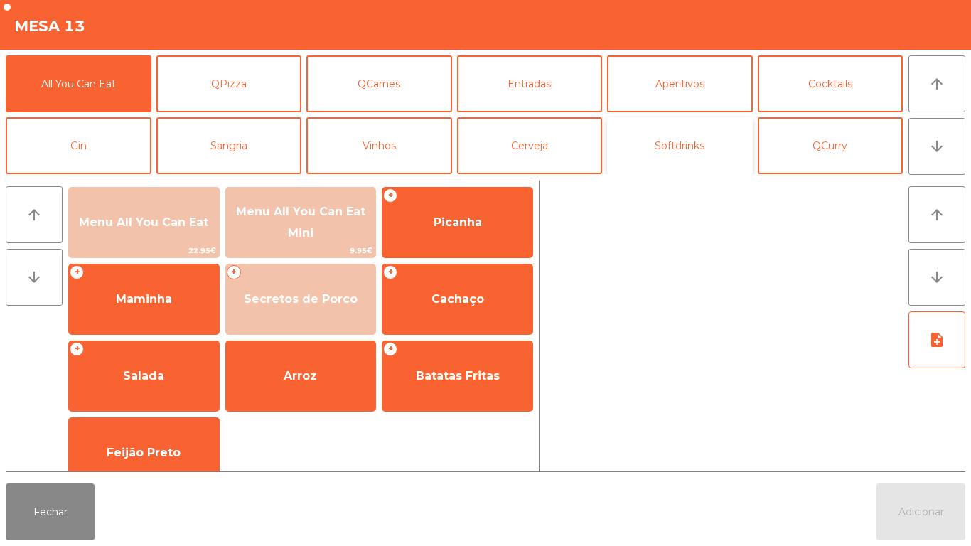
click at [702, 151] on button "Softdrinks" at bounding box center [680, 145] width 146 height 57
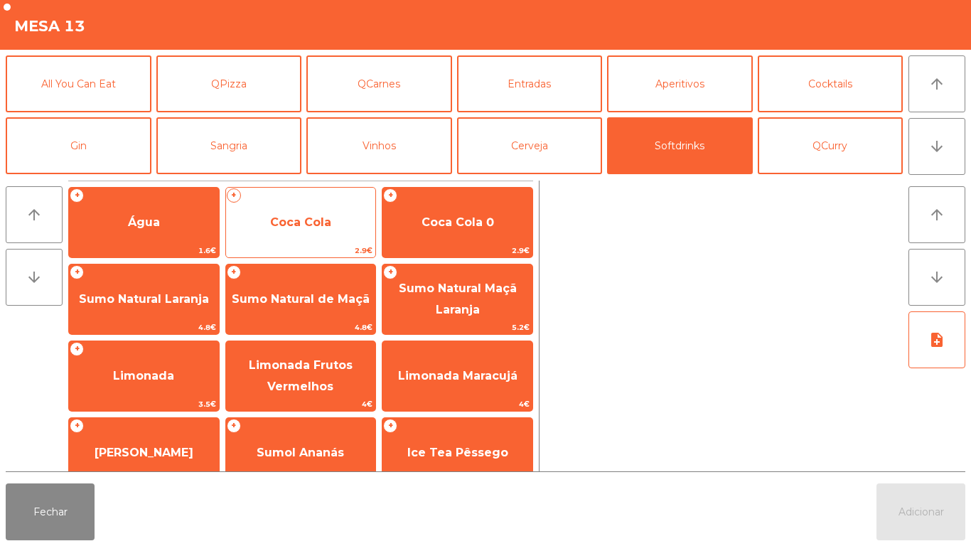
click at [321, 228] on span "Coca Cola" at bounding box center [300, 222] width 61 height 14
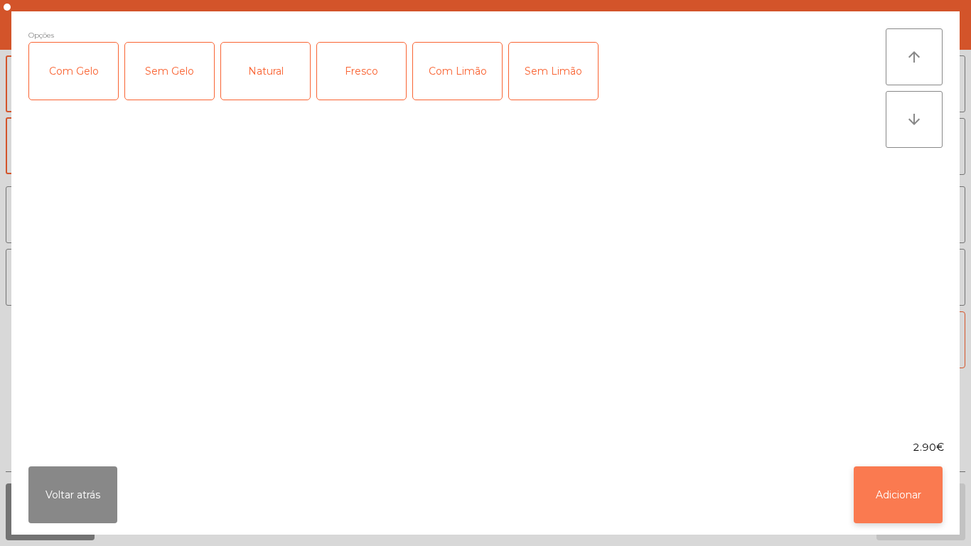
click at [915, 484] on button "Adicionar" at bounding box center [898, 495] width 89 height 57
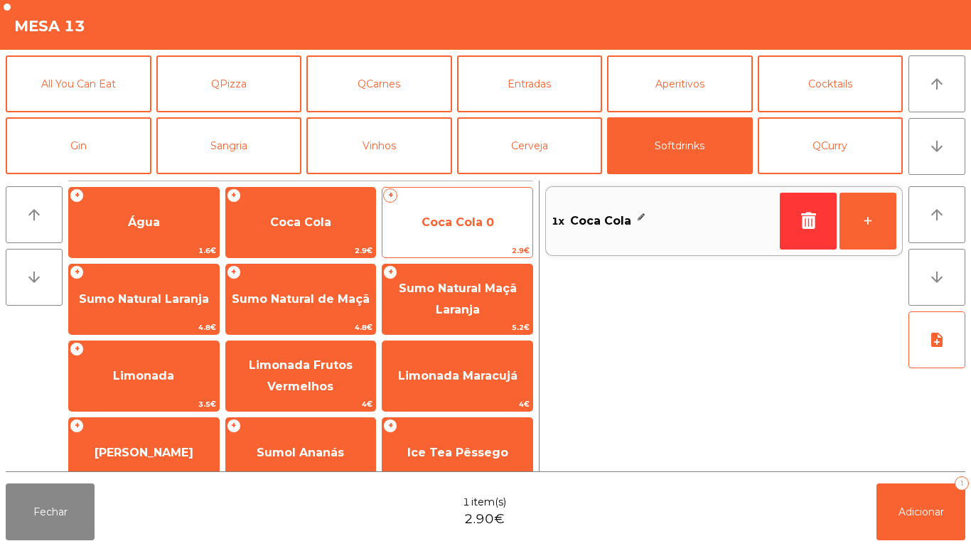
click at [472, 217] on span "Coca Cola 0" at bounding box center [458, 222] width 73 height 14
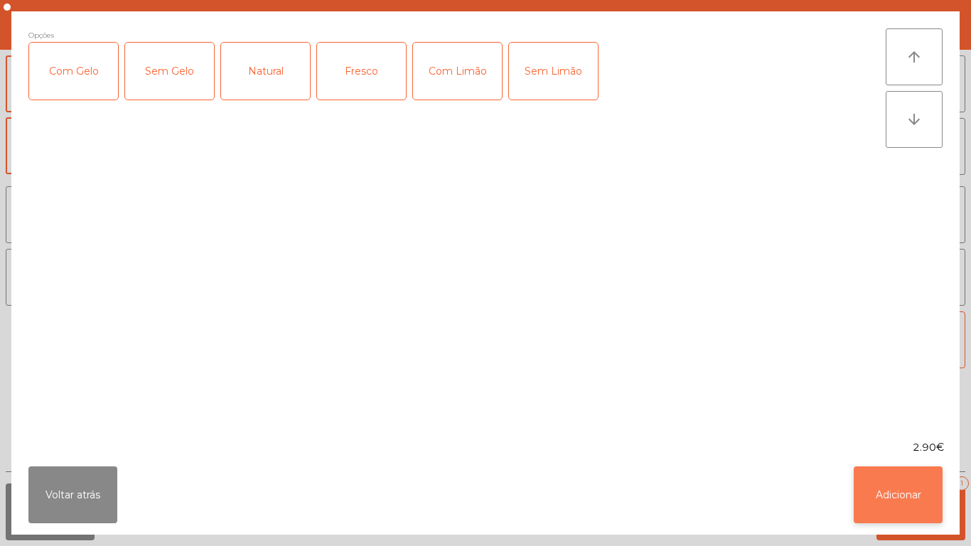
click at [897, 502] on button "Adicionar" at bounding box center [898, 495] width 89 height 57
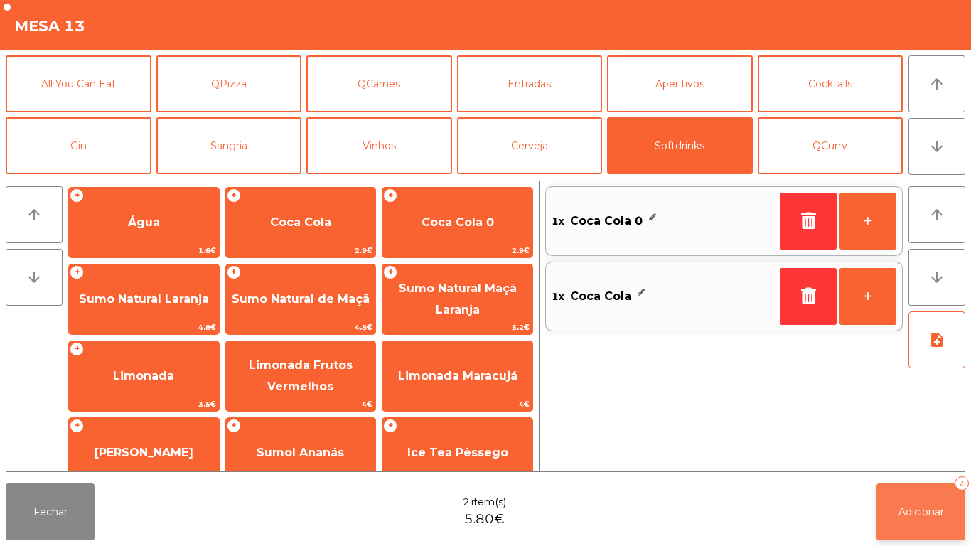
click at [926, 513] on span "Adicionar" at bounding box center [922, 512] width 46 height 13
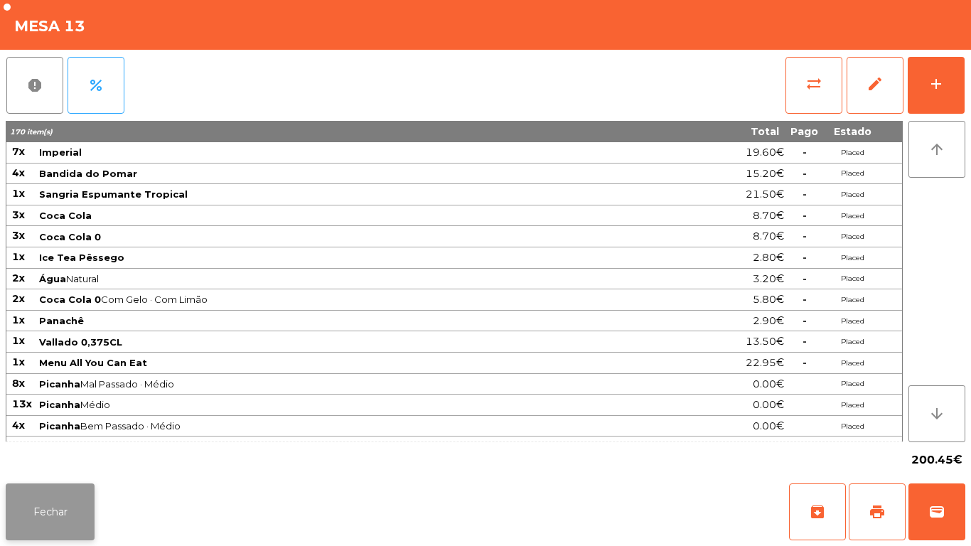
click at [41, 505] on button "Fechar" at bounding box center [50, 512] width 89 height 57
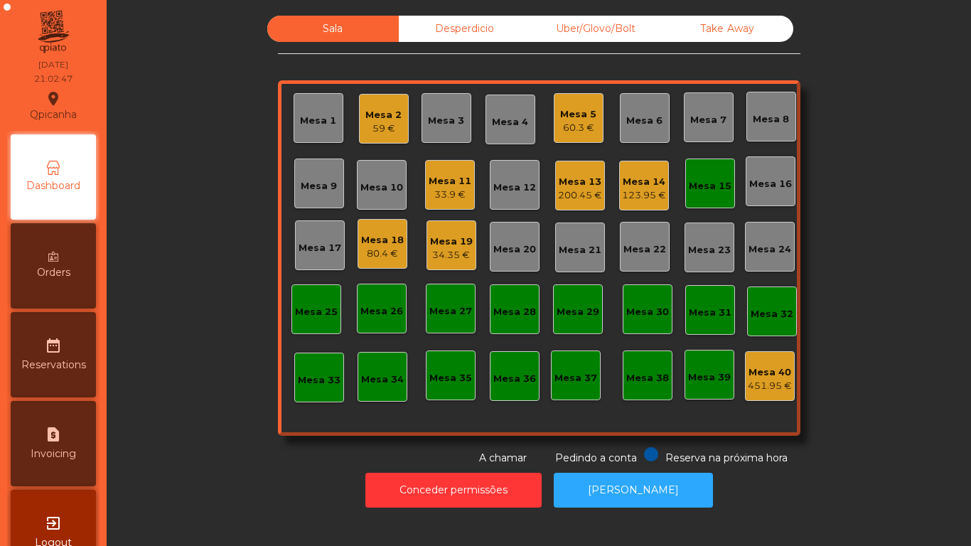
click at [436, 187] on div "Mesa 11" at bounding box center [450, 181] width 43 height 14
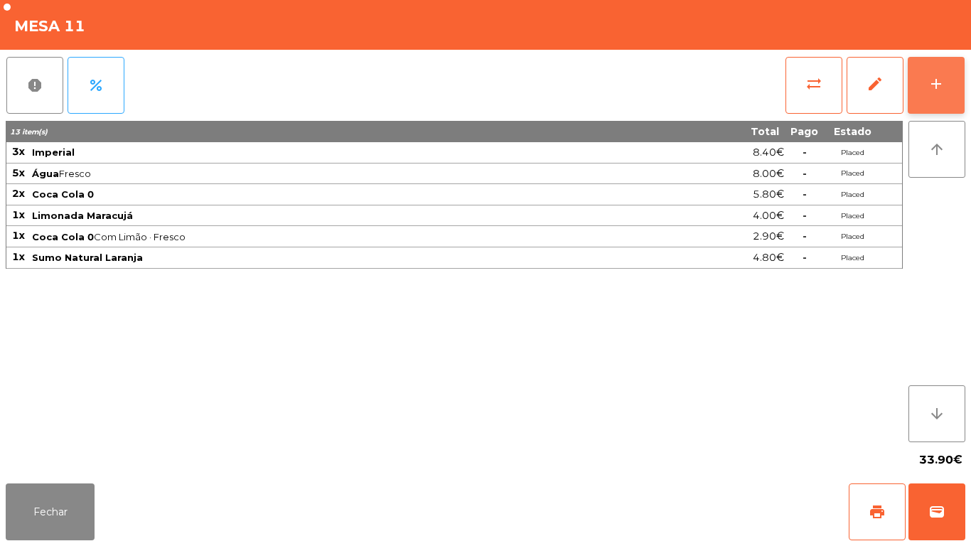
click at [927, 85] on button "add" at bounding box center [936, 85] width 57 height 57
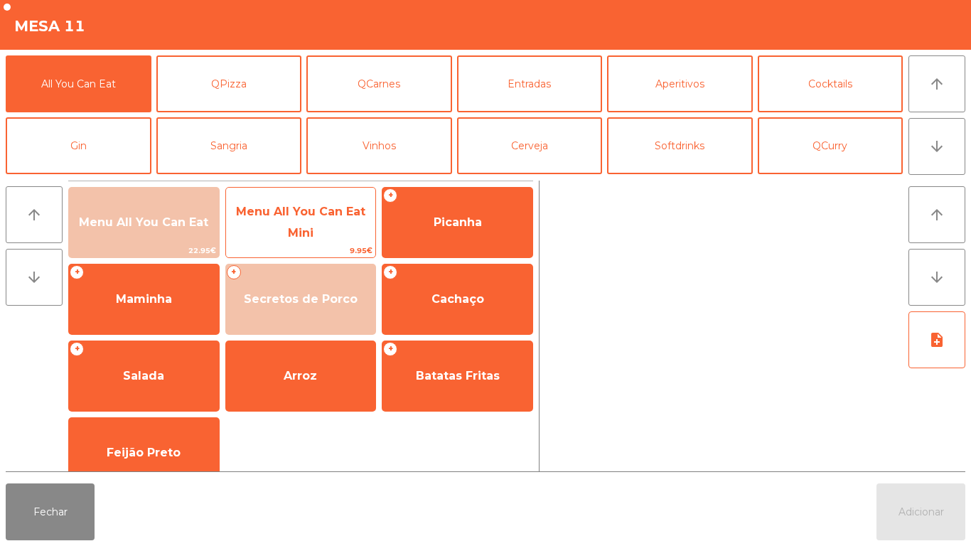
click at [287, 220] on span "Menu All You Can Eat Mini" at bounding box center [301, 223] width 150 height 60
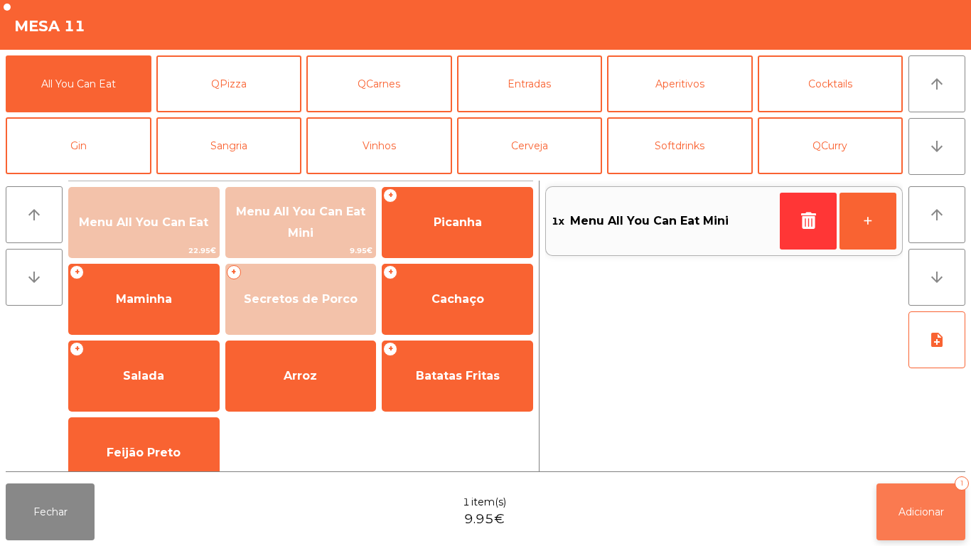
click at [912, 511] on span "Adicionar" at bounding box center [922, 512] width 46 height 13
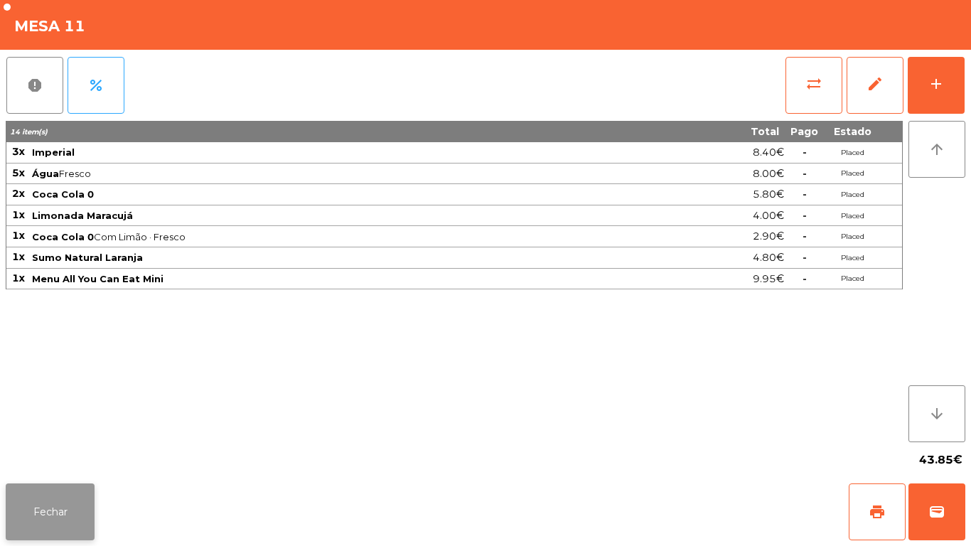
click at [87, 494] on button "Fechar" at bounding box center [50, 512] width 89 height 57
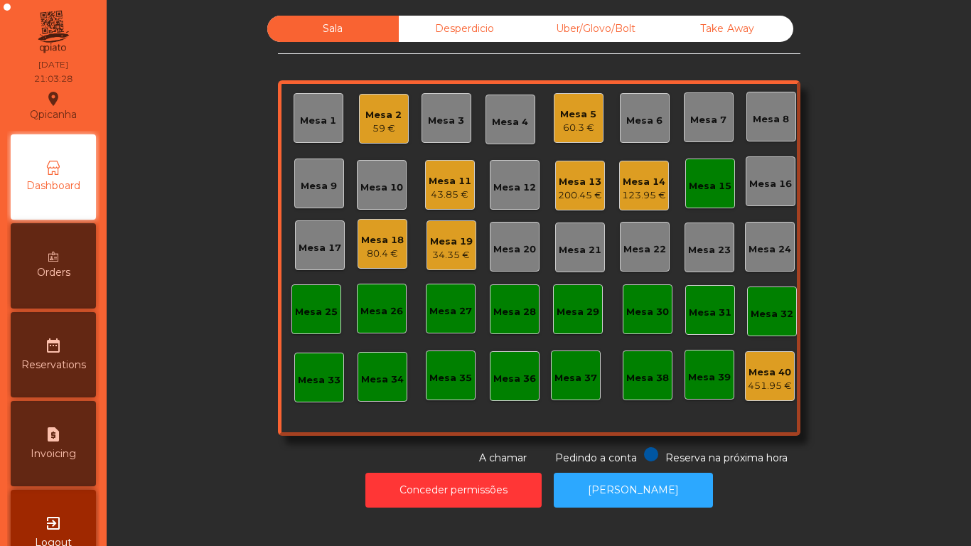
click at [232, 455] on div "Sala Desperdicio Uber/Glovo/Bolt Take Away Mesa 1 Mesa 2 59 € Mesa 3 Mesa 4 Mes…" at bounding box center [539, 241] width 826 height 450
click at [554, 137] on div "Mesa 5 60.3 €" at bounding box center [579, 118] width 50 height 50
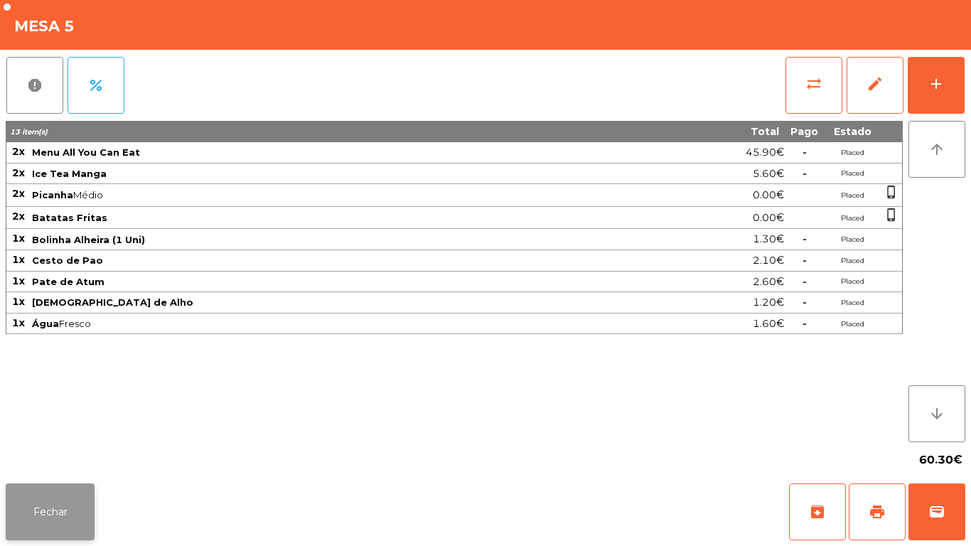
click at [78, 493] on button "Fechar" at bounding box center [50, 512] width 89 height 57
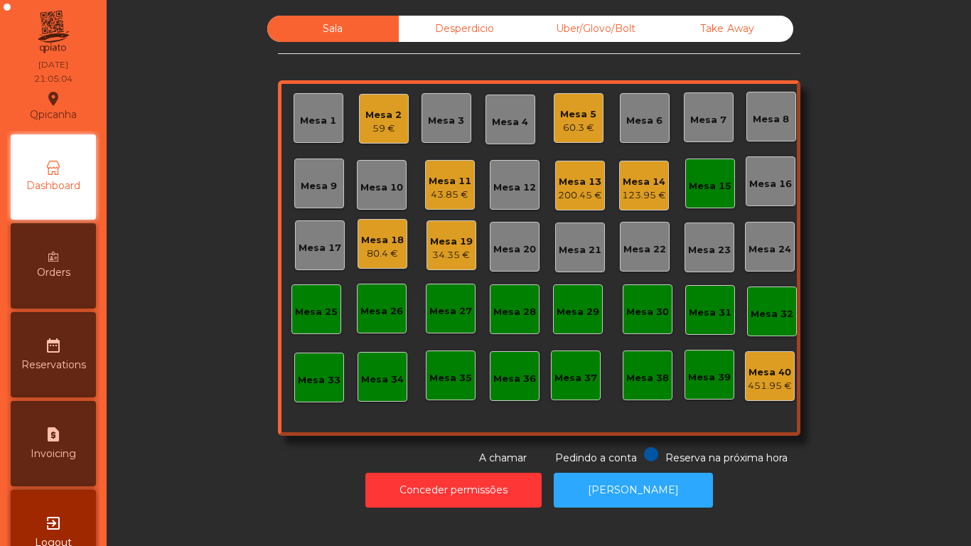
click at [563, 191] on div "200.45 €" at bounding box center [580, 195] width 44 height 14
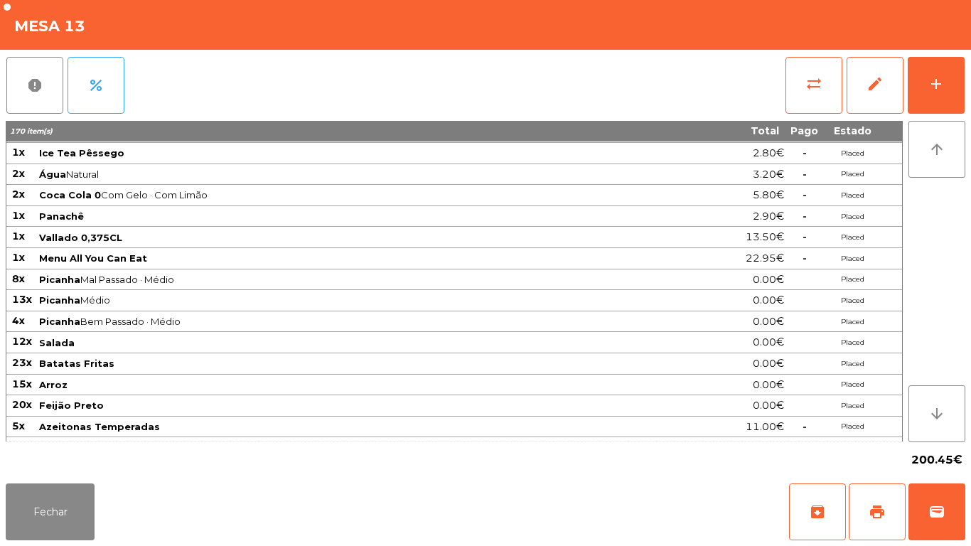
scroll to position [206, 0]
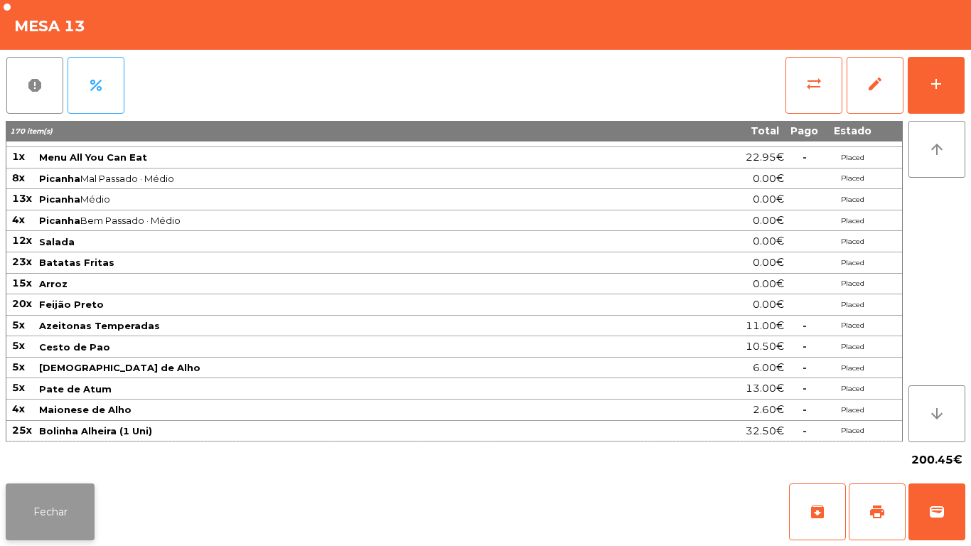
click at [72, 504] on button "Fechar" at bounding box center [50, 512] width 89 height 57
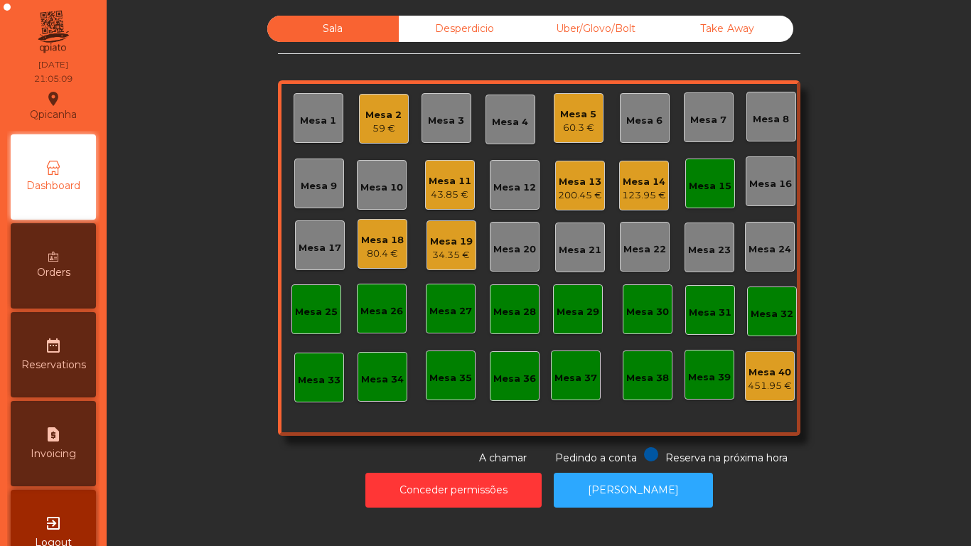
click at [449, 242] on div "Mesa 19" at bounding box center [451, 242] width 43 height 14
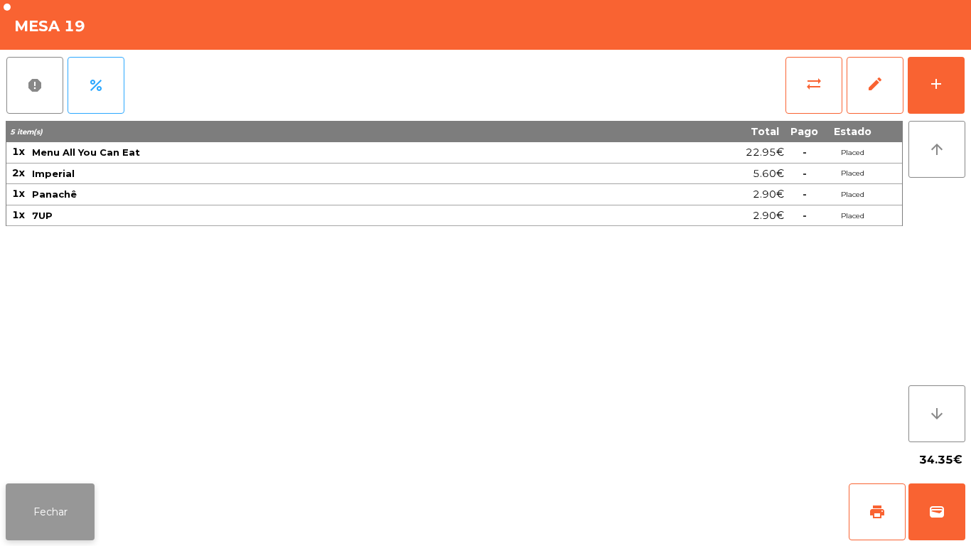
click at [46, 518] on button "Fechar" at bounding box center [50, 512] width 89 height 57
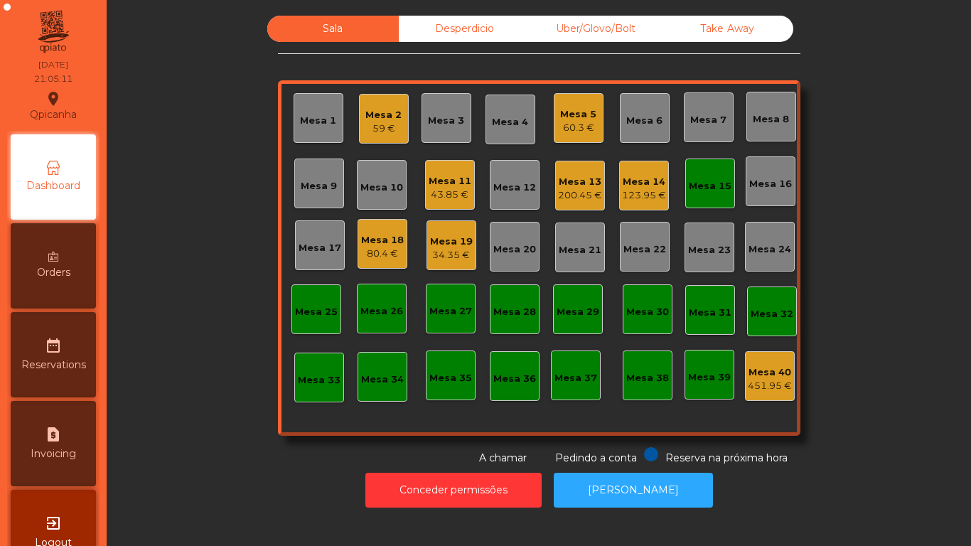
click at [367, 260] on div "80.4 €" at bounding box center [382, 254] width 43 height 14
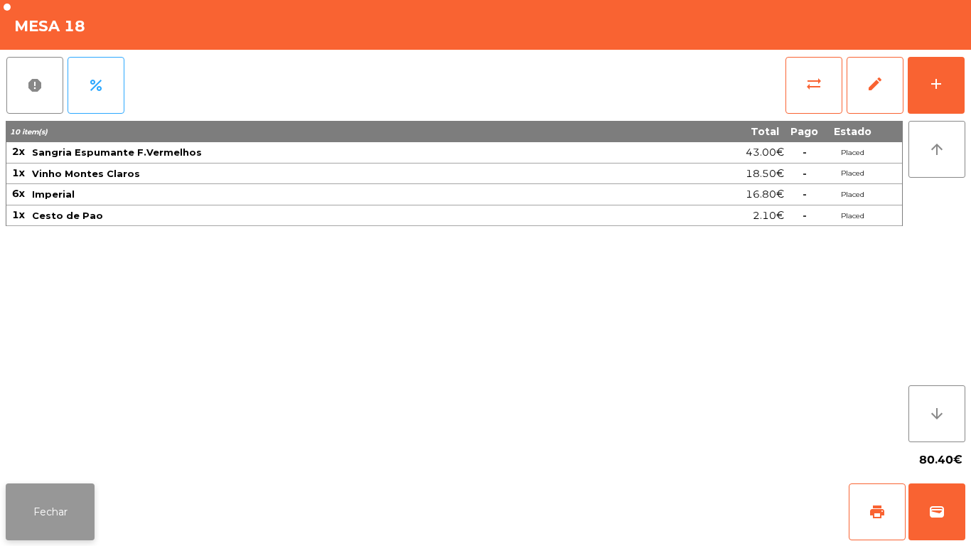
click at [65, 500] on button "Fechar" at bounding box center [50, 512] width 89 height 57
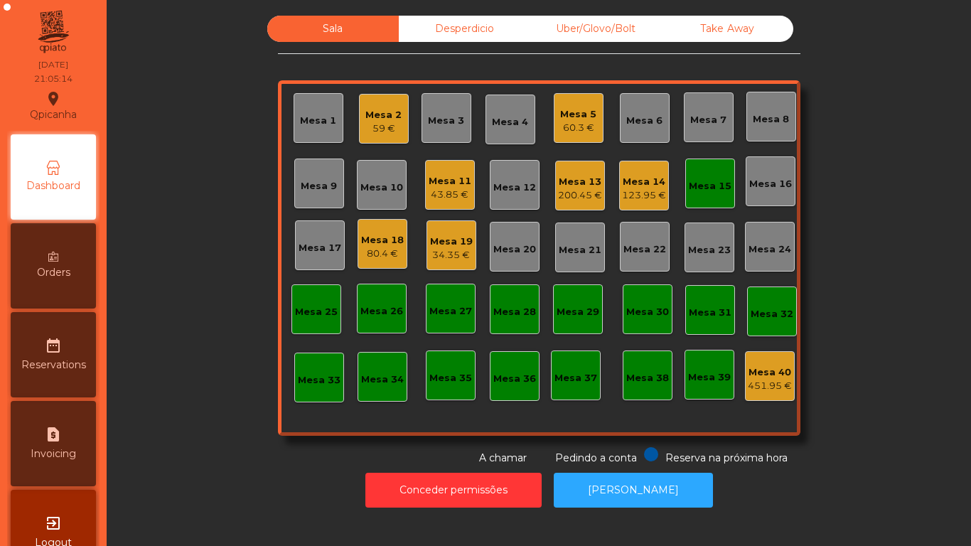
click at [572, 188] on div "Mesa 13" at bounding box center [580, 182] width 44 height 14
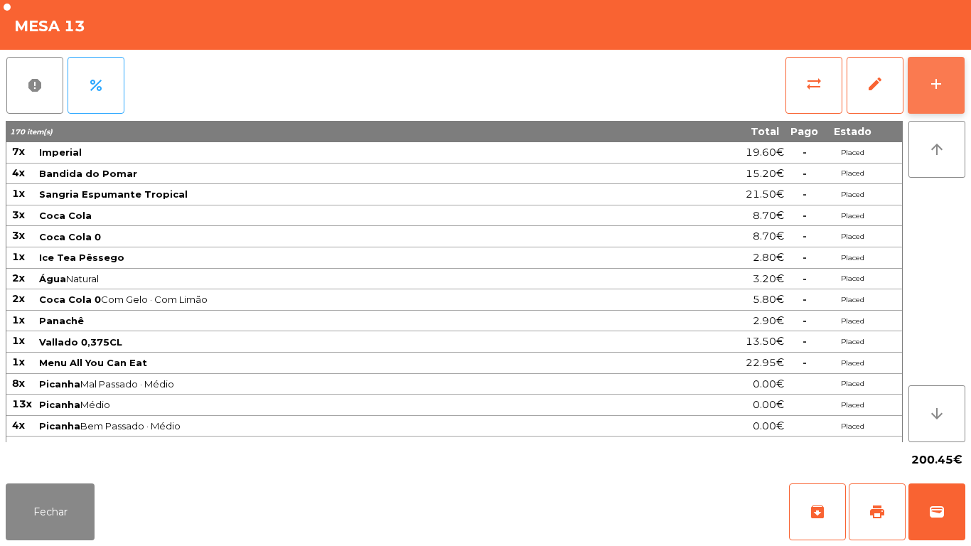
click at [932, 80] on div "add" at bounding box center [936, 83] width 17 height 17
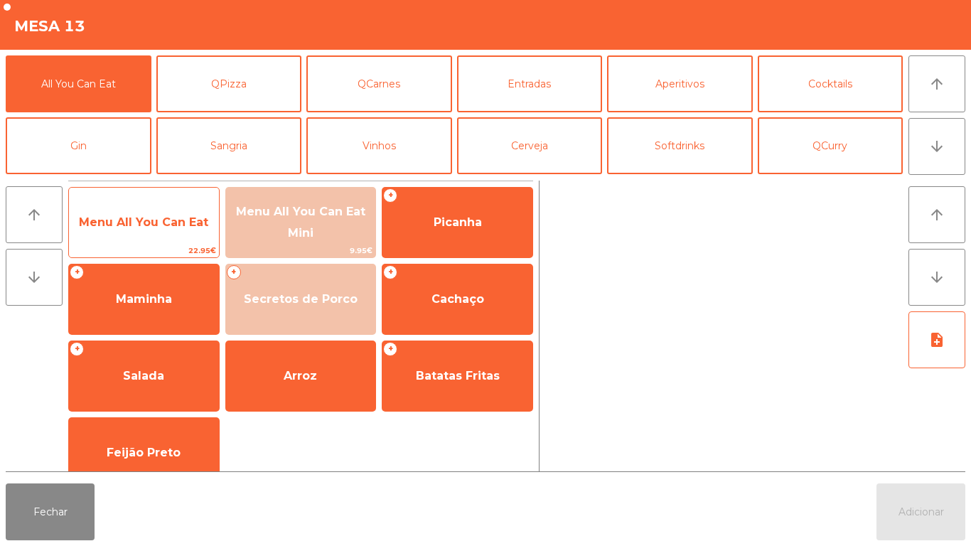
click at [161, 216] on span "Menu All You Can Eat" at bounding box center [143, 222] width 129 height 14
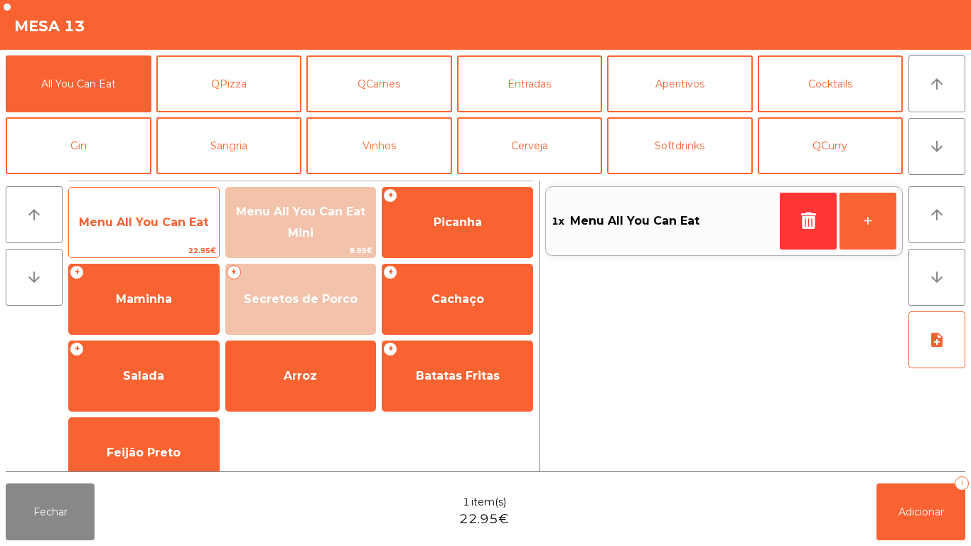
click at [160, 225] on span "Menu All You Can Eat" at bounding box center [143, 222] width 129 height 14
click at [171, 218] on span "Menu All You Can Eat" at bounding box center [143, 222] width 129 height 14
click at [181, 208] on span "Menu All You Can Eat" at bounding box center [144, 222] width 150 height 38
click at [181, 225] on span "Menu All You Can Eat" at bounding box center [143, 222] width 129 height 14
click at [201, 223] on span "Menu All You Can Eat" at bounding box center [143, 222] width 129 height 14
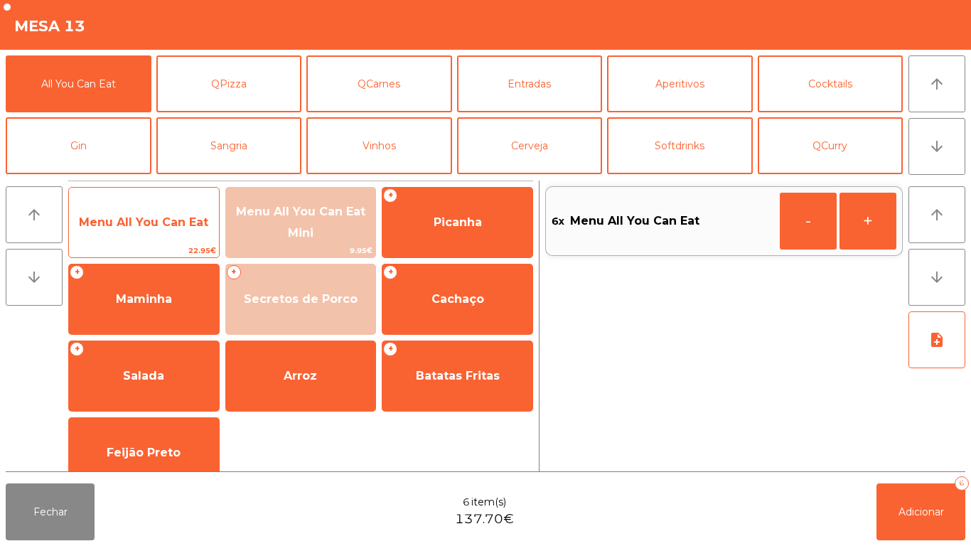
click at [201, 230] on span "Menu All You Can Eat" at bounding box center [144, 222] width 150 height 38
click at [203, 235] on span "Menu All You Can Eat" at bounding box center [144, 222] width 150 height 38
click at [194, 234] on span "Menu All You Can Eat" at bounding box center [144, 222] width 150 height 38
click at [190, 240] on span "Menu All You Can Eat" at bounding box center [144, 222] width 150 height 38
click at [176, 233] on span "Menu All You Can Eat" at bounding box center [144, 222] width 150 height 38
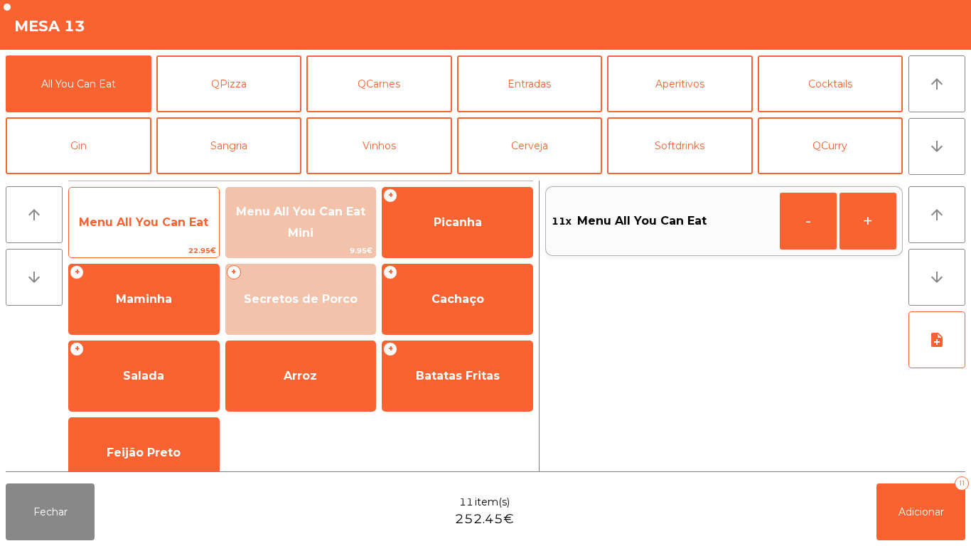
click at [169, 231] on span "Menu All You Can Eat" at bounding box center [144, 222] width 150 height 38
click at [178, 231] on span "Menu All You Can Eat" at bounding box center [144, 222] width 150 height 38
click at [171, 230] on span "Menu All You Can Eat" at bounding box center [144, 222] width 150 height 38
click at [177, 233] on span "Menu All You Can Eat" at bounding box center [144, 222] width 150 height 38
click at [166, 239] on span "Menu All You Can Eat" at bounding box center [144, 222] width 150 height 38
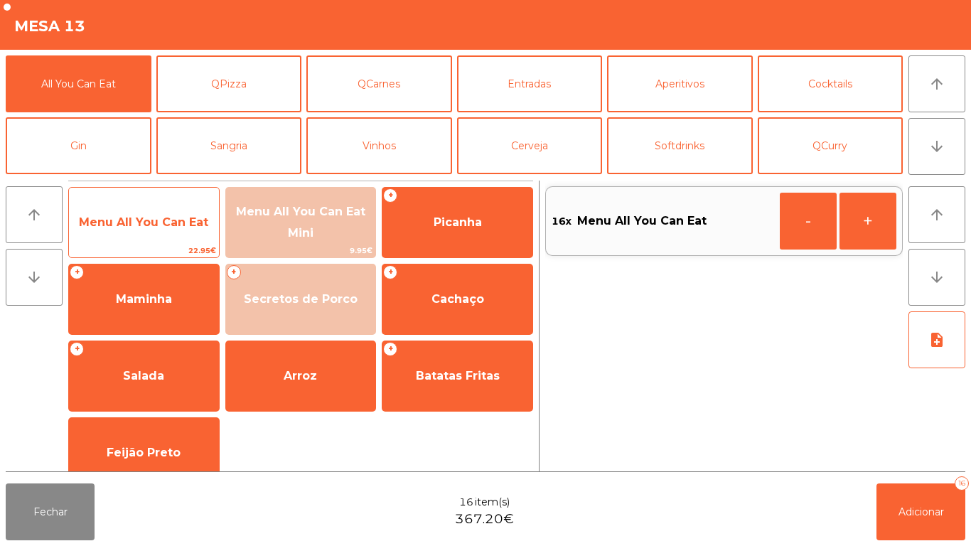
click at [176, 232] on span "Menu All You Can Eat" at bounding box center [144, 222] width 150 height 38
click at [187, 233] on span "Menu All You Can Eat" at bounding box center [144, 222] width 150 height 38
click at [183, 235] on span "Menu All You Can Eat" at bounding box center [144, 222] width 150 height 38
click at [181, 236] on span "Menu All You Can Eat" at bounding box center [144, 222] width 150 height 38
click at [198, 232] on span "Menu All You Can Eat" at bounding box center [144, 222] width 150 height 38
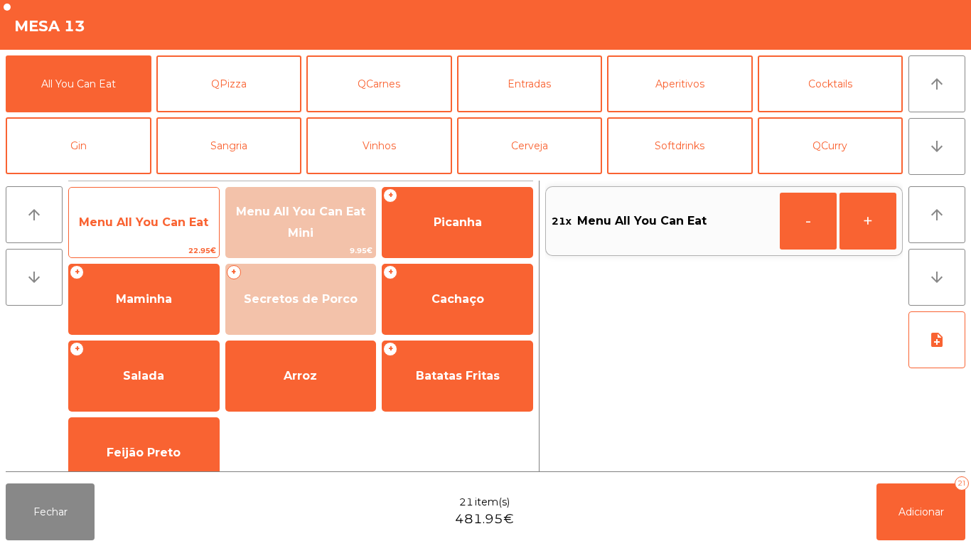
click at [204, 252] on span "22.95€" at bounding box center [144, 251] width 150 height 14
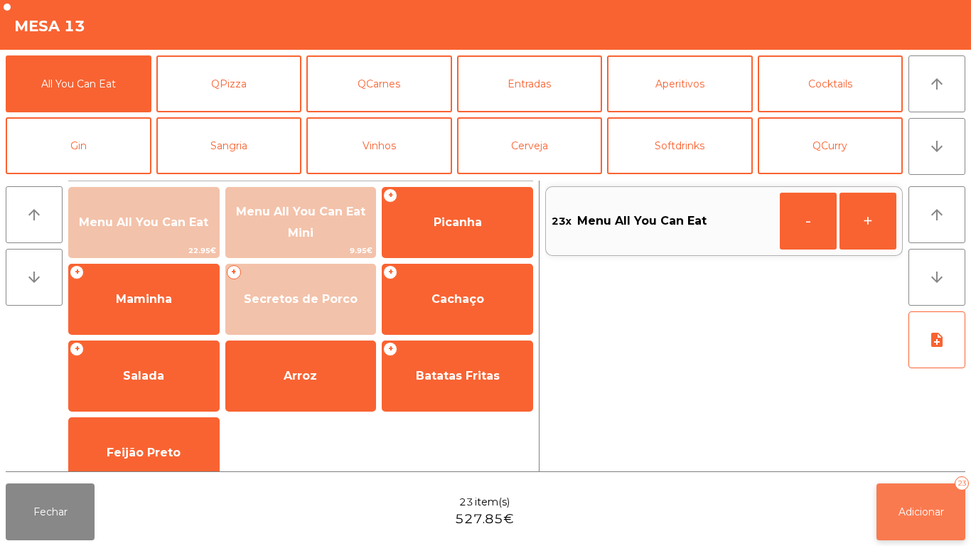
click at [919, 508] on span "Adicionar" at bounding box center [922, 512] width 46 height 13
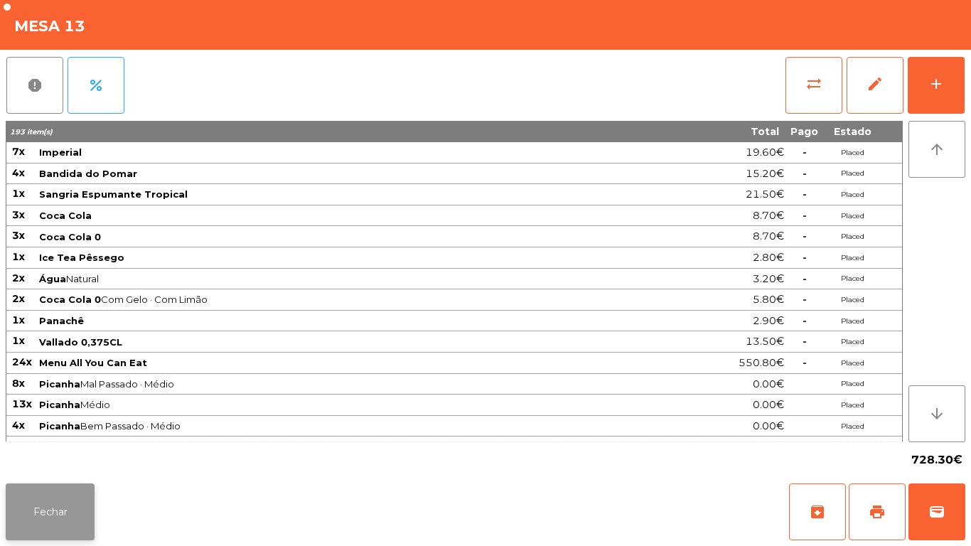
click at [43, 506] on button "Fechar" at bounding box center [50, 512] width 89 height 57
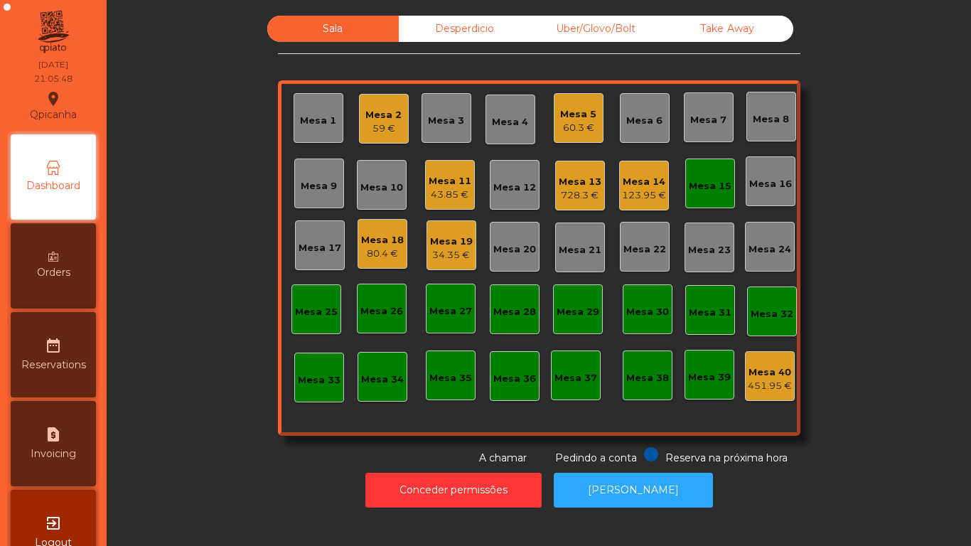
click at [226, 507] on div "Conceder permissões Abrir [PERSON_NAME]" at bounding box center [539, 490] width 826 height 49
click at [461, 251] on div "34.35 €" at bounding box center [451, 255] width 43 height 14
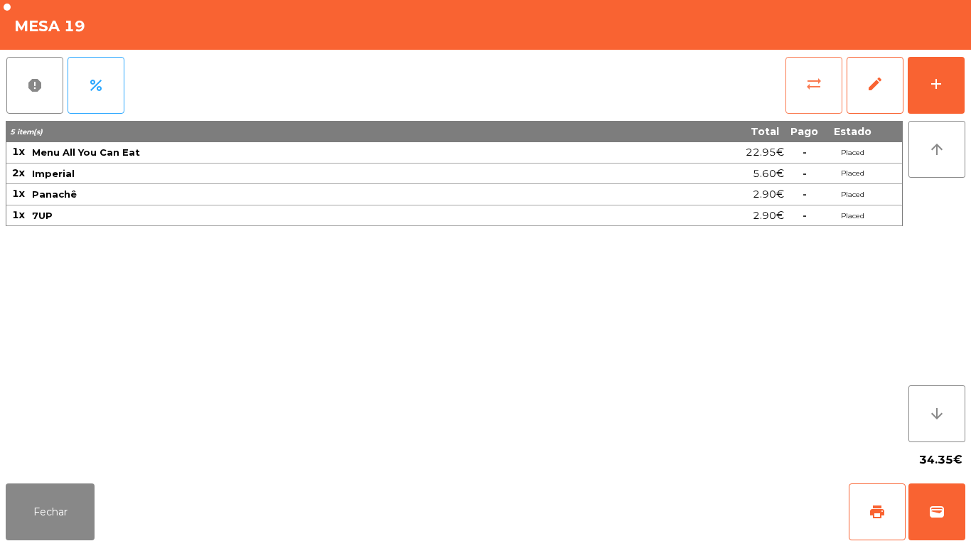
click at [810, 97] on button "sync_alt" at bounding box center [814, 85] width 57 height 57
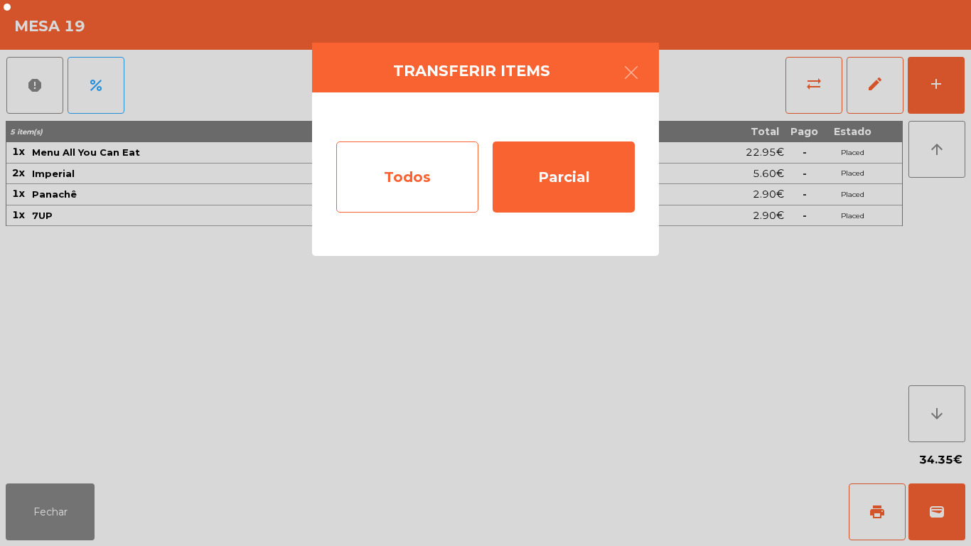
click at [424, 189] on div "Todos" at bounding box center [407, 177] width 142 height 71
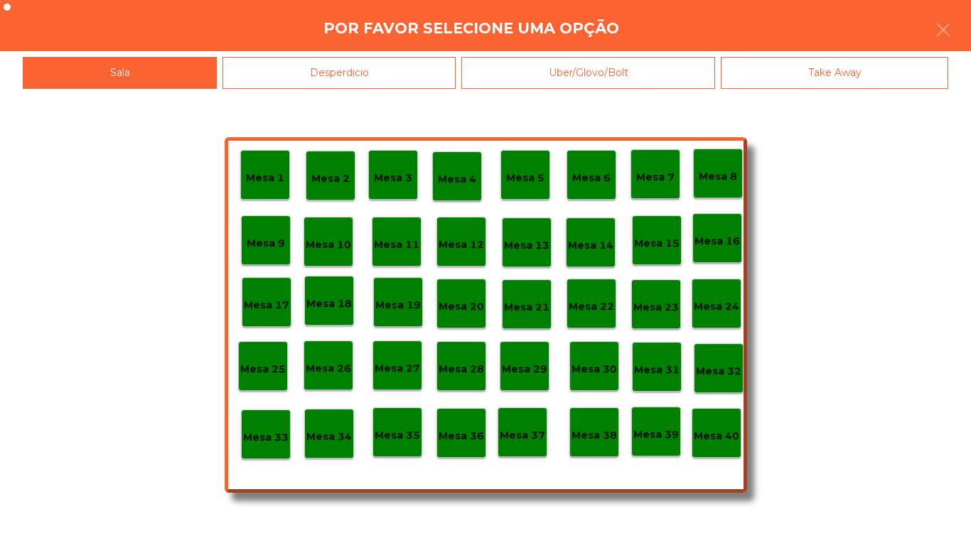
click at [531, 247] on p "Mesa 13" at bounding box center [527, 246] width 46 height 16
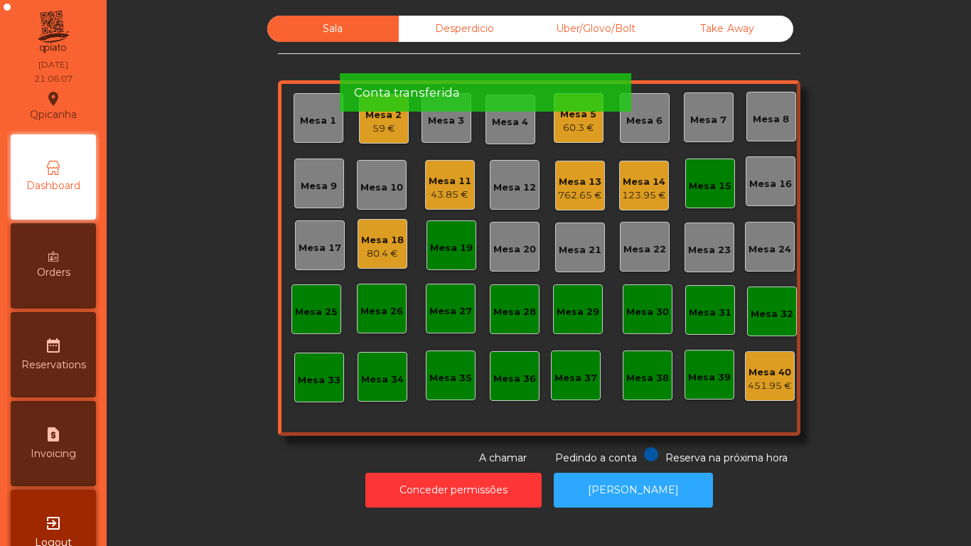
click at [375, 262] on div "Mesa 18 80.4 €" at bounding box center [383, 244] width 50 height 50
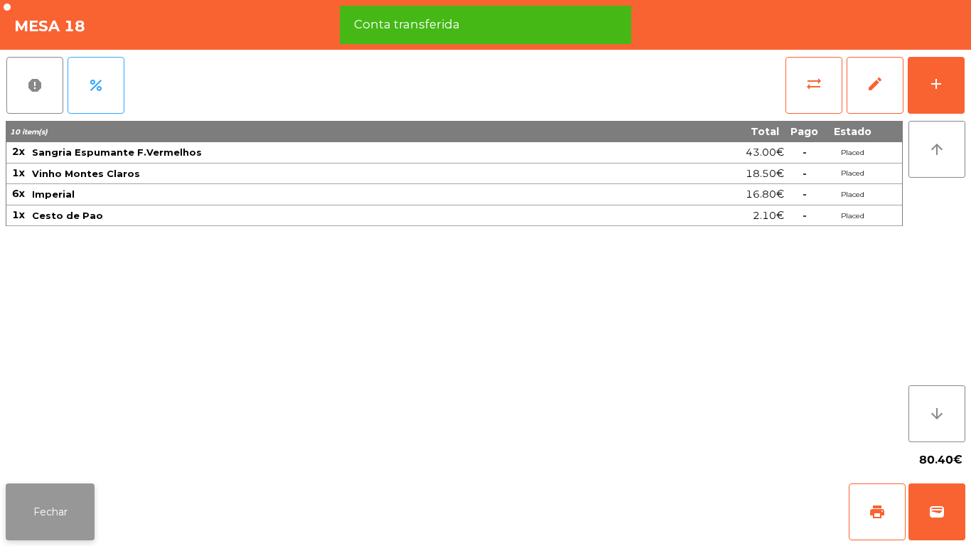
click at [62, 486] on button "Fechar" at bounding box center [50, 512] width 89 height 57
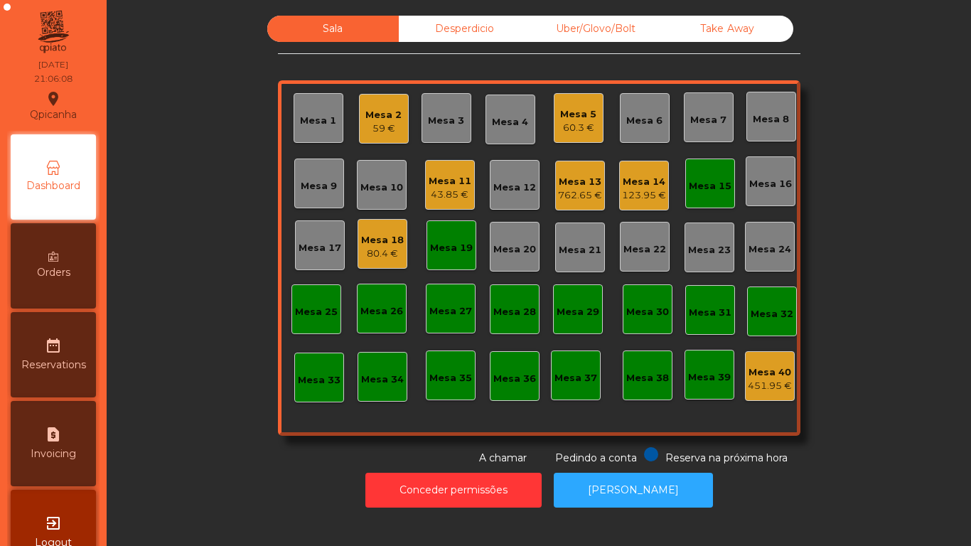
click at [380, 230] on div "Mesa 18 80.4 €" at bounding box center [382, 244] width 43 height 33
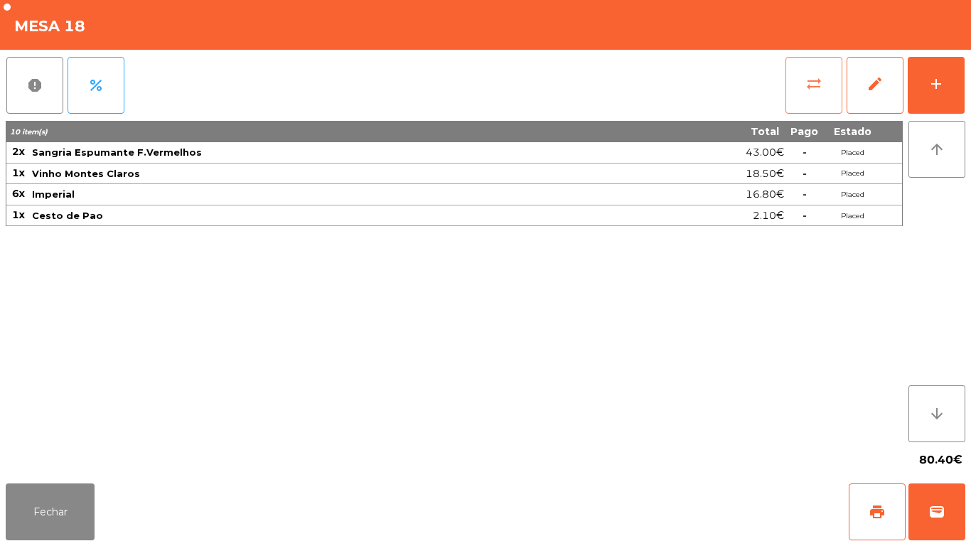
click at [799, 101] on button "sync_alt" at bounding box center [814, 85] width 57 height 57
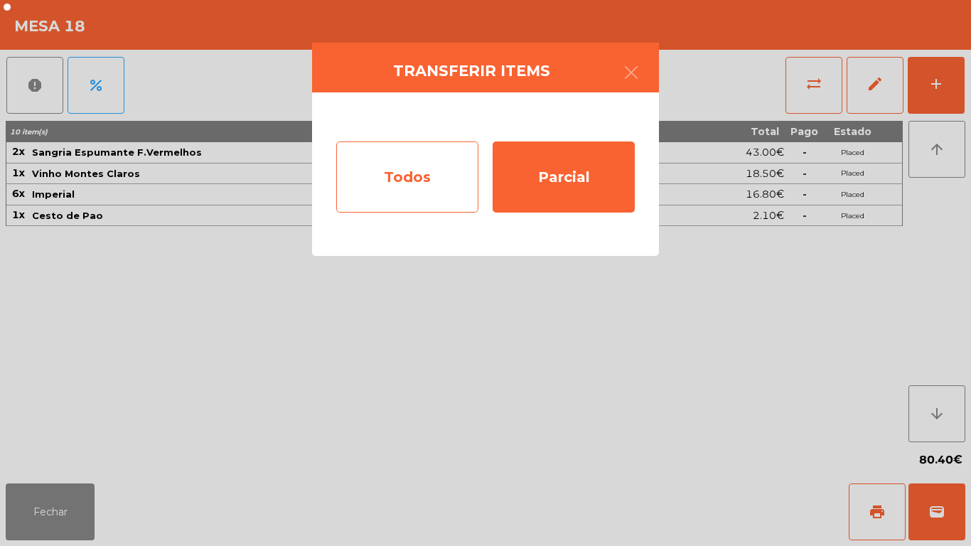
click at [427, 195] on div "Todos" at bounding box center [407, 177] width 142 height 71
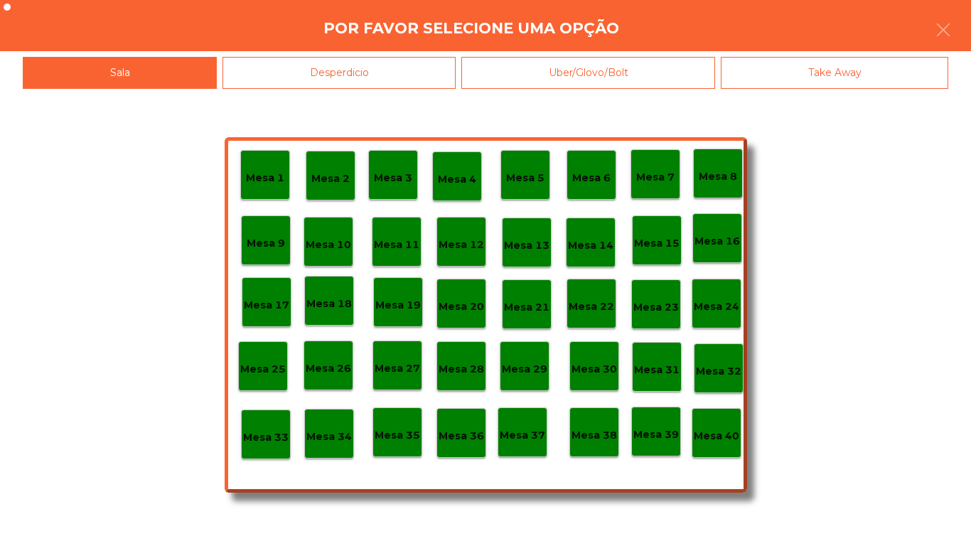
click at [529, 243] on p "Mesa 13" at bounding box center [527, 246] width 46 height 16
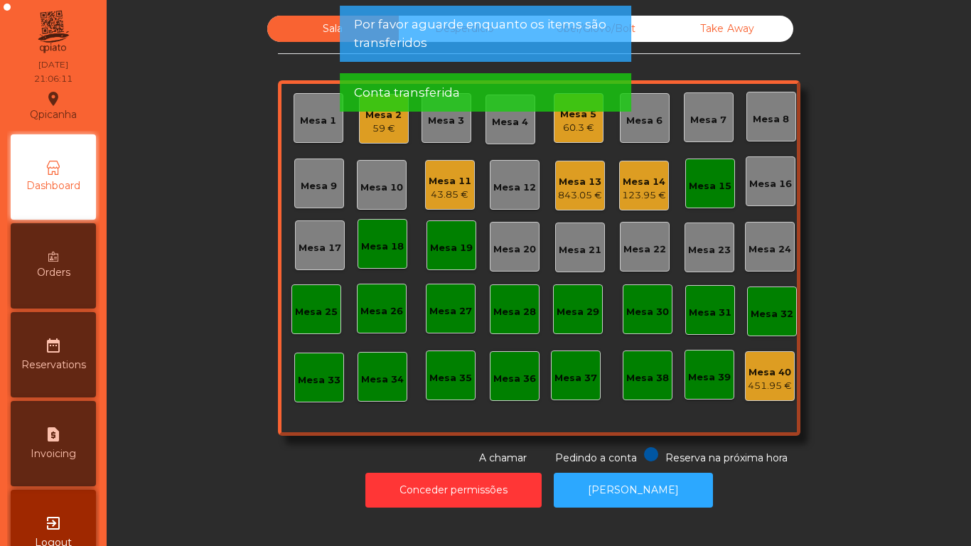
click at [469, 257] on div "Mesa 19" at bounding box center [452, 245] width 50 height 50
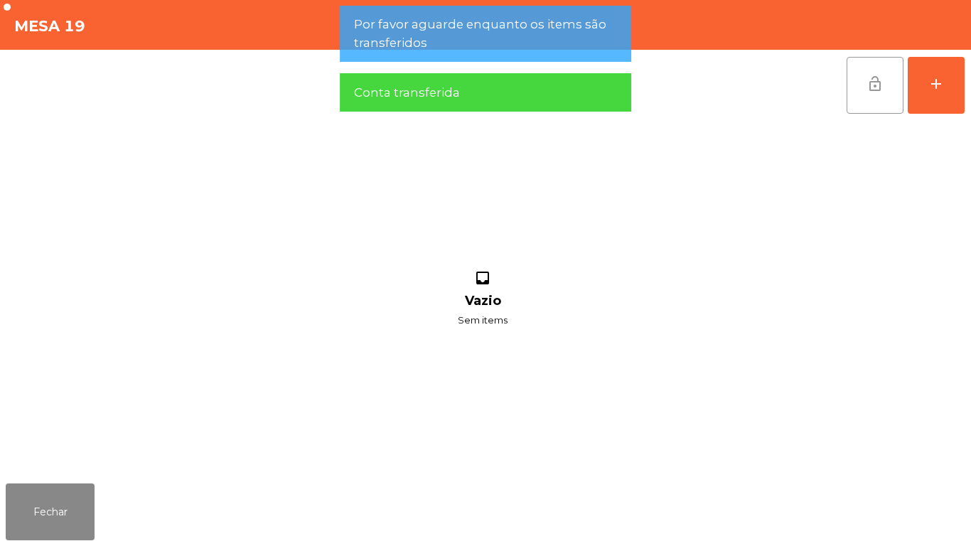
click at [848, 103] on button "lock_open" at bounding box center [875, 85] width 57 height 57
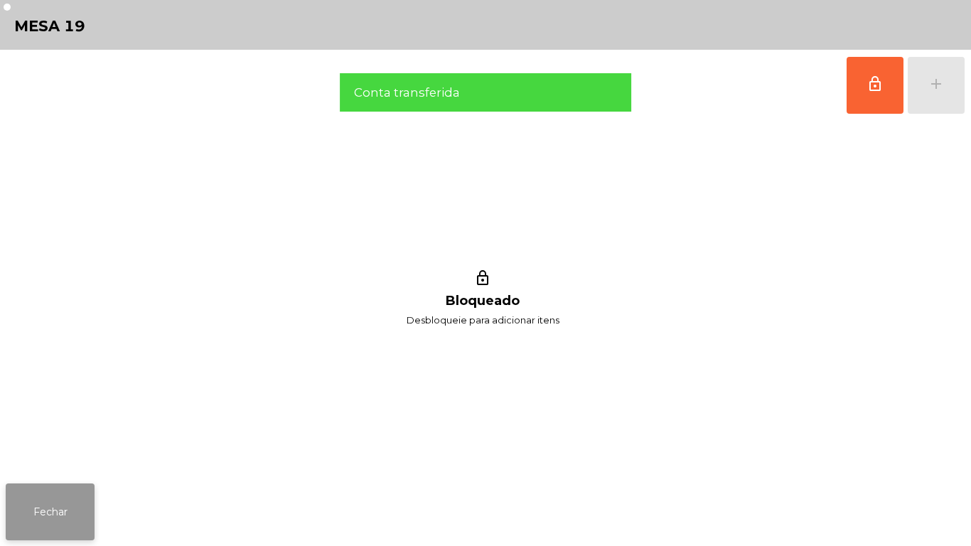
click at [91, 491] on button "Fechar" at bounding box center [50, 512] width 89 height 57
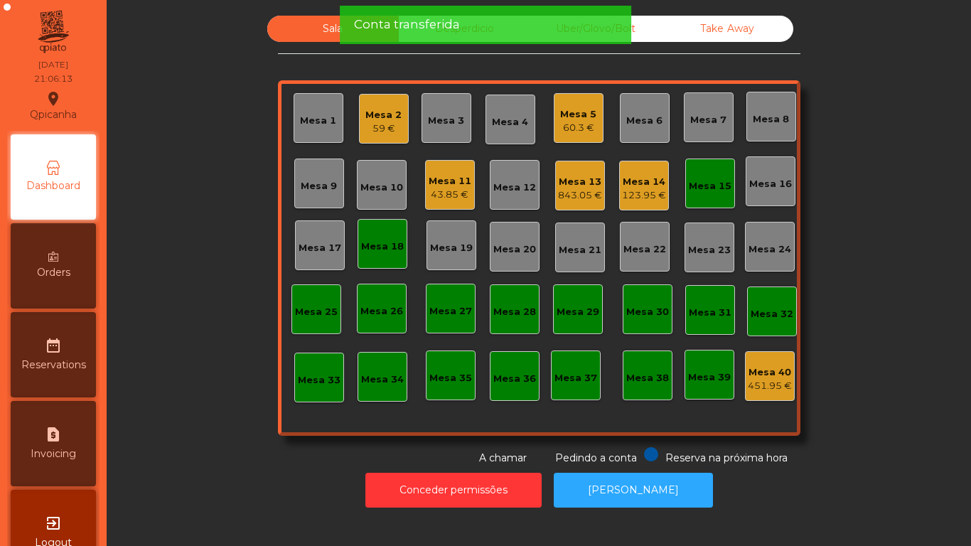
click at [385, 263] on div "Mesa 18" at bounding box center [383, 244] width 50 height 50
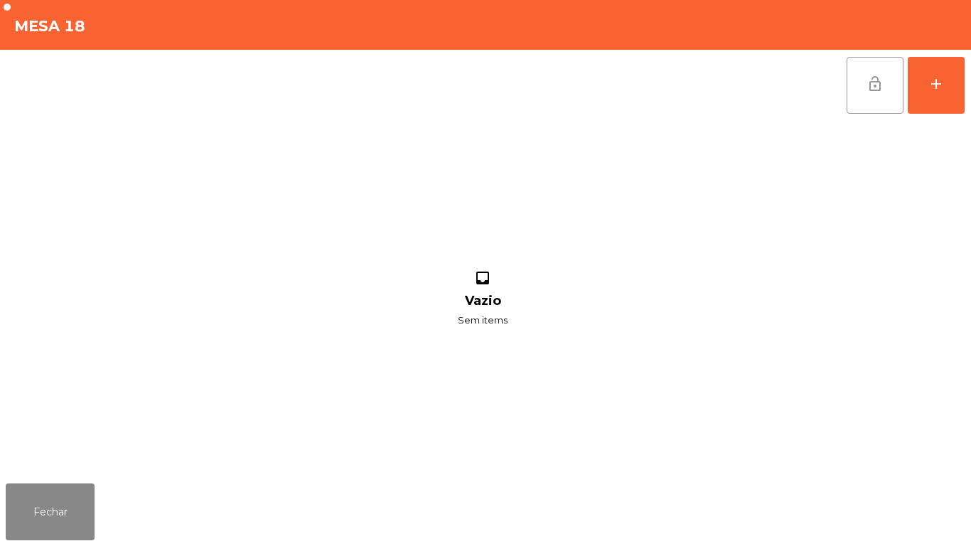
click at [863, 106] on button "lock_open" at bounding box center [875, 85] width 57 height 57
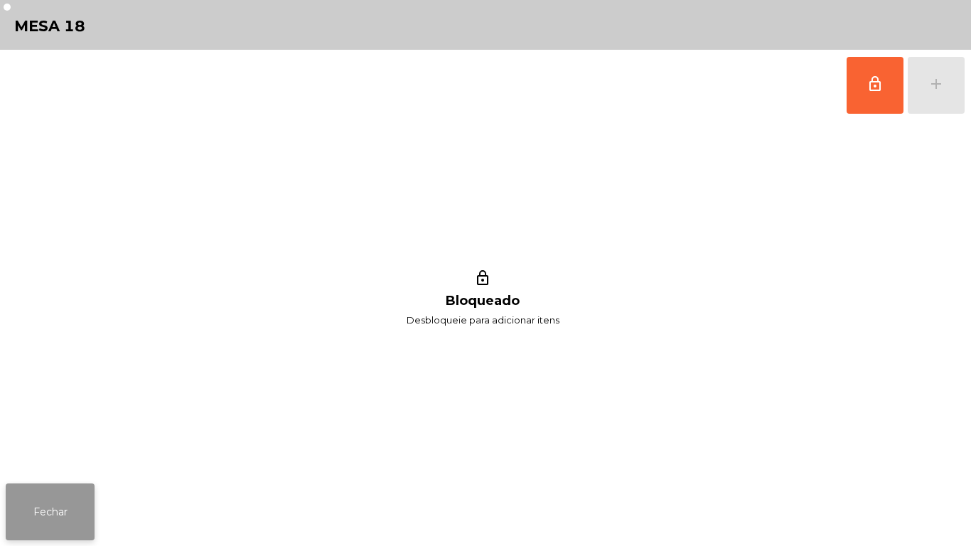
click at [91, 496] on button "Fechar" at bounding box center [50, 512] width 89 height 57
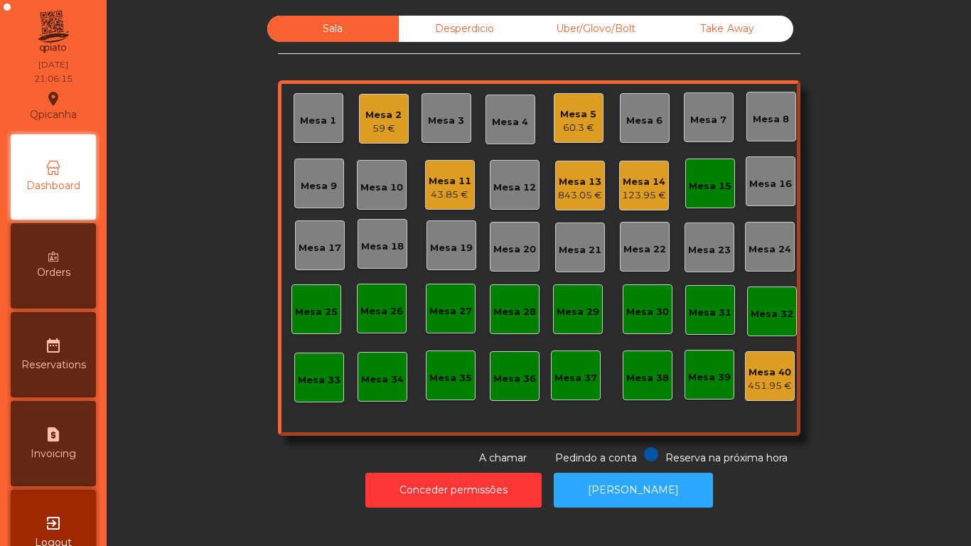
click at [258, 462] on div "Sala Desperdicio Uber/Glovo/Bolt Take Away Mesa 1 Mesa 2 59 € Mesa 3 Mesa 4 Mes…" at bounding box center [539, 241] width 826 height 450
click at [715, 203] on div "Mesa 15" at bounding box center [711, 184] width 50 height 50
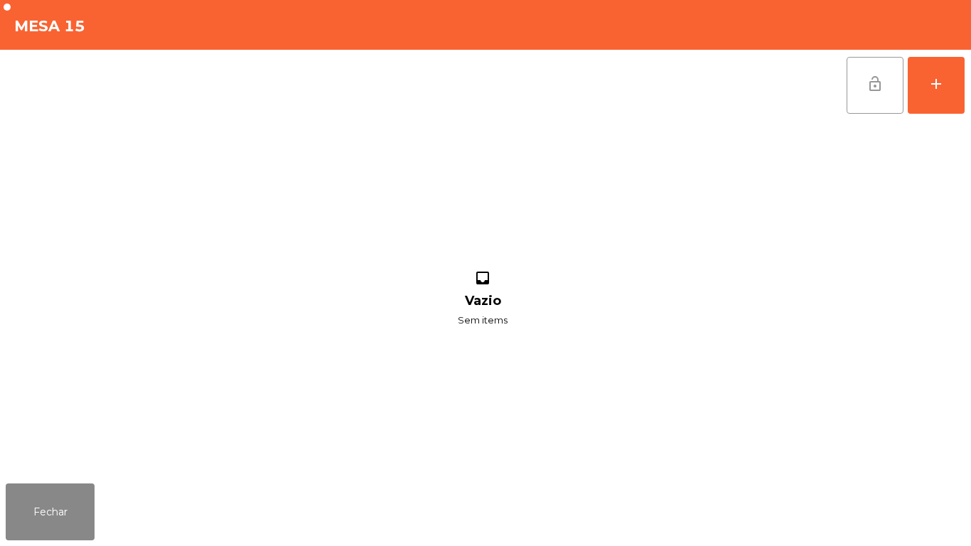
click at [865, 105] on button "lock_open" at bounding box center [875, 85] width 57 height 57
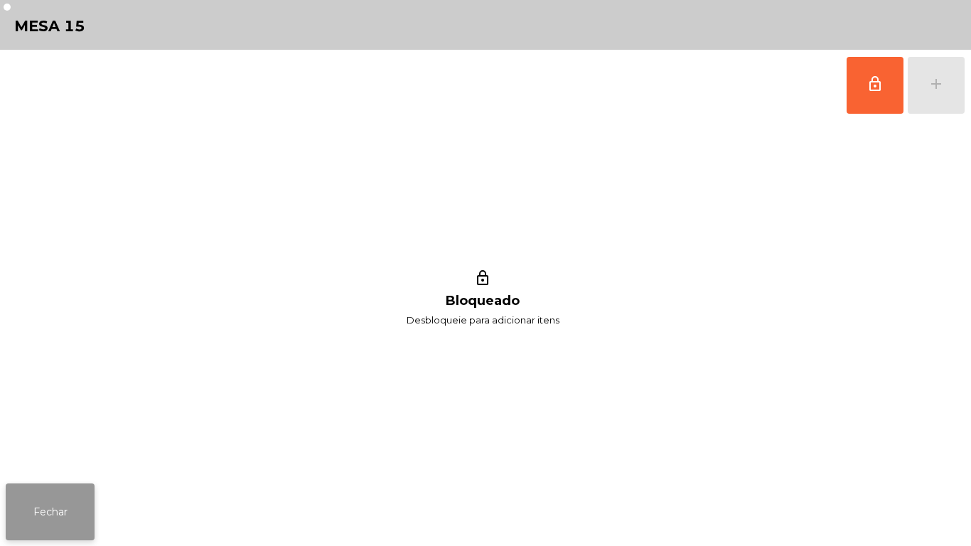
click at [75, 511] on button "Fechar" at bounding box center [50, 512] width 89 height 57
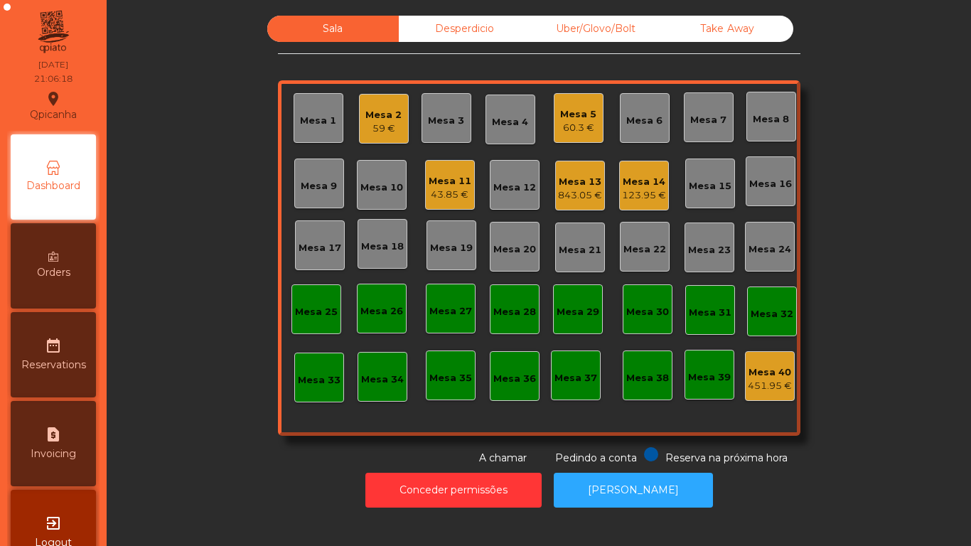
click at [579, 196] on div "843.05 €" at bounding box center [580, 195] width 44 height 14
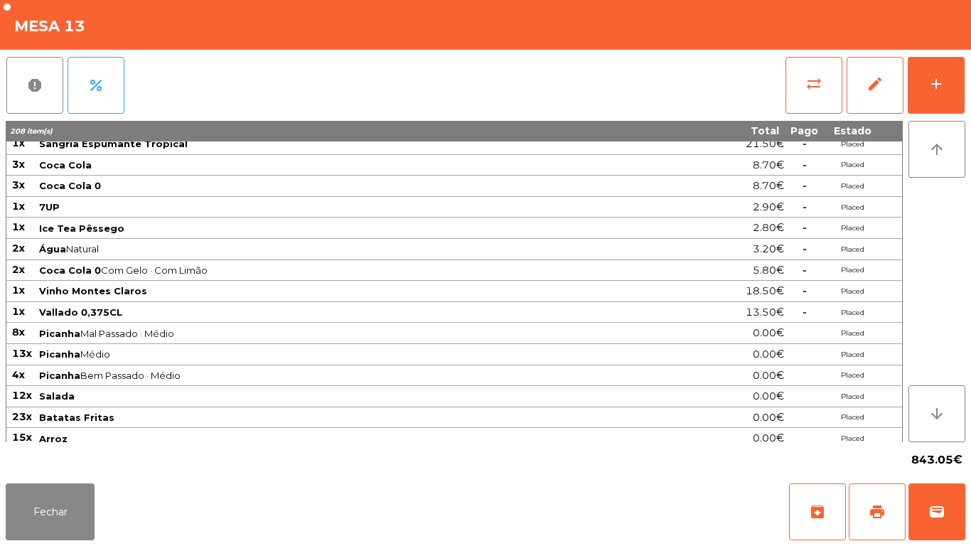
scroll to position [0, 0]
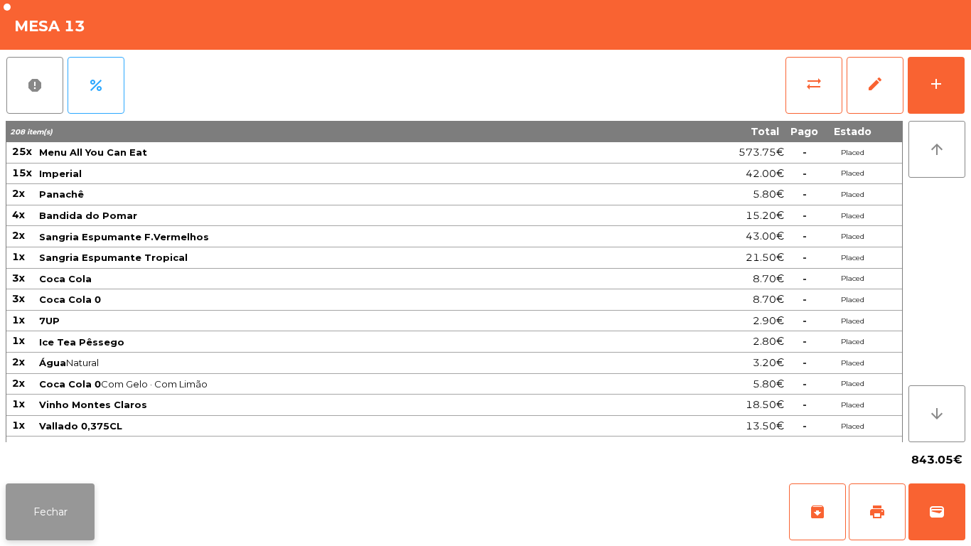
click at [70, 511] on button "Fechar" at bounding box center [50, 512] width 89 height 57
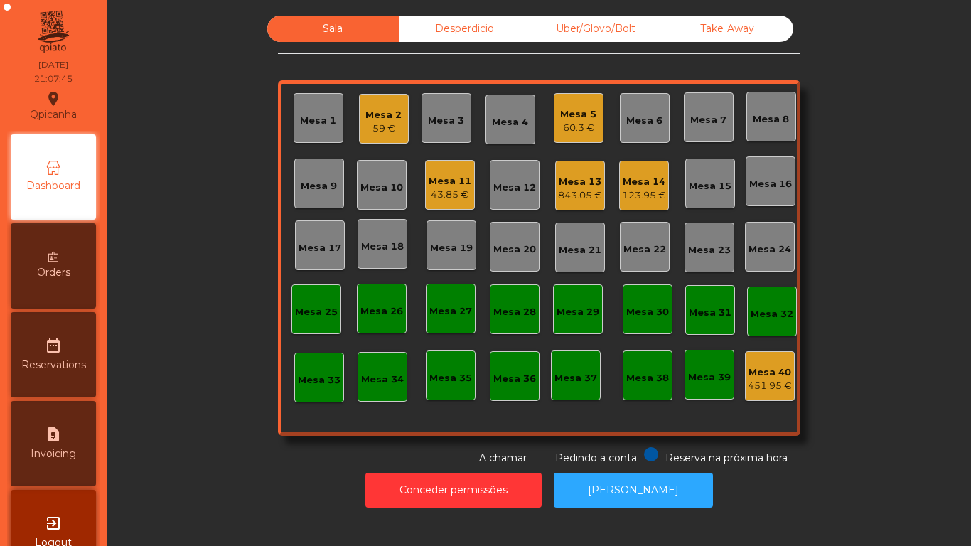
click at [579, 195] on div "843.05 €" at bounding box center [580, 195] width 44 height 14
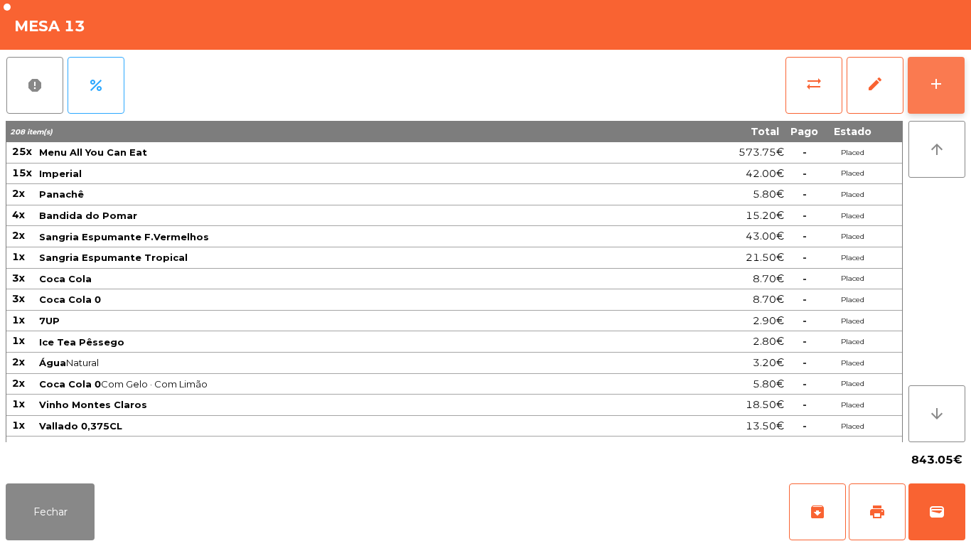
click at [933, 96] on button "add" at bounding box center [936, 85] width 57 height 57
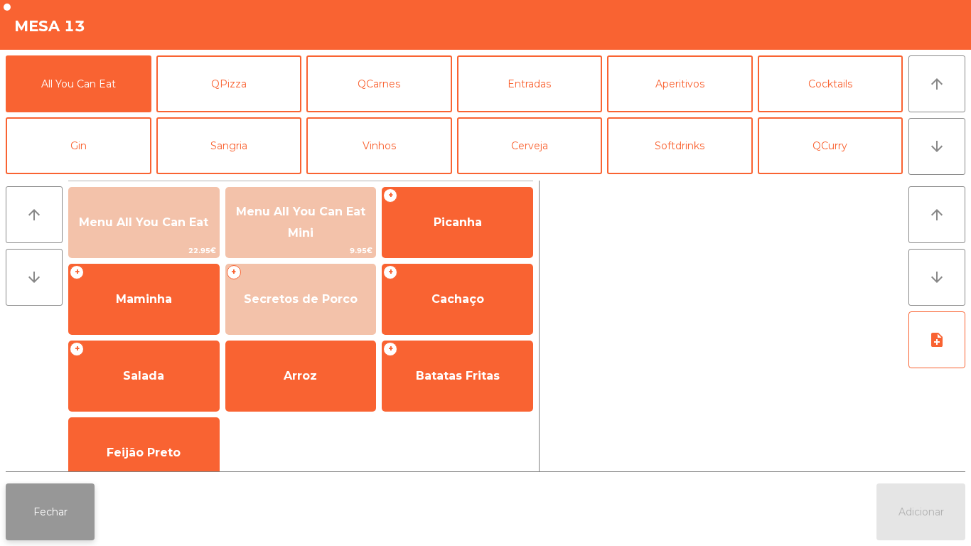
click at [58, 510] on button "Fechar" at bounding box center [50, 512] width 89 height 57
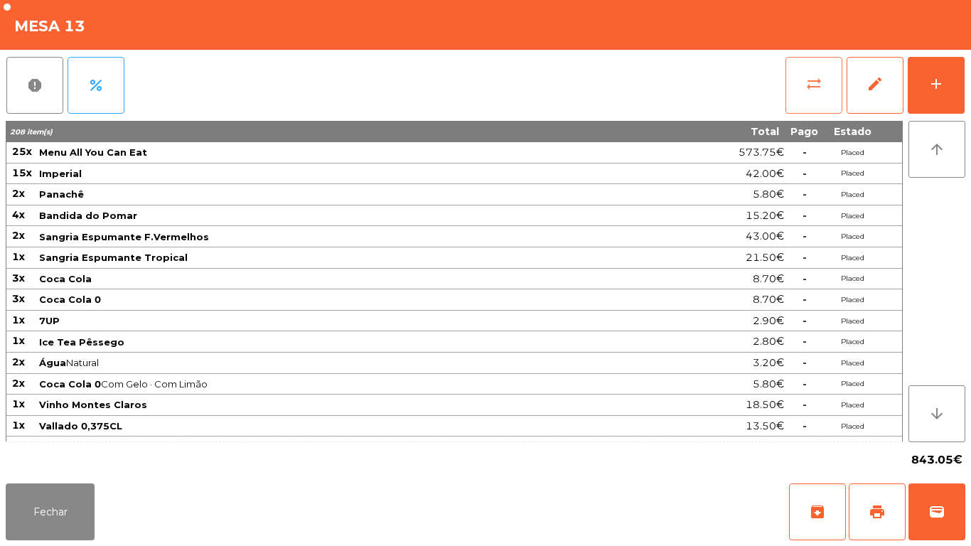
click at [814, 95] on button "sync_alt" at bounding box center [814, 85] width 57 height 57
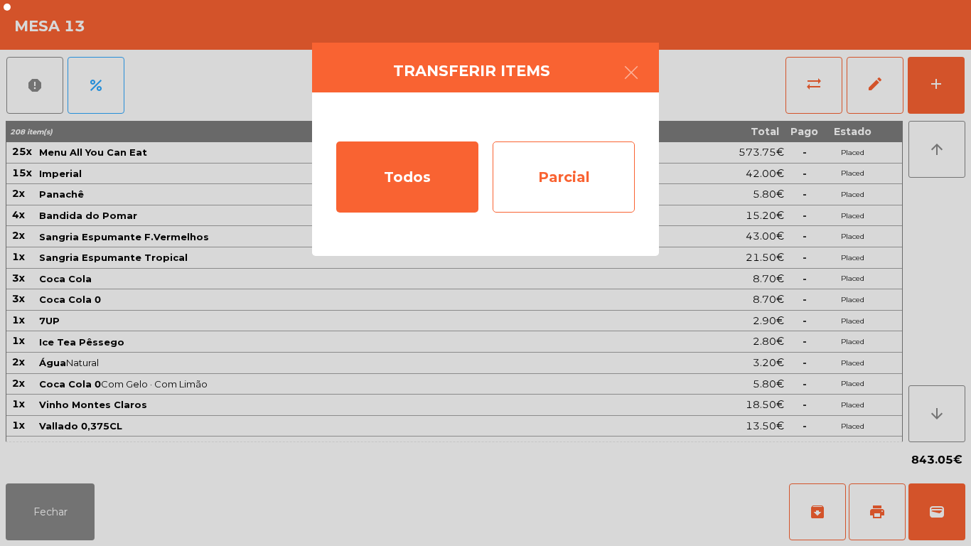
click at [600, 182] on div "Parcial" at bounding box center [564, 177] width 142 height 71
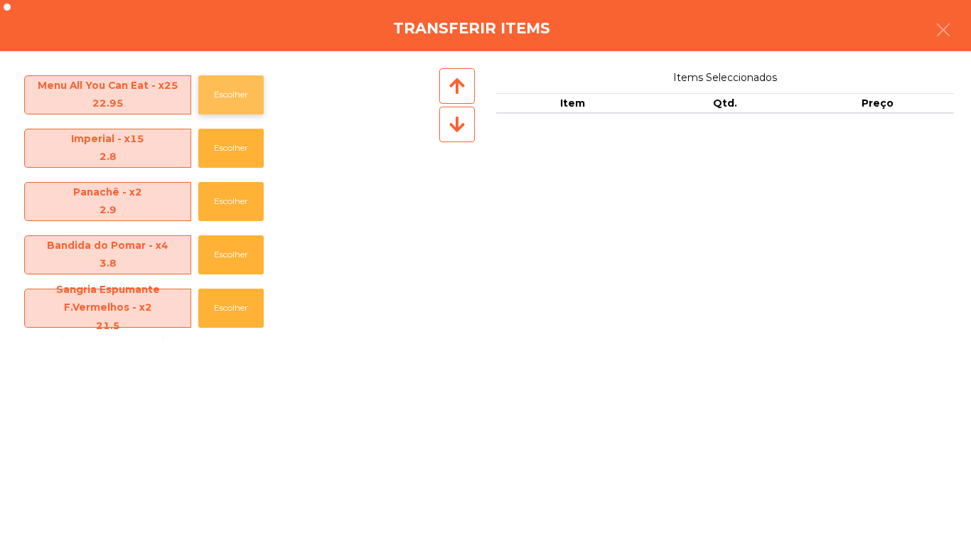
click at [249, 104] on button "Escolher" at bounding box center [230, 94] width 65 height 39
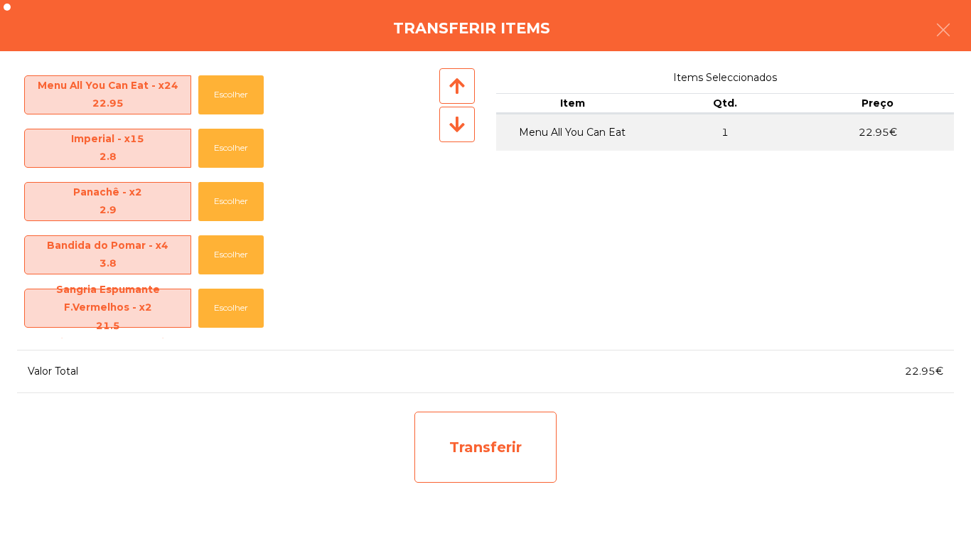
click at [519, 430] on div "Transferir" at bounding box center [486, 447] width 142 height 71
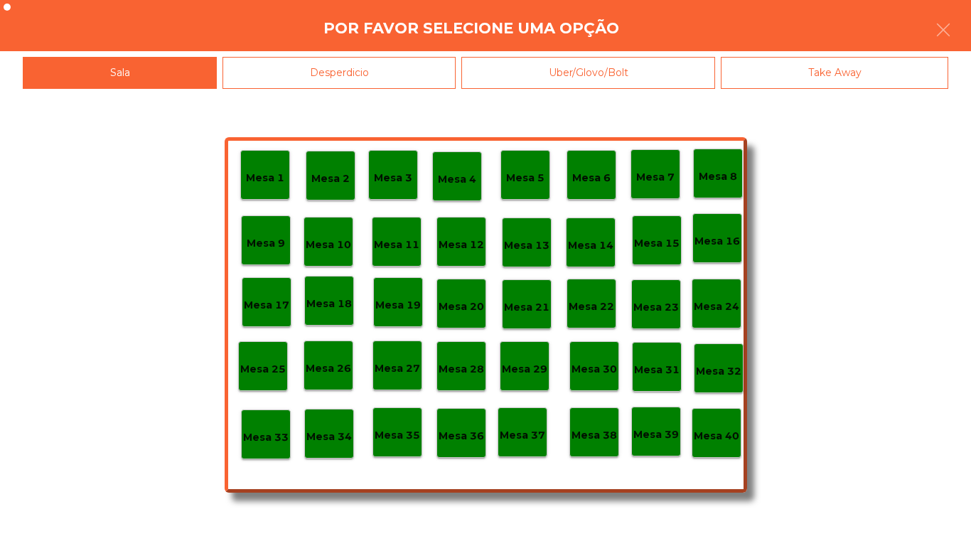
click at [407, 249] on p "Mesa 11" at bounding box center [397, 245] width 46 height 16
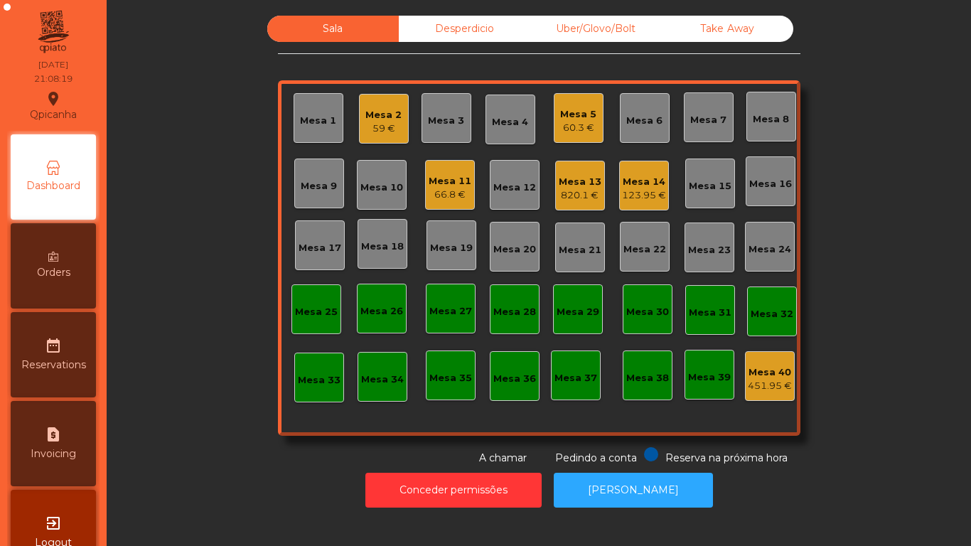
click at [565, 135] on div "Mesa 5 60.3 €" at bounding box center [579, 118] width 50 height 50
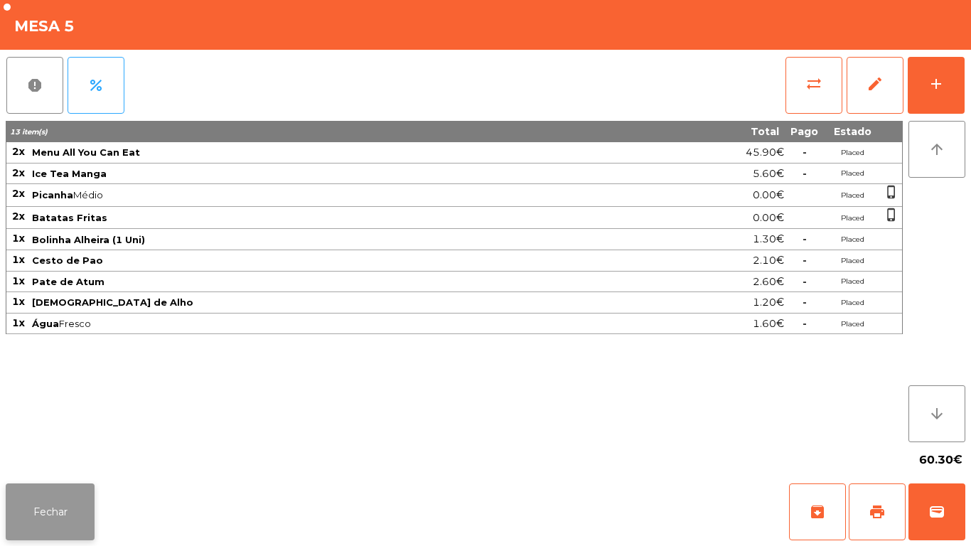
click at [66, 490] on button "Fechar" at bounding box center [50, 512] width 89 height 57
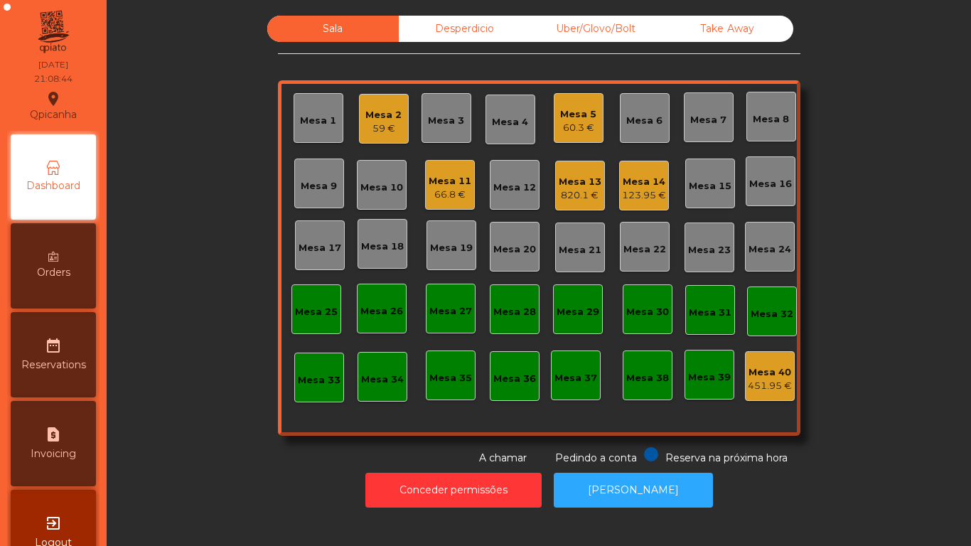
click at [570, 131] on div "60.3 €" at bounding box center [578, 128] width 36 height 14
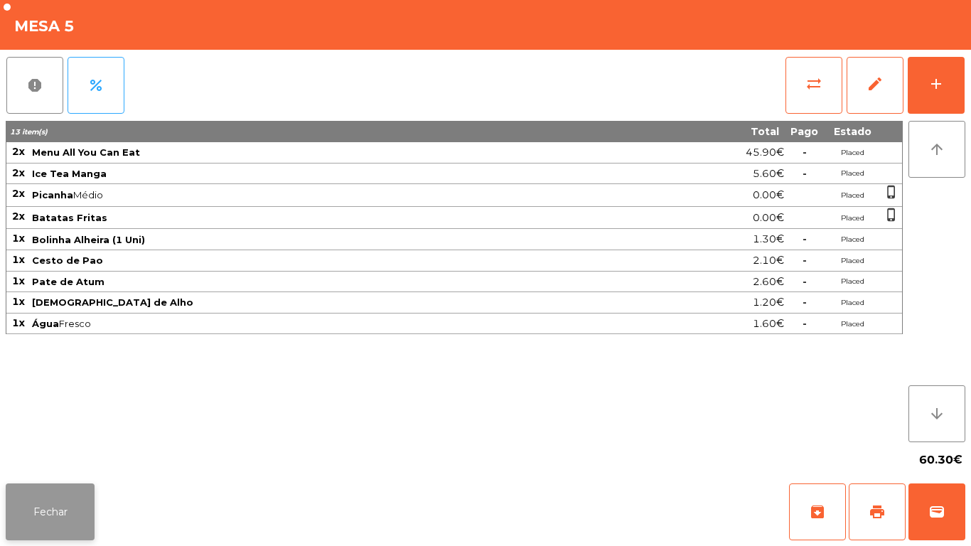
click at [82, 486] on button "Fechar" at bounding box center [50, 512] width 89 height 57
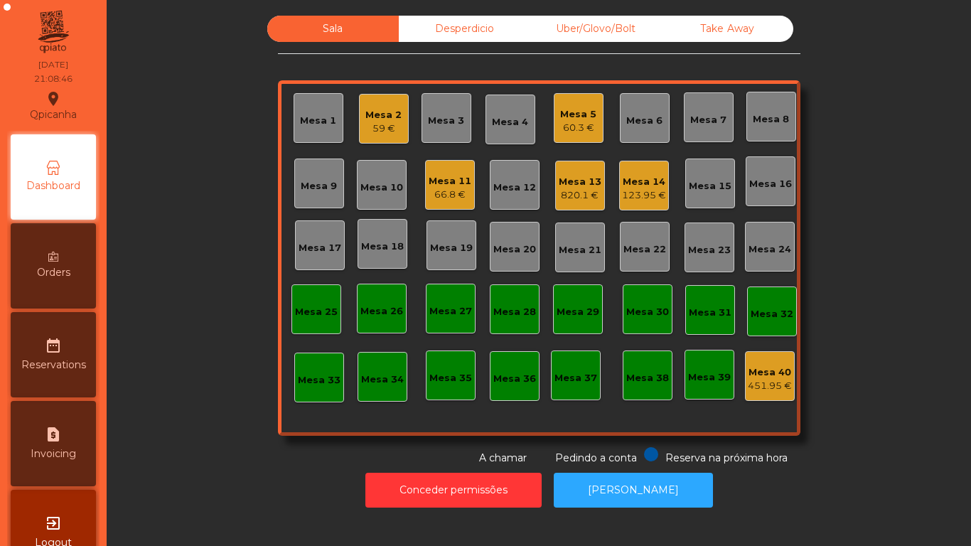
click at [218, 434] on div "Sala Desperdicio Uber/Glovo/Bolt Take Away Mesa 1 Mesa 2 59 € Mesa 3 Mesa 4 Mes…" at bounding box center [539, 241] width 826 height 450
click at [627, 189] on div "123.95 €" at bounding box center [644, 195] width 44 height 14
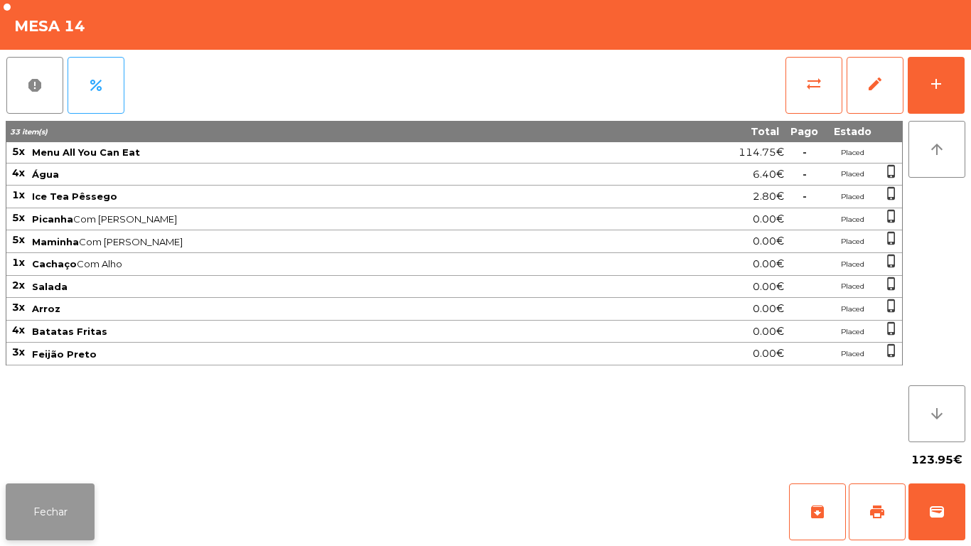
click at [93, 487] on button "Fechar" at bounding box center [50, 512] width 89 height 57
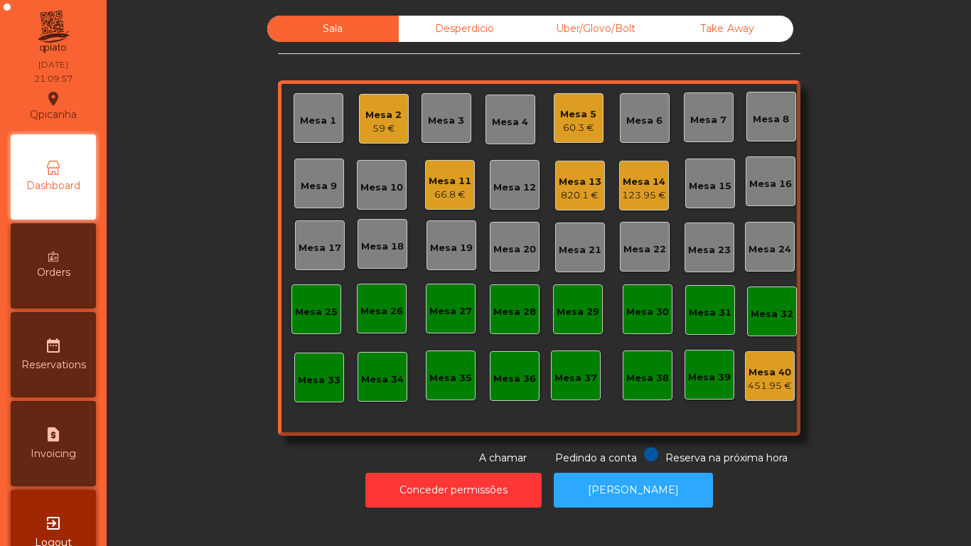
click at [573, 202] on div "820.1 €" at bounding box center [580, 195] width 43 height 14
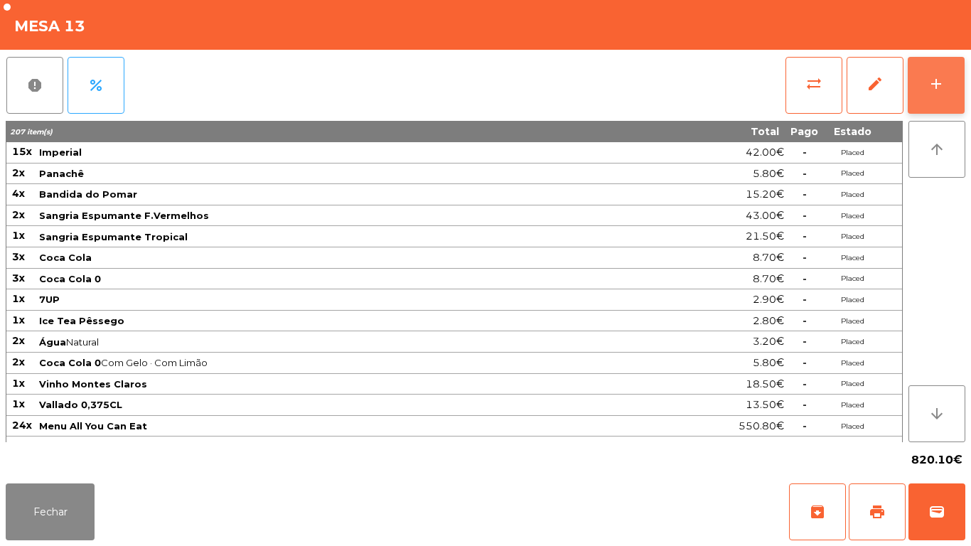
click at [934, 97] on button "add" at bounding box center [936, 85] width 57 height 57
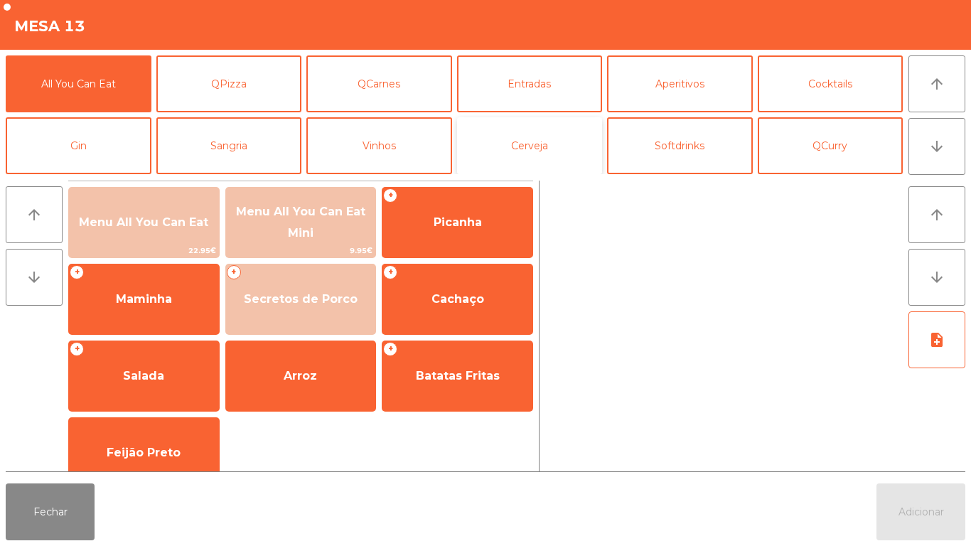
click at [533, 133] on button "Cerveja" at bounding box center [530, 145] width 146 height 57
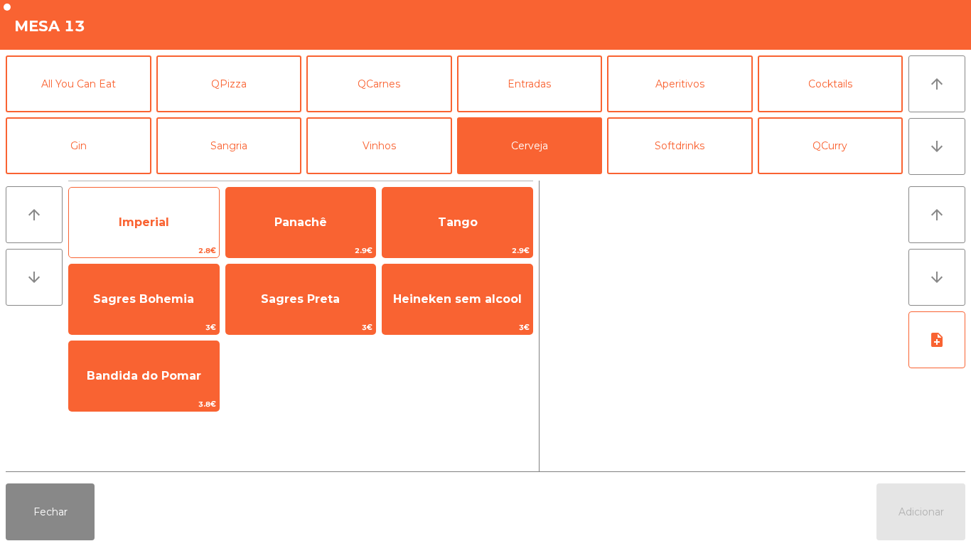
click at [169, 225] on span "Imperial" at bounding box center [144, 222] width 150 height 38
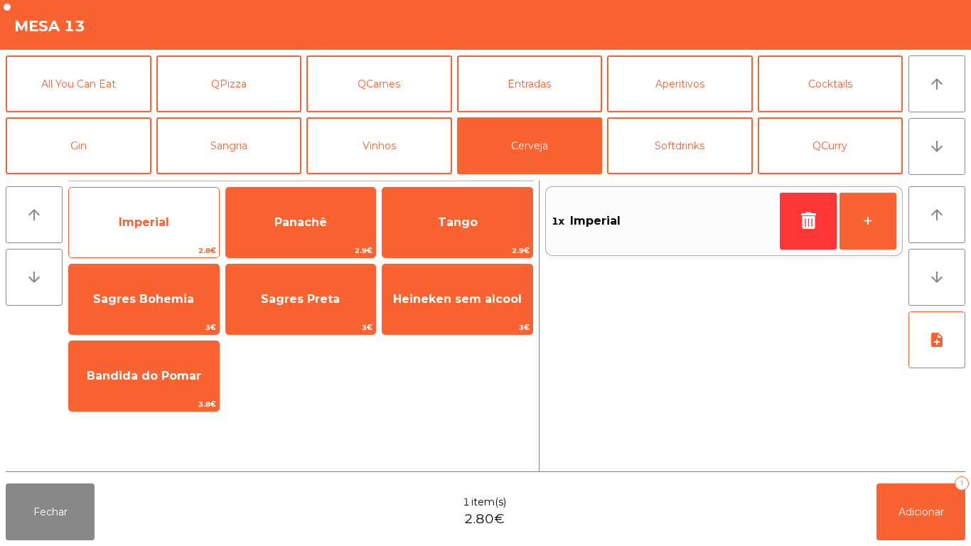
click at [171, 216] on span "Imperial" at bounding box center [144, 222] width 150 height 38
click at [178, 215] on span "Imperial" at bounding box center [144, 222] width 150 height 38
click at [183, 218] on span "Imperial" at bounding box center [144, 222] width 150 height 38
click at [183, 225] on span "Imperial" at bounding box center [144, 222] width 150 height 38
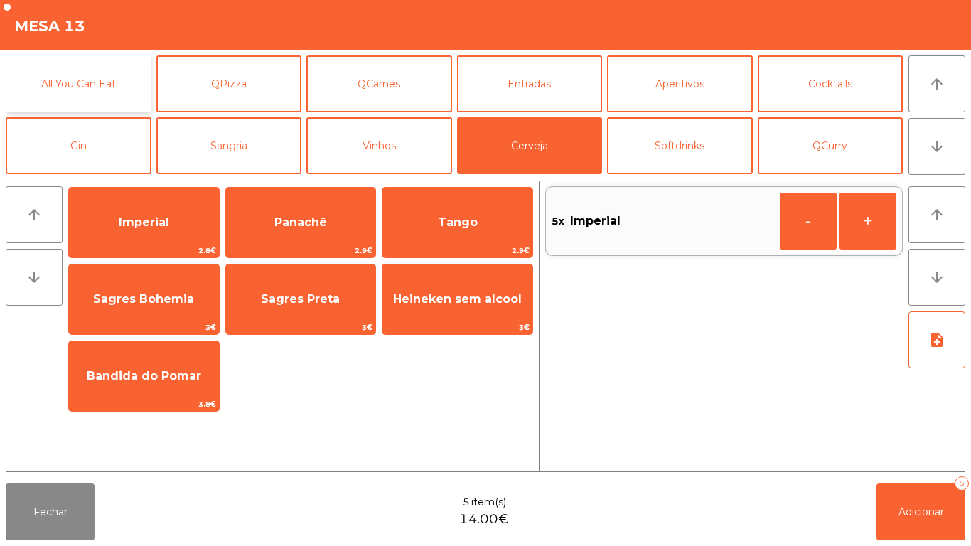
click at [112, 100] on button "All You Can Eat" at bounding box center [79, 83] width 146 height 57
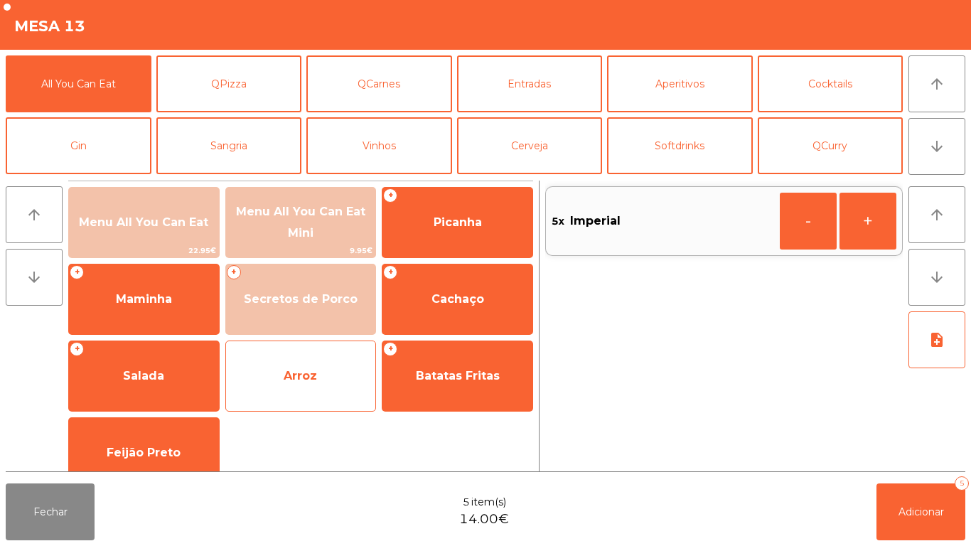
click at [316, 380] on span "Arroz" at bounding box center [300, 376] width 33 height 14
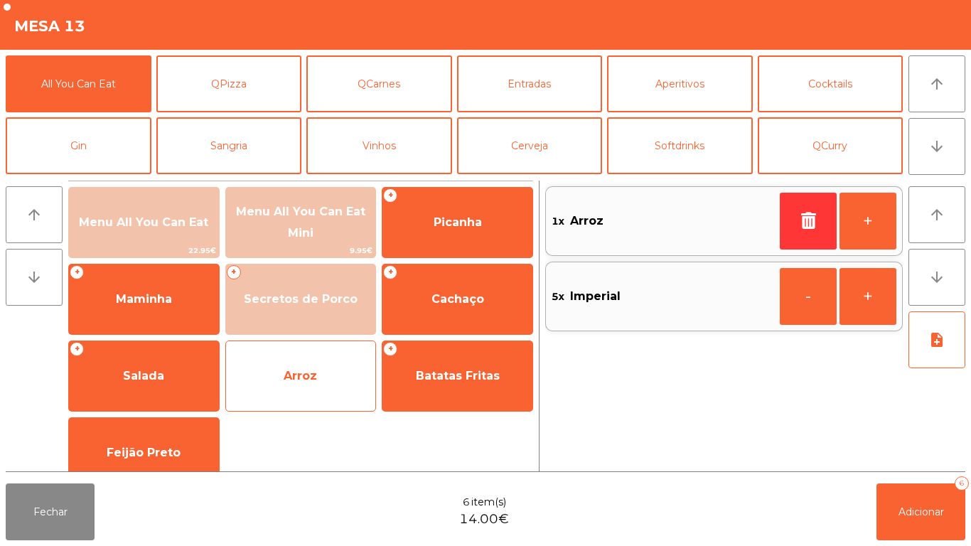
click at [317, 379] on span "Arroz" at bounding box center [301, 376] width 150 height 38
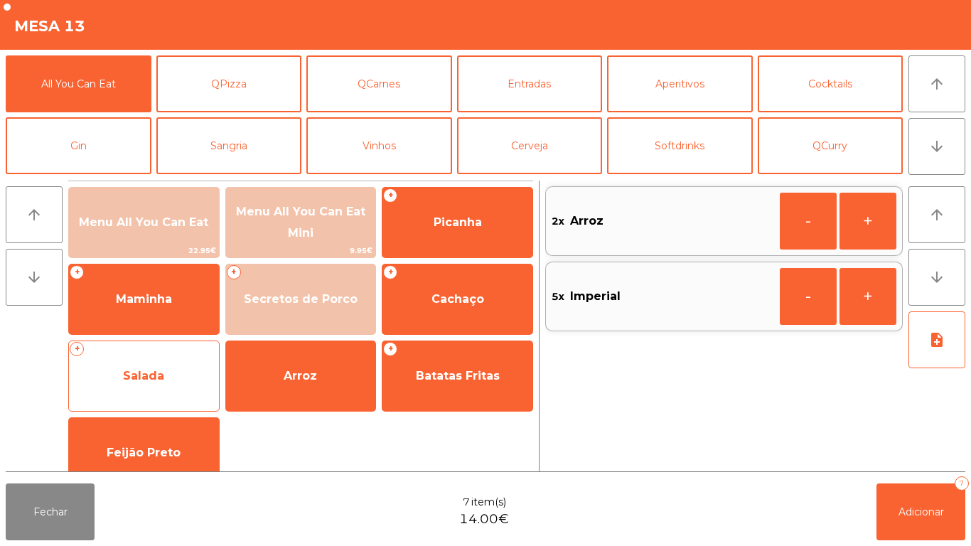
click at [202, 383] on span "Salada" at bounding box center [144, 376] width 150 height 38
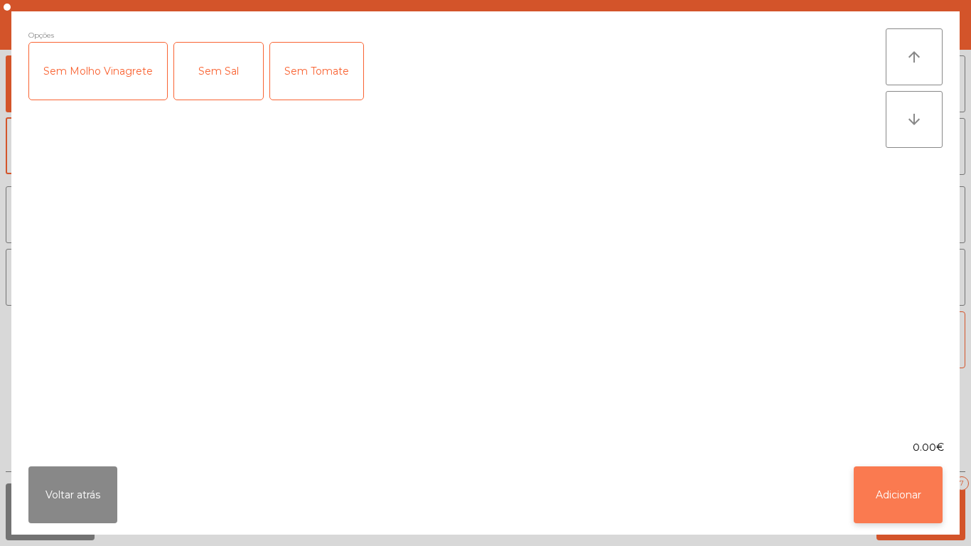
click at [892, 488] on button "Adicionar" at bounding box center [898, 495] width 89 height 57
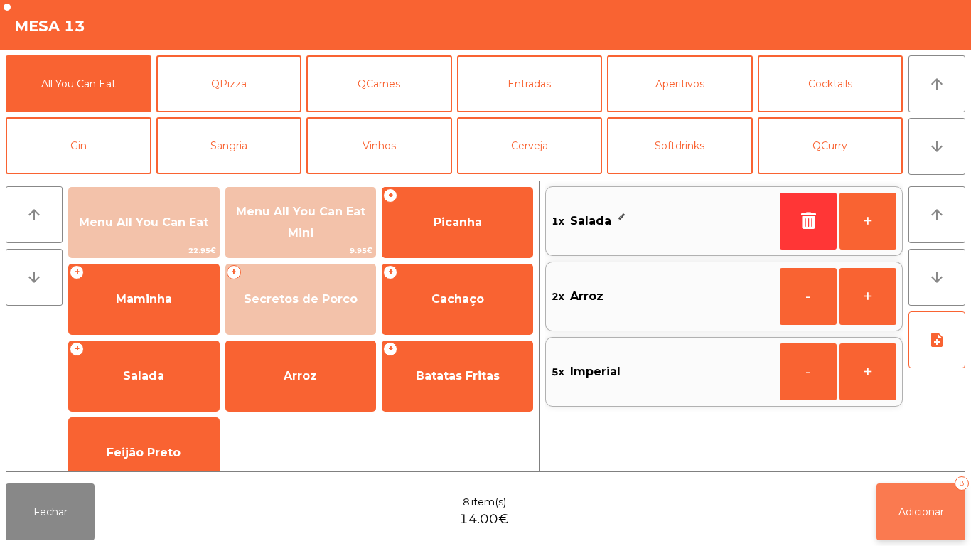
click at [914, 511] on span "Adicionar" at bounding box center [922, 512] width 46 height 13
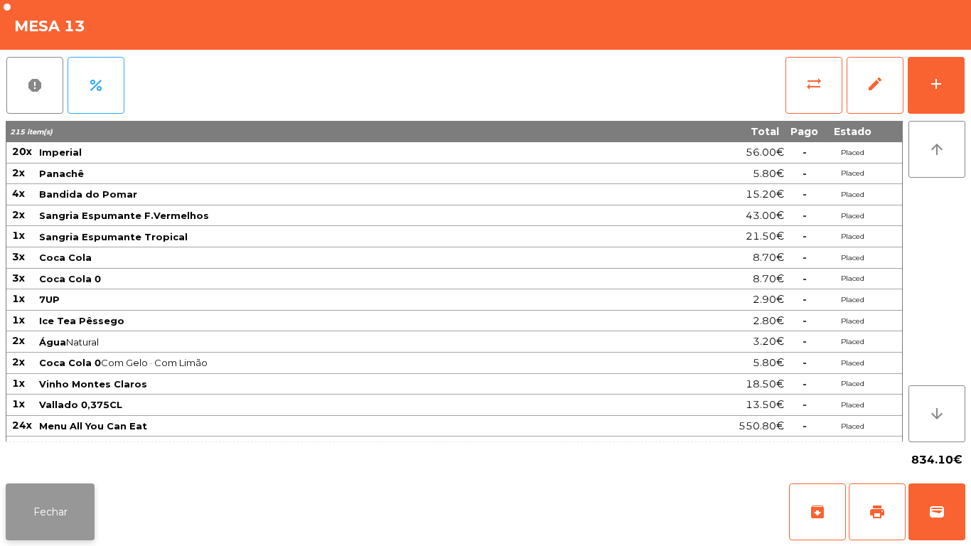
click at [53, 510] on button "Fechar" at bounding box center [50, 512] width 89 height 57
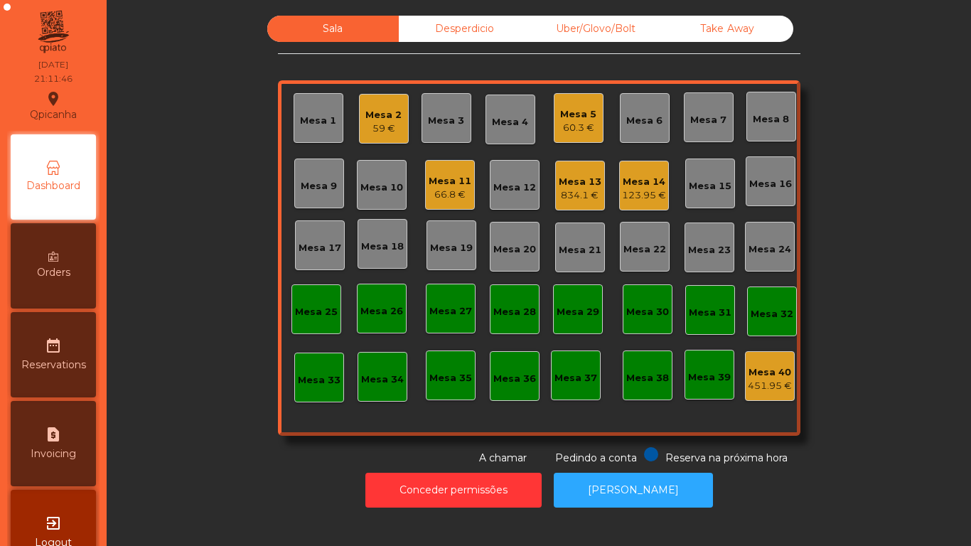
click at [444, 193] on div "66.8 €" at bounding box center [450, 195] width 43 height 14
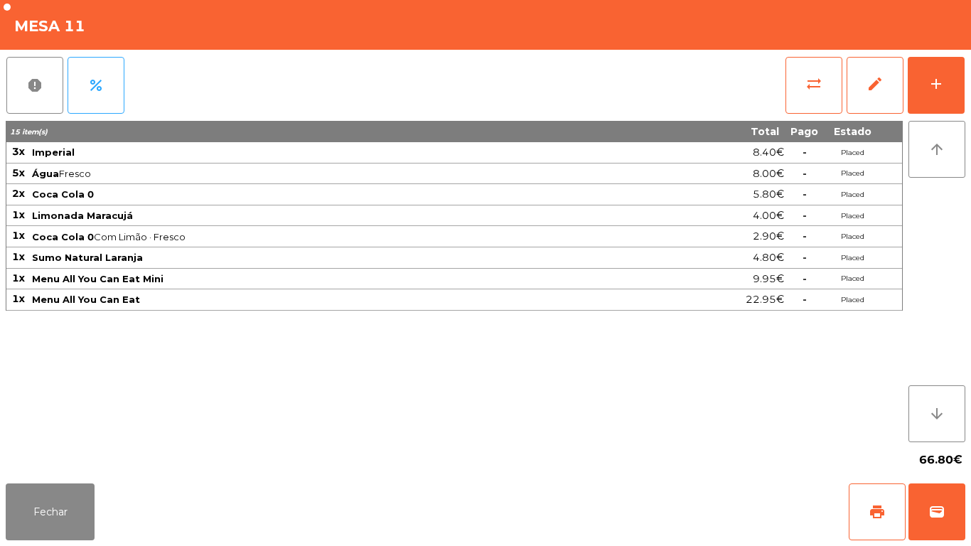
click at [971, 95] on div "report percent sync_alt edit add 15 item(s) Total Pago Estado 3x Imperial 8.40€…" at bounding box center [485, 264] width 971 height 428
click at [936, 92] on div "add" at bounding box center [936, 83] width 17 height 17
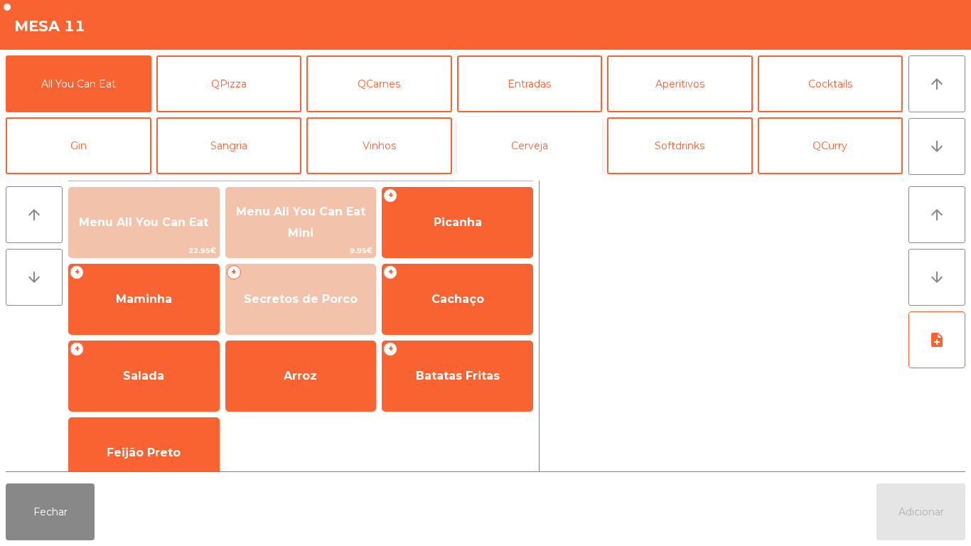
click at [539, 144] on button "Cerveja" at bounding box center [530, 145] width 146 height 57
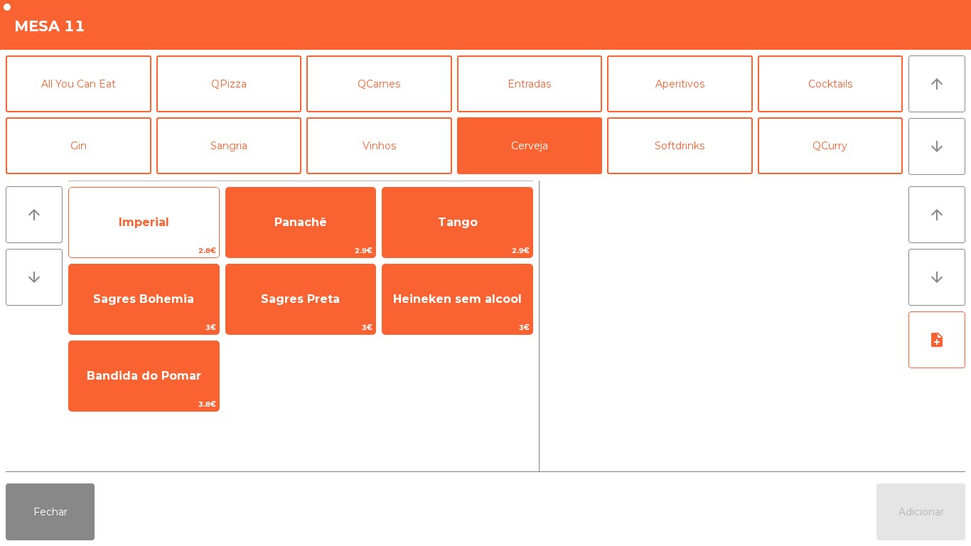
click at [175, 221] on span "Imperial" at bounding box center [144, 222] width 150 height 38
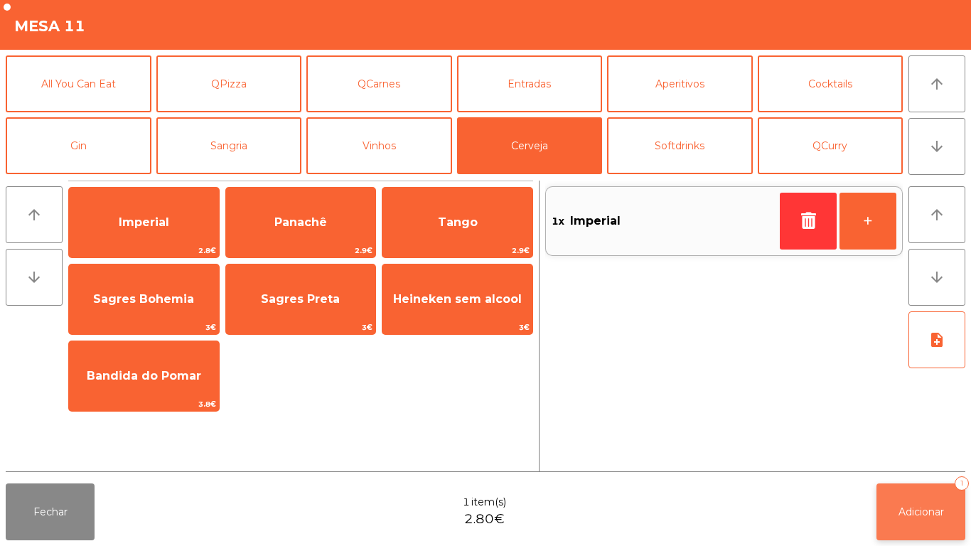
click at [937, 534] on button "Adicionar 1" at bounding box center [921, 512] width 89 height 57
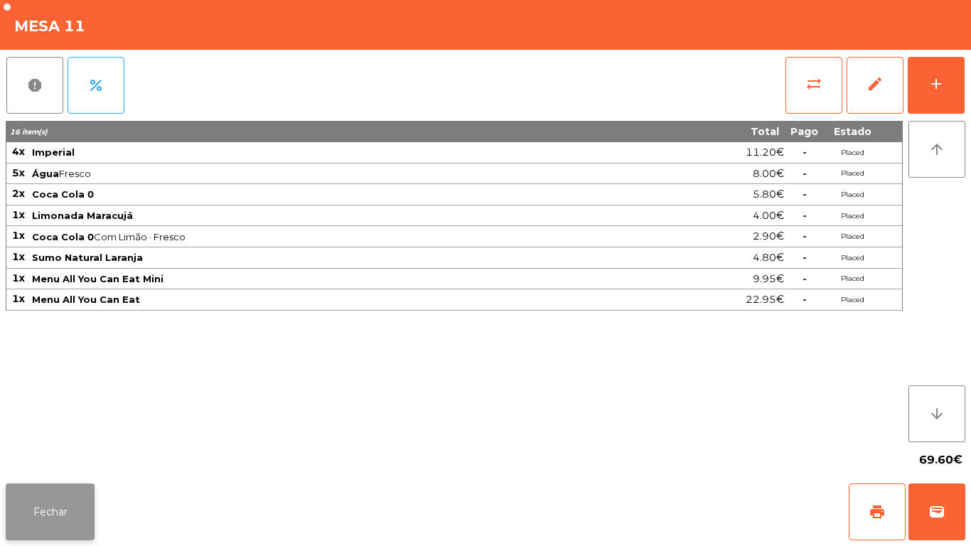
click at [65, 486] on button "Fechar" at bounding box center [50, 512] width 89 height 57
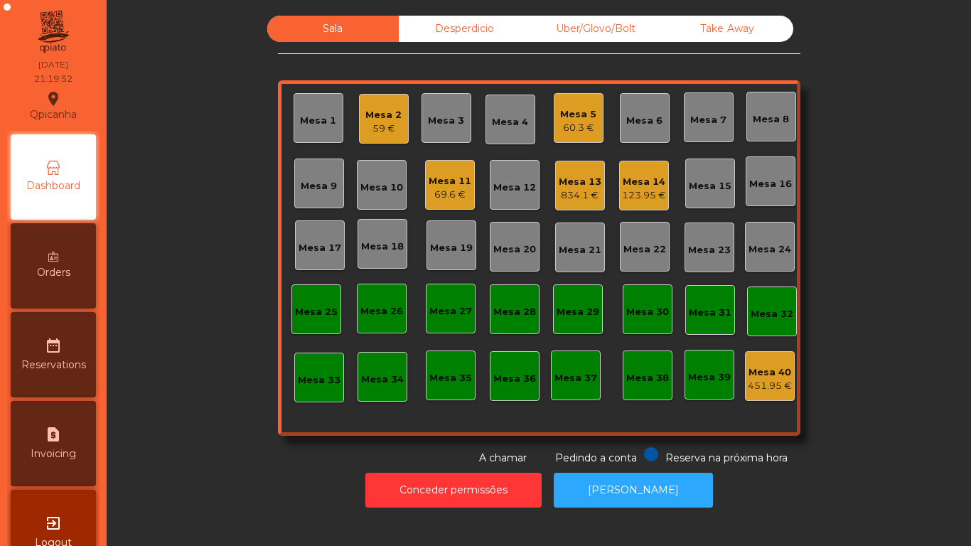
click at [377, 118] on div "Mesa 2" at bounding box center [384, 115] width 36 height 14
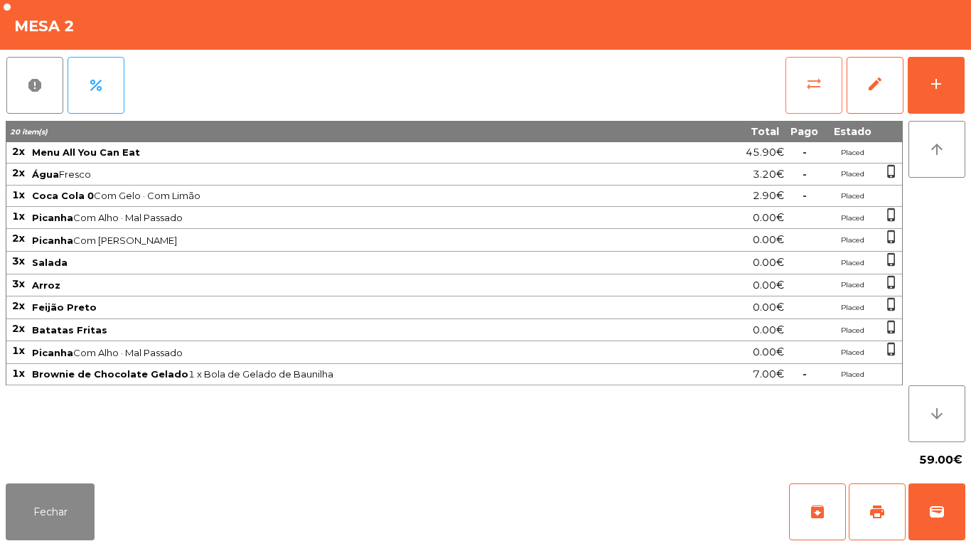
click at [809, 96] on button "sync_alt" at bounding box center [814, 85] width 57 height 57
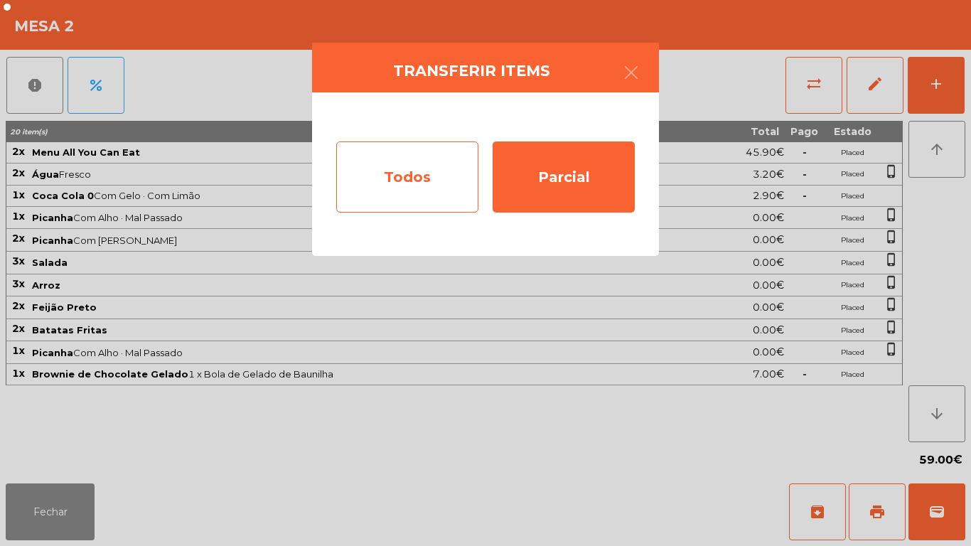
click at [416, 183] on div "Todos" at bounding box center [407, 177] width 142 height 71
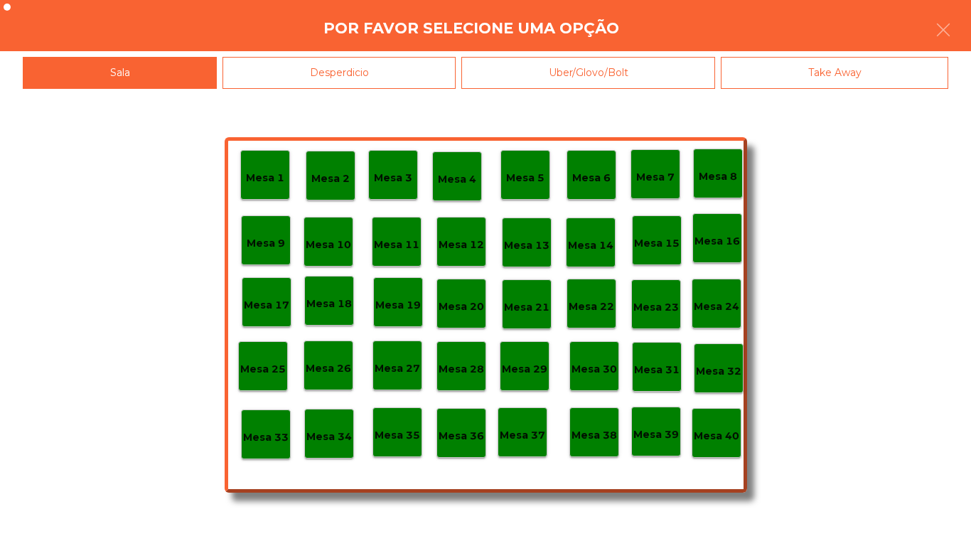
click at [714, 432] on p "Mesa 40" at bounding box center [717, 436] width 46 height 16
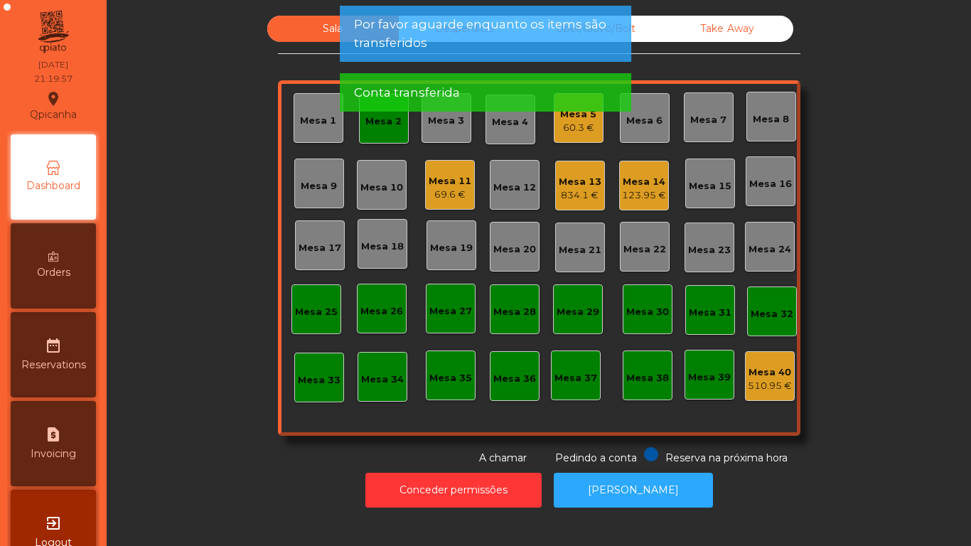
click at [387, 134] on div "Mesa 2" at bounding box center [384, 119] width 50 height 50
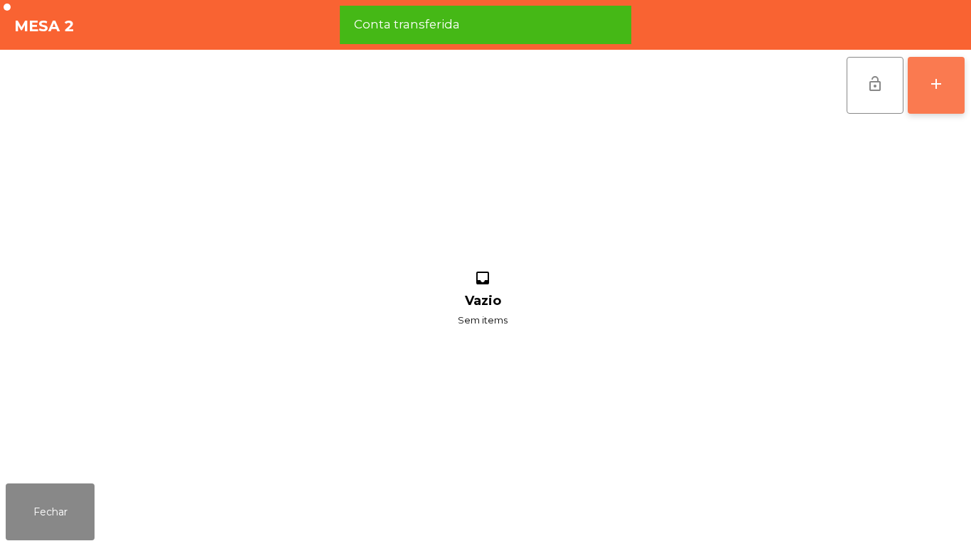
click at [935, 95] on button "add" at bounding box center [936, 85] width 57 height 57
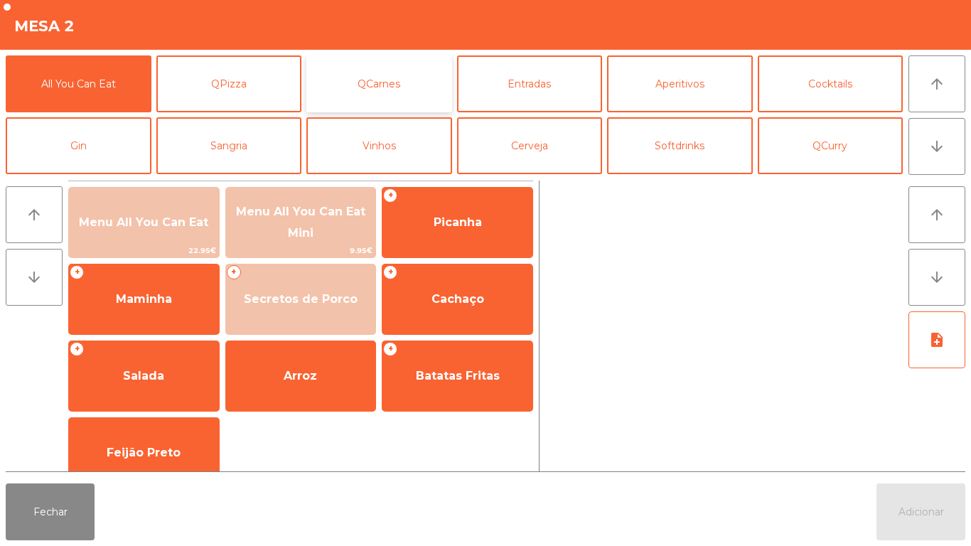
click at [384, 75] on button "QCarnes" at bounding box center [380, 83] width 146 height 57
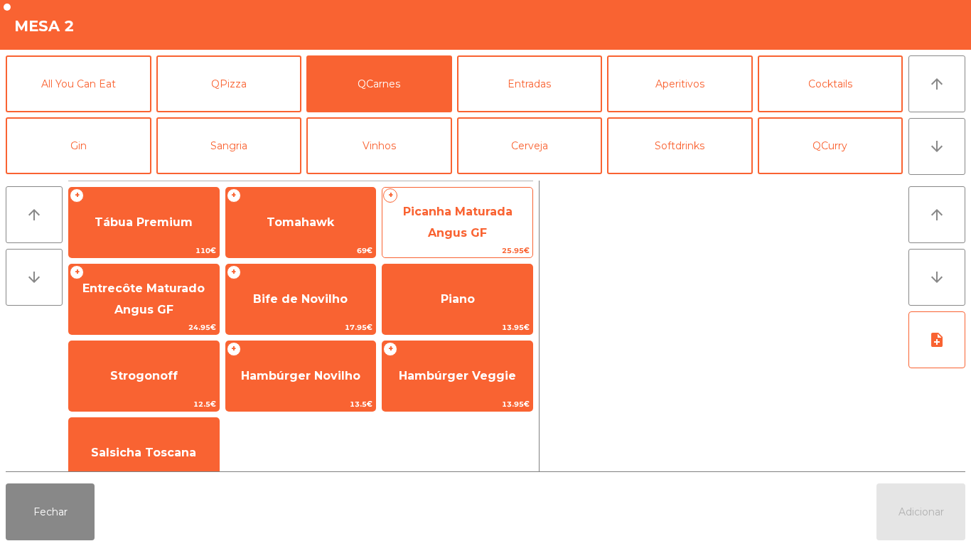
click at [462, 227] on span "Picanha Maturada Angus GF" at bounding box center [458, 222] width 110 height 35
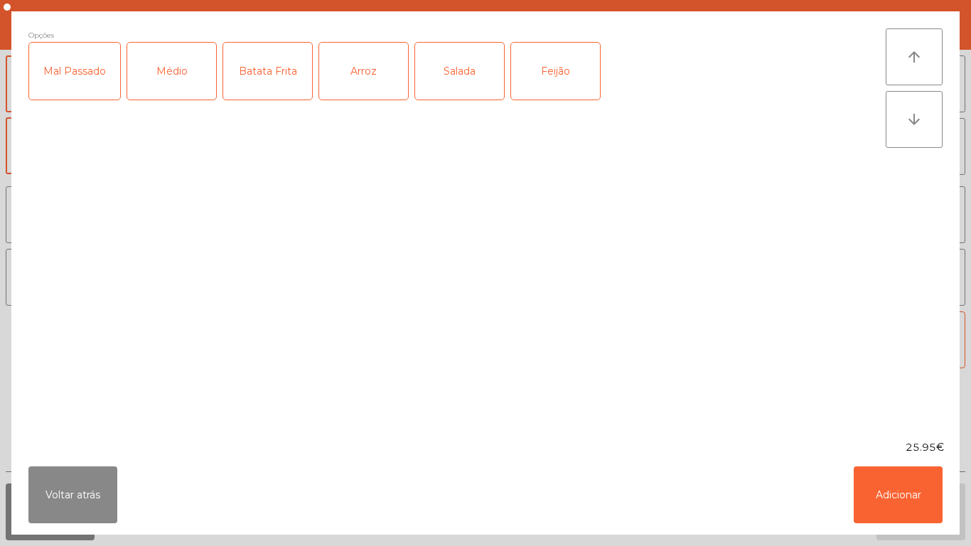
click at [186, 82] on div "Médio" at bounding box center [171, 71] width 89 height 57
click at [260, 82] on div "Batata Frita" at bounding box center [267, 71] width 89 height 57
click at [377, 68] on div "Arroz" at bounding box center [363, 71] width 89 height 57
click at [903, 499] on button "Adicionar" at bounding box center [898, 495] width 89 height 57
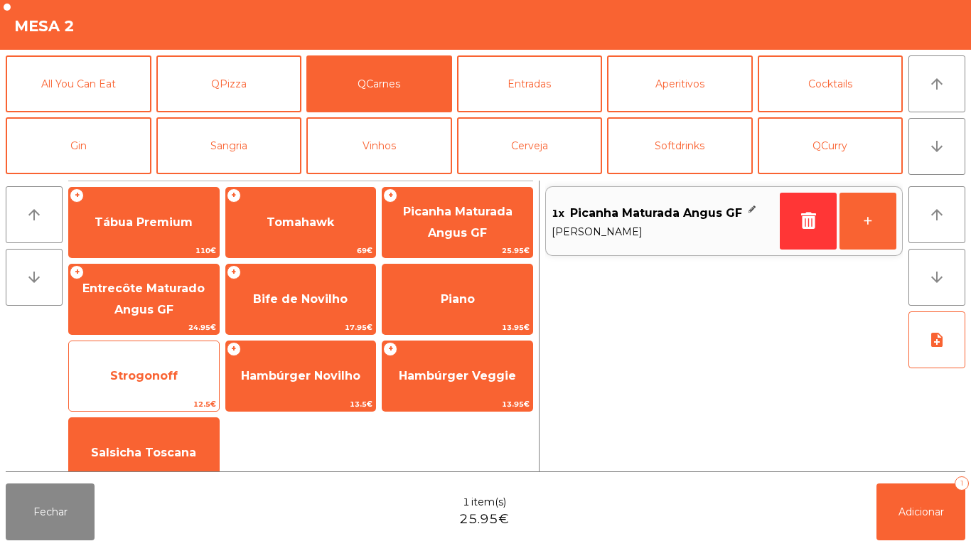
click at [155, 379] on span "Strogonoff" at bounding box center [144, 376] width 68 height 14
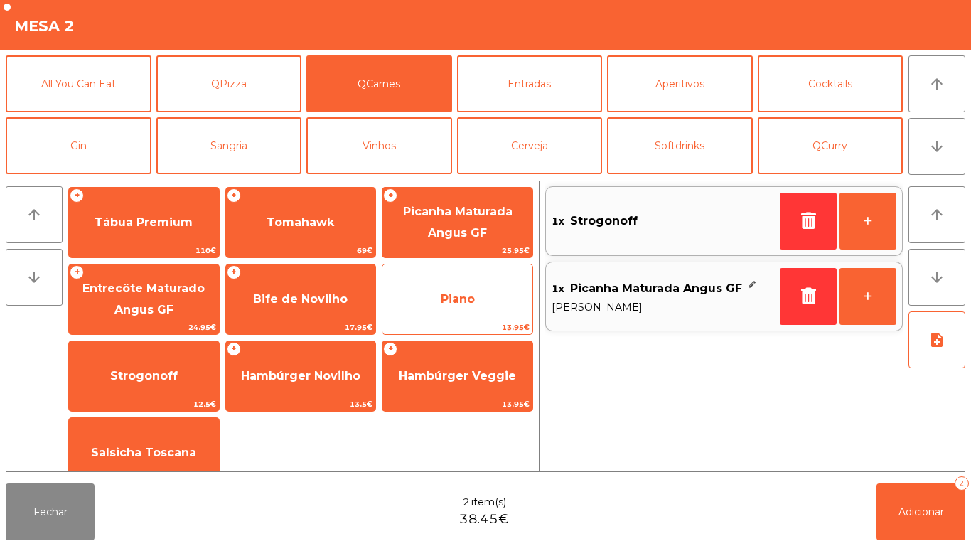
click at [452, 291] on span "Piano" at bounding box center [458, 299] width 150 height 38
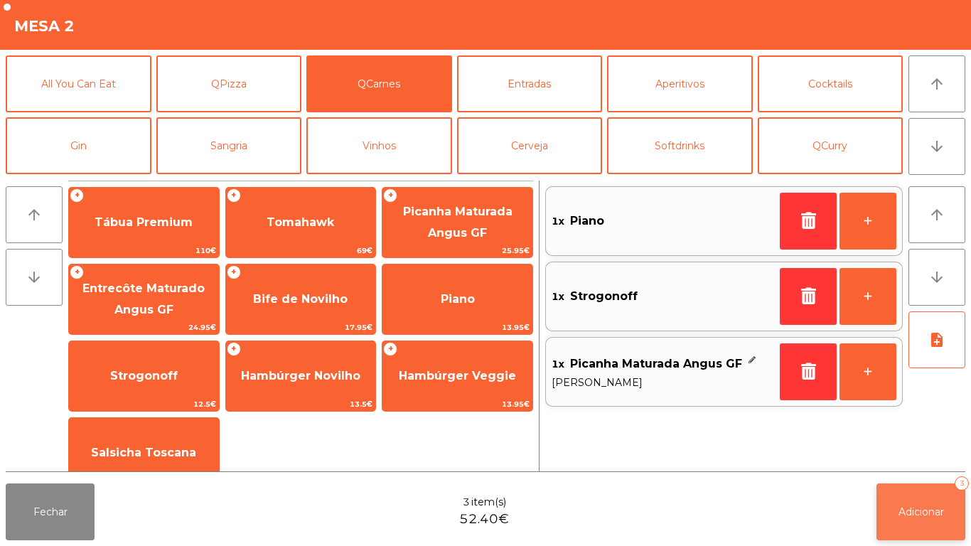
click at [918, 512] on span "Adicionar" at bounding box center [922, 512] width 46 height 13
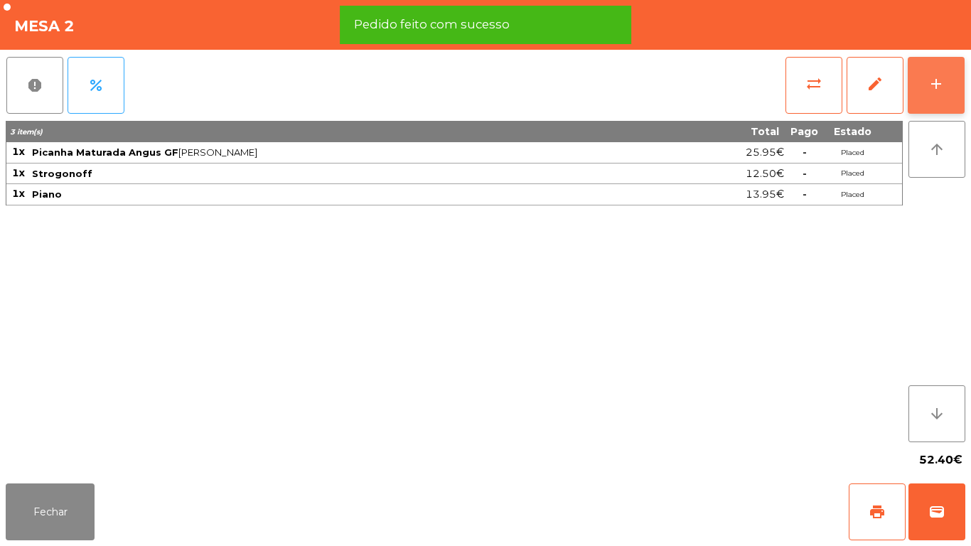
click at [934, 107] on button "add" at bounding box center [936, 85] width 57 height 57
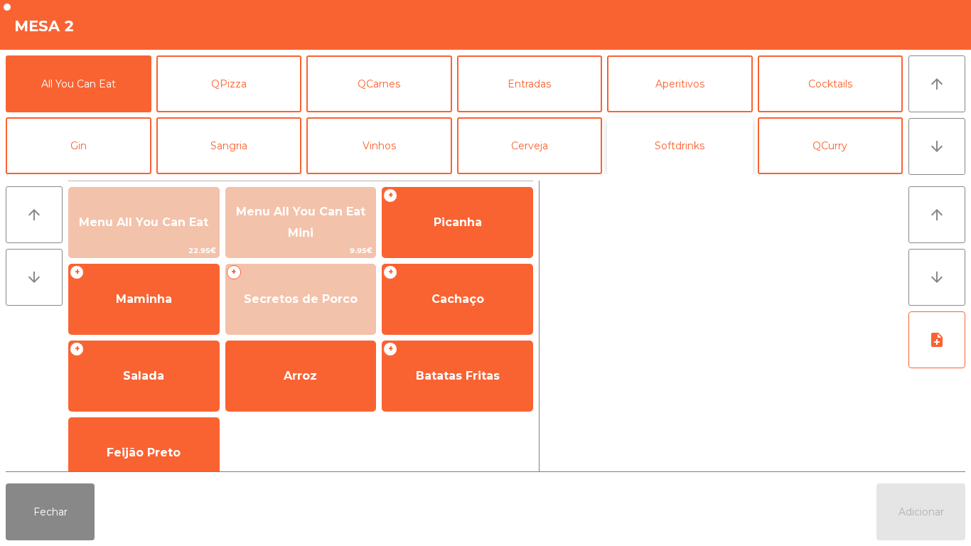
click at [669, 147] on button "Softdrinks" at bounding box center [680, 145] width 146 height 57
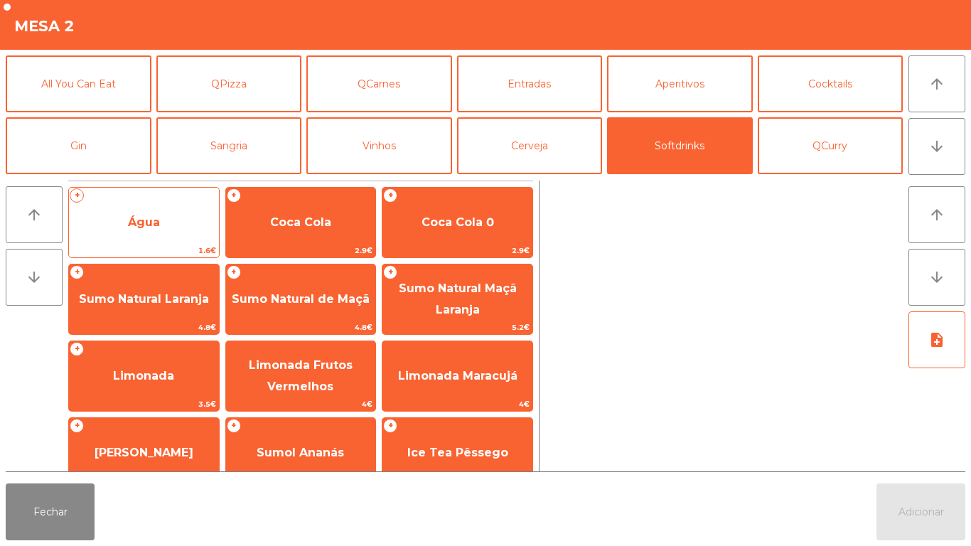
click at [146, 229] on span "Água" at bounding box center [144, 222] width 150 height 38
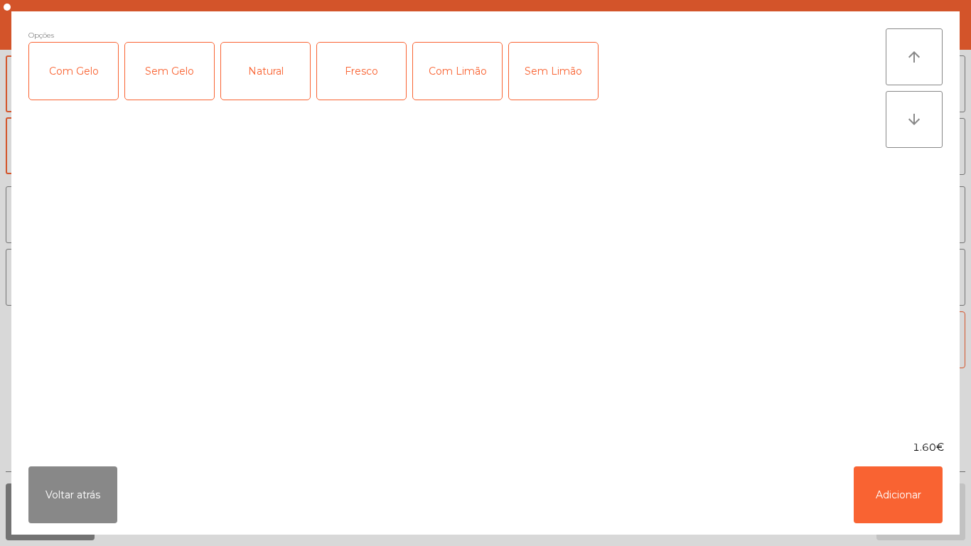
click at [371, 72] on div "Fresco" at bounding box center [361, 71] width 89 height 57
click at [913, 523] on button "Adicionar" at bounding box center [898, 495] width 89 height 57
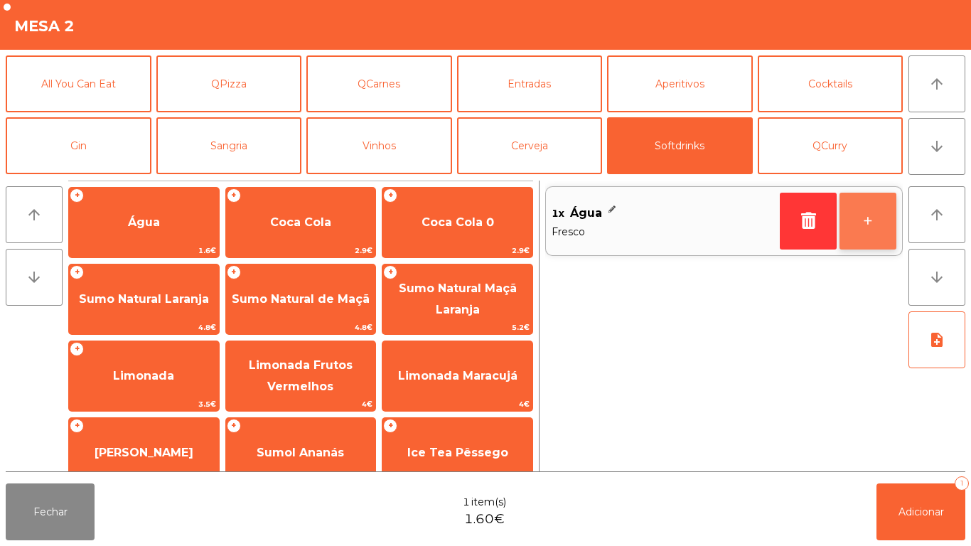
click at [854, 225] on button "+" at bounding box center [868, 221] width 57 height 57
click at [863, 227] on button "+" at bounding box center [868, 221] width 57 height 57
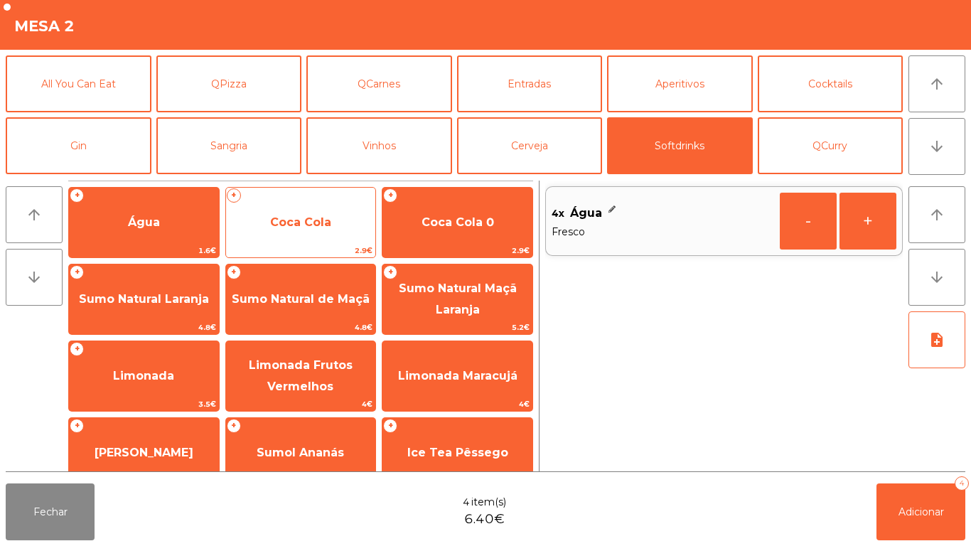
click at [317, 228] on span "Coca Cola" at bounding box center [300, 222] width 61 height 14
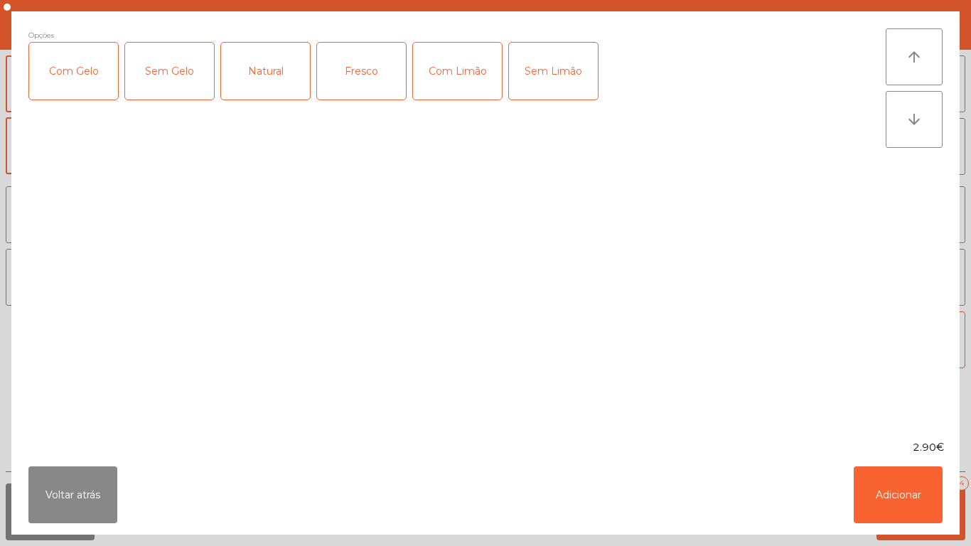
click at [78, 64] on div "Com Gelo" at bounding box center [73, 71] width 89 height 57
click at [460, 75] on div "Com Limão" at bounding box center [457, 71] width 89 height 57
click at [883, 504] on button "Adicionar" at bounding box center [898, 495] width 89 height 57
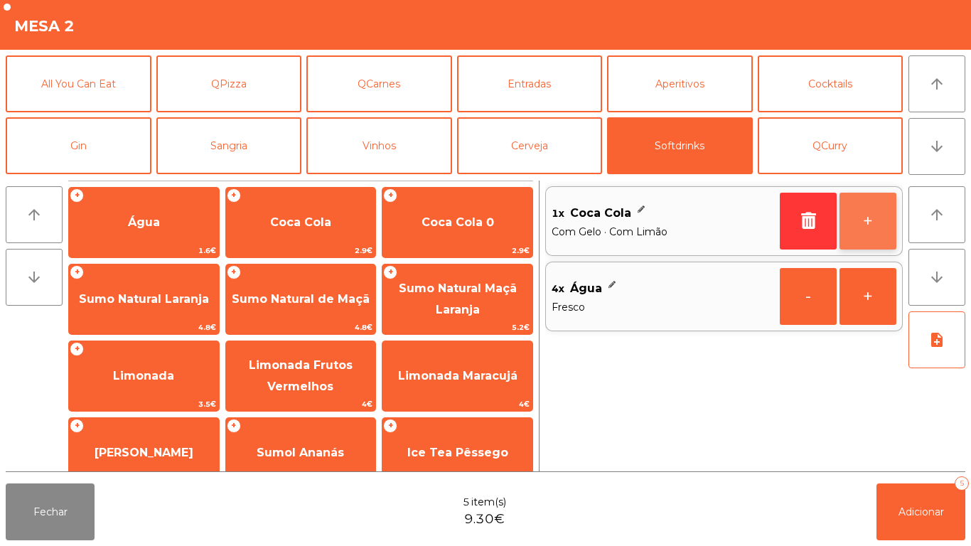
click at [861, 238] on button "+" at bounding box center [868, 221] width 57 height 57
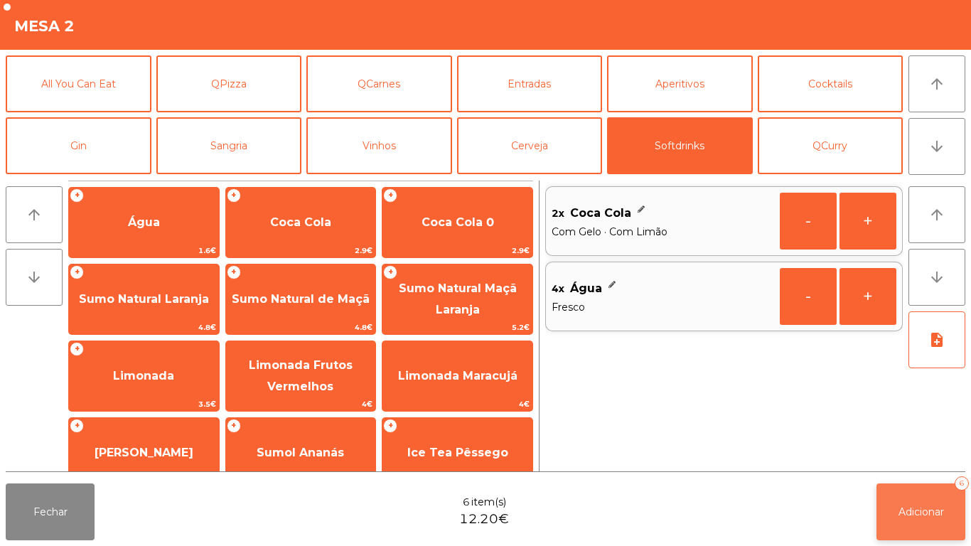
click at [934, 511] on span "Adicionar" at bounding box center [922, 512] width 46 height 13
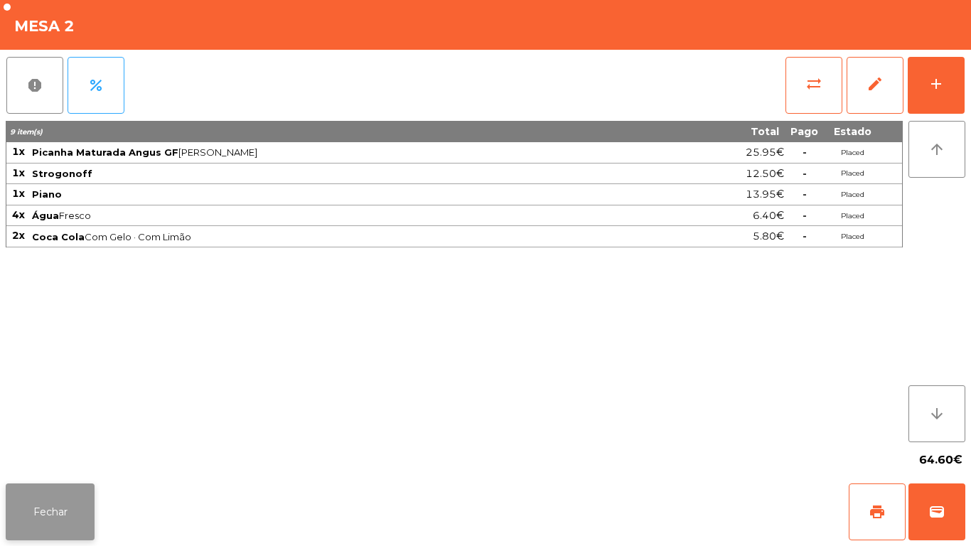
click at [58, 508] on button "Fechar" at bounding box center [50, 512] width 89 height 57
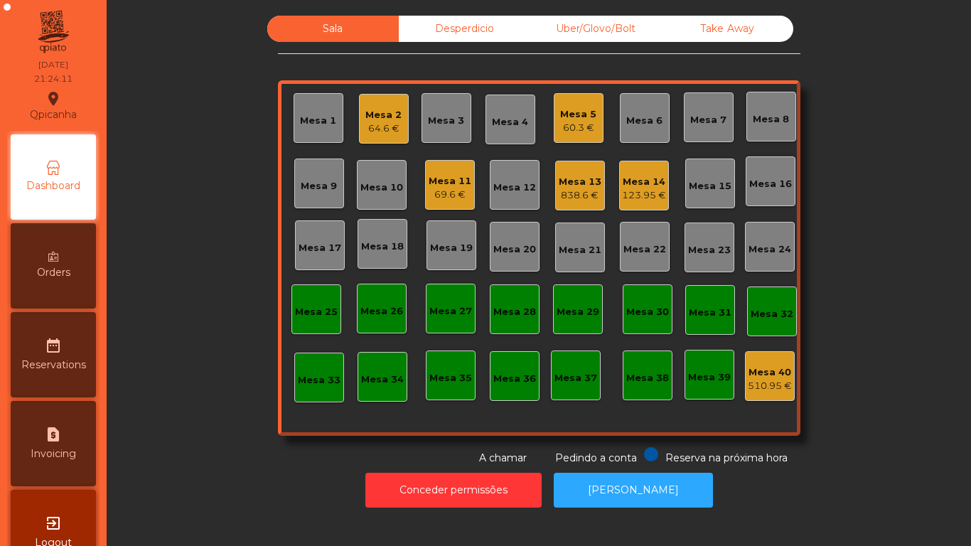
click at [454, 164] on div "Mesa 11 69.6 €" at bounding box center [450, 185] width 50 height 50
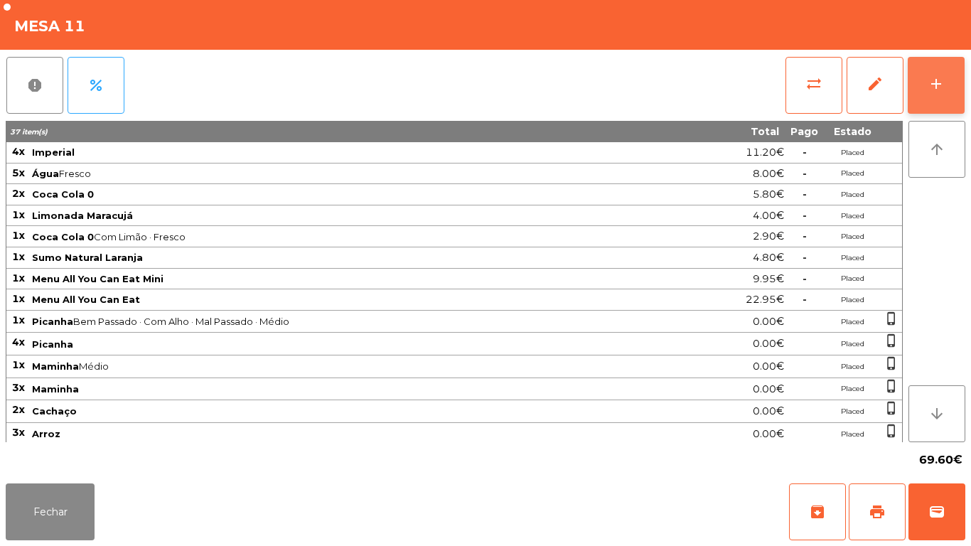
click at [952, 80] on button "add" at bounding box center [936, 85] width 57 height 57
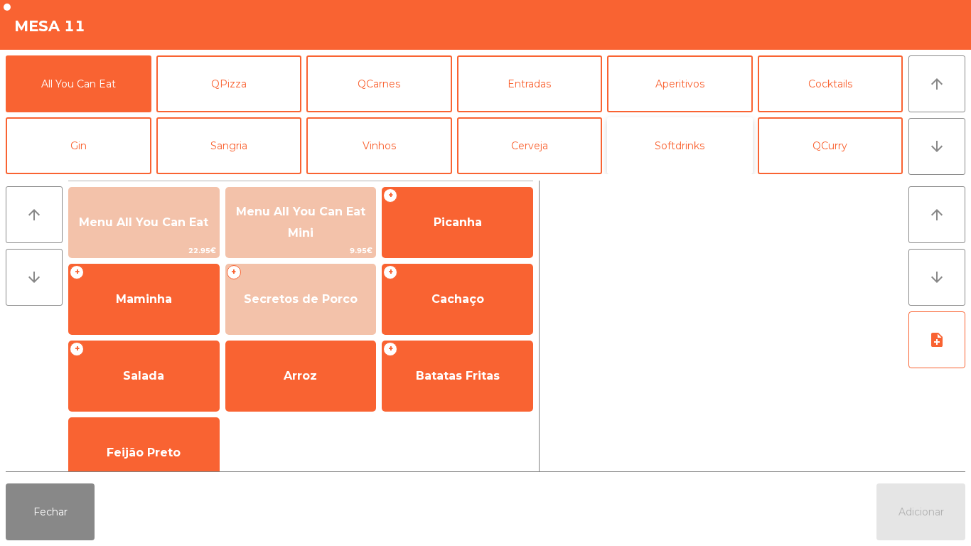
click at [681, 161] on button "Softdrinks" at bounding box center [680, 145] width 146 height 57
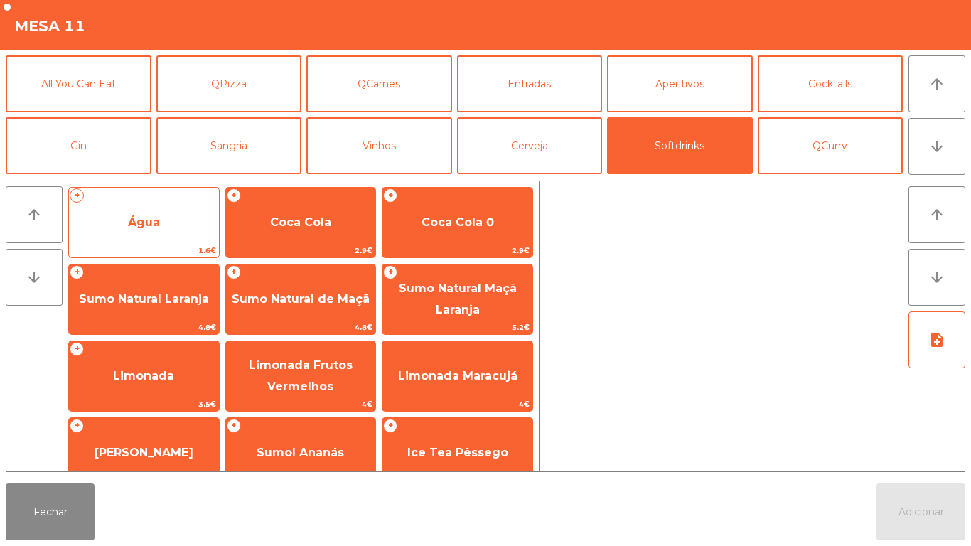
click at [163, 218] on span "Água" at bounding box center [144, 222] width 150 height 38
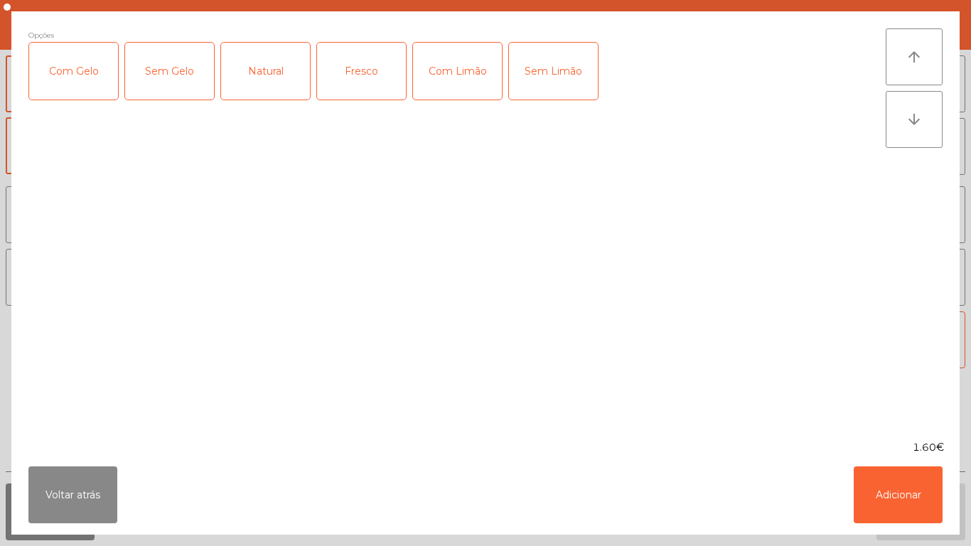
click at [369, 78] on div "Fresco" at bounding box center [361, 71] width 89 height 57
click at [905, 494] on button "Adicionar" at bounding box center [898, 495] width 89 height 57
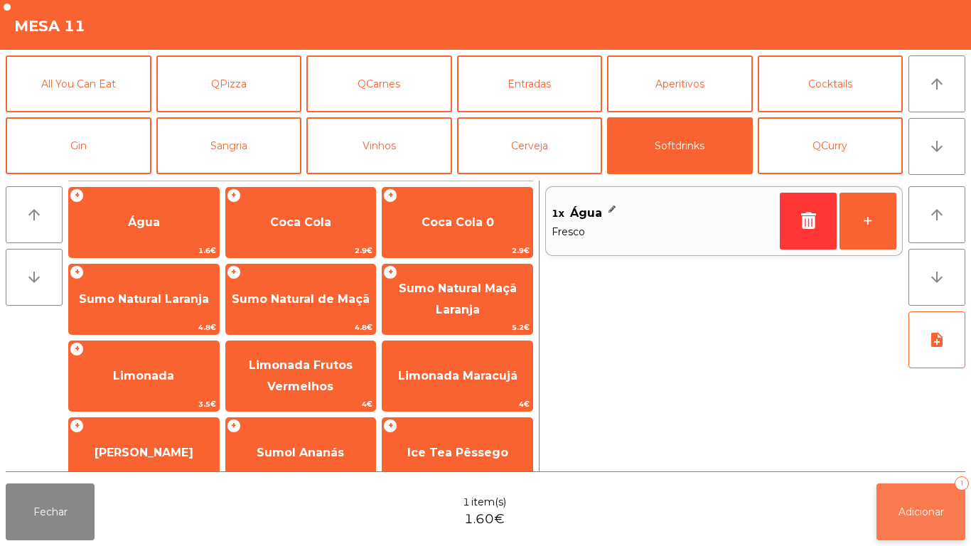
click at [920, 497] on button "Adicionar 1" at bounding box center [921, 512] width 89 height 57
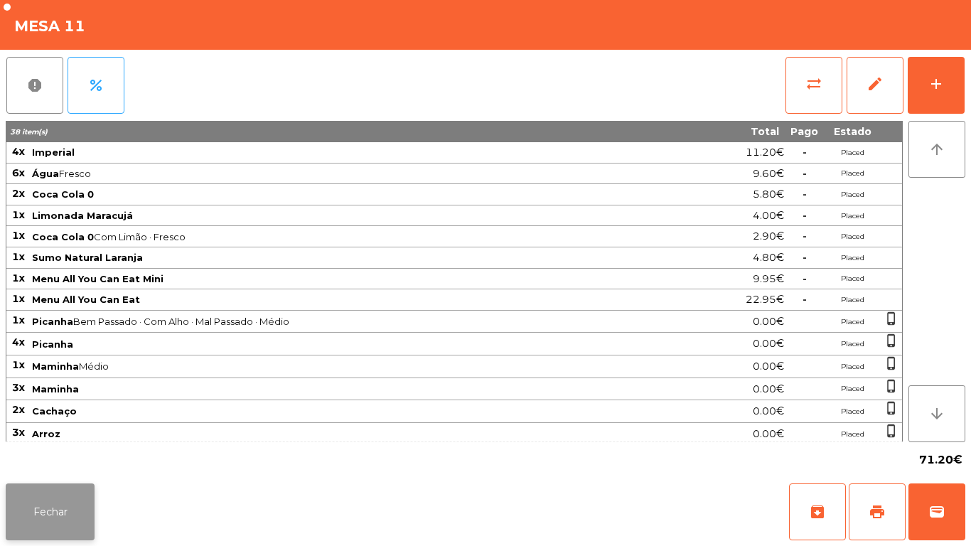
click at [68, 484] on button "Fechar" at bounding box center [50, 512] width 89 height 57
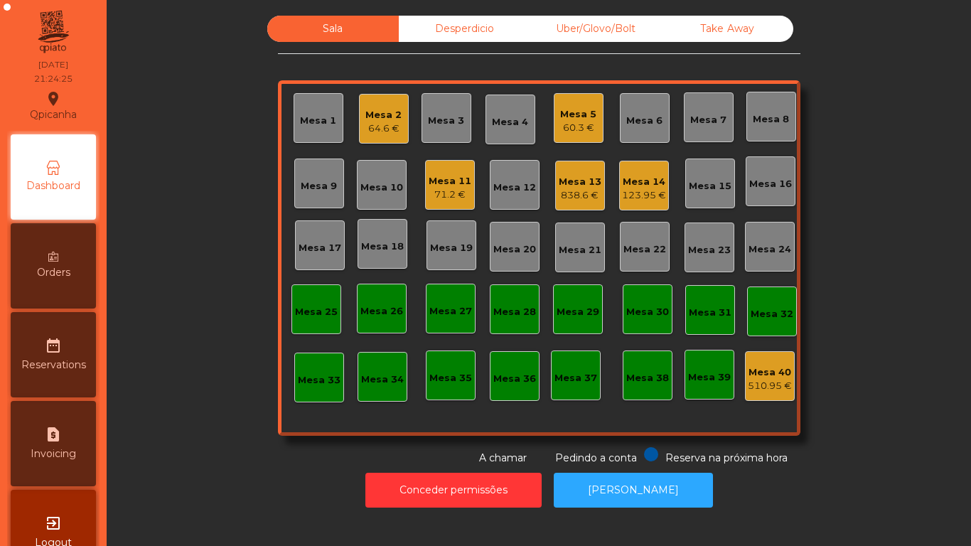
click at [574, 205] on div "Mesa 13 838.6 €" at bounding box center [580, 186] width 50 height 50
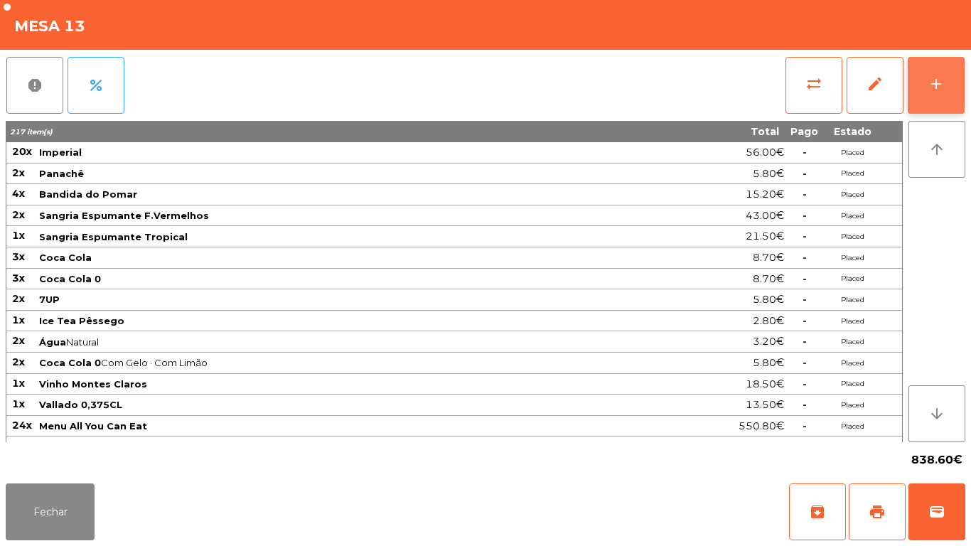
click at [937, 83] on div "add" at bounding box center [936, 83] width 17 height 17
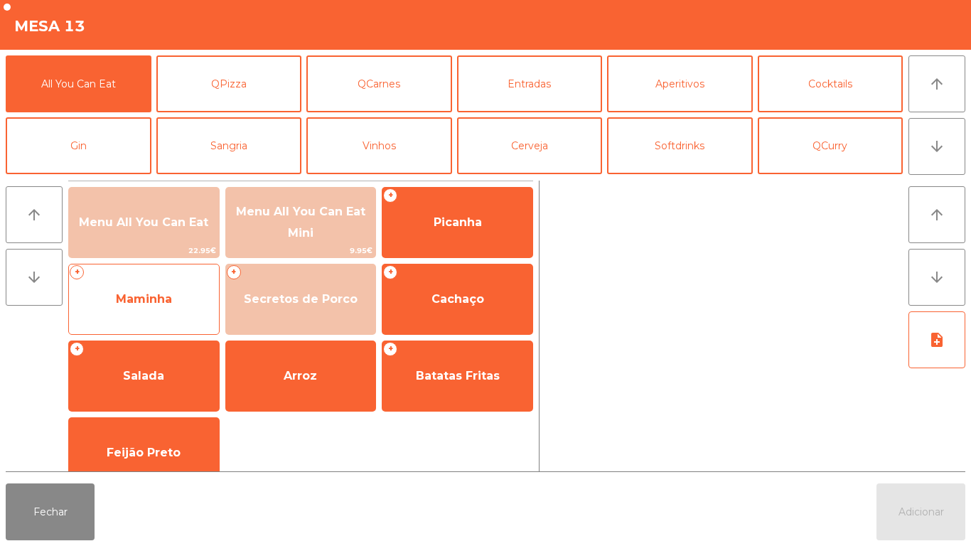
click at [176, 295] on span "Maminha" at bounding box center [144, 299] width 150 height 38
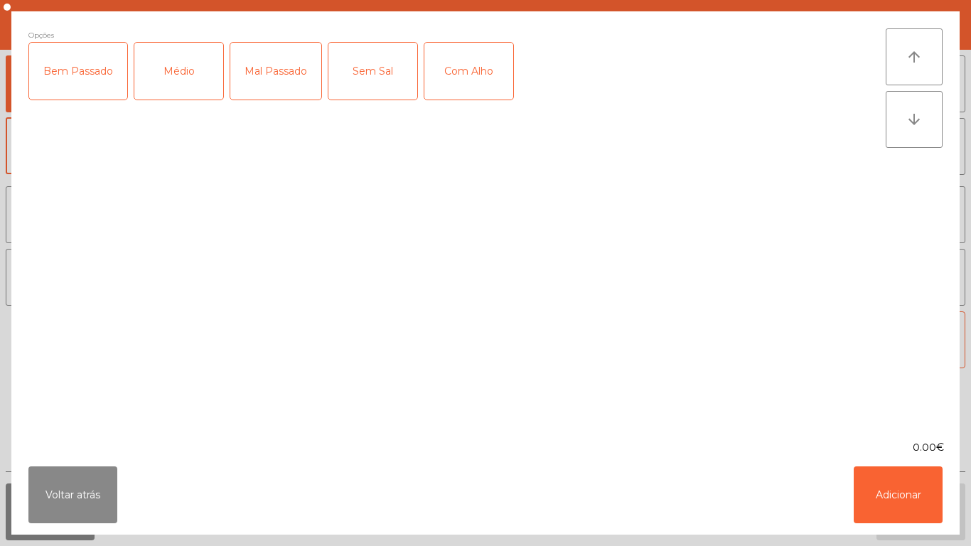
click at [177, 82] on div "Médio" at bounding box center [178, 71] width 89 height 57
click at [87, 89] on div "Bem Passado" at bounding box center [78, 71] width 98 height 57
click at [900, 476] on button "Adicionar" at bounding box center [898, 495] width 89 height 57
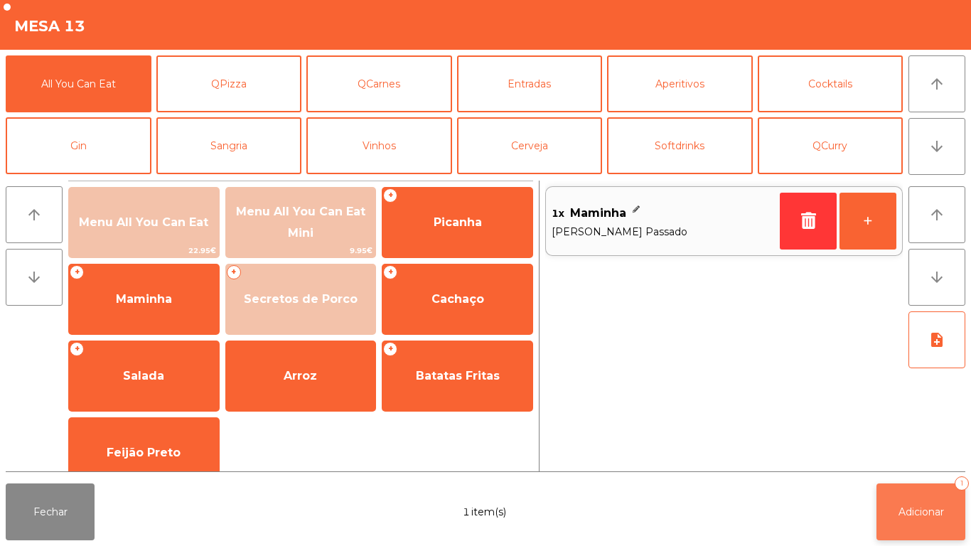
click at [936, 507] on span "Adicionar" at bounding box center [922, 512] width 46 height 13
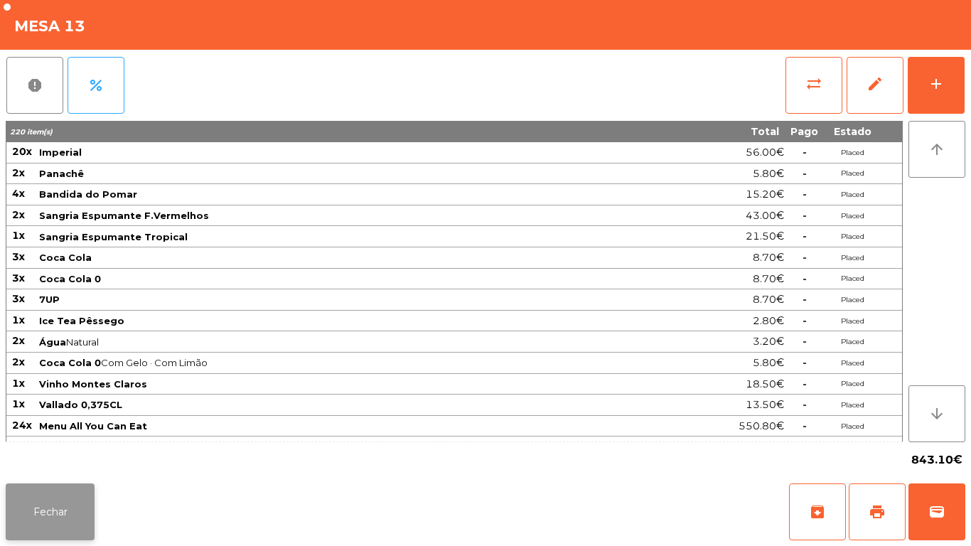
click at [64, 501] on button "Fechar" at bounding box center [50, 512] width 89 height 57
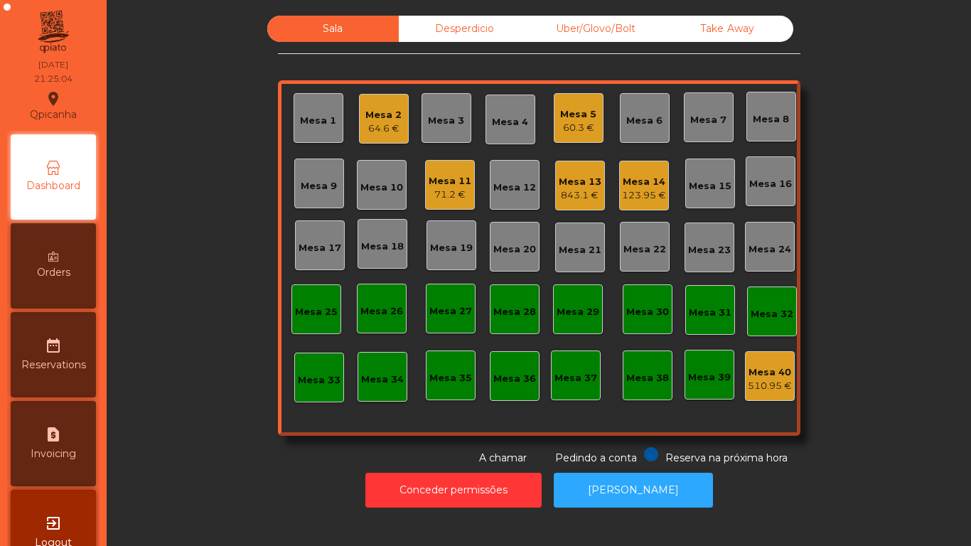
click at [454, 191] on div "71.2 €" at bounding box center [450, 195] width 43 height 14
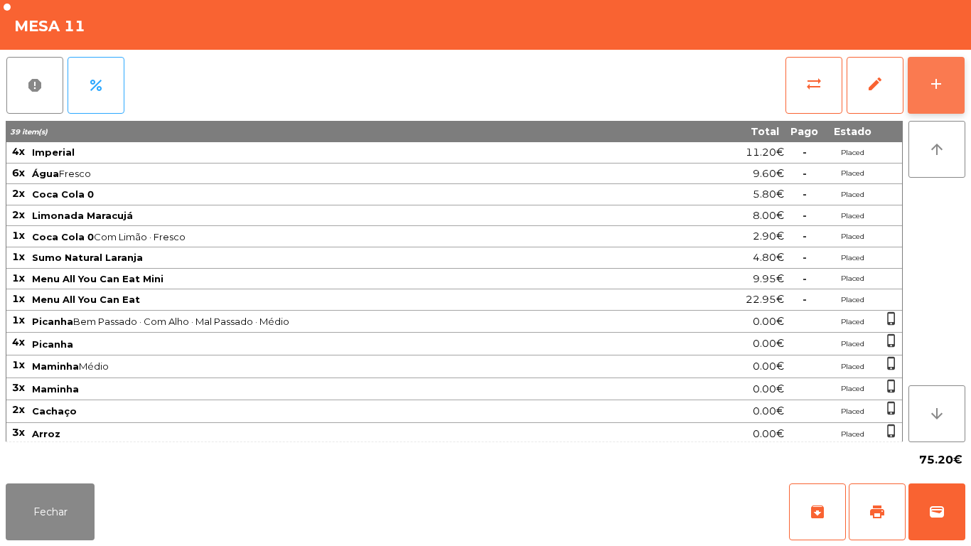
click at [933, 93] on button "add" at bounding box center [936, 85] width 57 height 57
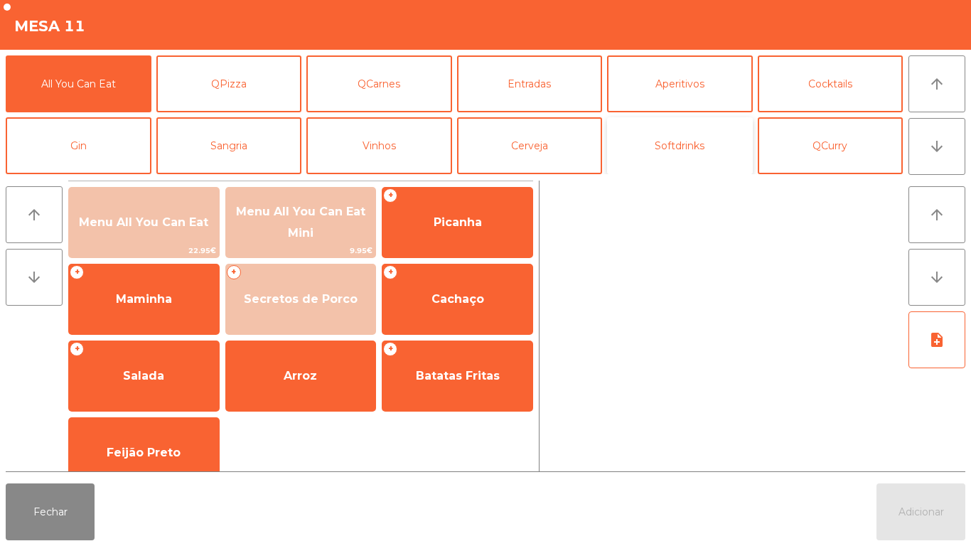
click at [659, 146] on button "Softdrinks" at bounding box center [680, 145] width 146 height 57
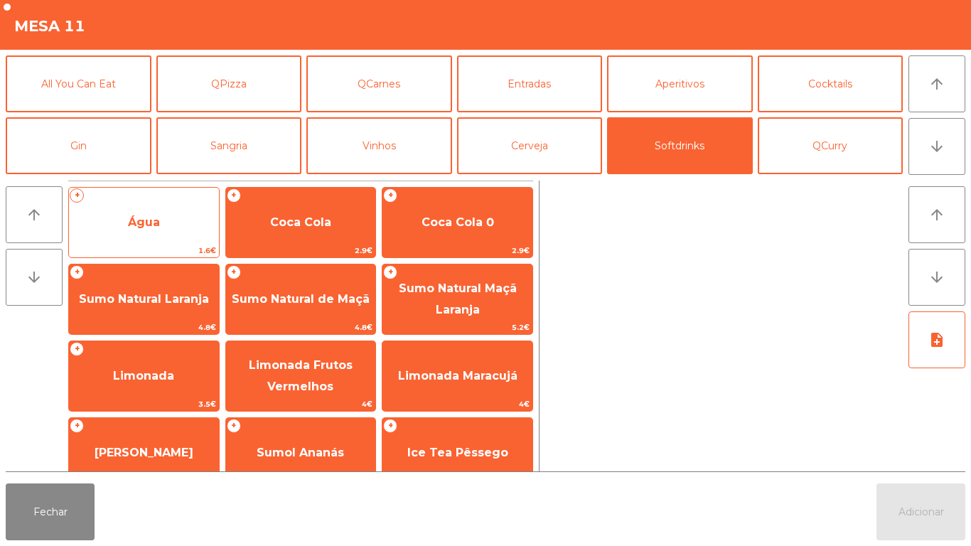
click at [158, 226] on span "Água" at bounding box center [144, 222] width 32 height 14
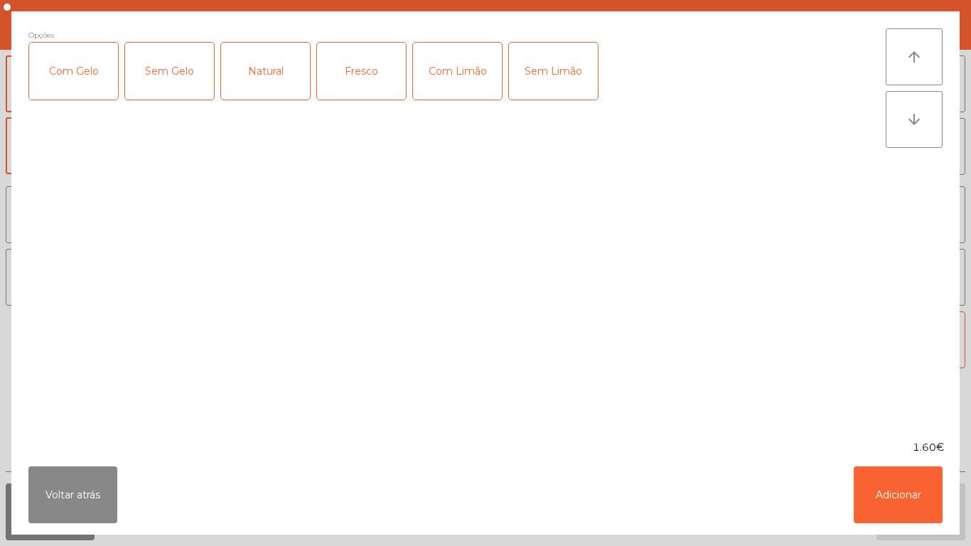
click at [364, 77] on div "Fresco" at bounding box center [361, 71] width 89 height 57
click at [927, 511] on button "Adicionar" at bounding box center [898, 495] width 89 height 57
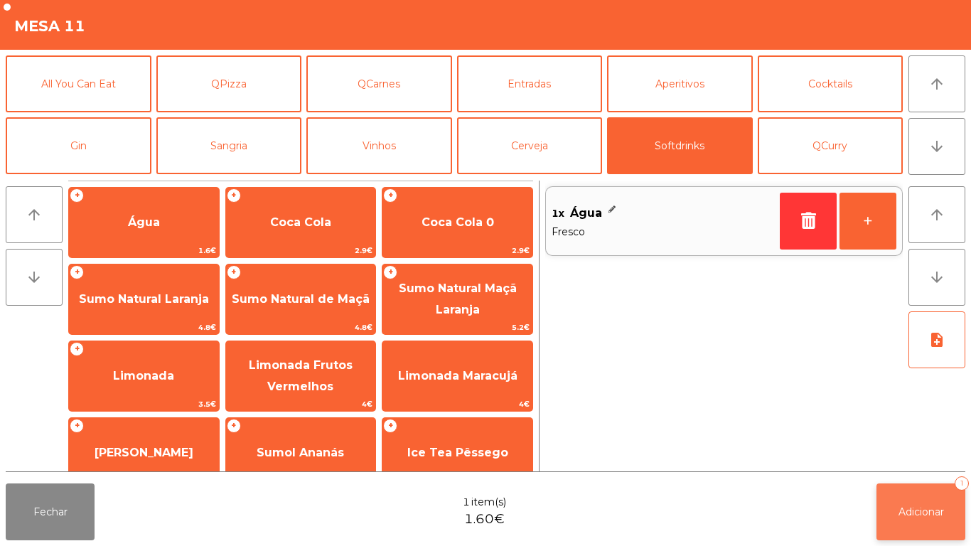
click at [894, 511] on button "Adicionar 1" at bounding box center [921, 512] width 89 height 57
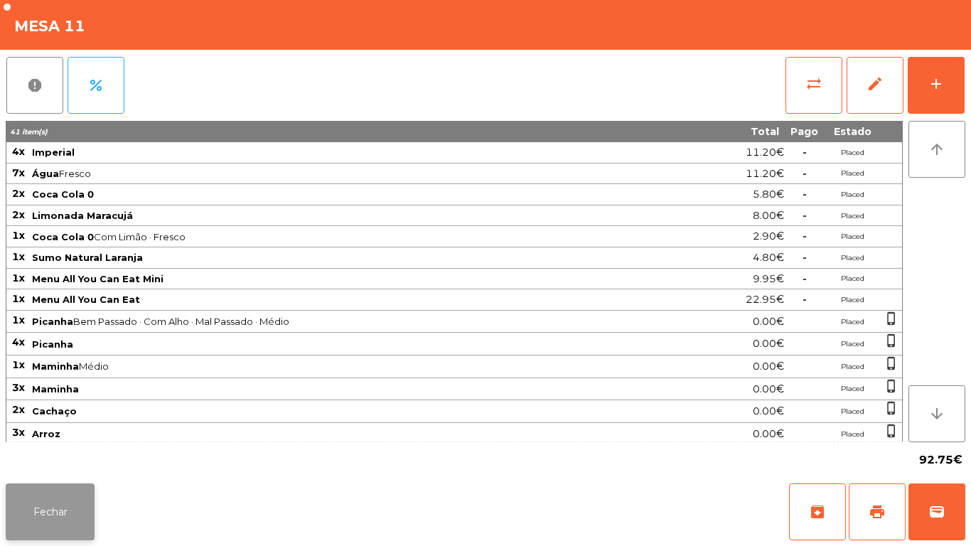
click at [58, 486] on button "Fechar" at bounding box center [50, 512] width 89 height 57
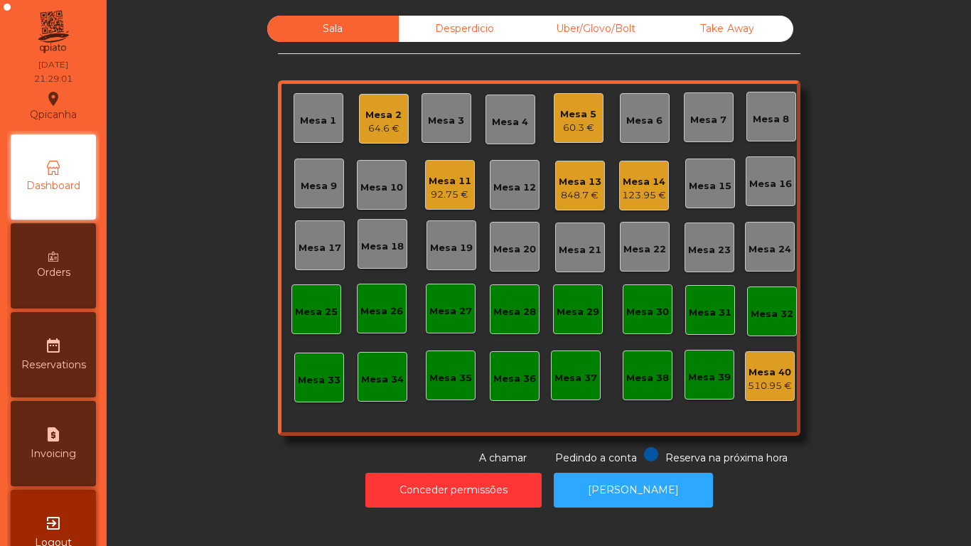
click at [570, 123] on div "60.3 €" at bounding box center [578, 128] width 36 height 14
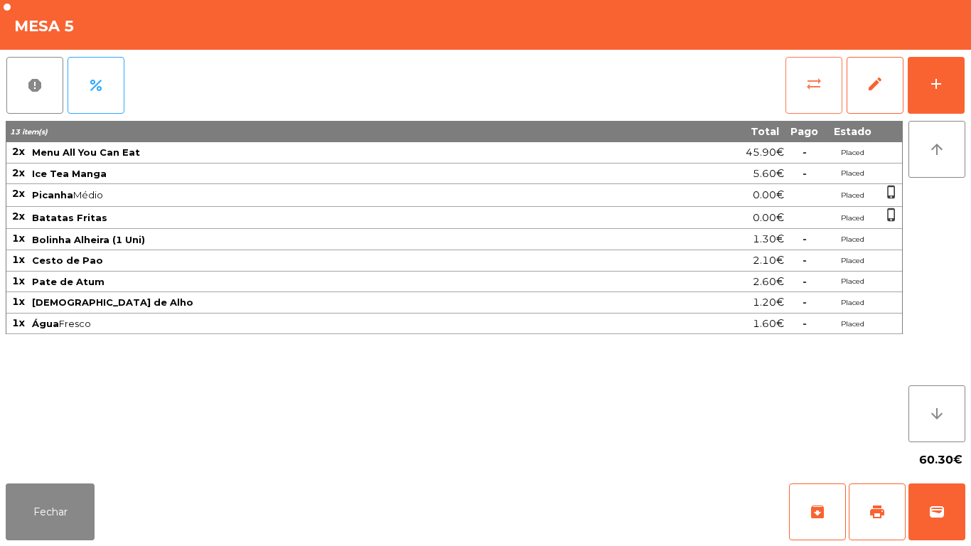
click at [825, 97] on button "sync_alt" at bounding box center [814, 85] width 57 height 57
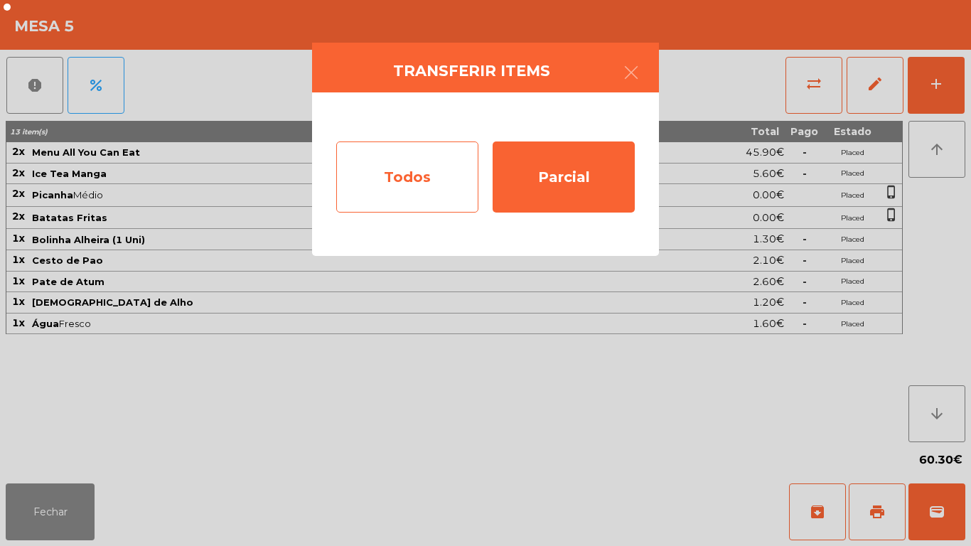
click at [436, 189] on div "Todos" at bounding box center [407, 177] width 142 height 71
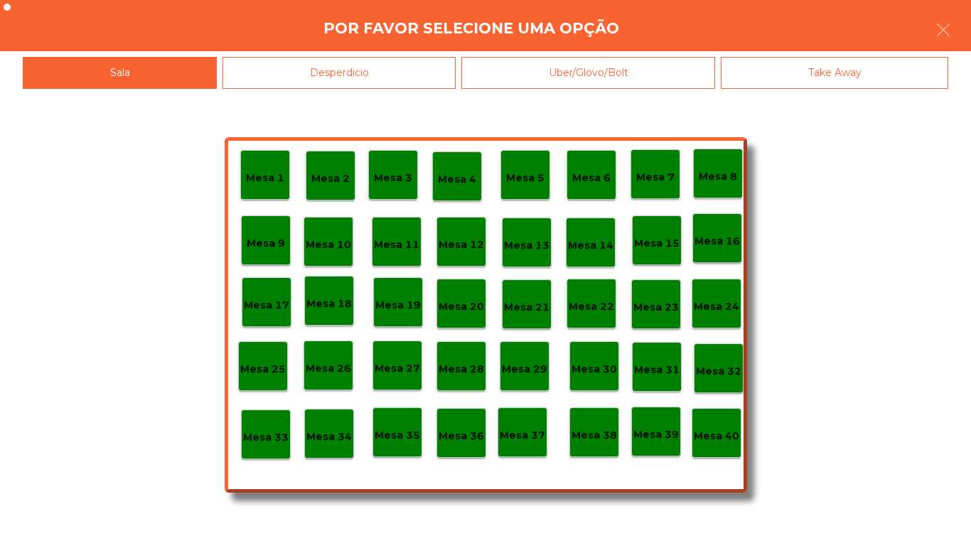
click at [654, 435] on p "Mesa 39" at bounding box center [657, 435] width 46 height 16
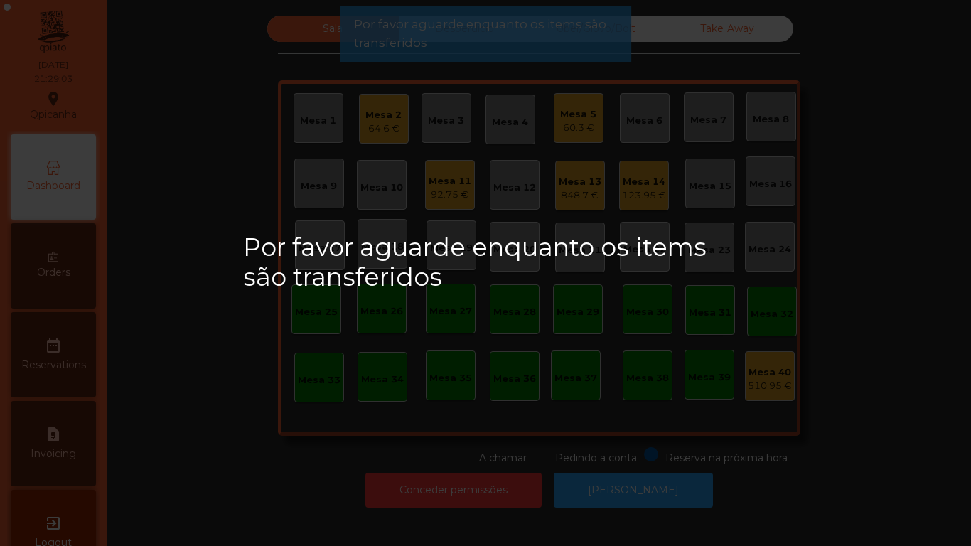
click at [568, 139] on div "Por favor aguarde enquanto os items são transferidos" at bounding box center [485, 273] width 971 height 546
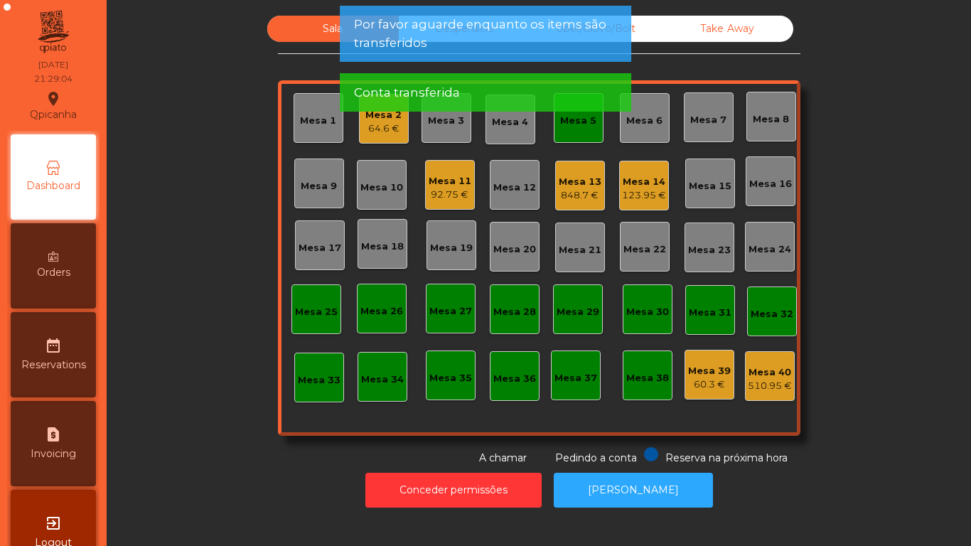
click at [580, 137] on div "Mesa 5" at bounding box center [579, 118] width 50 height 50
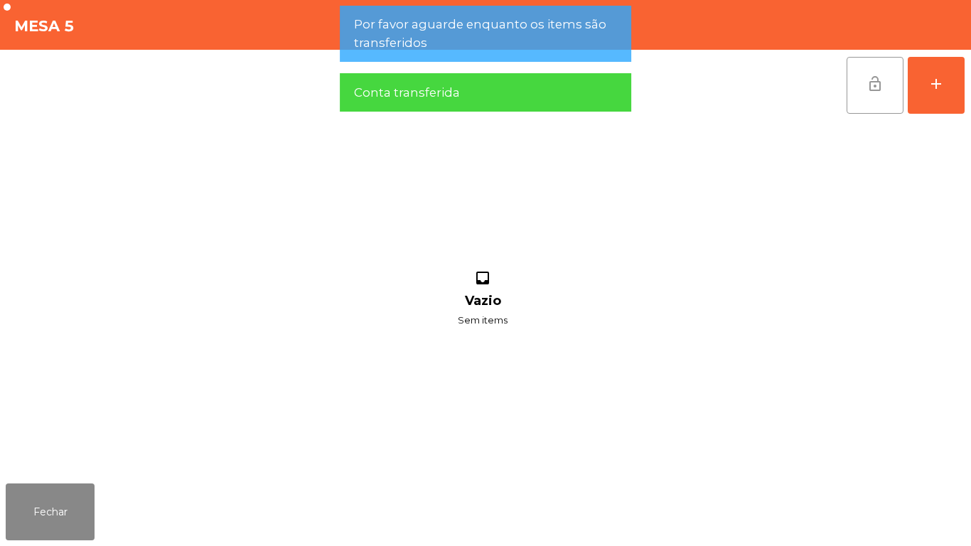
click at [863, 82] on button "lock_open" at bounding box center [875, 85] width 57 height 57
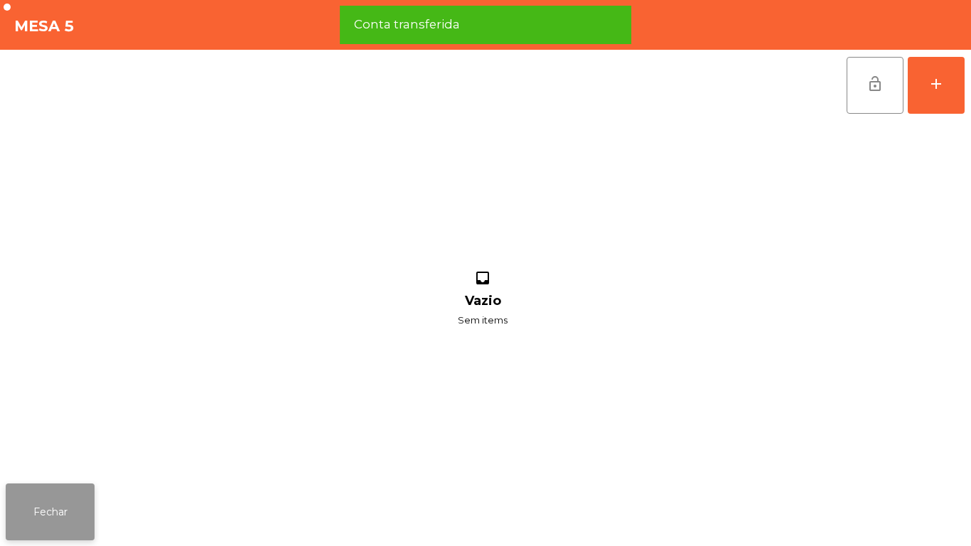
click at [81, 511] on button "Fechar" at bounding box center [50, 512] width 89 height 57
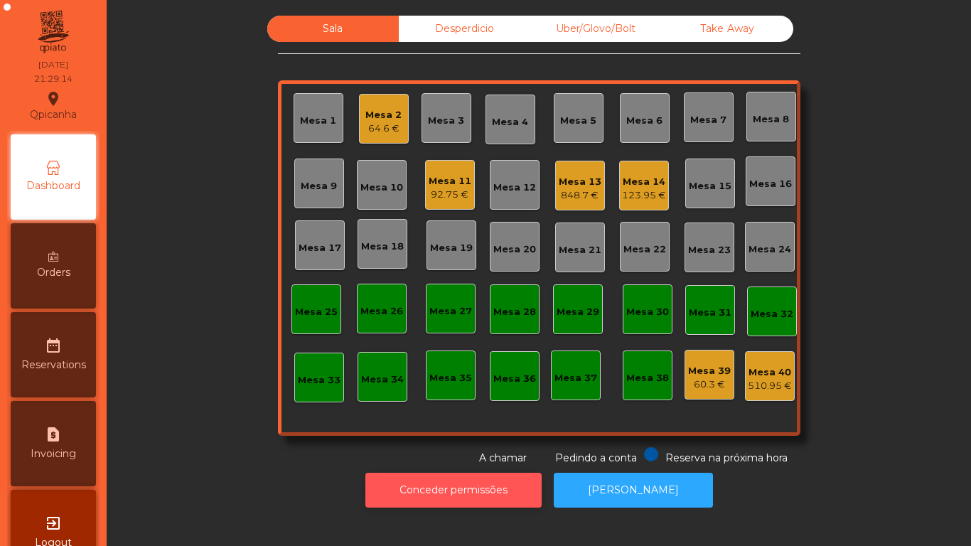
click at [451, 489] on button "Conceder permissões" at bounding box center [454, 490] width 176 height 35
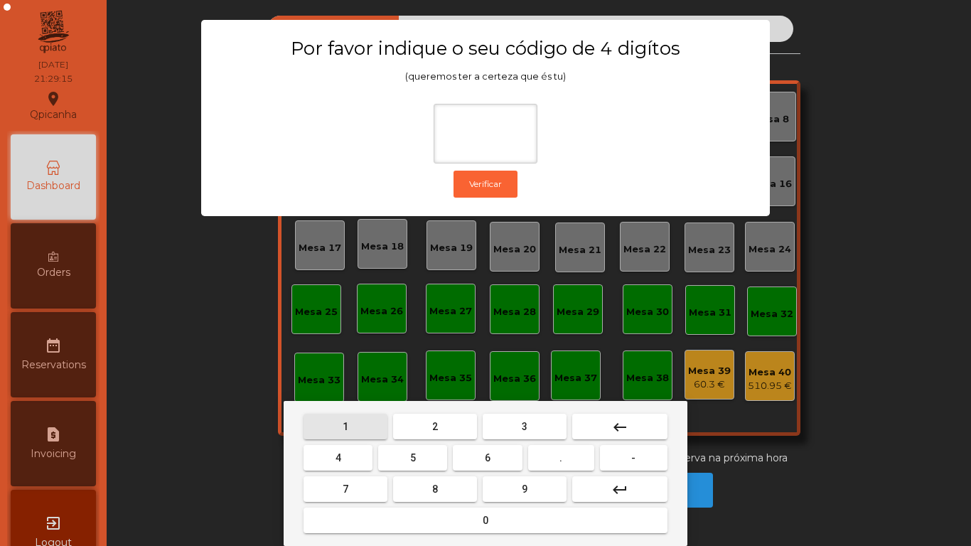
click at [350, 428] on button "1" at bounding box center [346, 427] width 84 height 26
click at [525, 489] on span "9" at bounding box center [525, 489] width 6 height 11
click at [346, 449] on button "4" at bounding box center [338, 458] width 69 height 26
click at [458, 508] on button "0" at bounding box center [486, 521] width 364 height 26
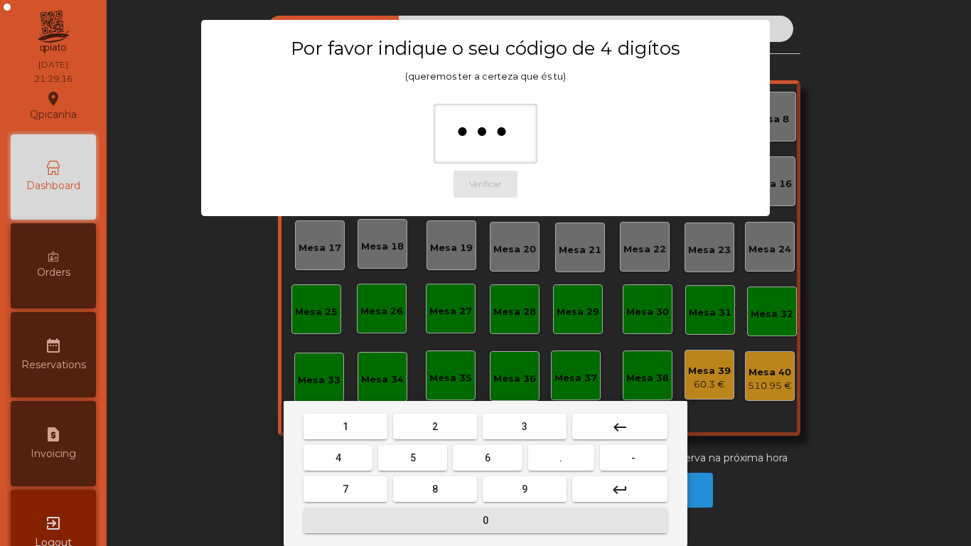
type input "****"
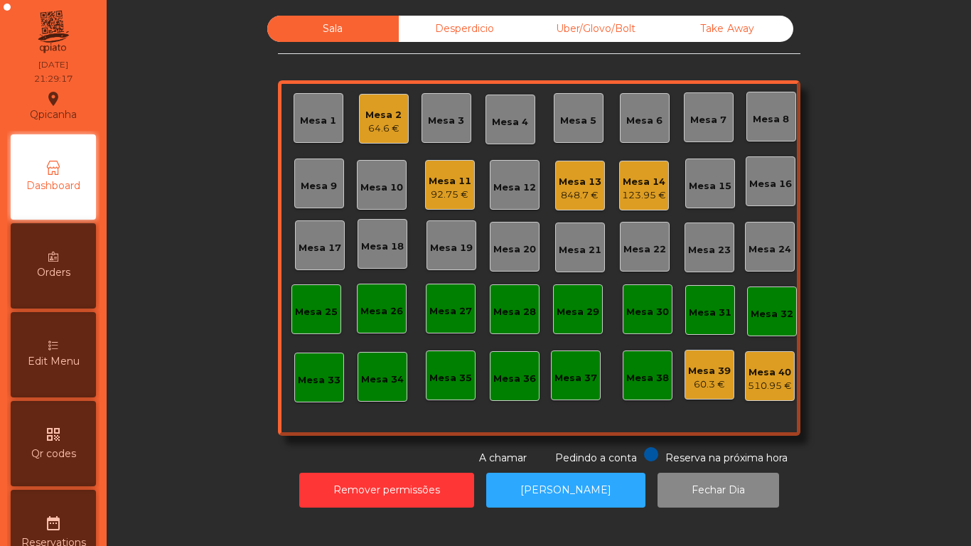
click at [450, 41] on div "Desperdicio" at bounding box center [465, 29] width 132 height 26
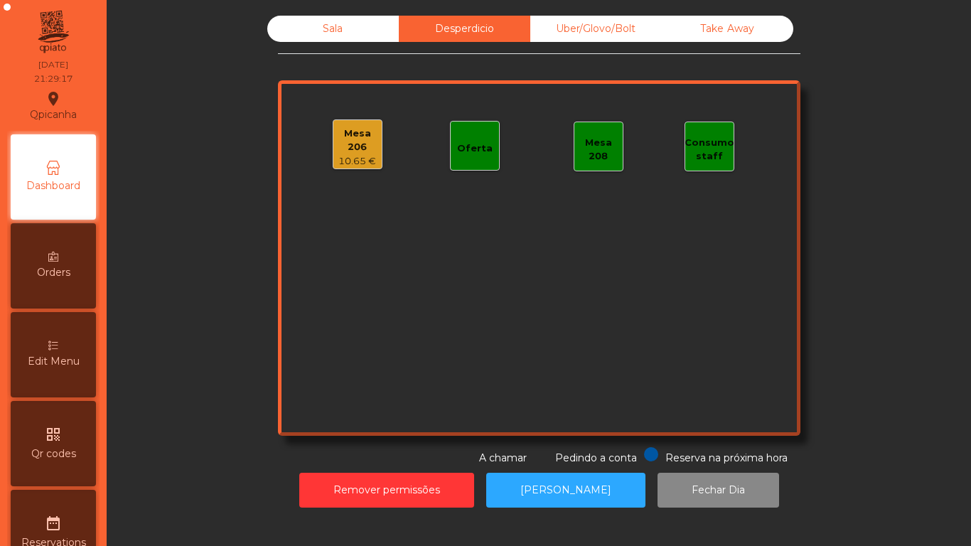
click at [352, 154] on div "10.65 €" at bounding box center [358, 161] width 48 height 14
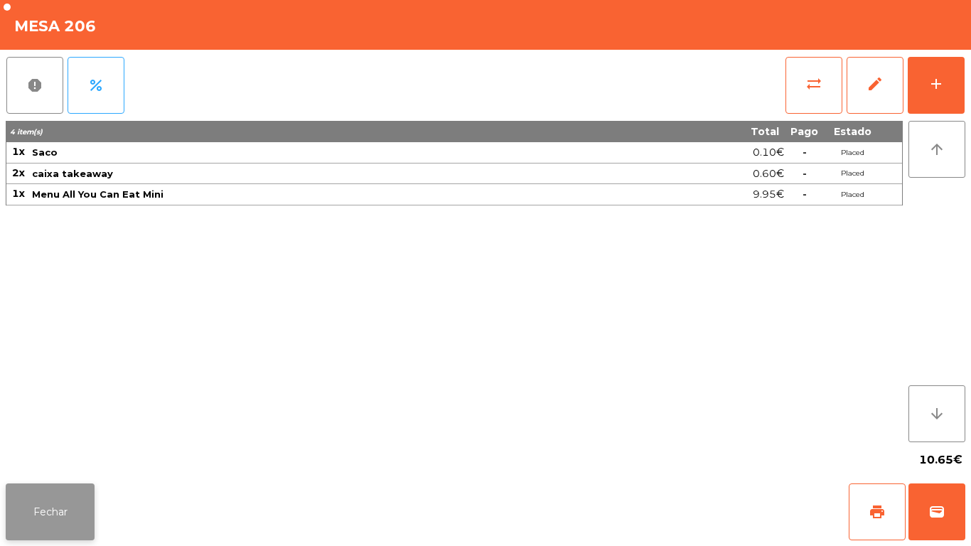
click at [75, 511] on button "Fechar" at bounding box center [50, 512] width 89 height 57
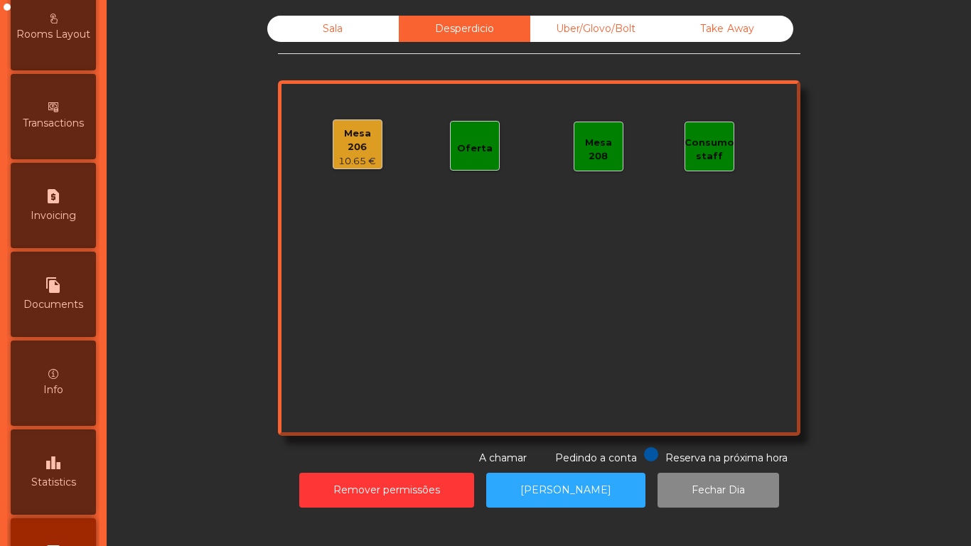
scroll to position [662, 0]
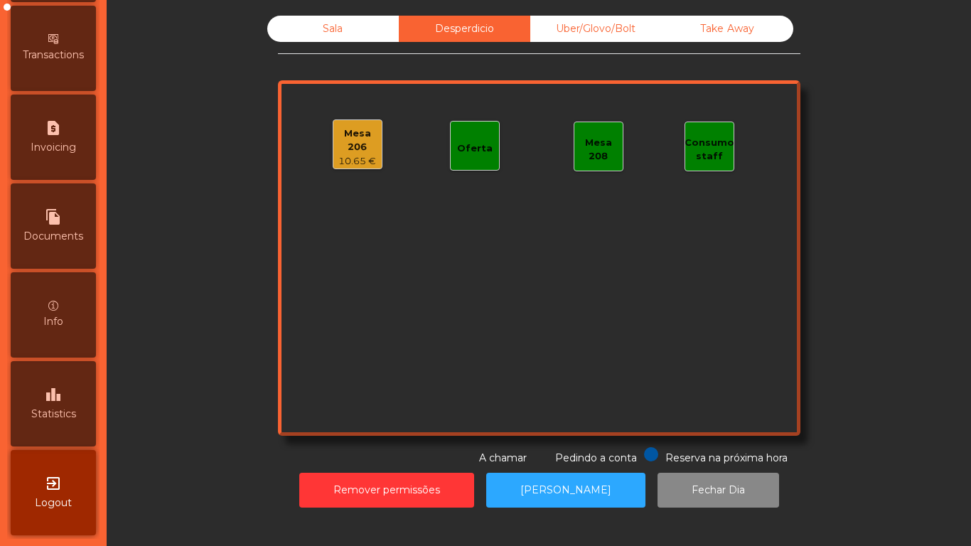
click at [84, 406] on div "leaderboard Statistics" at bounding box center [53, 403] width 85 height 85
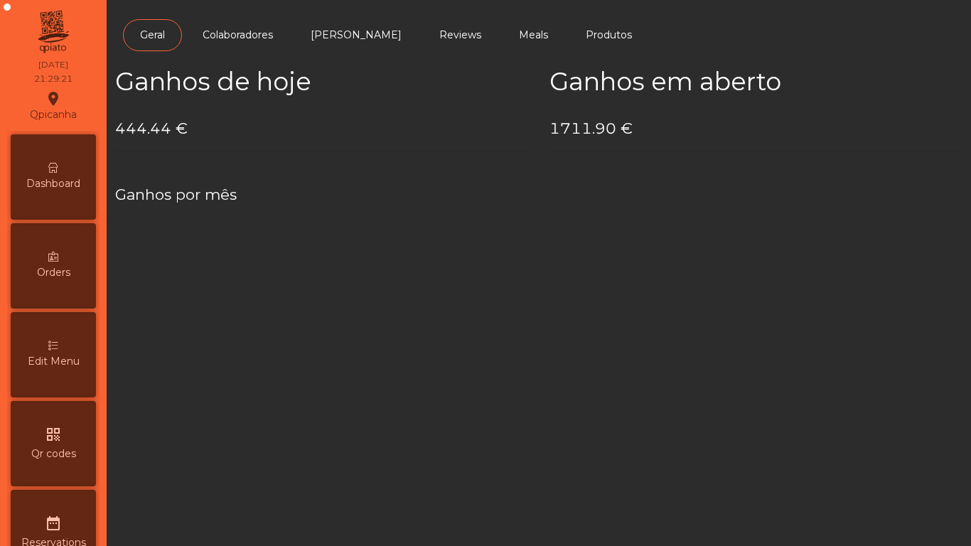
click at [73, 202] on div "Dashboard" at bounding box center [53, 176] width 85 height 85
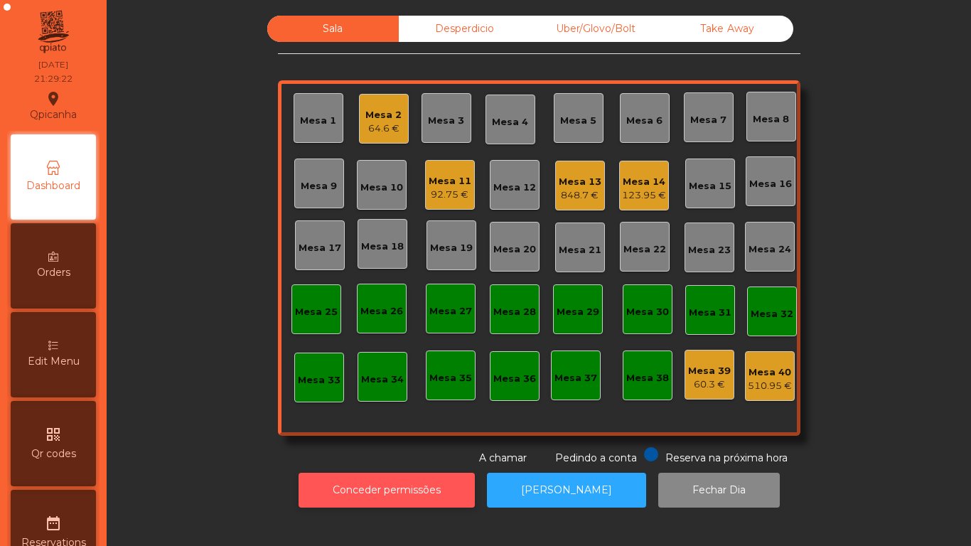
click at [351, 478] on button "Conceder permissões" at bounding box center [387, 490] width 176 height 35
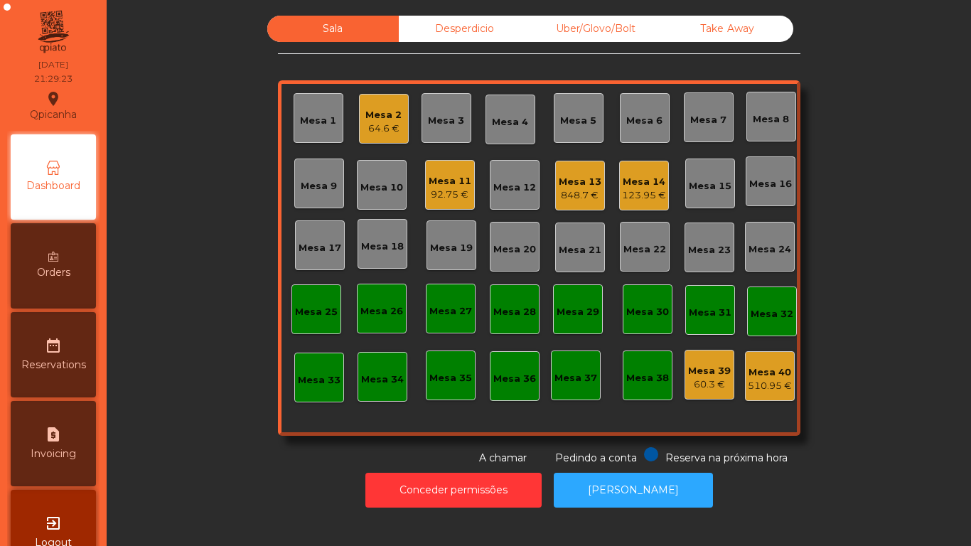
click at [455, 193] on div "92.75 €" at bounding box center [450, 195] width 43 height 14
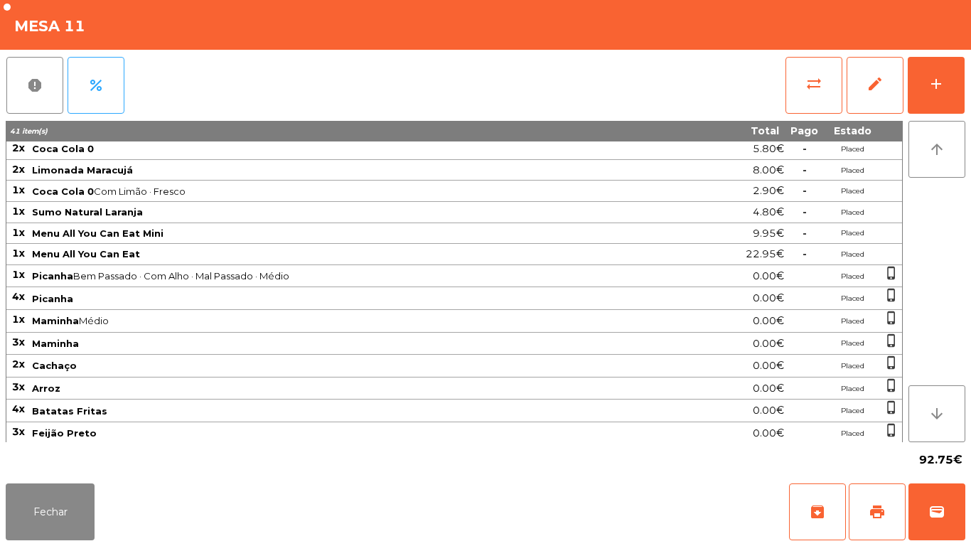
scroll to position [70, 0]
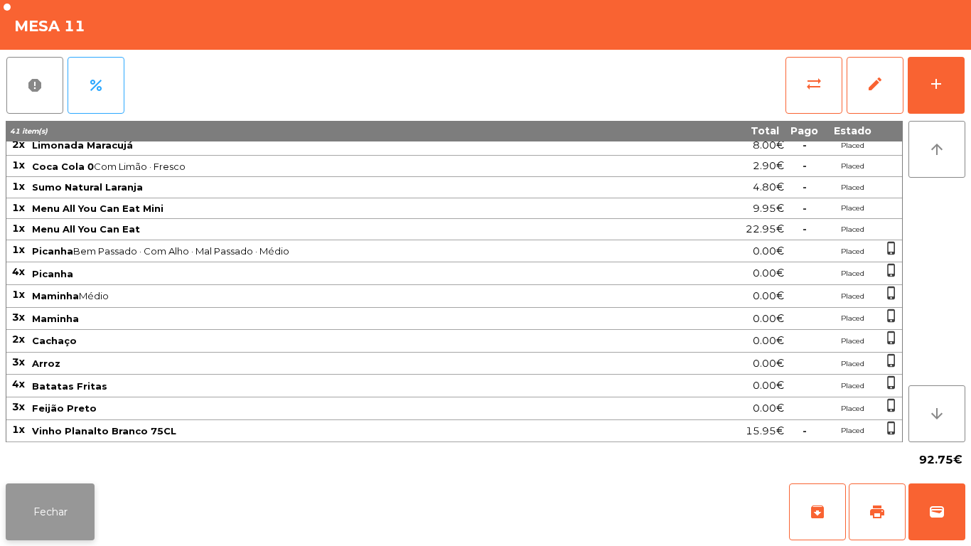
click at [64, 509] on button "Fechar" at bounding box center [50, 512] width 89 height 57
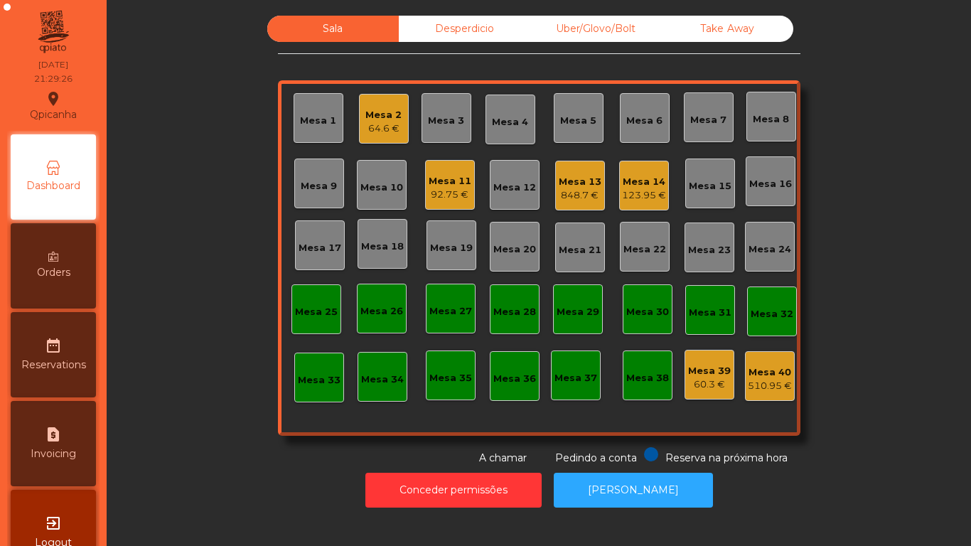
click at [447, 198] on div "92.75 €" at bounding box center [450, 195] width 43 height 14
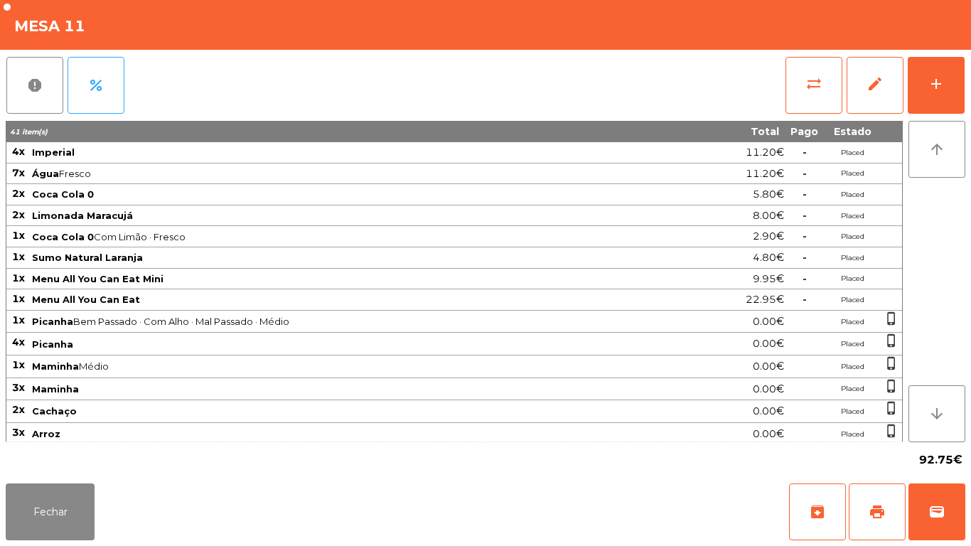
scroll to position [71, 0]
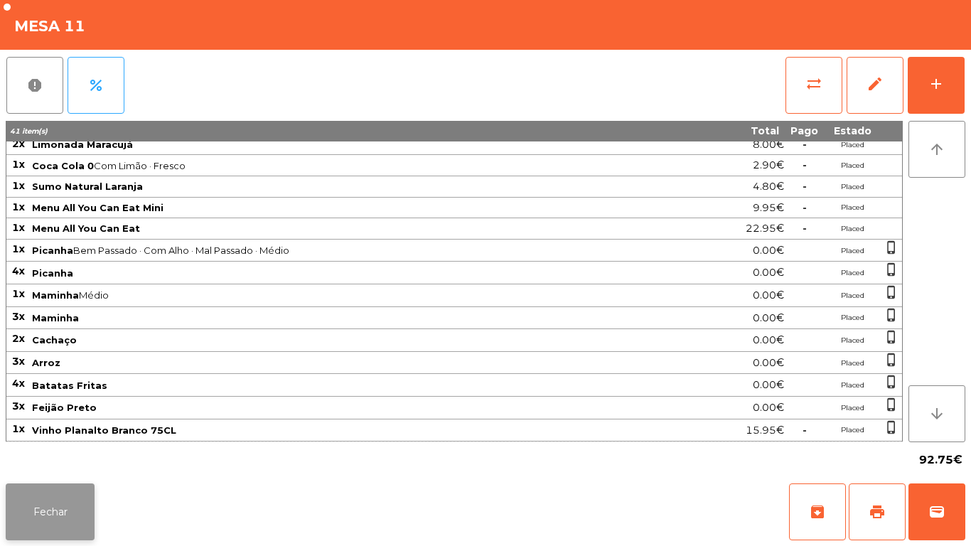
click at [83, 512] on button "Fechar" at bounding box center [50, 512] width 89 height 57
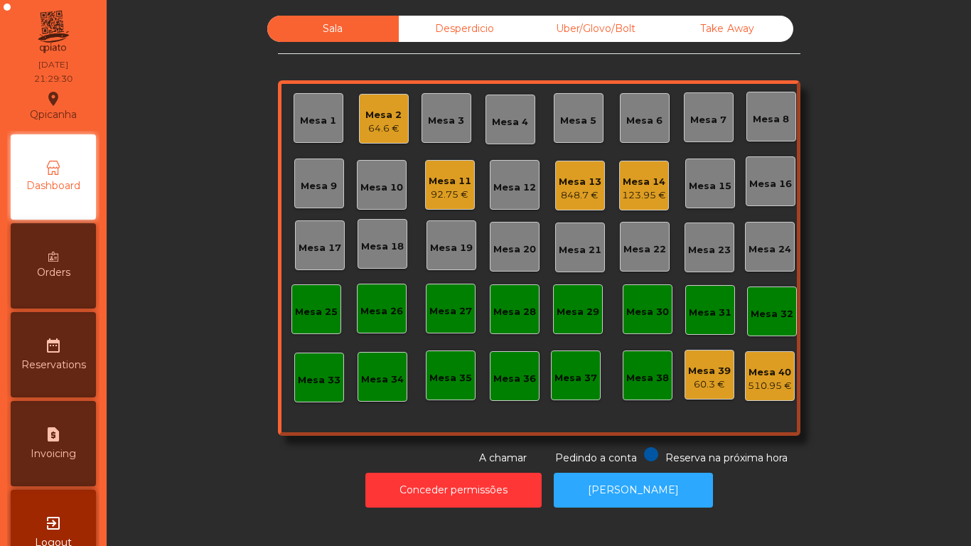
click at [211, 471] on div "Conceder permissões Abrir [PERSON_NAME]" at bounding box center [539, 490] width 826 height 49
click at [447, 207] on div "Mesa 11 92.75 €" at bounding box center [450, 185] width 50 height 50
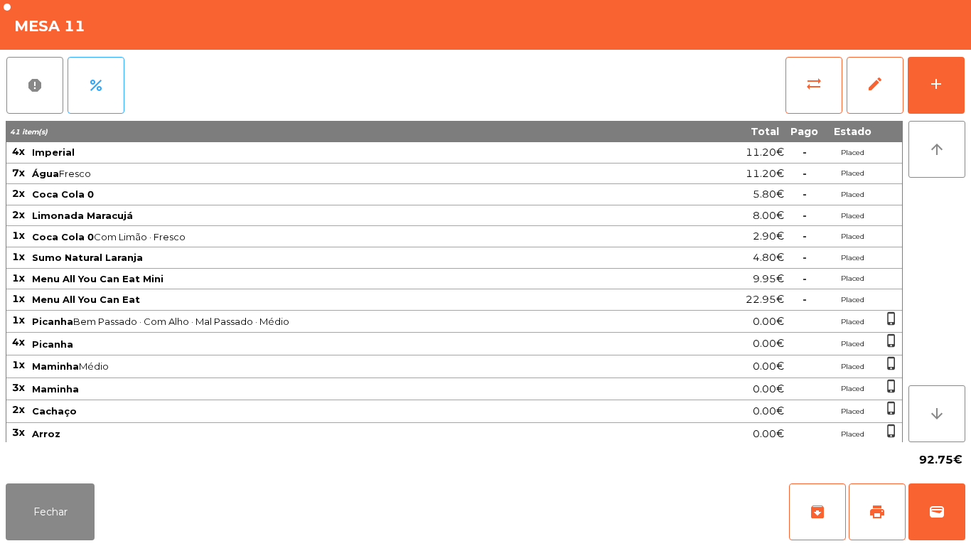
scroll to position [70, 0]
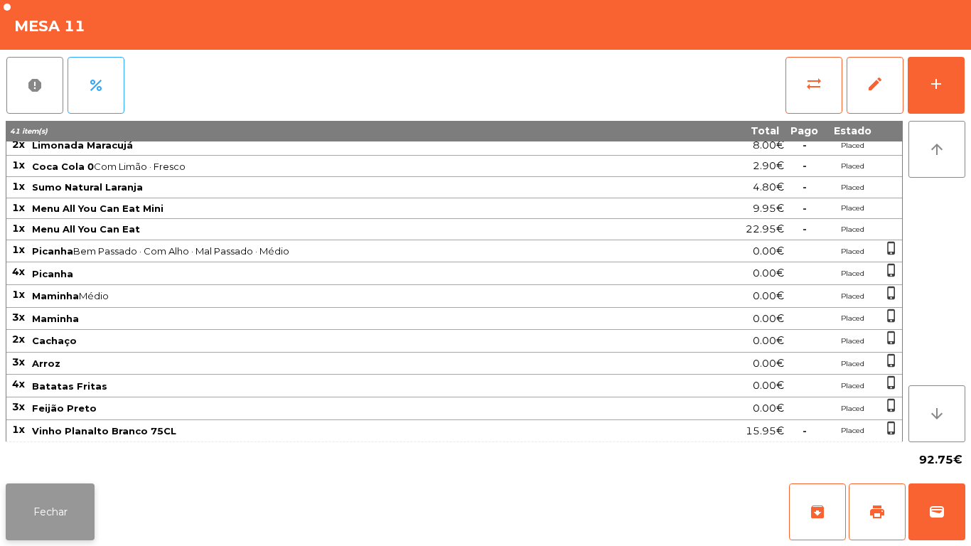
click at [68, 512] on button "Fechar" at bounding box center [50, 512] width 89 height 57
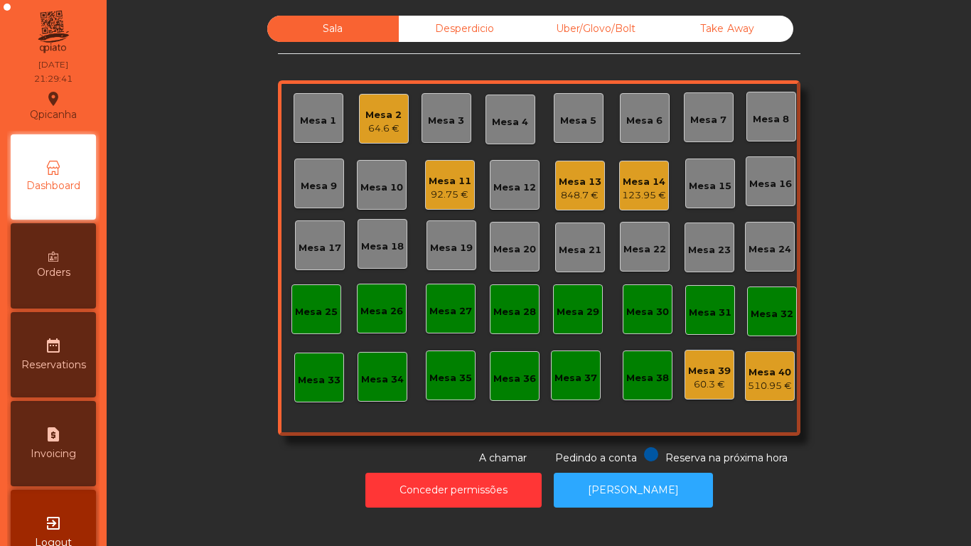
click at [233, 447] on div "Sala Desperdicio Uber/Glovo/Bolt Take Away Mesa 1 Mesa 2 64.6 € Mesa 3 Mesa 4 M…" at bounding box center [539, 241] width 826 height 450
click at [445, 179] on div "Mesa 11" at bounding box center [450, 181] width 43 height 14
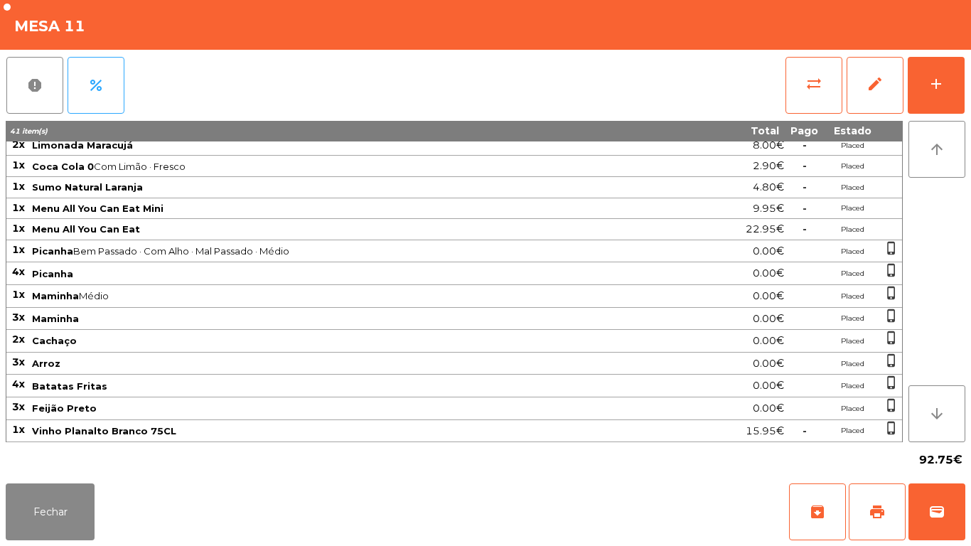
scroll to position [0, 0]
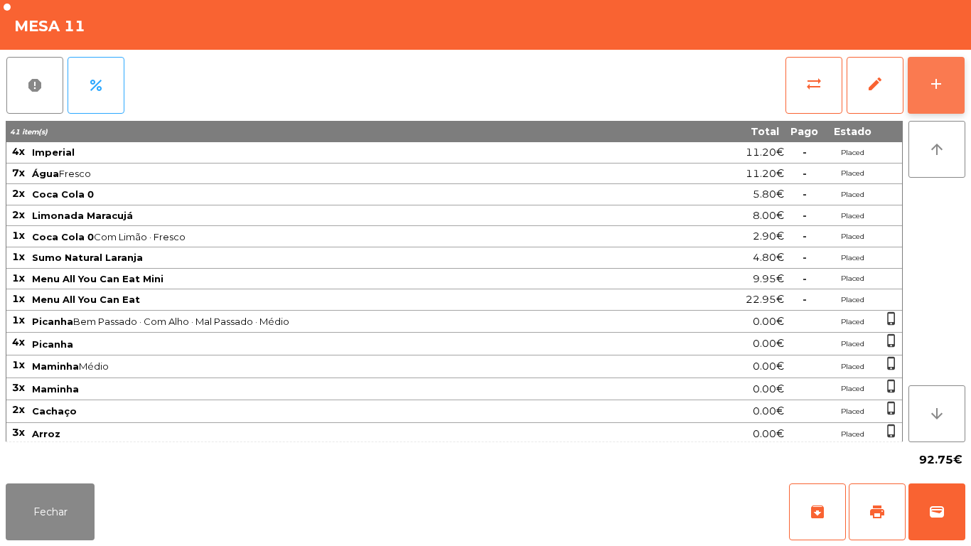
click at [934, 106] on button "add" at bounding box center [936, 85] width 57 height 57
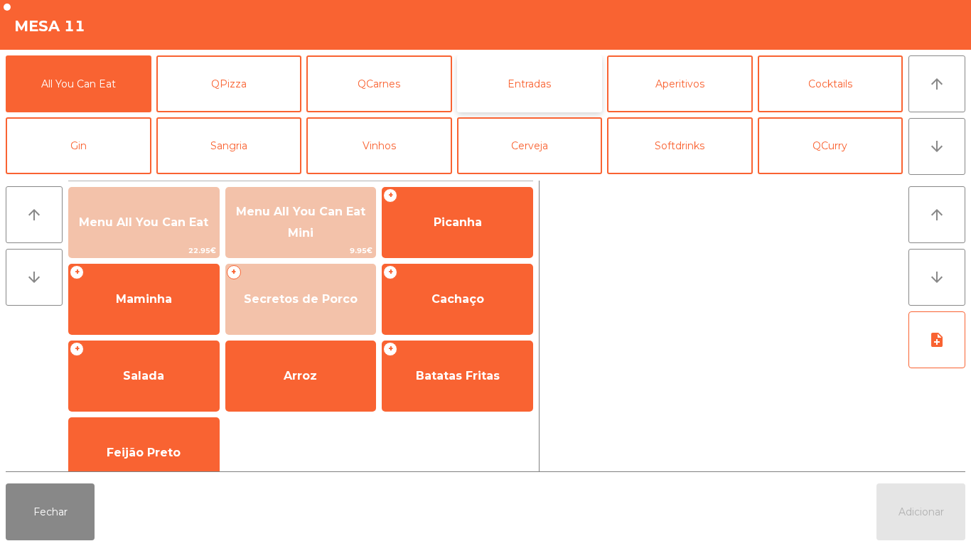
click at [548, 84] on button "Entradas" at bounding box center [530, 83] width 146 height 57
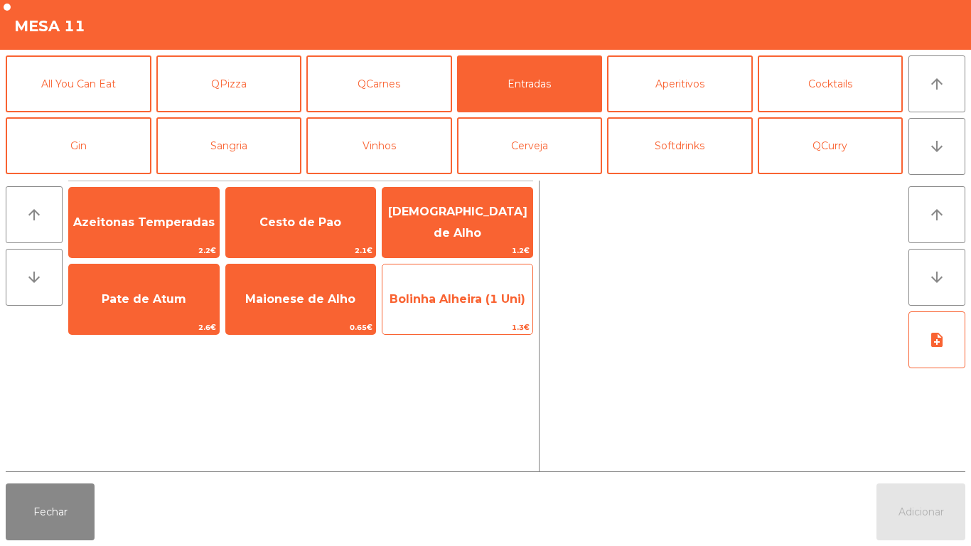
click at [478, 290] on span "Bolinha Alheira (1 Uni)" at bounding box center [458, 299] width 150 height 38
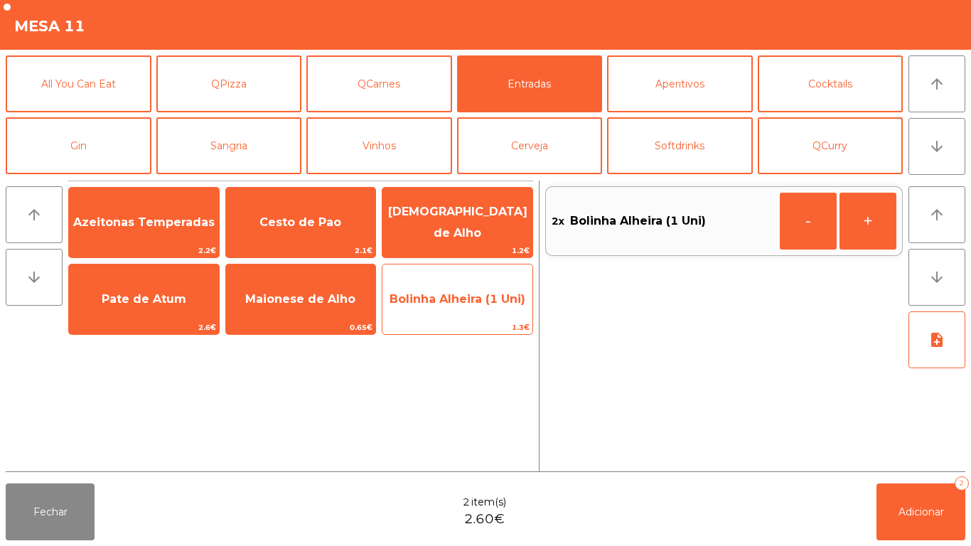
click at [475, 296] on span "Bolinha Alheira (1 Uni)" at bounding box center [458, 299] width 136 height 14
click at [467, 307] on span "Bolinha Alheira (1 Uni)" at bounding box center [458, 299] width 150 height 38
click at [479, 300] on span "Bolinha Alheira (1 Uni)" at bounding box center [458, 299] width 136 height 14
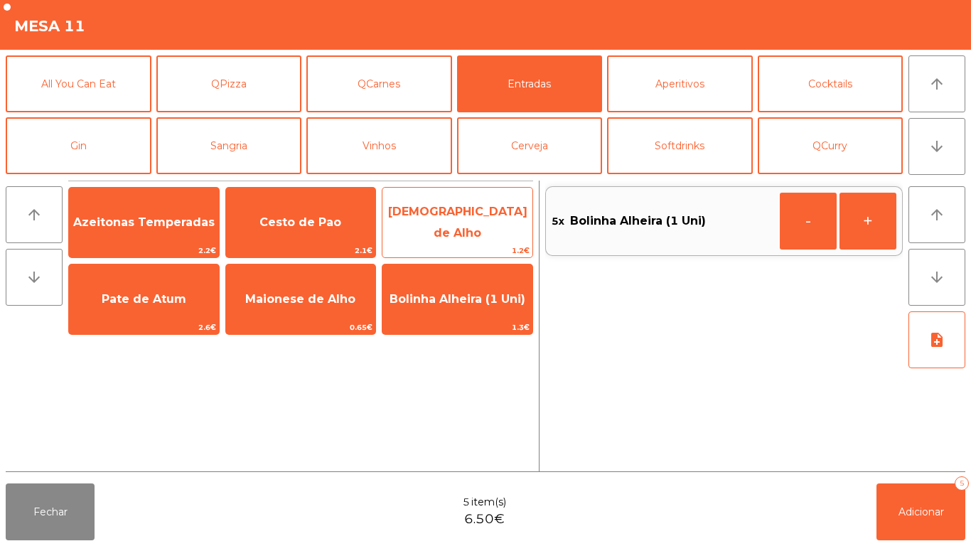
click at [459, 204] on span "[DEMOGRAPHIC_DATA] de Alho" at bounding box center [458, 223] width 150 height 60
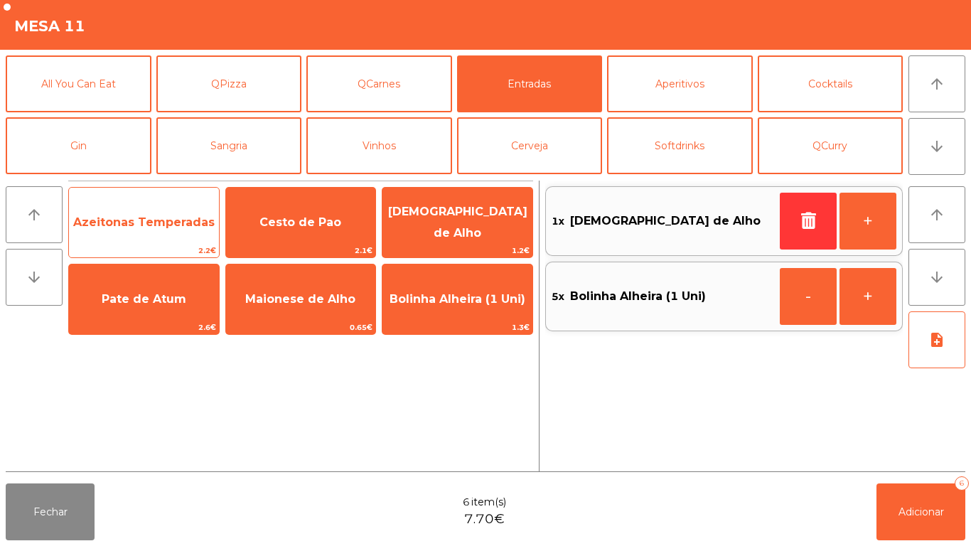
click at [181, 220] on span "Azeitonas Temperadas" at bounding box center [144, 222] width 142 height 14
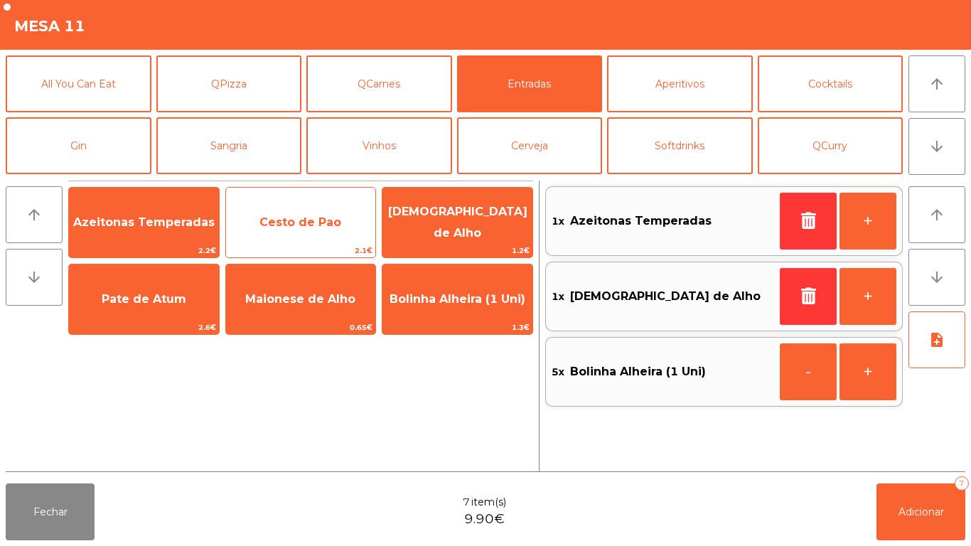
click at [304, 220] on span "Cesto de Pao" at bounding box center [301, 222] width 82 height 14
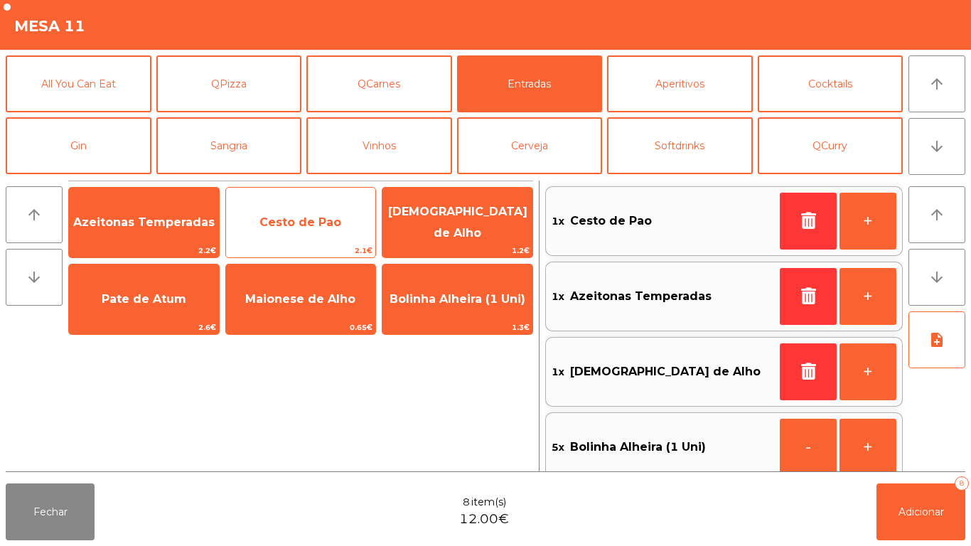
click at [314, 219] on span "Cesto de Pao" at bounding box center [301, 222] width 82 height 14
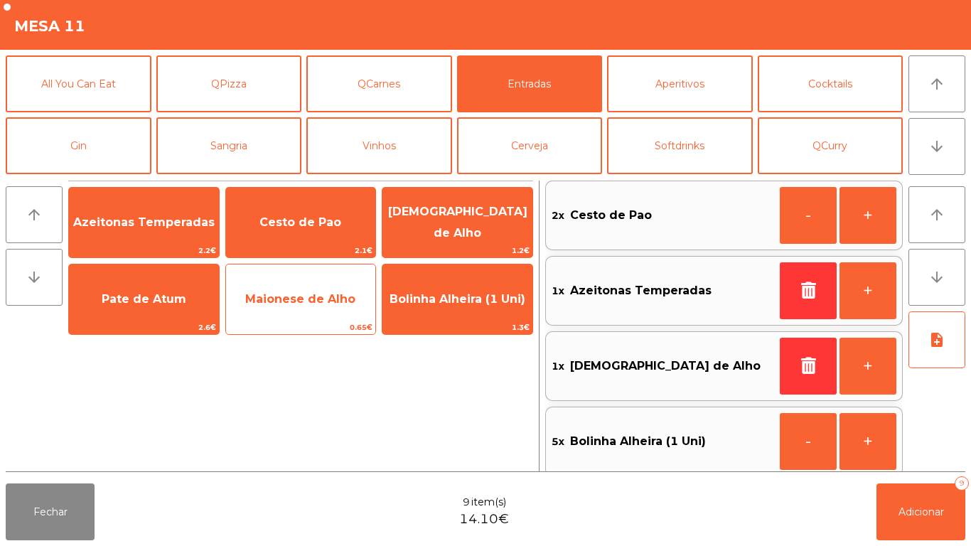
click at [304, 289] on span "Maionese de Alho" at bounding box center [301, 299] width 150 height 38
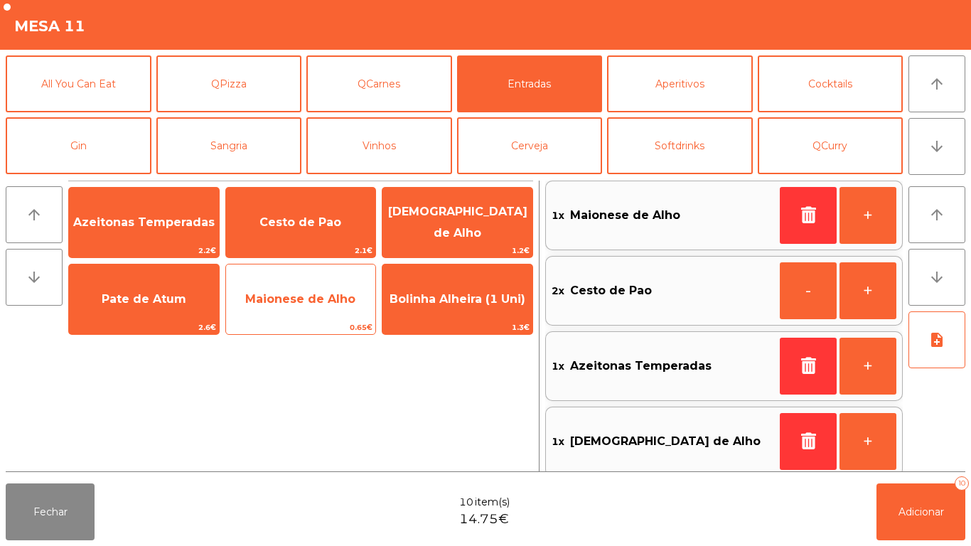
click at [312, 295] on span "Maionese de Alho" at bounding box center [300, 299] width 110 height 14
click at [317, 284] on span "Maionese de Alho" at bounding box center [301, 299] width 150 height 38
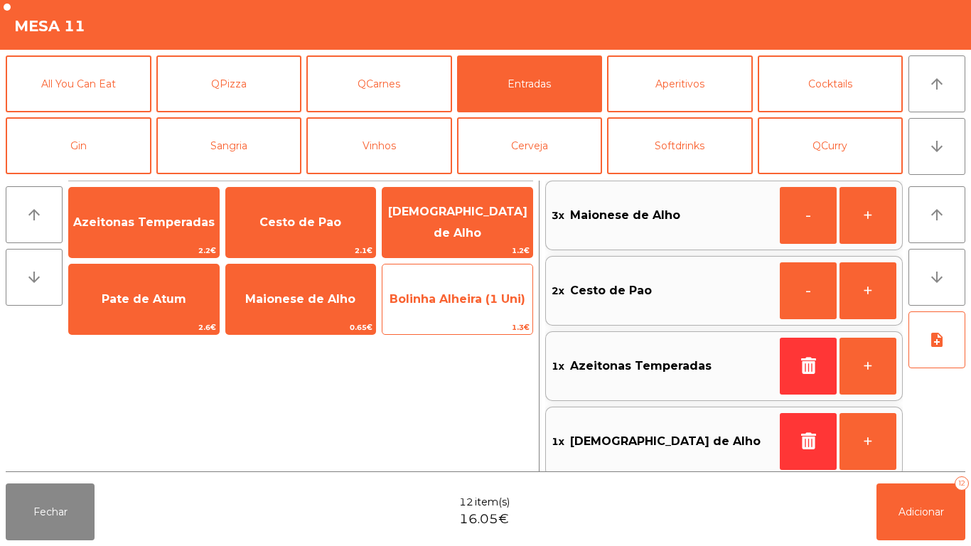
click at [463, 297] on span "Bolinha Alheira (1 Uni)" at bounding box center [458, 299] width 136 height 14
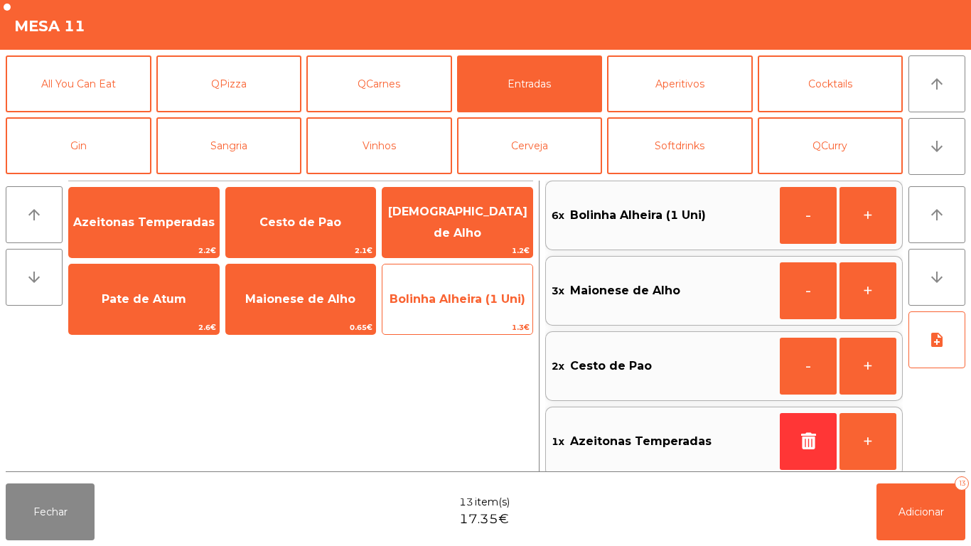
click at [472, 293] on span "Bolinha Alheira (1 Uni)" at bounding box center [458, 299] width 136 height 14
click at [458, 302] on span "Bolinha Alheira (1 Uni)" at bounding box center [458, 299] width 136 height 14
click at [449, 304] on span "Bolinha Alheira (1 Uni)" at bounding box center [458, 299] width 136 height 14
click at [447, 304] on span "Bolinha Alheira (1 Uni)" at bounding box center [458, 299] width 136 height 14
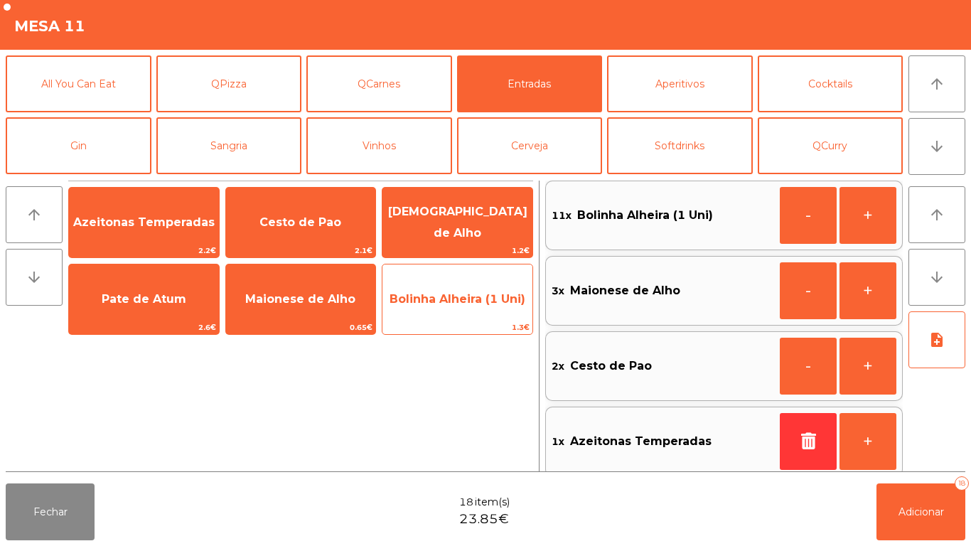
click at [447, 311] on span "Bolinha Alheira (1 Uni)" at bounding box center [458, 299] width 150 height 38
click at [449, 311] on span "Bolinha Alheira (1 Uni)" at bounding box center [458, 299] width 150 height 38
click at [454, 304] on span "Bolinha Alheira (1 Uni)" at bounding box center [458, 299] width 136 height 14
click at [457, 304] on span "Bolinha Alheira (1 Uni)" at bounding box center [458, 299] width 136 height 14
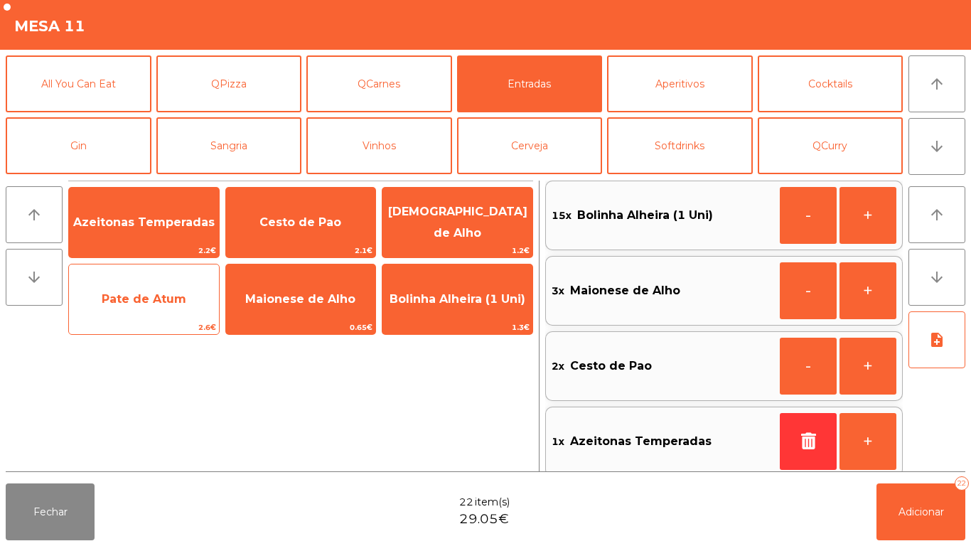
click at [157, 286] on span "Pate de Atum" at bounding box center [144, 299] width 150 height 38
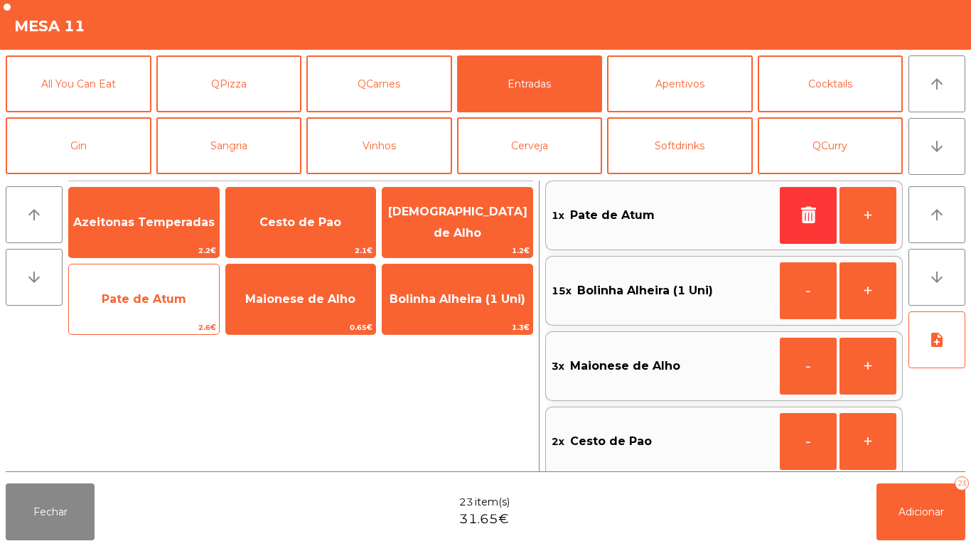
click at [162, 304] on span "Pate de Atum" at bounding box center [144, 299] width 85 height 14
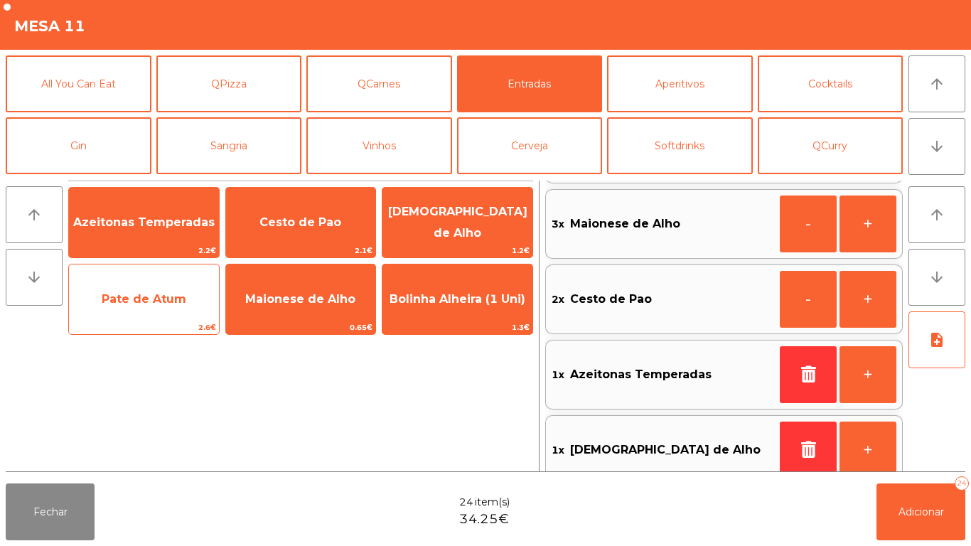
scroll to position [167, 0]
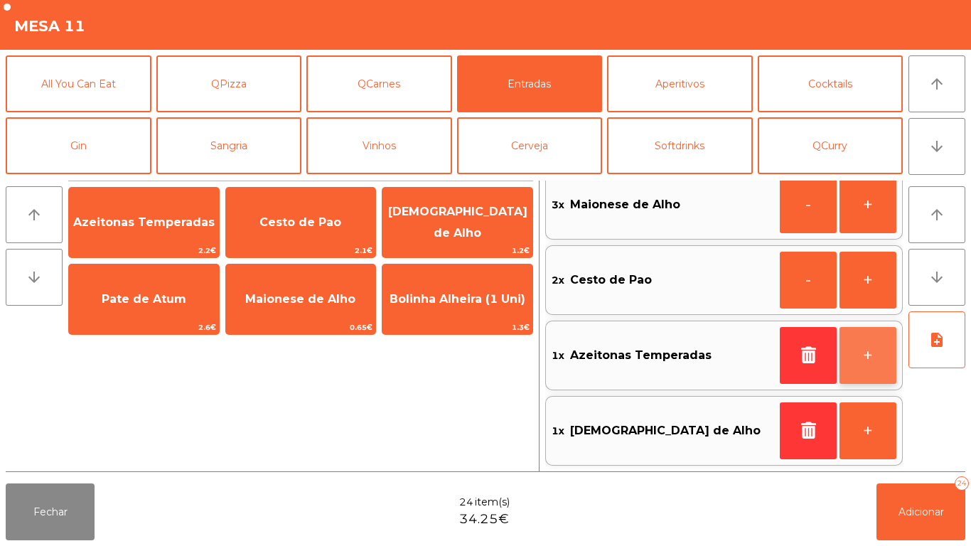
click at [859, 358] on button "+" at bounding box center [868, 355] width 57 height 57
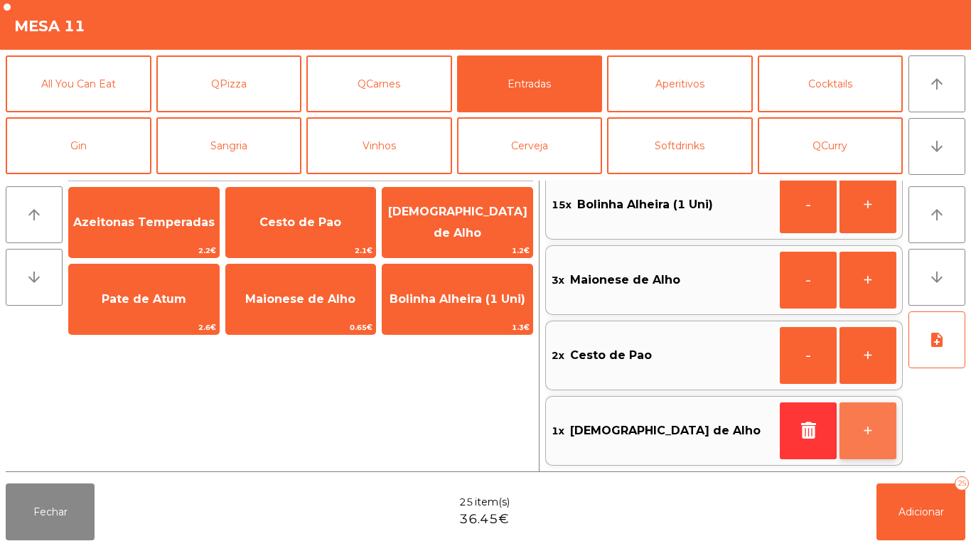
click at [860, 416] on button "+" at bounding box center [868, 431] width 57 height 57
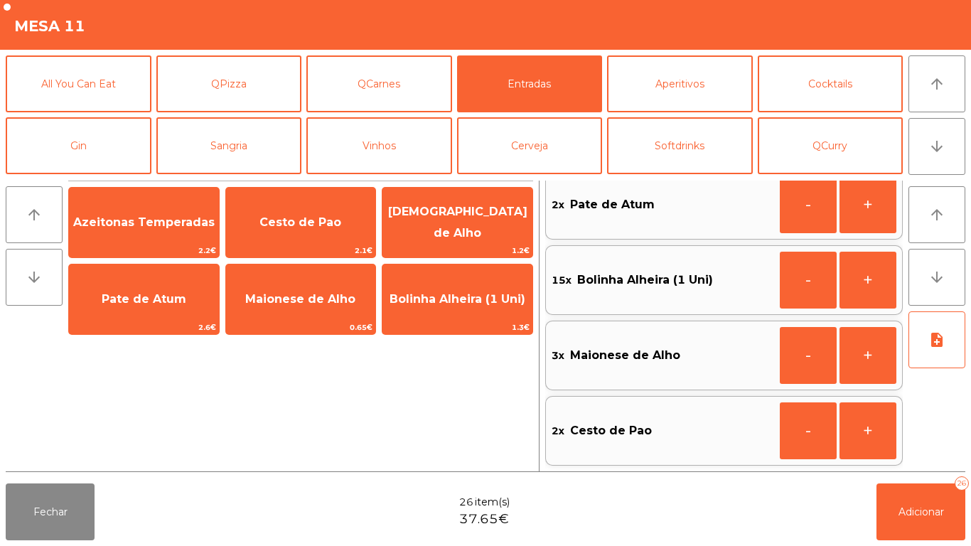
scroll to position [6, 0]
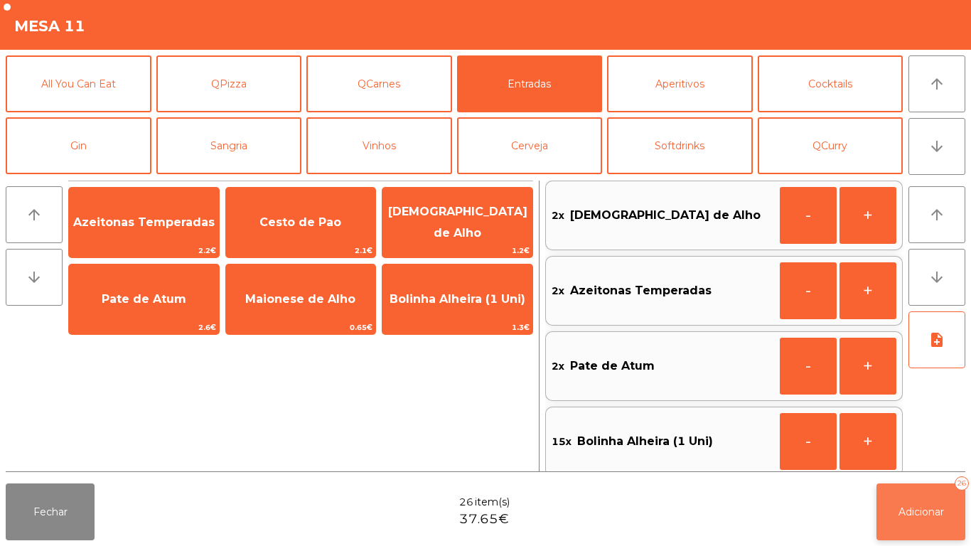
click at [925, 513] on span "Adicionar" at bounding box center [922, 512] width 46 height 13
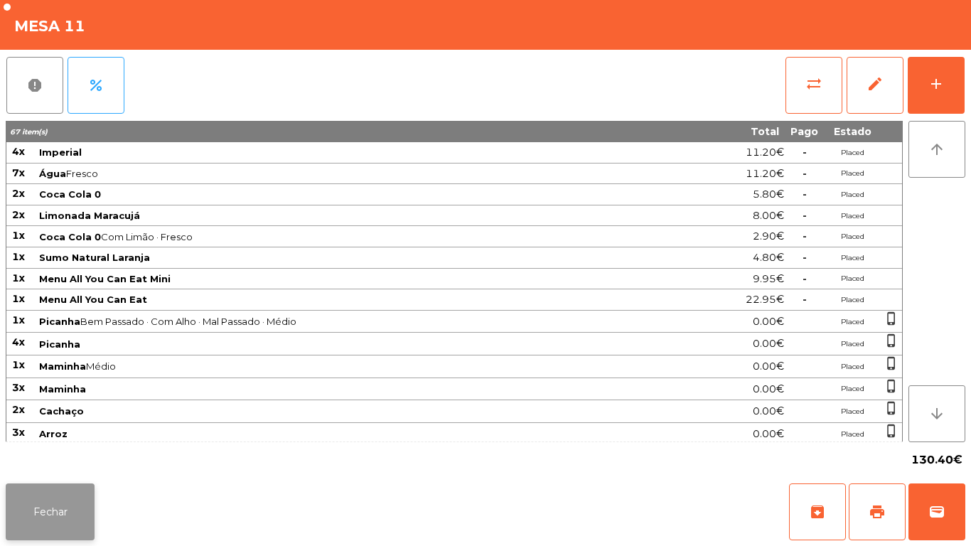
click at [74, 496] on button "Fechar" at bounding box center [50, 512] width 89 height 57
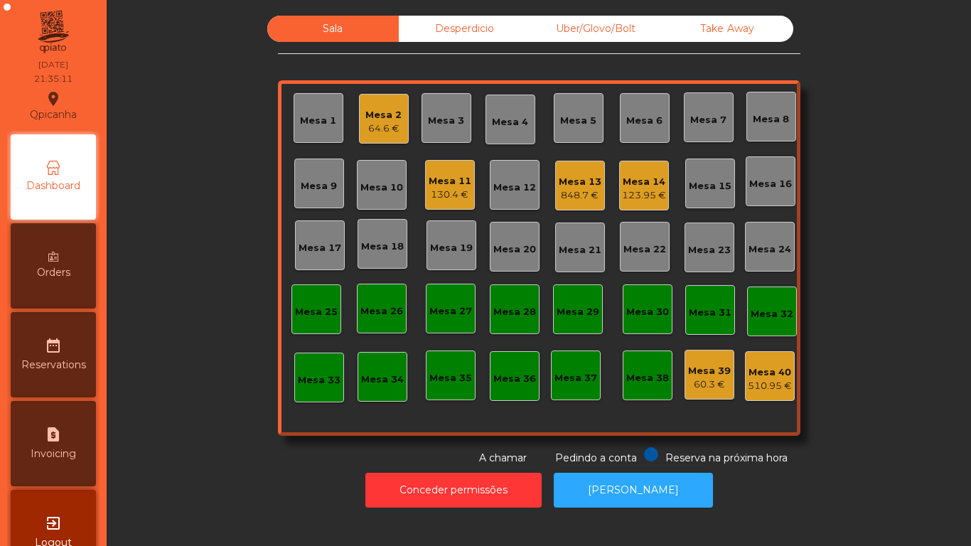
click at [703, 124] on div "Mesa 7" at bounding box center [709, 120] width 36 height 14
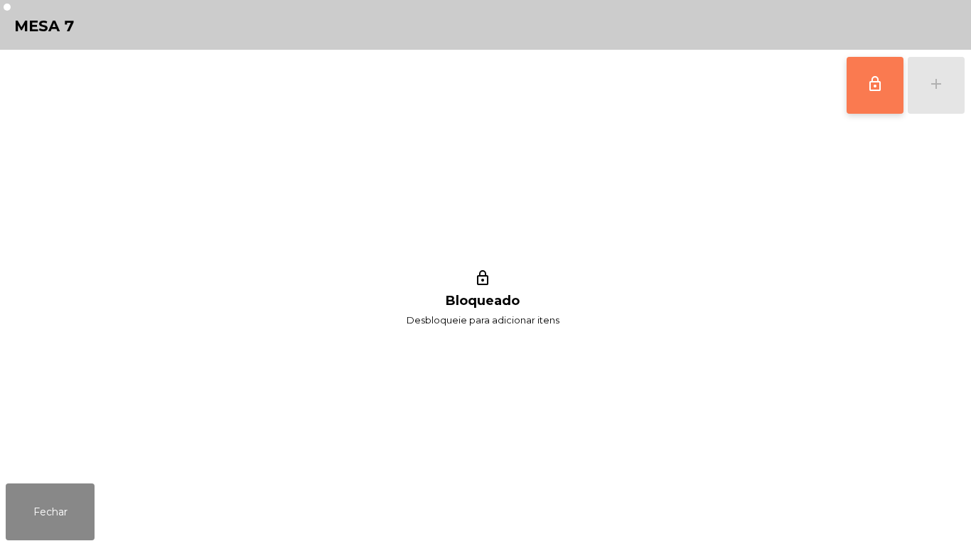
click at [851, 84] on button "lock_outline" at bounding box center [875, 85] width 57 height 57
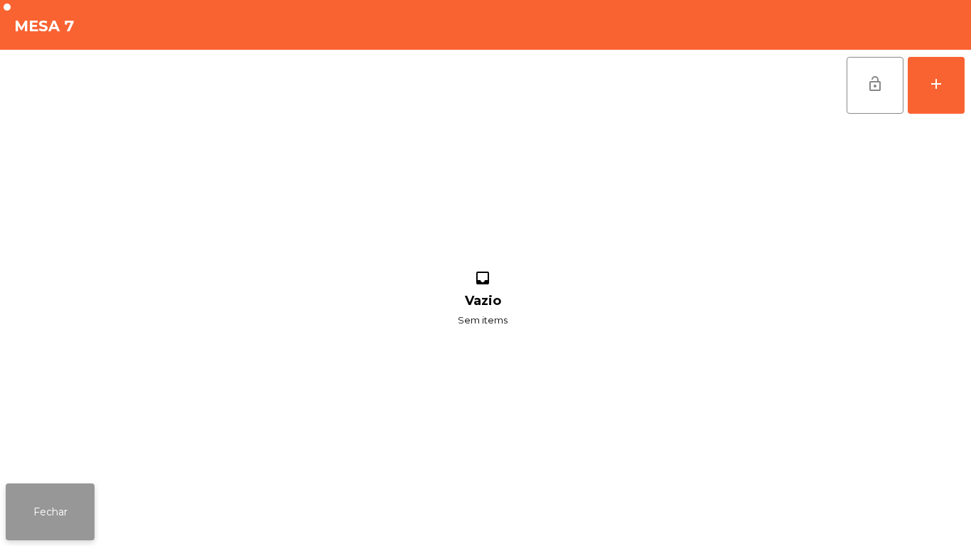
click at [63, 511] on button "Fechar" at bounding box center [50, 512] width 89 height 57
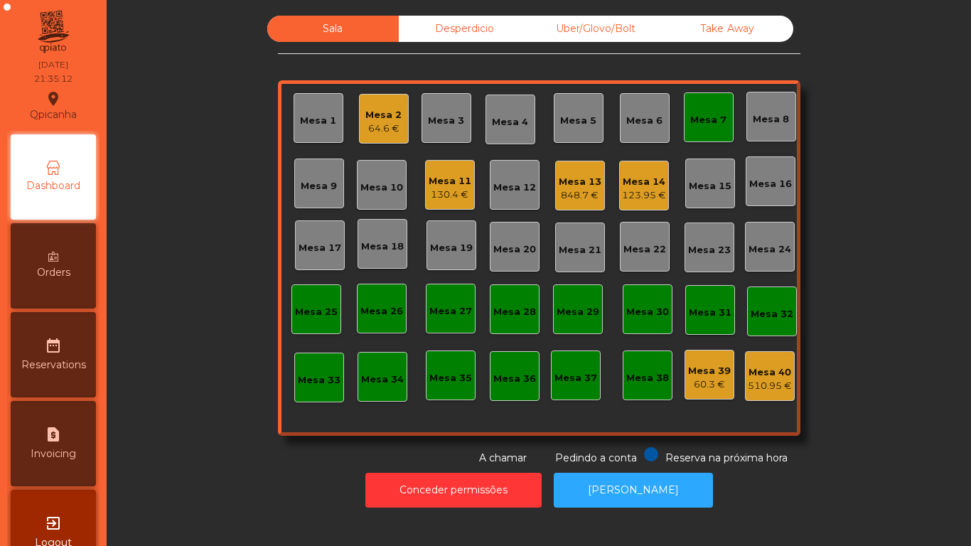
click at [451, 193] on div "130.4 €" at bounding box center [450, 195] width 43 height 14
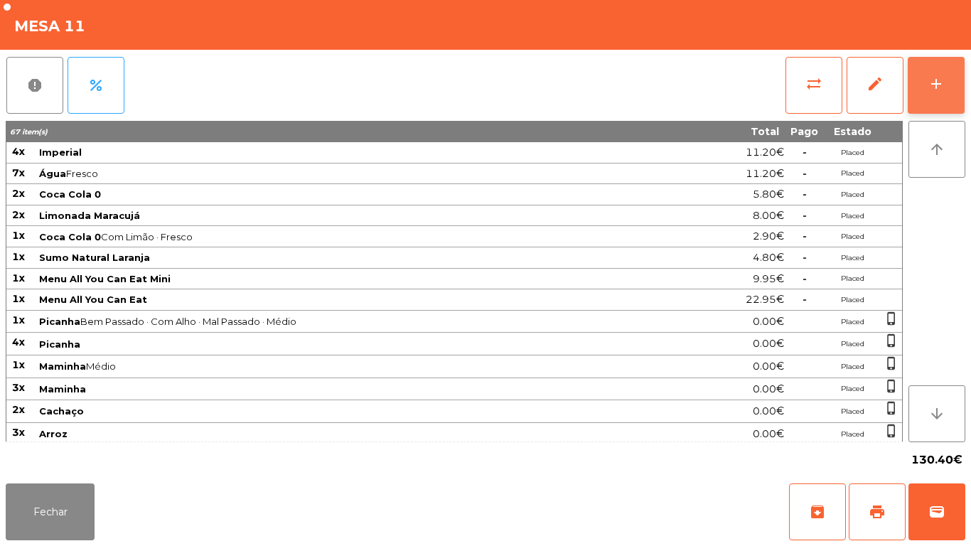
click at [926, 83] on button "add" at bounding box center [936, 85] width 57 height 57
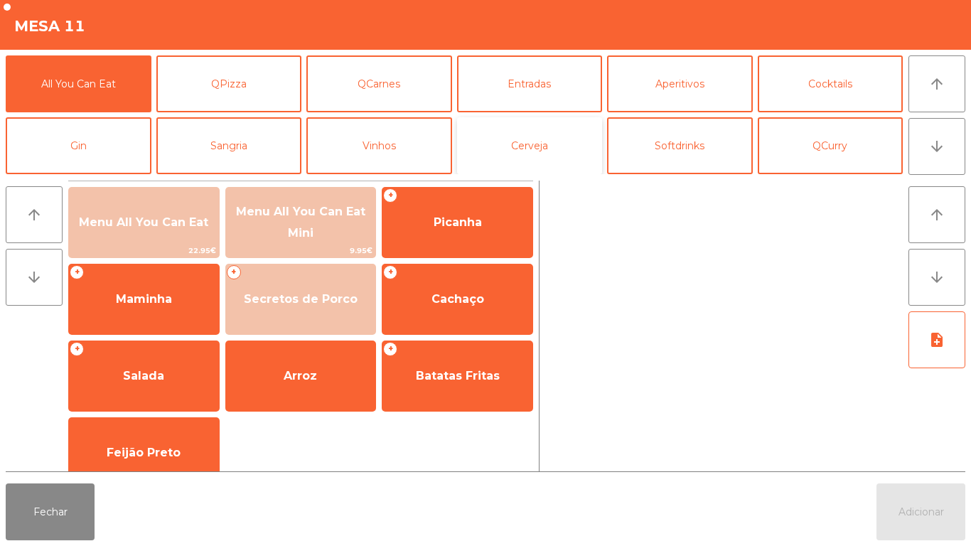
click at [547, 153] on button "Cerveja" at bounding box center [530, 145] width 146 height 57
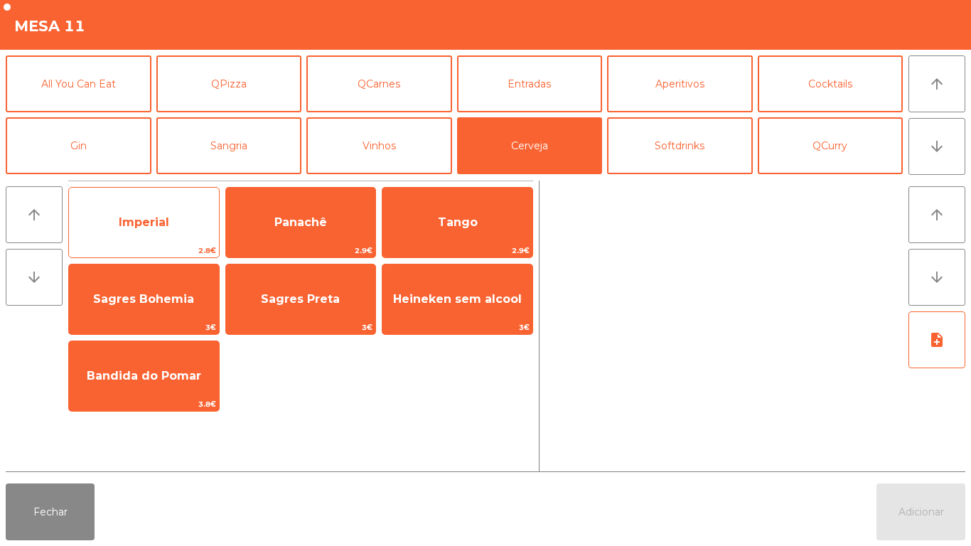
click at [176, 230] on span "Imperial" at bounding box center [144, 222] width 150 height 38
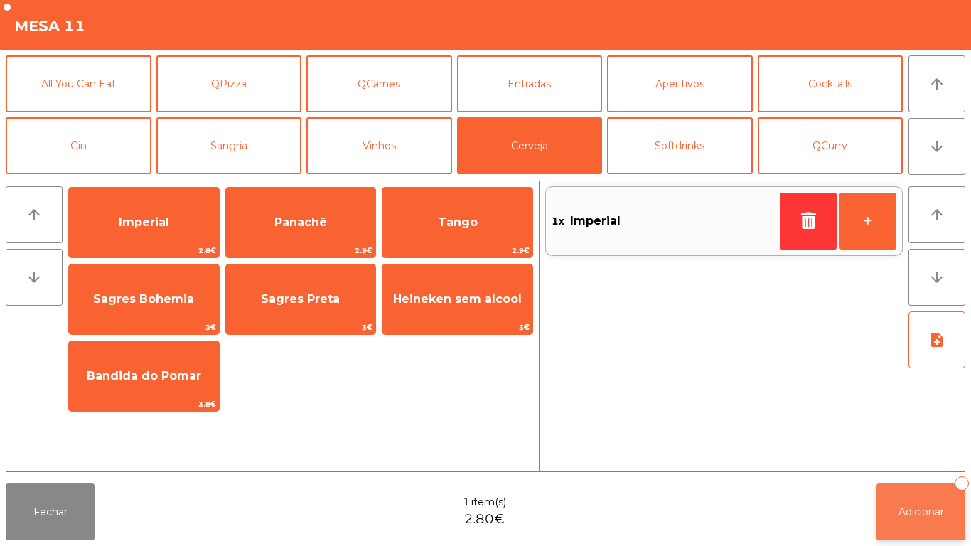
click at [918, 510] on span "Adicionar" at bounding box center [922, 512] width 46 height 13
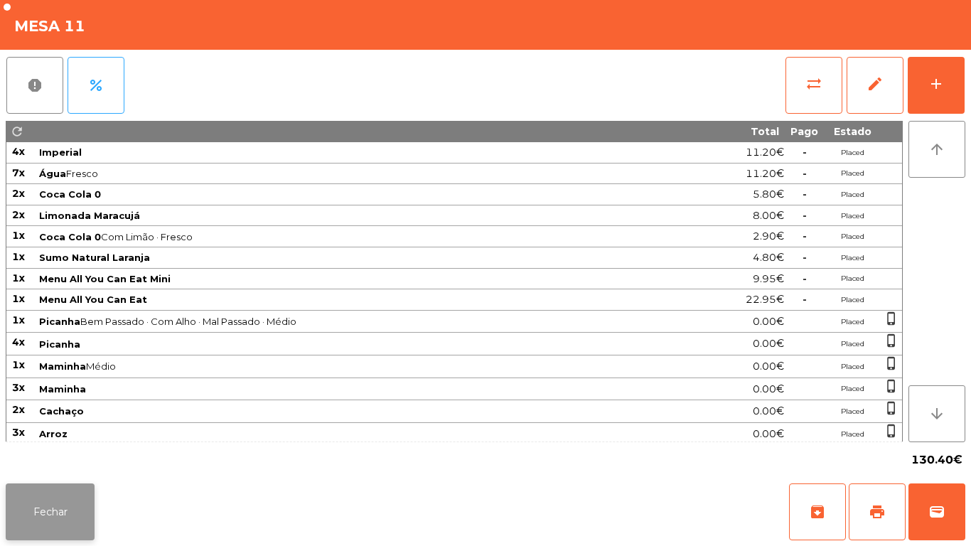
click at [68, 516] on button "Fechar" at bounding box center [50, 512] width 89 height 57
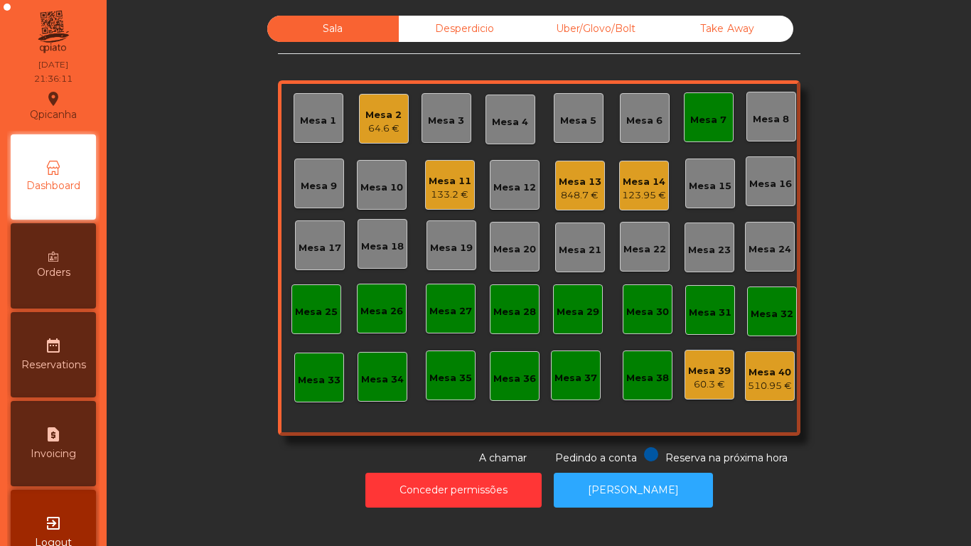
click at [444, 187] on div "Mesa 11" at bounding box center [450, 181] width 43 height 14
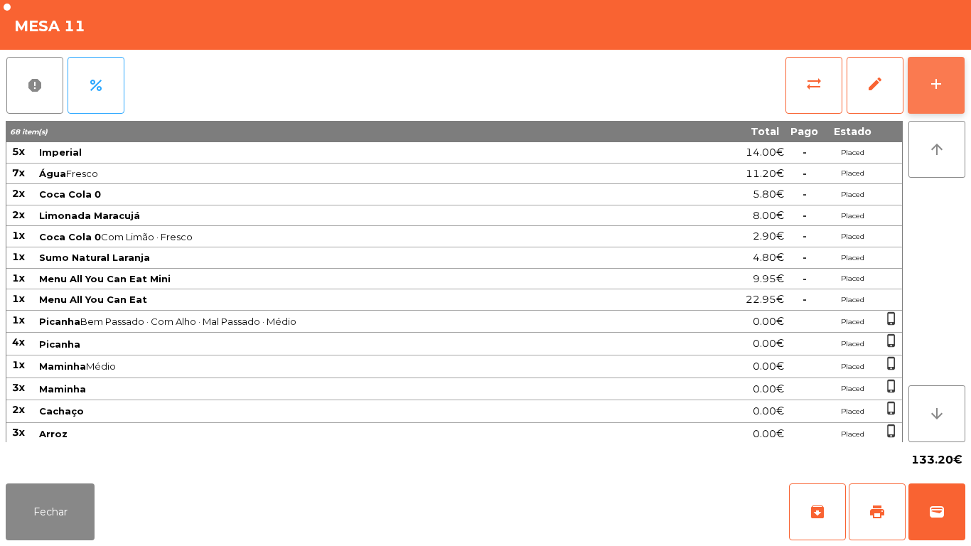
click at [925, 74] on button "add" at bounding box center [936, 85] width 57 height 57
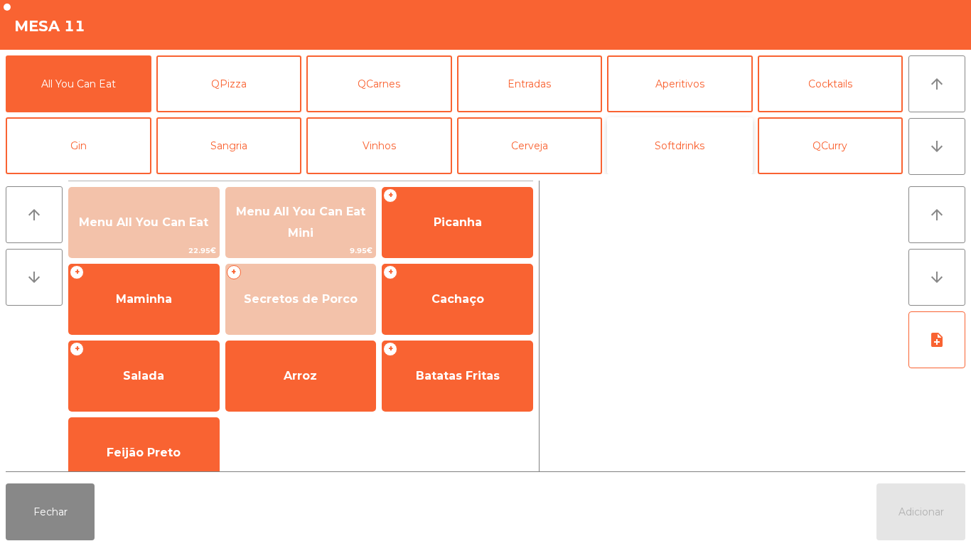
click at [660, 155] on button "Softdrinks" at bounding box center [680, 145] width 146 height 57
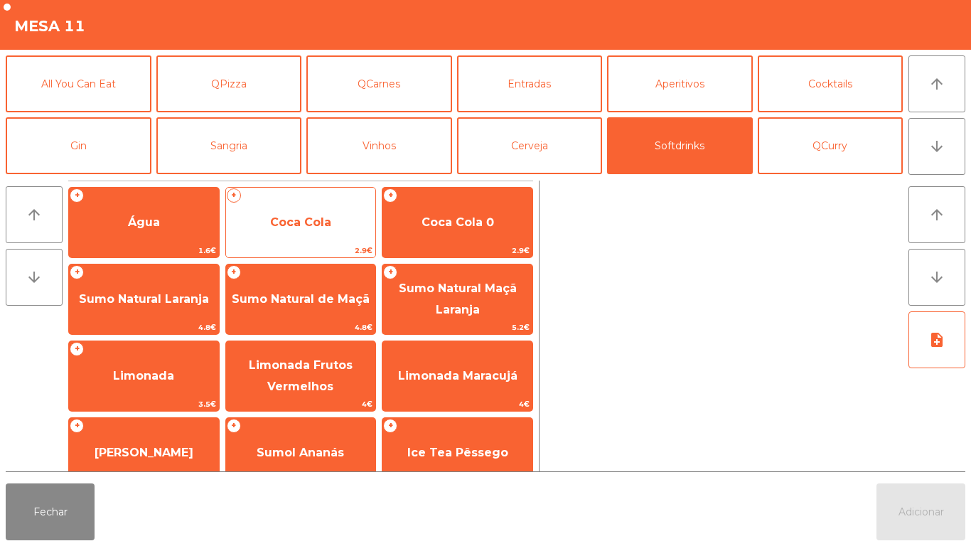
click at [316, 216] on span "Coca Cola" at bounding box center [300, 222] width 61 height 14
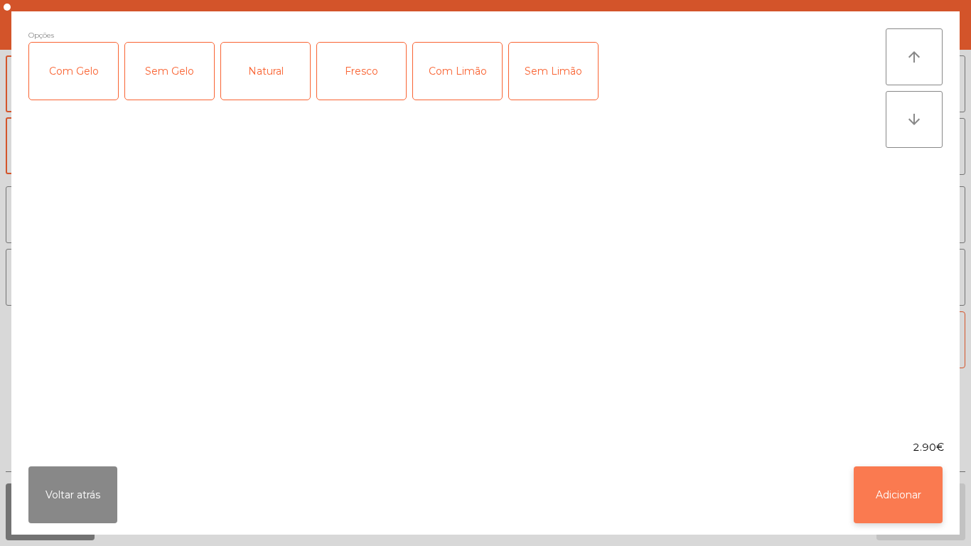
click at [880, 488] on button "Adicionar" at bounding box center [898, 495] width 89 height 57
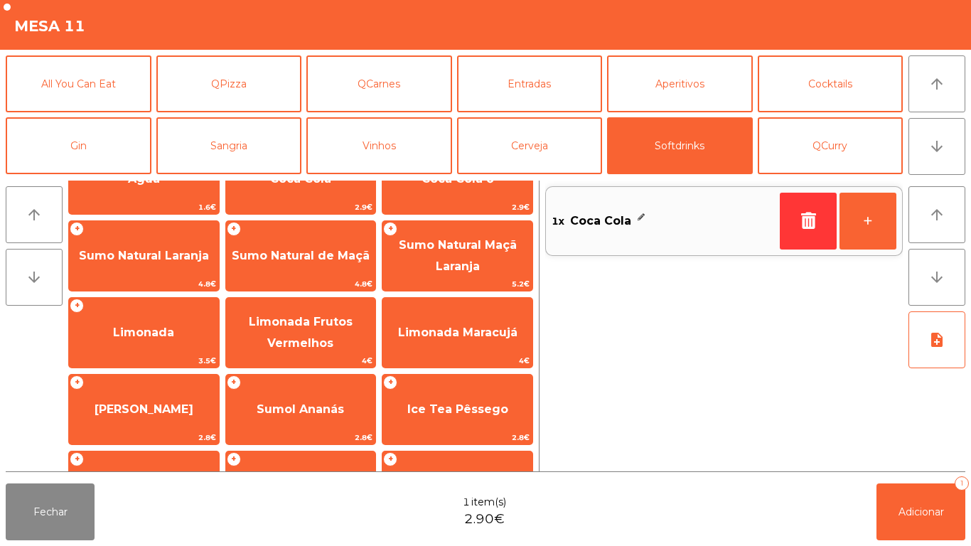
scroll to position [65, 0]
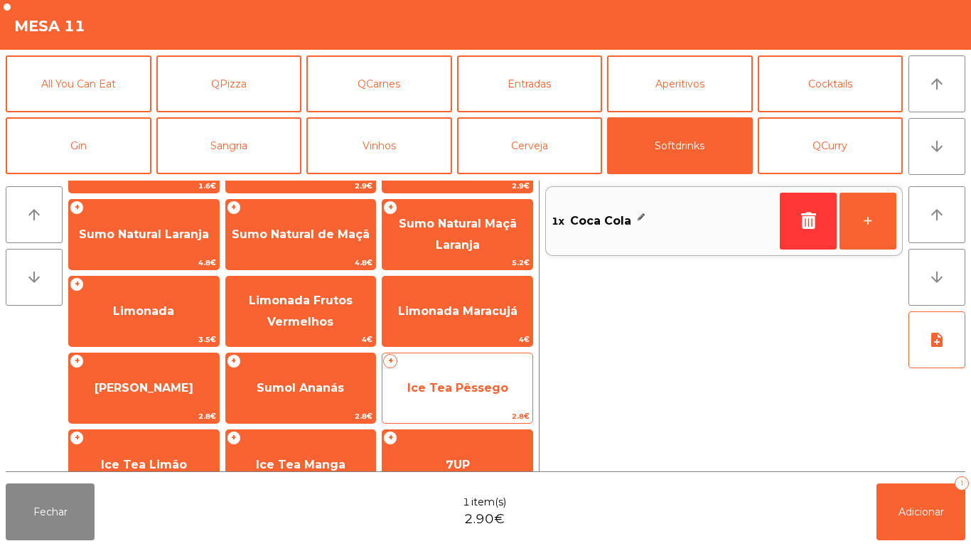
click at [465, 387] on span "Ice Tea Pêssego" at bounding box center [457, 388] width 101 height 14
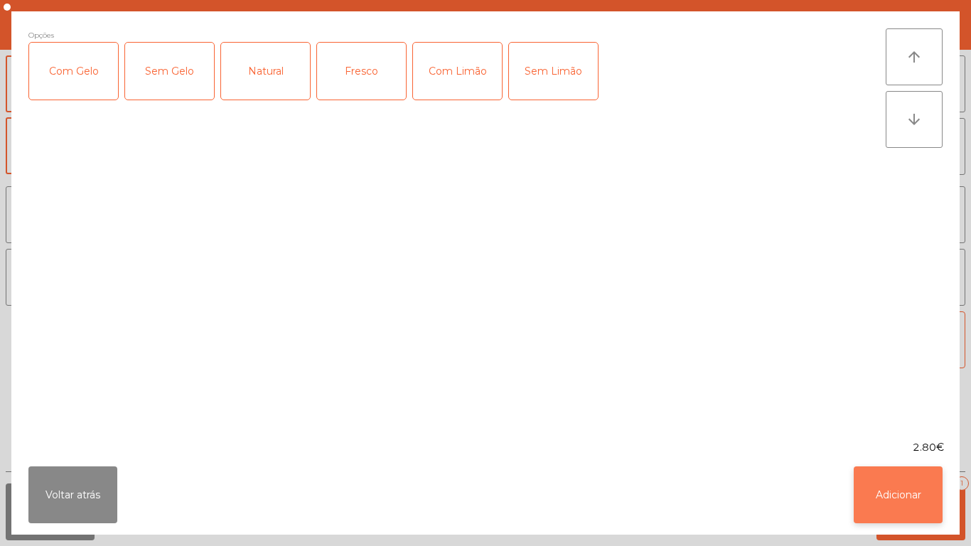
click at [880, 487] on button "Adicionar" at bounding box center [898, 495] width 89 height 57
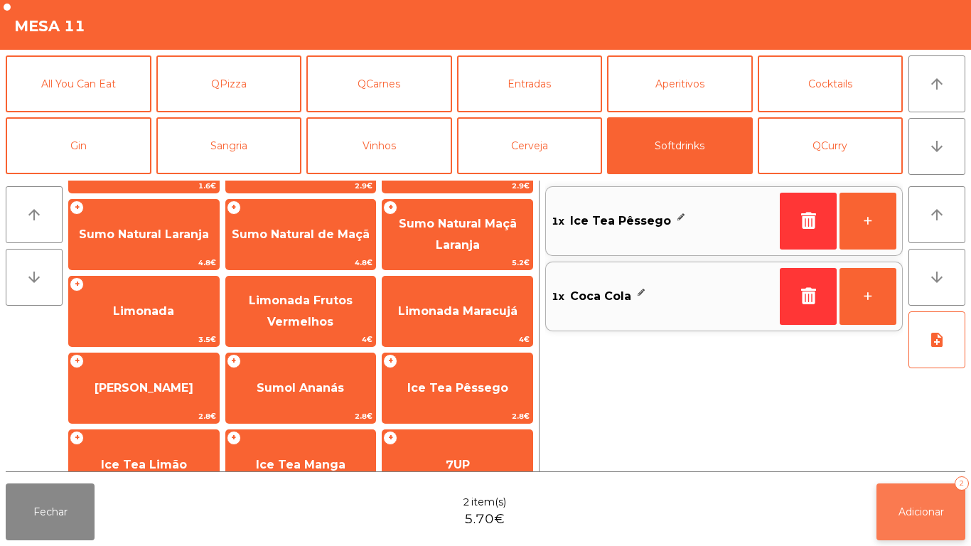
click at [924, 507] on span "Adicionar" at bounding box center [922, 512] width 46 height 13
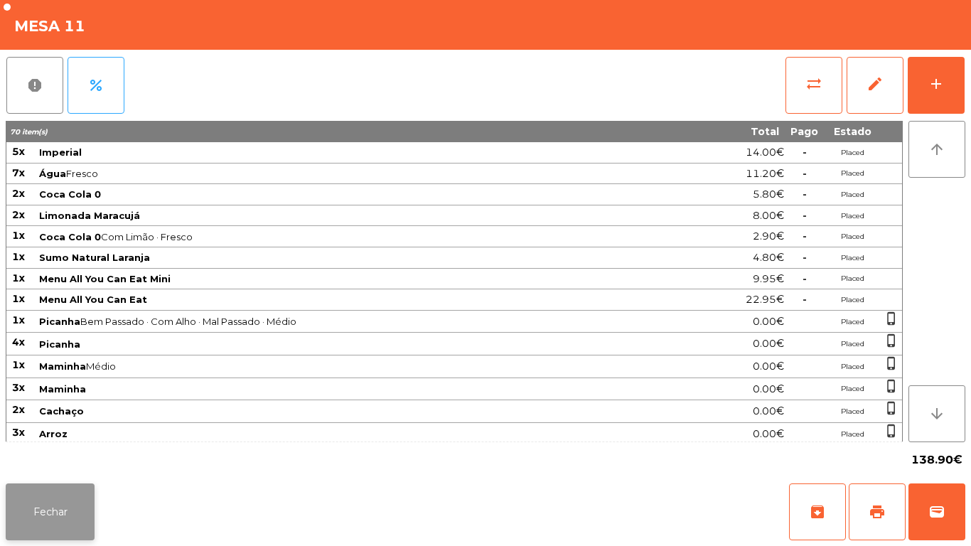
click at [50, 496] on button "Fechar" at bounding box center [50, 512] width 89 height 57
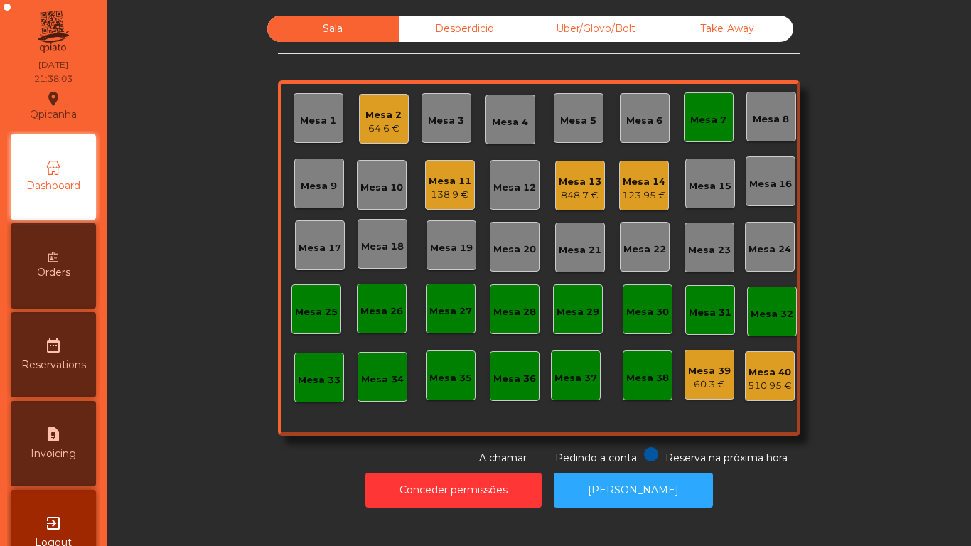
click at [385, 114] on div "Mesa 2" at bounding box center [384, 115] width 36 height 14
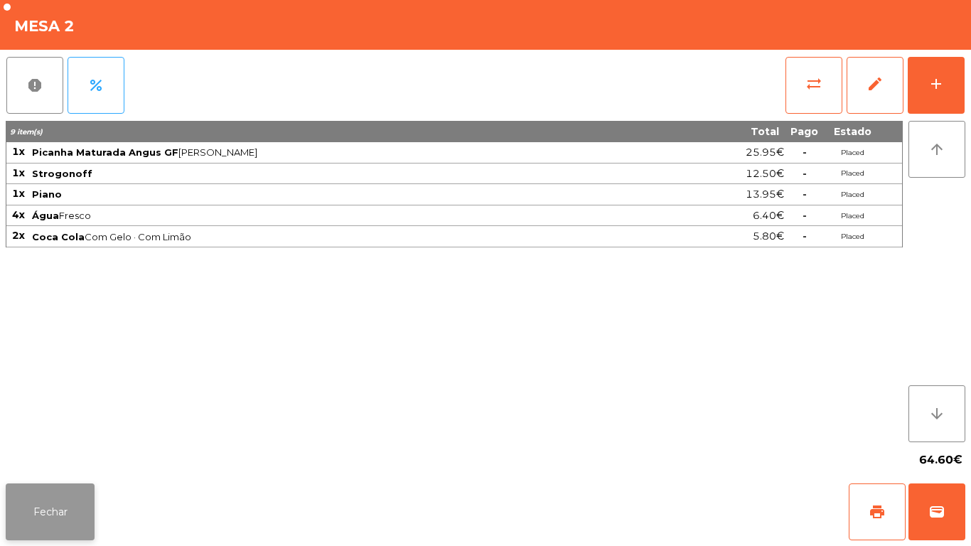
click at [85, 498] on button "Fechar" at bounding box center [50, 512] width 89 height 57
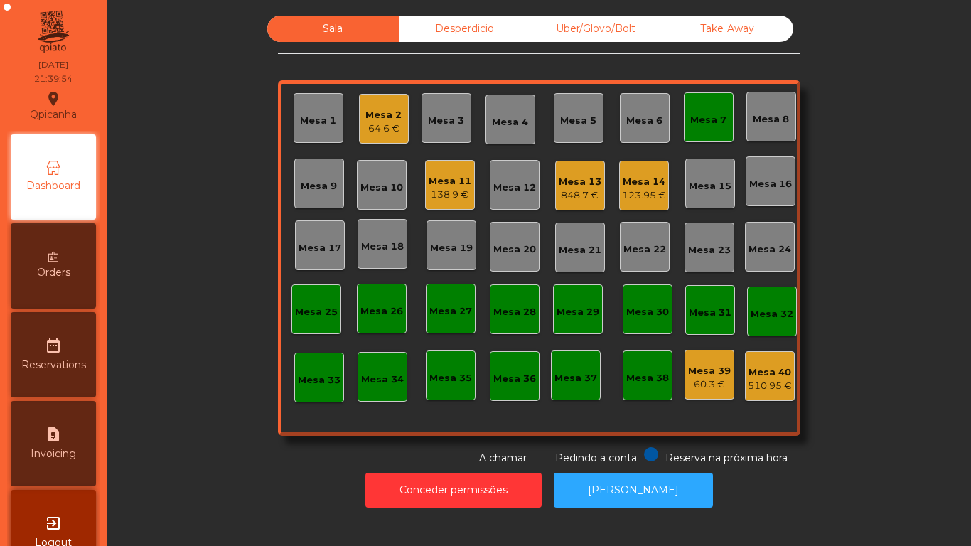
click at [568, 184] on div "Mesa 13" at bounding box center [580, 182] width 43 height 14
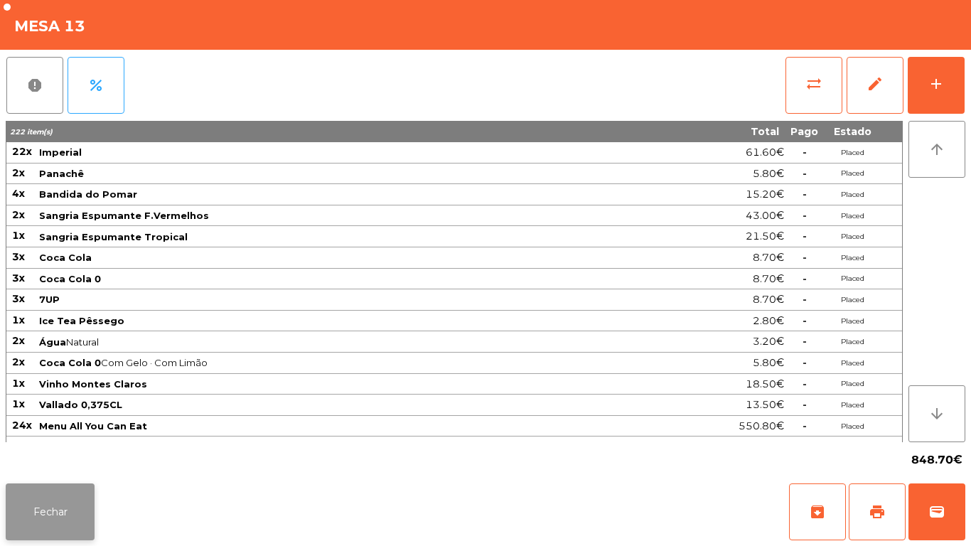
click at [70, 503] on button "Fechar" at bounding box center [50, 512] width 89 height 57
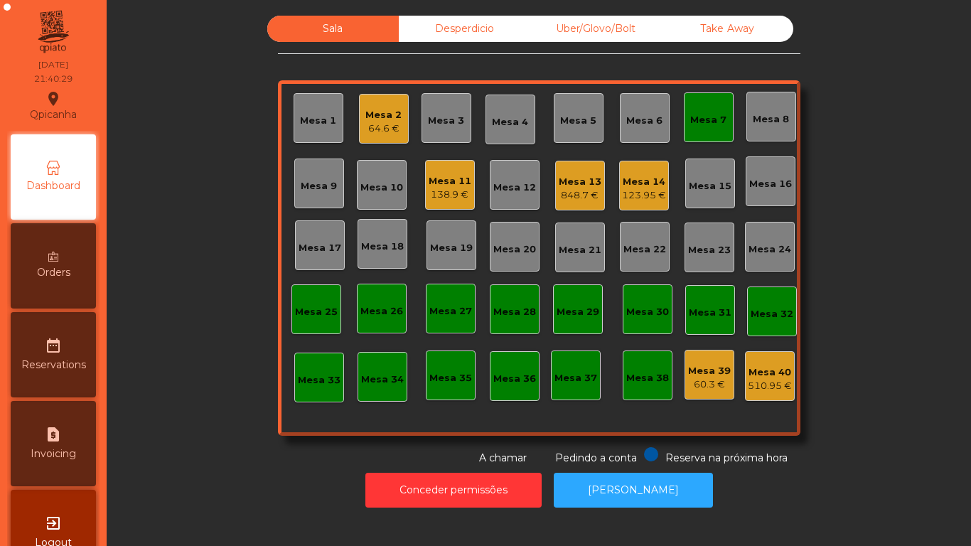
click at [448, 176] on div "Mesa 11" at bounding box center [450, 181] width 43 height 14
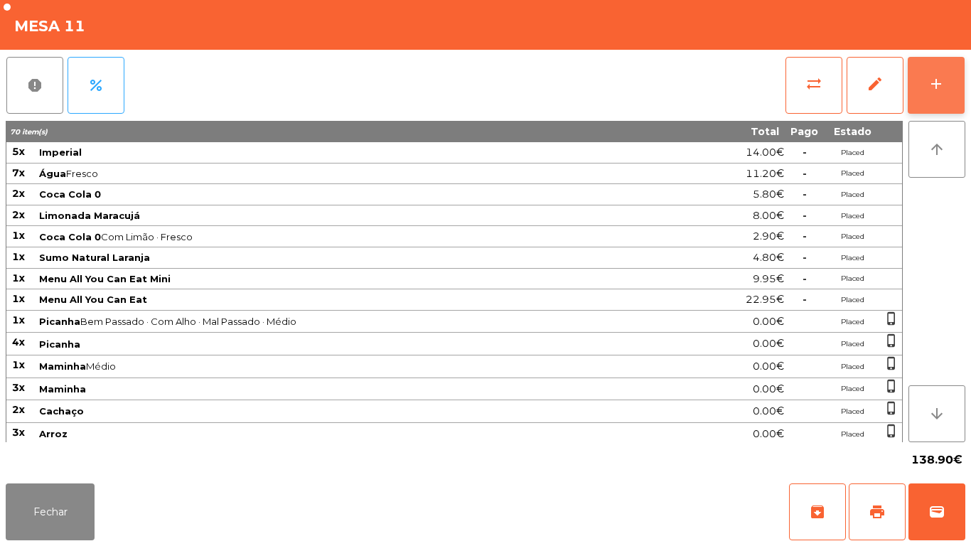
click at [954, 89] on button "add" at bounding box center [936, 85] width 57 height 57
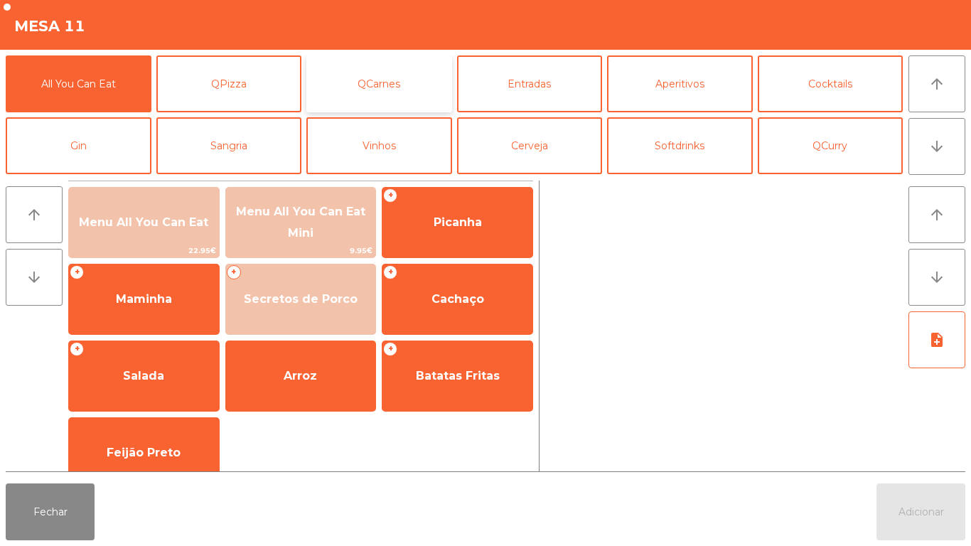
click at [383, 87] on button "QCarnes" at bounding box center [380, 83] width 146 height 57
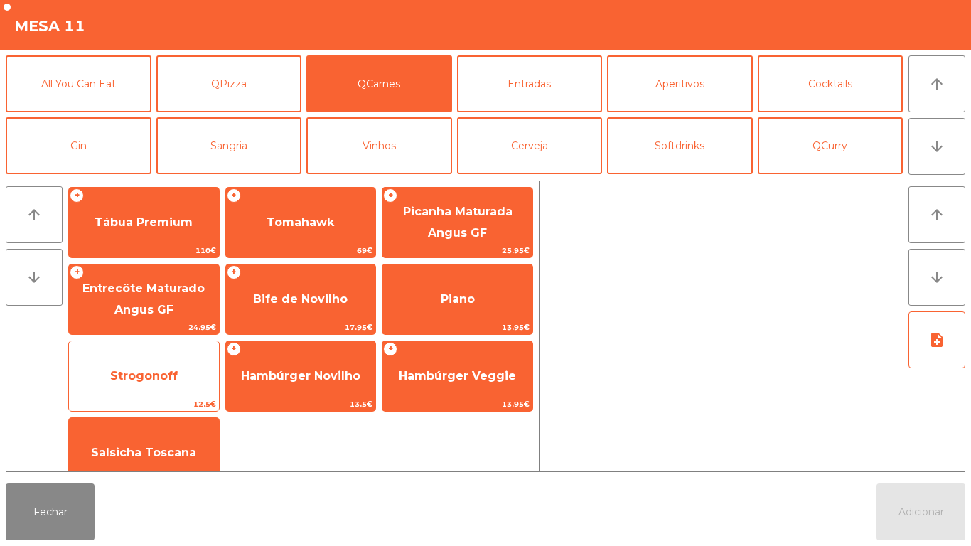
click at [169, 366] on span "Strogonoff" at bounding box center [144, 376] width 150 height 38
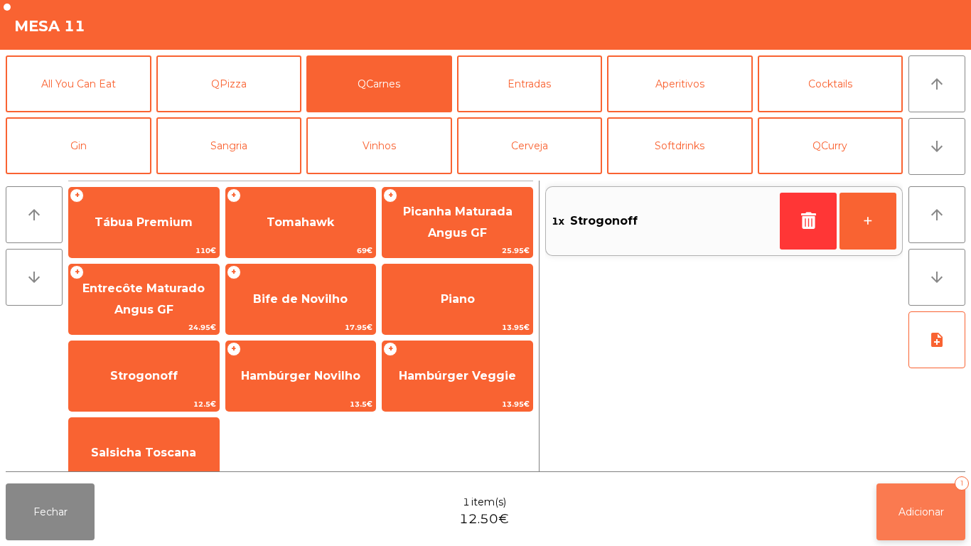
click at [931, 498] on button "Adicionar 1" at bounding box center [921, 512] width 89 height 57
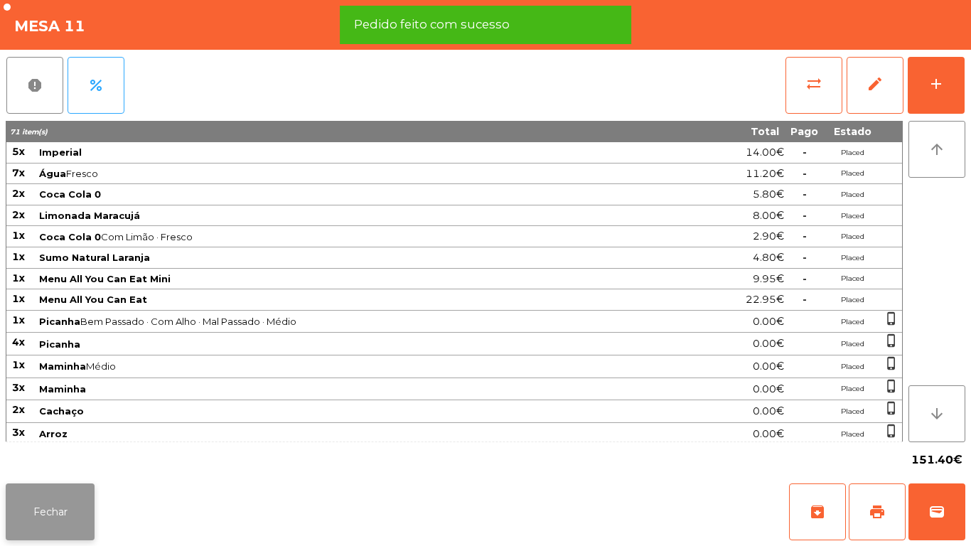
click at [53, 509] on button "Fechar" at bounding box center [50, 512] width 89 height 57
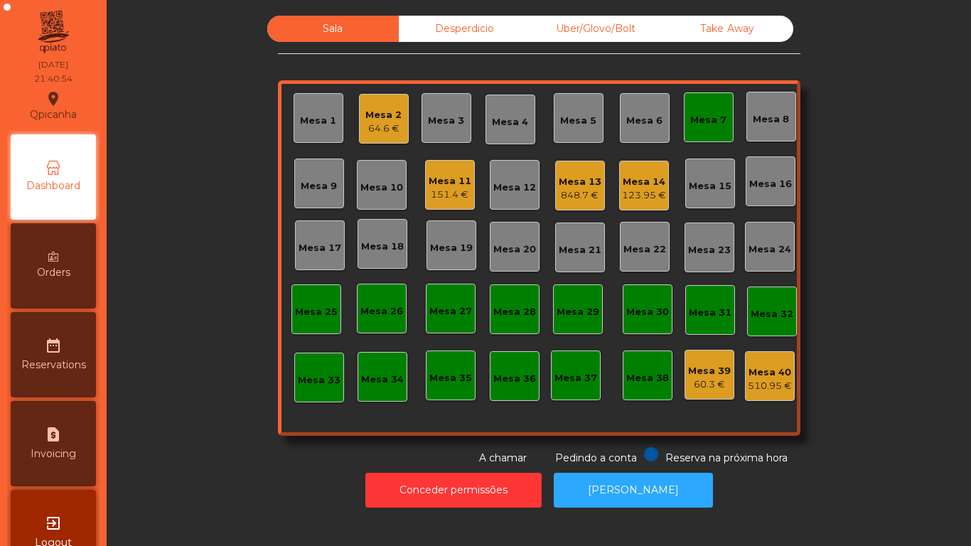
click at [437, 196] on div "151.4 €" at bounding box center [450, 195] width 43 height 14
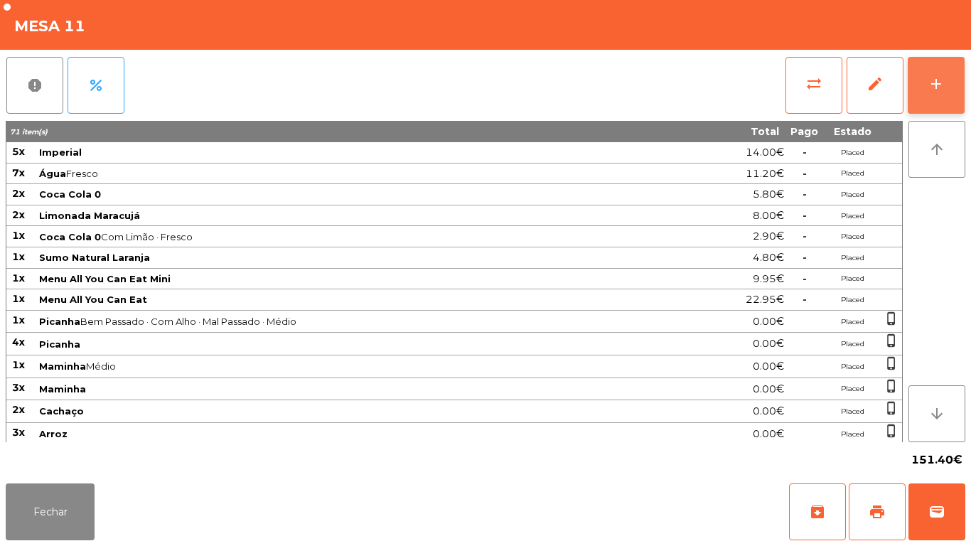
click at [930, 81] on div "add" at bounding box center [936, 83] width 17 height 17
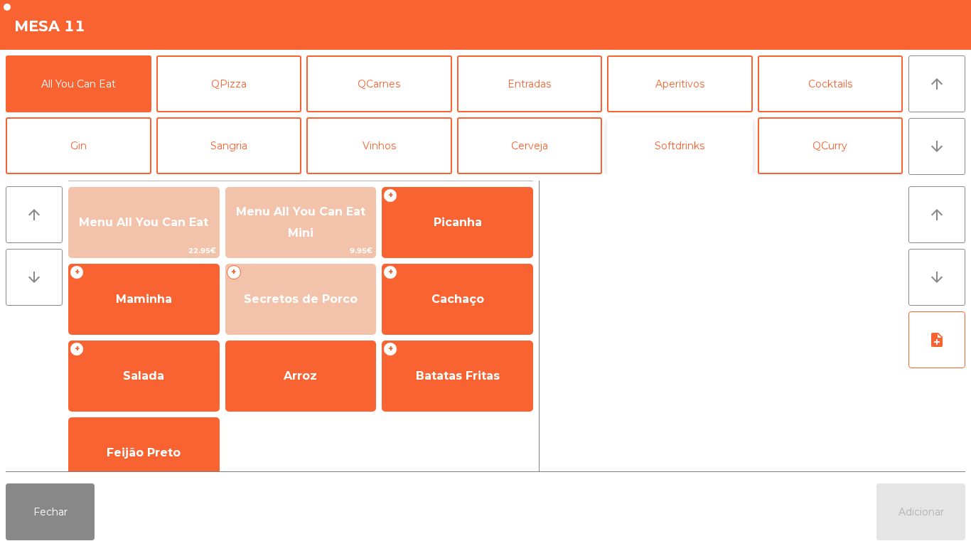
click at [660, 154] on button "Softdrinks" at bounding box center [680, 145] width 146 height 57
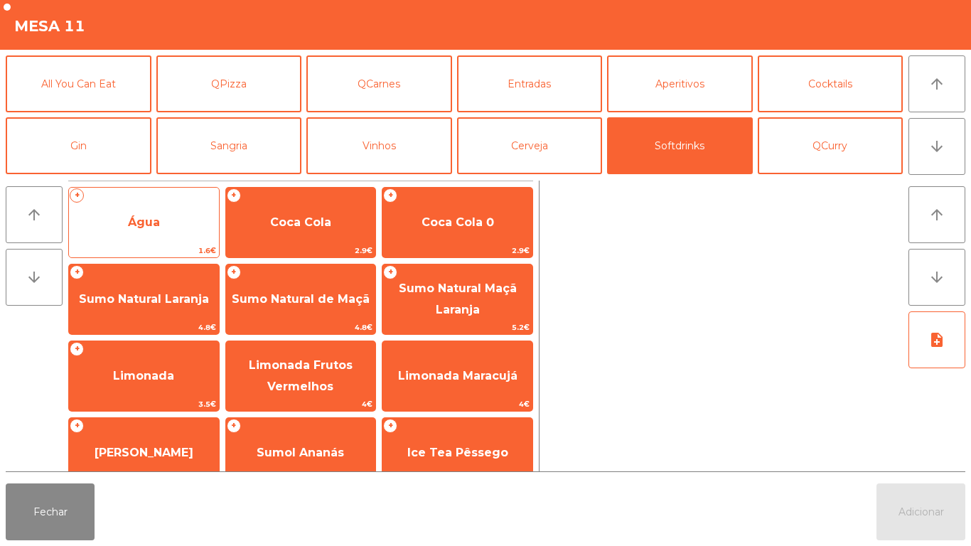
click at [169, 229] on span "Água" at bounding box center [144, 222] width 150 height 38
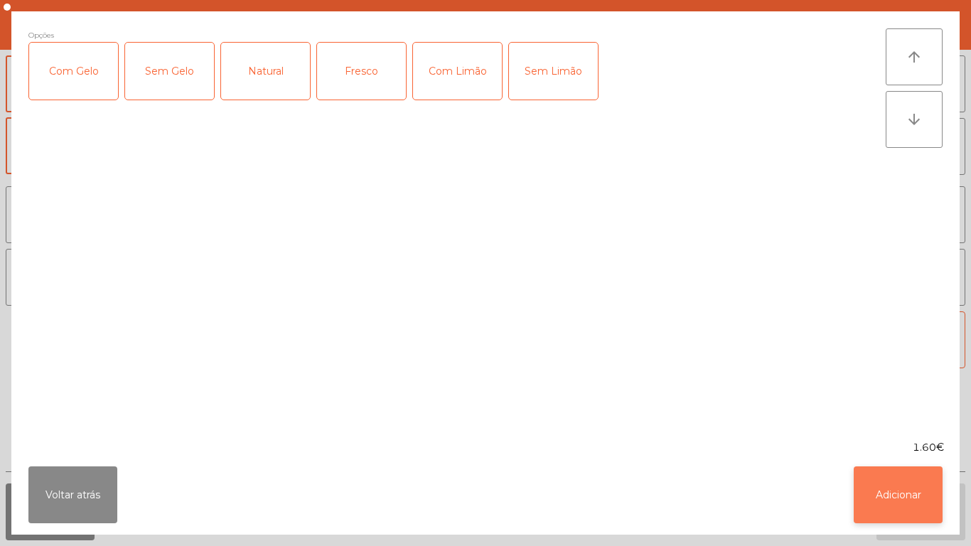
click at [910, 487] on button "Adicionar" at bounding box center [898, 495] width 89 height 57
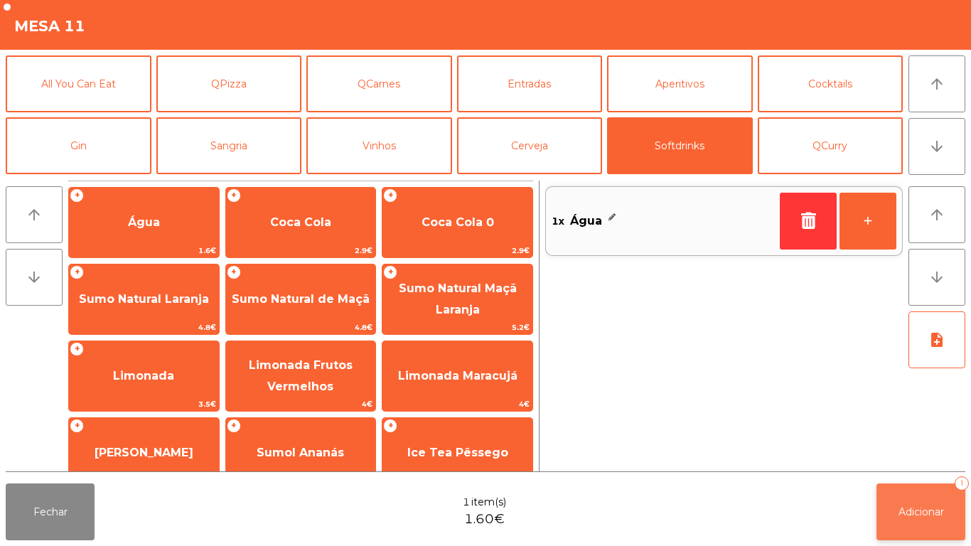
click at [925, 498] on button "Adicionar 1" at bounding box center [921, 512] width 89 height 57
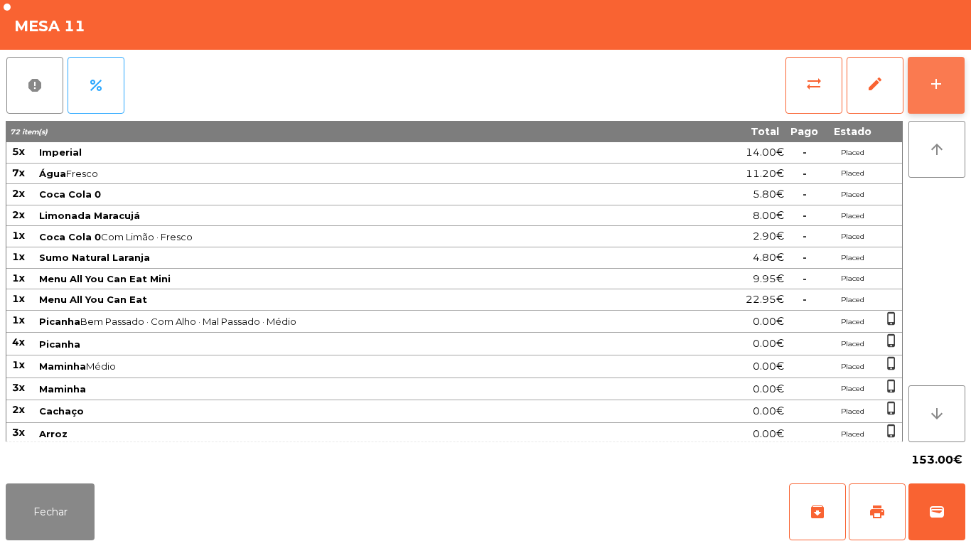
click at [909, 102] on button "add" at bounding box center [936, 85] width 57 height 57
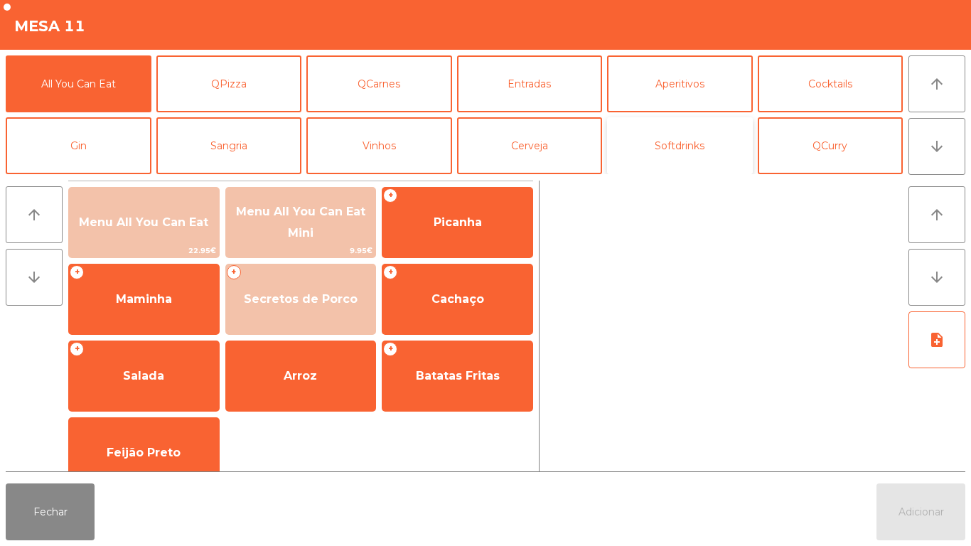
click at [678, 155] on button "Softdrinks" at bounding box center [680, 145] width 146 height 57
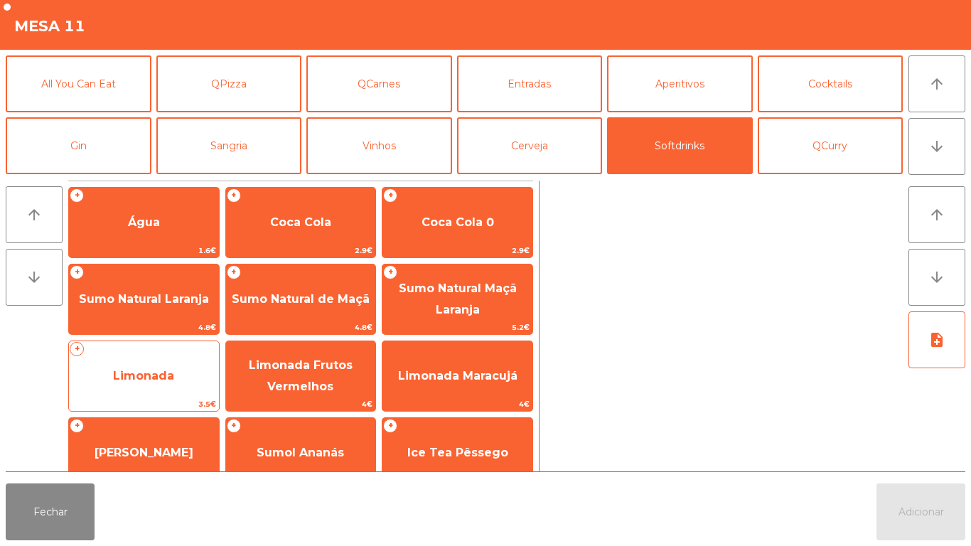
click at [208, 375] on span "Limonada" at bounding box center [144, 376] width 150 height 38
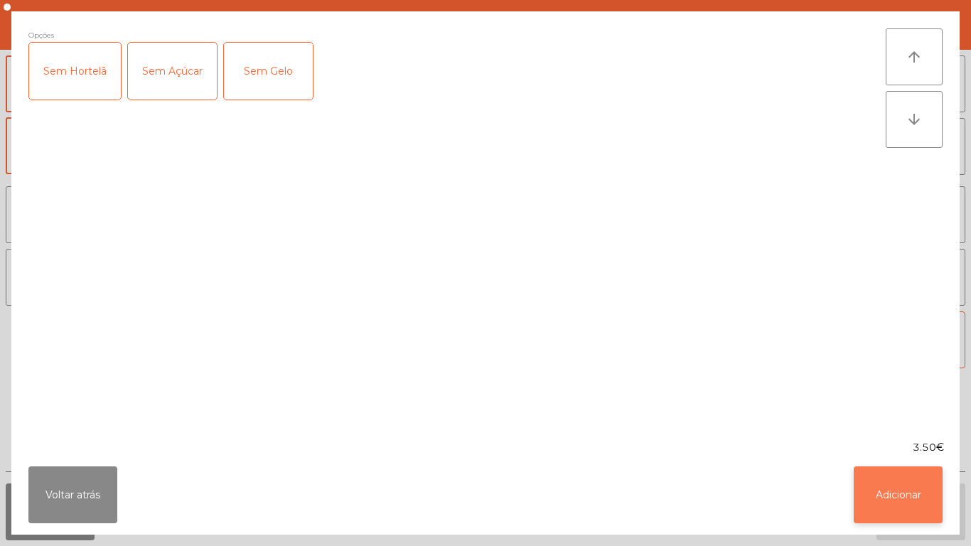
click at [885, 511] on button "Adicionar" at bounding box center [898, 495] width 89 height 57
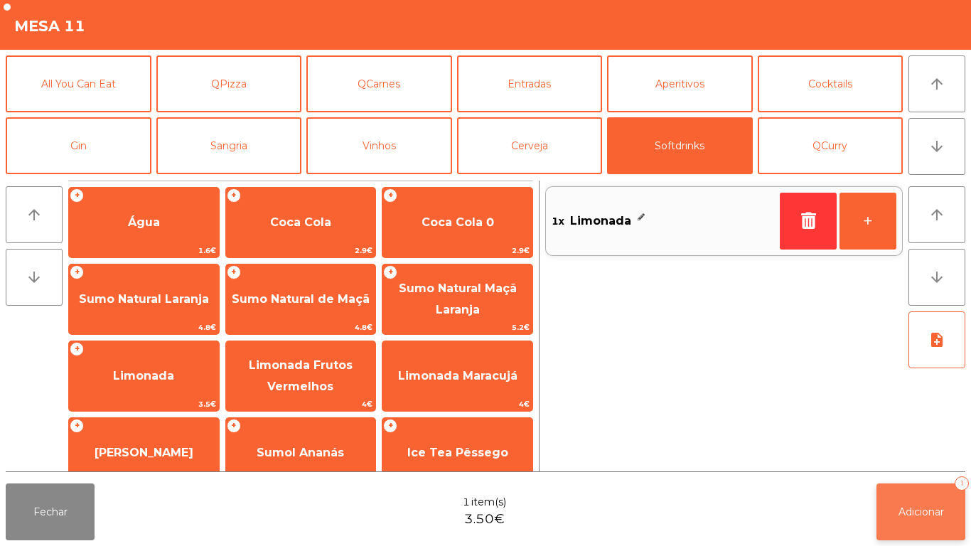
click at [920, 491] on button "Adicionar 1" at bounding box center [921, 512] width 89 height 57
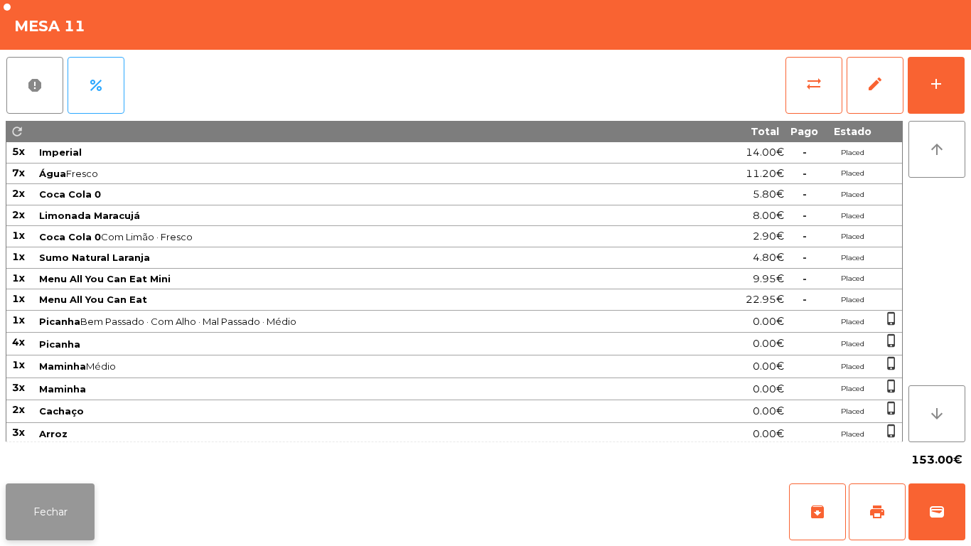
click at [53, 510] on button "Fechar" at bounding box center [50, 512] width 89 height 57
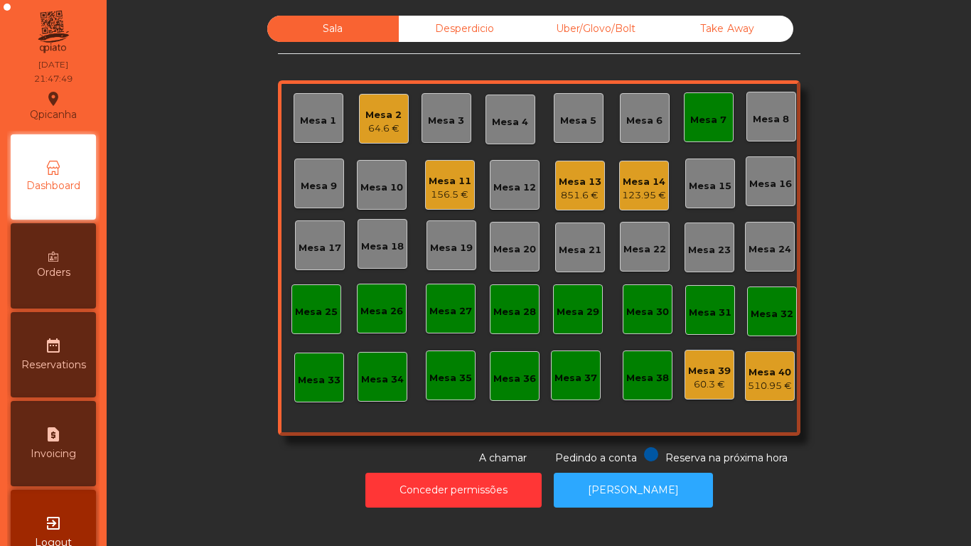
click at [581, 188] on div "851.6 €" at bounding box center [580, 195] width 43 height 14
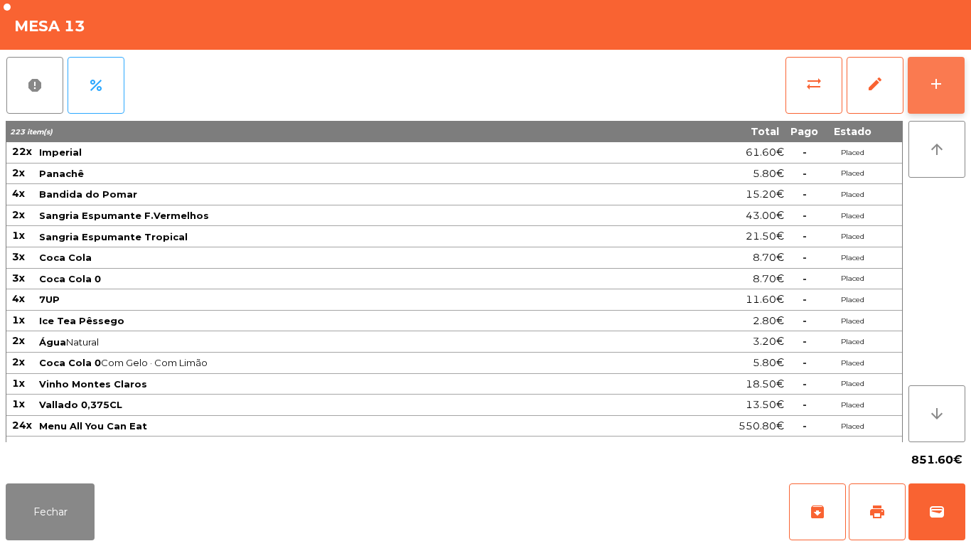
click at [927, 97] on button "add" at bounding box center [936, 85] width 57 height 57
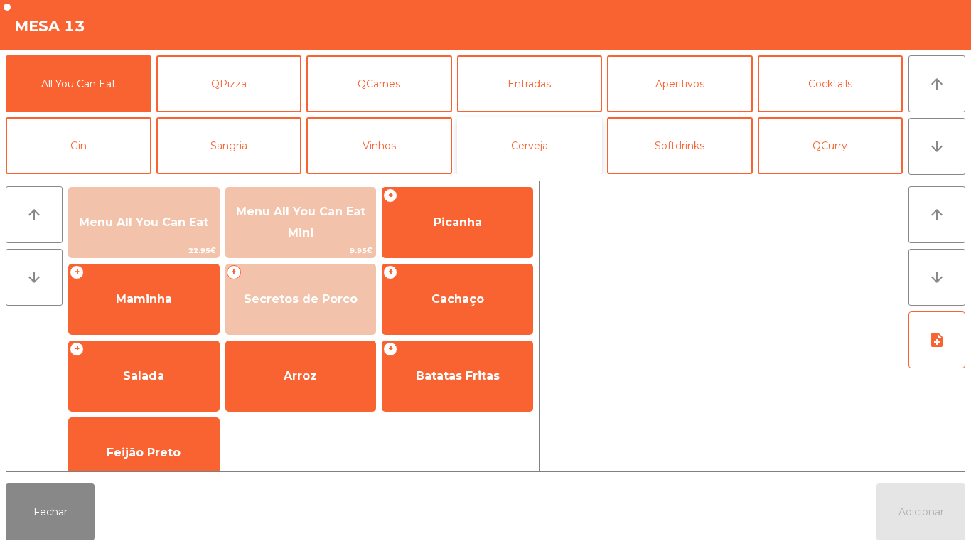
click at [551, 151] on button "Cerveja" at bounding box center [530, 145] width 146 height 57
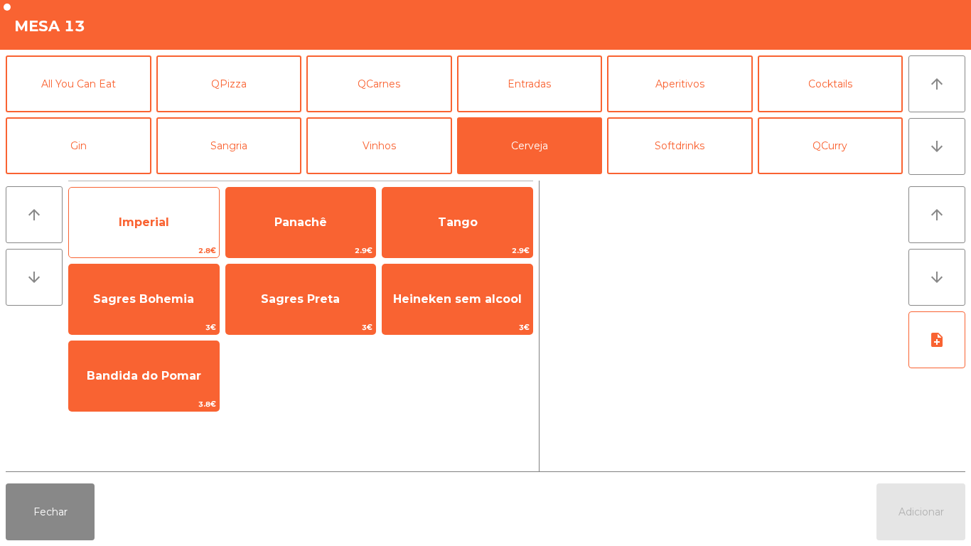
click at [174, 224] on span "Imperial" at bounding box center [144, 222] width 150 height 38
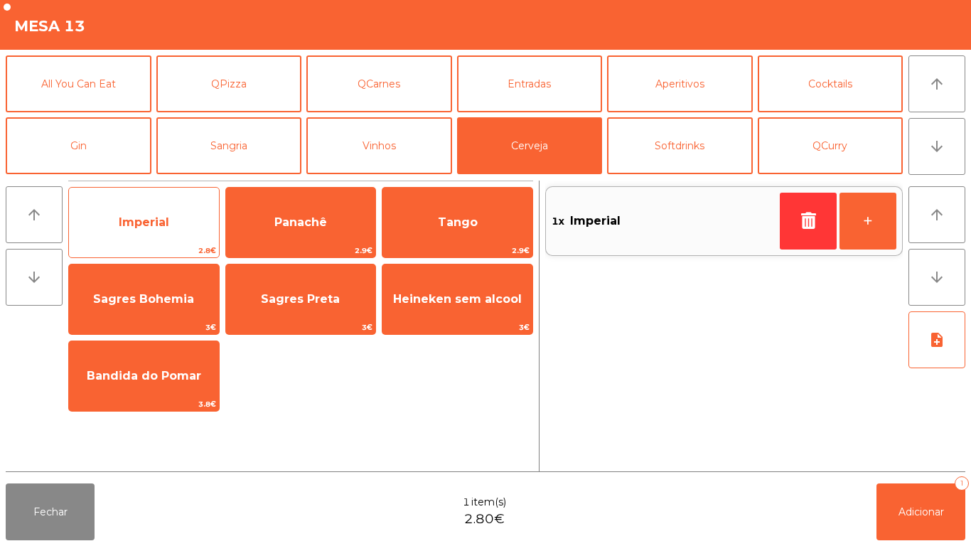
click at [169, 221] on span "Imperial" at bounding box center [144, 222] width 50 height 14
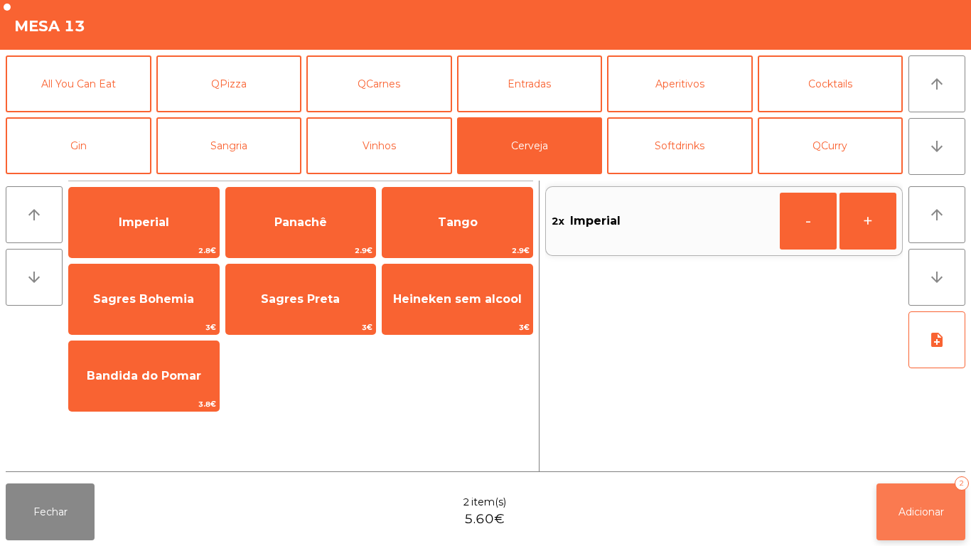
click at [921, 510] on span "Adicionar" at bounding box center [922, 512] width 46 height 13
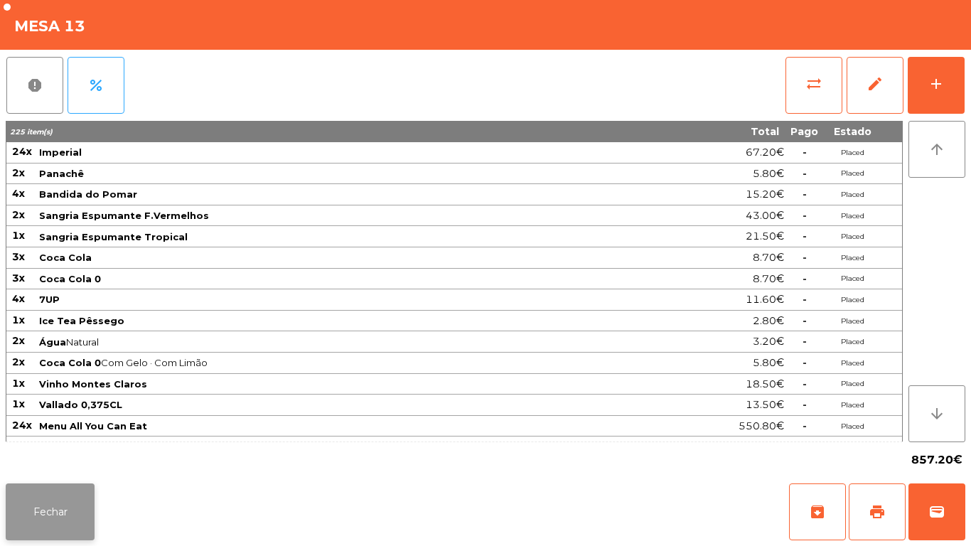
click at [32, 495] on button "Fechar" at bounding box center [50, 512] width 89 height 57
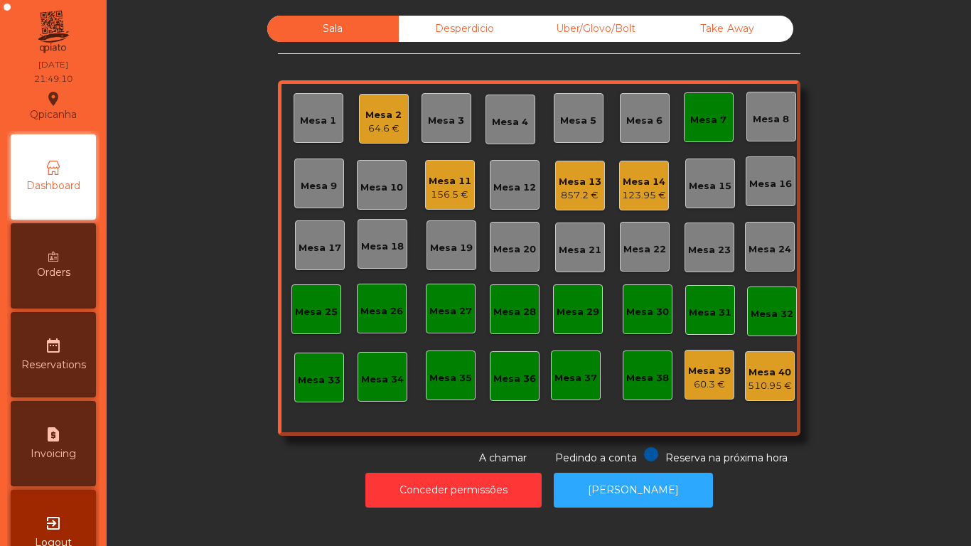
click at [435, 194] on div "156.5 €" at bounding box center [450, 195] width 43 height 14
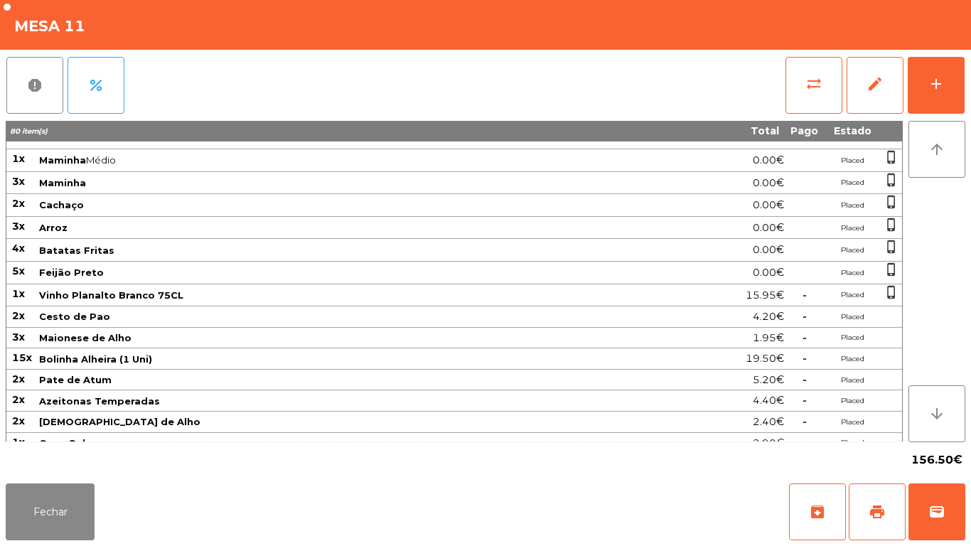
scroll to position [206, 0]
click at [923, 85] on button "add" at bounding box center [936, 85] width 57 height 57
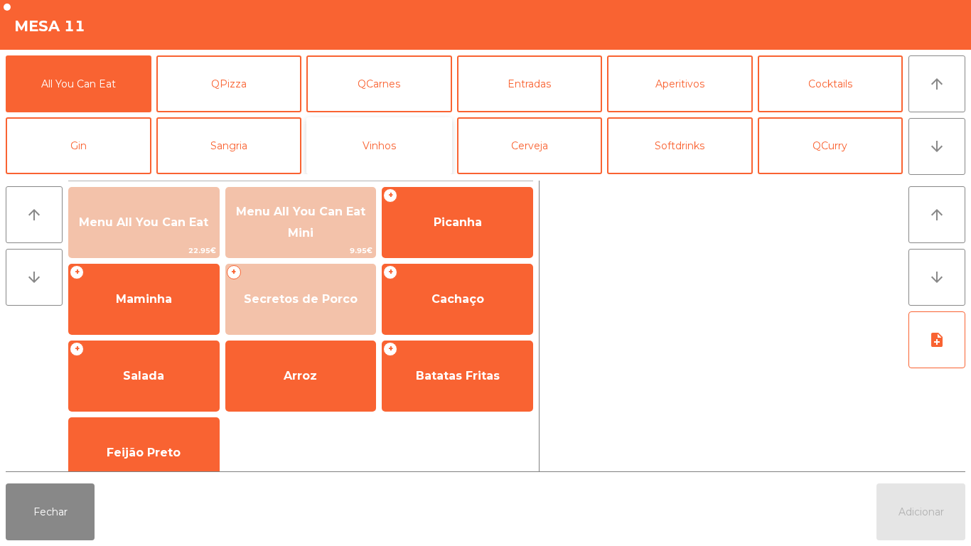
click at [388, 155] on button "Vinhos" at bounding box center [380, 145] width 146 height 57
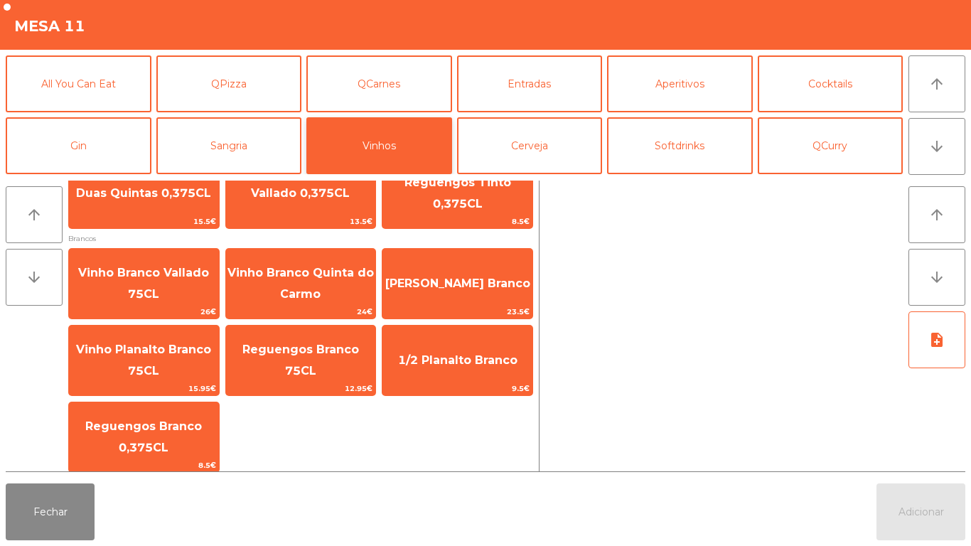
scroll to position [275, 0]
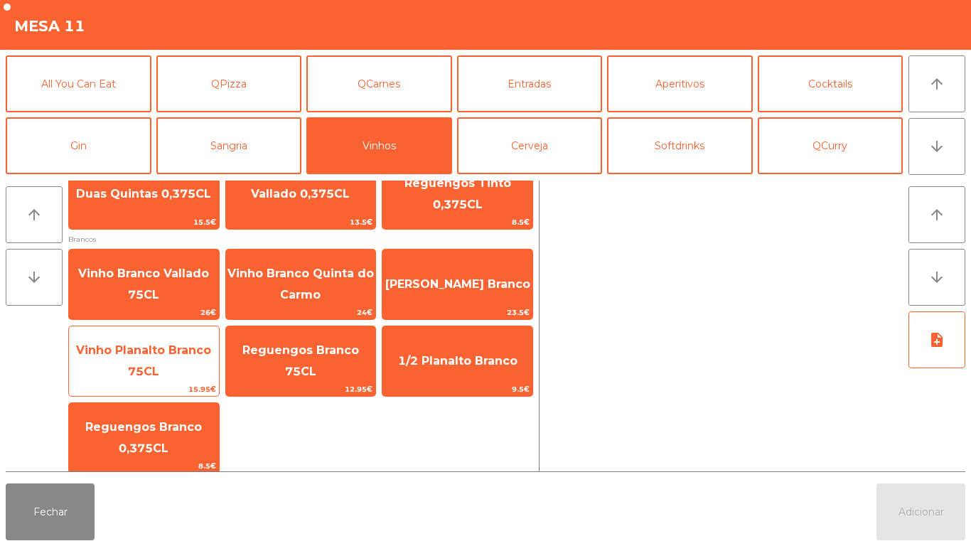
click at [175, 350] on span "Vinho Planalto Branco 75CL" at bounding box center [143, 360] width 135 height 35
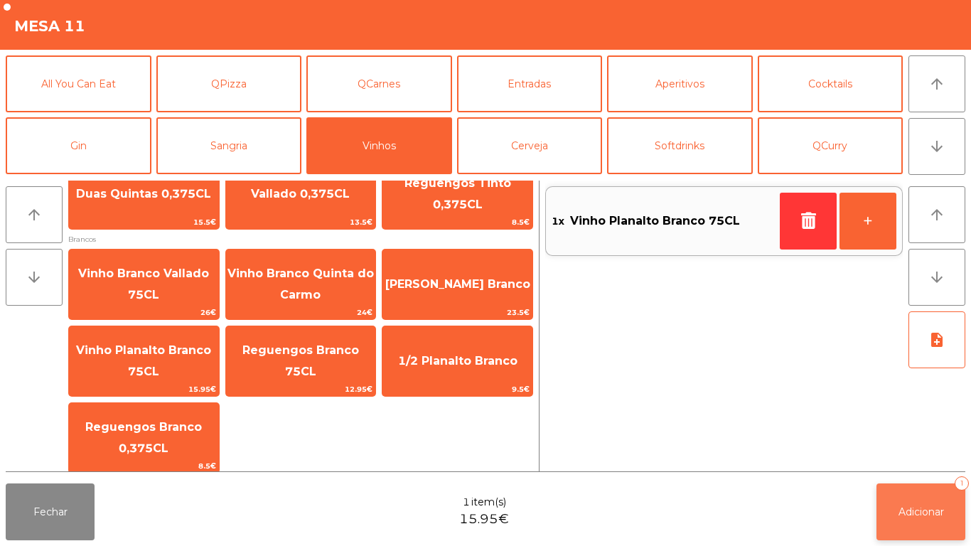
click at [913, 504] on button "Adicionar 1" at bounding box center [921, 512] width 89 height 57
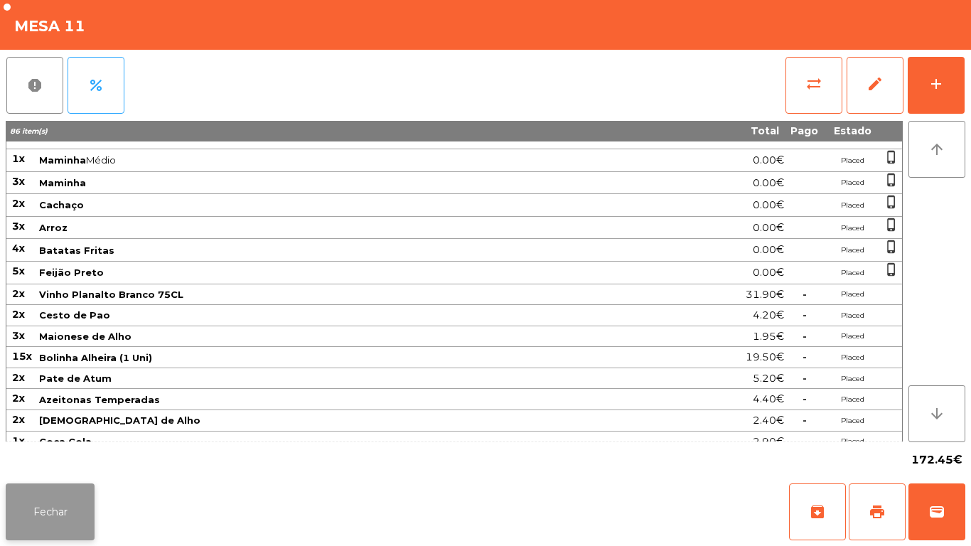
click at [63, 506] on button "Fechar" at bounding box center [50, 512] width 89 height 57
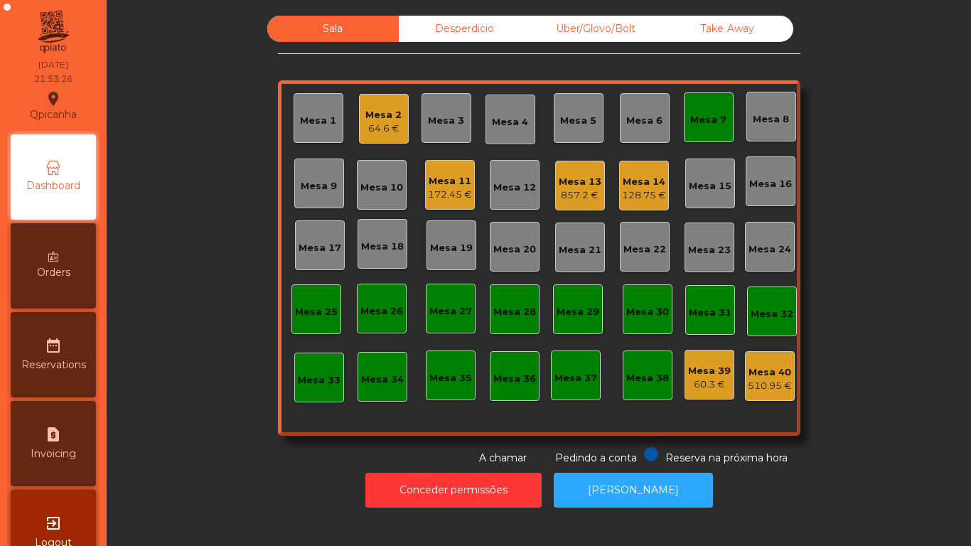
click at [371, 130] on div "64.6 €" at bounding box center [384, 129] width 36 height 14
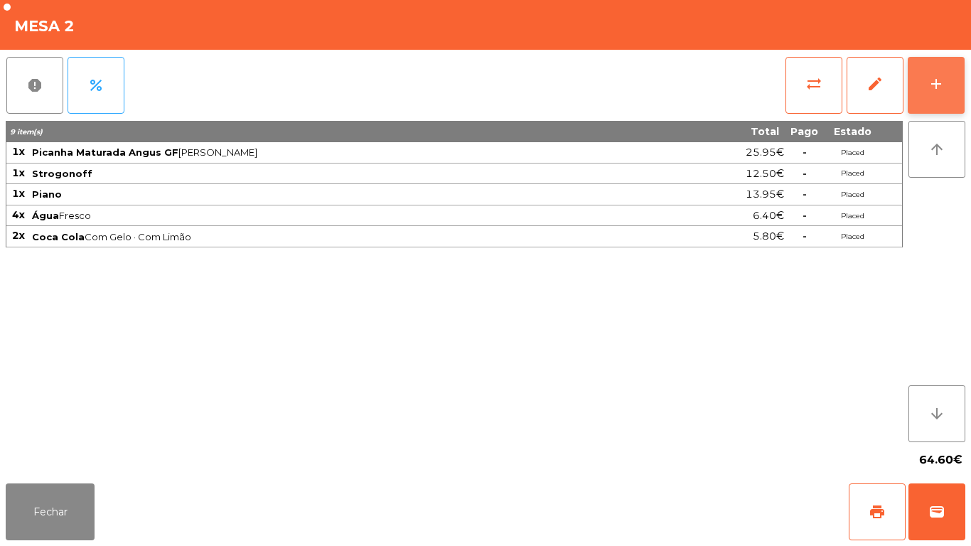
click at [937, 98] on button "add" at bounding box center [936, 85] width 57 height 57
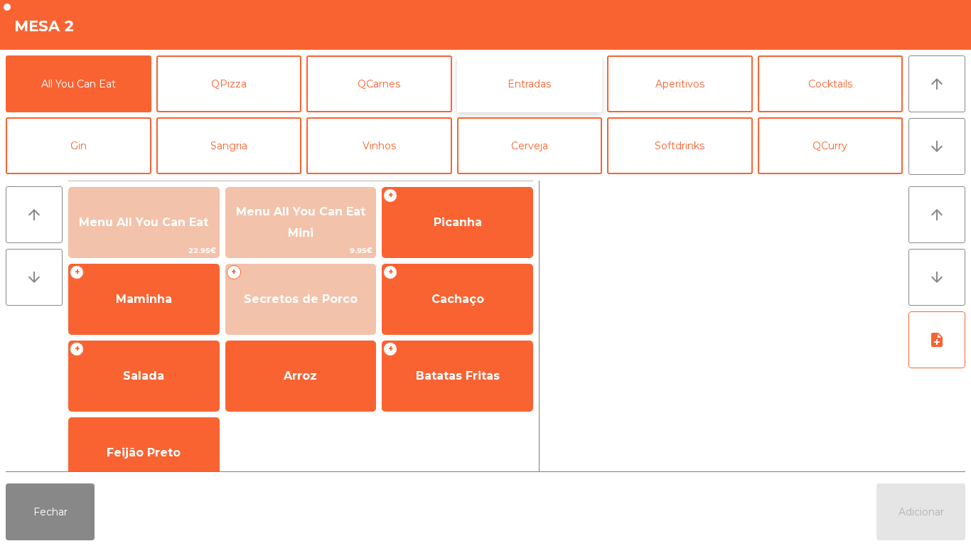
click at [543, 85] on button "Entradas" at bounding box center [530, 83] width 146 height 57
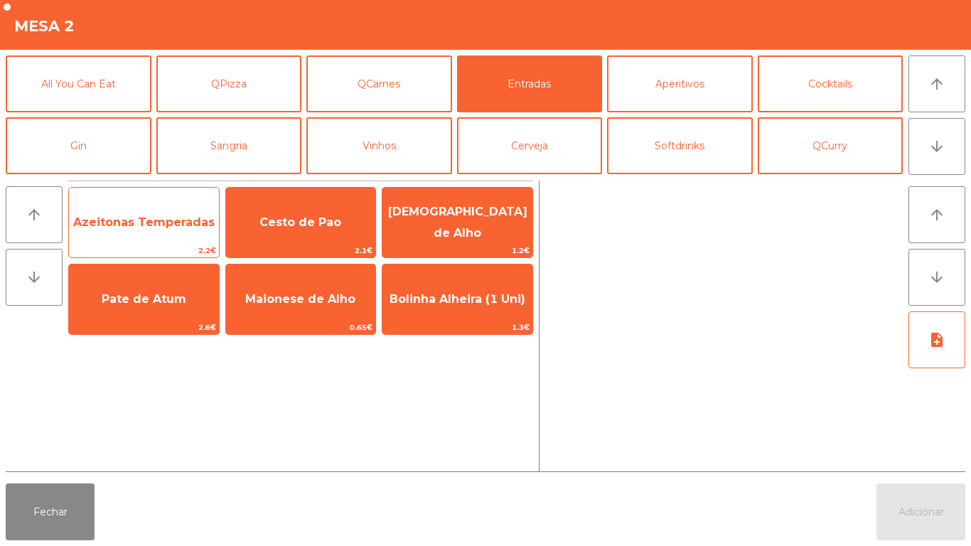
click at [182, 233] on span "Azeitonas Temperadas" at bounding box center [144, 222] width 150 height 38
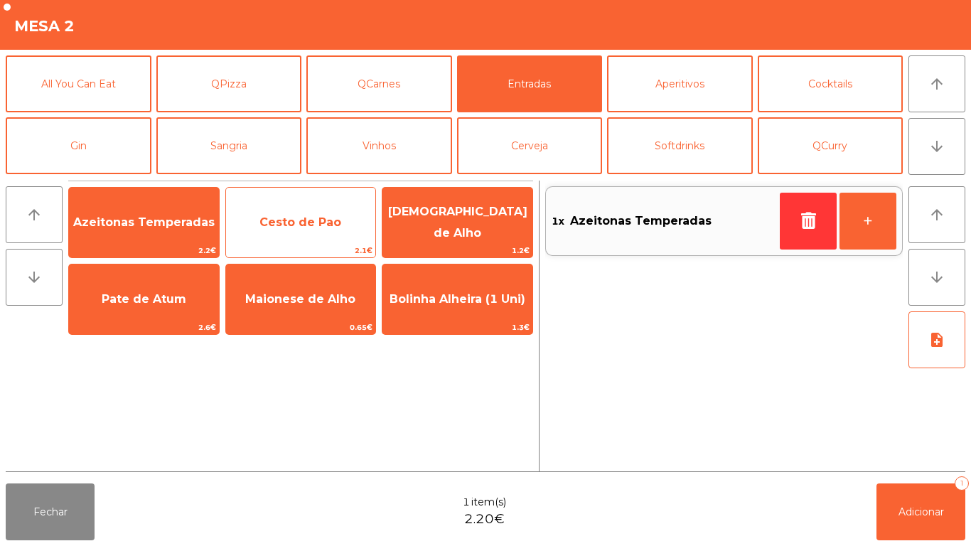
click at [302, 227] on span "Cesto de Pao" at bounding box center [301, 222] width 82 height 14
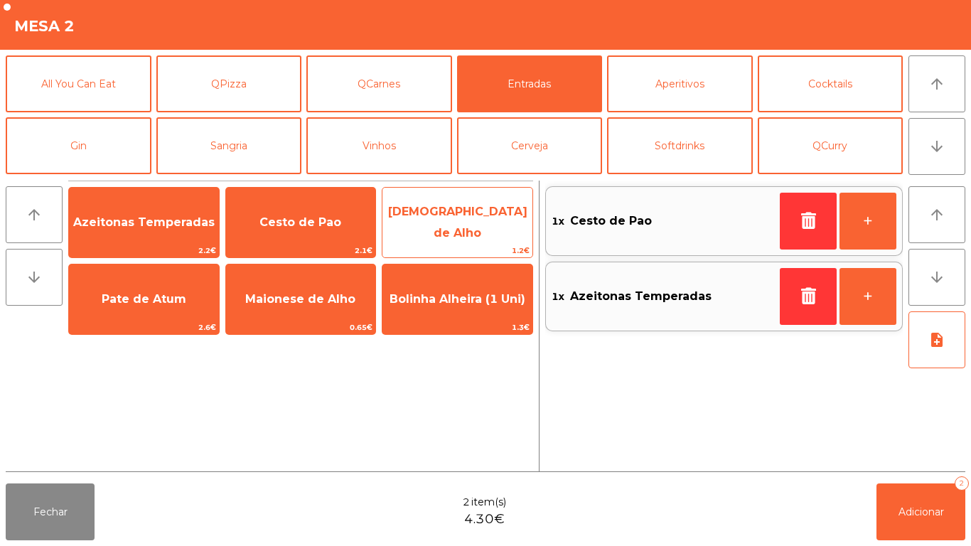
click at [485, 223] on span "[DEMOGRAPHIC_DATA] de Alho" at bounding box center [457, 222] width 139 height 35
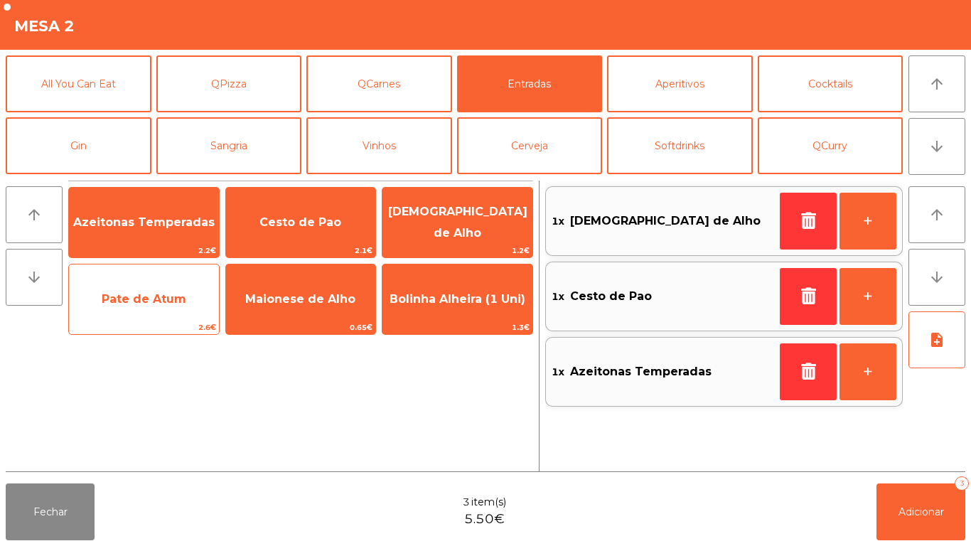
click at [186, 307] on span "Pate de Atum" at bounding box center [144, 299] width 150 height 38
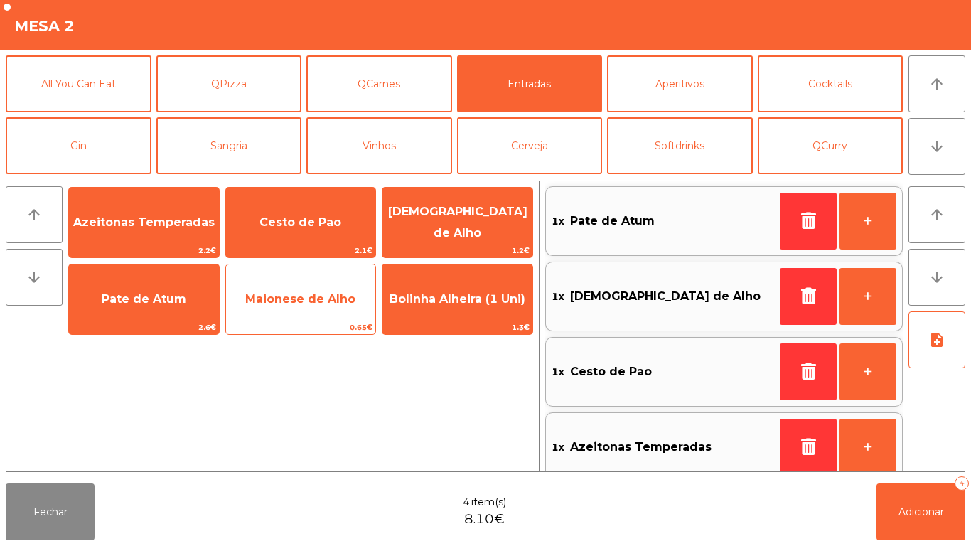
click at [302, 303] on span "Maionese de Alho" at bounding box center [300, 299] width 110 height 14
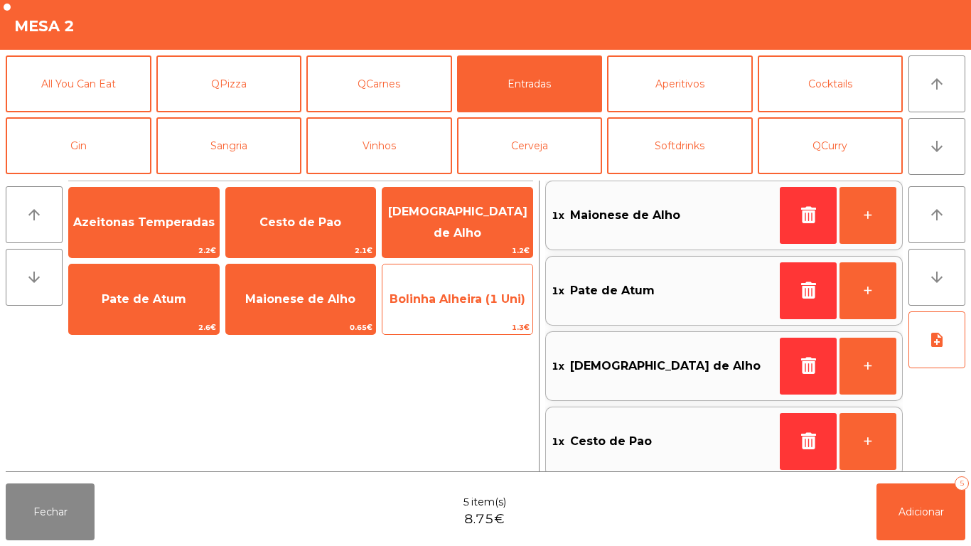
click at [464, 304] on span "Bolinha Alheira (1 Uni)" at bounding box center [458, 299] width 136 height 14
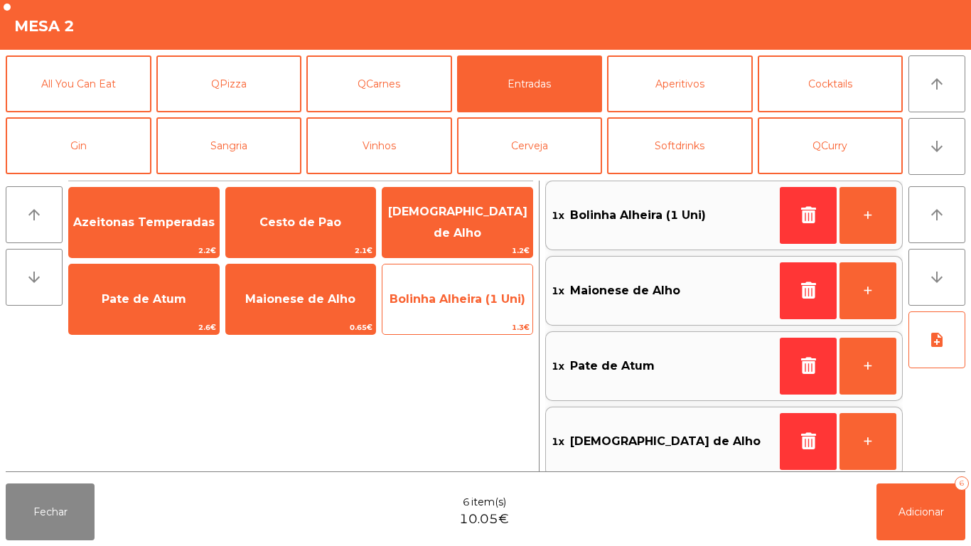
click at [466, 307] on span "Bolinha Alheira (1 Uni)" at bounding box center [458, 299] width 150 height 38
click at [459, 311] on span "Bolinha Alheira (1 Uni)" at bounding box center [458, 299] width 150 height 38
click at [463, 308] on span "Bolinha Alheira (1 Uni)" at bounding box center [458, 299] width 150 height 38
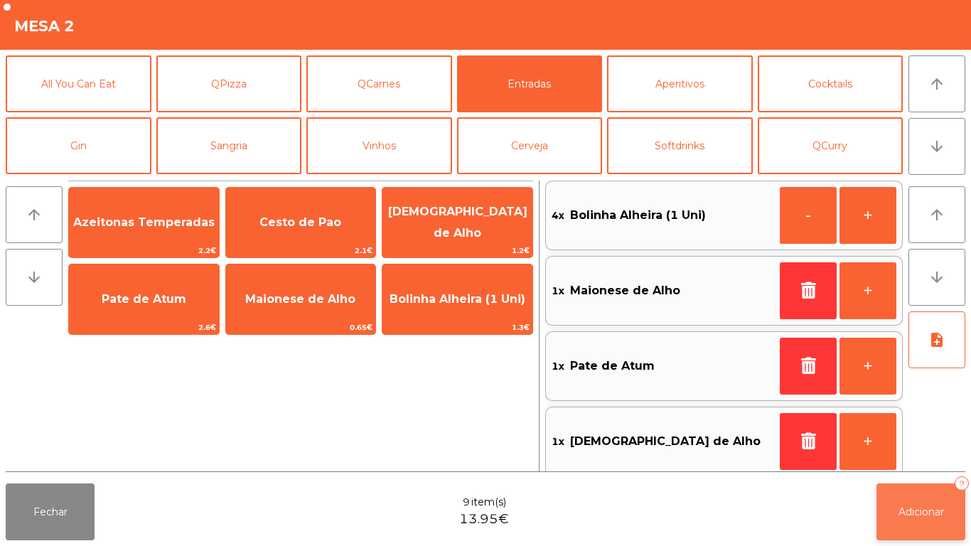
click at [911, 502] on button "Adicionar 9" at bounding box center [921, 512] width 89 height 57
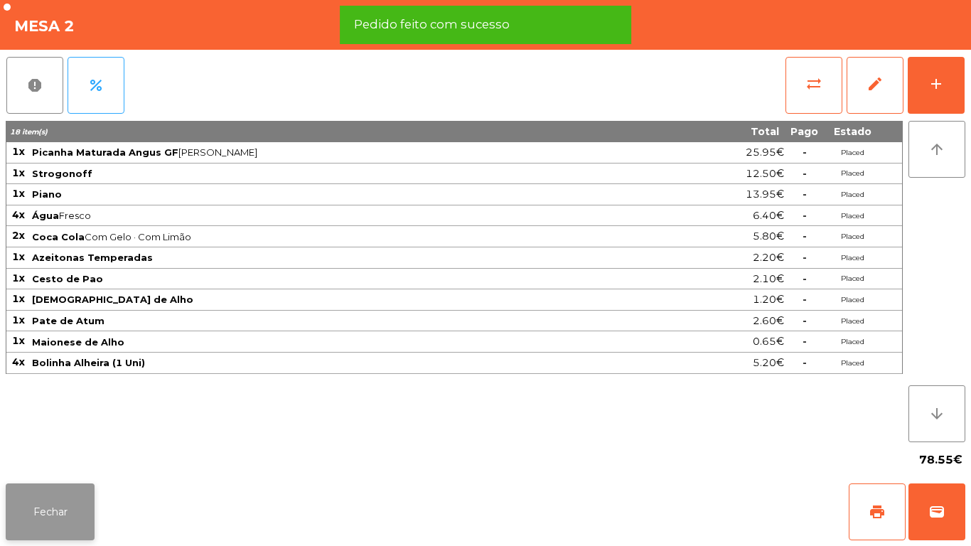
click at [69, 514] on button "Fechar" at bounding box center [50, 512] width 89 height 57
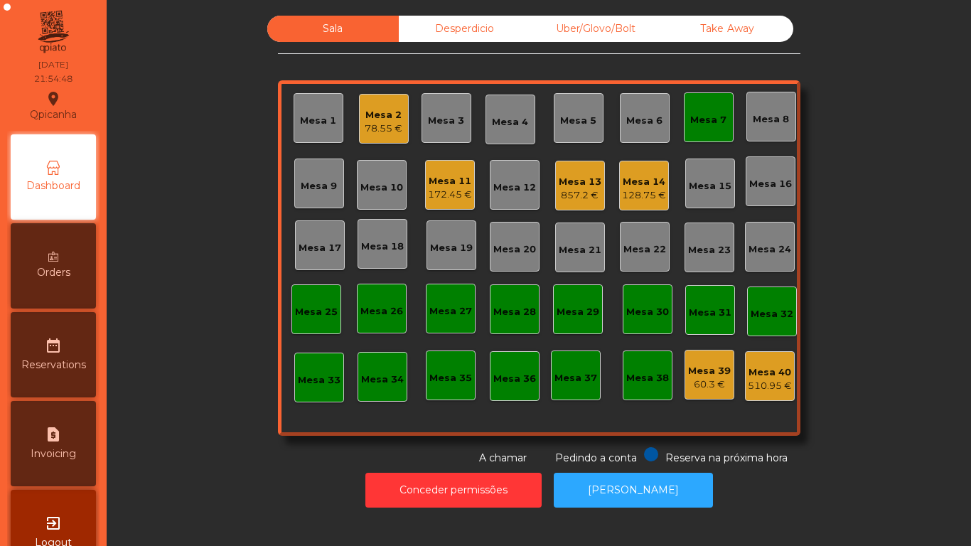
click at [380, 106] on div "Mesa 2 78.55 €" at bounding box center [384, 118] width 38 height 33
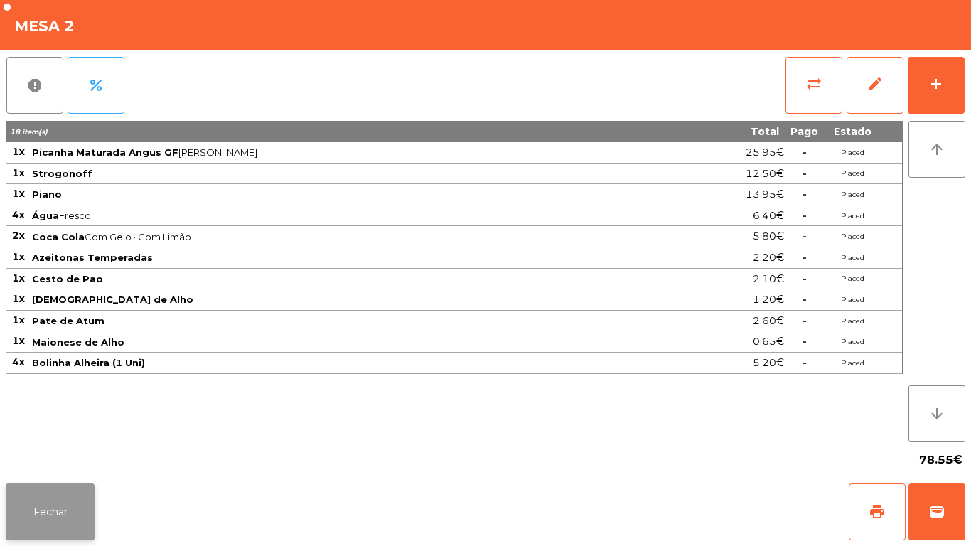
click at [70, 508] on button "Fechar" at bounding box center [50, 512] width 89 height 57
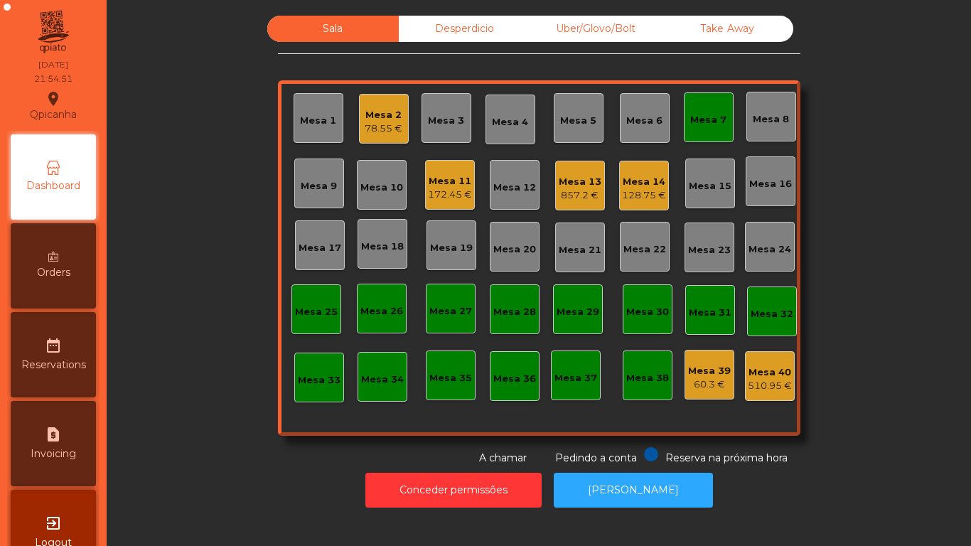
click at [581, 195] on div "857.2 €" at bounding box center [580, 195] width 43 height 14
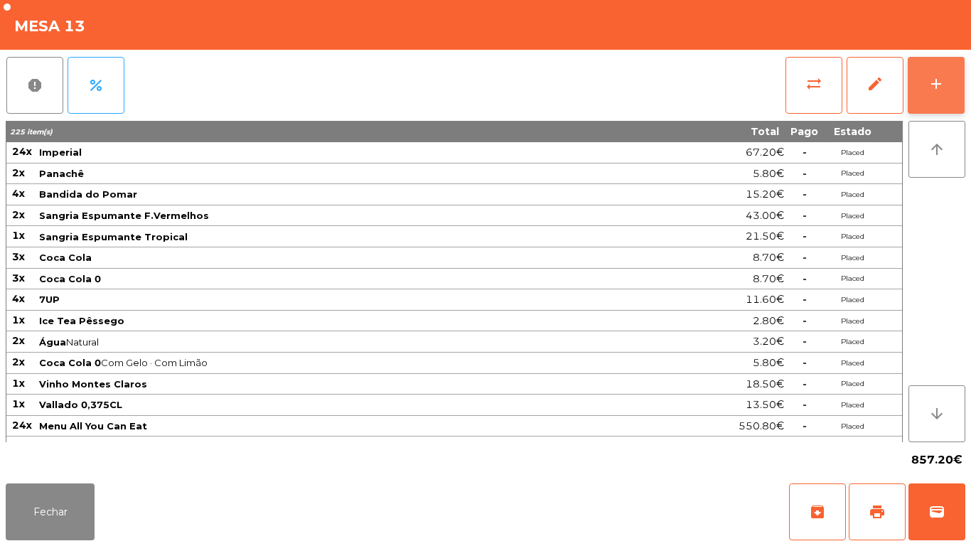
click at [910, 83] on button "add" at bounding box center [936, 85] width 57 height 57
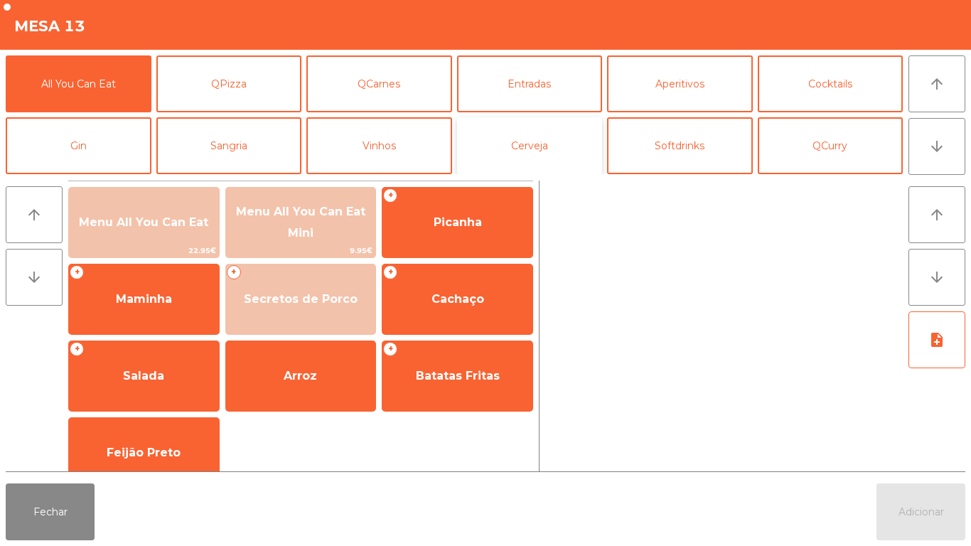
click at [551, 137] on button "Cerveja" at bounding box center [530, 145] width 146 height 57
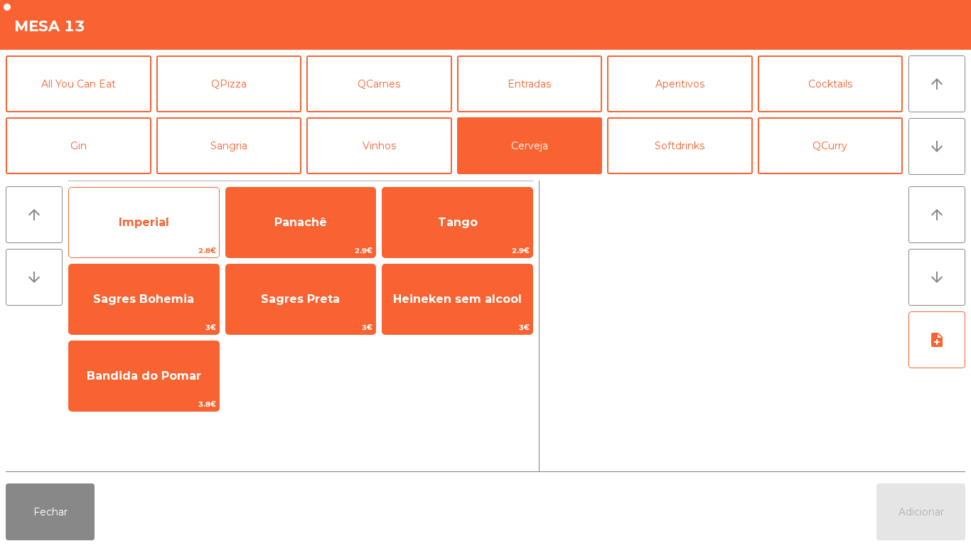
click at [161, 226] on span "Imperial" at bounding box center [144, 222] width 50 height 14
click at [169, 222] on span "Imperial" at bounding box center [144, 222] width 50 height 14
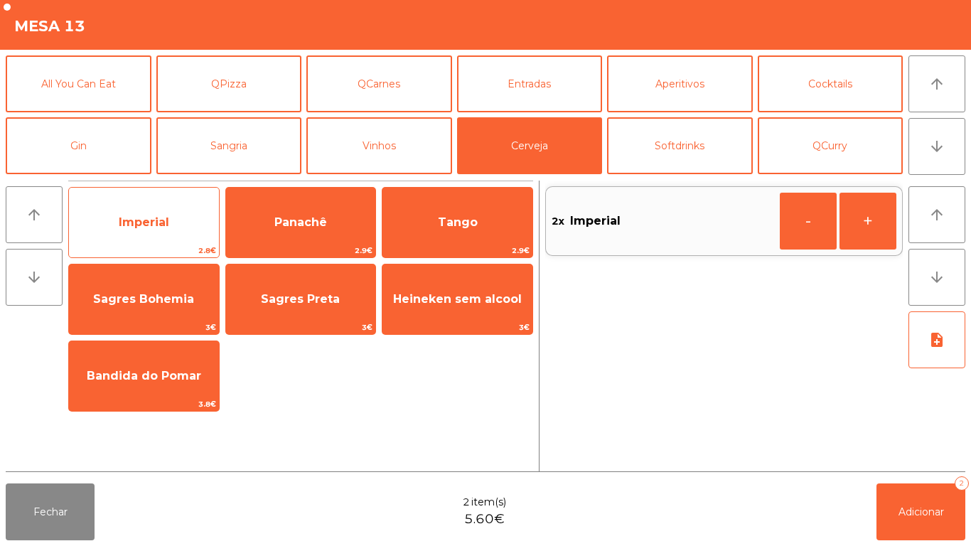
click at [169, 233] on span "Imperial" at bounding box center [144, 222] width 150 height 38
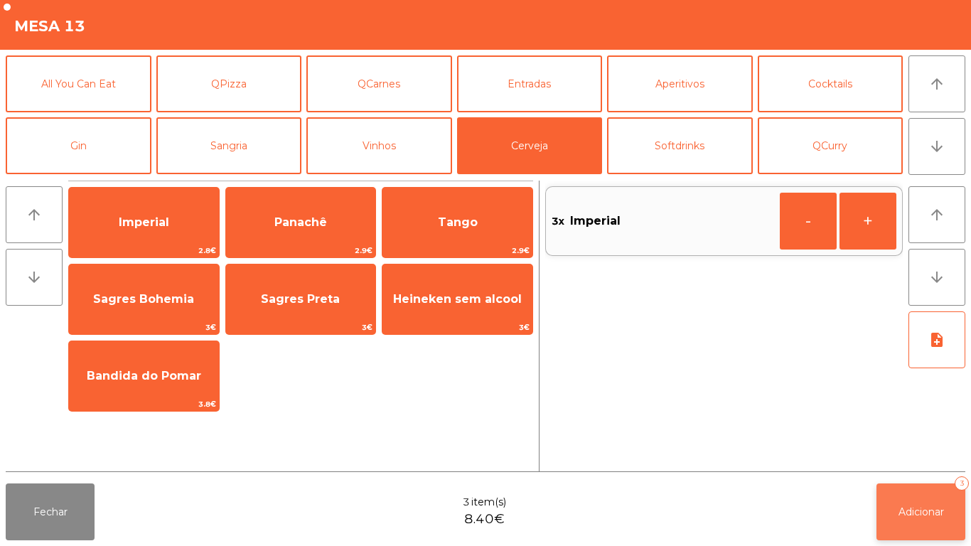
click at [921, 496] on button "Adicionar 3" at bounding box center [921, 512] width 89 height 57
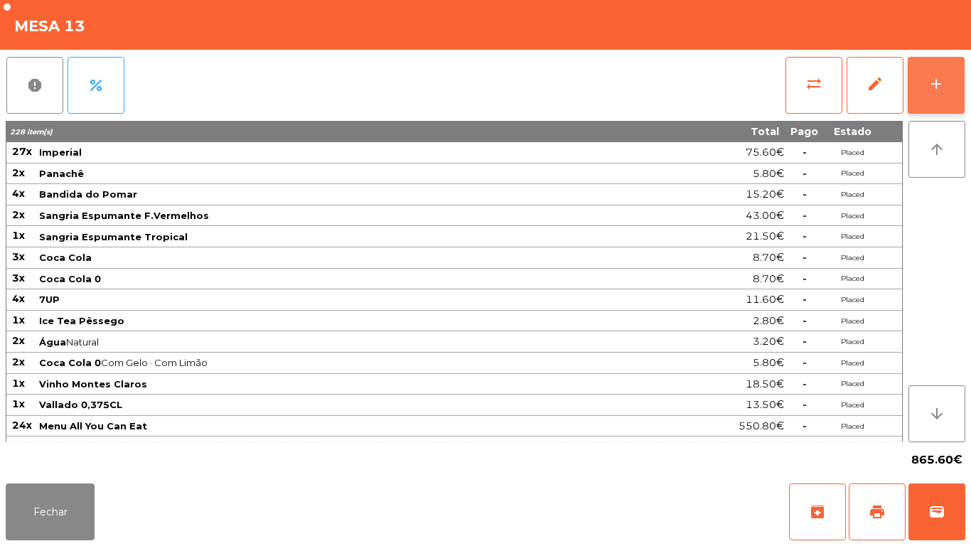
click at [934, 74] on button "add" at bounding box center [936, 85] width 57 height 57
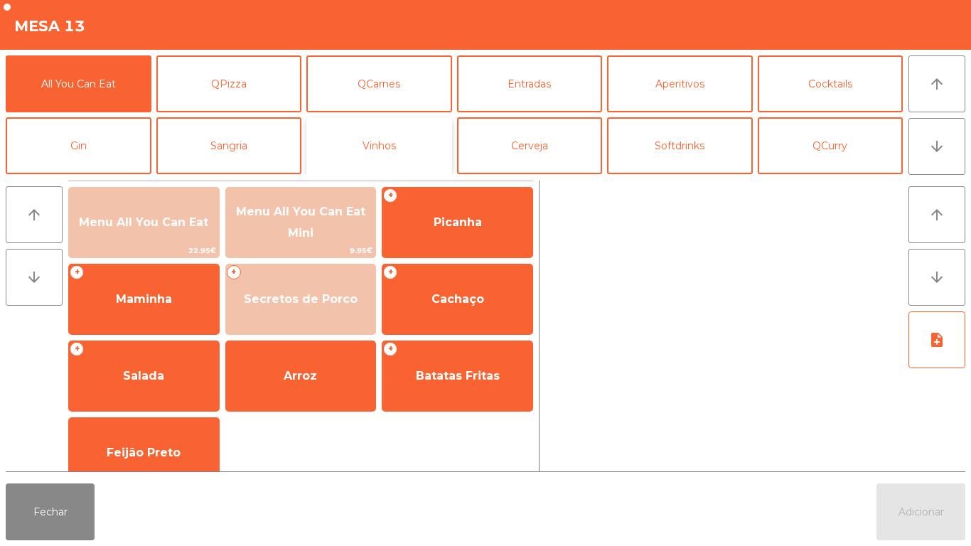
click at [407, 165] on button "Vinhos" at bounding box center [380, 145] width 146 height 57
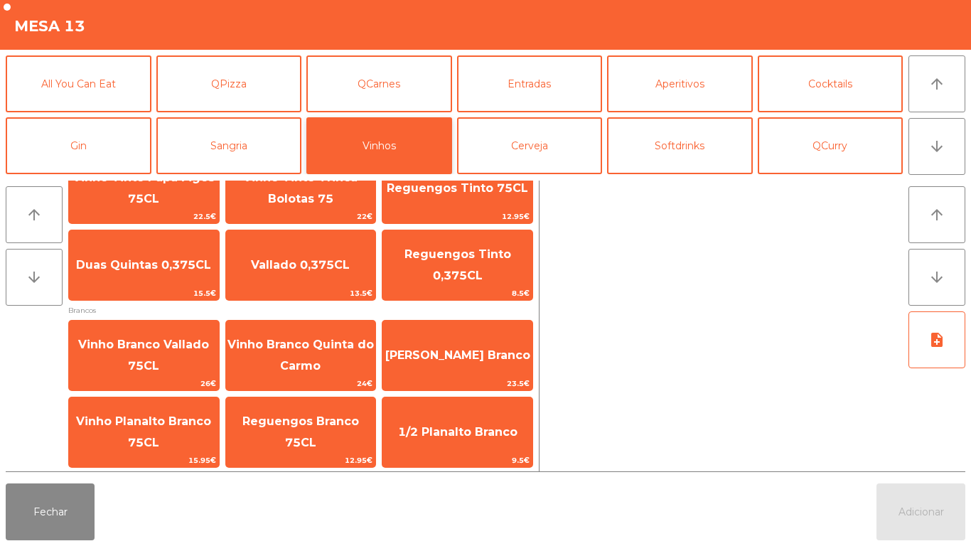
scroll to position [201, 0]
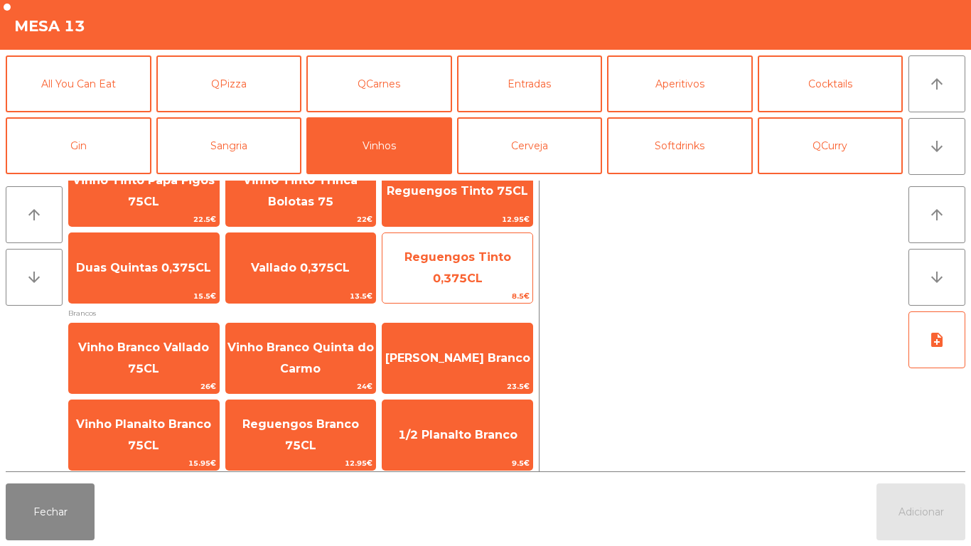
click at [467, 275] on span "Reguengos Tinto 0,375CL" at bounding box center [458, 267] width 107 height 35
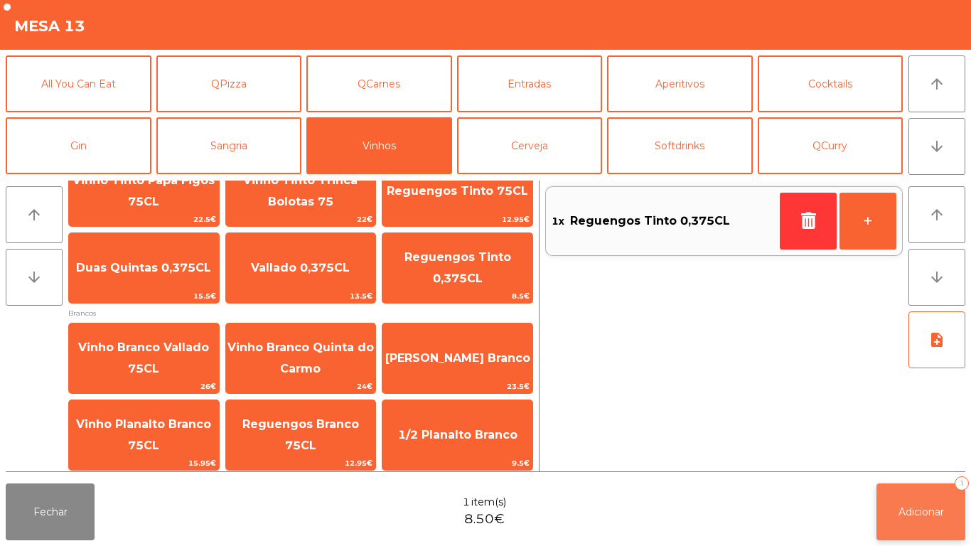
click at [922, 499] on button "Adicionar 1" at bounding box center [921, 512] width 89 height 57
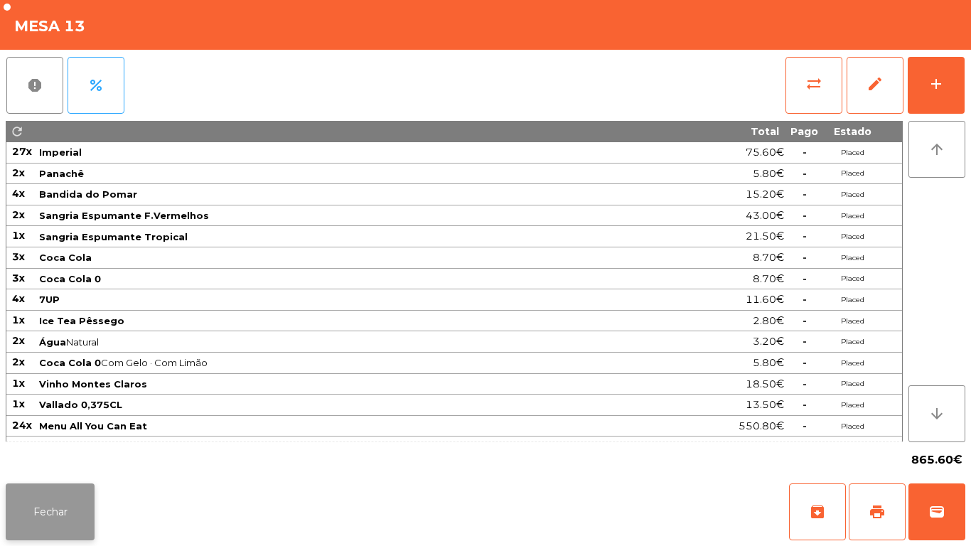
click at [63, 506] on button "Fechar" at bounding box center [50, 512] width 89 height 57
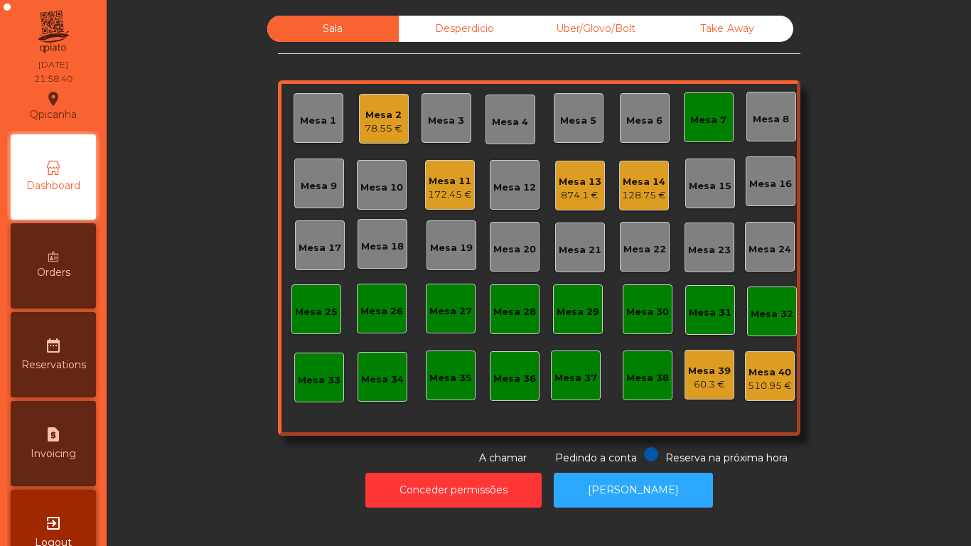
click at [715, 125] on div "Mesa 7" at bounding box center [709, 120] width 36 height 14
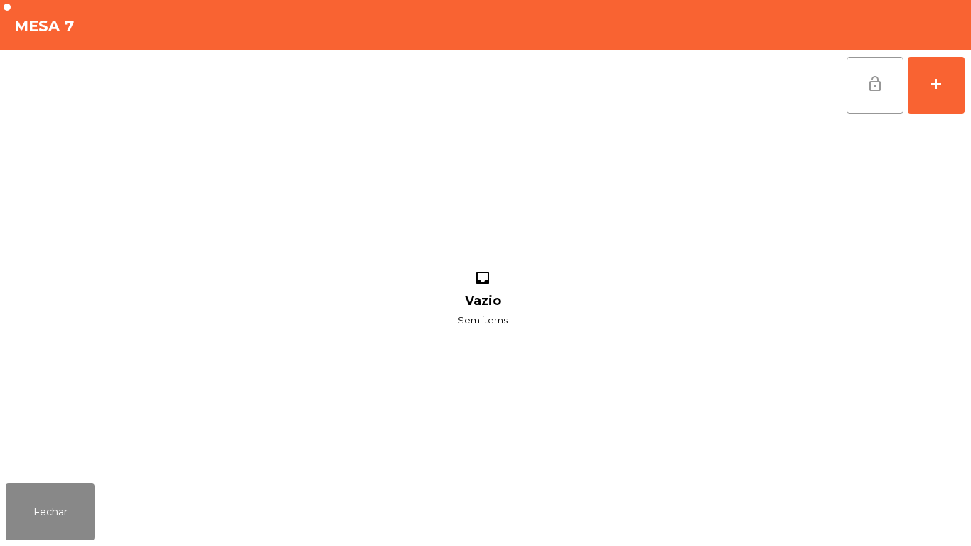
click at [883, 80] on span "lock_open" at bounding box center [875, 83] width 17 height 17
click at [85, 488] on button "Fechar" at bounding box center [50, 512] width 89 height 57
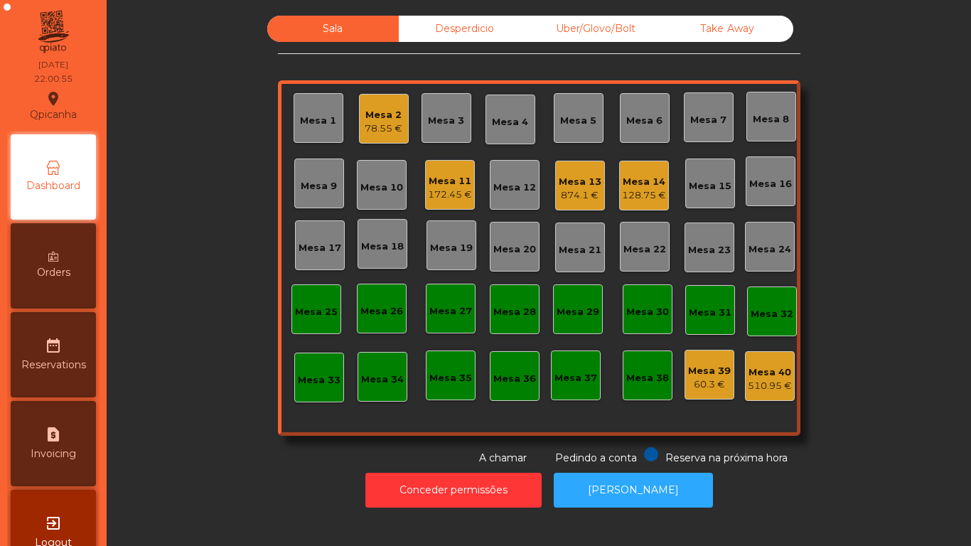
click at [563, 182] on div "Mesa 13" at bounding box center [580, 182] width 43 height 14
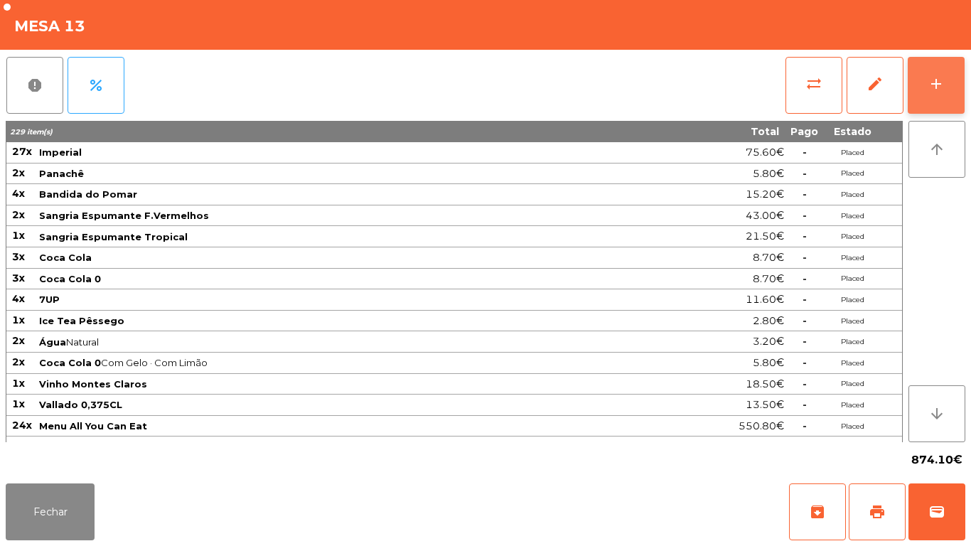
click at [927, 91] on button "add" at bounding box center [936, 85] width 57 height 57
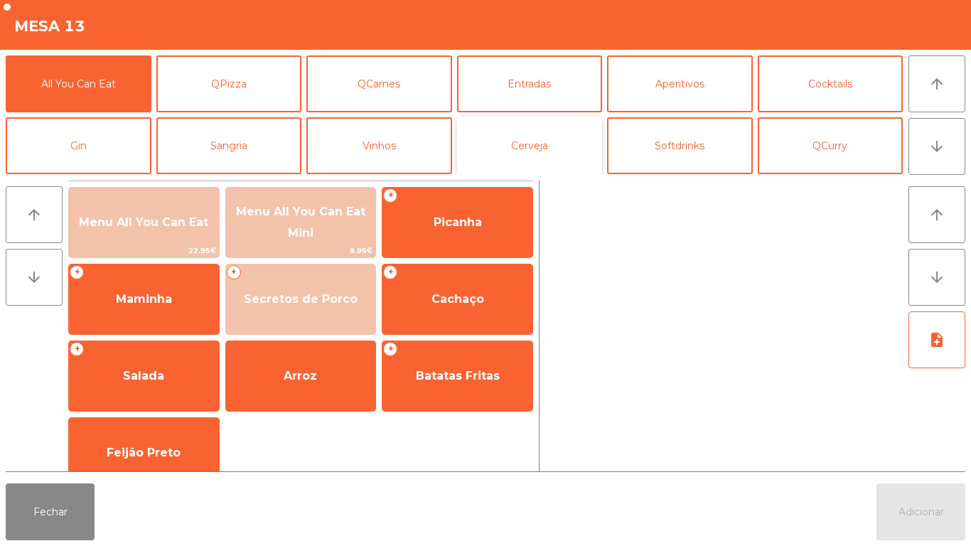
click at [514, 148] on button "Cerveja" at bounding box center [530, 145] width 146 height 57
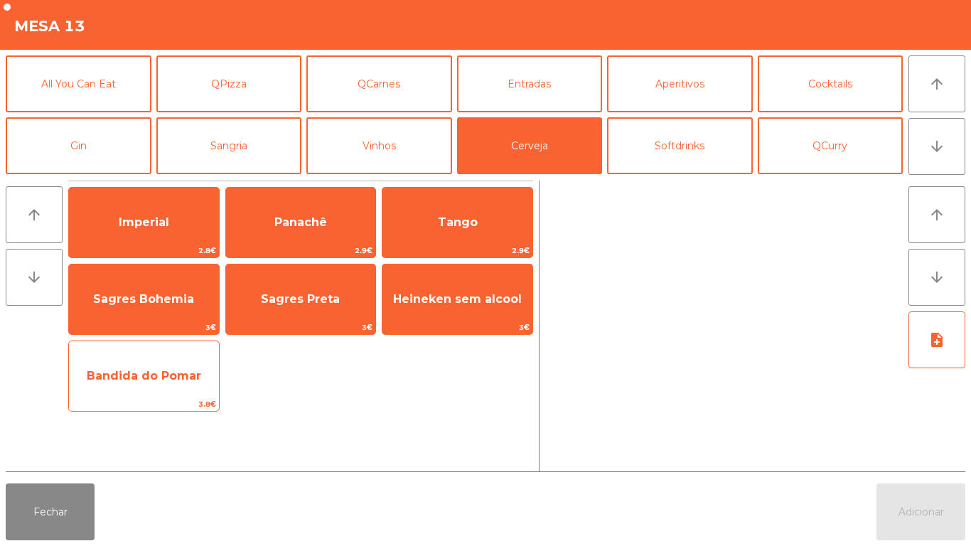
click at [170, 384] on span "Bandida do Pomar" at bounding box center [144, 376] width 150 height 38
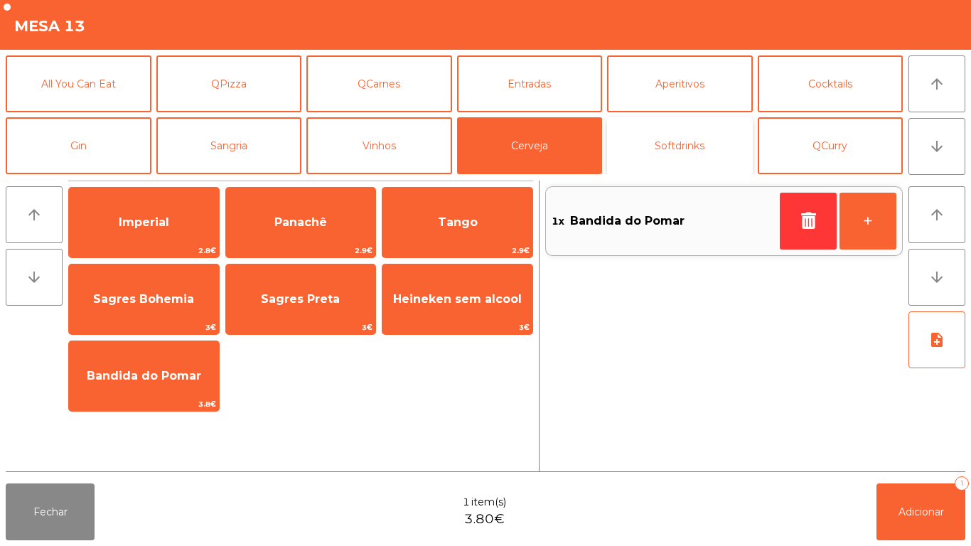
click at [696, 154] on button "Softdrinks" at bounding box center [680, 145] width 146 height 57
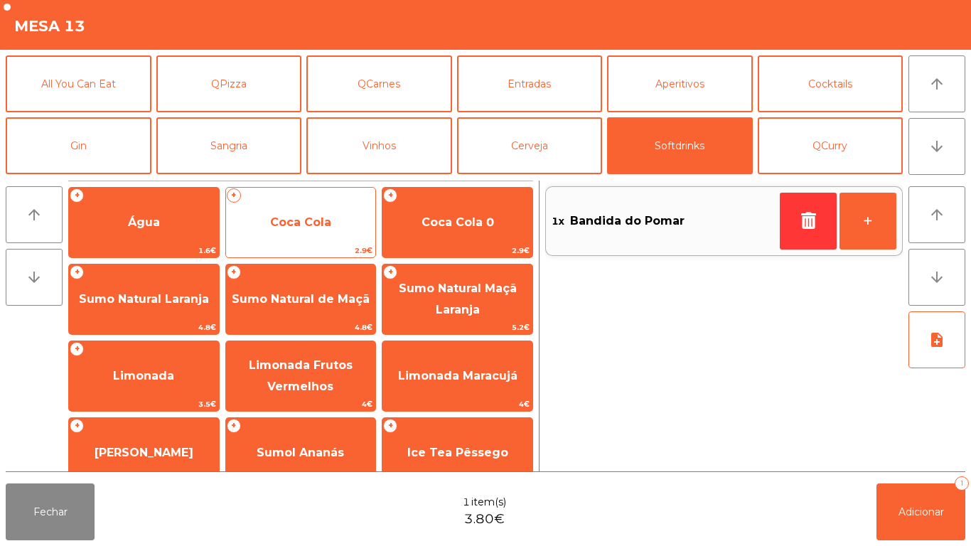
click at [310, 225] on span "Coca Cola" at bounding box center [300, 222] width 61 height 14
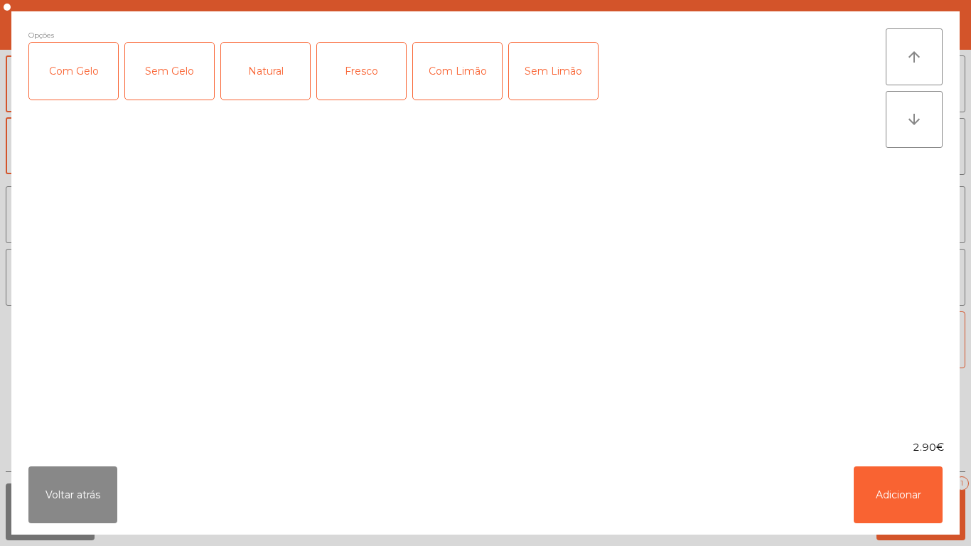
click at [107, 77] on div "Com Gelo" at bounding box center [73, 71] width 89 height 57
click at [916, 486] on button "Adicionar" at bounding box center [898, 495] width 89 height 57
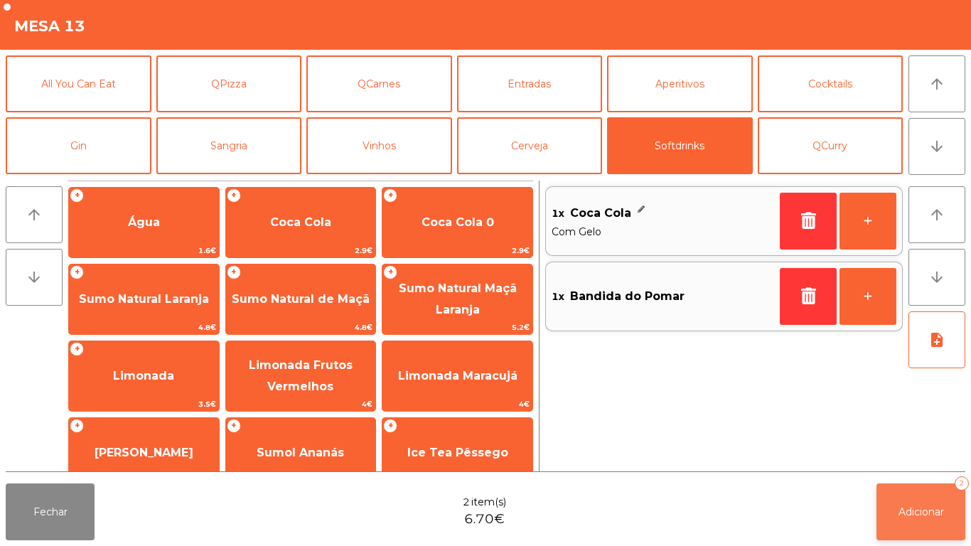
click at [924, 499] on button "Adicionar 2" at bounding box center [921, 512] width 89 height 57
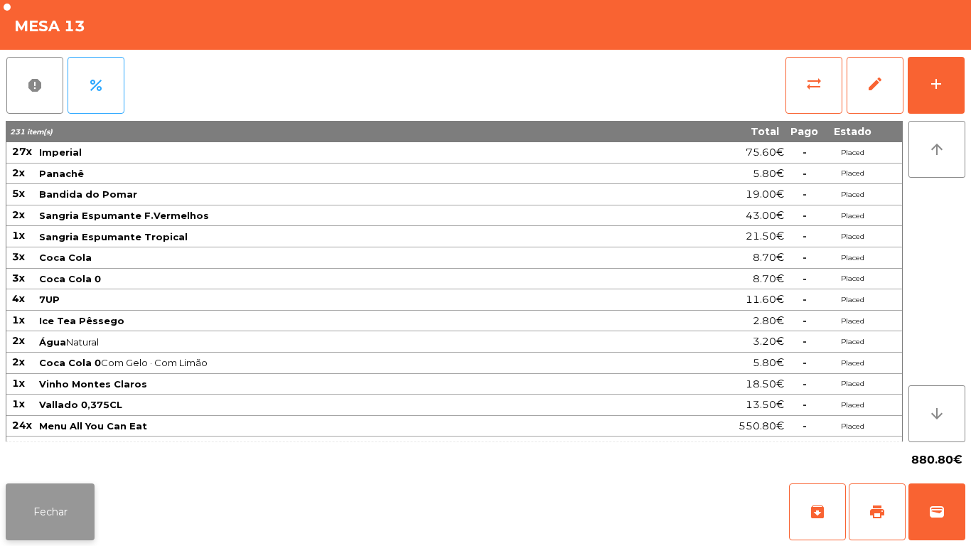
click at [77, 504] on button "Fechar" at bounding box center [50, 512] width 89 height 57
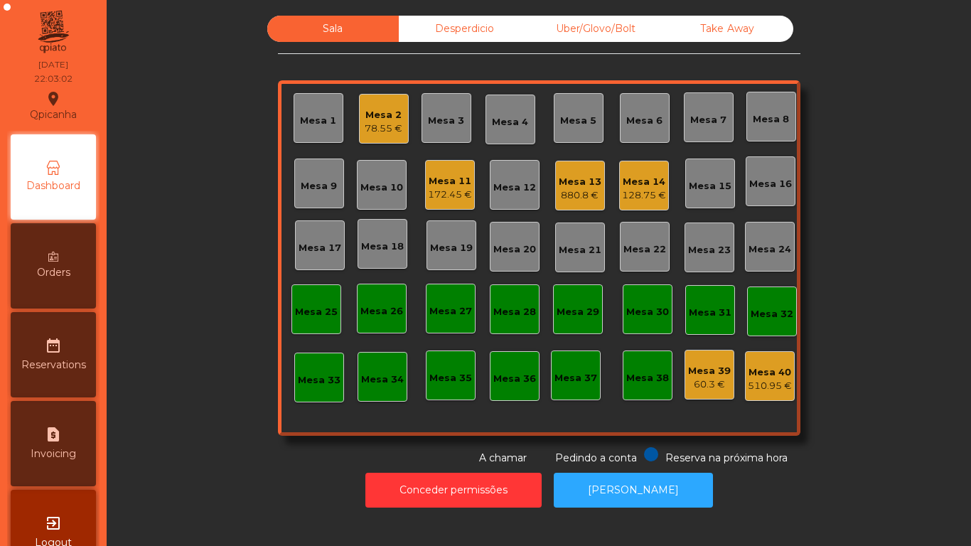
click at [209, 515] on div "Sala Desperdicio Uber/Glovo/Bolt Take Away Mesa 1 Mesa 2 78.55 € Mesa 3 Mesa 4 …" at bounding box center [539, 273] width 865 height 546
click at [462, 486] on button "Conceder permissões" at bounding box center [454, 490] width 176 height 35
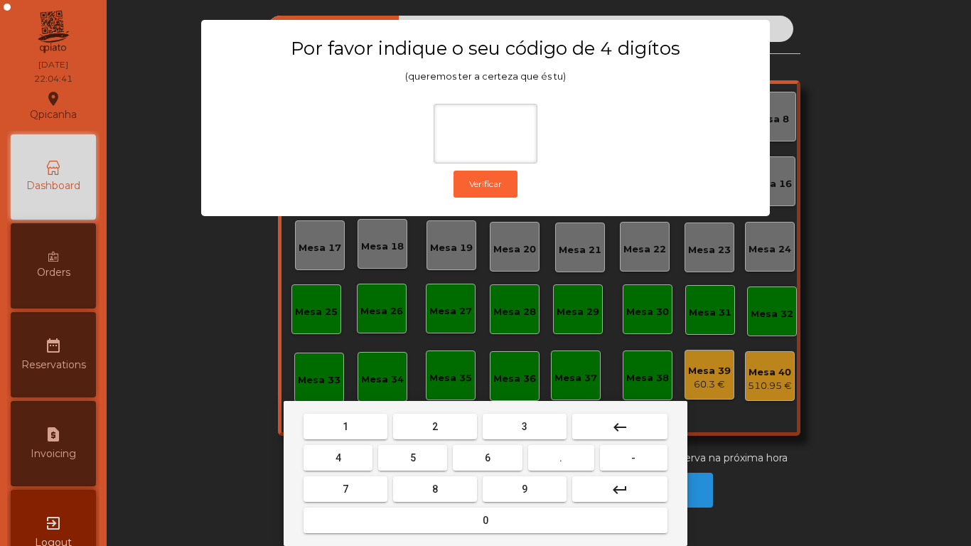
click at [358, 439] on button "1" at bounding box center [346, 427] width 84 height 26
click at [516, 489] on button "9" at bounding box center [525, 489] width 84 height 26
click at [350, 457] on button "4" at bounding box center [338, 458] width 69 height 26
click at [479, 545] on div "1 2 3 keyboard_backspace 4 5 6 . - 7 8 9 keyboard_return 0" at bounding box center [486, 473] width 404 height 145
click at [453, 545] on div "1 2 3 keyboard_backspace 4 5 6 . - 7 8 9 keyboard_return 0" at bounding box center [486, 473] width 404 height 145
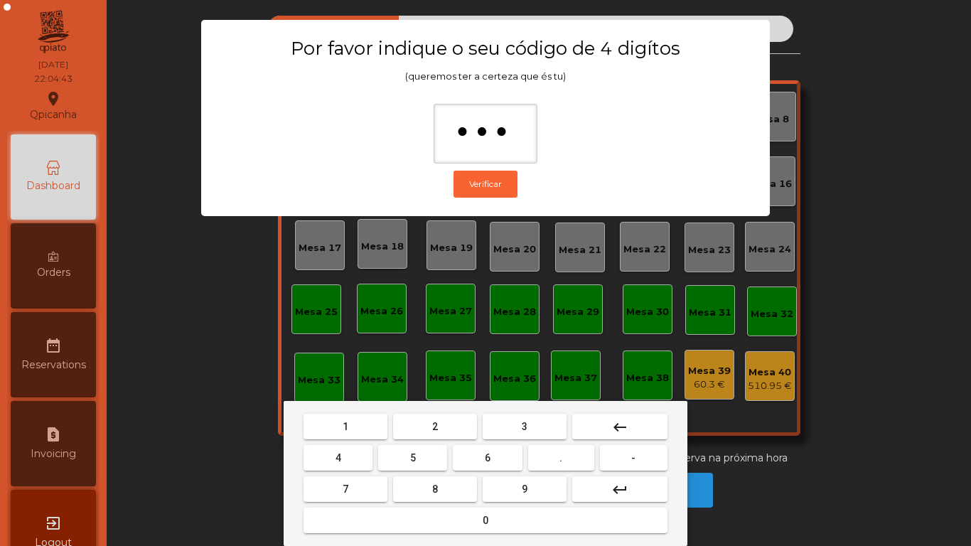
click at [456, 525] on button "0" at bounding box center [486, 521] width 364 height 26
type input "****"
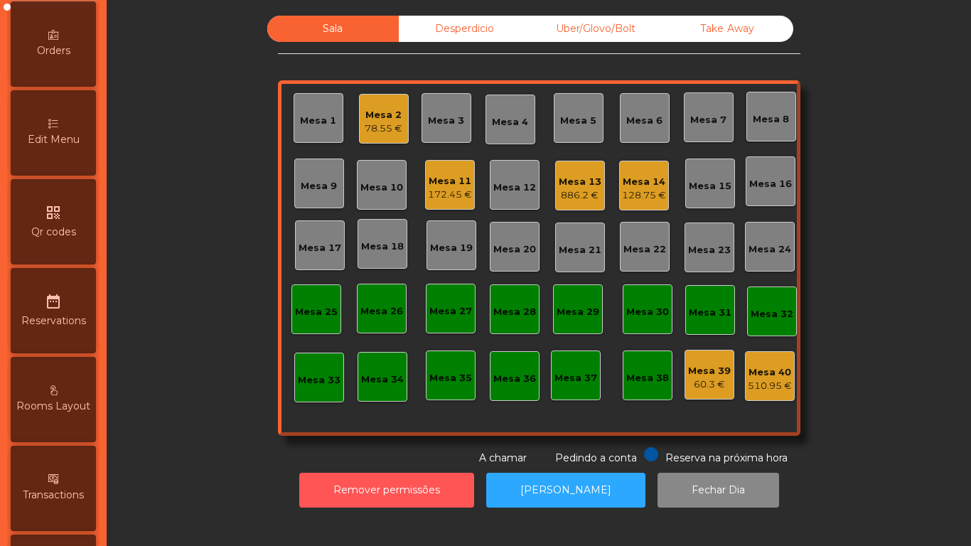
scroll to position [662, 0]
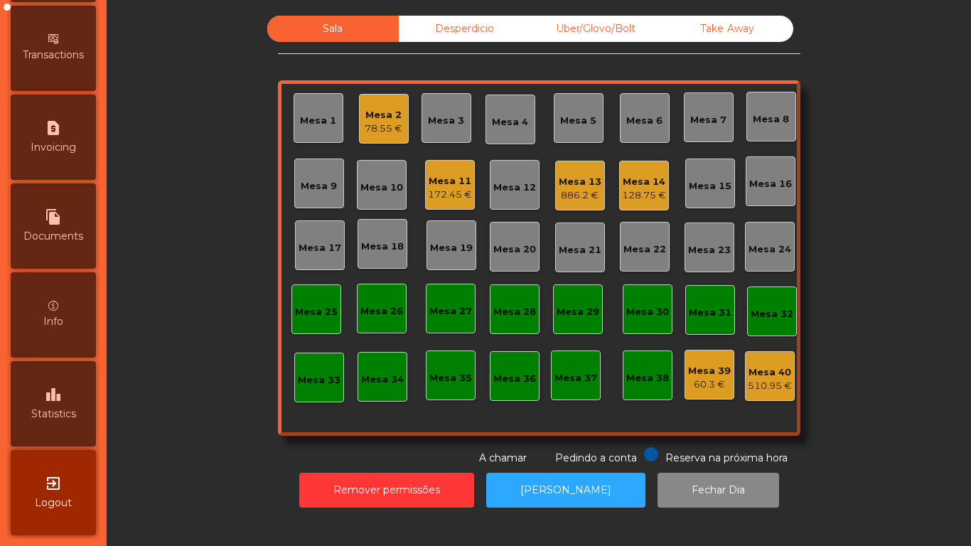
click at [85, 400] on div "leaderboard Statistics" at bounding box center [53, 403] width 85 height 85
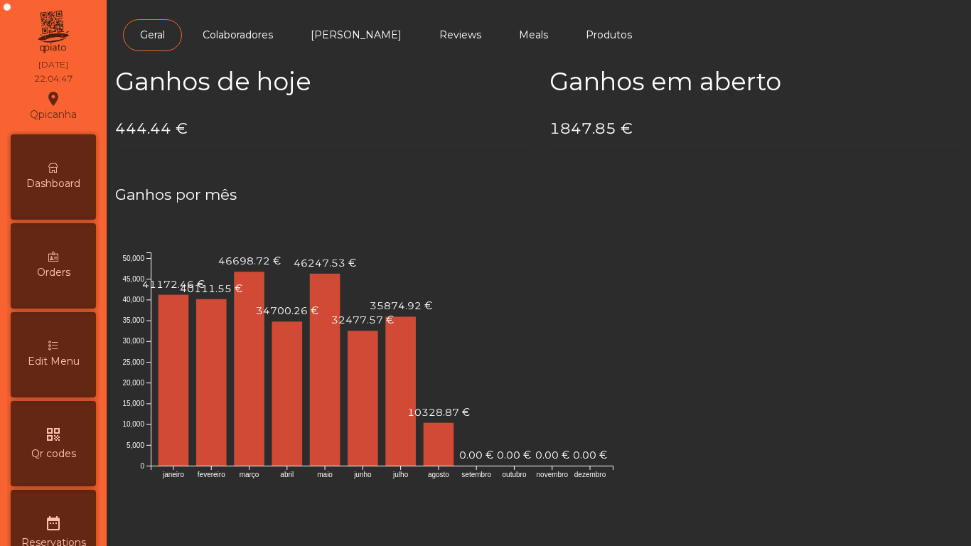
click at [50, 168] on div "Dashboard" at bounding box center [53, 176] width 85 height 85
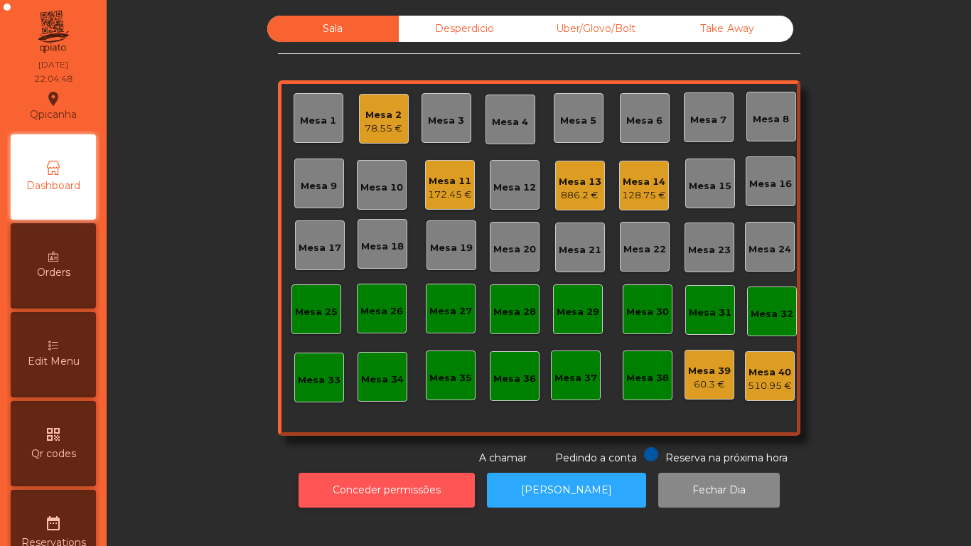
click at [375, 489] on button "Conceder permissões" at bounding box center [387, 490] width 176 height 35
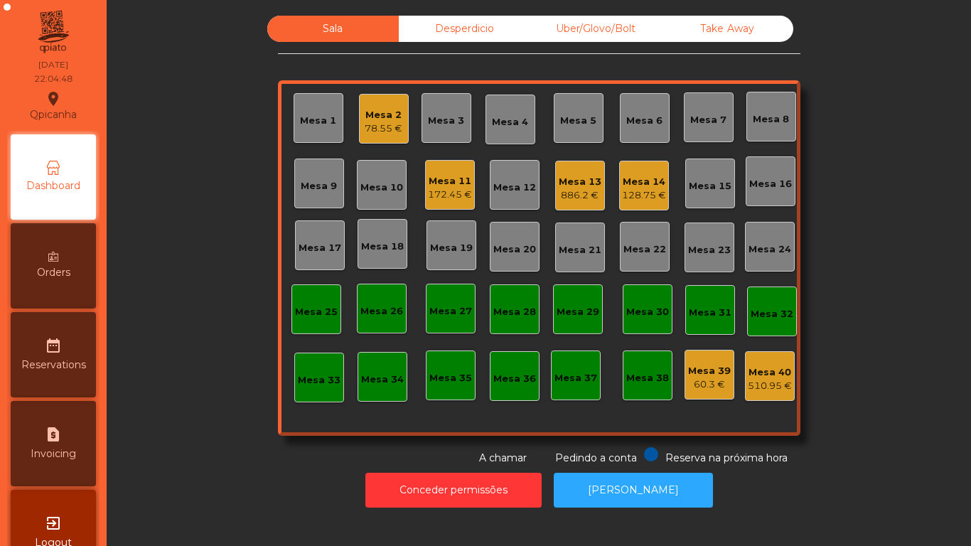
click at [231, 430] on div "Sala Desperdicio Uber/Glovo/Bolt Take Away Mesa 1 Mesa 2 78.55 € Mesa 3 Mesa 4 …" at bounding box center [539, 241] width 826 height 450
click at [444, 191] on div "172.45 €" at bounding box center [450, 195] width 44 height 14
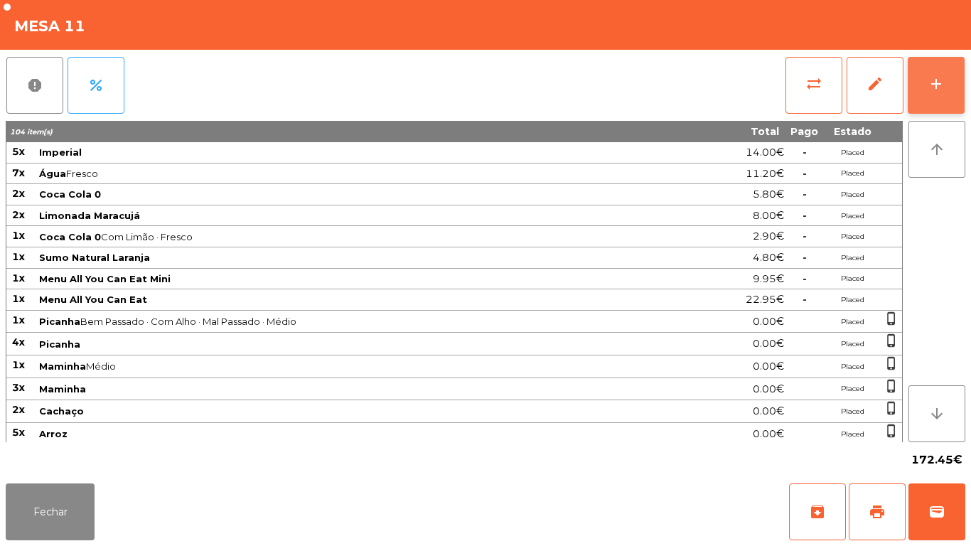
click at [948, 83] on button "add" at bounding box center [936, 85] width 57 height 57
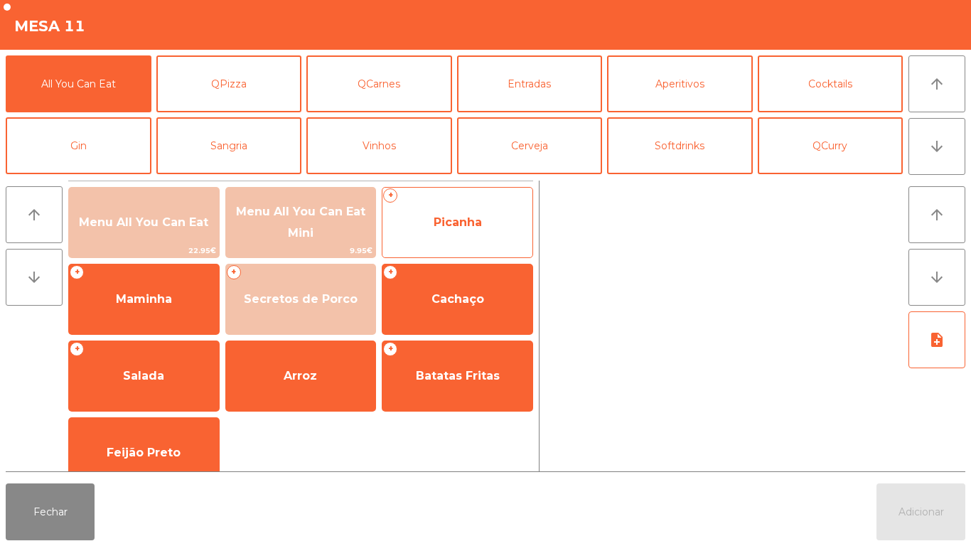
click at [479, 224] on span "Picanha" at bounding box center [458, 222] width 48 height 14
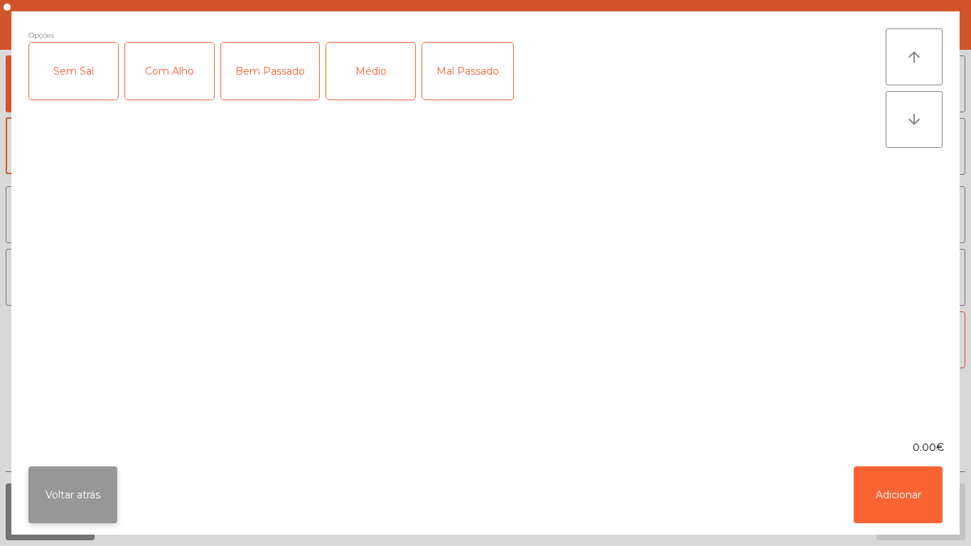
click at [75, 477] on button "Voltar atrás" at bounding box center [72, 495] width 89 height 57
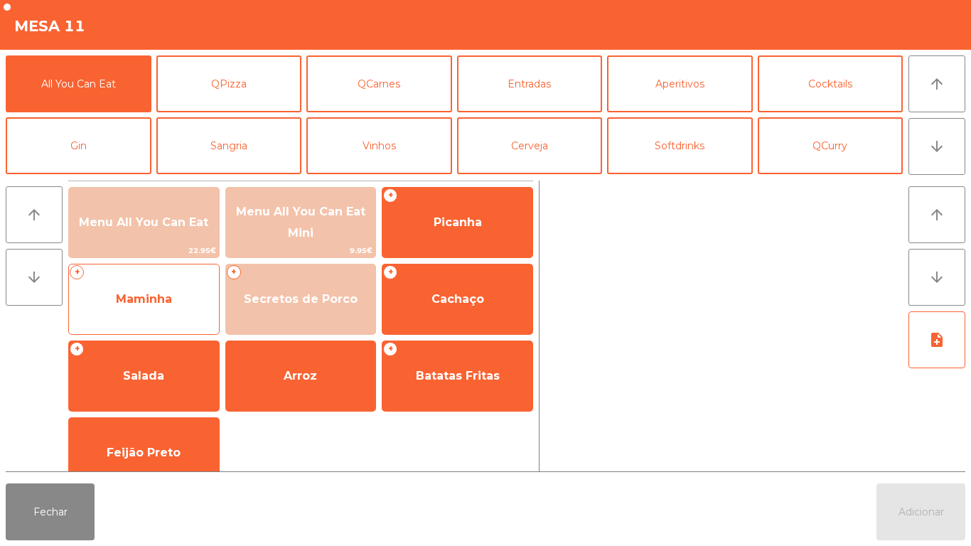
click at [154, 311] on span "Maminha" at bounding box center [144, 299] width 150 height 38
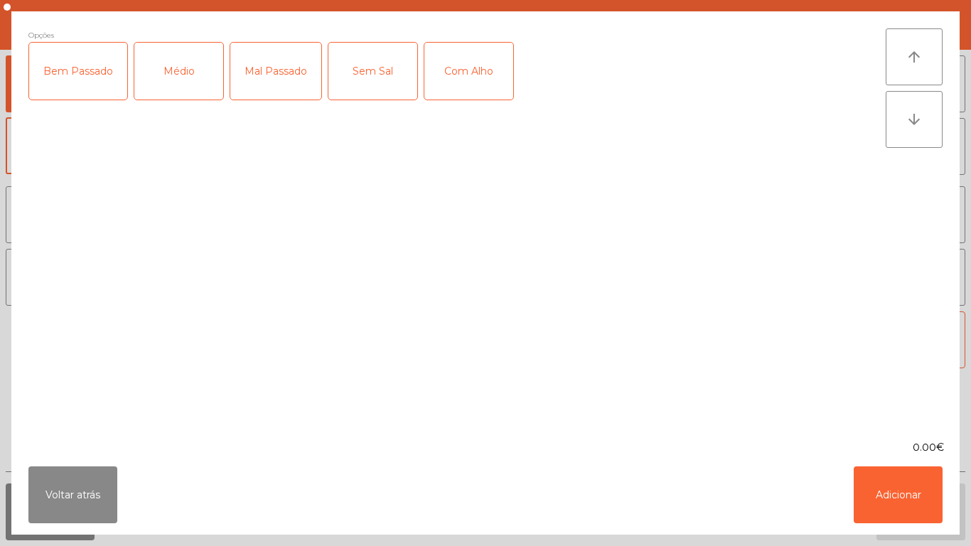
click at [182, 66] on div "Médio" at bounding box center [178, 71] width 89 height 57
click at [885, 511] on button "Adicionar" at bounding box center [898, 495] width 89 height 57
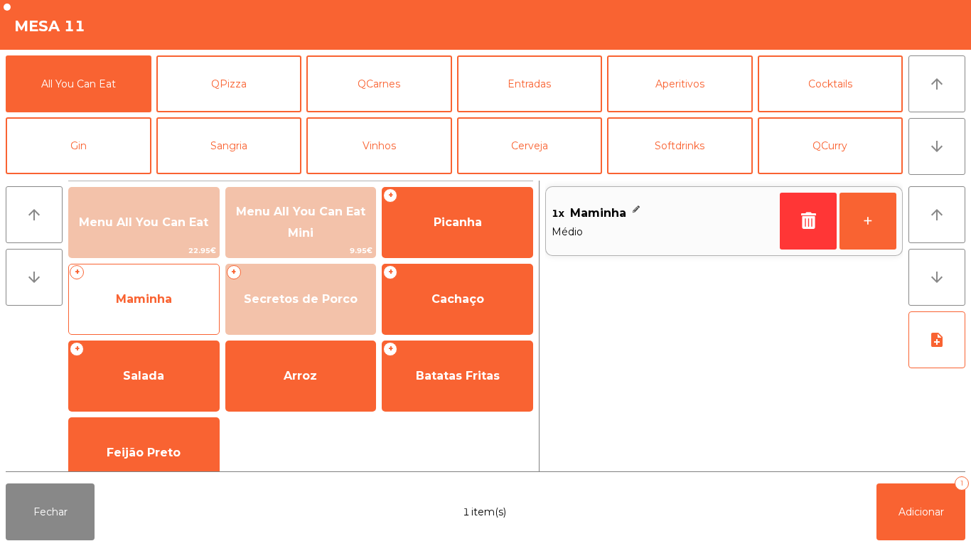
click at [156, 279] on div "+ Maminha" at bounding box center [143, 299] width 151 height 71
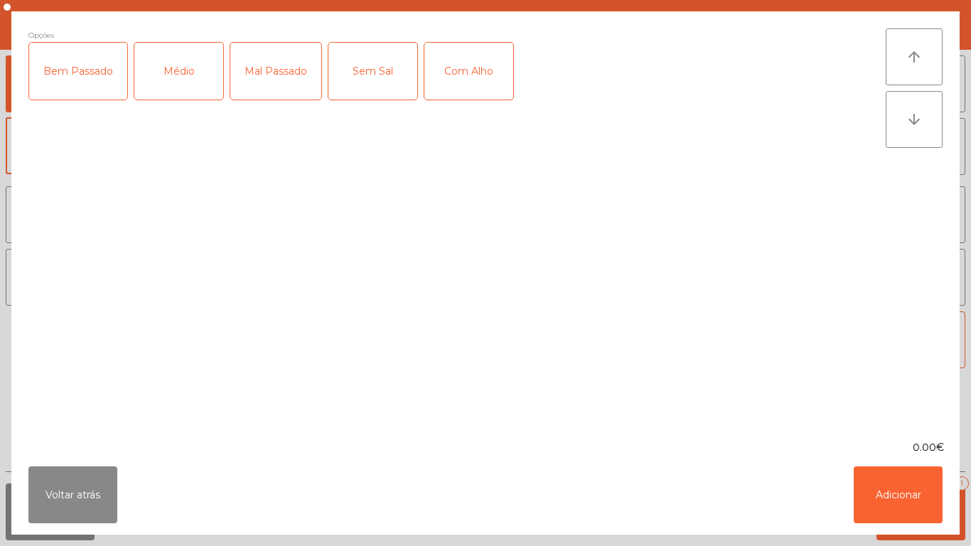
click at [81, 77] on div "Bem Passado" at bounding box center [78, 71] width 98 height 57
click at [908, 487] on button "Adicionar" at bounding box center [898, 495] width 89 height 57
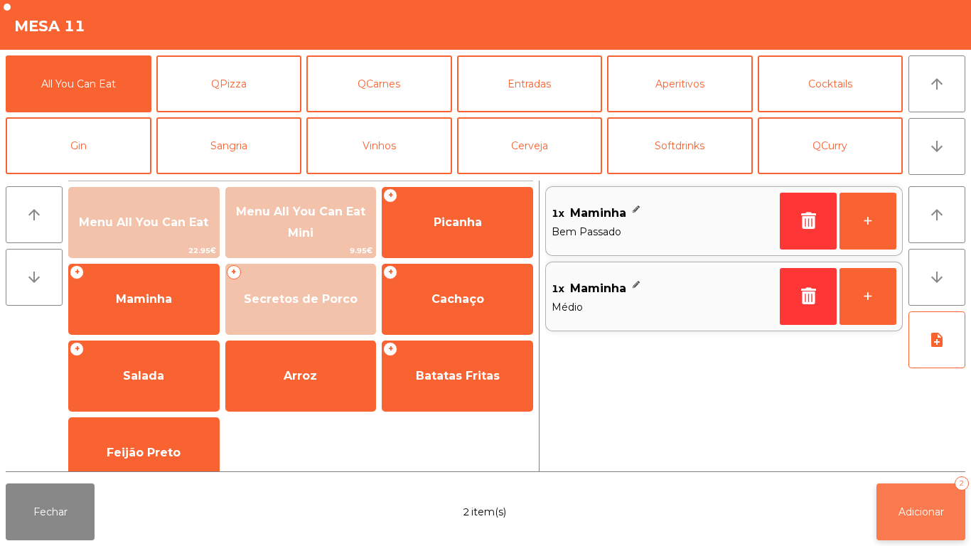
click at [915, 508] on span "Adicionar" at bounding box center [922, 512] width 46 height 13
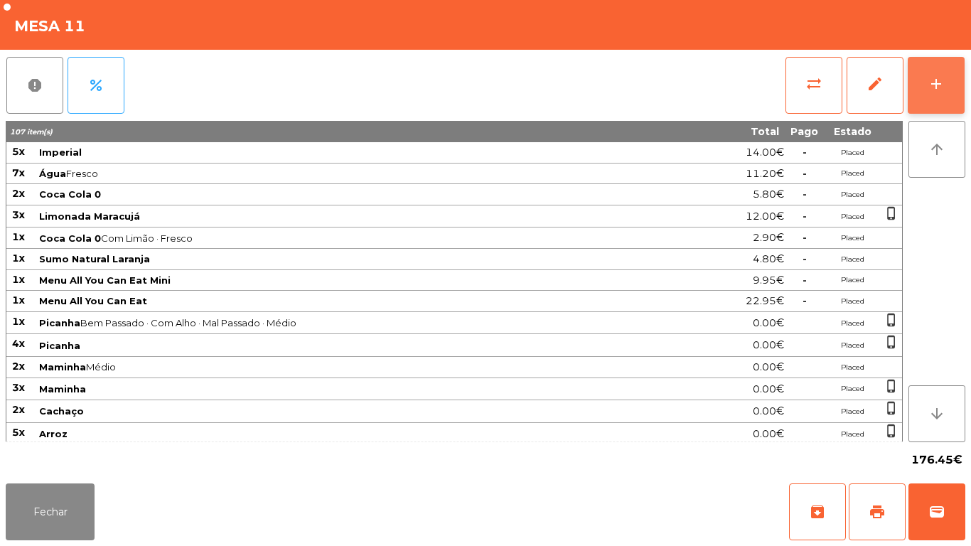
click at [916, 75] on button "add" at bounding box center [936, 85] width 57 height 57
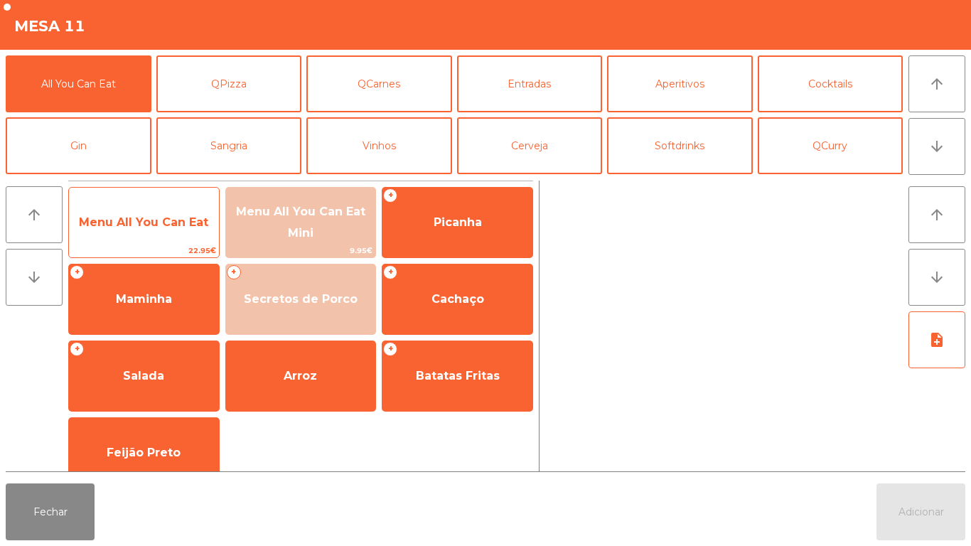
click at [149, 233] on span "Menu All You Can Eat" at bounding box center [144, 222] width 150 height 38
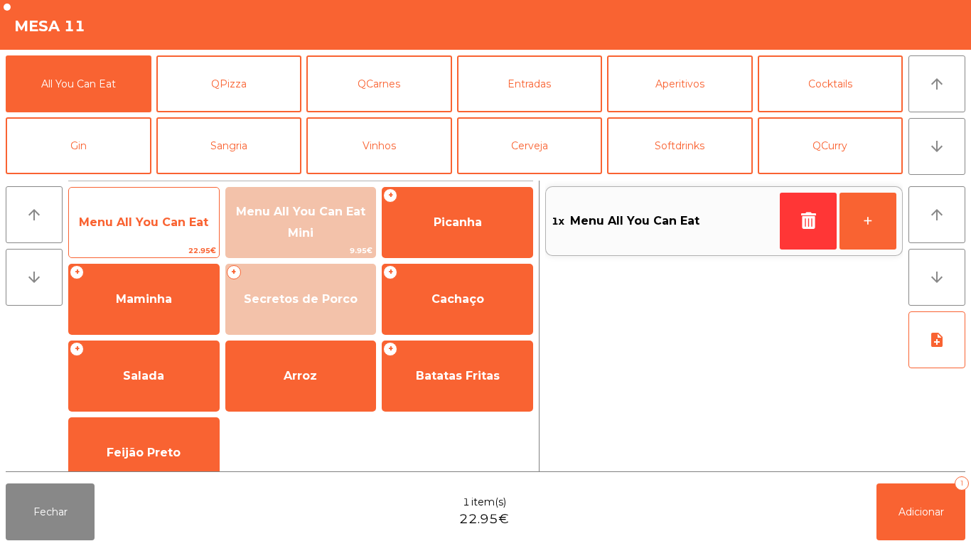
click at [145, 225] on span "Menu All You Can Eat" at bounding box center [143, 222] width 129 height 14
click at [149, 221] on span "Menu All You Can Eat" at bounding box center [143, 222] width 129 height 14
click at [149, 238] on span "Menu All You Can Eat" at bounding box center [144, 222] width 150 height 38
click at [147, 243] on div "Menu All You Can Eat 22.95€" at bounding box center [143, 222] width 151 height 71
click at [139, 245] on span "22.95€" at bounding box center [144, 251] width 150 height 14
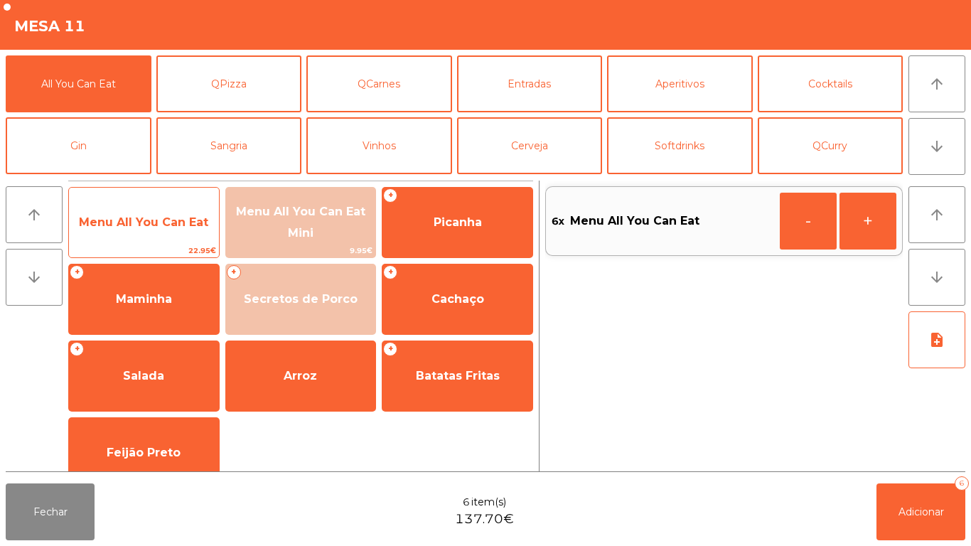
click at [142, 240] on span "Menu All You Can Eat" at bounding box center [144, 222] width 150 height 38
click at [144, 240] on span "Menu All You Can Eat" at bounding box center [144, 222] width 150 height 38
click at [144, 243] on div "Menu All You Can Eat 22.95€" at bounding box center [143, 222] width 151 height 71
click at [142, 242] on span "Menu All You Can Eat" at bounding box center [144, 222] width 150 height 38
click at [142, 241] on span "Menu All You Can Eat" at bounding box center [144, 222] width 150 height 38
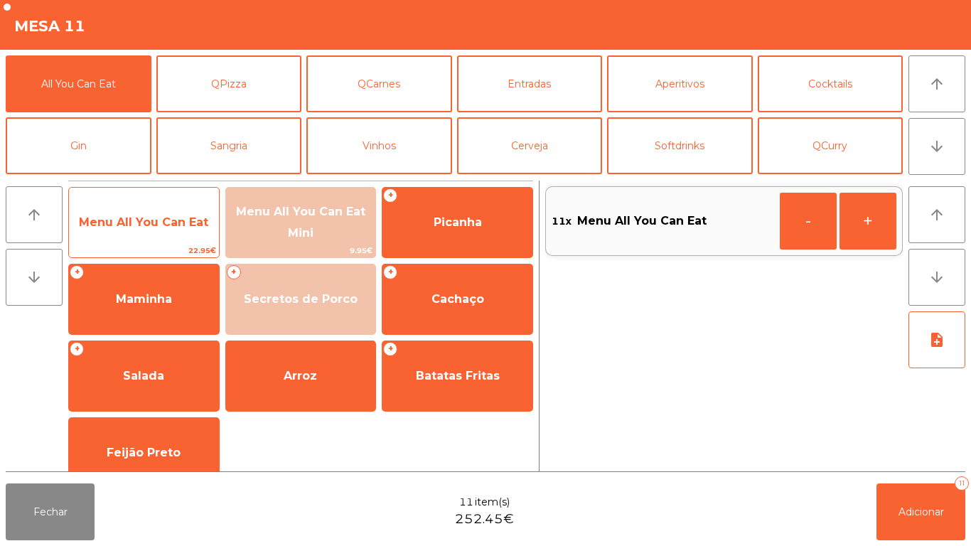
click at [147, 245] on span "22.95€" at bounding box center [144, 251] width 150 height 14
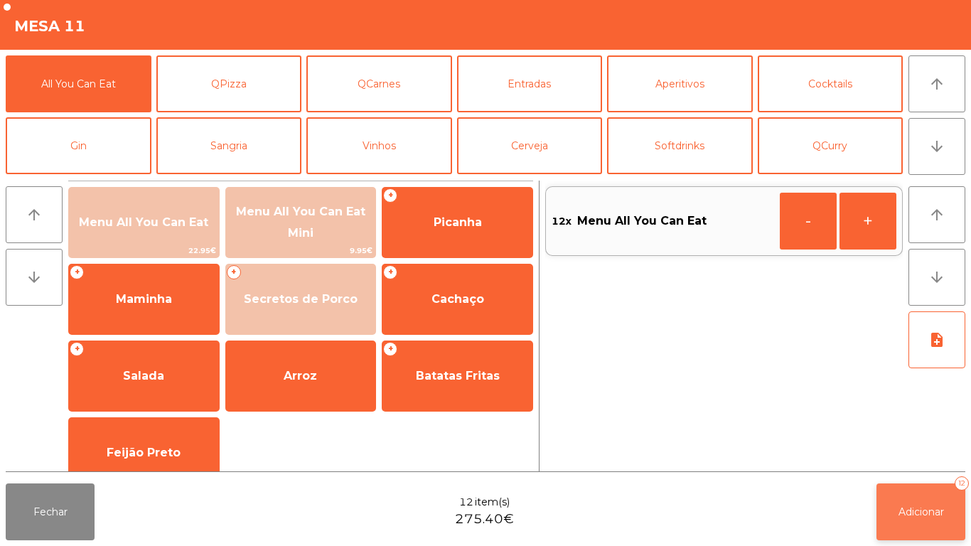
click at [920, 509] on span "Adicionar" at bounding box center [922, 512] width 46 height 13
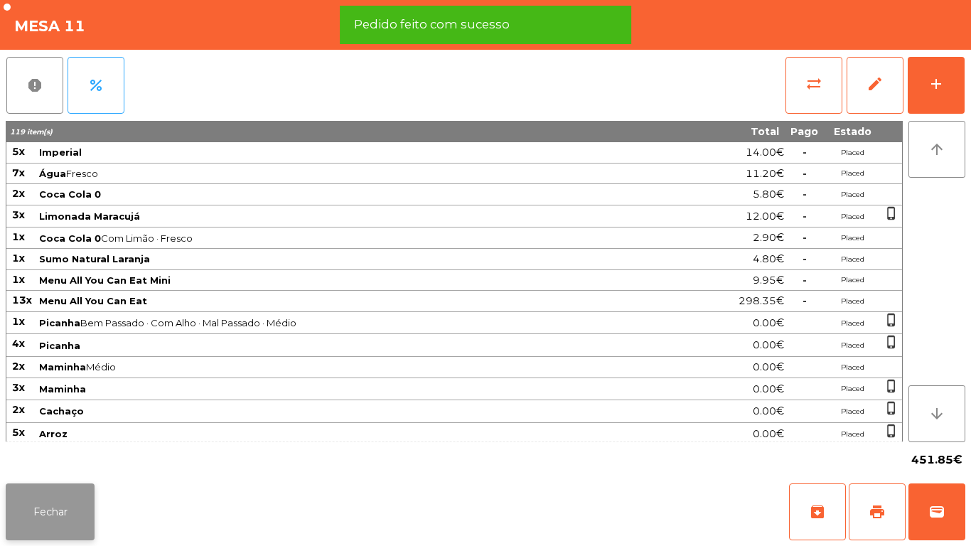
click at [49, 504] on button "Fechar" at bounding box center [50, 512] width 89 height 57
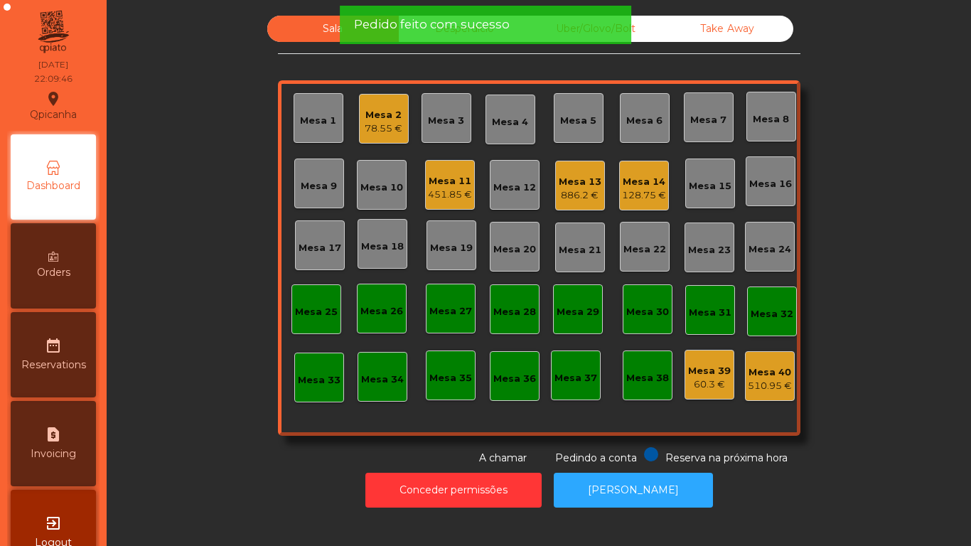
click at [644, 179] on div "Mesa 14" at bounding box center [644, 182] width 44 height 14
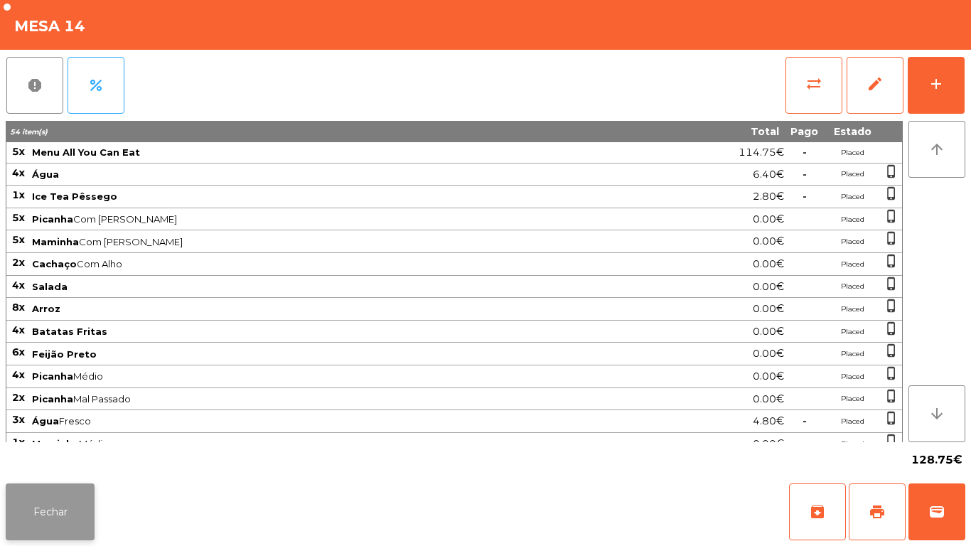
click at [46, 528] on button "Fechar" at bounding box center [50, 512] width 89 height 57
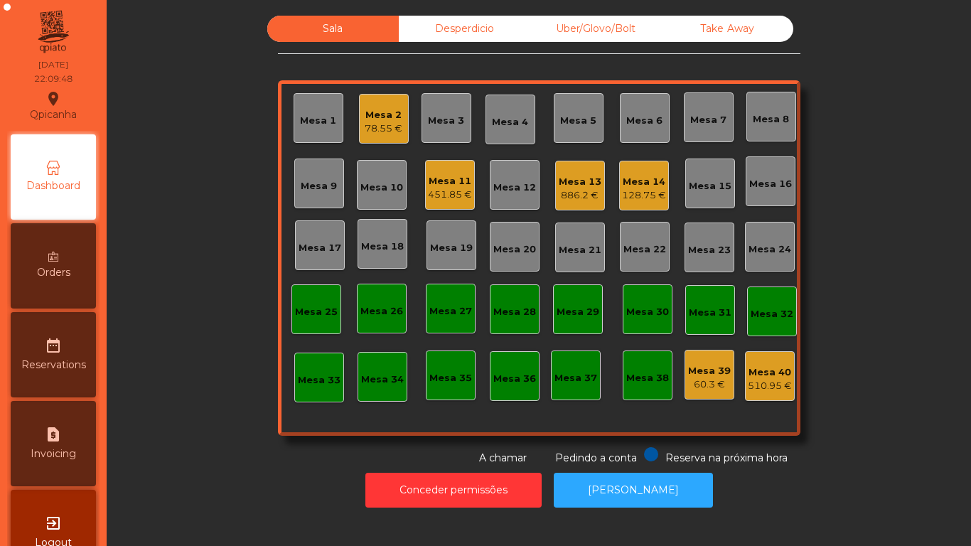
click at [584, 193] on div "886.2 €" at bounding box center [580, 195] width 43 height 14
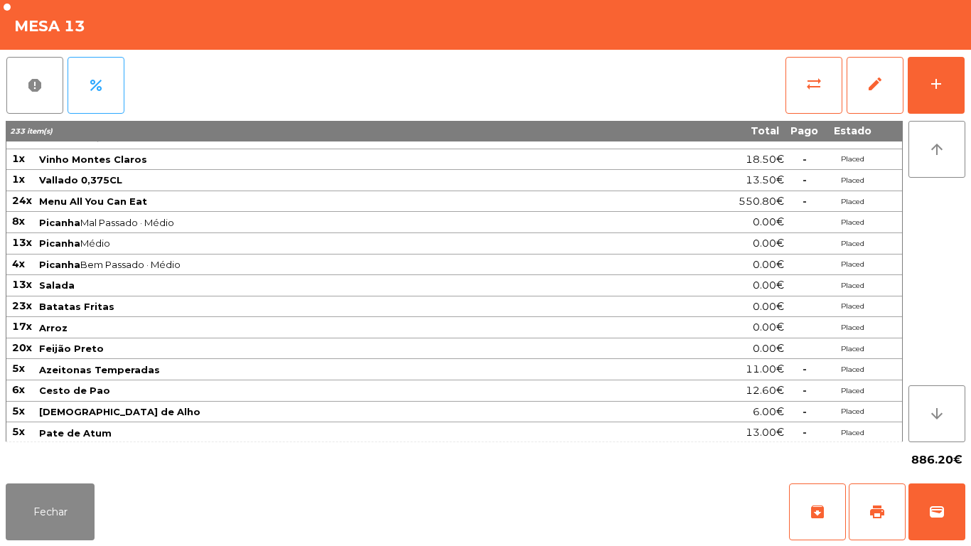
scroll to position [234, 0]
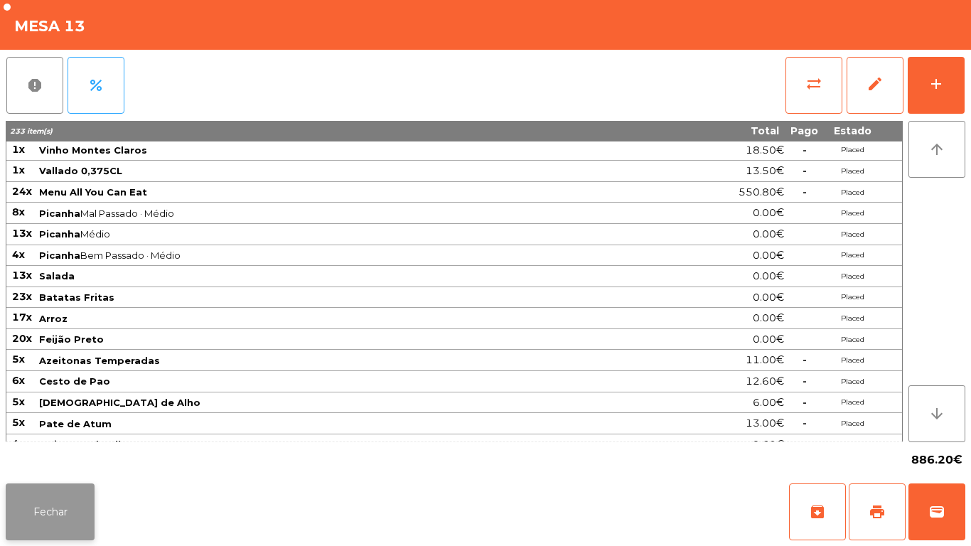
click at [41, 501] on button "Fechar" at bounding box center [50, 512] width 89 height 57
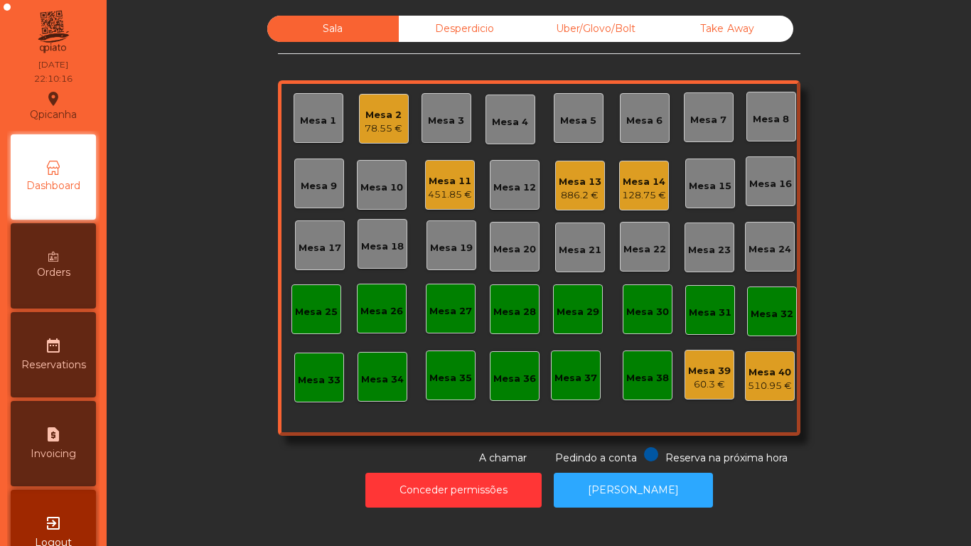
click at [457, 188] on div "451.85 €" at bounding box center [450, 195] width 44 height 14
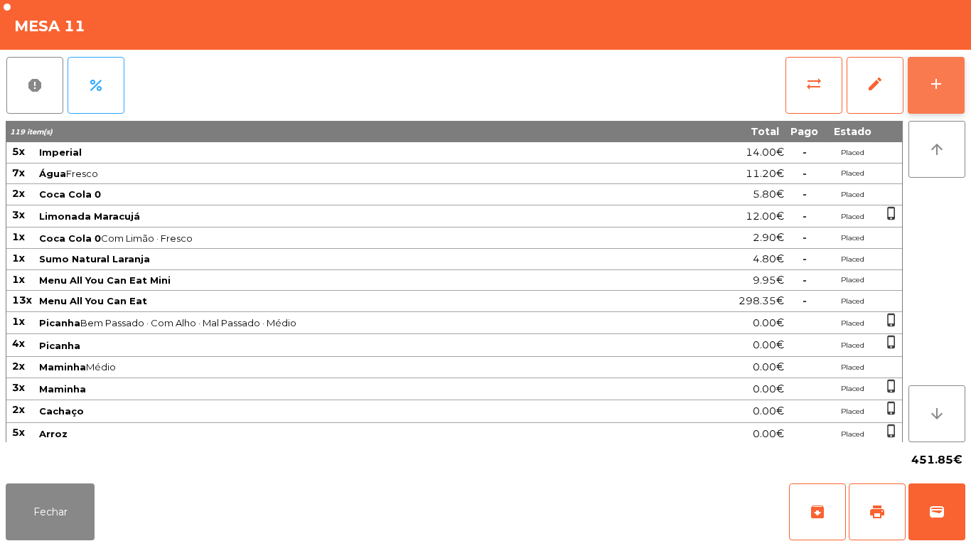
click at [927, 107] on button "add" at bounding box center [936, 85] width 57 height 57
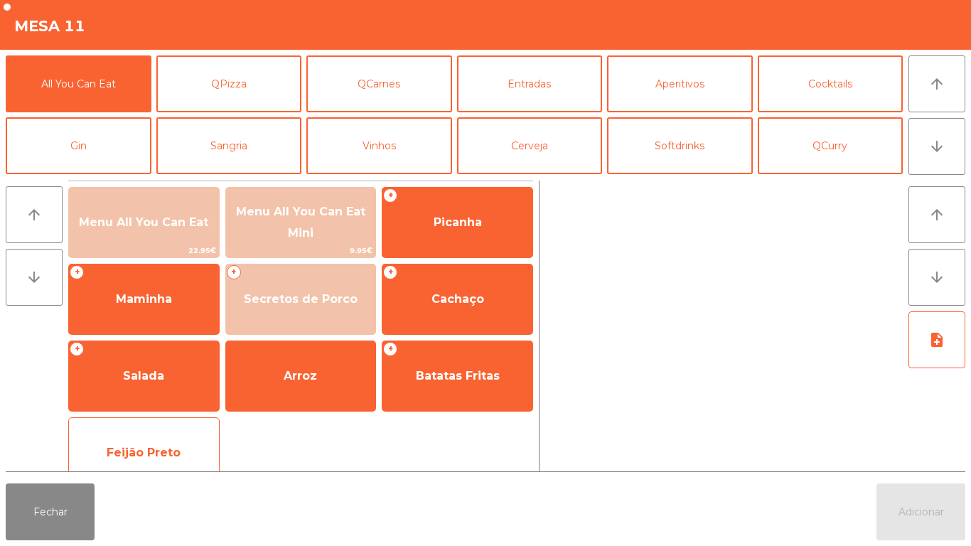
click at [183, 420] on div "Feijão Preto" at bounding box center [143, 452] width 151 height 71
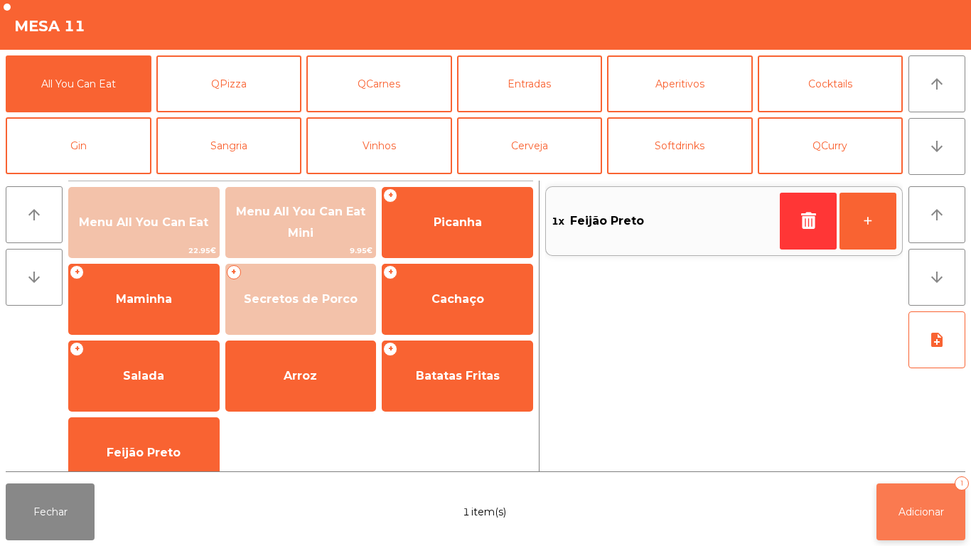
click at [925, 528] on button "Adicionar 1" at bounding box center [921, 512] width 89 height 57
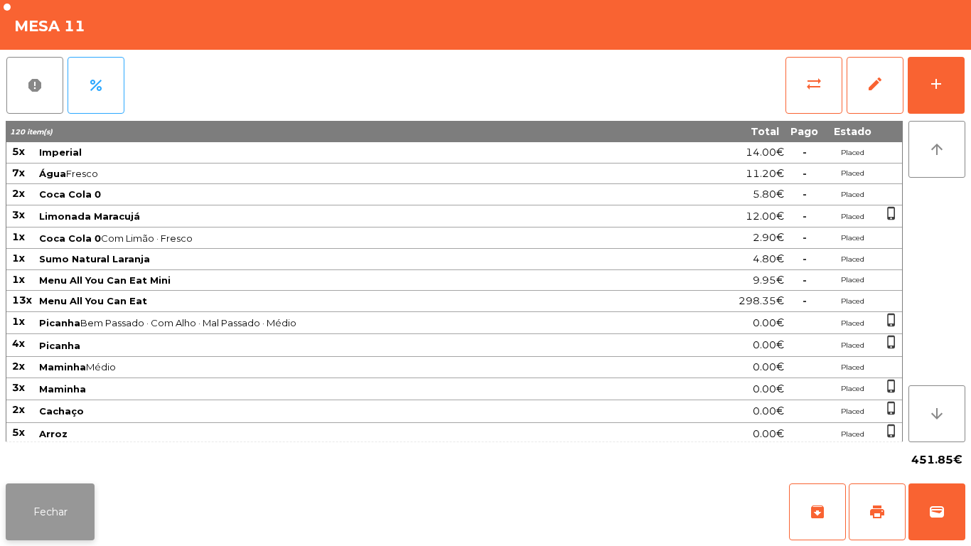
click at [53, 503] on button "Fechar" at bounding box center [50, 512] width 89 height 57
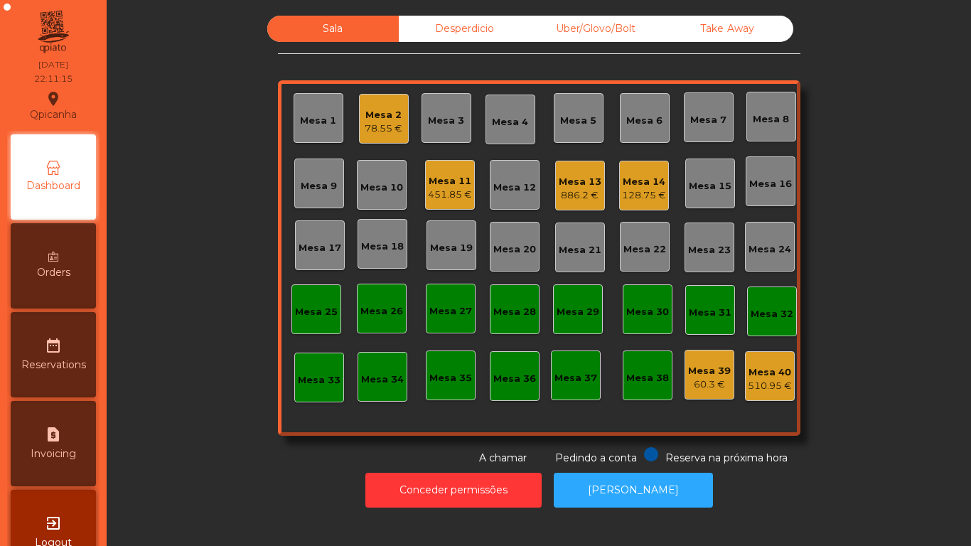
click at [385, 129] on div "78.55 €" at bounding box center [384, 129] width 38 height 14
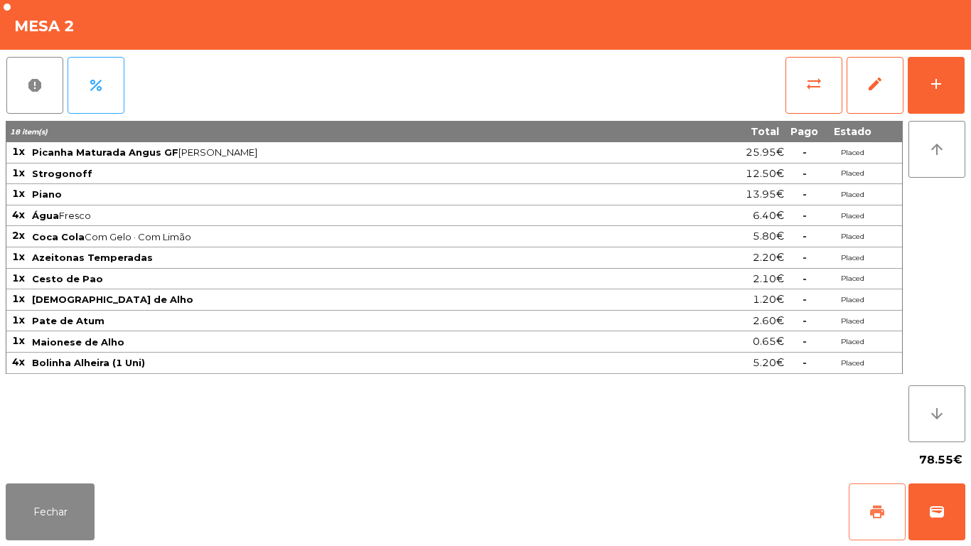
click at [876, 506] on span "print" at bounding box center [877, 512] width 17 height 17
click at [82, 514] on button "Fechar" at bounding box center [50, 512] width 89 height 57
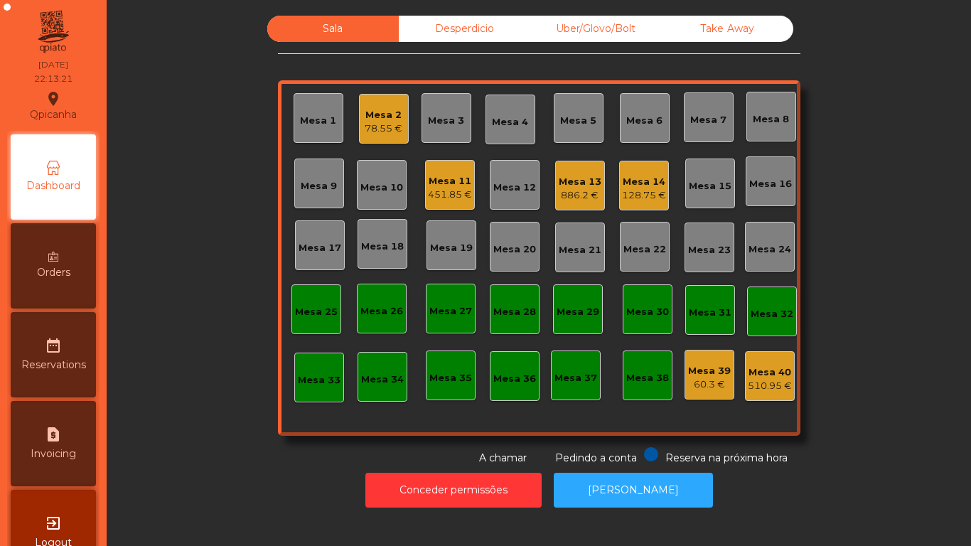
click at [381, 122] on div "78.55 €" at bounding box center [384, 129] width 38 height 14
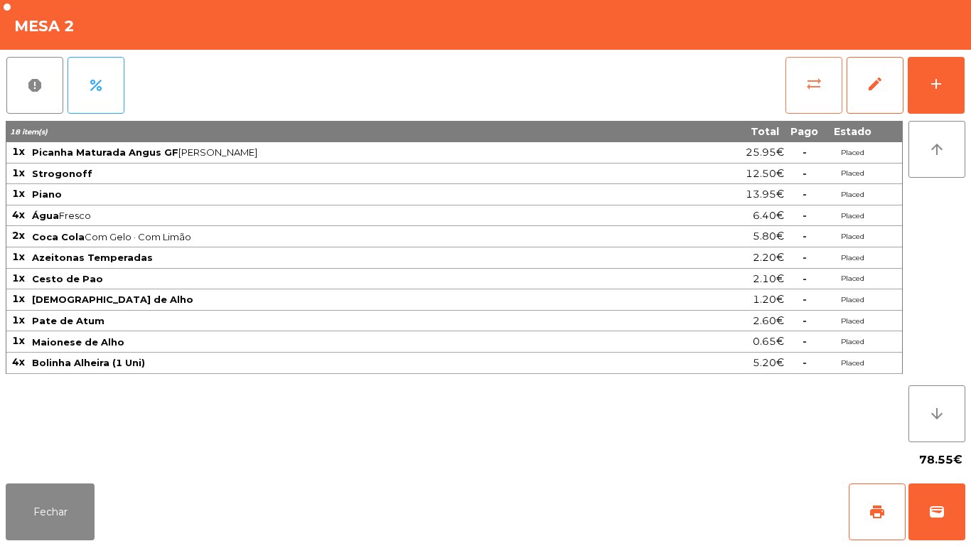
click at [806, 82] on span "sync_alt" at bounding box center [814, 83] width 17 height 17
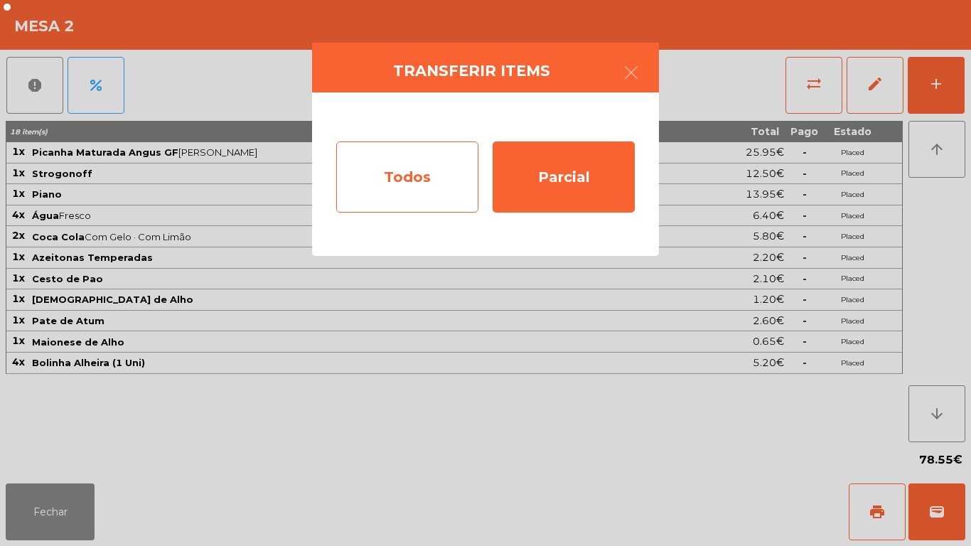
click at [408, 179] on div "Todos" at bounding box center [407, 177] width 142 height 71
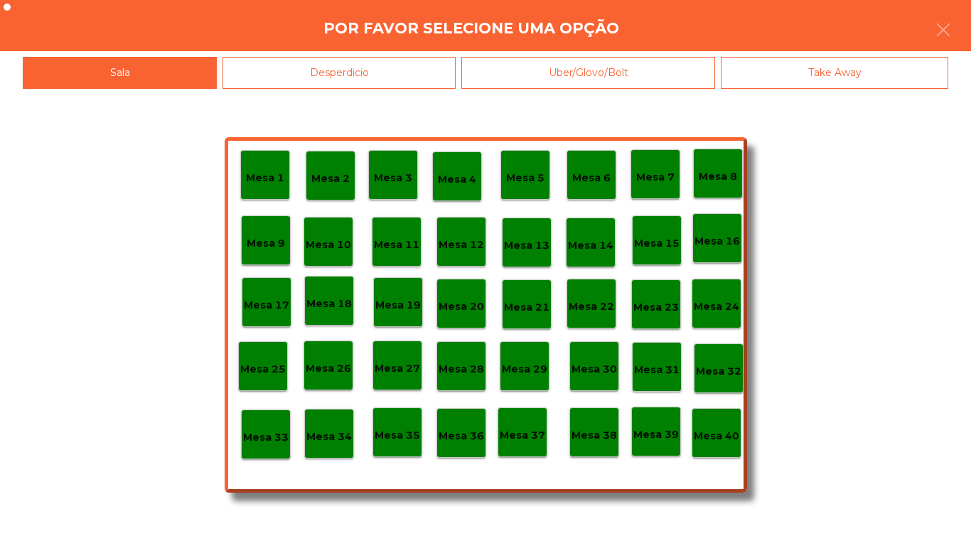
click at [730, 428] on p "Mesa 40" at bounding box center [717, 436] width 46 height 16
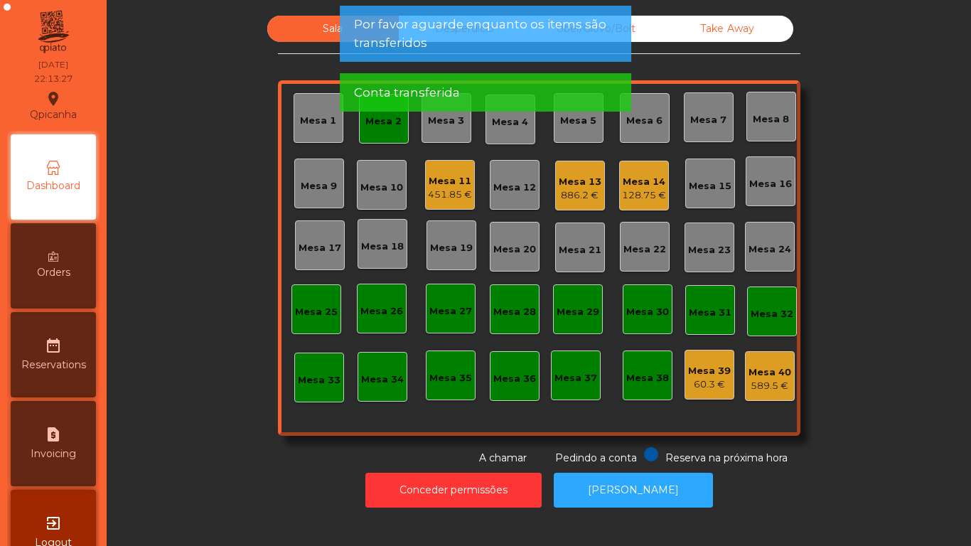
click at [375, 132] on div "Mesa 2" at bounding box center [384, 119] width 50 height 50
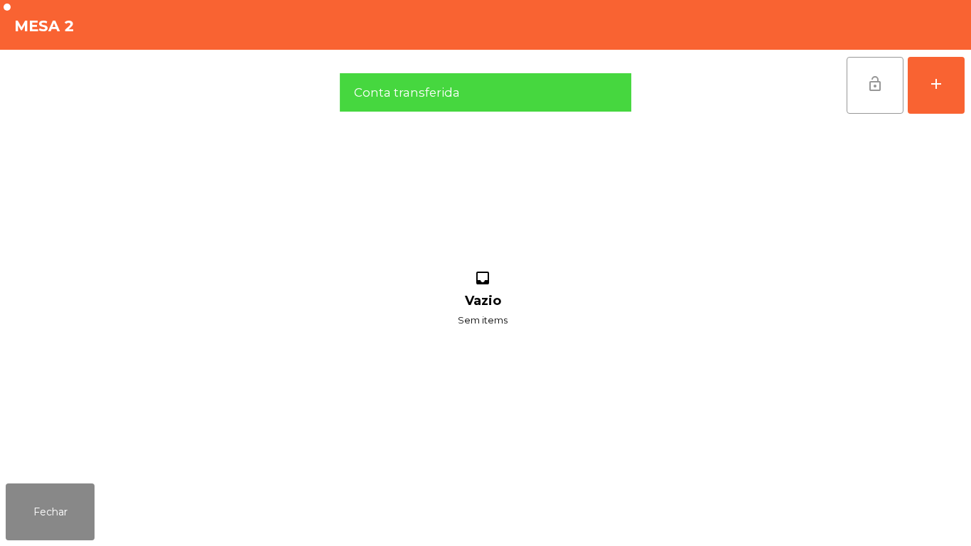
click at [863, 92] on button "lock_open" at bounding box center [875, 85] width 57 height 57
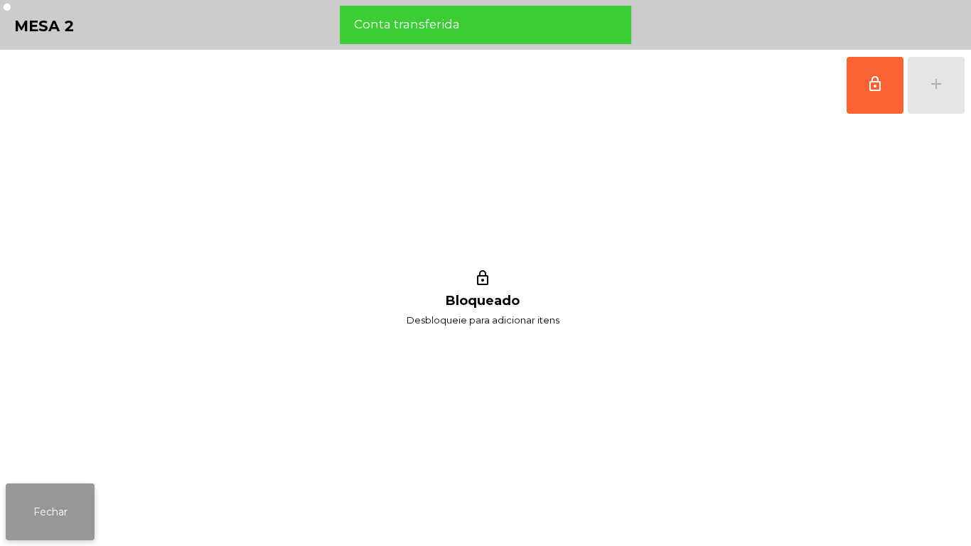
click at [54, 499] on button "Fechar" at bounding box center [50, 512] width 89 height 57
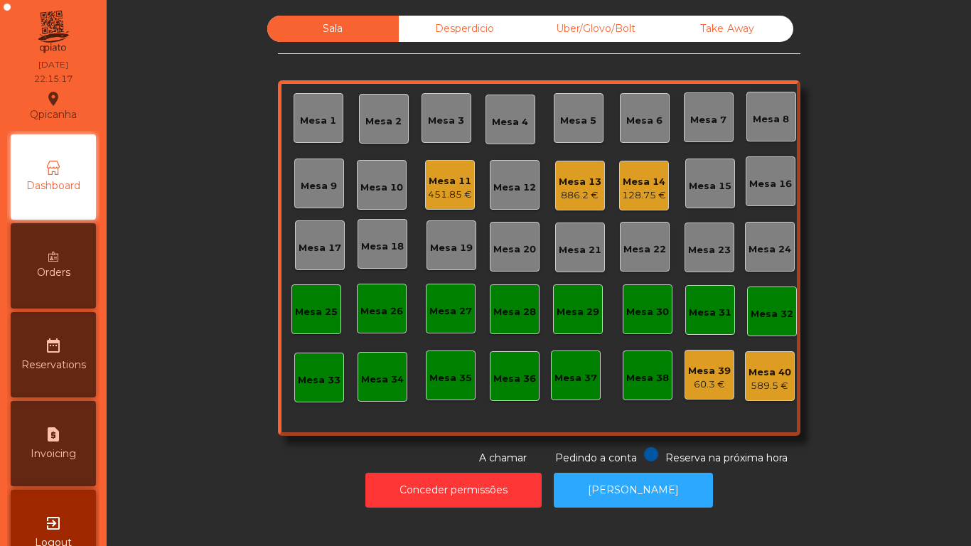
click at [430, 182] on div "Mesa 11" at bounding box center [450, 181] width 44 height 14
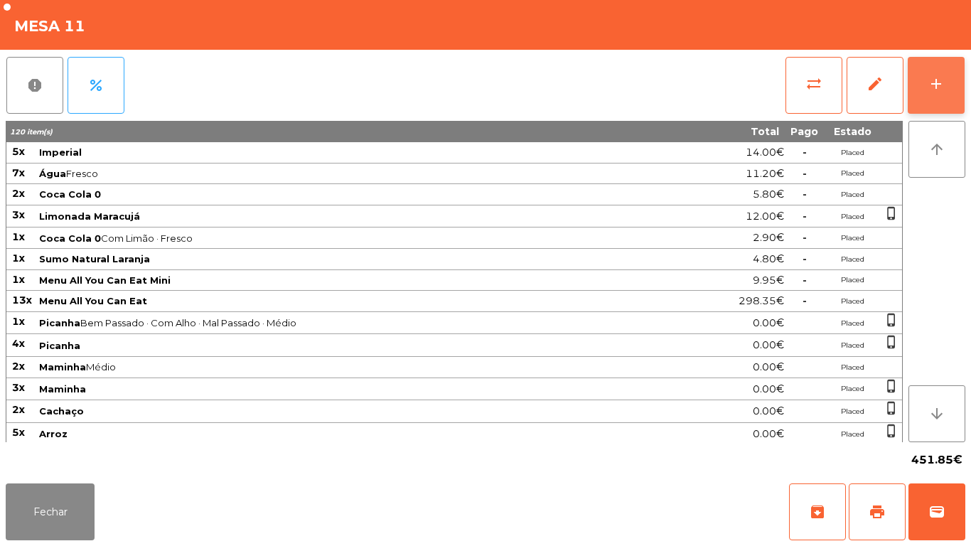
click at [929, 83] on div "add" at bounding box center [936, 83] width 17 height 17
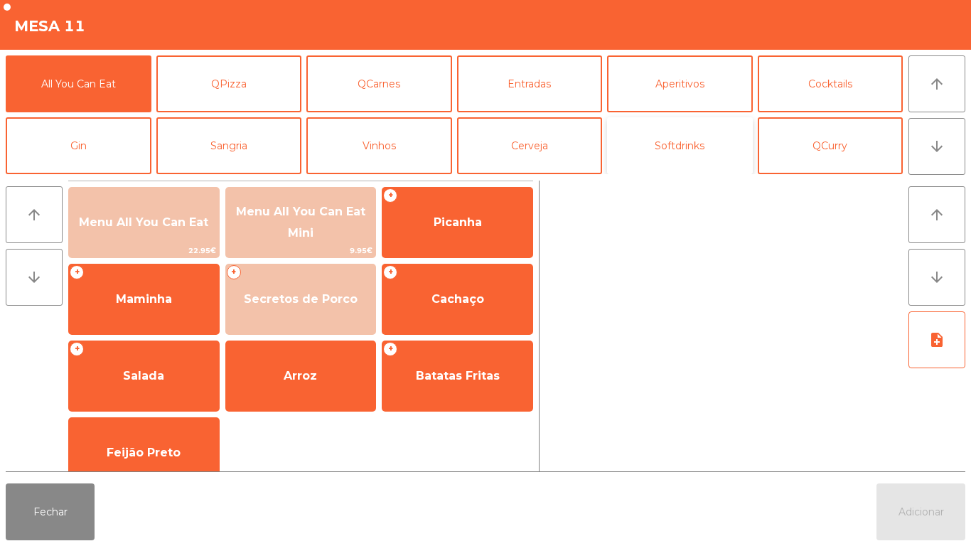
click at [668, 158] on button "Softdrinks" at bounding box center [680, 145] width 146 height 57
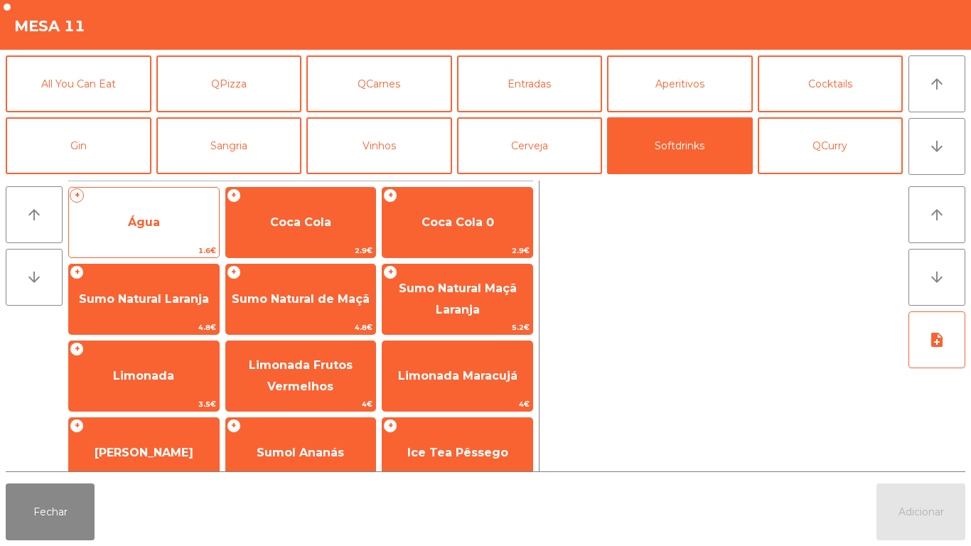
click at [158, 211] on span "Água" at bounding box center [144, 222] width 150 height 38
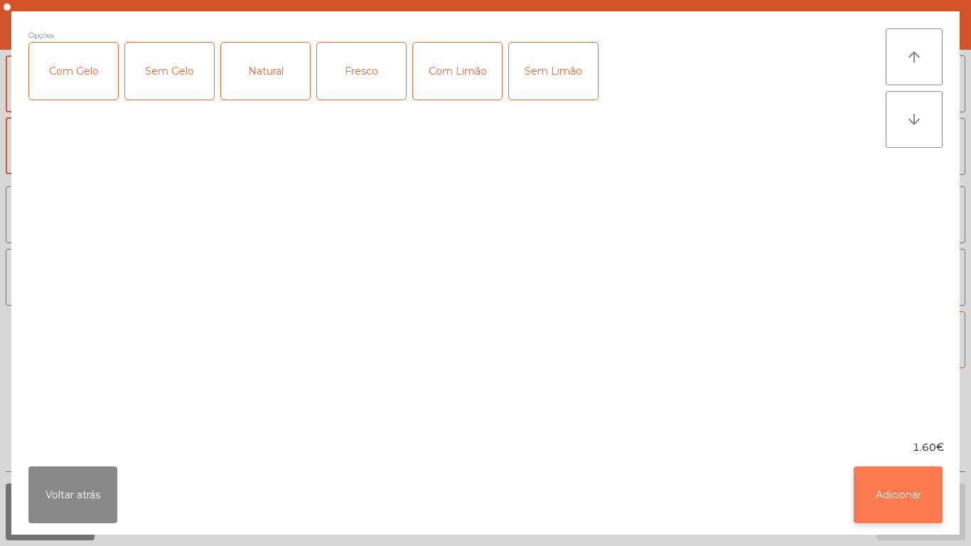
click at [895, 486] on button "Adicionar" at bounding box center [898, 495] width 89 height 57
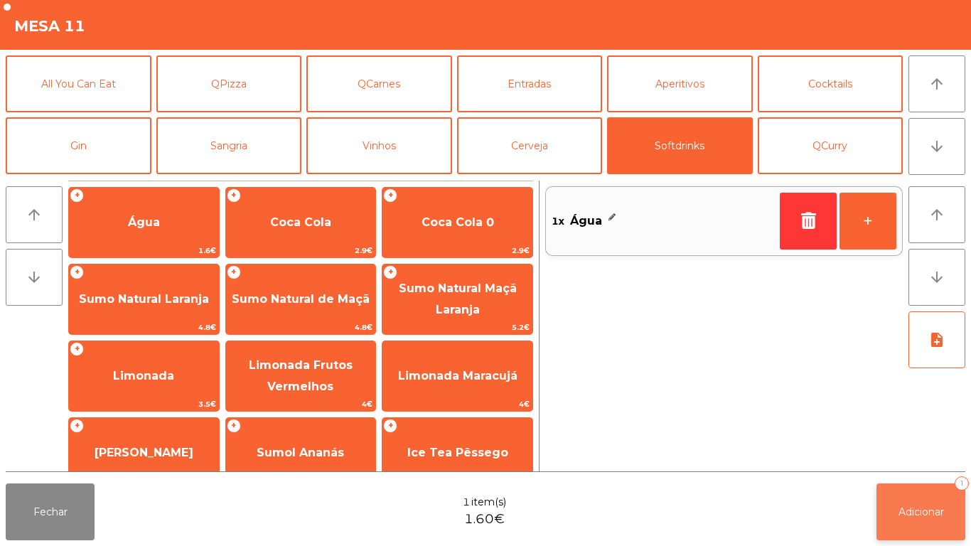
click at [923, 502] on button "Adicionar 1" at bounding box center [921, 512] width 89 height 57
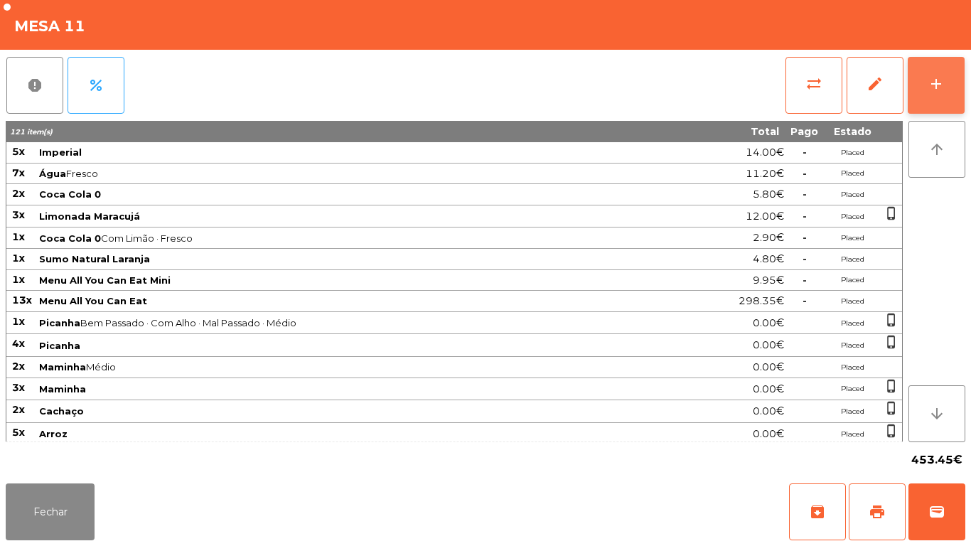
click at [933, 59] on button "add" at bounding box center [936, 85] width 57 height 57
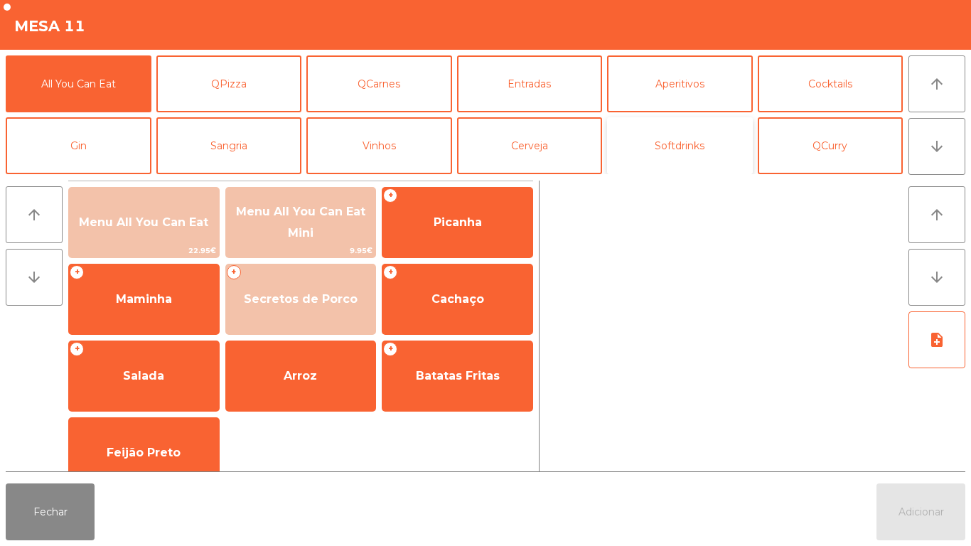
click at [680, 154] on button "Softdrinks" at bounding box center [680, 145] width 146 height 57
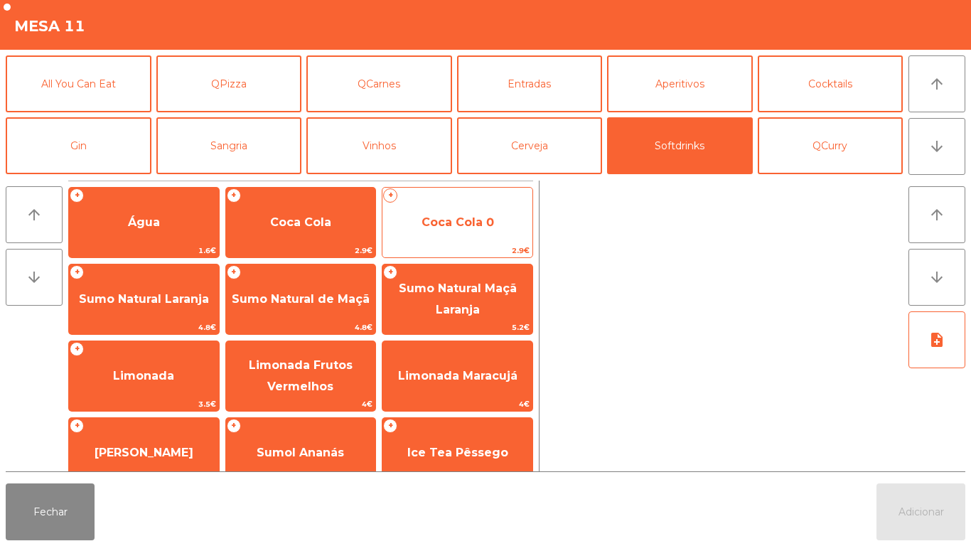
click at [442, 227] on span "Coca Cola 0" at bounding box center [458, 222] width 73 height 14
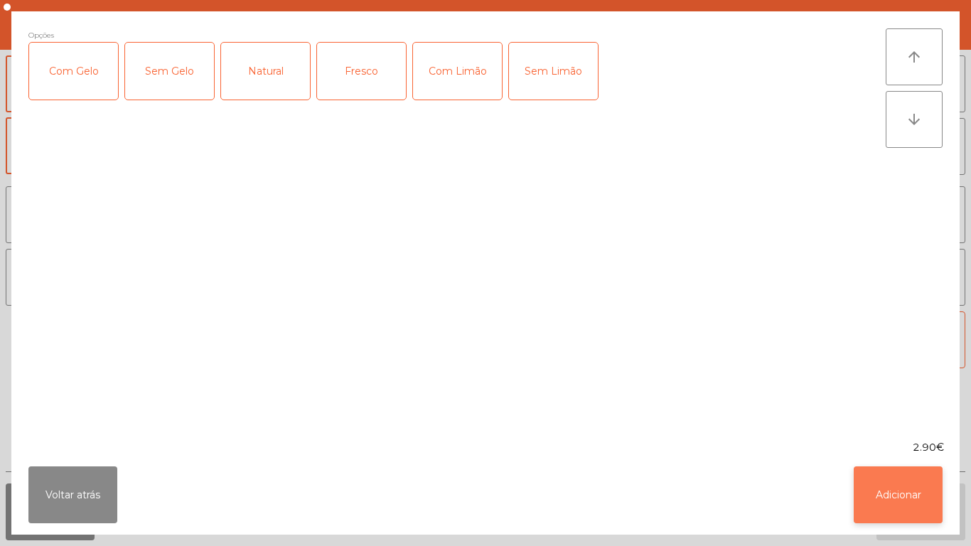
click at [907, 495] on button "Adicionar" at bounding box center [898, 495] width 89 height 57
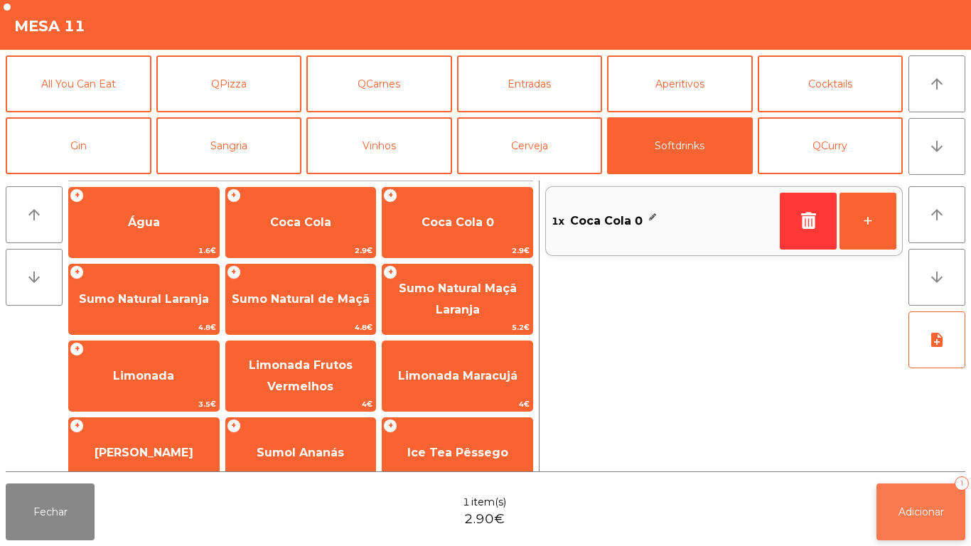
click at [930, 506] on span "Adicionar" at bounding box center [922, 512] width 46 height 13
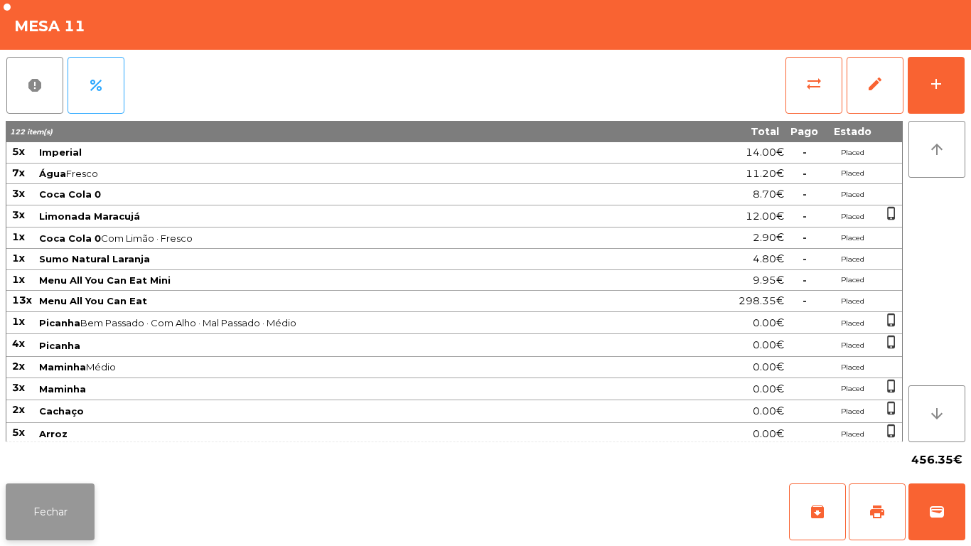
click at [46, 536] on button "Fechar" at bounding box center [50, 512] width 89 height 57
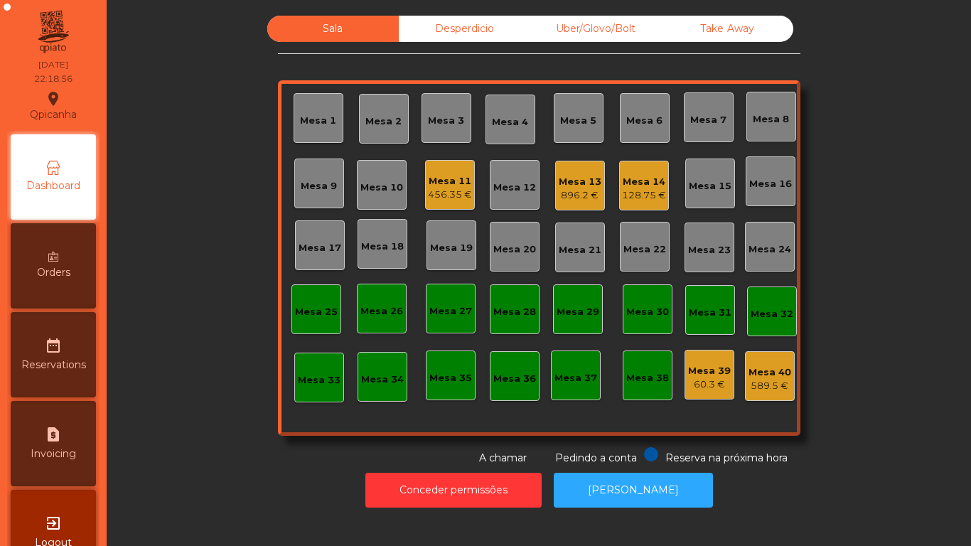
click at [230, 479] on div "Conceder permissões Abrir [PERSON_NAME]" at bounding box center [539, 490] width 826 height 49
click at [572, 195] on div "896.2 €" at bounding box center [580, 195] width 43 height 14
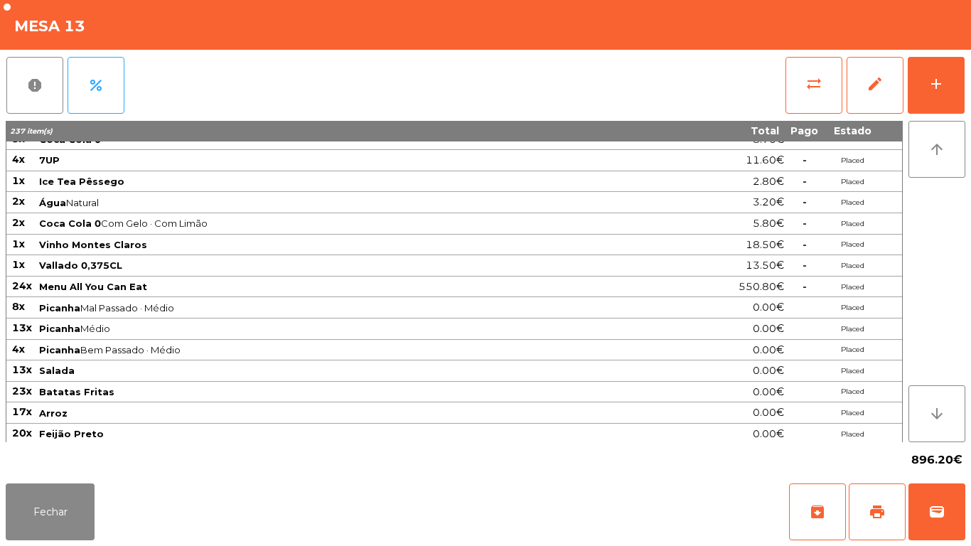
scroll to position [352, 0]
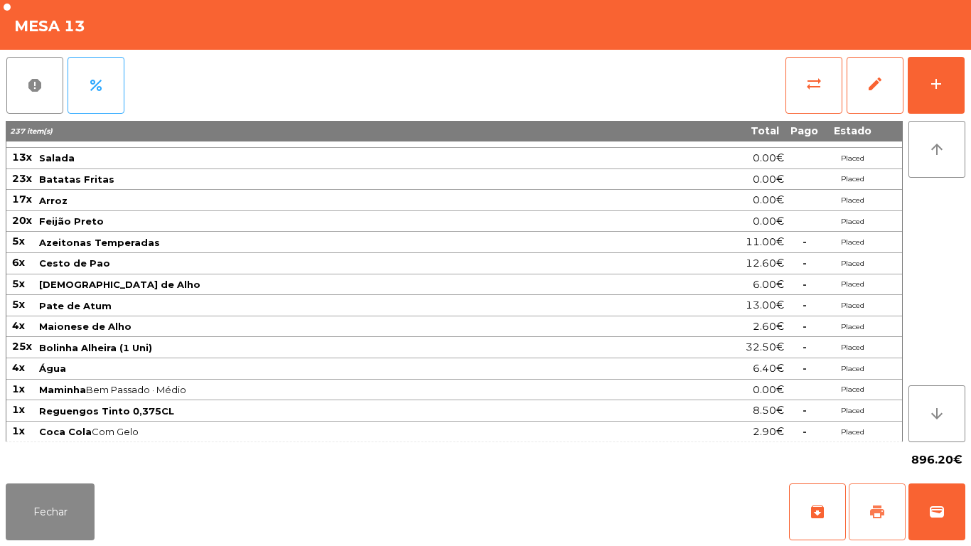
click at [866, 501] on button "print" at bounding box center [877, 512] width 57 height 57
click at [63, 510] on button "Fechar" at bounding box center [50, 512] width 89 height 57
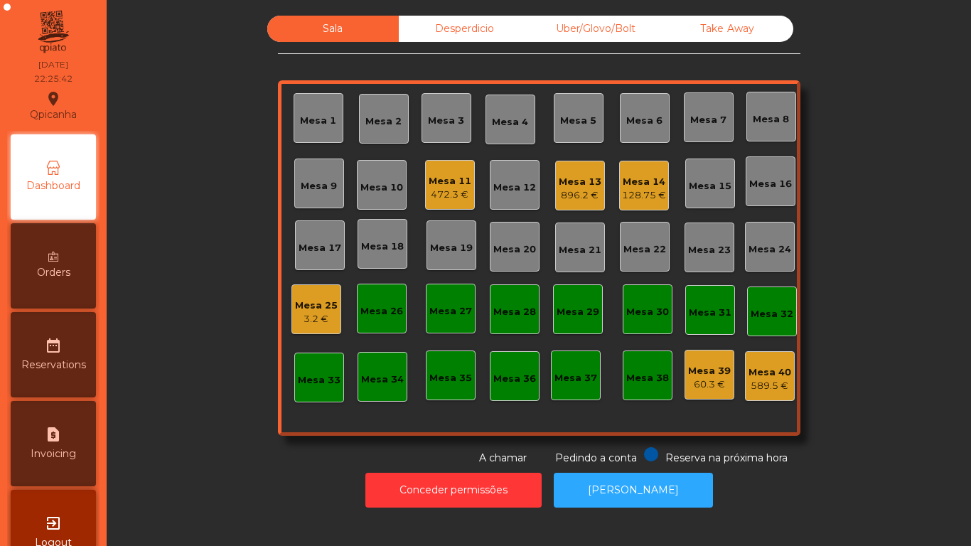
click at [299, 319] on div "3.2 €" at bounding box center [316, 319] width 43 height 14
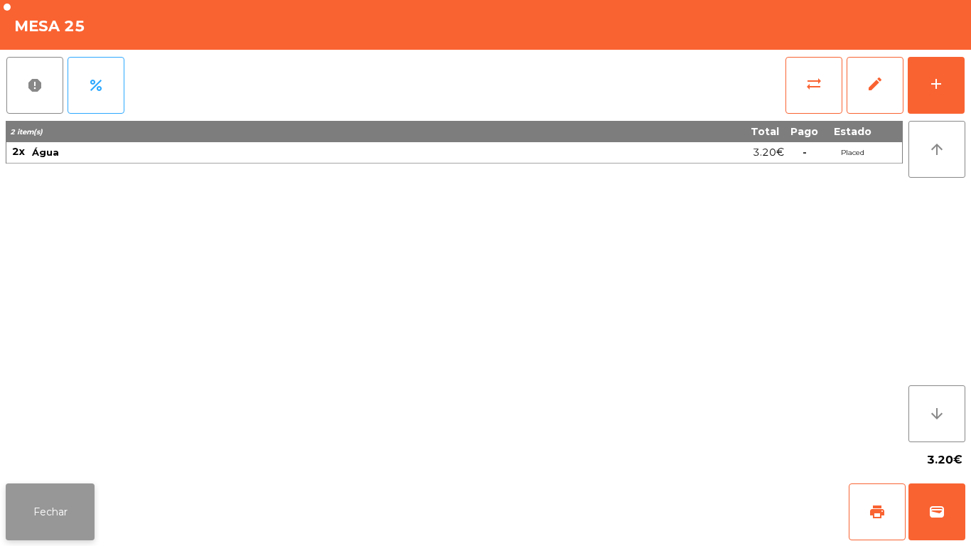
click at [68, 496] on button "Fechar" at bounding box center [50, 512] width 89 height 57
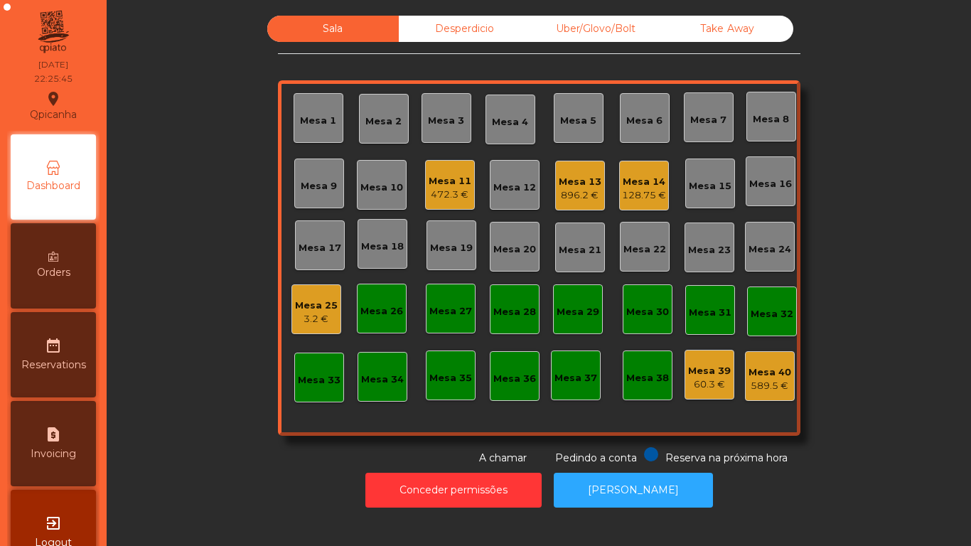
click at [312, 311] on div "Mesa 25" at bounding box center [316, 306] width 43 height 14
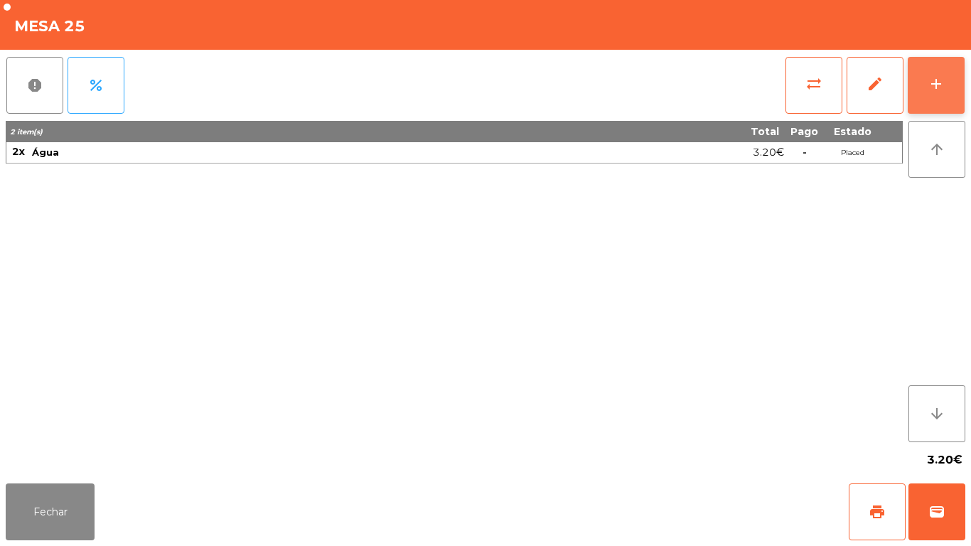
click at [934, 92] on div "add" at bounding box center [936, 83] width 17 height 17
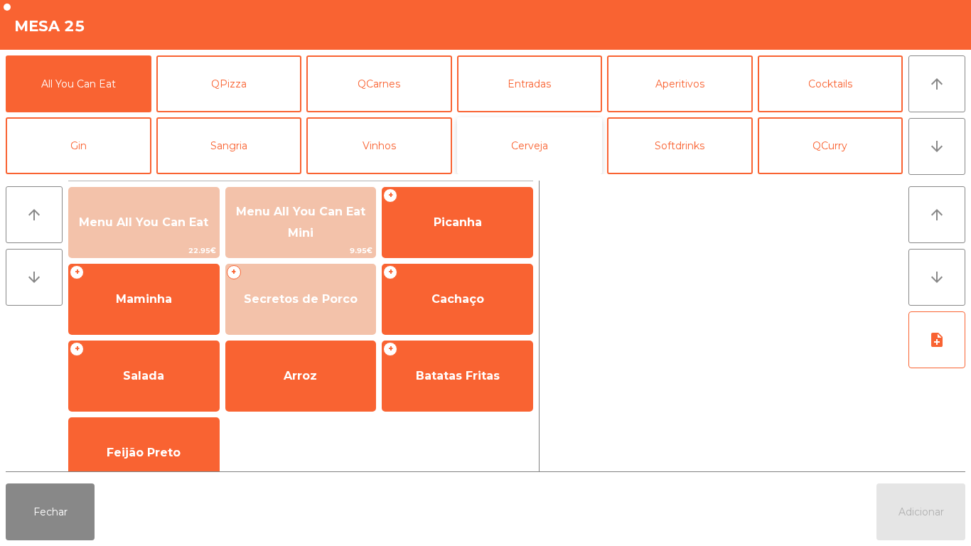
click at [508, 140] on button "Cerveja" at bounding box center [530, 145] width 146 height 57
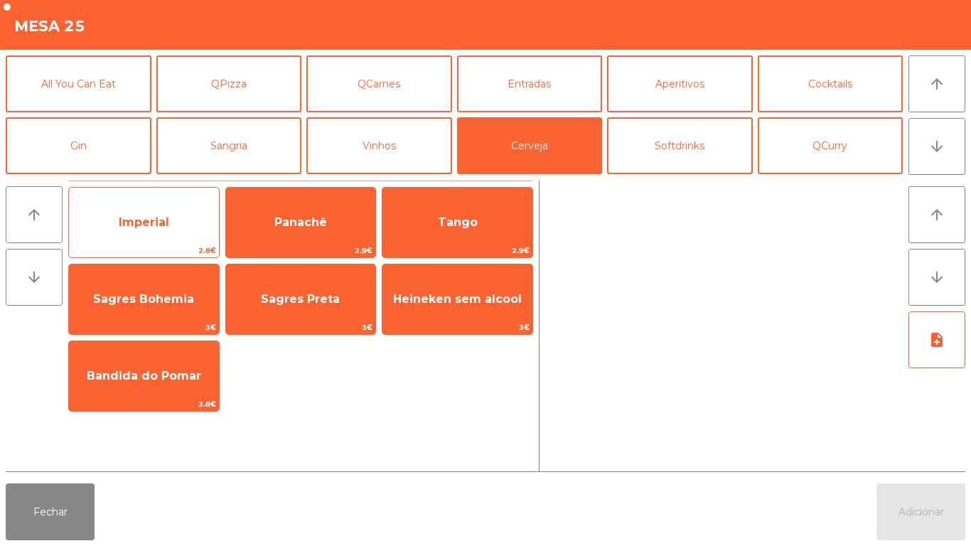
click at [160, 235] on span "Imperial" at bounding box center [144, 222] width 150 height 38
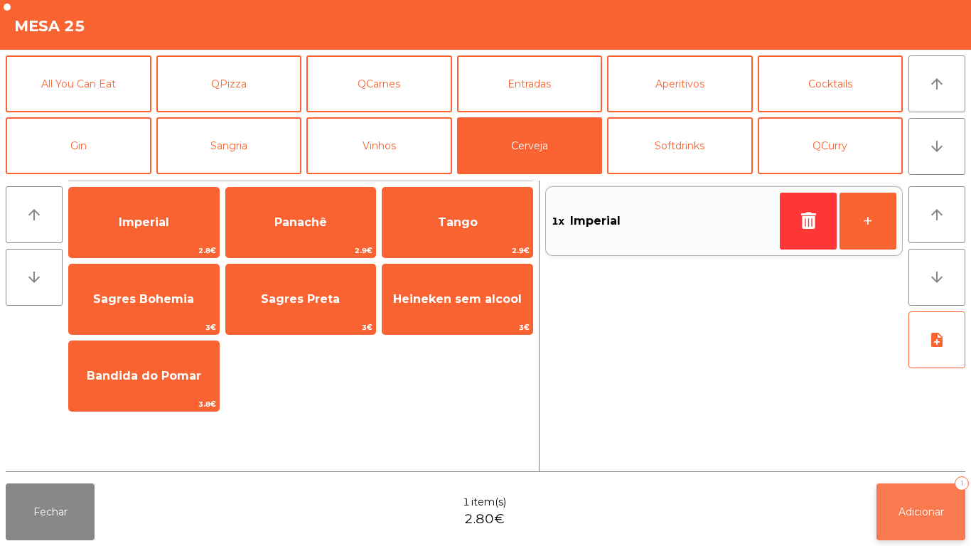
click at [925, 513] on span "Adicionar" at bounding box center [922, 512] width 46 height 13
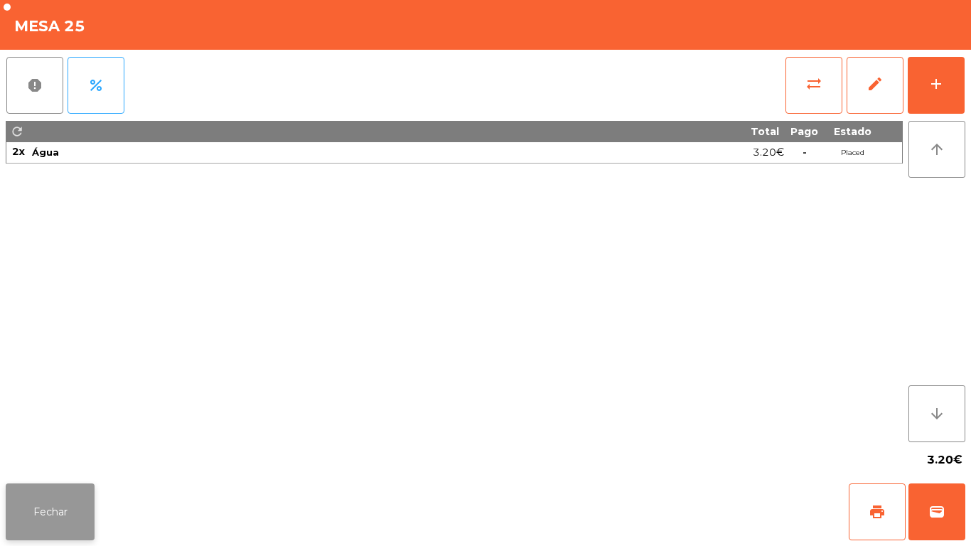
click at [49, 484] on button "Fechar" at bounding box center [50, 512] width 89 height 57
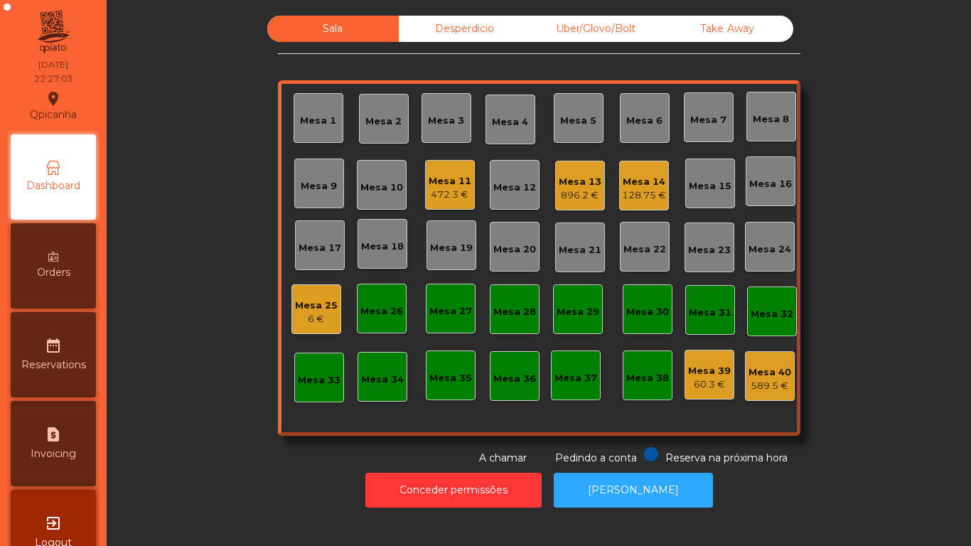
click at [574, 192] on div "896.2 €" at bounding box center [580, 195] width 43 height 14
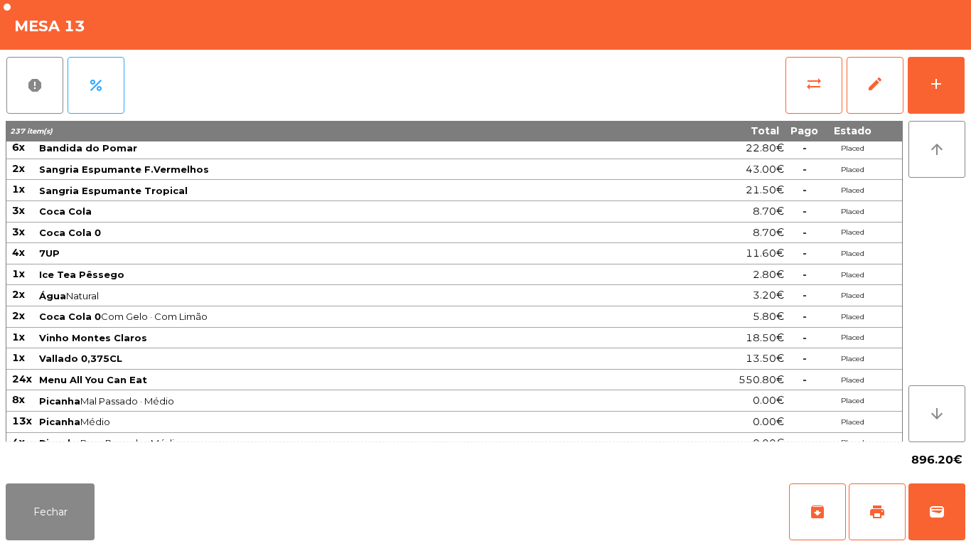
scroll to position [0, 0]
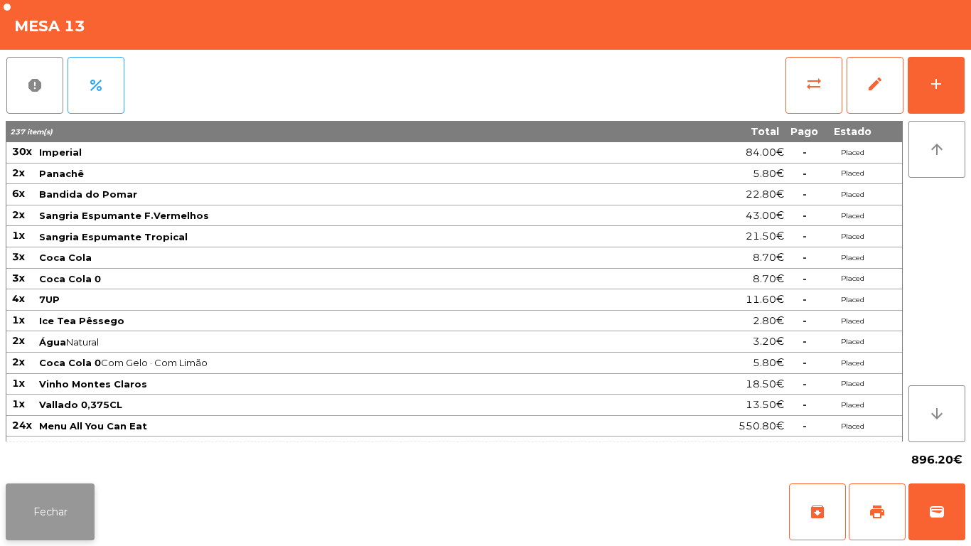
click at [60, 501] on button "Fechar" at bounding box center [50, 512] width 89 height 57
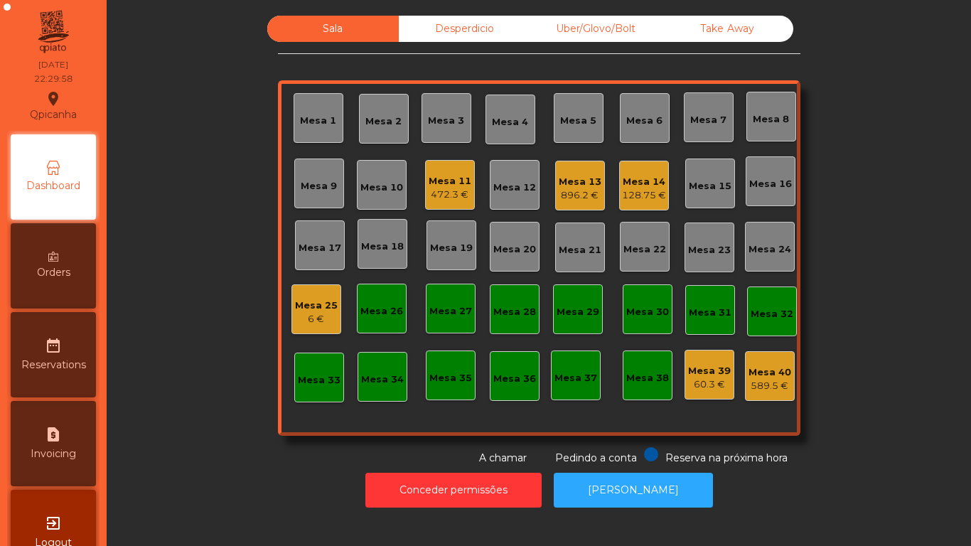
click at [451, 201] on div "472.3 €" at bounding box center [450, 195] width 43 height 14
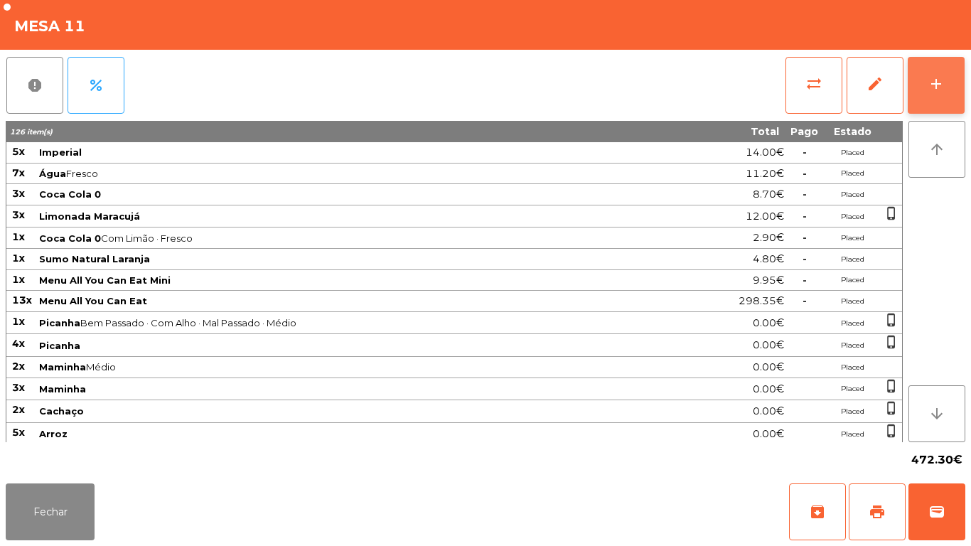
click at [935, 94] on button "add" at bounding box center [936, 85] width 57 height 57
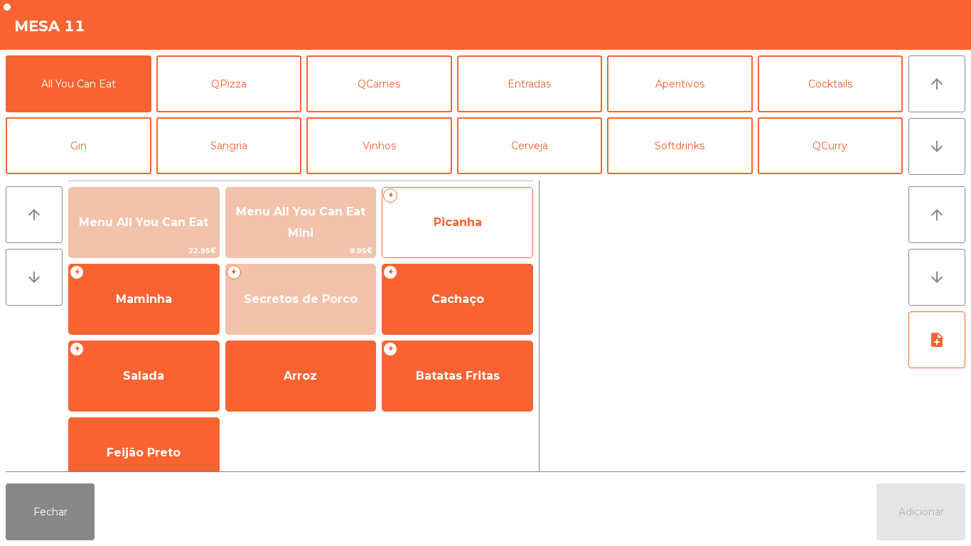
click at [465, 211] on span "Picanha" at bounding box center [458, 222] width 150 height 38
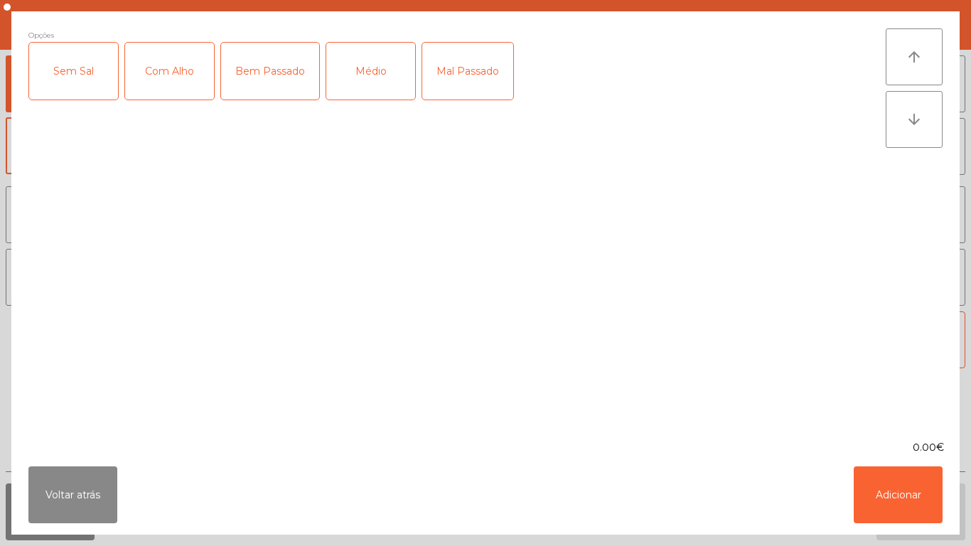
click at [379, 83] on div "Médio" at bounding box center [370, 71] width 89 height 57
click at [196, 77] on div "Com Alho" at bounding box center [169, 71] width 89 height 57
click at [925, 507] on button "Adicionar" at bounding box center [898, 495] width 89 height 57
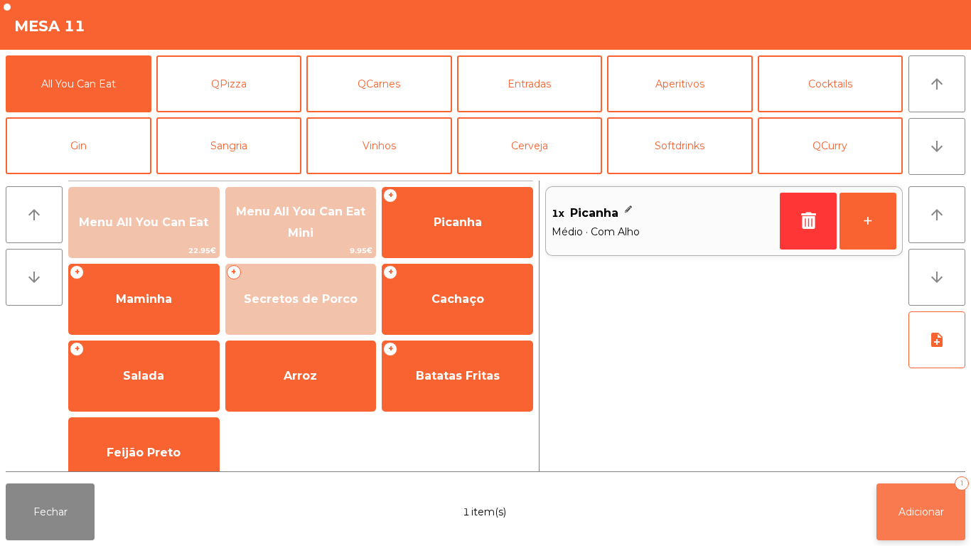
click at [932, 511] on span "Adicionar" at bounding box center [922, 512] width 46 height 13
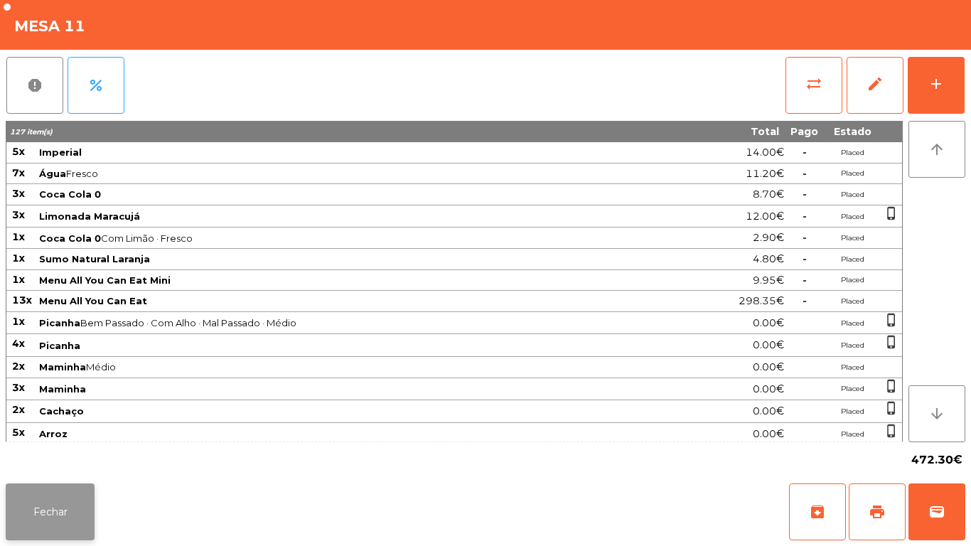
click at [56, 511] on button "Fechar" at bounding box center [50, 512] width 89 height 57
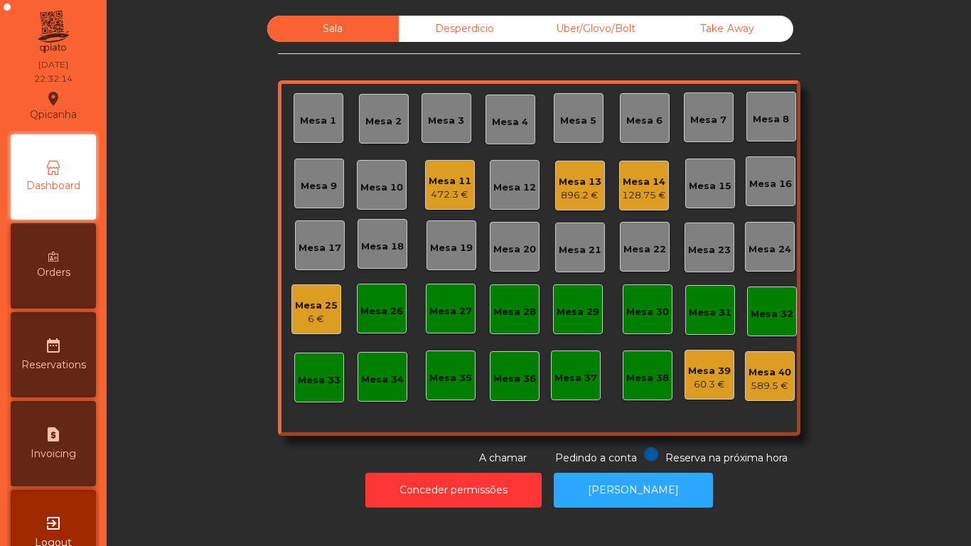
click at [641, 203] on div "Mesa 14 128.75 €" at bounding box center [644, 186] width 50 height 50
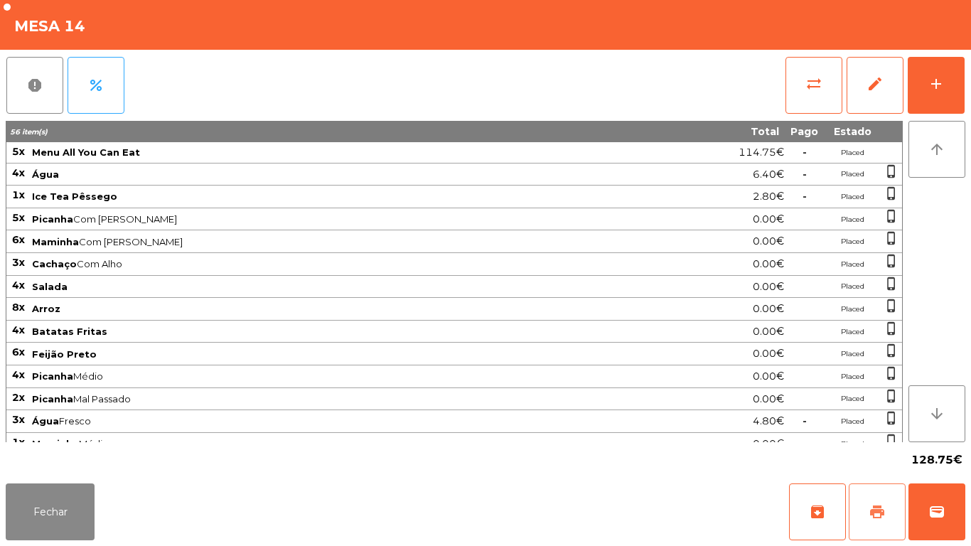
click at [876, 505] on span "print" at bounding box center [877, 512] width 17 height 17
click at [73, 527] on button "Fechar" at bounding box center [50, 512] width 89 height 57
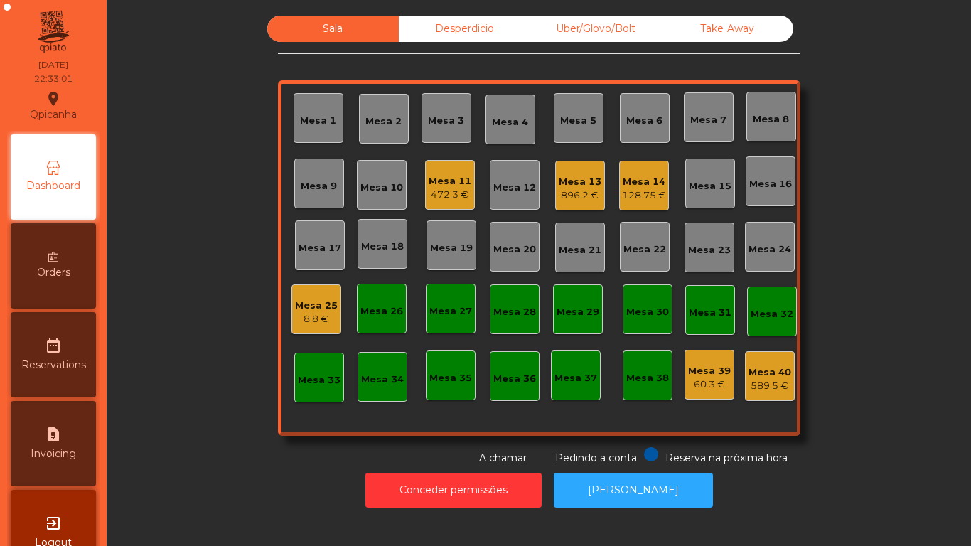
click at [449, 175] on div "Mesa 11" at bounding box center [450, 181] width 43 height 14
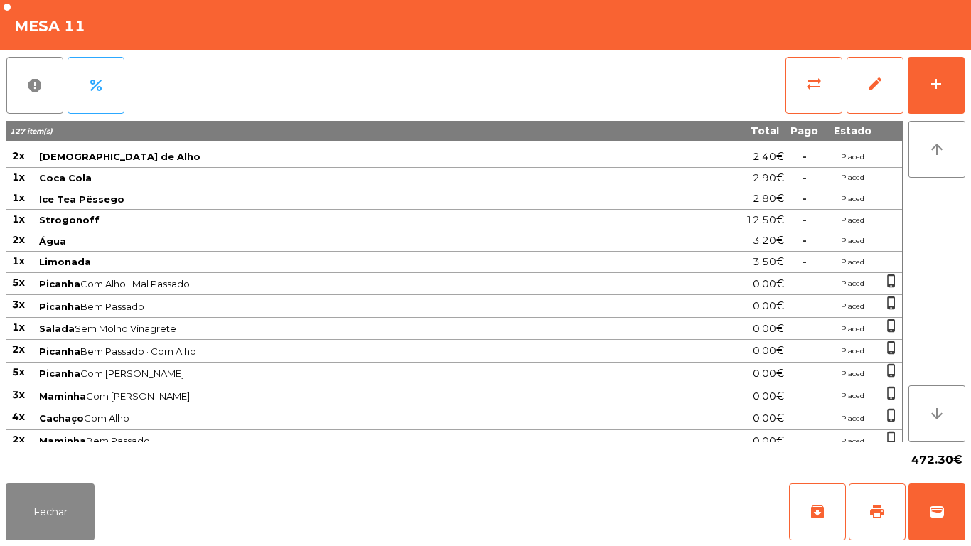
scroll to position [501, 0]
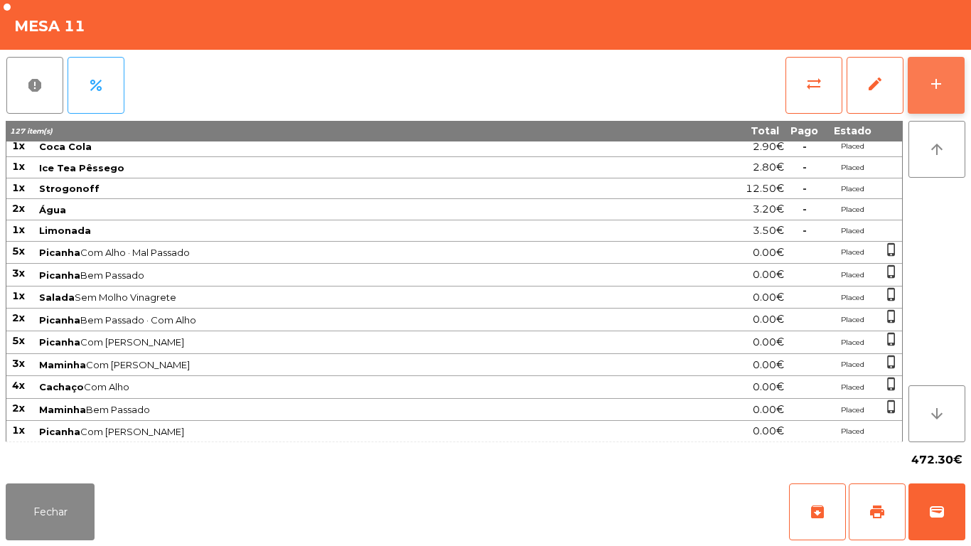
click at [925, 88] on button "add" at bounding box center [936, 85] width 57 height 57
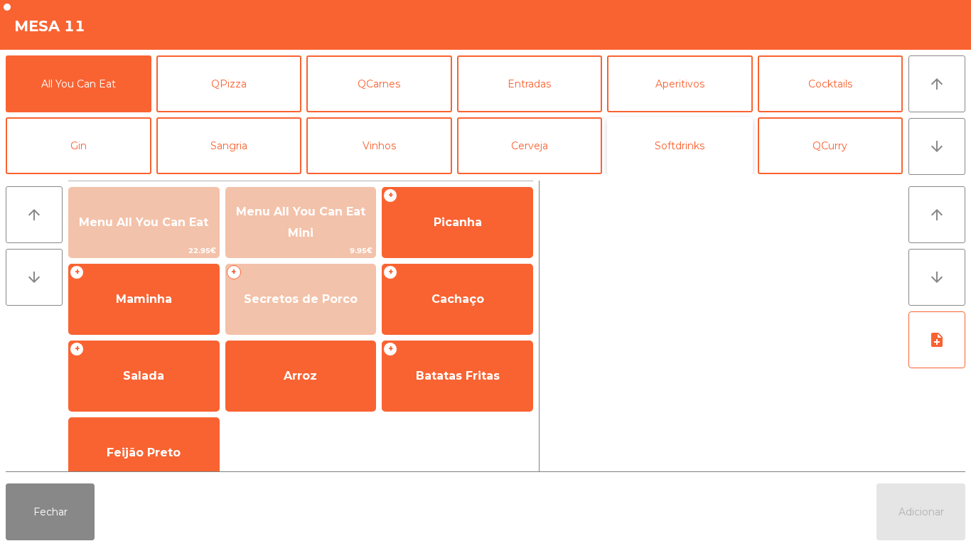
click at [673, 152] on button "Softdrinks" at bounding box center [680, 145] width 146 height 57
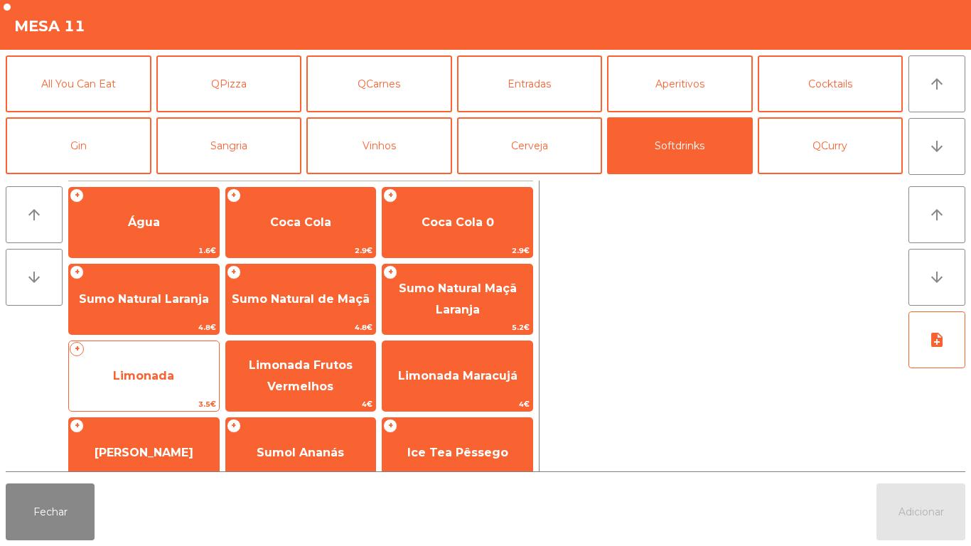
click at [176, 381] on span "Limonada" at bounding box center [144, 376] width 150 height 38
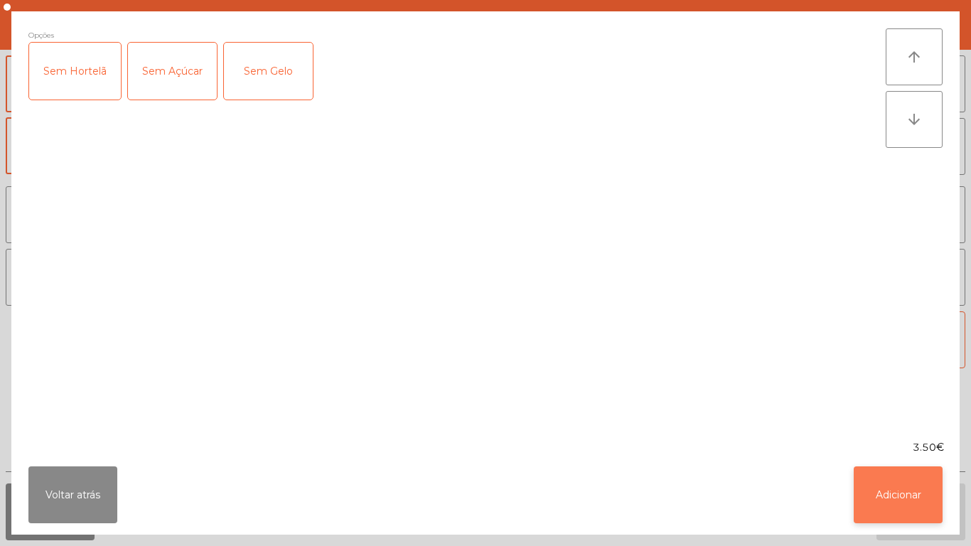
click at [889, 489] on button "Adicionar" at bounding box center [898, 495] width 89 height 57
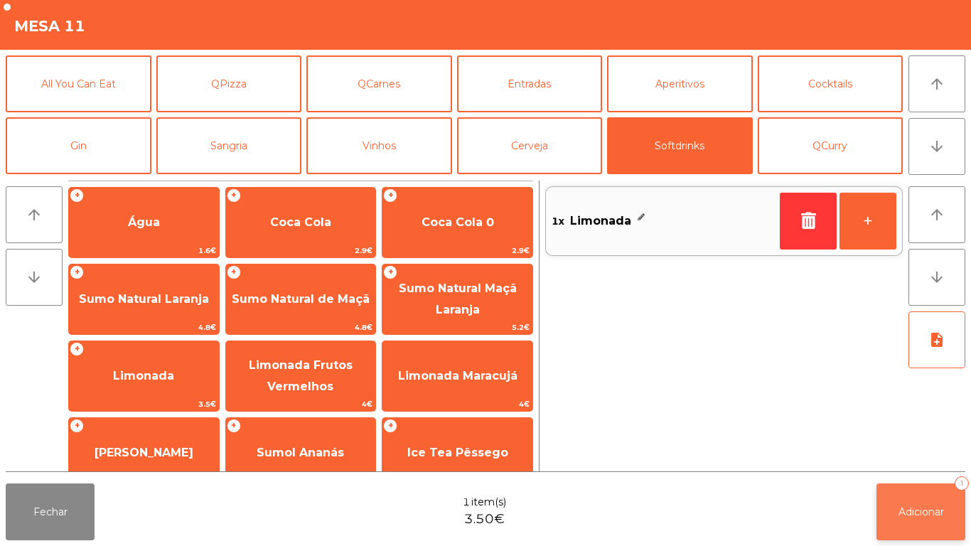
click at [900, 506] on span "Adicionar" at bounding box center [922, 512] width 46 height 13
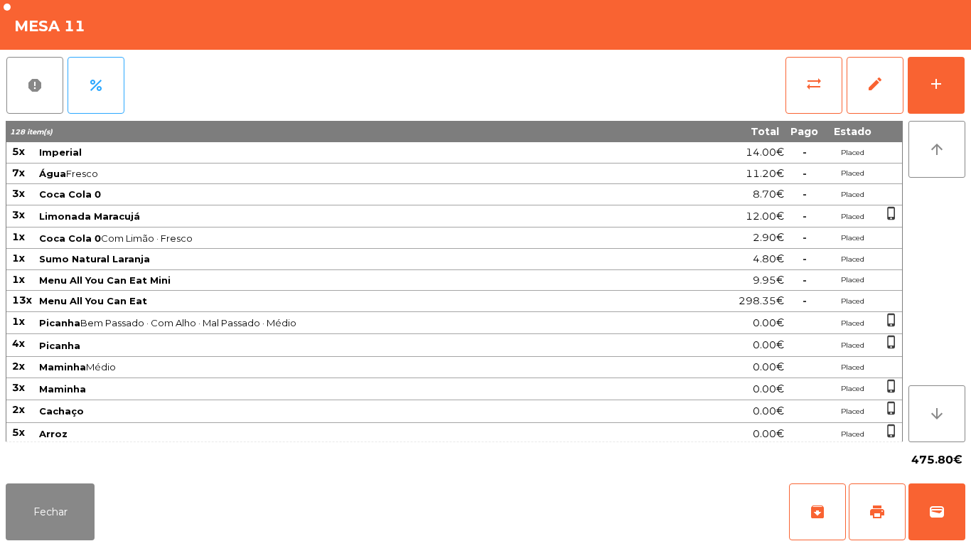
scroll to position [501, 0]
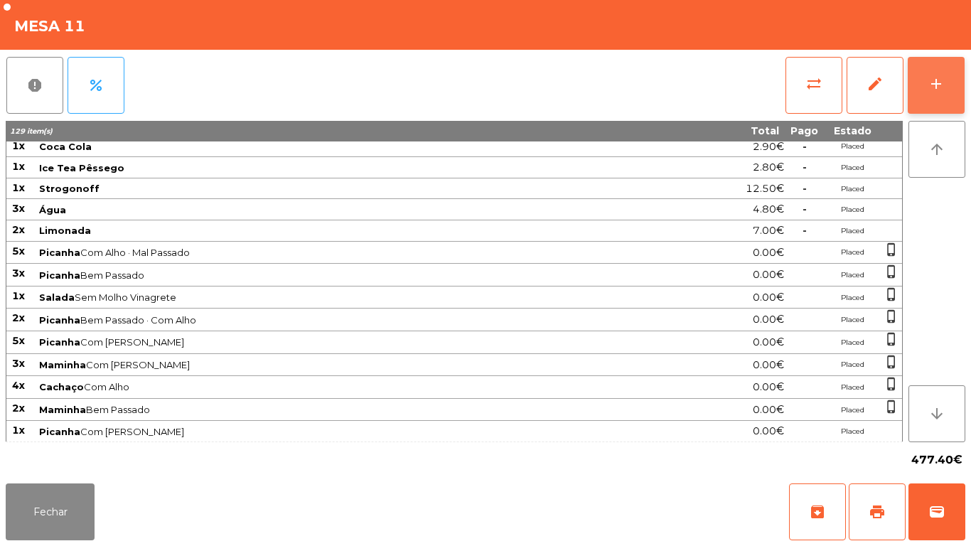
click at [957, 68] on button "add" at bounding box center [936, 85] width 57 height 57
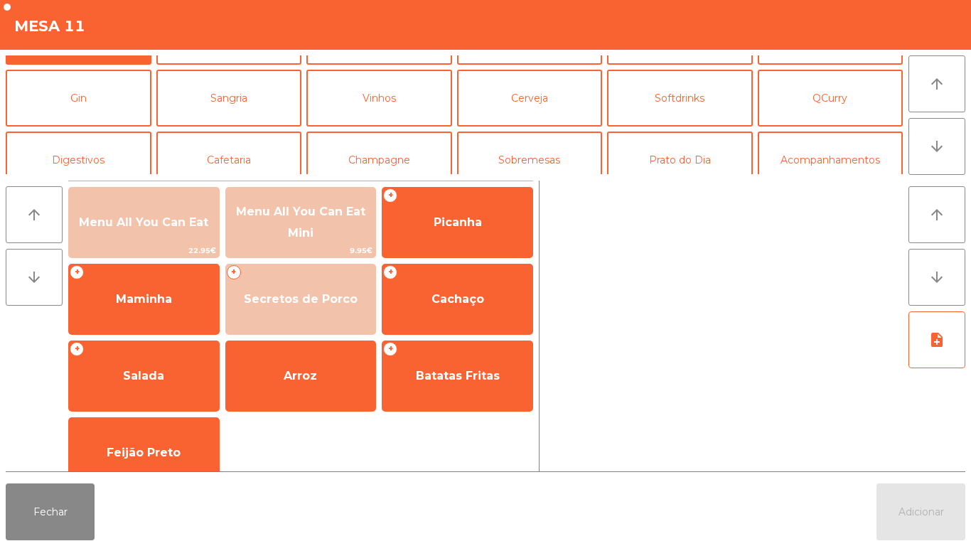
scroll to position [61, 0]
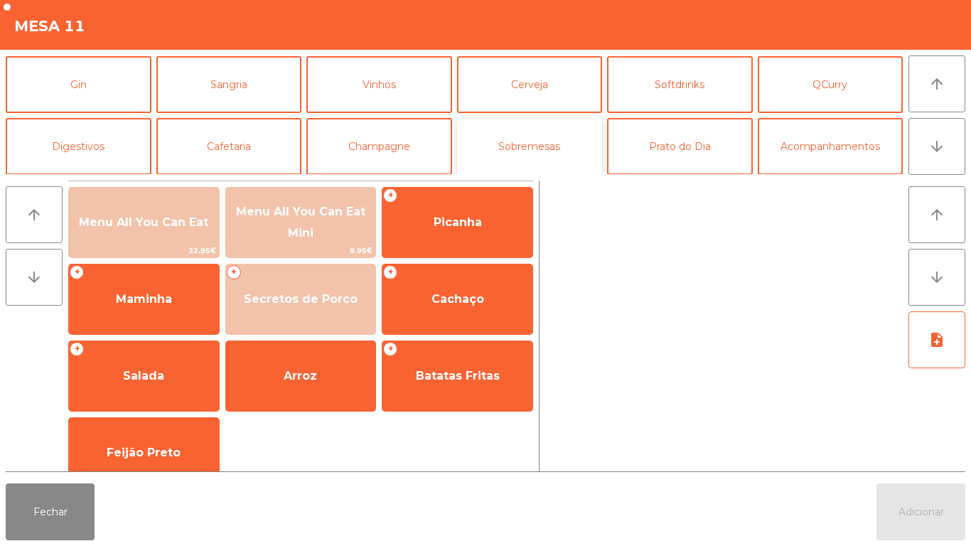
click at [540, 160] on button "Sobremesas" at bounding box center [530, 146] width 146 height 57
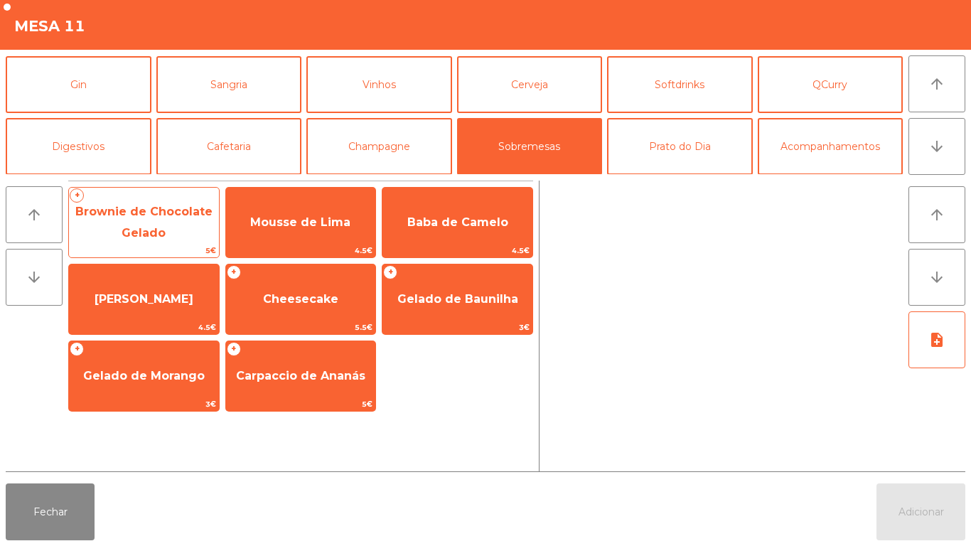
click at [163, 219] on span "Brownie de Chocolate Gelado" at bounding box center [144, 223] width 150 height 60
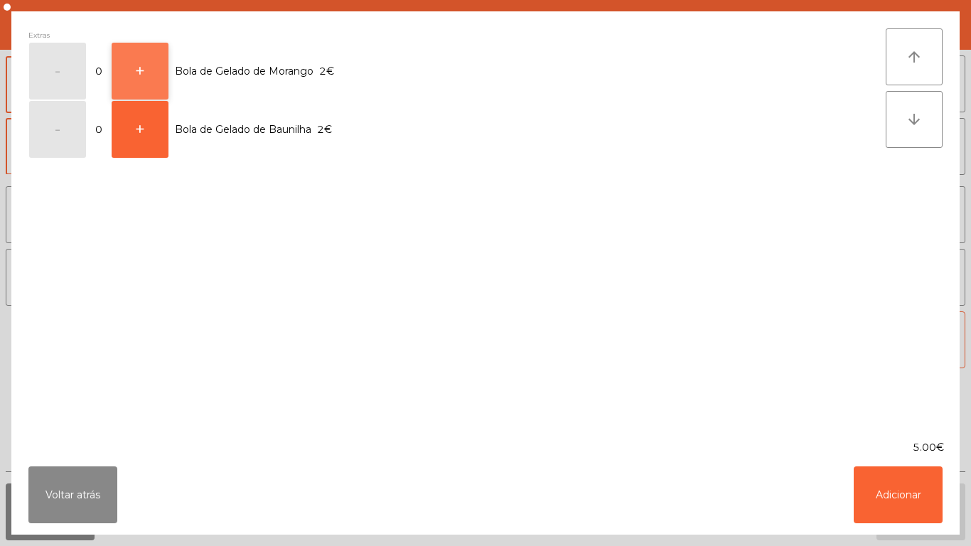
click at [142, 70] on button "+" at bounding box center [140, 71] width 57 height 57
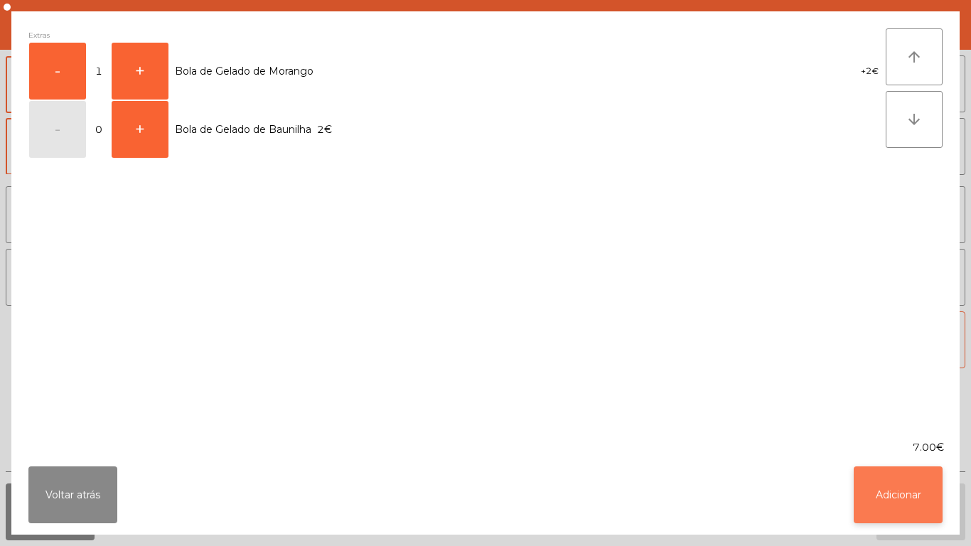
click at [900, 474] on button "Adicionar" at bounding box center [898, 495] width 89 height 57
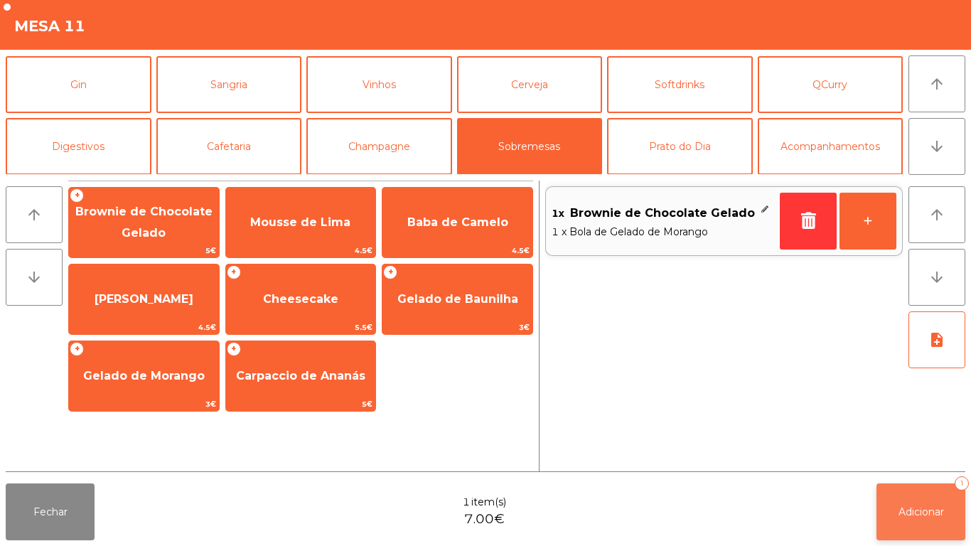
click at [926, 503] on button "Adicionar 1" at bounding box center [921, 512] width 89 height 57
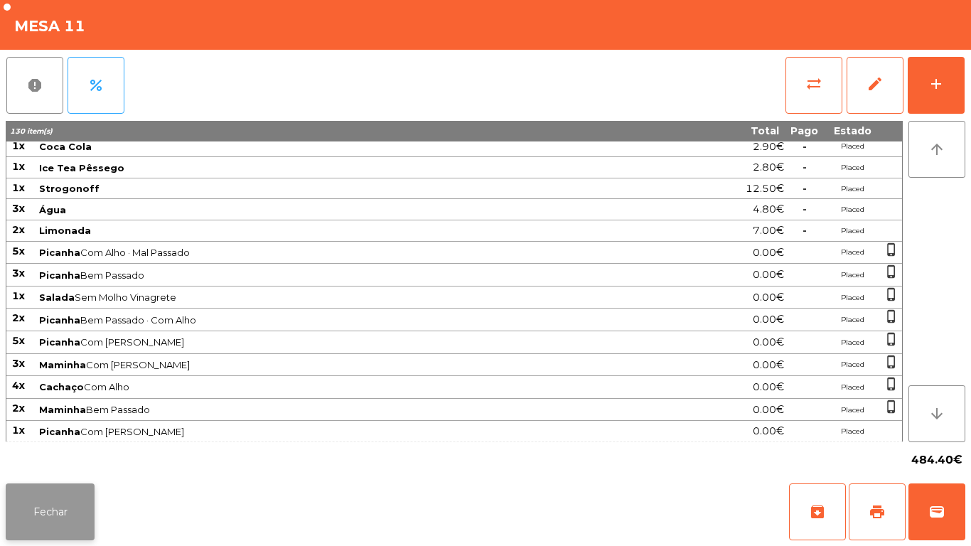
click at [70, 535] on button "Fechar" at bounding box center [50, 512] width 89 height 57
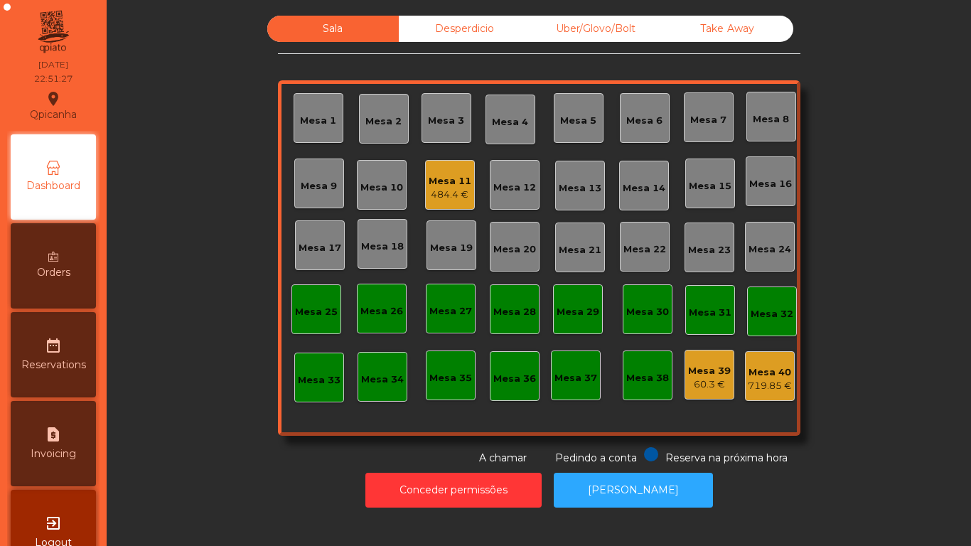
click at [449, 187] on div "Mesa 11" at bounding box center [450, 181] width 43 height 14
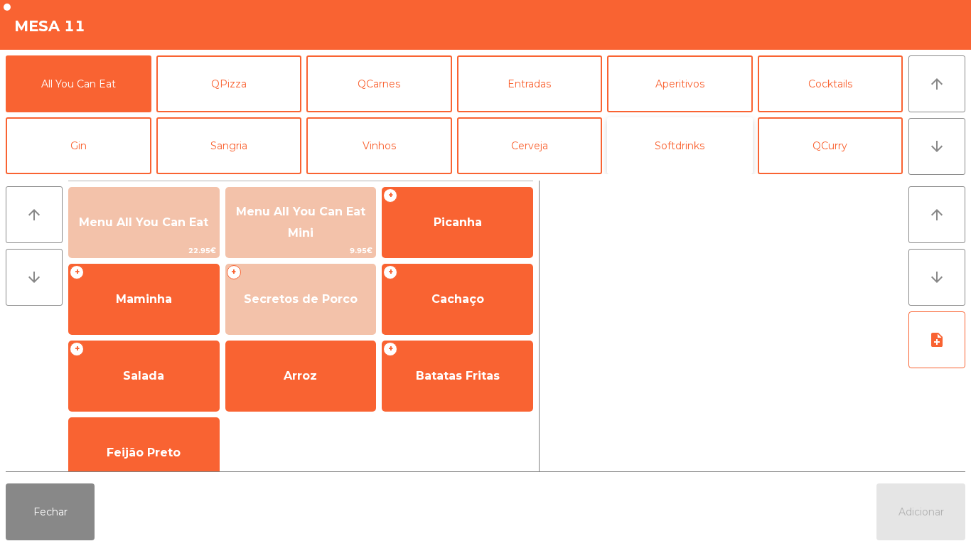
click at [685, 143] on button "Softdrinks" at bounding box center [680, 145] width 146 height 57
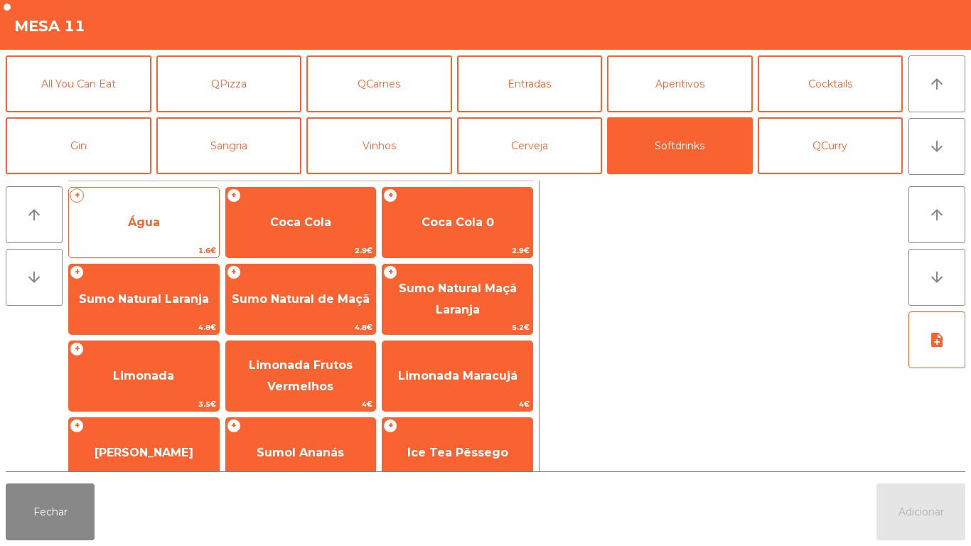
click at [188, 240] on span "Água" at bounding box center [144, 222] width 150 height 38
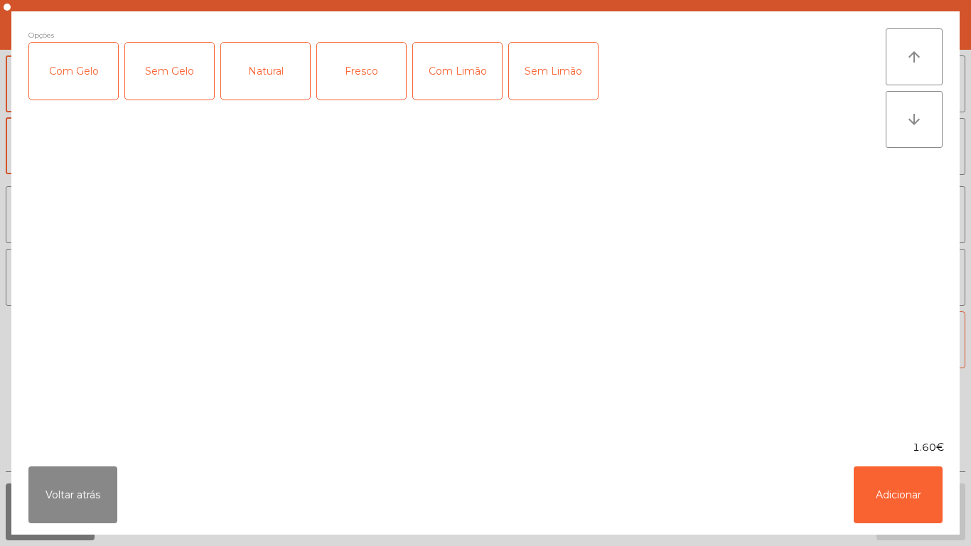
click at [177, 73] on div "Sem Gelo" at bounding box center [169, 71] width 89 height 57
click at [172, 74] on div "Sem Gelo" at bounding box center [169, 71] width 89 height 57
click at [82, 85] on div "Com Gelo" at bounding box center [73, 71] width 89 height 57
click at [901, 481] on button "Adicionar" at bounding box center [898, 495] width 89 height 57
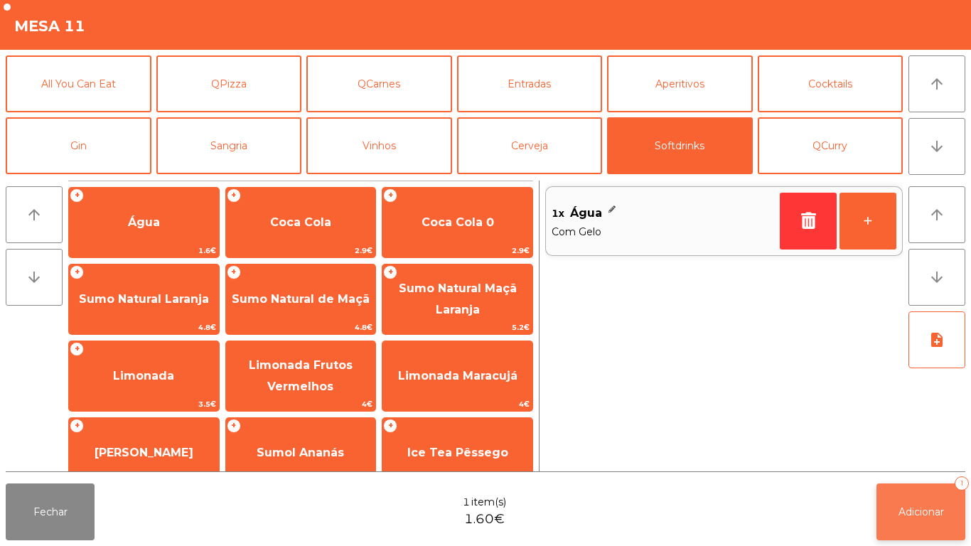
click at [927, 506] on span "Adicionar" at bounding box center [922, 512] width 46 height 13
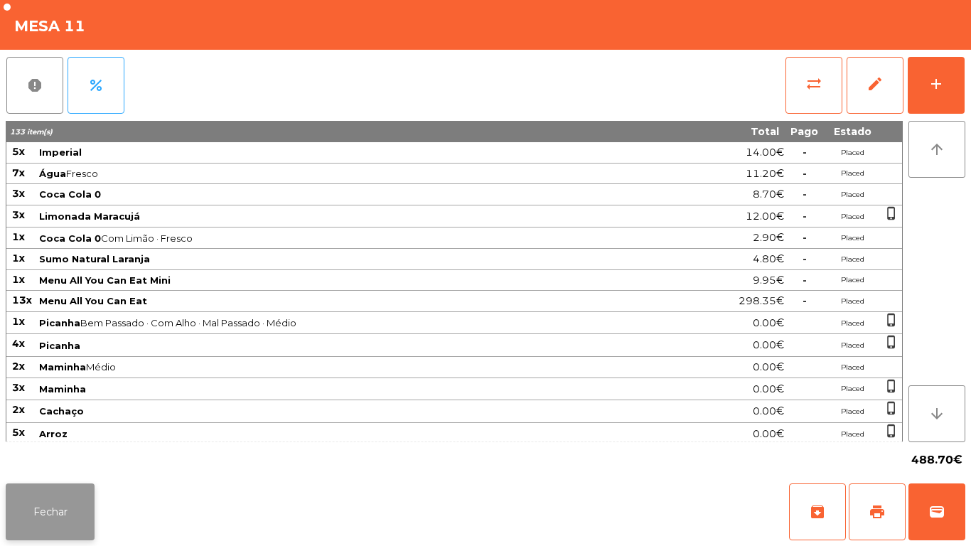
click at [53, 495] on button "Fechar" at bounding box center [50, 512] width 89 height 57
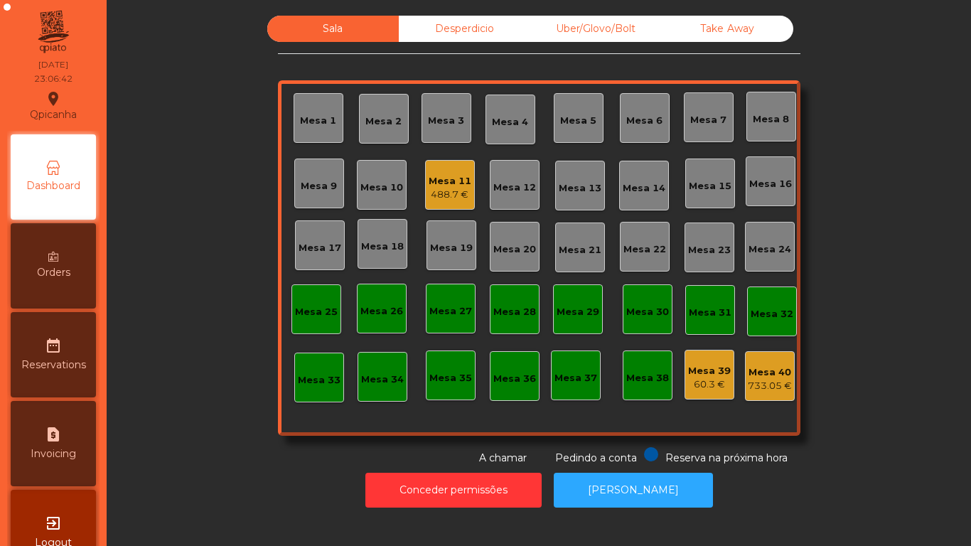
click at [433, 185] on div "Mesa 11" at bounding box center [450, 181] width 43 height 14
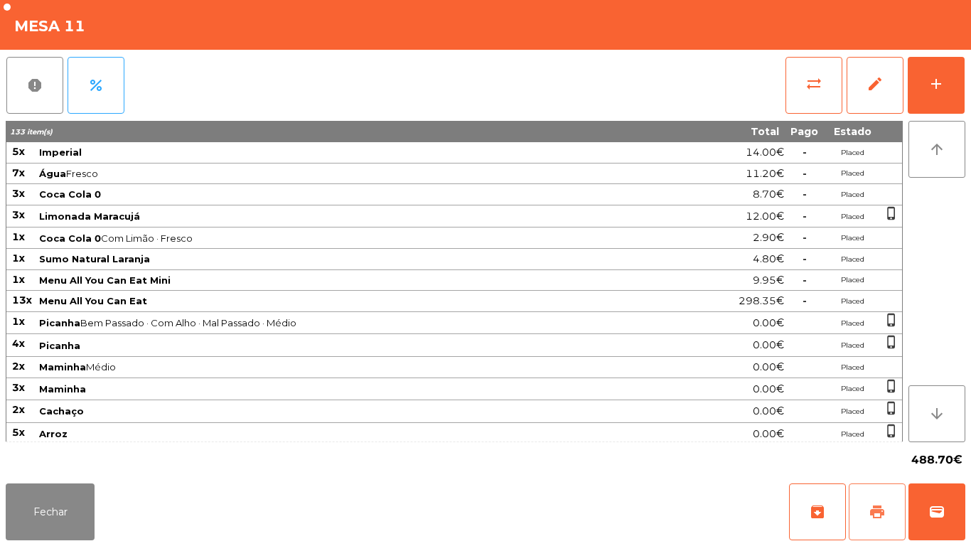
click at [883, 499] on button "print" at bounding box center [877, 512] width 57 height 57
click at [70, 545] on div "Fechar archive print wallet" at bounding box center [485, 512] width 971 height 68
click at [925, 508] on button "wallet" at bounding box center [937, 512] width 57 height 57
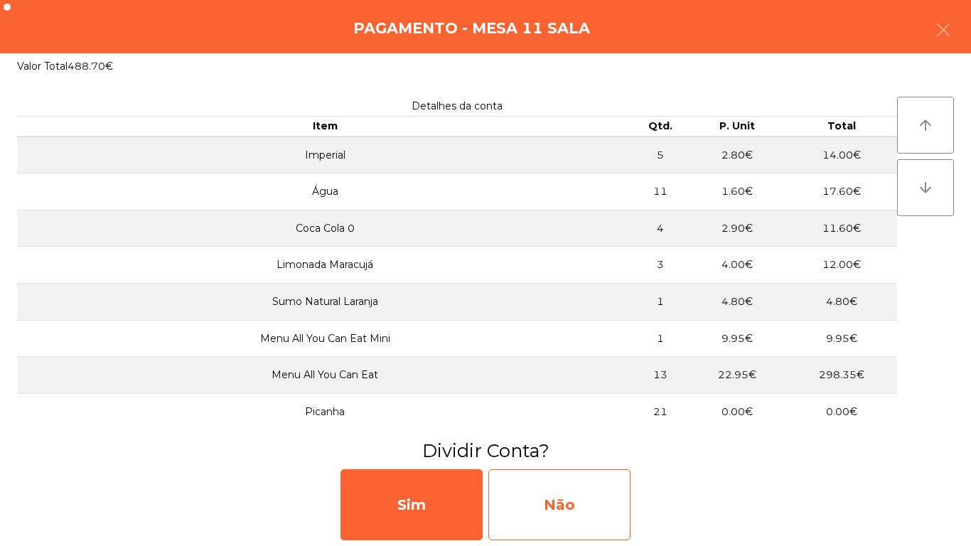
click at [612, 483] on div "Não" at bounding box center [560, 504] width 142 height 71
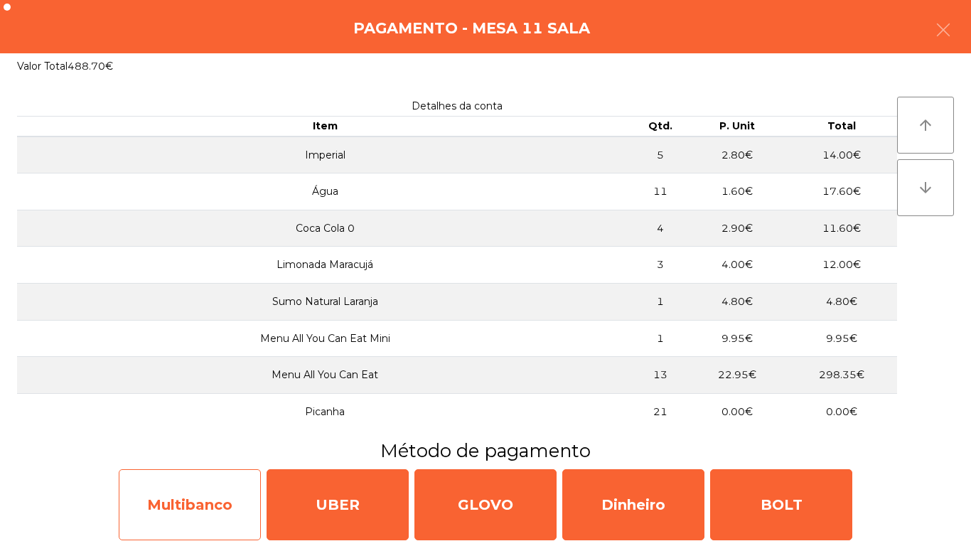
click at [219, 500] on div "Multibanco" at bounding box center [190, 504] width 142 height 71
select select "**"
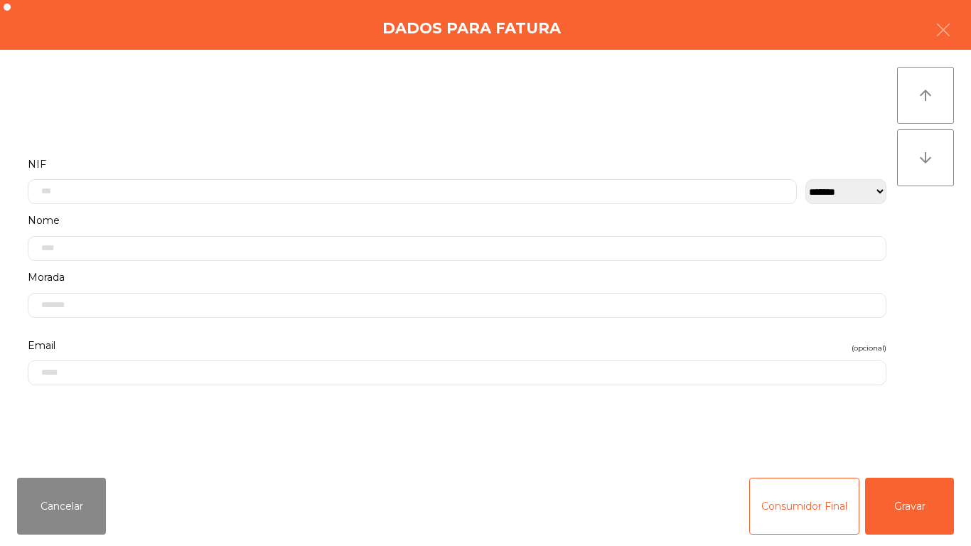
click at [279, 216] on label "Nome" at bounding box center [457, 220] width 859 height 19
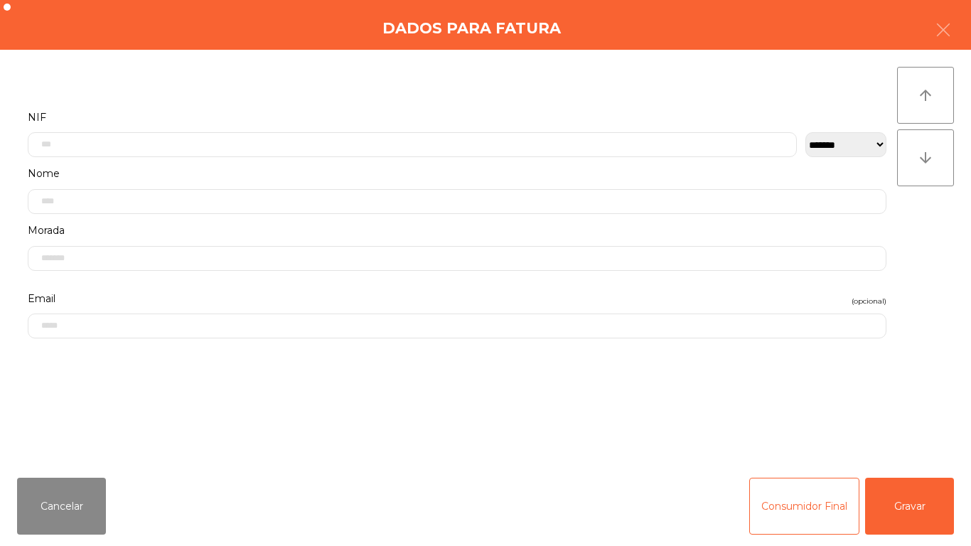
click at [289, 169] on label "Nome" at bounding box center [457, 173] width 859 height 19
click at [159, 144] on input "text" at bounding box center [412, 141] width 769 height 25
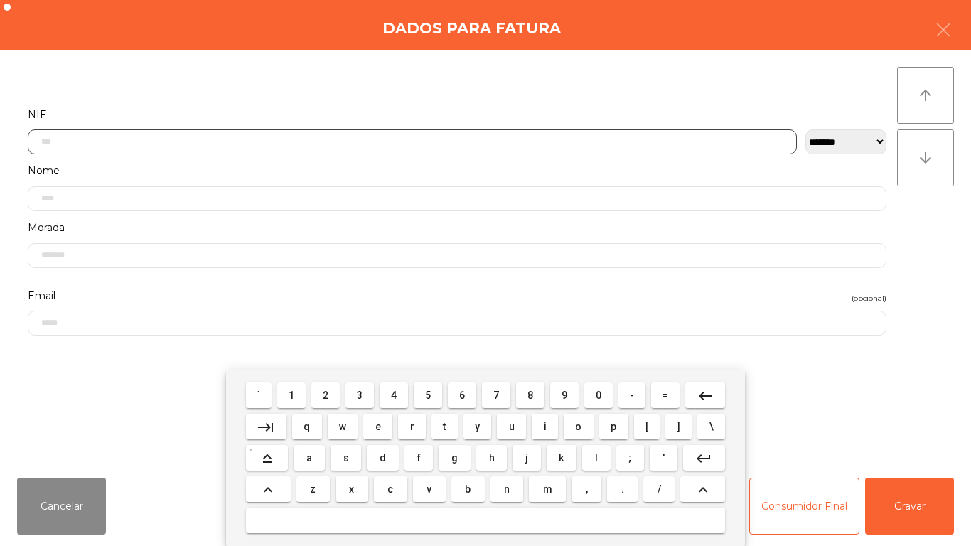
scroll to position [87, 0]
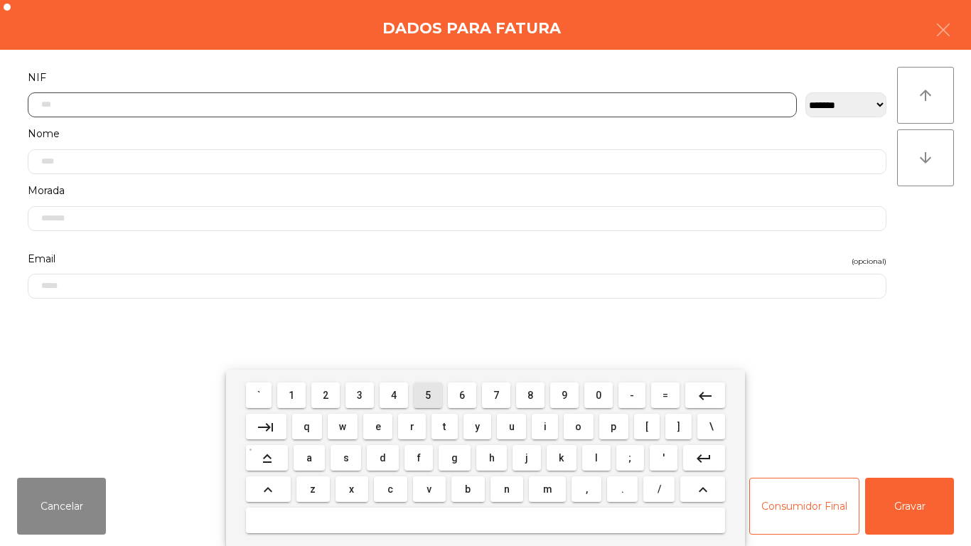
click at [428, 395] on span "5" at bounding box center [428, 395] width 6 height 11
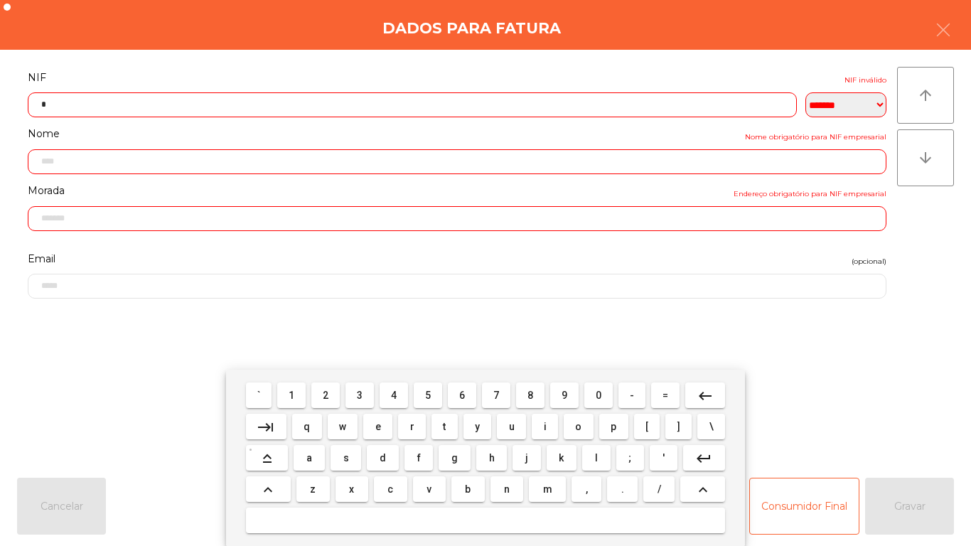
click at [302, 401] on button "1" at bounding box center [291, 396] width 28 height 26
click at [428, 395] on span "5" at bounding box center [428, 395] width 6 height 11
click at [506, 394] on button "7" at bounding box center [496, 396] width 28 height 26
click at [528, 400] on span "8" at bounding box center [531, 395] width 6 height 11
click at [403, 400] on button "4" at bounding box center [394, 396] width 28 height 26
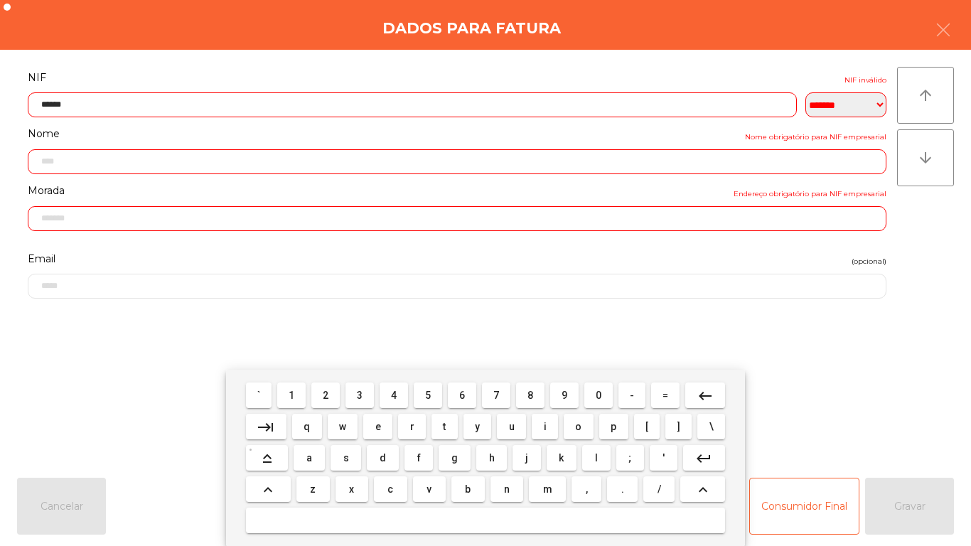
click at [329, 400] on span "2" at bounding box center [326, 395] width 6 height 11
click at [565, 395] on span "9" at bounding box center [565, 395] width 6 height 11
click at [598, 400] on span "0" at bounding box center [599, 395] width 6 height 11
type input "*********"
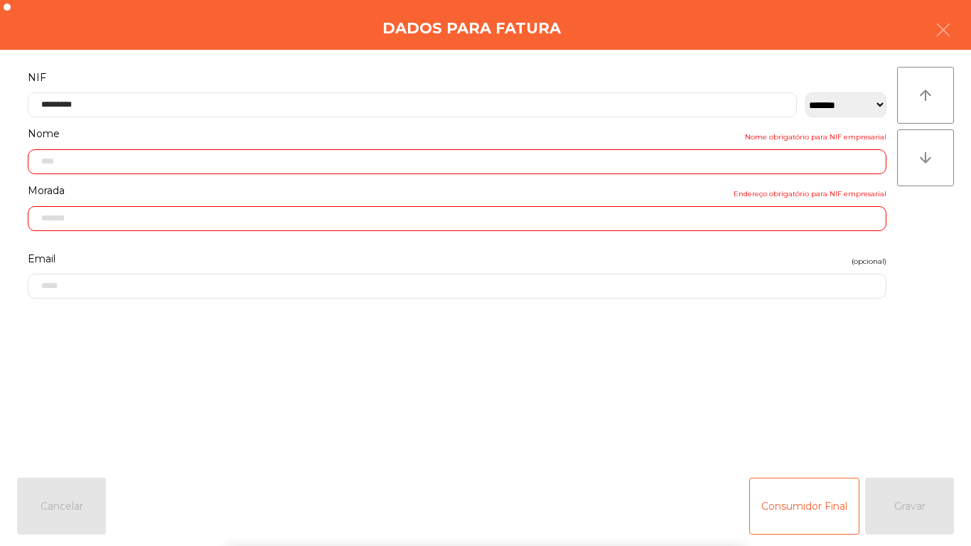
click at [848, 388] on div "` 1 2 3 4 5 6 7 8 9 0 - = keyboard_backspace keyboard_tab q w e r t y u i o p […" at bounding box center [485, 458] width 971 height 176
click at [925, 493] on button "Gravar" at bounding box center [909, 506] width 89 height 57
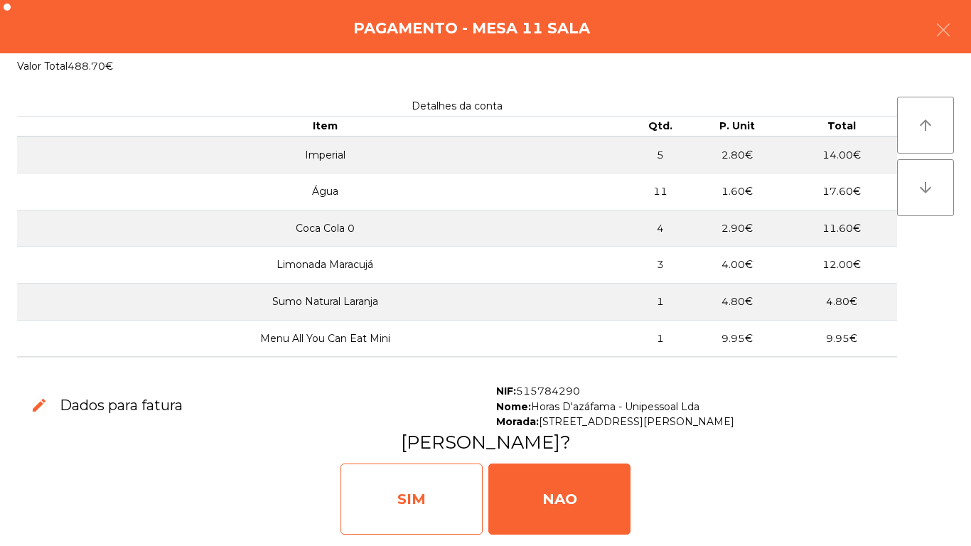
click at [438, 489] on div "SIM" at bounding box center [412, 499] width 142 height 71
